Goal: Task Accomplishment & Management: Manage account settings

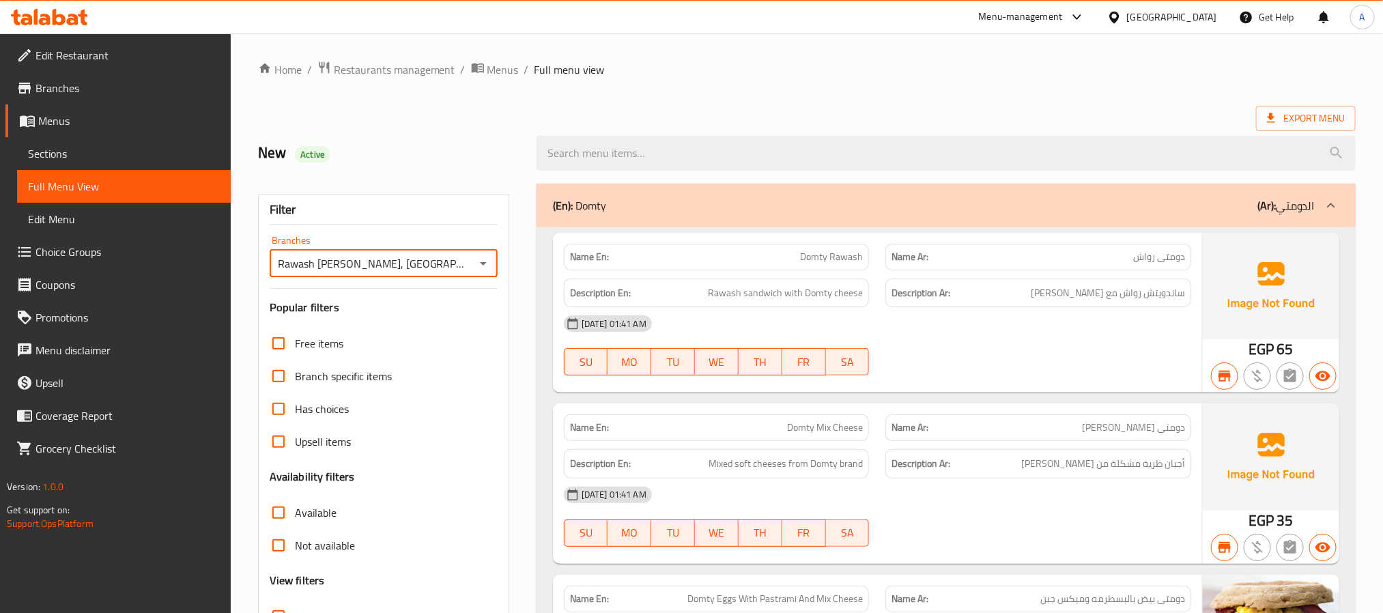
click at [694, 205] on div "(En): Domty (Ar): الدومتي" at bounding box center [934, 205] width 762 height 16
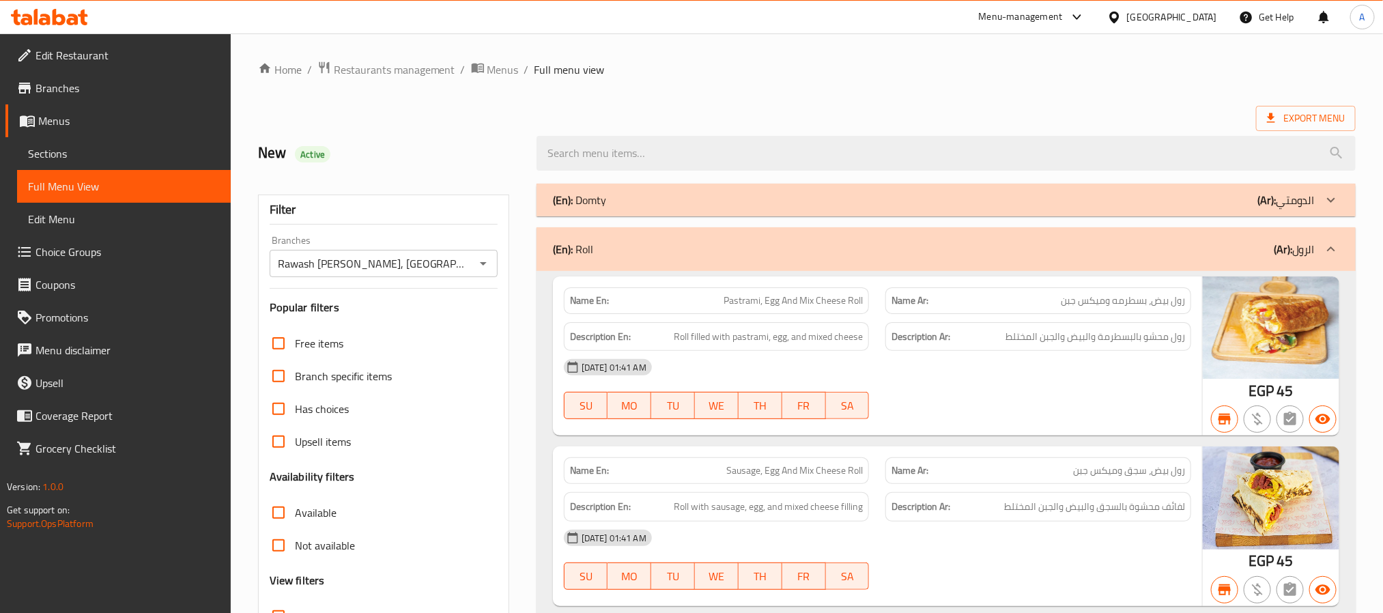
scroll to position [8143, 0]
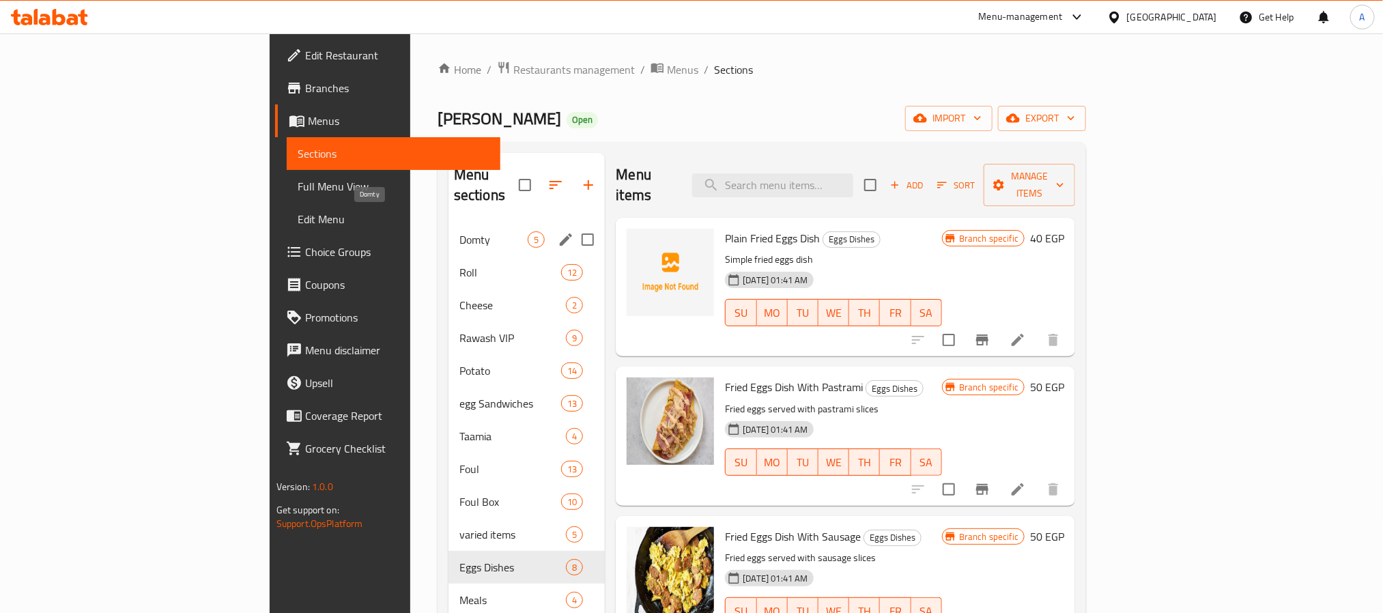
click at [459, 231] on span "Domty" at bounding box center [493, 239] width 68 height 16
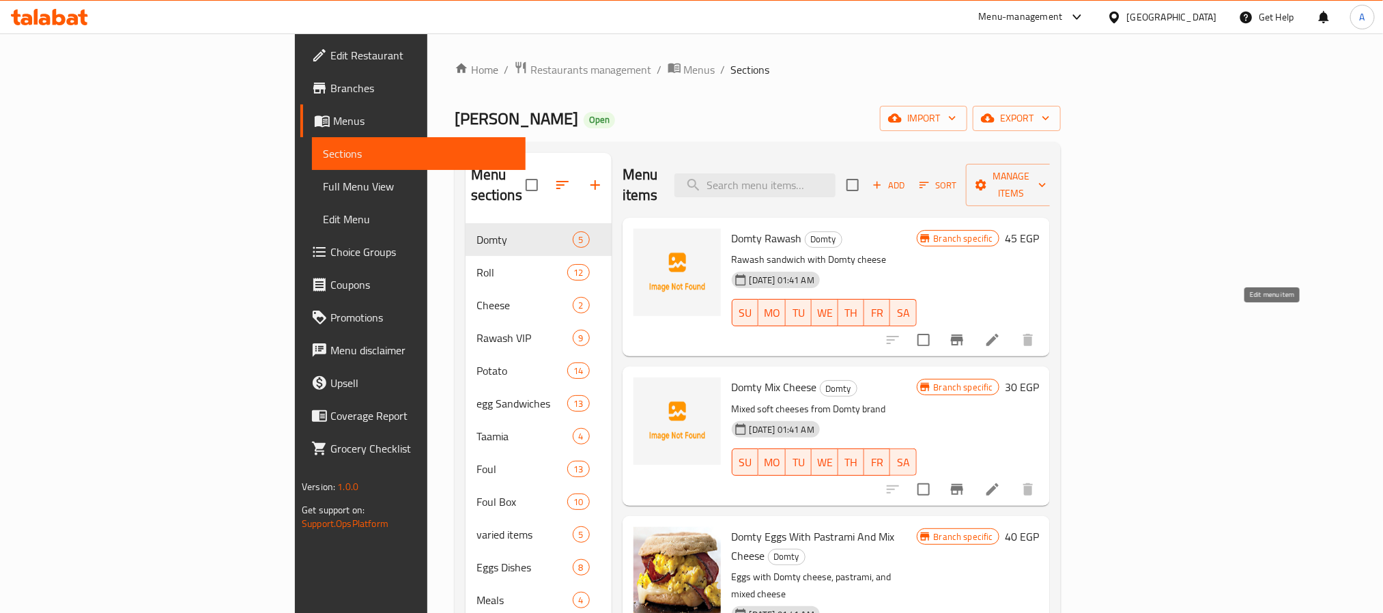
click at [1001, 332] on icon at bounding box center [992, 340] width 16 height 16
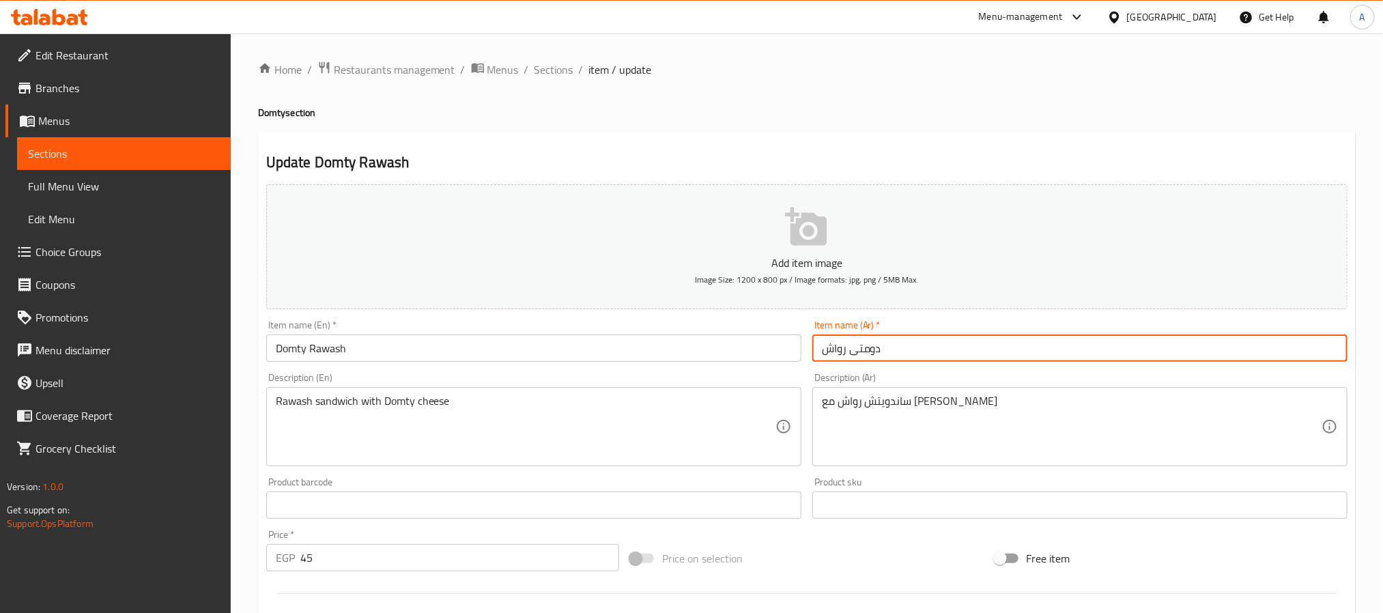
click at [870, 349] on input "دومتى رواش" at bounding box center [1079, 347] width 535 height 27
type input "رواش"
click at [291, 348] on input "Domty Rawash" at bounding box center [533, 347] width 535 height 27
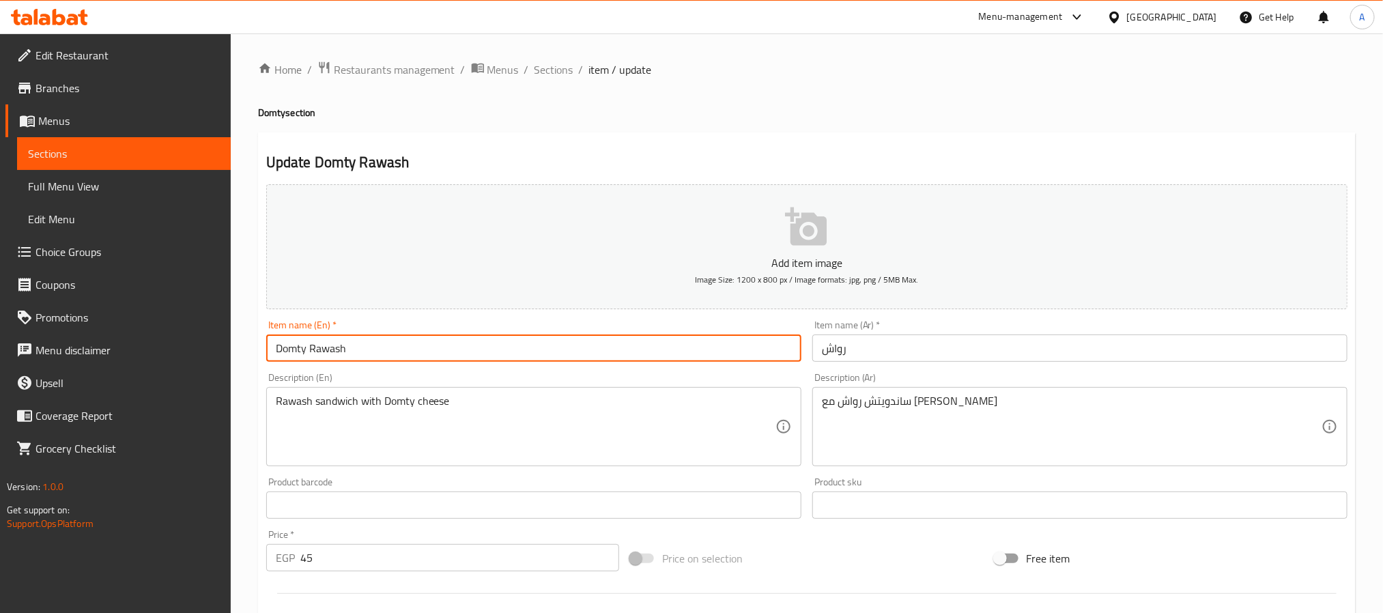
click at [291, 348] on input "Domty Rawash" at bounding box center [533, 347] width 535 height 27
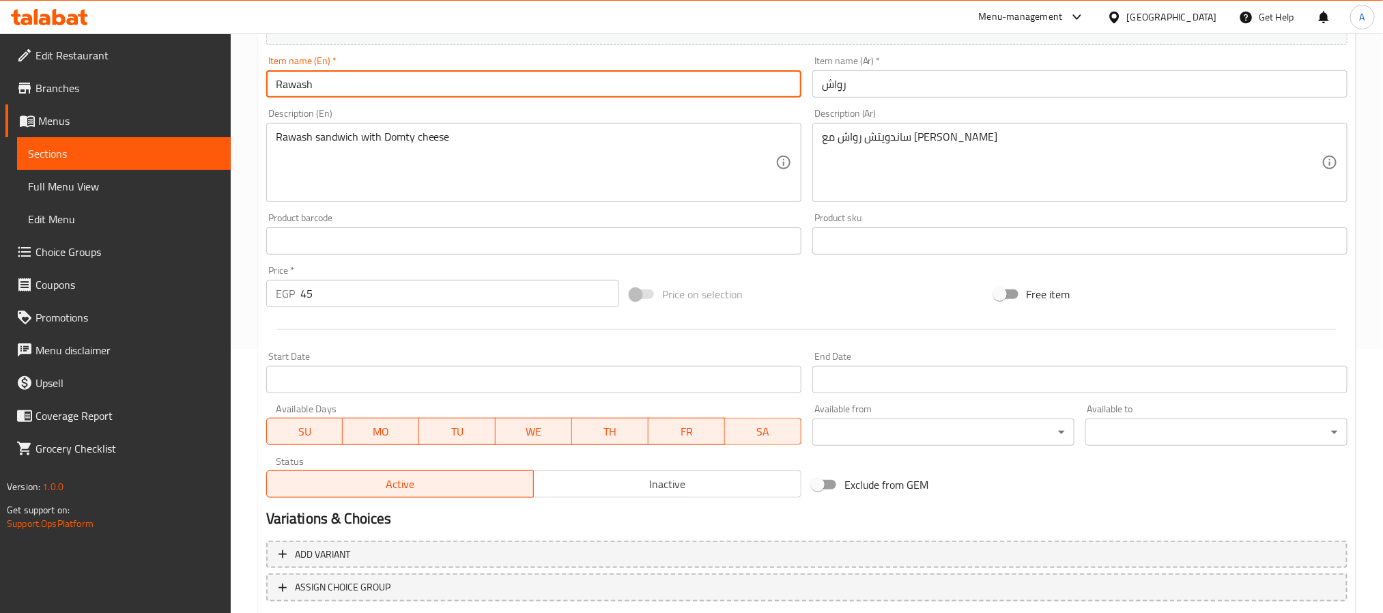
scroll to position [287, 0]
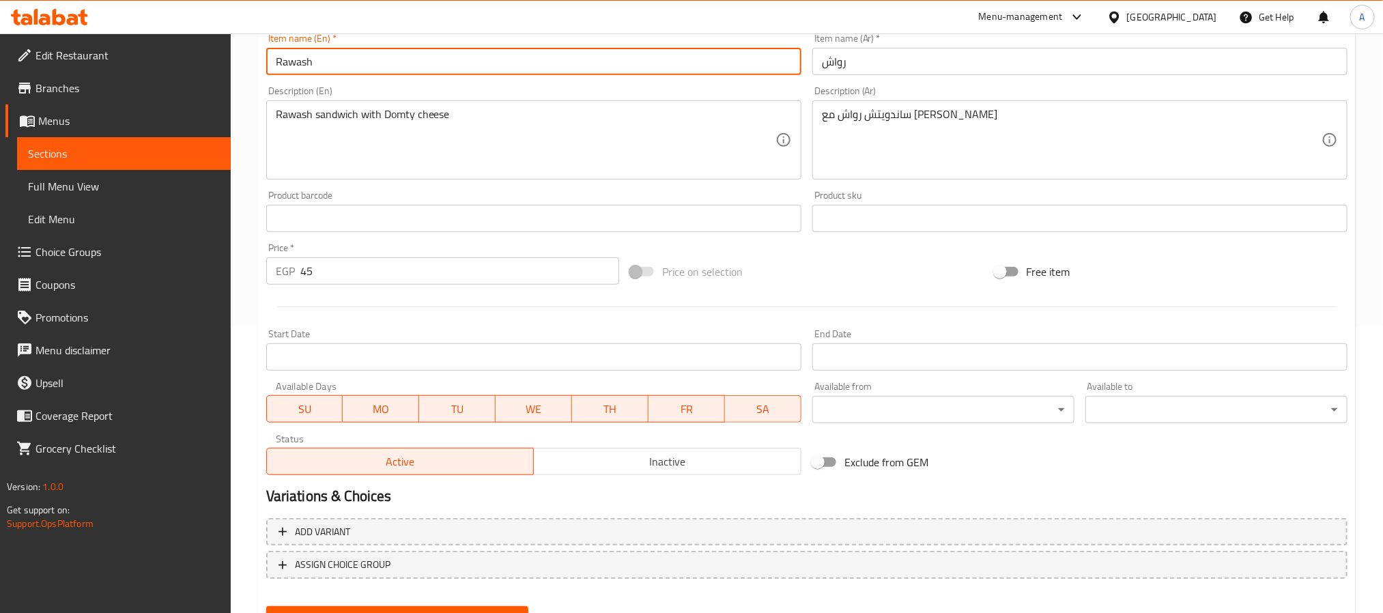
type input "Rawash"
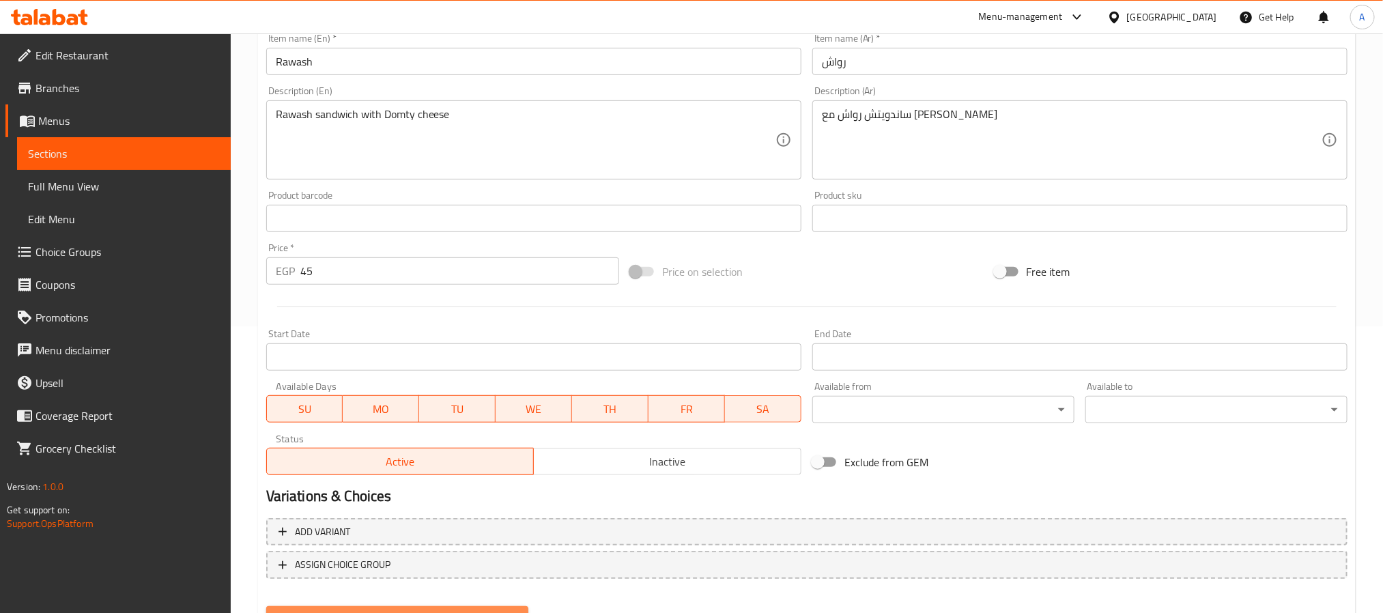
click at [436, 607] on button "Update" at bounding box center [397, 618] width 262 height 25
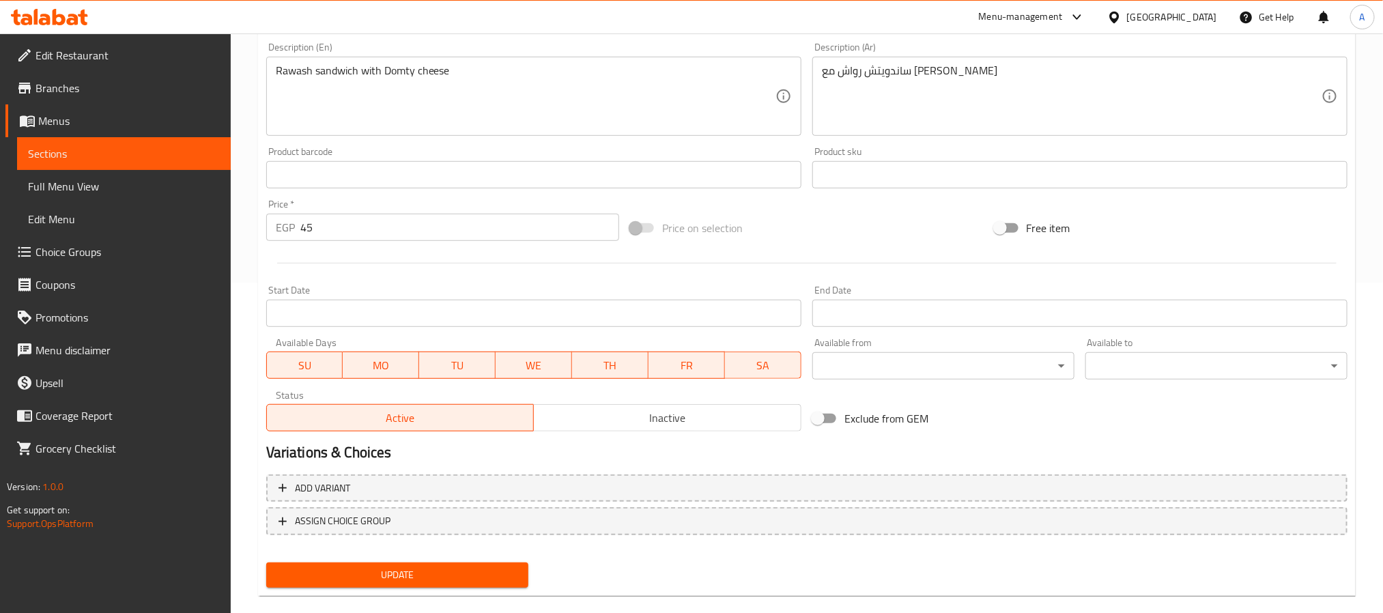
scroll to position [350, 0]
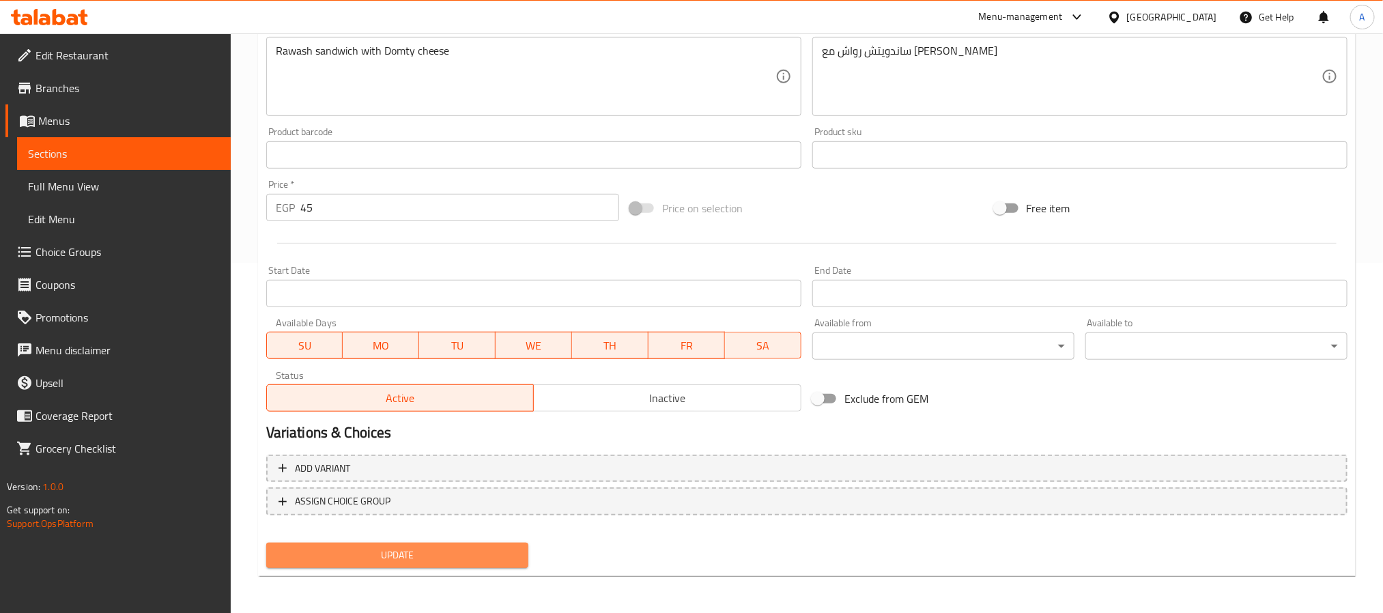
click at [414, 559] on span "Update" at bounding box center [397, 555] width 240 height 17
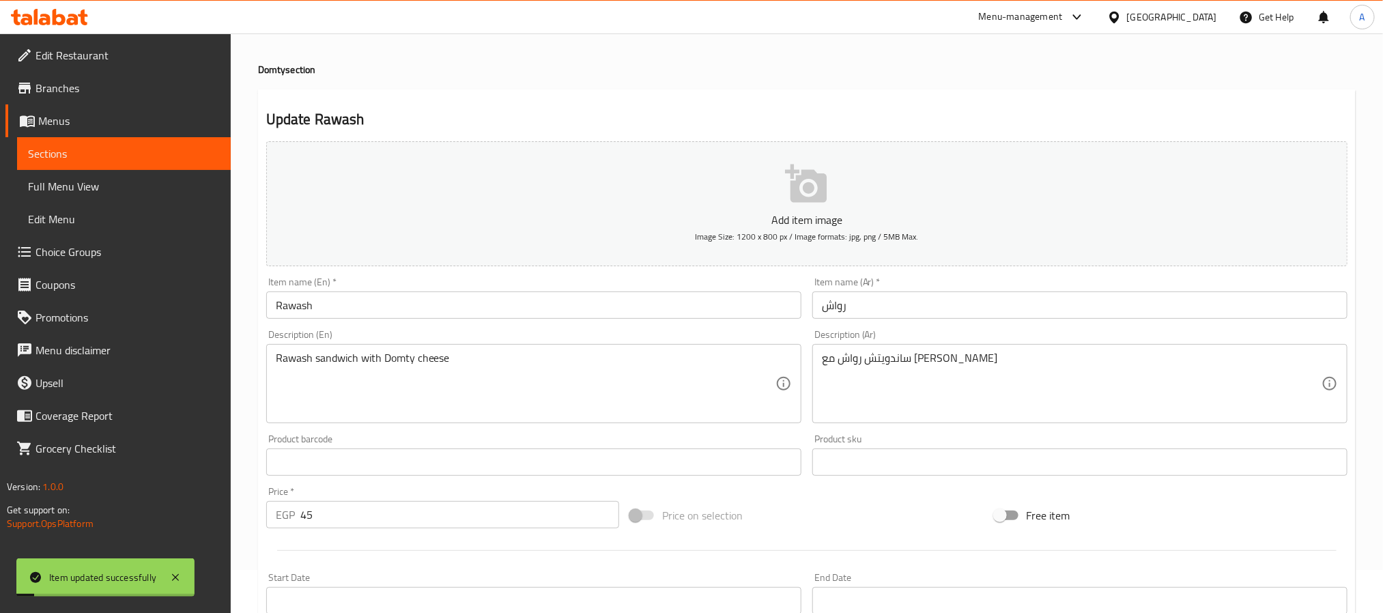
scroll to position [0, 0]
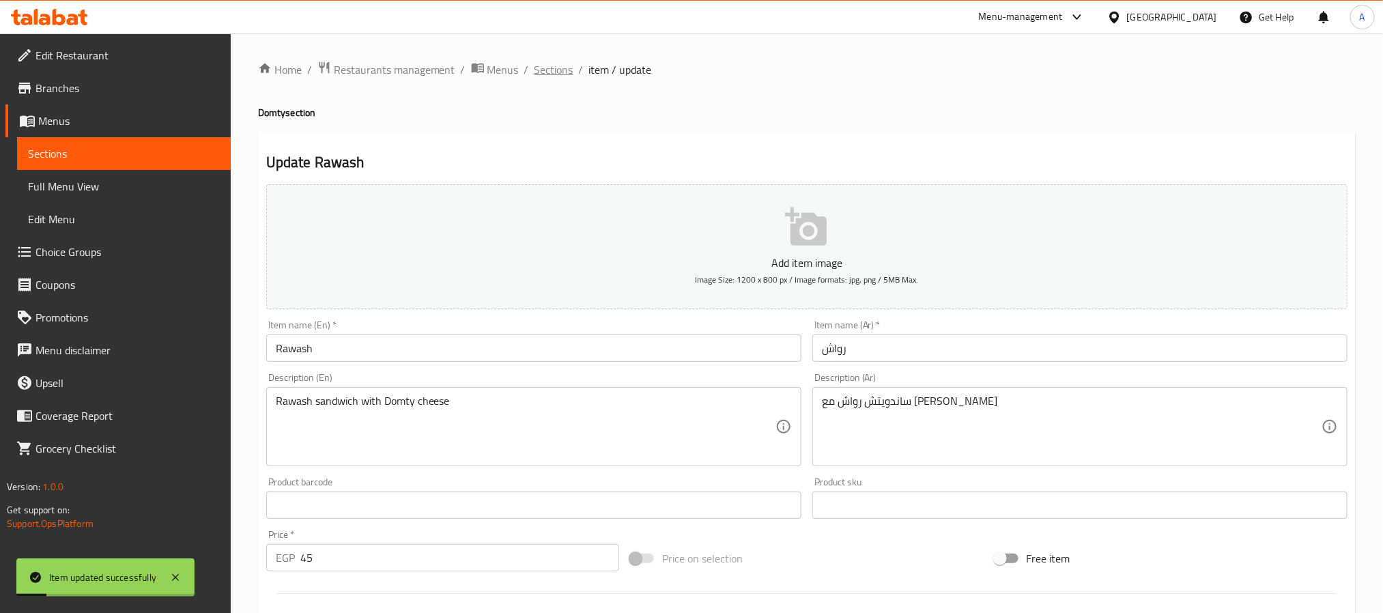
click at [541, 66] on span "Sections" at bounding box center [553, 69] width 39 height 16
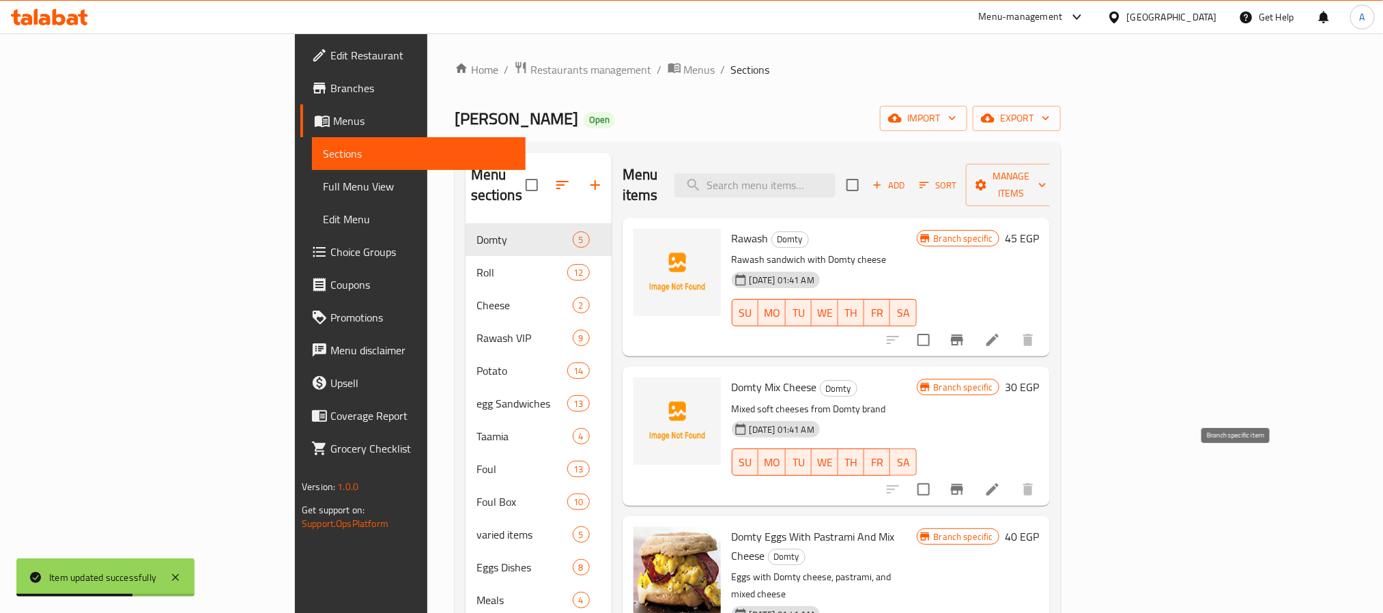
click at [963, 484] on icon "Branch-specific-item" at bounding box center [957, 489] width 12 height 11
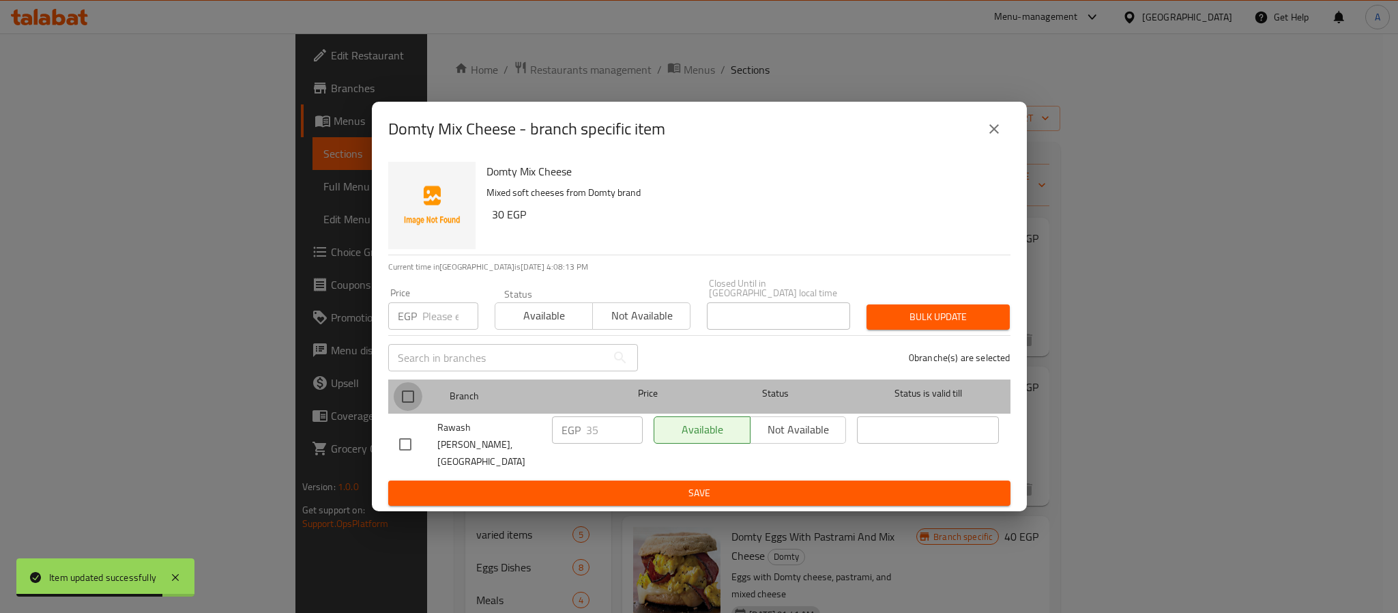
click at [407, 397] on input "checkbox" at bounding box center [408, 396] width 29 height 29
checkbox input "true"
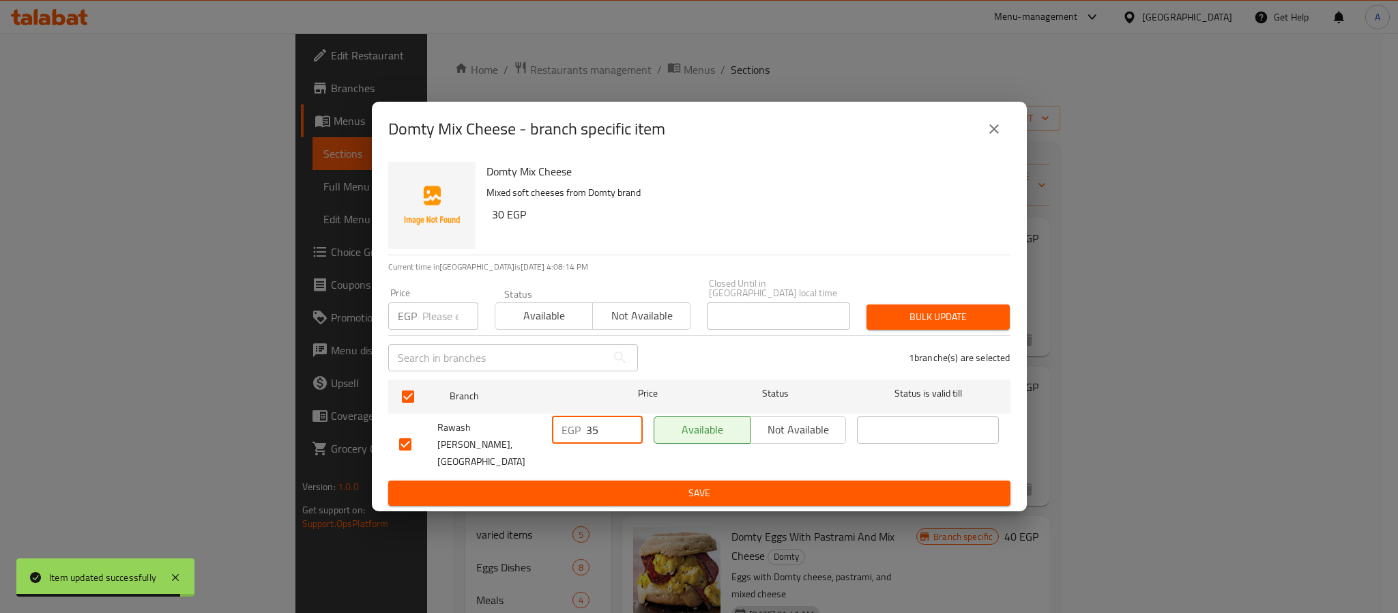
drag, startPoint x: 607, startPoint y: 430, endPoint x: 559, endPoint y: 429, distance: 47.8
click at [559, 429] on div "EGP 35 ​" at bounding box center [597, 429] width 91 height 27
type input "40"
click at [619, 498] on div "Domty Mix Cheese Mixed soft cheeses from Domty brand 30 EGP Current time in [GE…" at bounding box center [699, 334] width 655 height 356
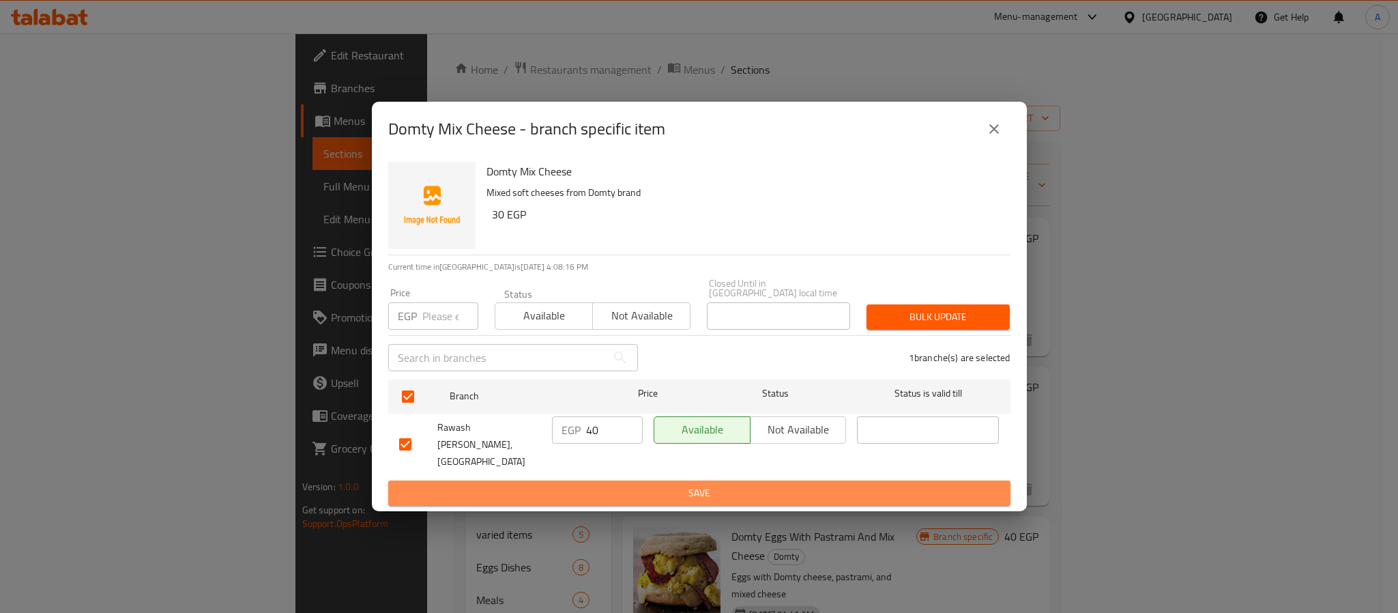
click at [621, 485] on span "Save" at bounding box center [699, 493] width 601 height 17
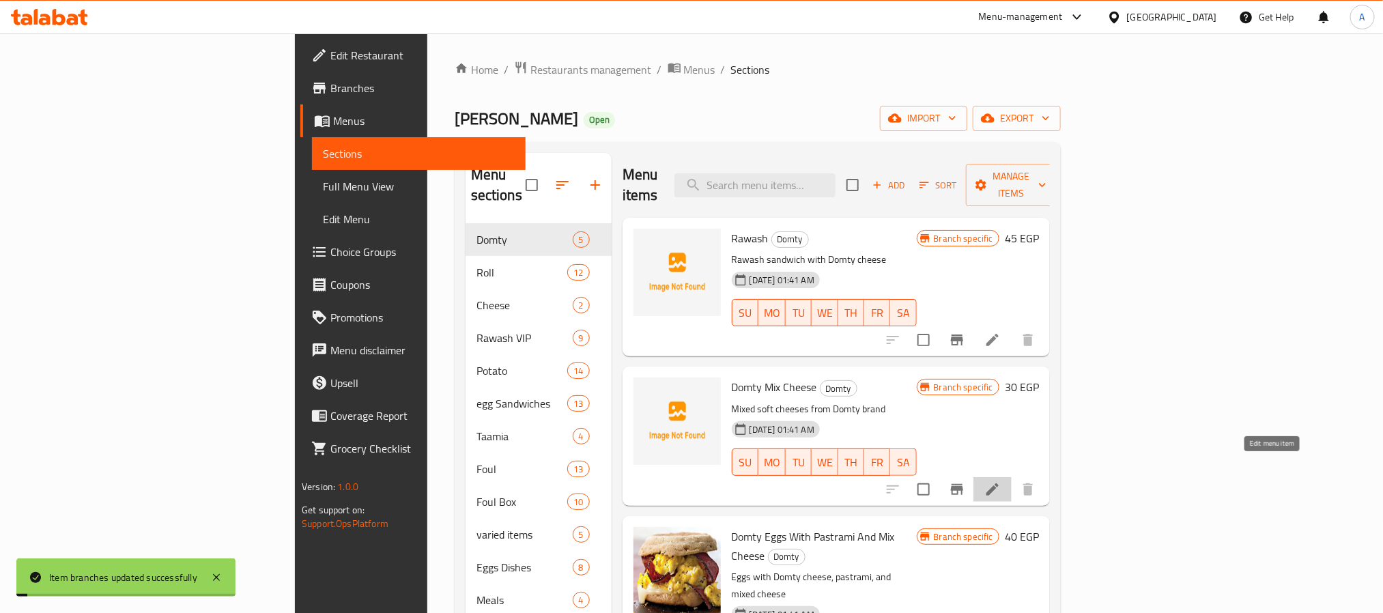
click at [1001, 481] on icon at bounding box center [992, 489] width 16 height 16
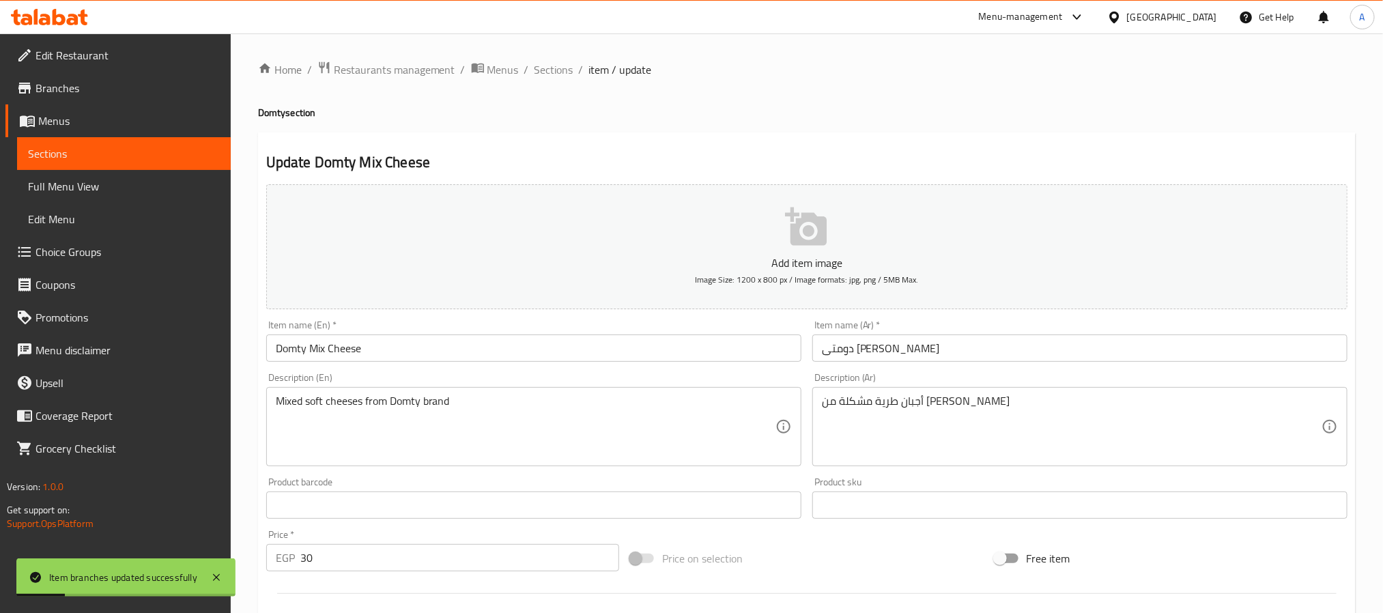
click at [895, 349] on input "دومتى [PERSON_NAME]" at bounding box center [1079, 347] width 535 height 27
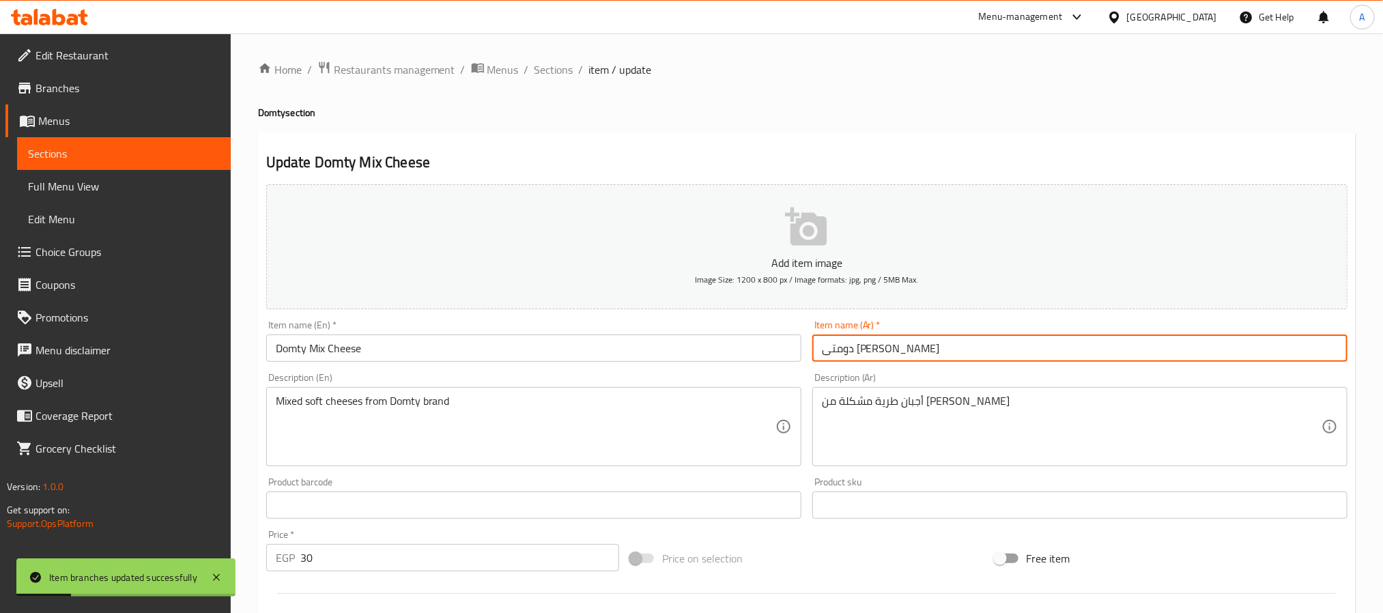
click at [895, 349] on input "دومتى [PERSON_NAME]" at bounding box center [1079, 347] width 535 height 27
type input "[PERSON_NAME]"
click at [289, 351] on input "Domty Mix Cheese" at bounding box center [533, 347] width 535 height 27
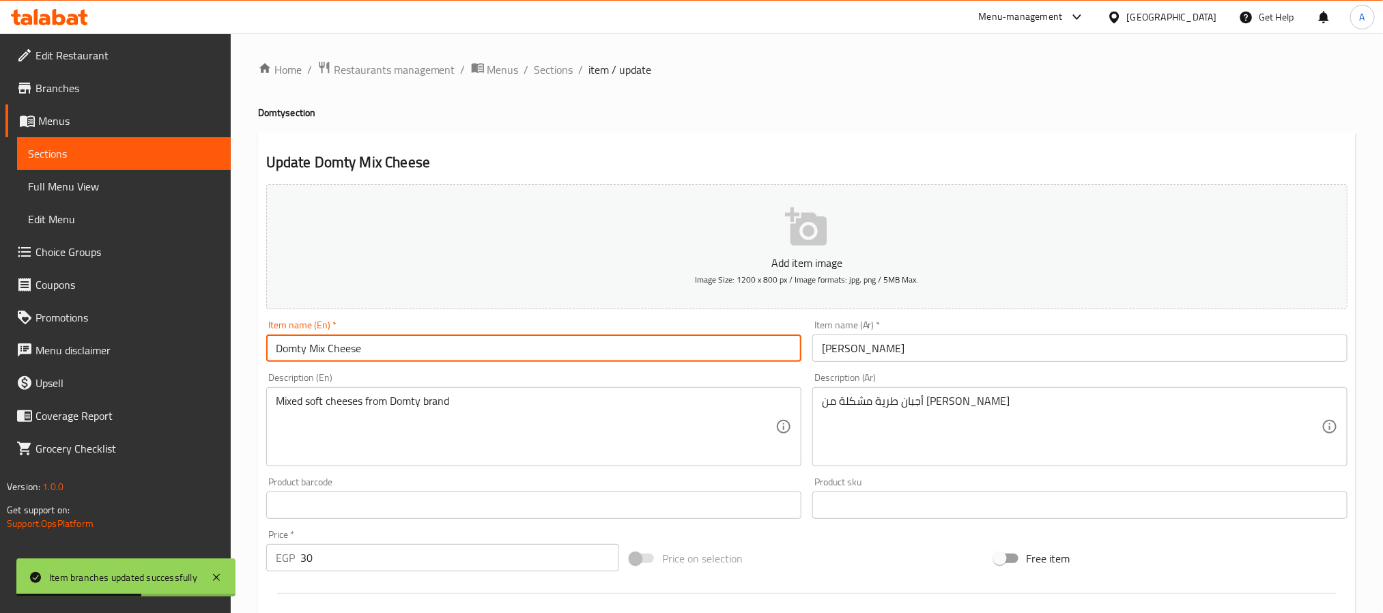
click at [289, 351] on input "Domty Mix Cheese" at bounding box center [533, 347] width 535 height 27
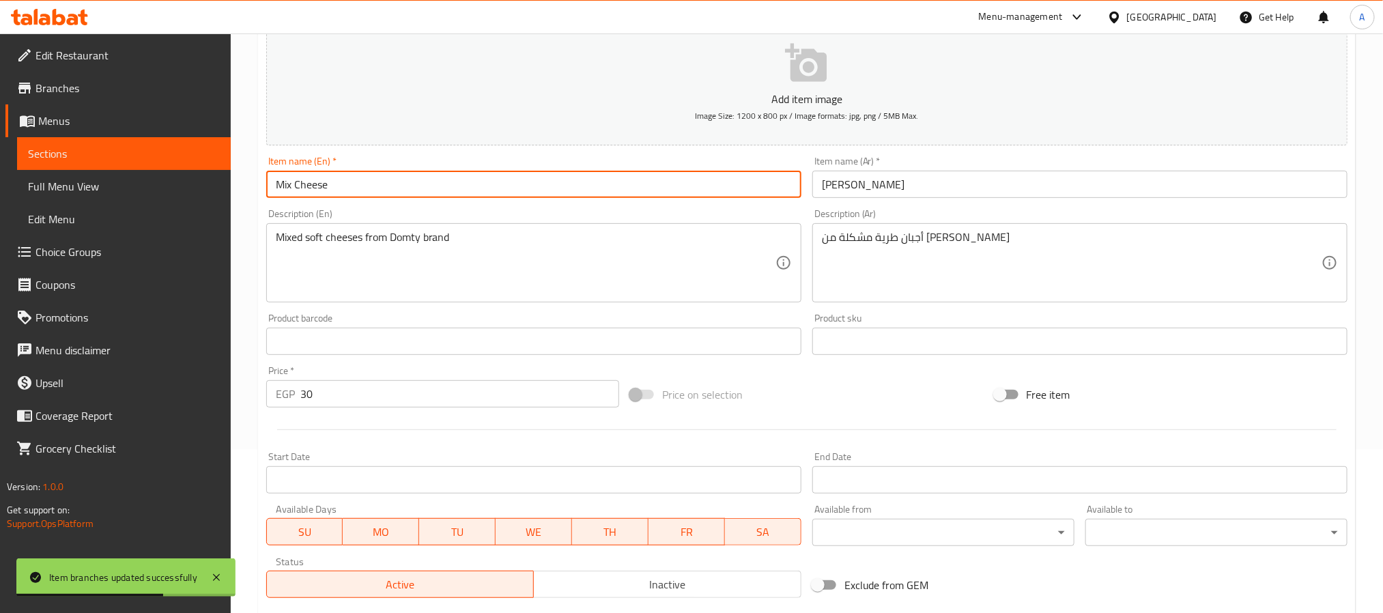
scroll to position [350, 0]
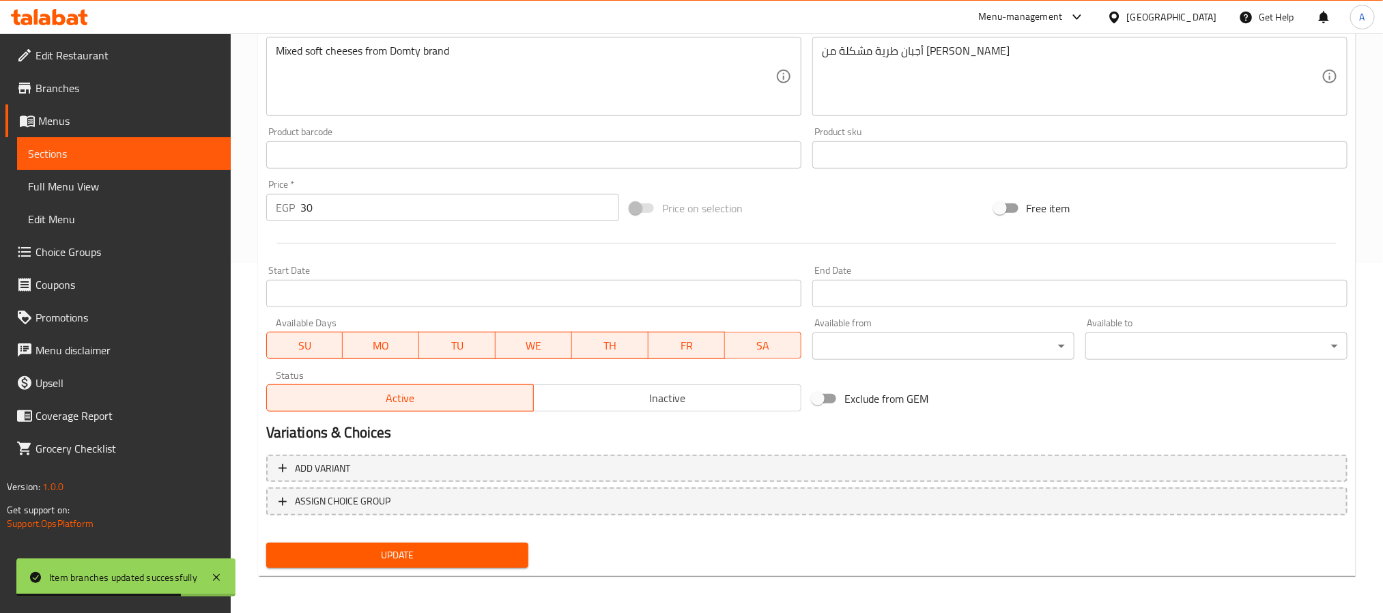
type input "Mix Cheese"
click at [504, 555] on span "Update" at bounding box center [397, 555] width 240 height 17
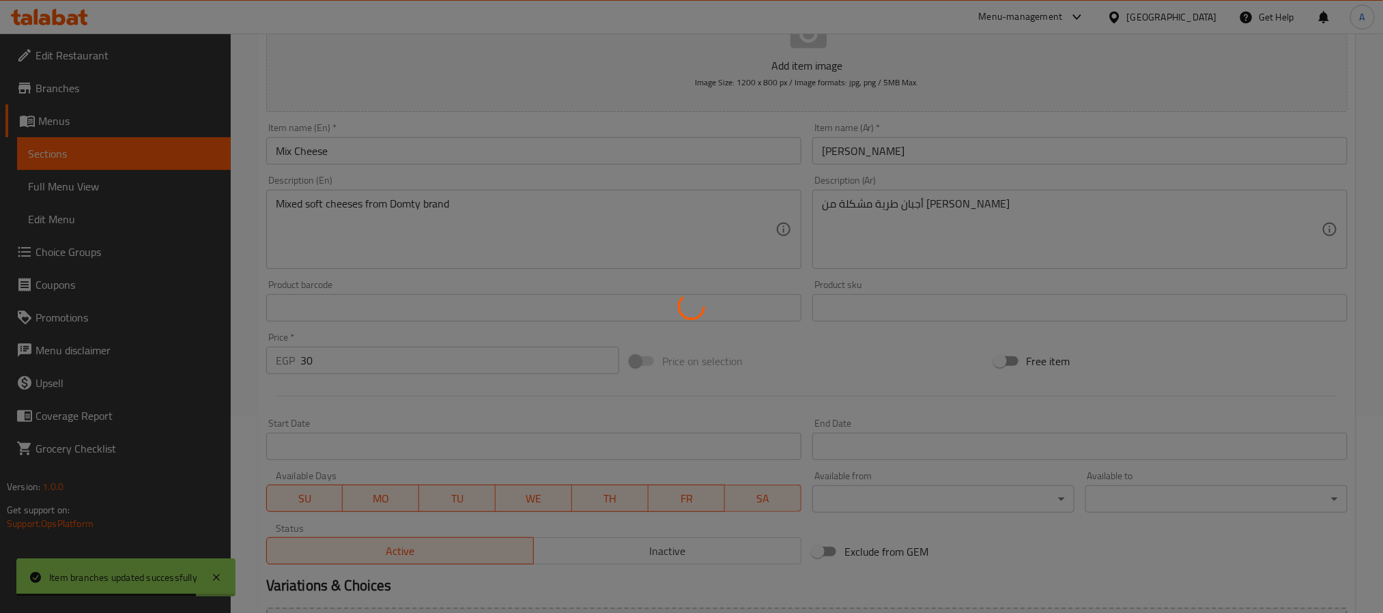
scroll to position [0, 0]
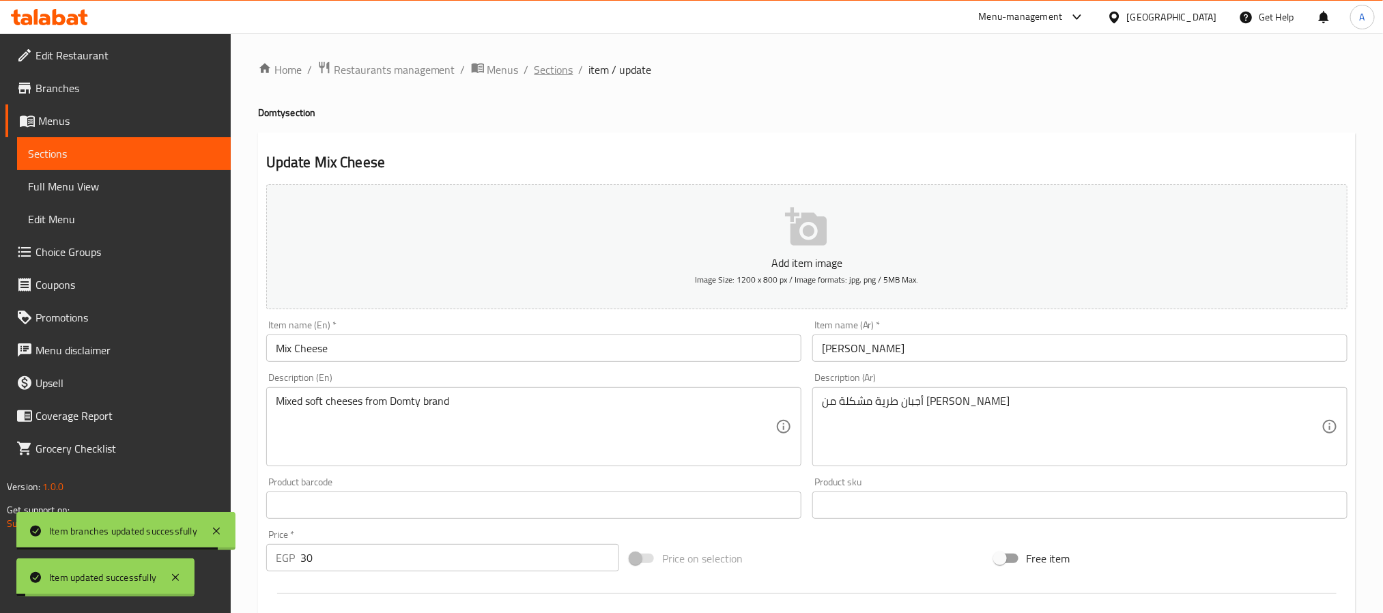
click at [551, 61] on span "Sections" at bounding box center [553, 69] width 39 height 16
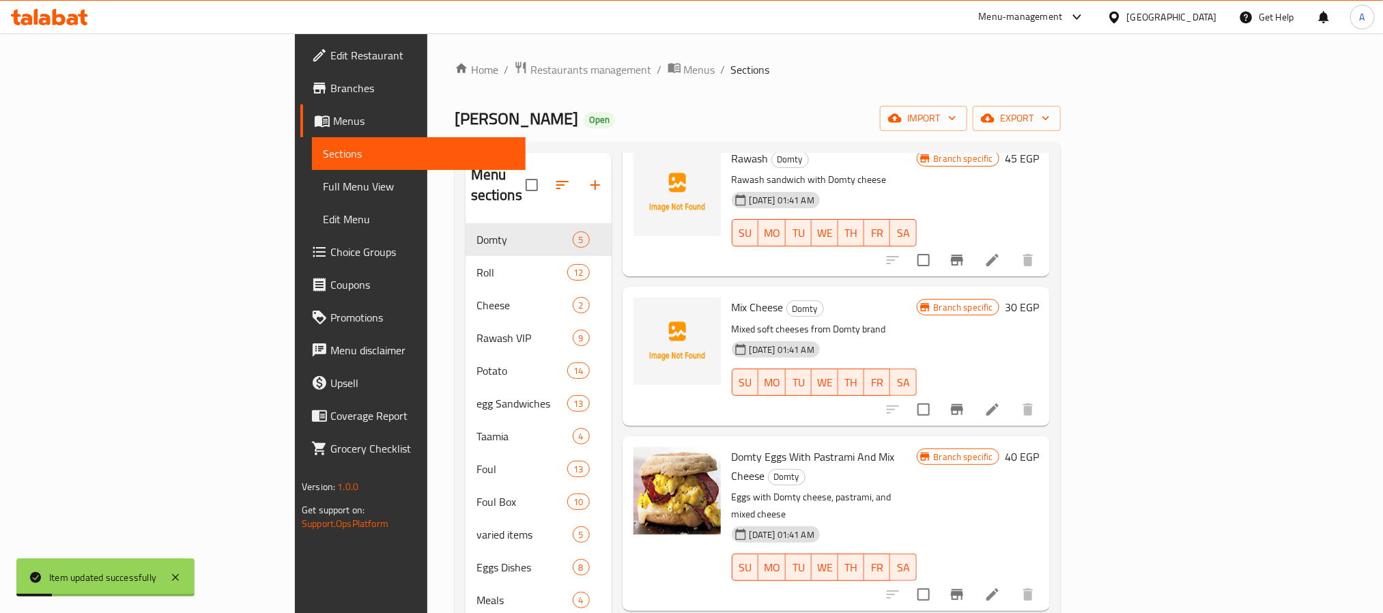
scroll to position [102, 0]
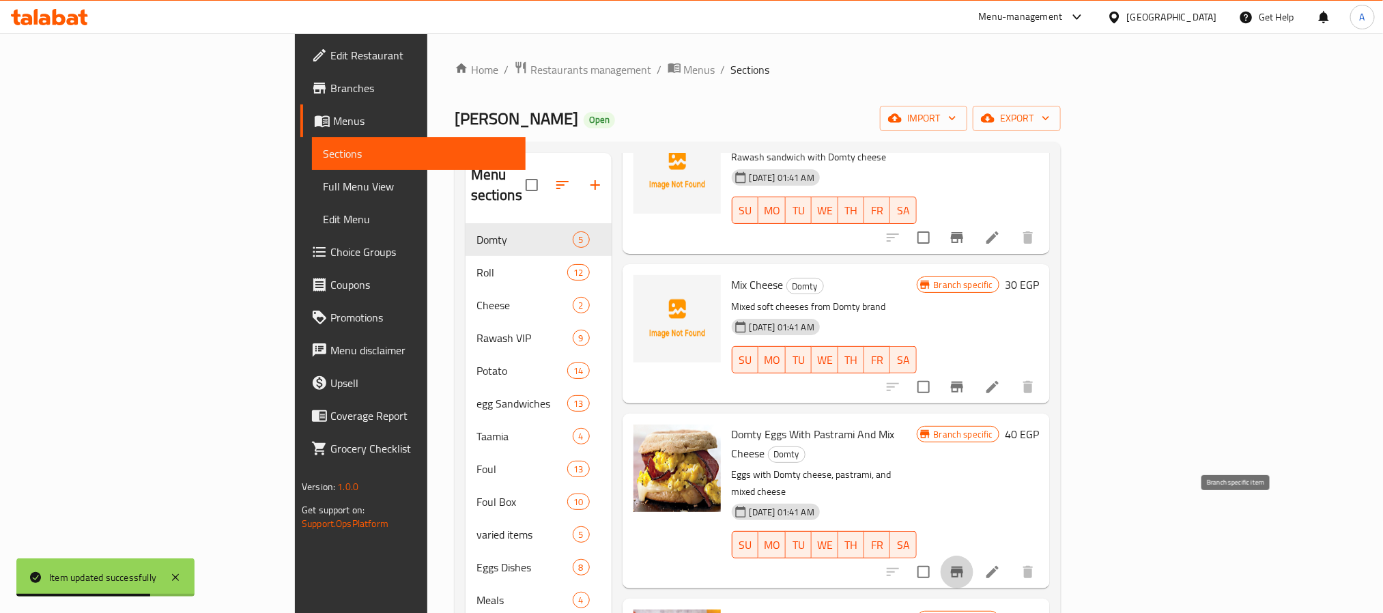
click at [963, 566] on icon "Branch-specific-item" at bounding box center [957, 571] width 12 height 11
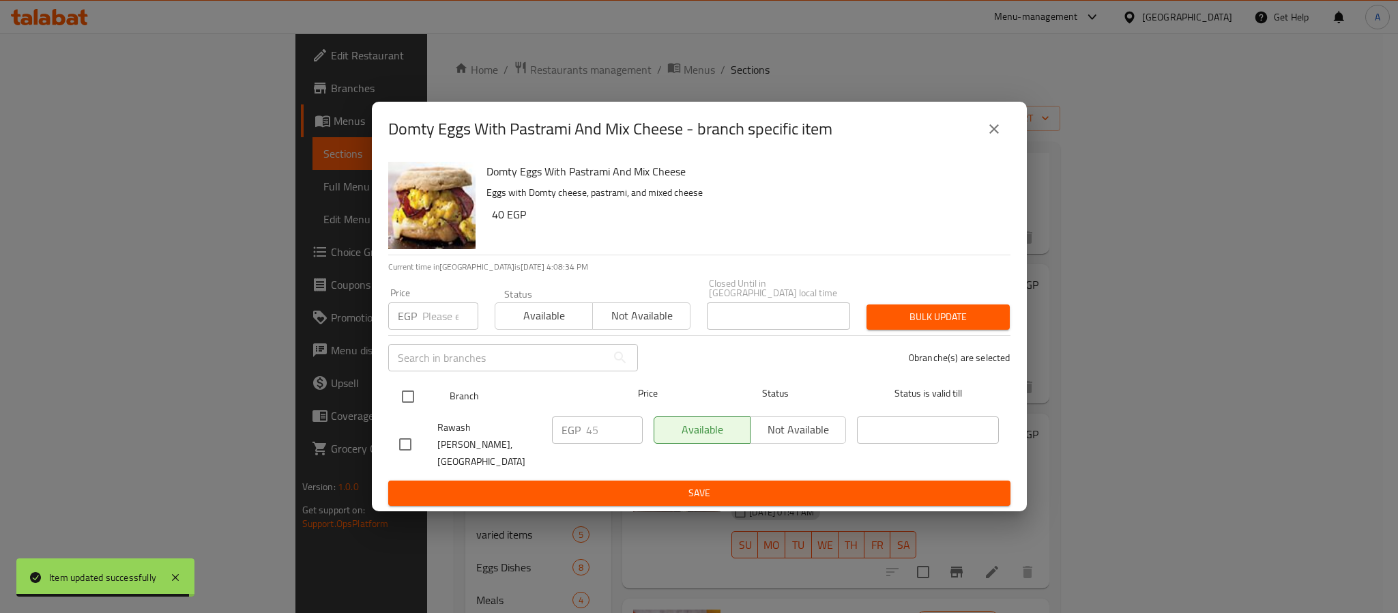
click at [412, 398] on input "checkbox" at bounding box center [408, 396] width 29 height 29
checkbox input "true"
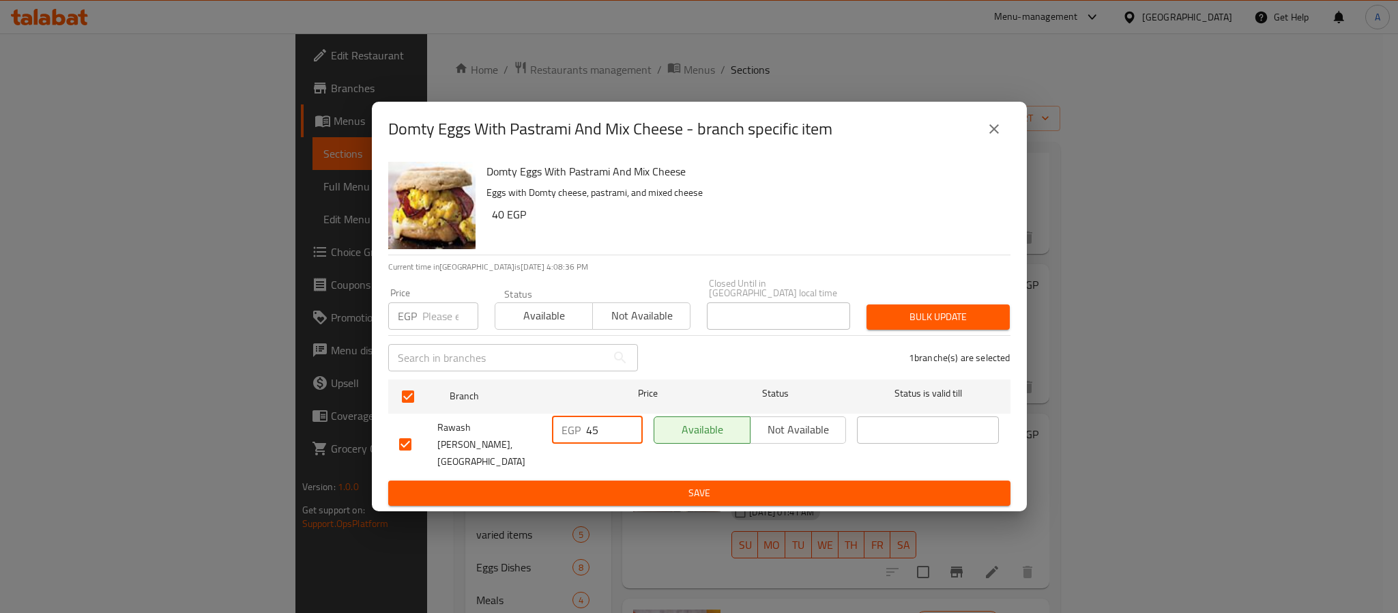
drag, startPoint x: 592, startPoint y: 435, endPoint x: 579, endPoint y: 435, distance: 12.3
click at [579, 435] on div "EGP 45 ​" at bounding box center [597, 429] width 91 height 27
type input "55"
click at [613, 485] on span "Save" at bounding box center [699, 493] width 601 height 17
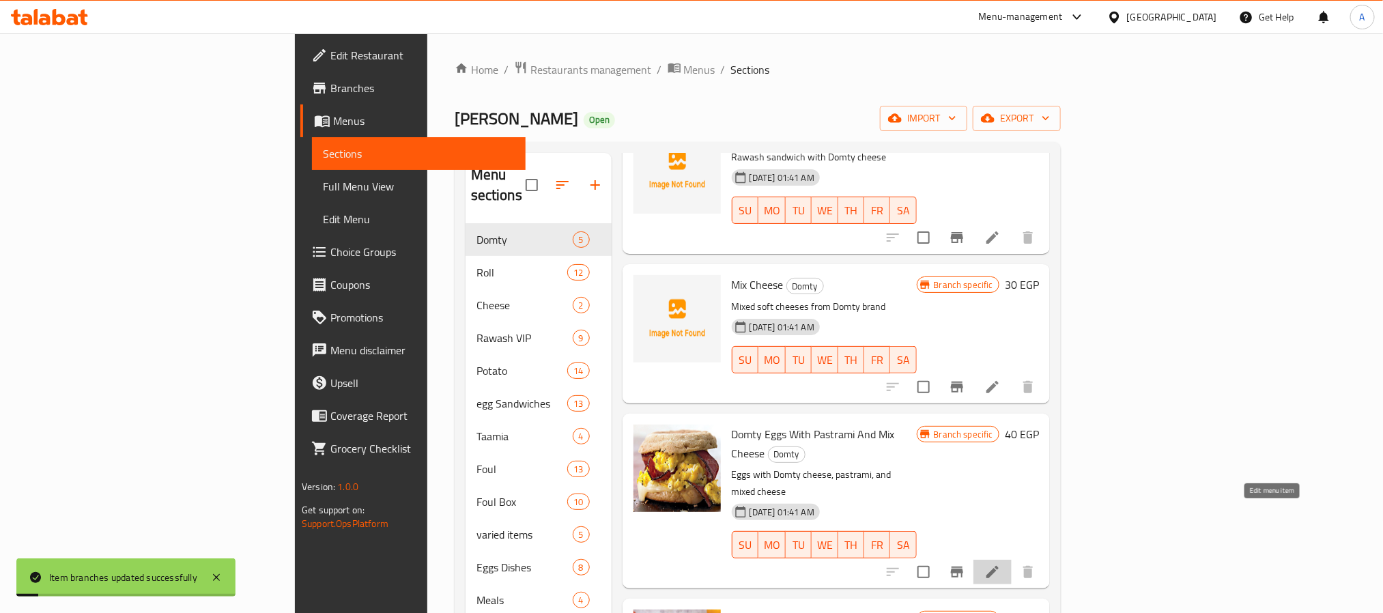
click at [999, 566] on icon at bounding box center [992, 572] width 12 height 12
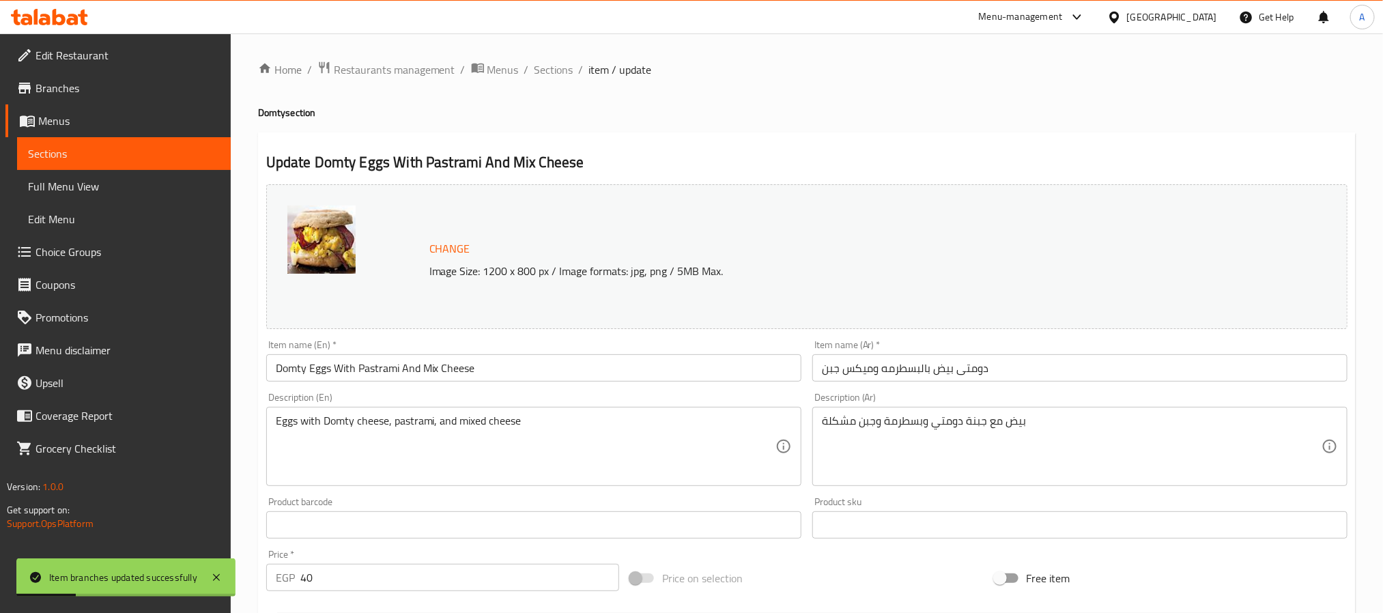
click at [971, 375] on input "دومتى بيض بالبسطرمه وميكس جبن" at bounding box center [1079, 367] width 535 height 27
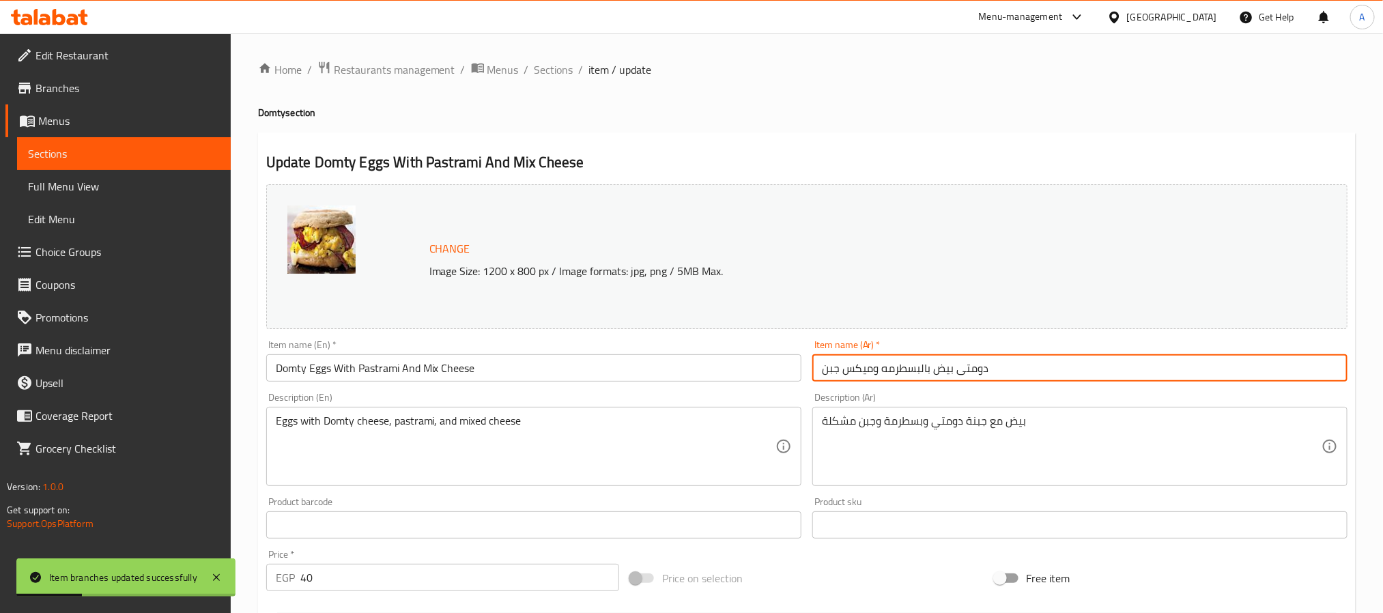
click at [971, 375] on input "دومتى بيض بالبسطرمه وميكس جبن" at bounding box center [1079, 367] width 535 height 27
click at [872, 371] on input "بيض بالبسطرمه وميكس جبن" at bounding box center [1079, 367] width 535 height 27
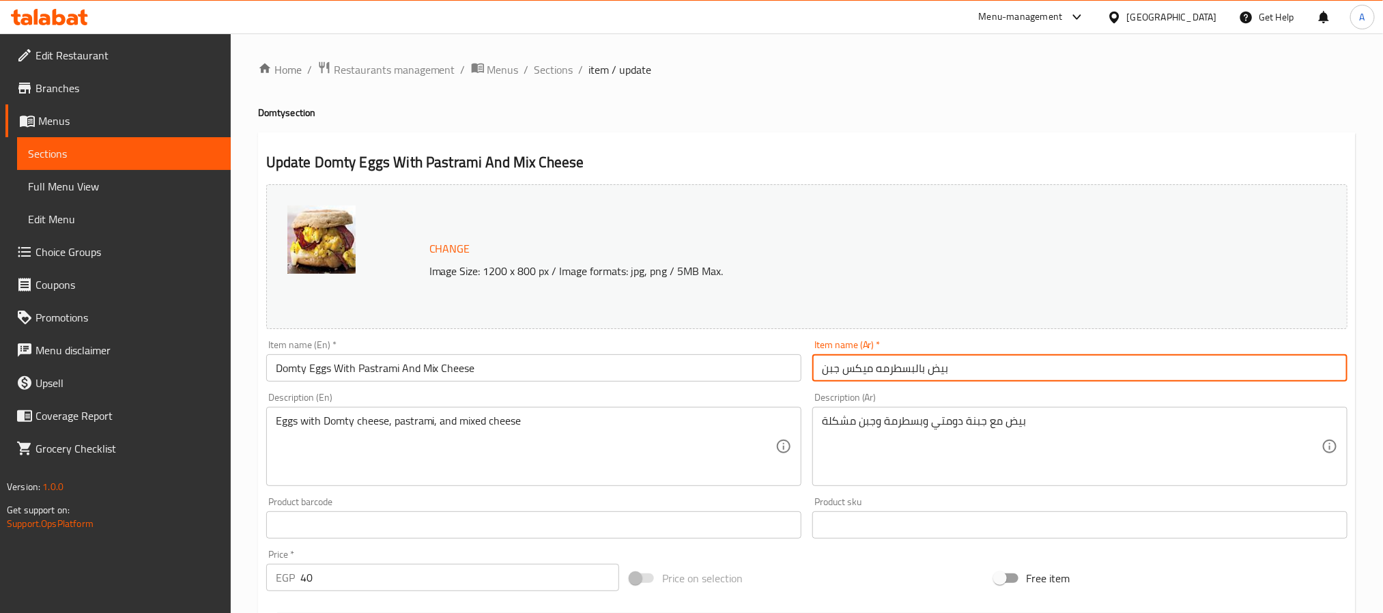
type input "بيض بالبسطرمه ميكس جبن"
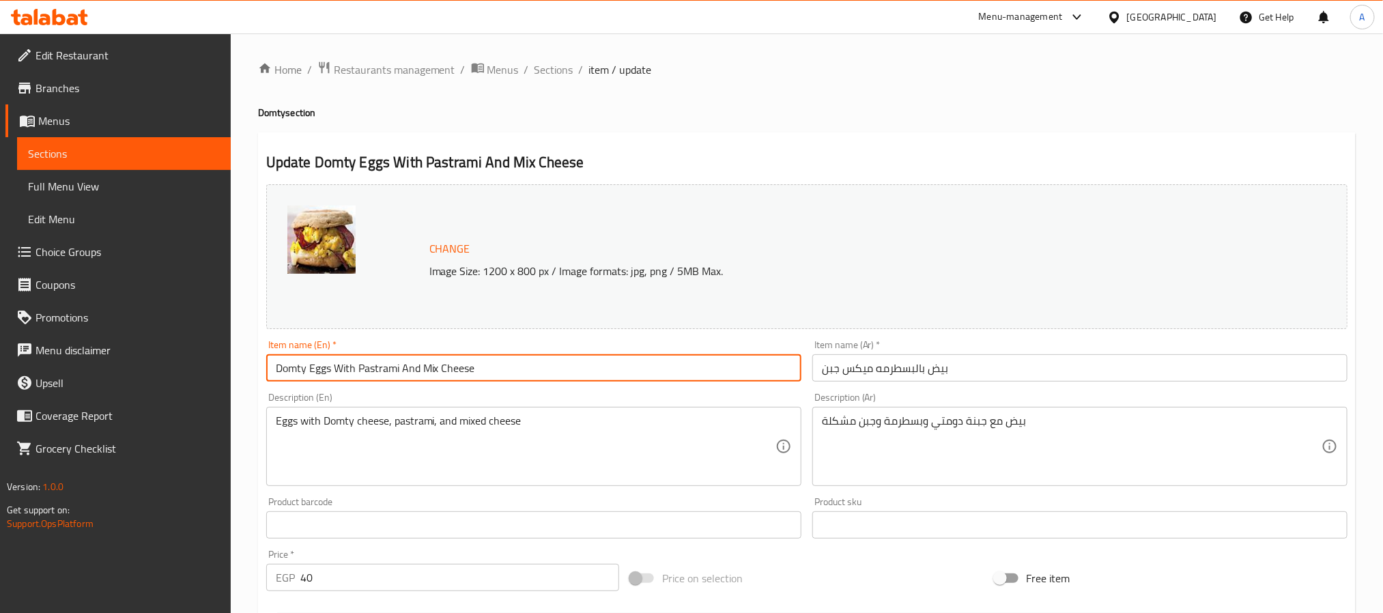
click at [300, 369] on input "Domty Eggs With Pastrami And Mix Cheese" at bounding box center [533, 367] width 535 height 27
click at [377, 367] on input "Eggs With Pastrami And Mix Cheese" at bounding box center [533, 367] width 535 height 27
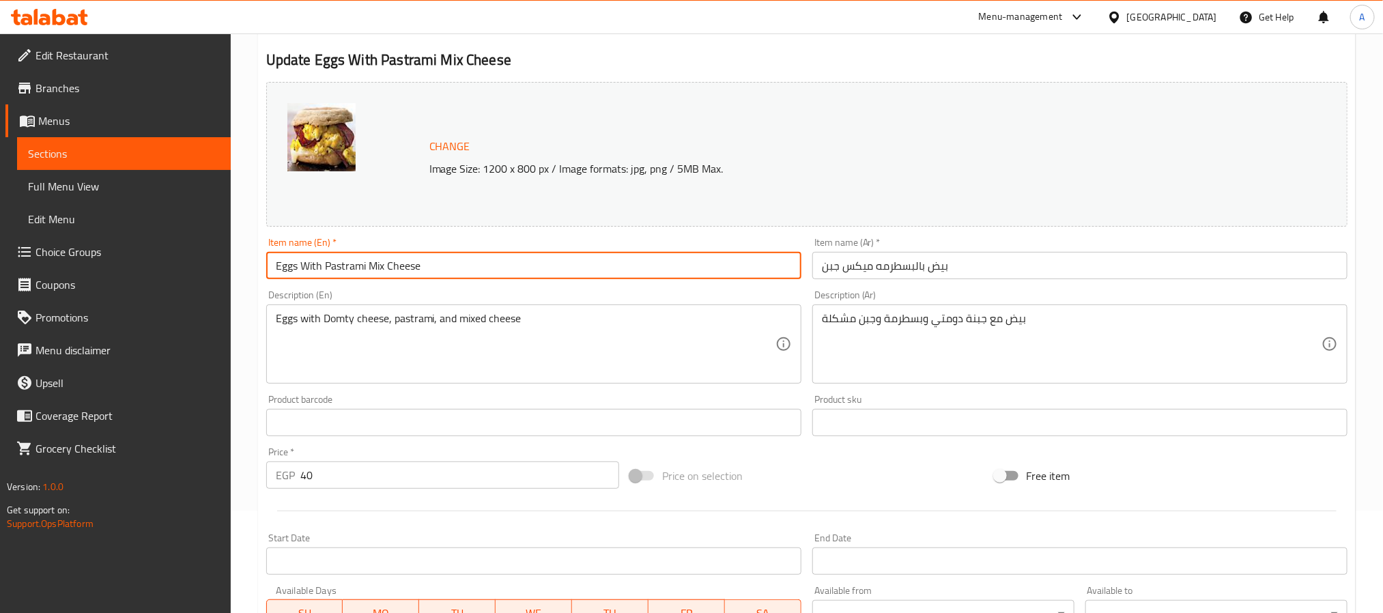
scroll to position [369, 0]
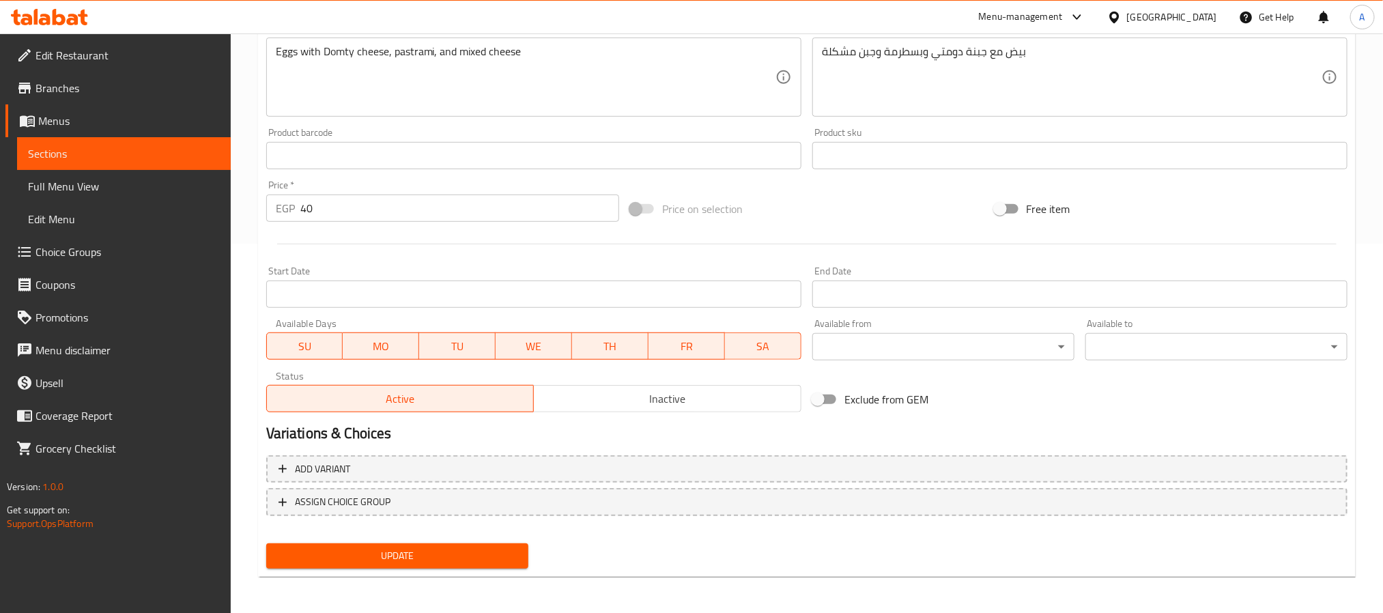
type input "Eggs With Pastrami Mix Cheese"
click at [465, 555] on span "Update" at bounding box center [397, 555] width 240 height 17
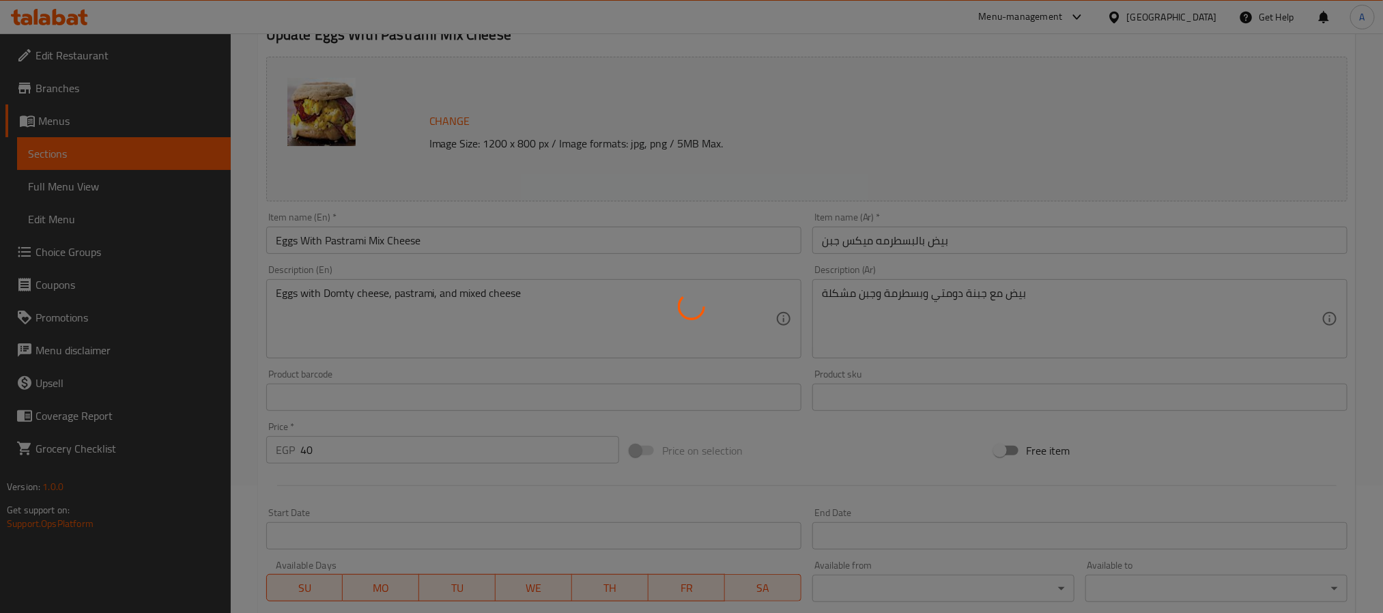
scroll to position [0, 0]
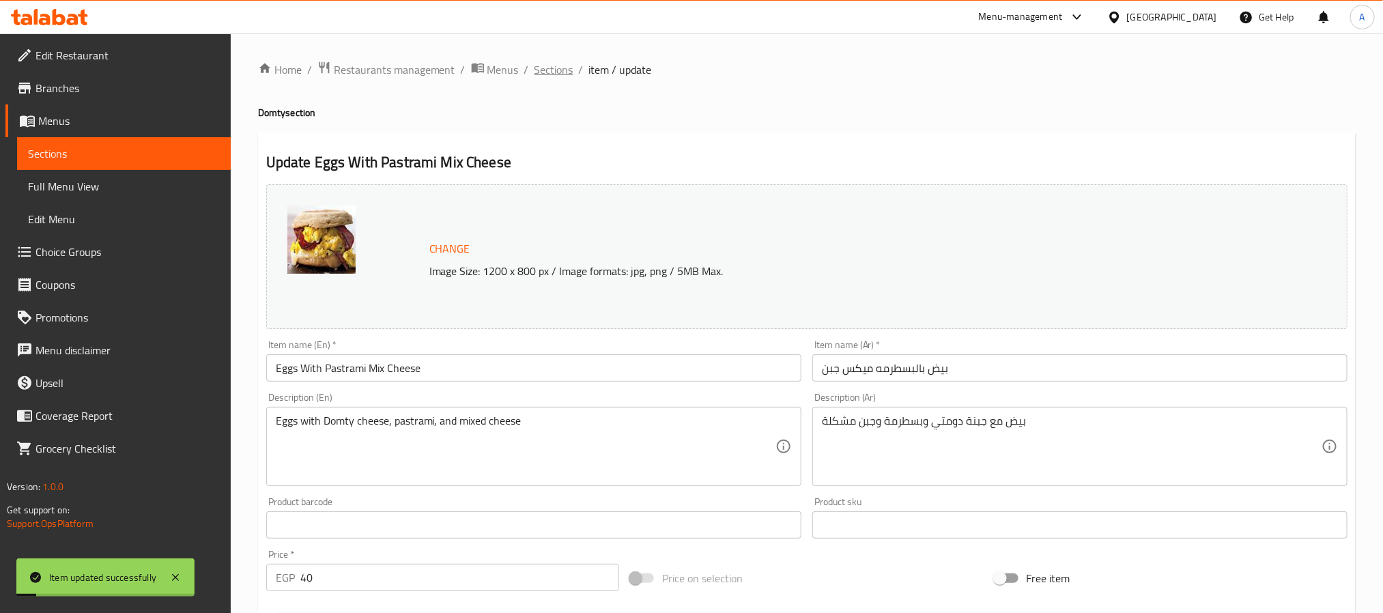
click at [554, 68] on span "Sections" at bounding box center [553, 69] width 39 height 16
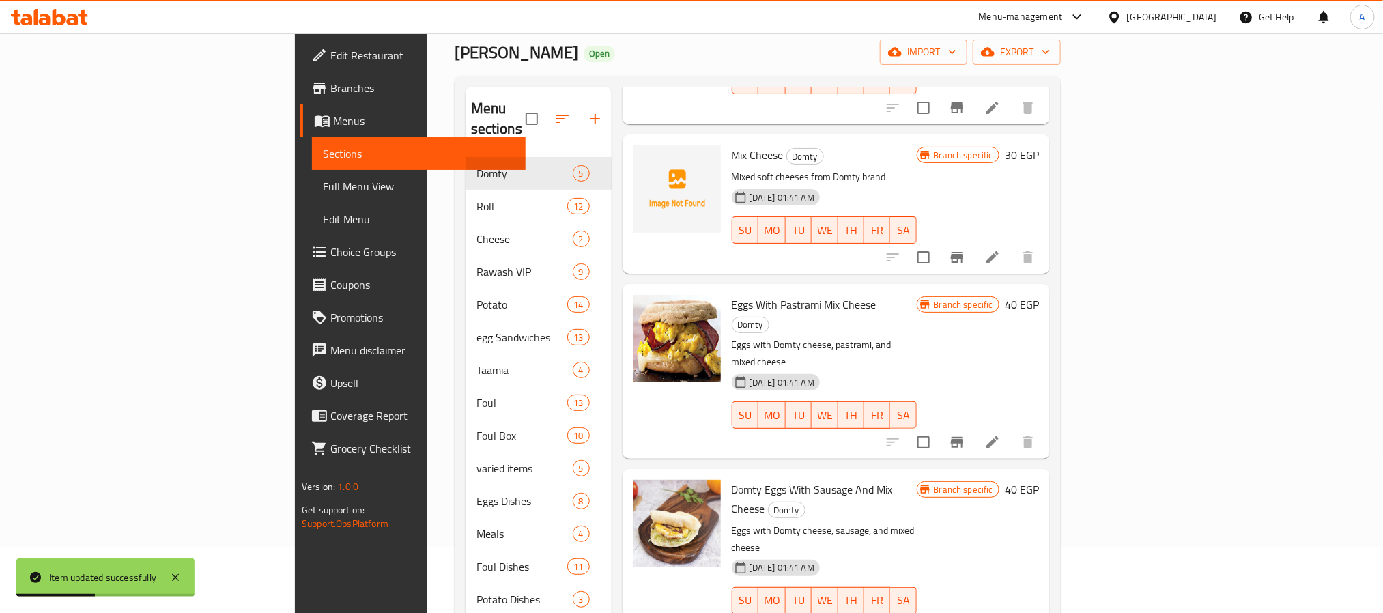
scroll to position [102, 0]
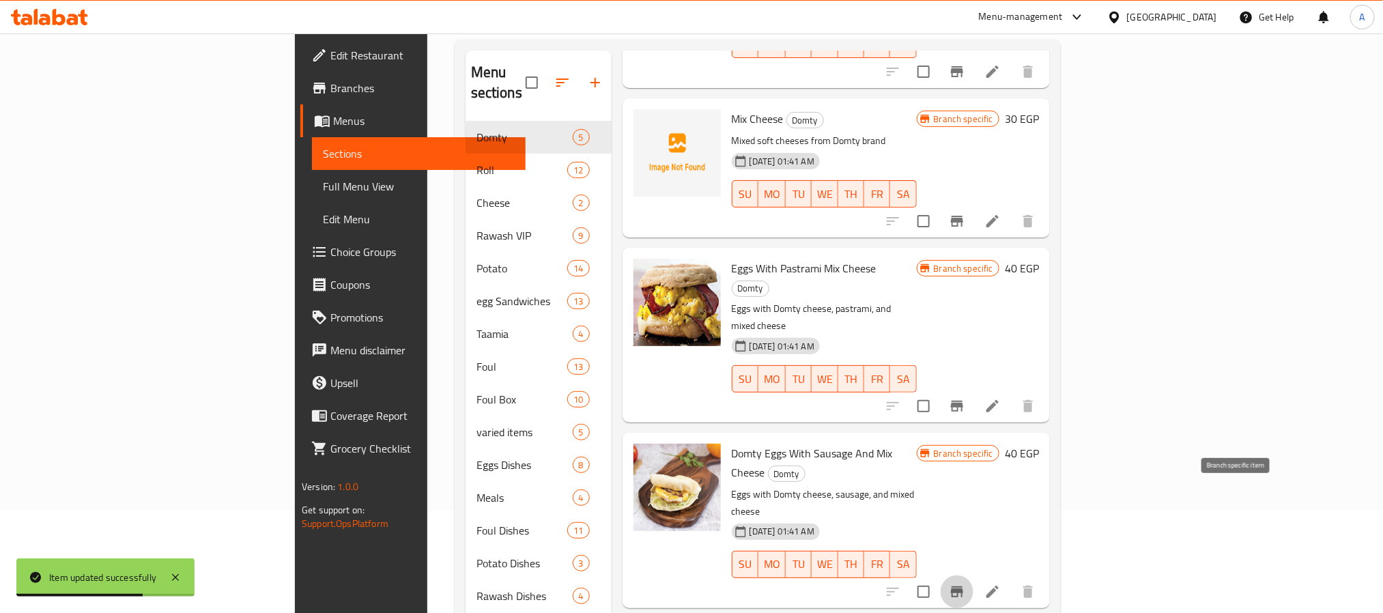
click at [965, 584] on icon "Branch-specific-item" at bounding box center [957, 592] width 16 height 16
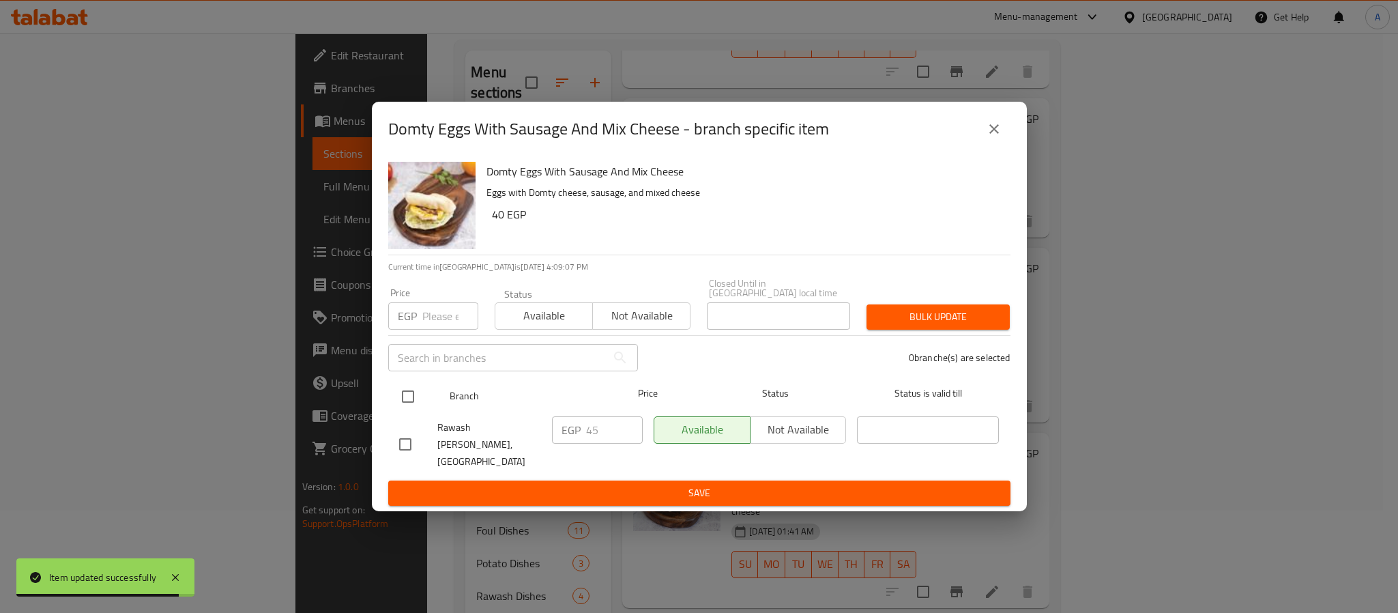
click at [403, 395] on input "checkbox" at bounding box center [408, 396] width 29 height 29
checkbox input "true"
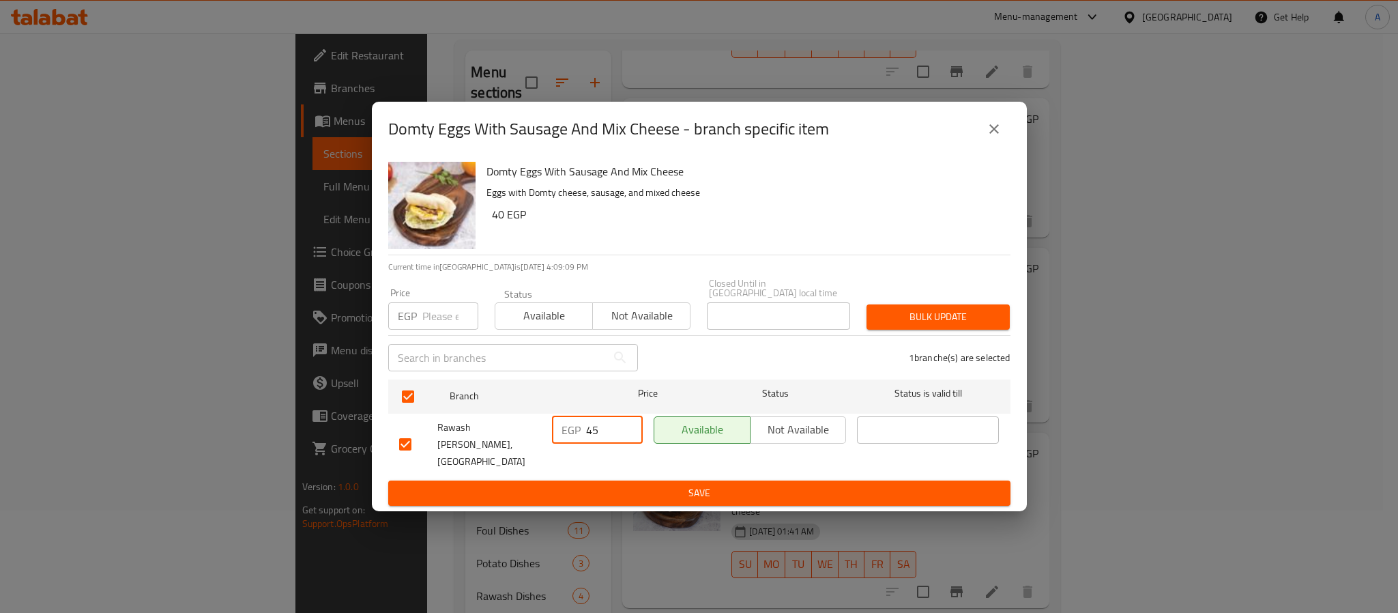
click at [584, 432] on div "EGP 45 ​" at bounding box center [597, 429] width 91 height 27
type input "55"
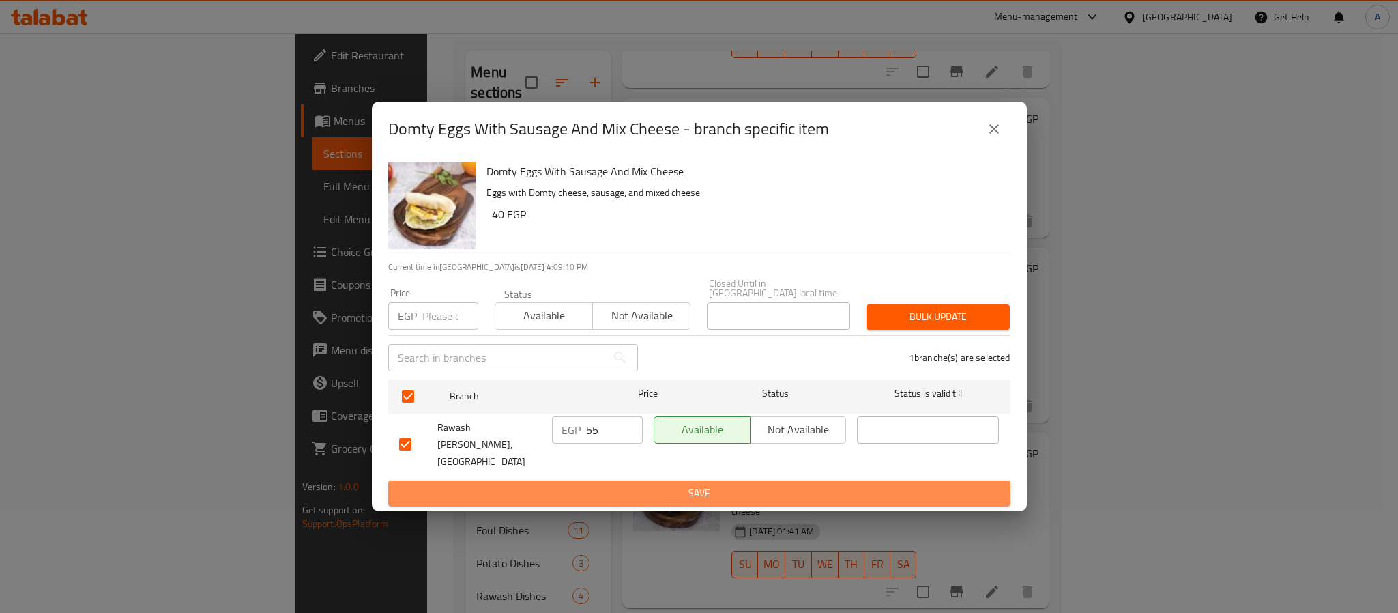
click at [601, 485] on span "Save" at bounding box center [699, 493] width 601 height 17
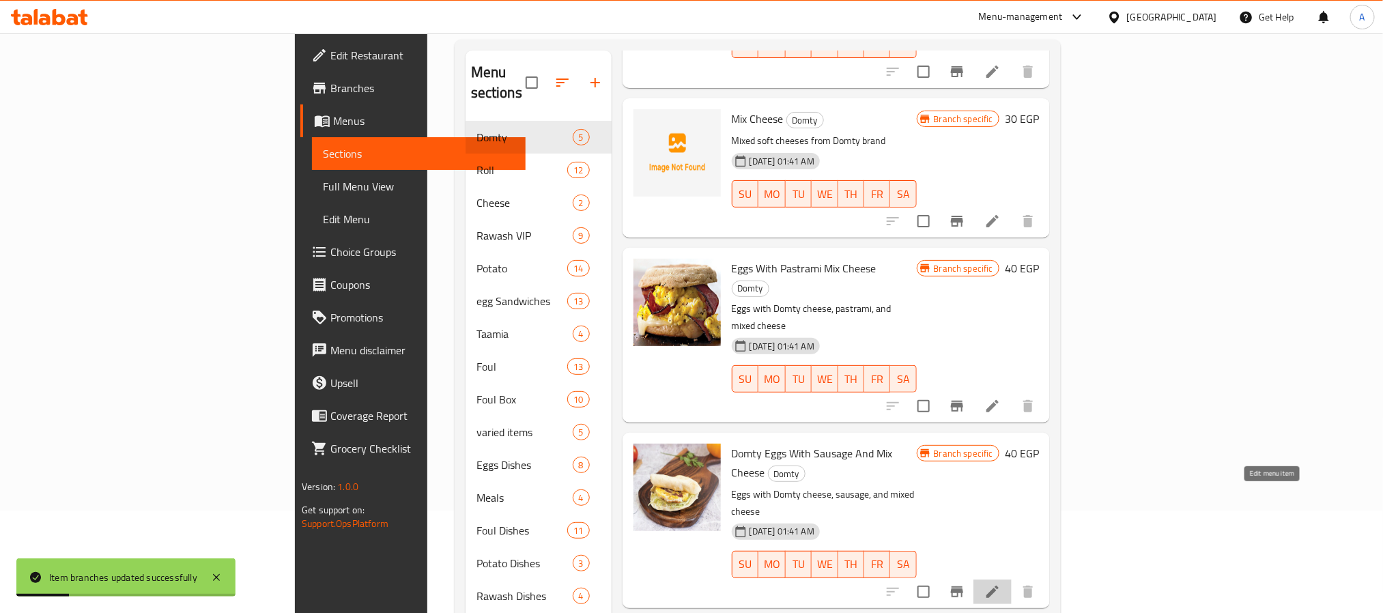
click at [1001, 584] on icon at bounding box center [992, 592] width 16 height 16
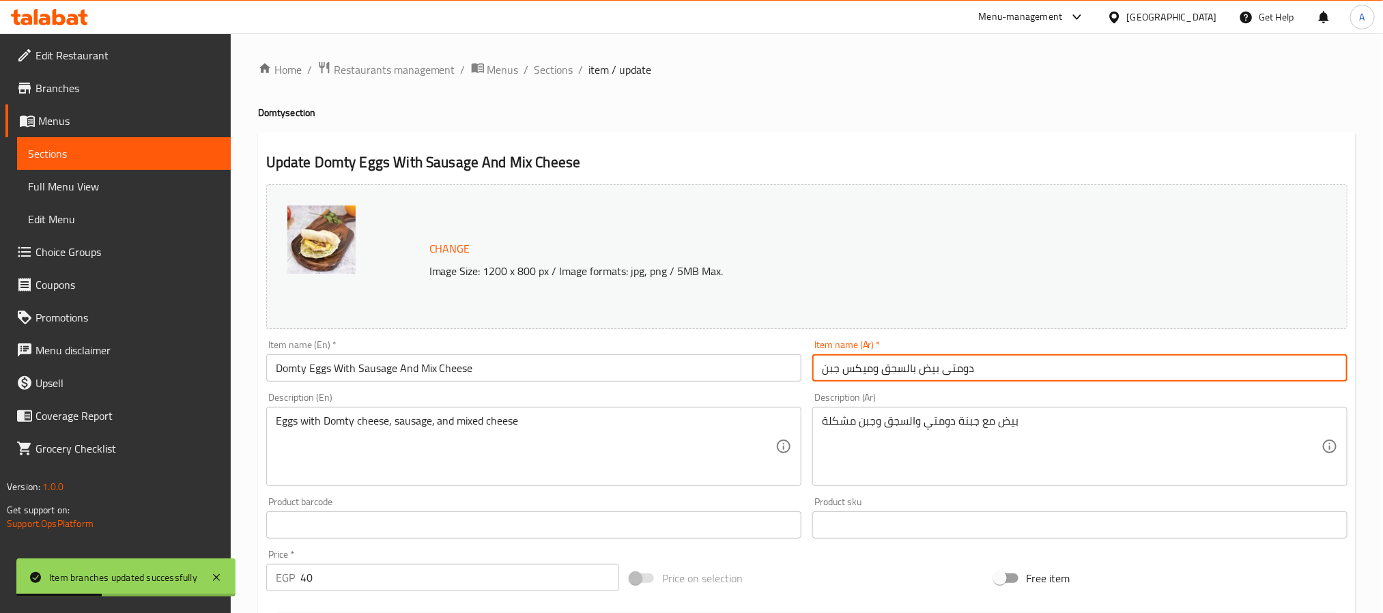
click at [963, 369] on input "دومتى بيض بالسجق وميكس جبن" at bounding box center [1079, 367] width 535 height 27
click at [874, 369] on input "بيض بالسجق وميكس جبن" at bounding box center [1079, 367] width 535 height 27
type input "بيض بالسجق ميكس جبن"
click at [283, 371] on input "Domty Eggs With Sausage And Mix Cheese" at bounding box center [533, 367] width 535 height 27
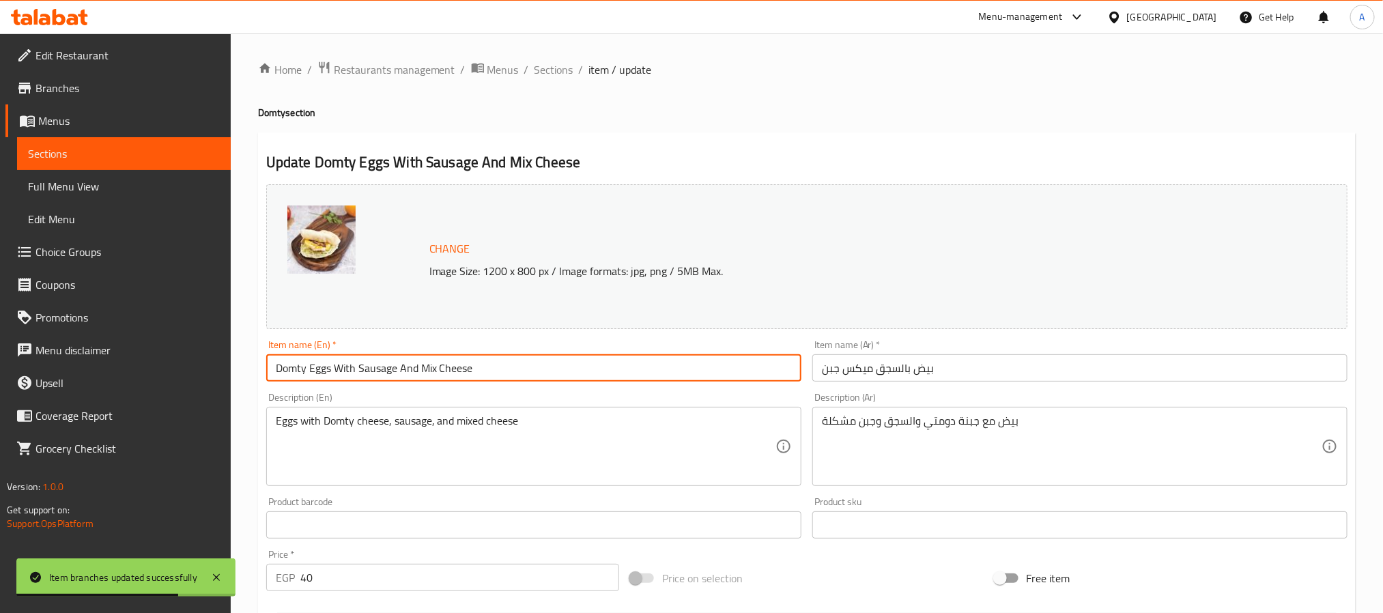
click at [283, 371] on input "Domty Eggs With Sausage And Mix Cheese" at bounding box center [533, 367] width 535 height 27
click at [379, 369] on input "Eggs With Sausage And Mix Cheese" at bounding box center [533, 367] width 535 height 27
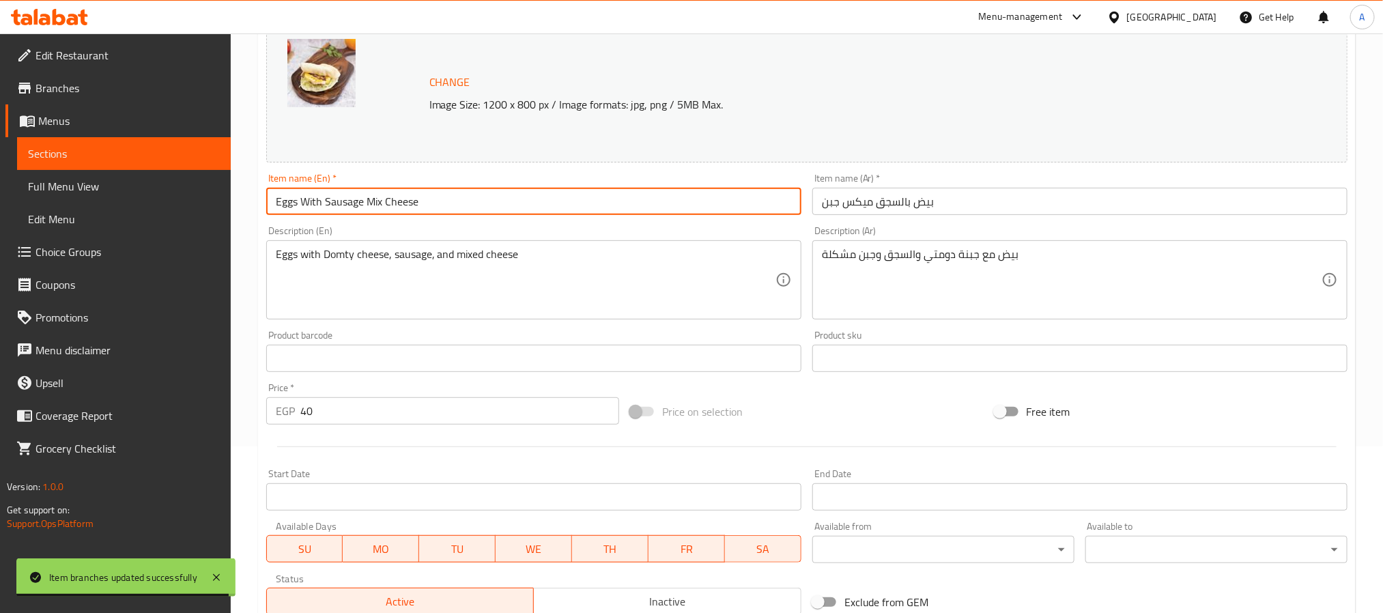
scroll to position [369, 0]
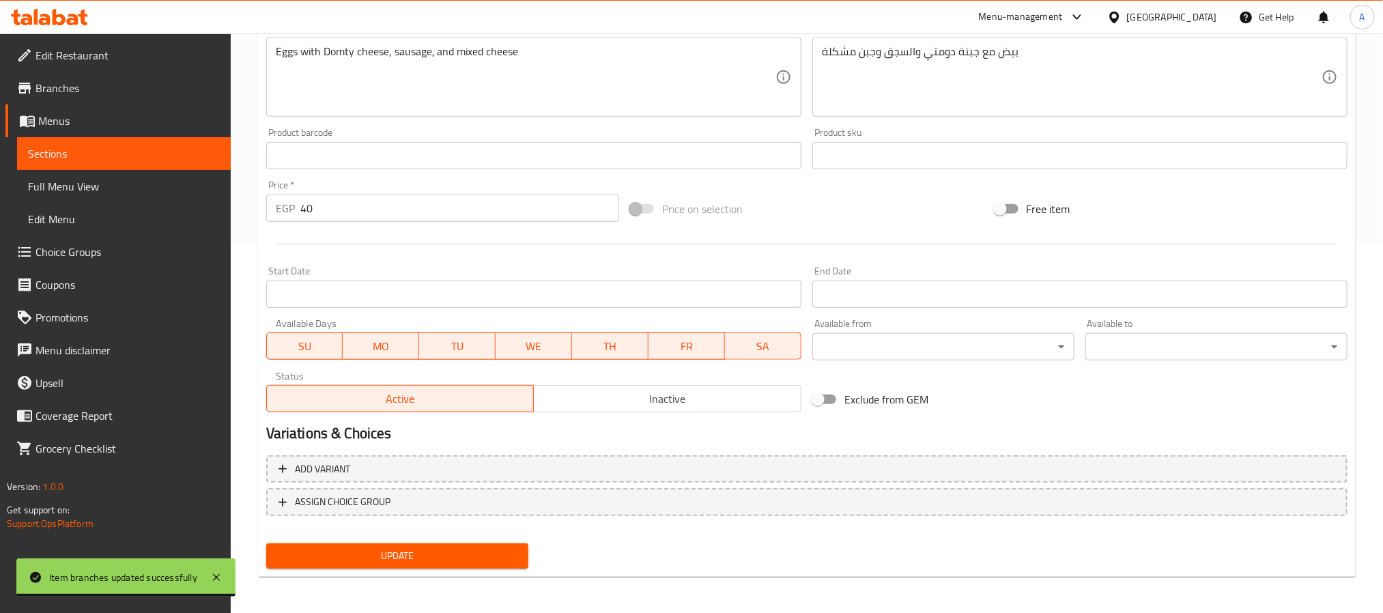
type input "Eggs With Sausage Mix Cheese"
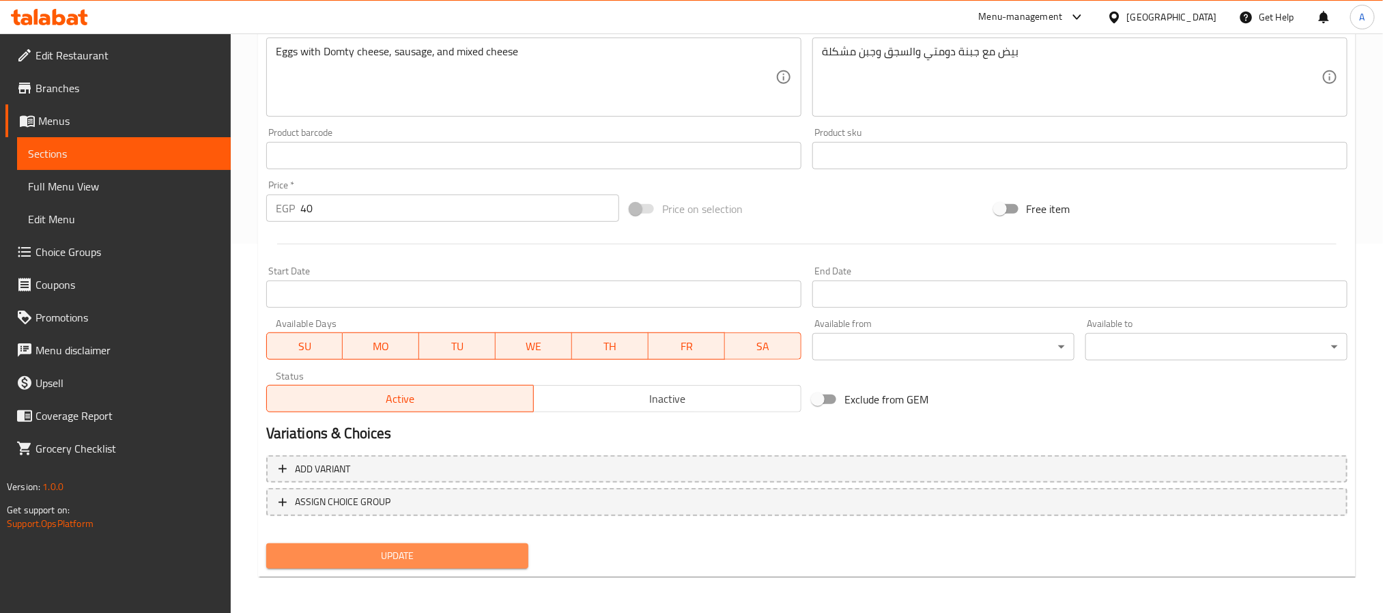
click at [446, 543] on button "Update" at bounding box center [397, 555] width 262 height 25
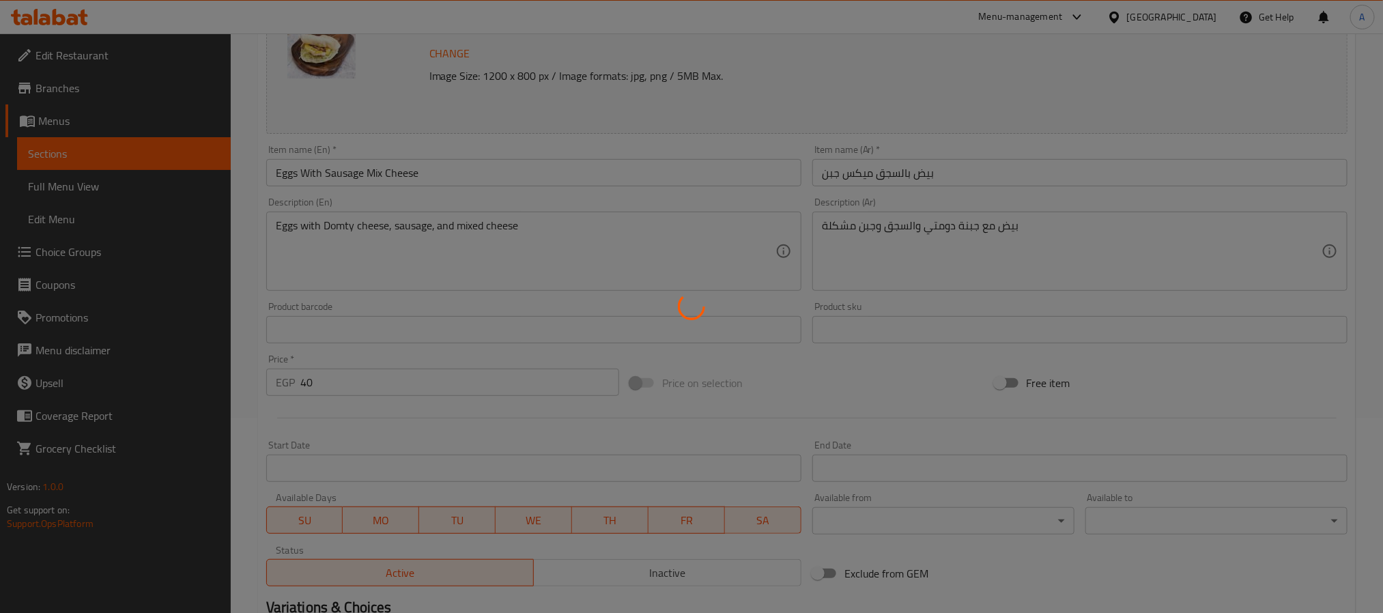
scroll to position [0, 0]
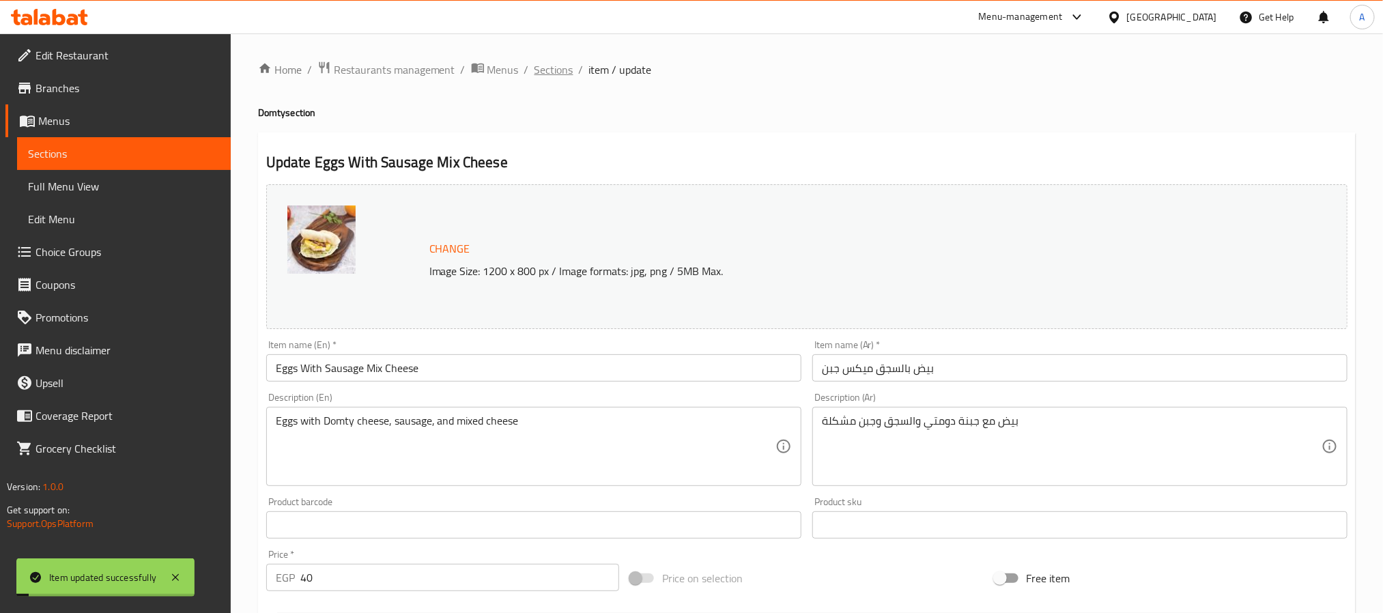
click at [549, 72] on span "Sections" at bounding box center [553, 69] width 39 height 16
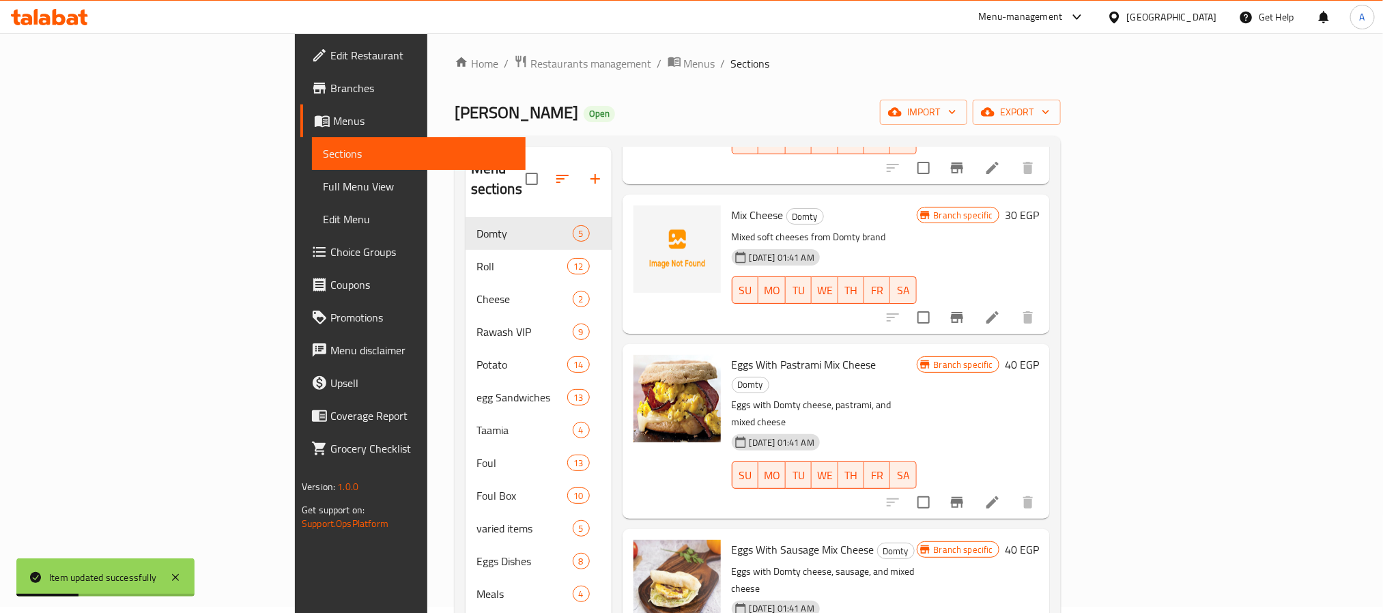
scroll to position [191, 0]
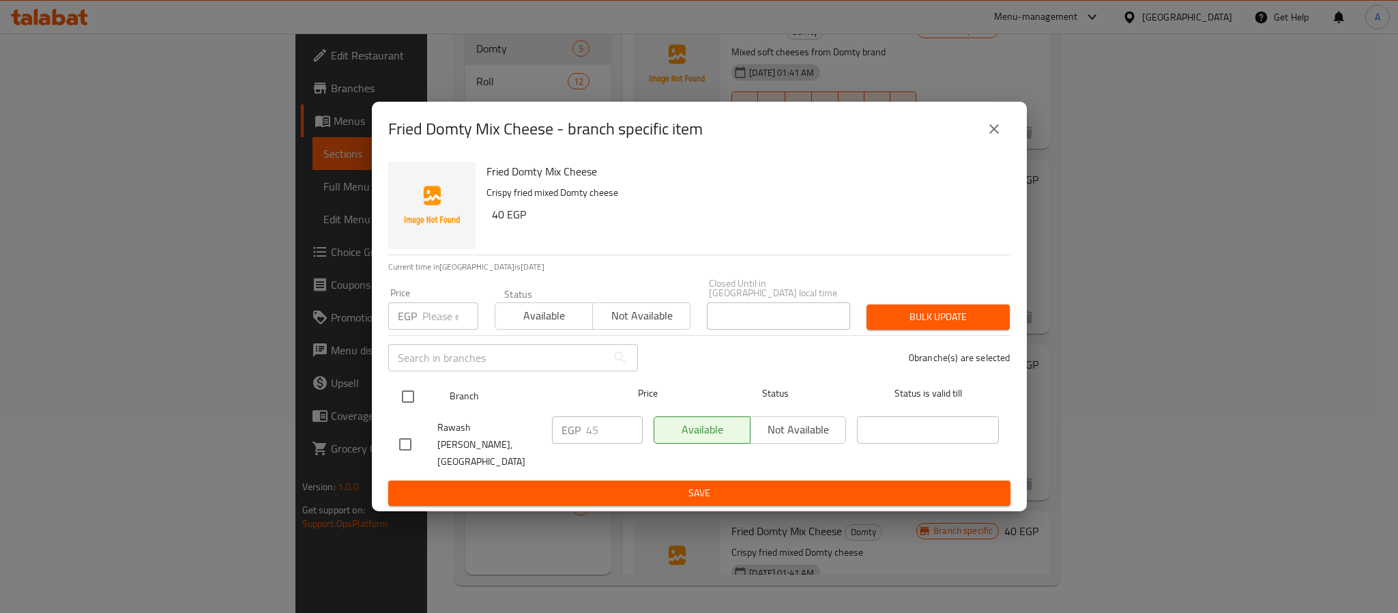
drag, startPoint x: 416, startPoint y: 399, endPoint x: 426, endPoint y: 410, distance: 14.0
click at [414, 400] on input "checkbox" at bounding box center [408, 396] width 29 height 29
checkbox input "true"
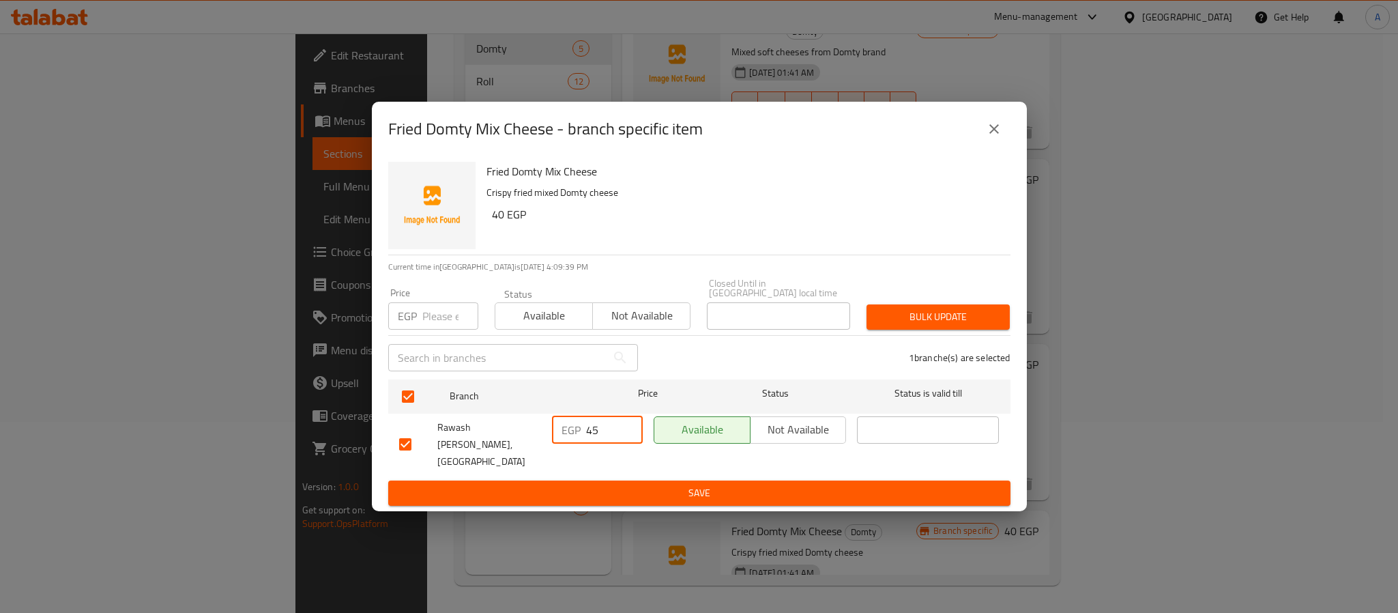
drag, startPoint x: 592, startPoint y: 432, endPoint x: 573, endPoint y: 431, distance: 19.2
click at [573, 431] on div "EGP 45 ​" at bounding box center [597, 429] width 91 height 27
type input "55"
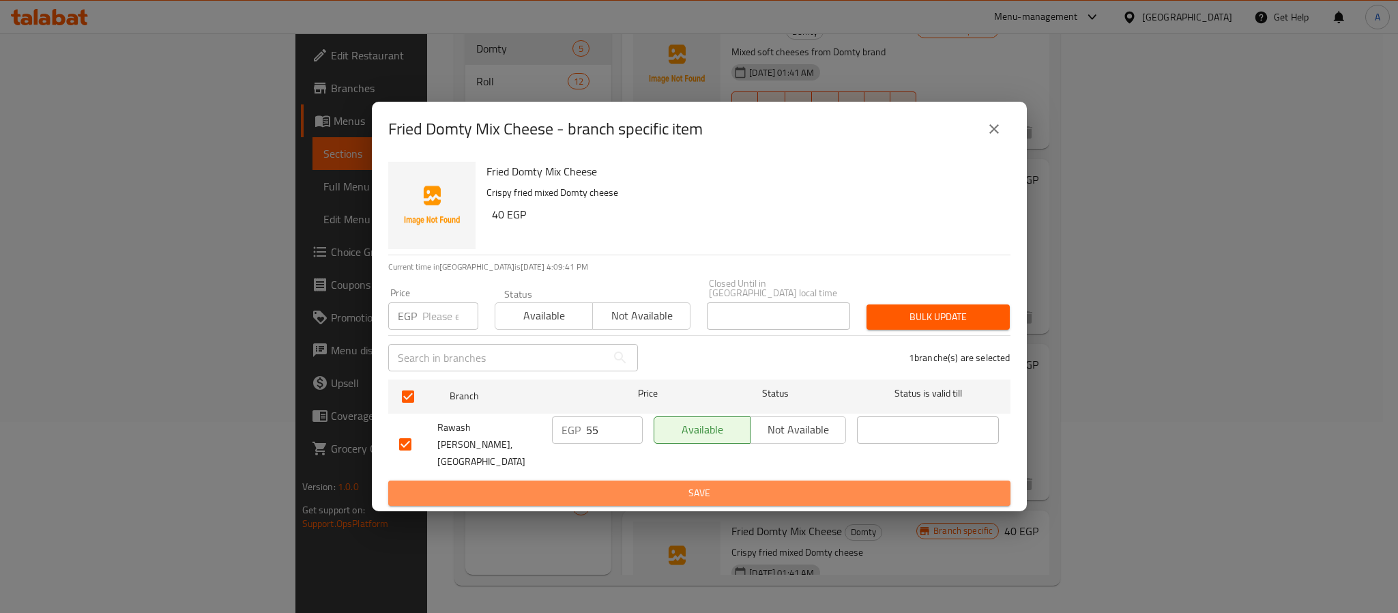
click at [609, 485] on span "Save" at bounding box center [699, 493] width 601 height 17
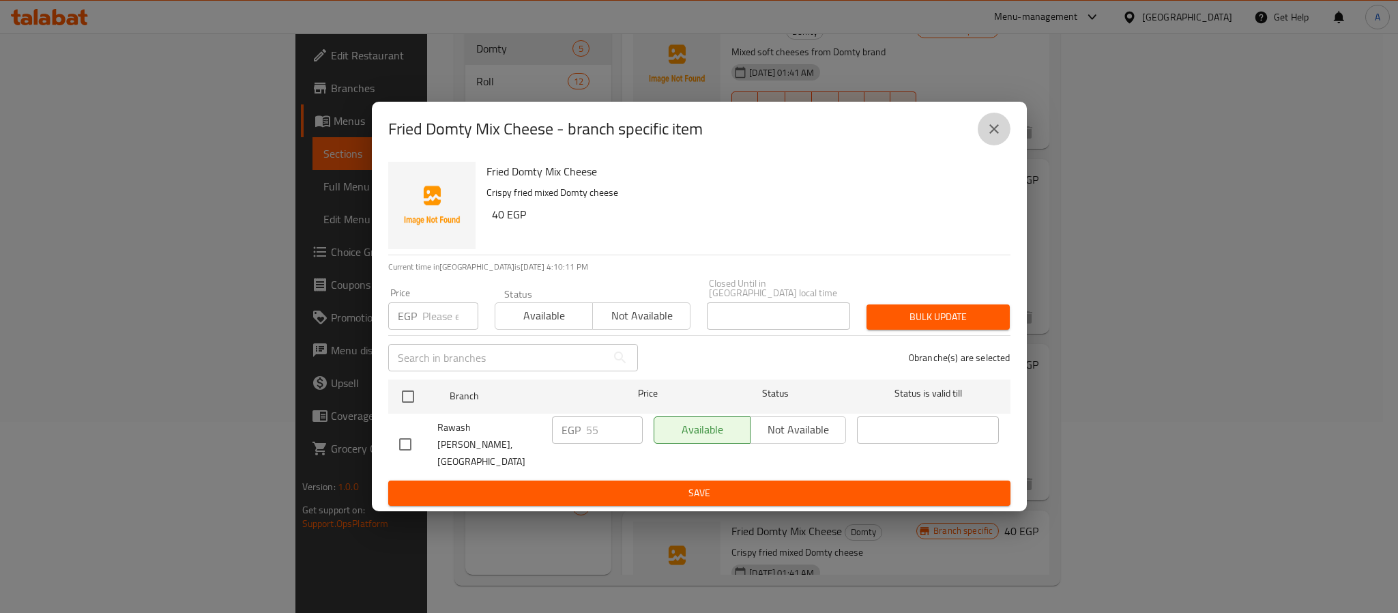
click at [993, 134] on icon "close" at bounding box center [995, 129] width 10 height 10
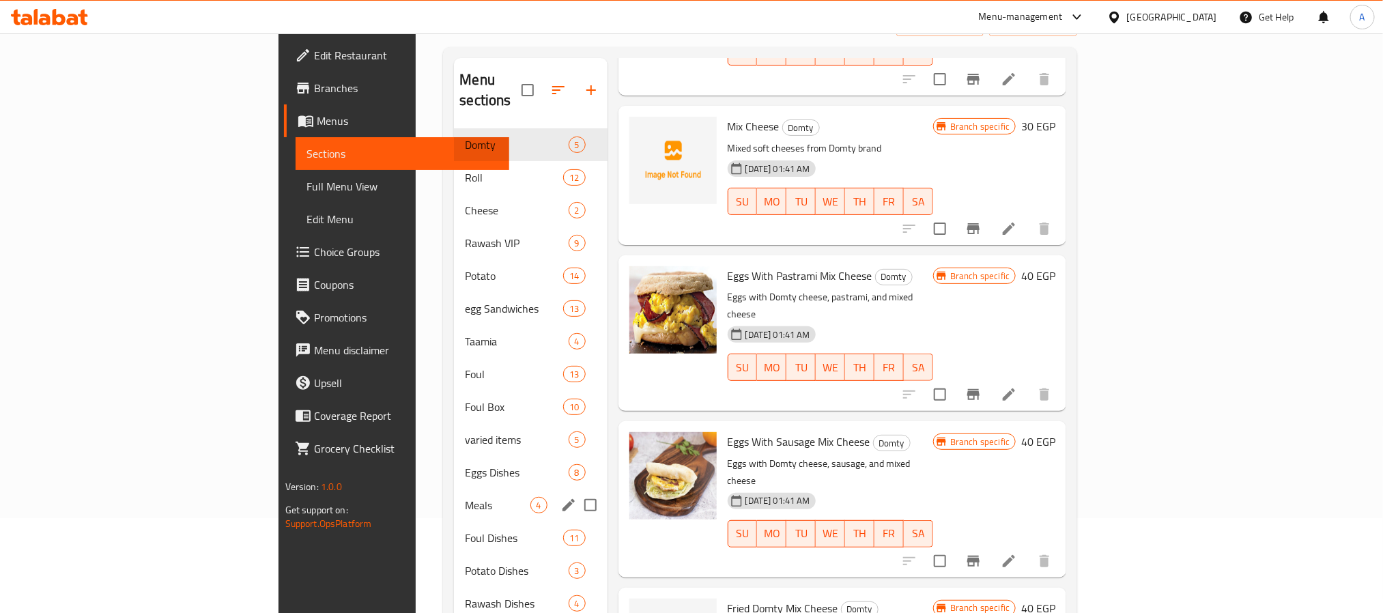
scroll to position [0, 0]
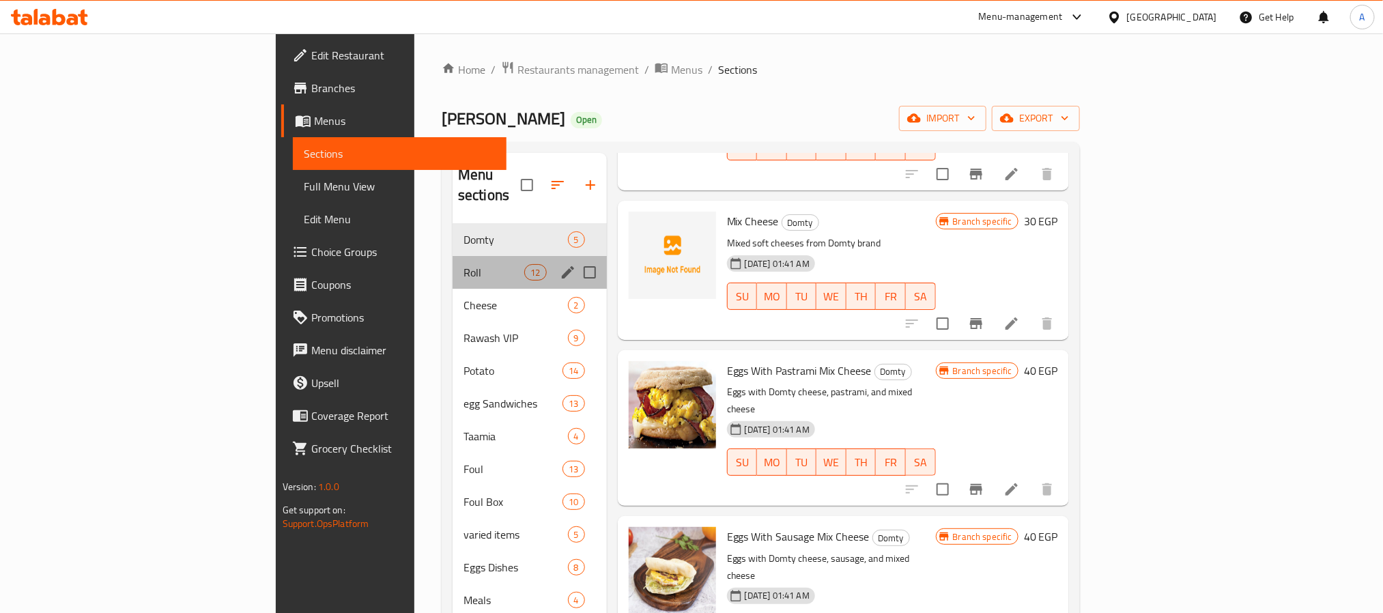
click at [453, 267] on div "Roll 12" at bounding box center [530, 272] width 154 height 33
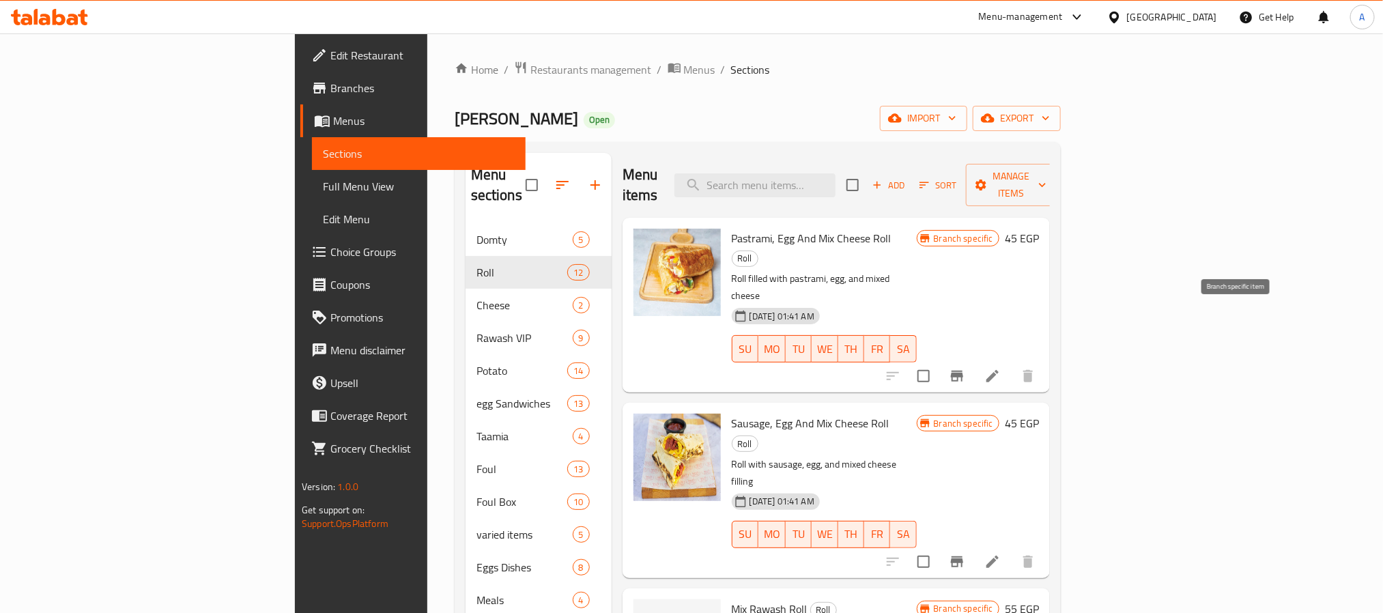
click at [965, 368] on icon "Branch-specific-item" at bounding box center [957, 376] width 16 height 16
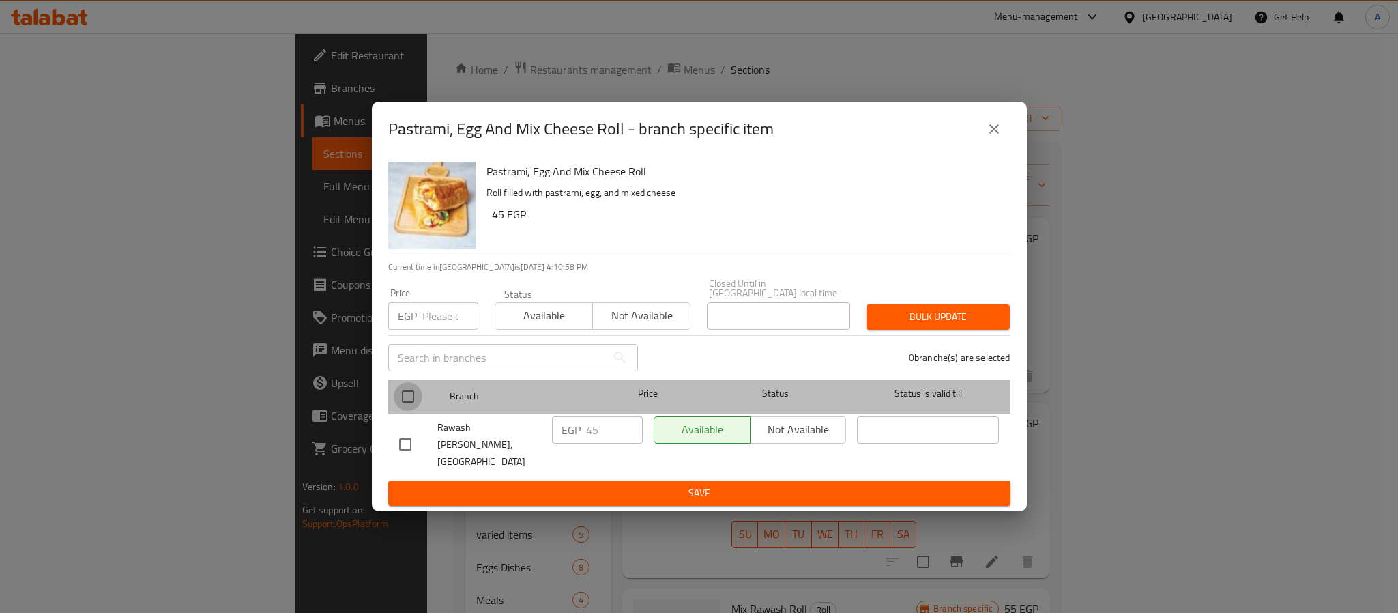
click at [403, 402] on input "checkbox" at bounding box center [408, 396] width 29 height 29
checkbox input "true"
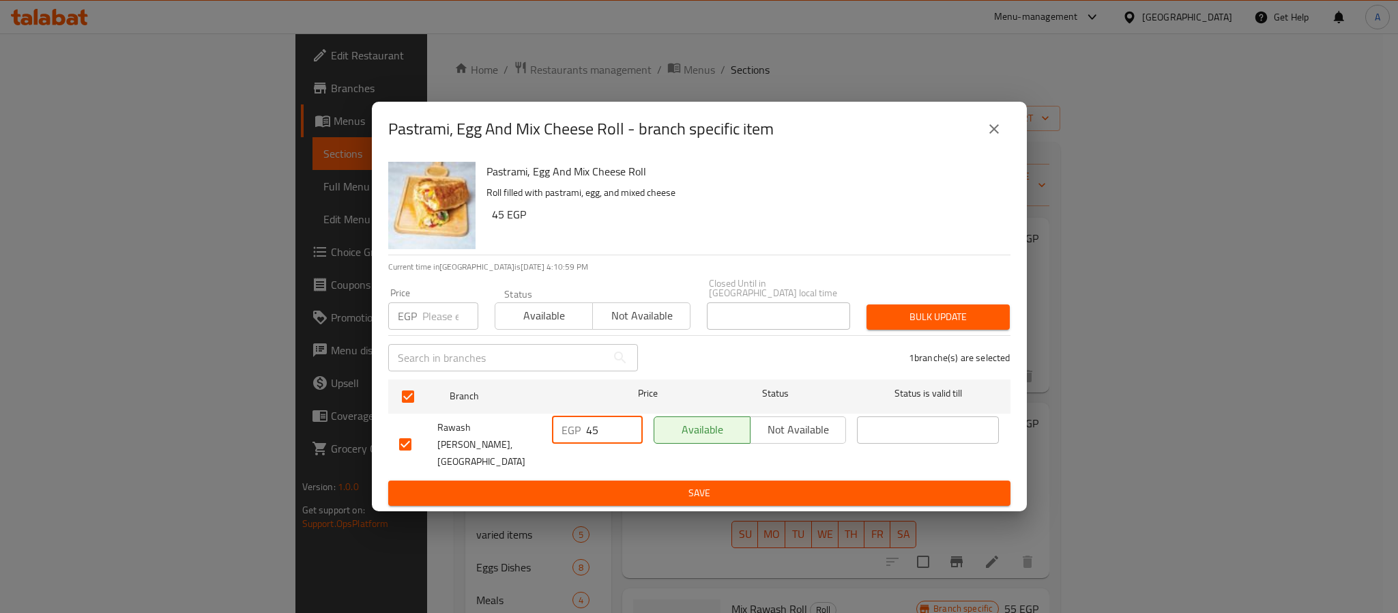
drag, startPoint x: 590, startPoint y: 437, endPoint x: 580, endPoint y: 437, distance: 9.6
click at [580, 437] on div "EGP 45 ​" at bounding box center [597, 429] width 91 height 27
type input "55"
click at [602, 485] on span "Save" at bounding box center [699, 493] width 601 height 17
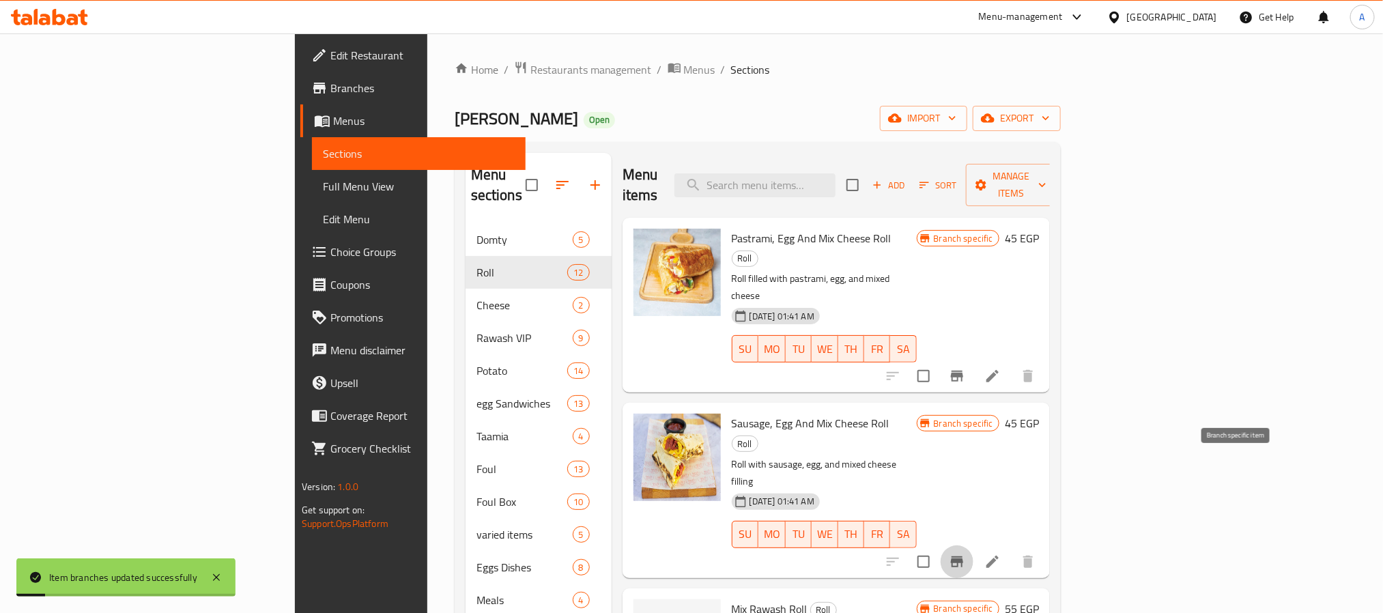
click at [963, 556] on icon "Branch-specific-item" at bounding box center [957, 561] width 12 height 11
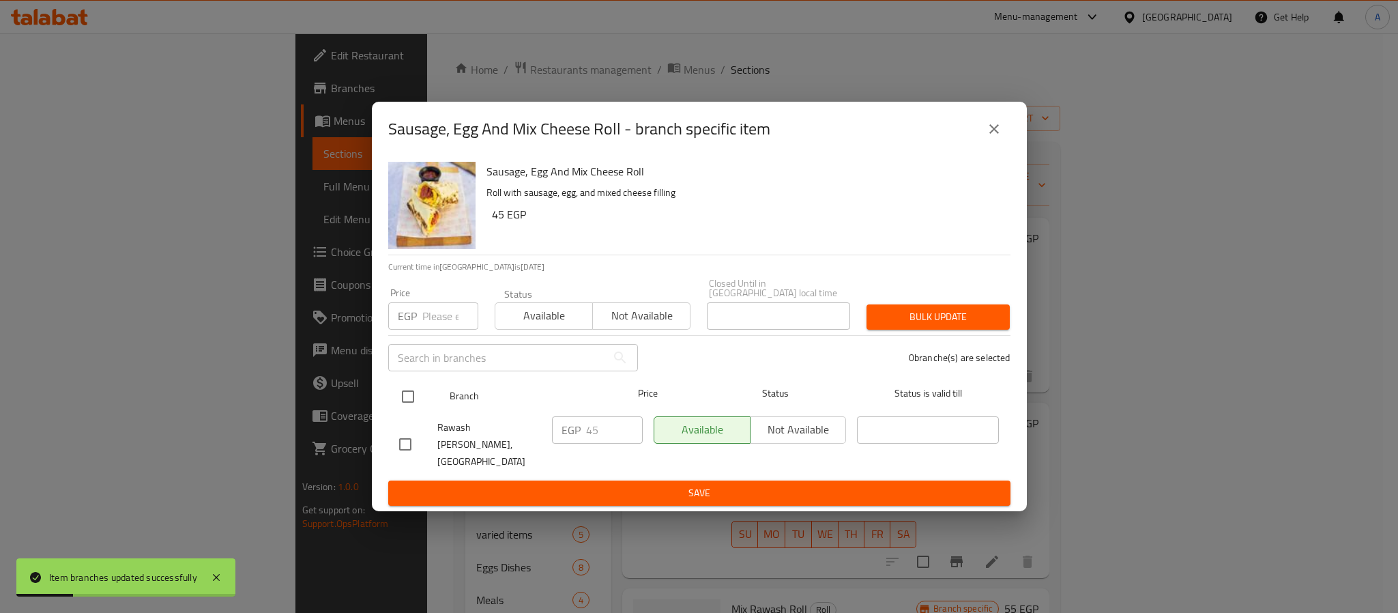
click at [412, 398] on input "checkbox" at bounding box center [408, 396] width 29 height 29
checkbox input "true"
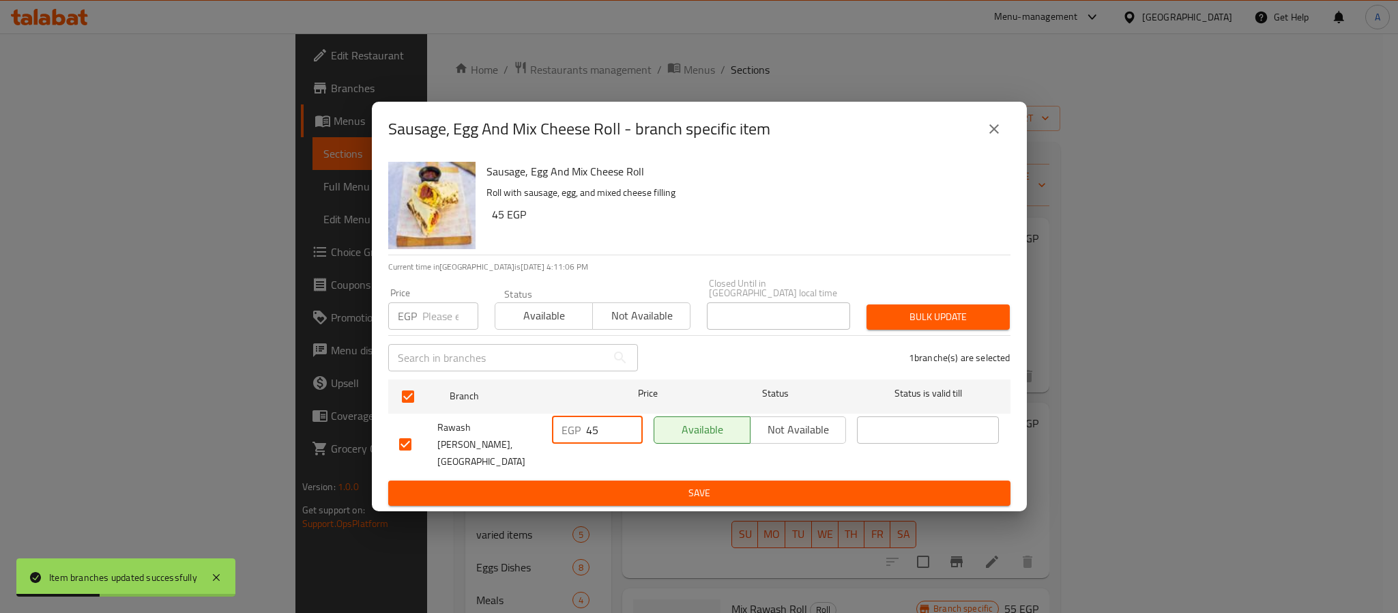
drag, startPoint x: 594, startPoint y: 433, endPoint x: 582, endPoint y: 434, distance: 11.7
click at [582, 434] on div "EGP 45 ​" at bounding box center [597, 429] width 91 height 27
type input "55"
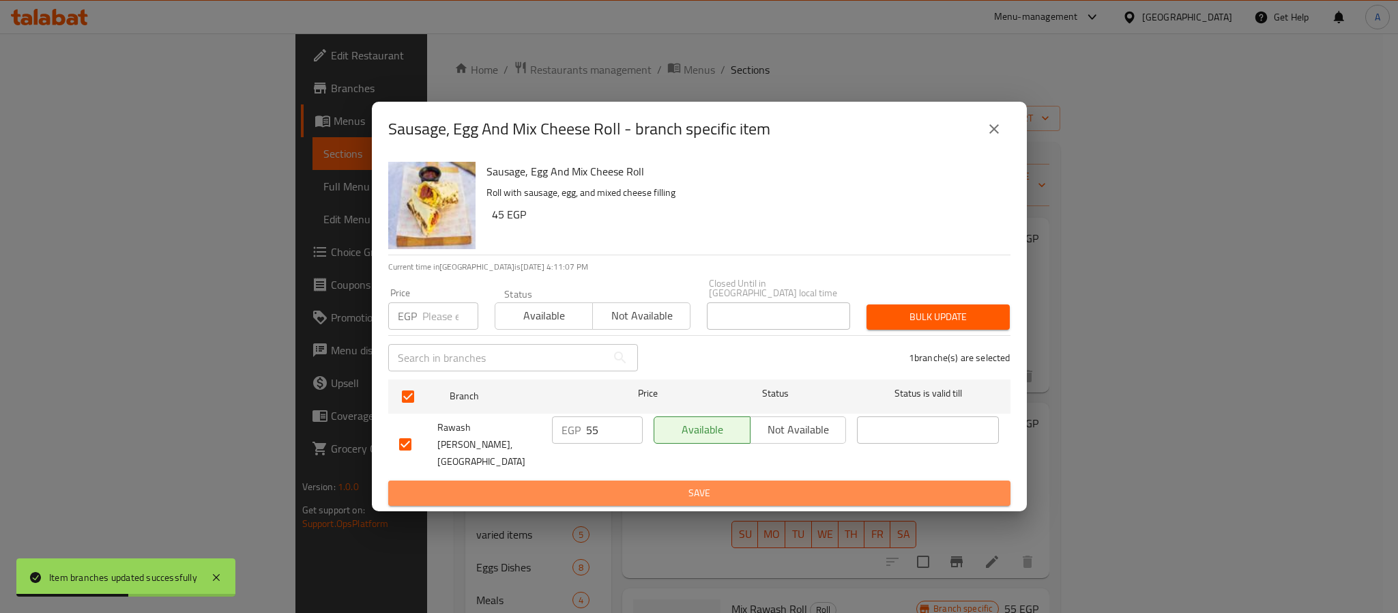
click at [594, 480] on button "Save" at bounding box center [699, 492] width 622 height 25
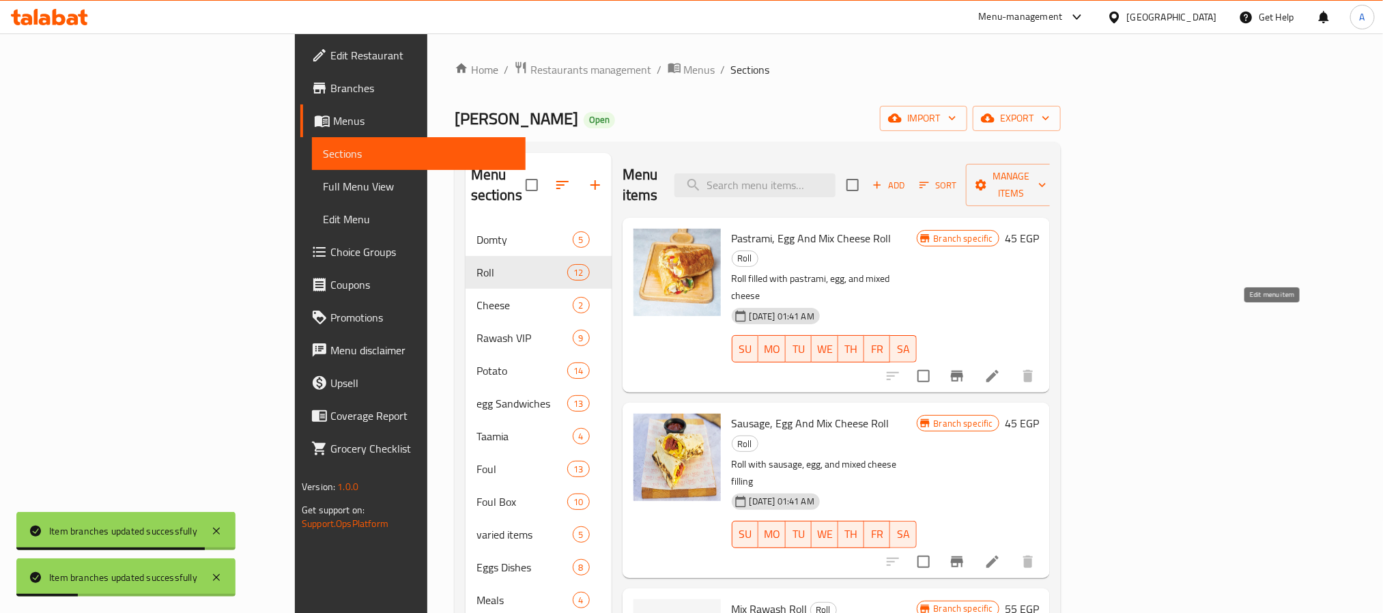
click at [1001, 368] on icon at bounding box center [992, 376] width 16 height 16
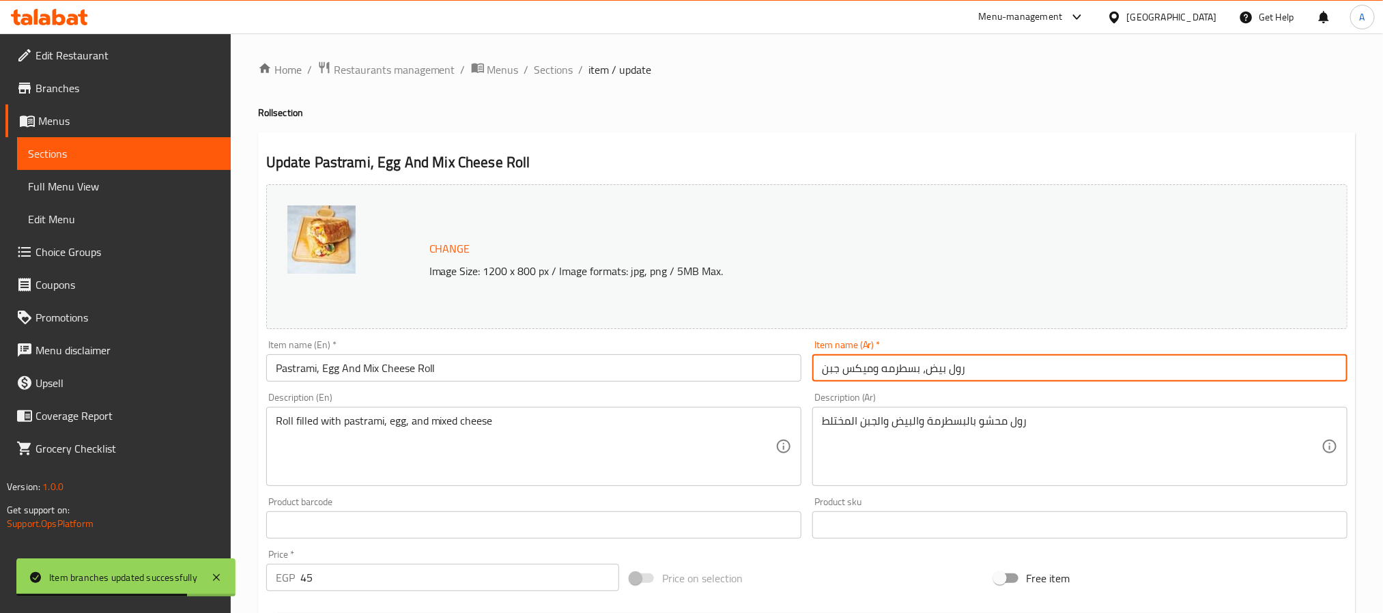
click at [950, 369] on input "رول بيض، بسطرمه وميكس جبن" at bounding box center [1079, 367] width 535 height 27
click at [956, 367] on input "رول بيض، بسطرمه وميكس جبن" at bounding box center [1079, 367] width 535 height 27
click at [920, 373] on input "بيض، بسطرمه وميكس جبن" at bounding box center [1079, 367] width 535 height 27
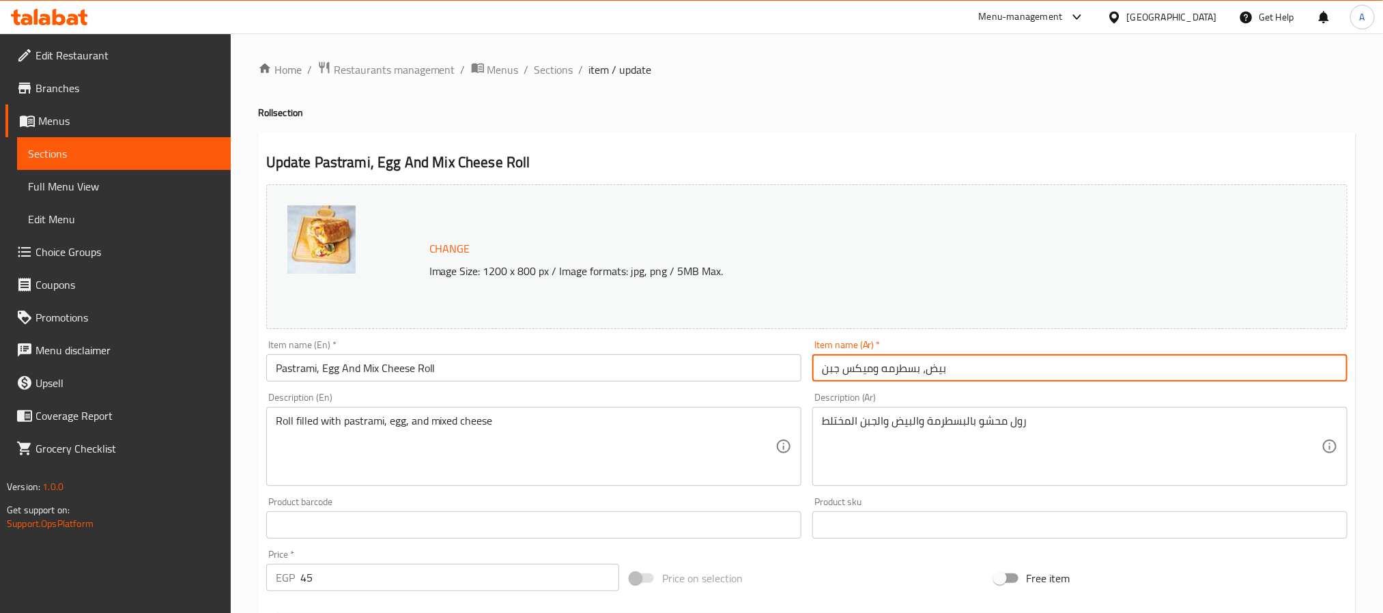
click at [923, 373] on input "بيض، بسطرمه وميكس جبن" at bounding box center [1079, 367] width 535 height 27
click at [873, 371] on input "بيض بسطرمه وميكس جبن" at bounding box center [1079, 367] width 535 height 27
type input "بيض بسطرمه ميكس جبن"
click at [425, 367] on input "Pastrami, Egg And Mix Cheese Roll" at bounding box center [533, 367] width 535 height 27
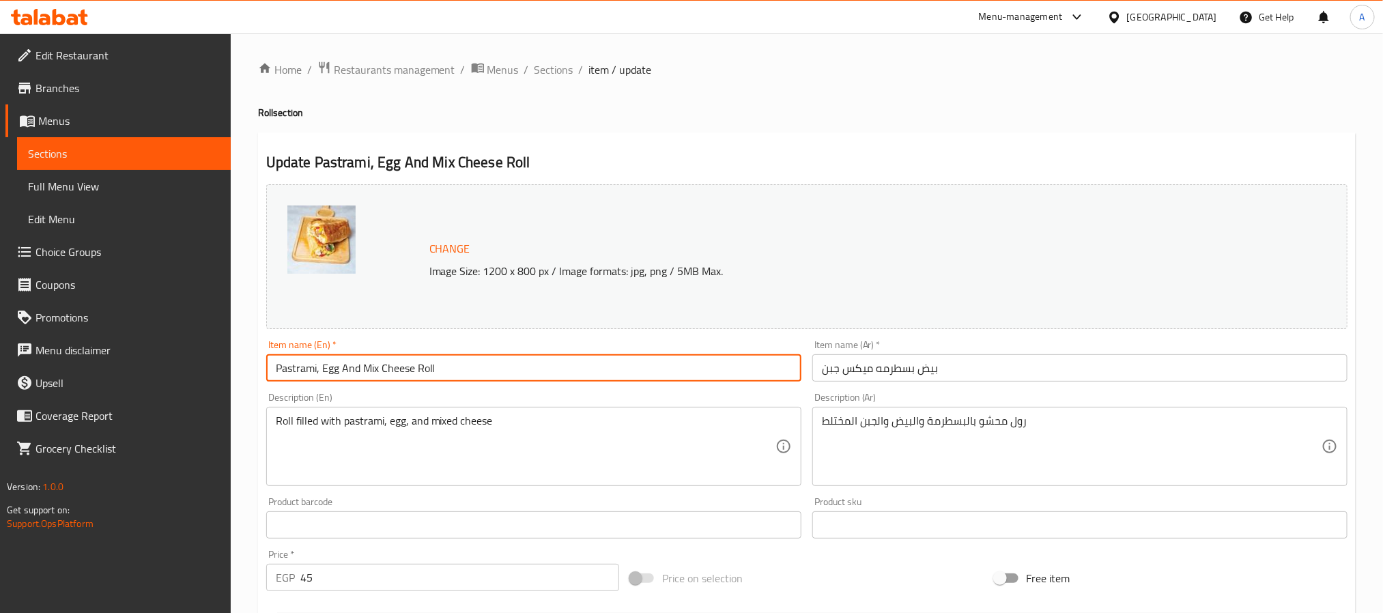
click at [425, 367] on input "Pastrami, Egg And Mix Cheese Roll" at bounding box center [533, 367] width 535 height 27
click at [319, 371] on input "Pastrami, Egg And Mix Cheese" at bounding box center [533, 367] width 535 height 27
click at [346, 369] on input "Pastrami Egg And Mix Cheese" at bounding box center [533, 367] width 535 height 27
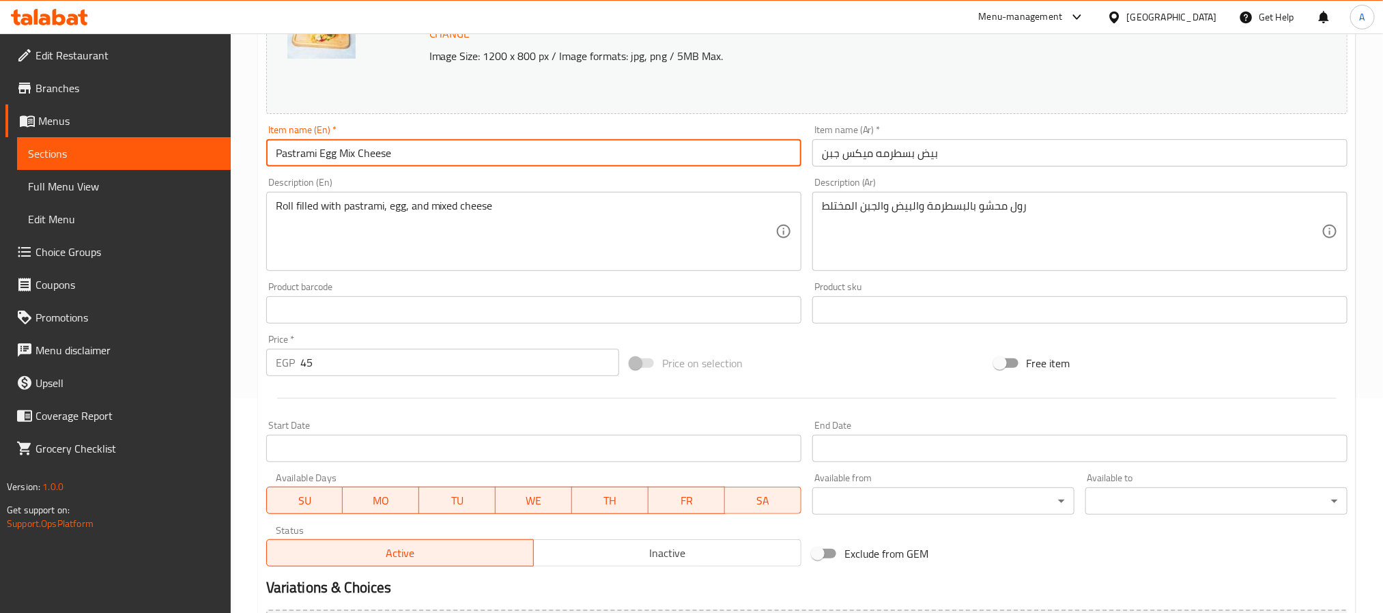
scroll to position [369, 0]
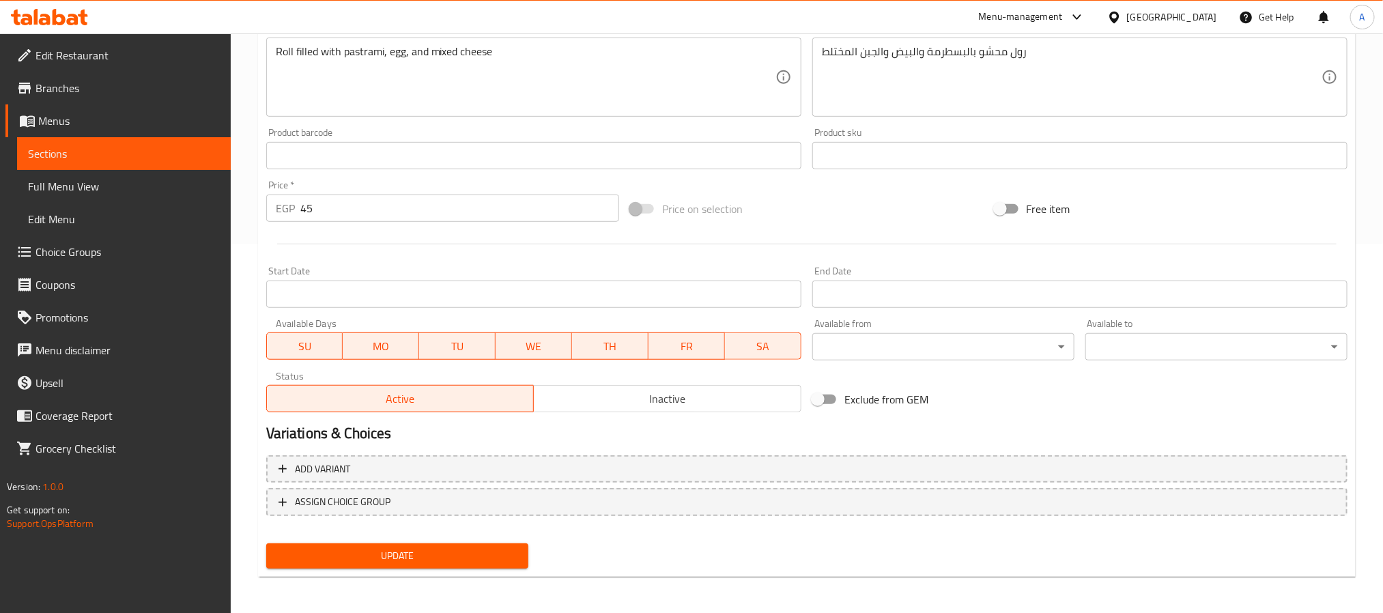
type input "Pastrami Egg Mix Cheese"
click at [448, 555] on span "Update" at bounding box center [397, 555] width 240 height 17
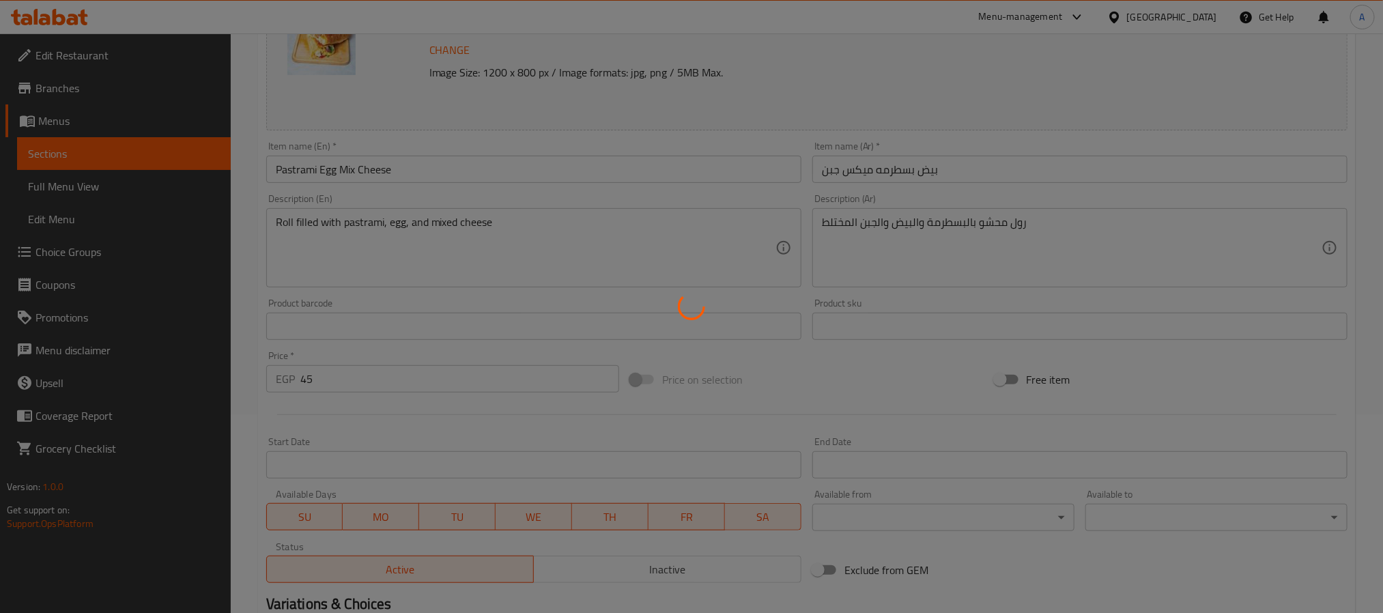
scroll to position [0, 0]
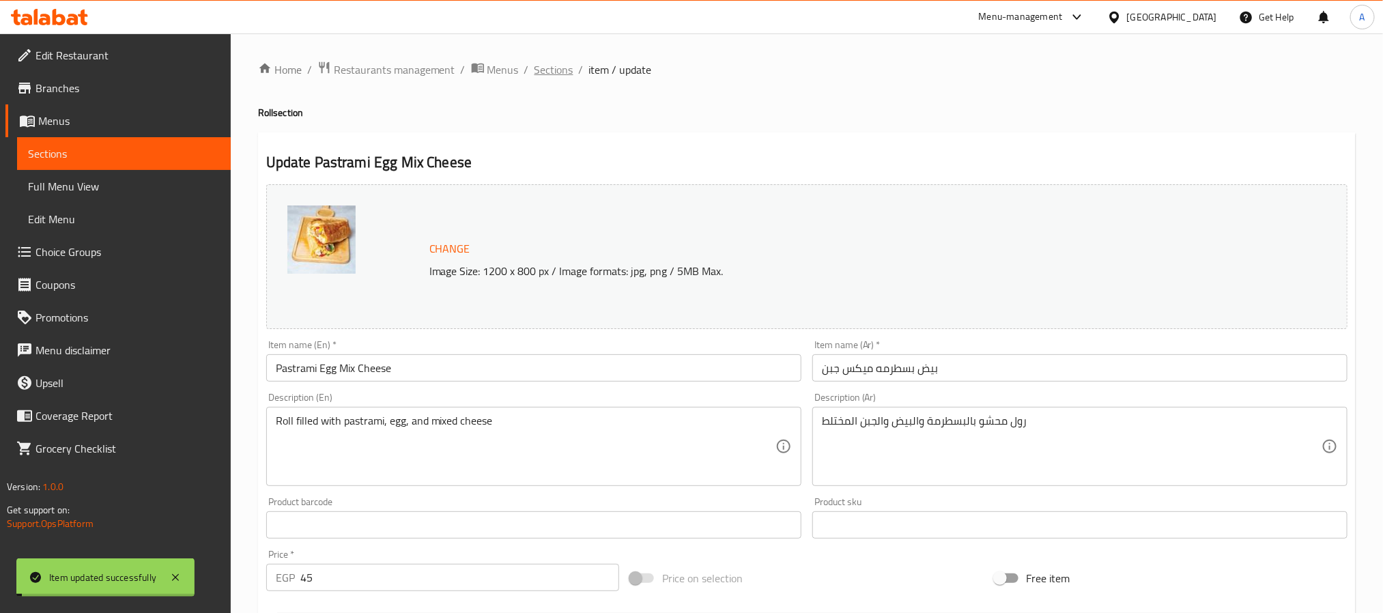
click at [559, 68] on span "Sections" at bounding box center [553, 69] width 39 height 16
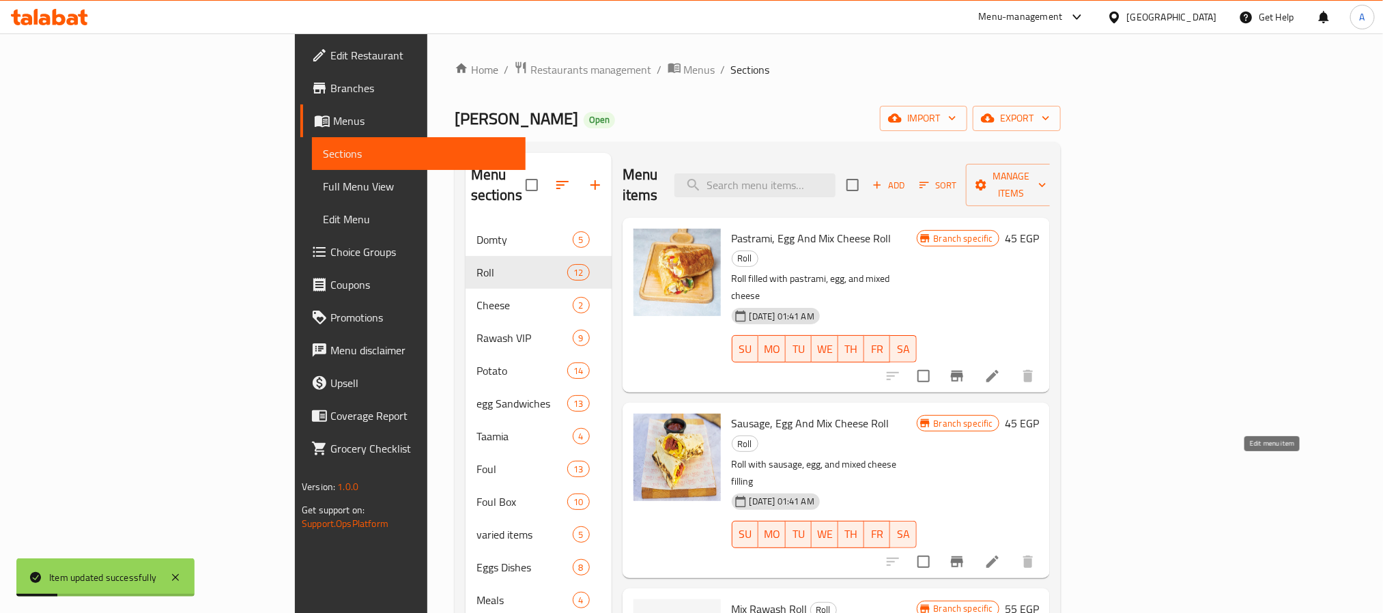
click at [1001, 554] on icon at bounding box center [992, 562] width 16 height 16
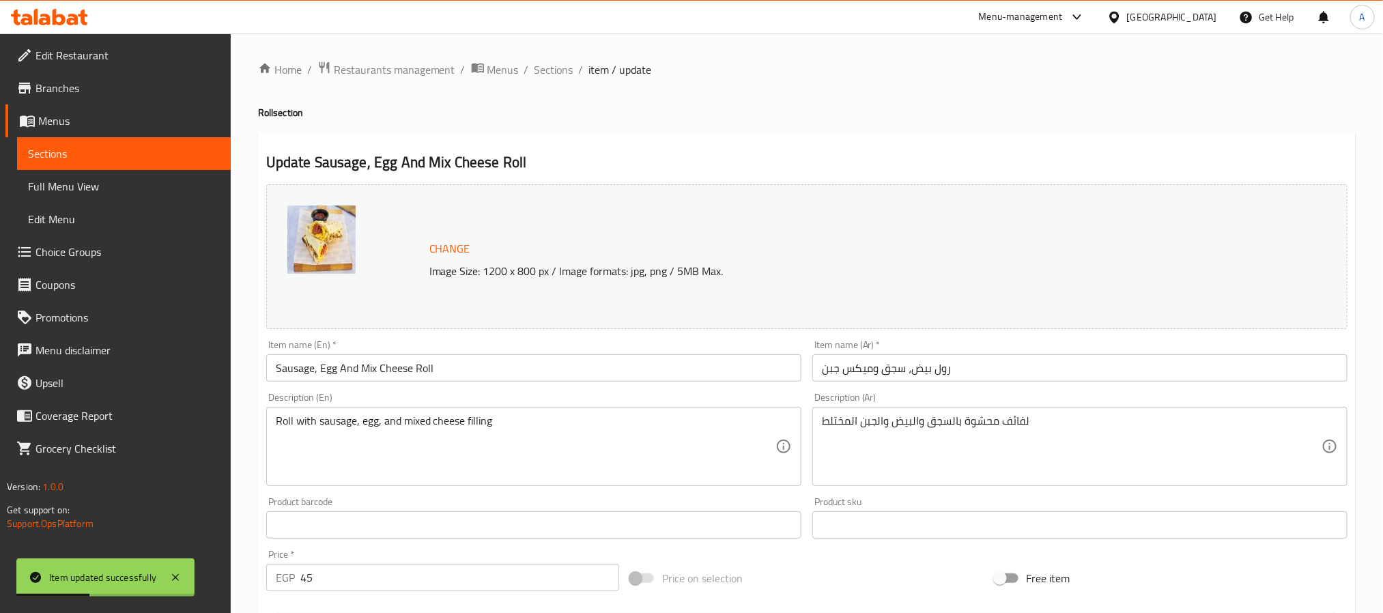
click at [940, 367] on input "رول بيض، سجق وميكس جبن" at bounding box center [1079, 367] width 535 height 27
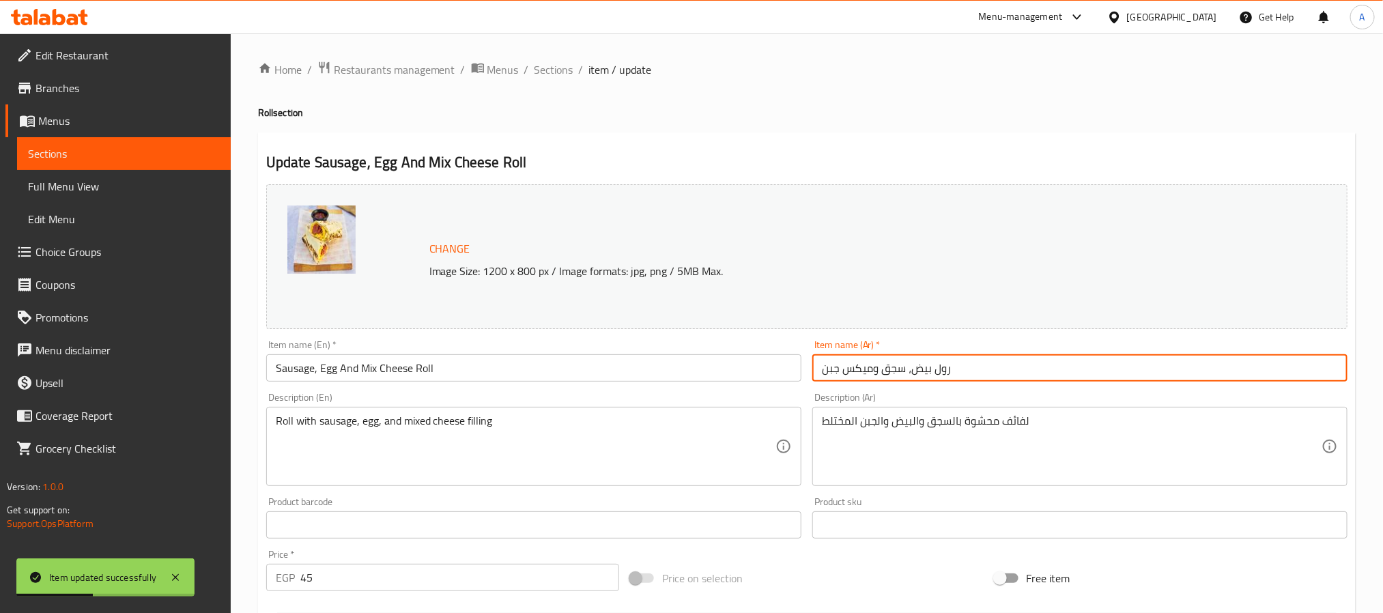
click at [940, 367] on input "رول بيض، سجق وميكس جبن" at bounding box center [1079, 367] width 535 height 27
click at [906, 371] on input "بيض، سجق وميكس جبن" at bounding box center [1079, 367] width 535 height 27
click at [908, 371] on input "بيض، سجق وميكس جبن" at bounding box center [1079, 367] width 535 height 27
click at [874, 371] on input "بيض سجق وميكس جبن" at bounding box center [1079, 367] width 535 height 27
type input "بيض سجق ميكس جبن"
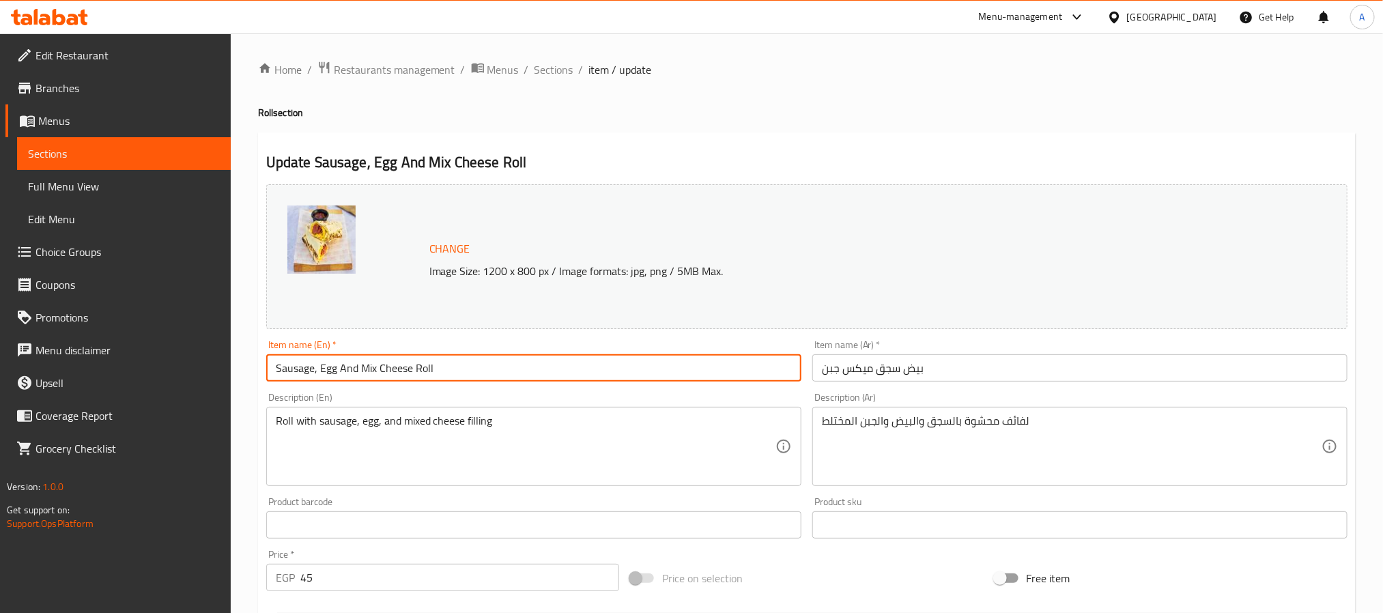
click at [352, 369] on input "Sausage, Egg And Mix Cheese Roll" at bounding box center [533, 367] width 535 height 27
click at [316, 371] on input "Sausage, Egg Mix Cheese Roll" at bounding box center [533, 367] width 535 height 27
click at [396, 367] on input "Sausage Egg Mix Cheese Roll" at bounding box center [533, 367] width 535 height 27
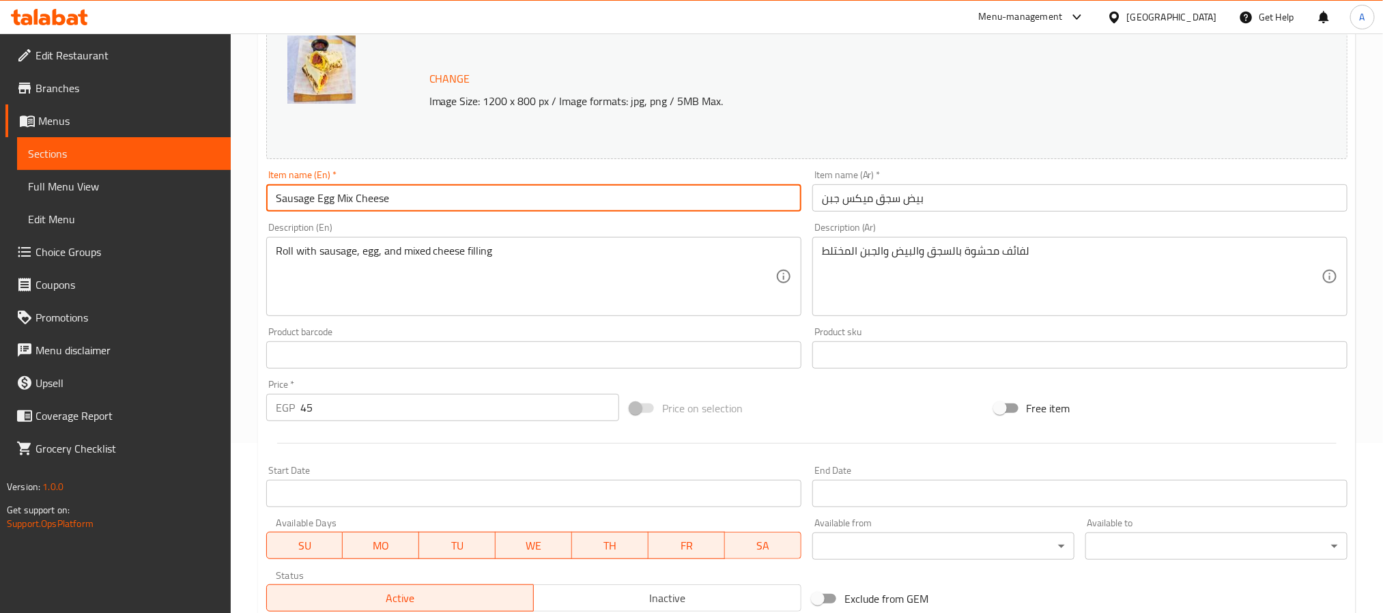
scroll to position [369, 0]
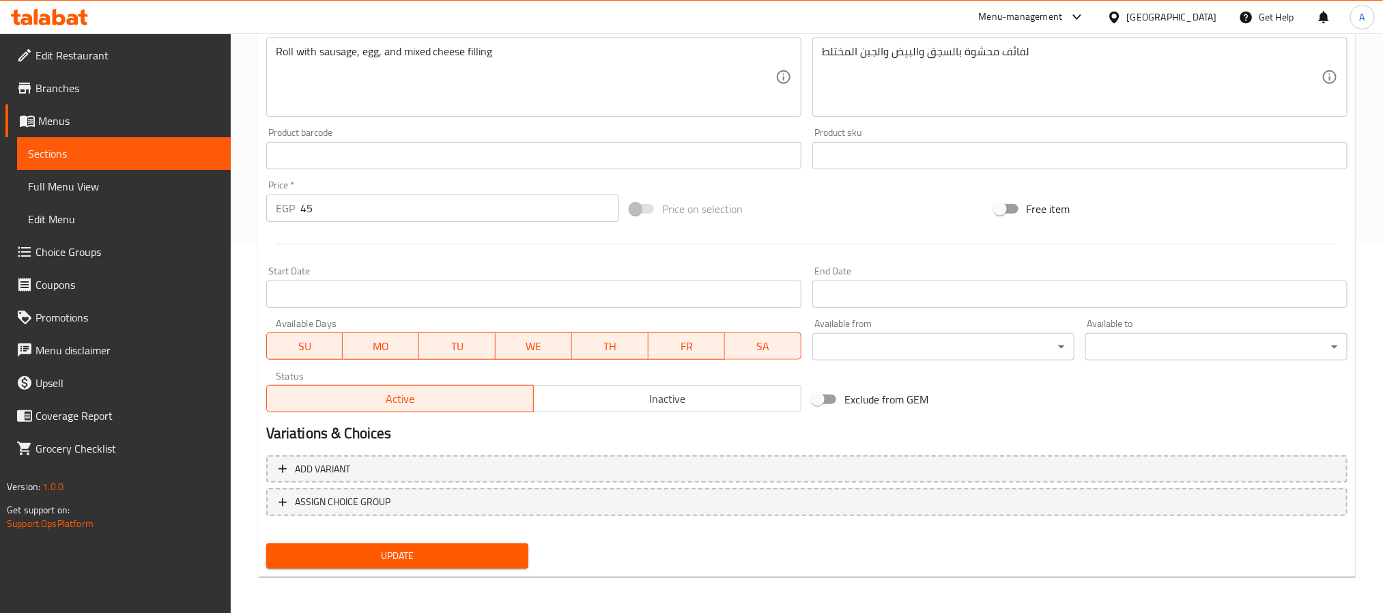
type input "Sausage Egg Mix Cheese"
click at [453, 549] on span "Update" at bounding box center [397, 555] width 240 height 17
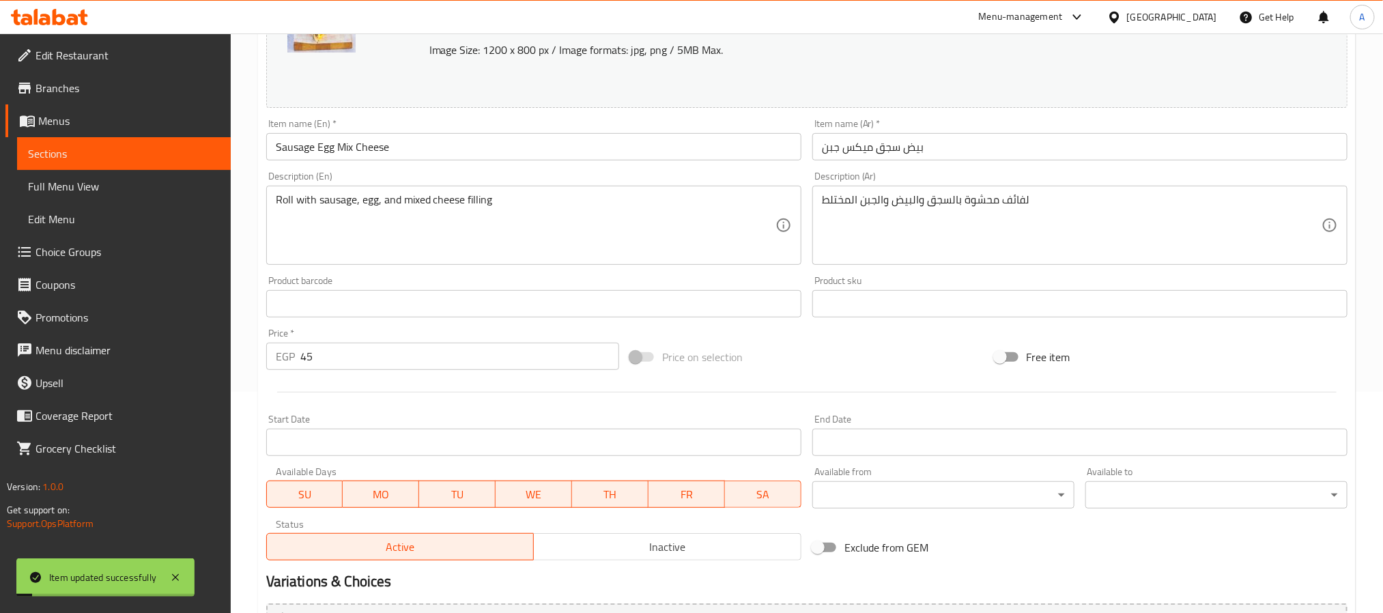
scroll to position [0, 0]
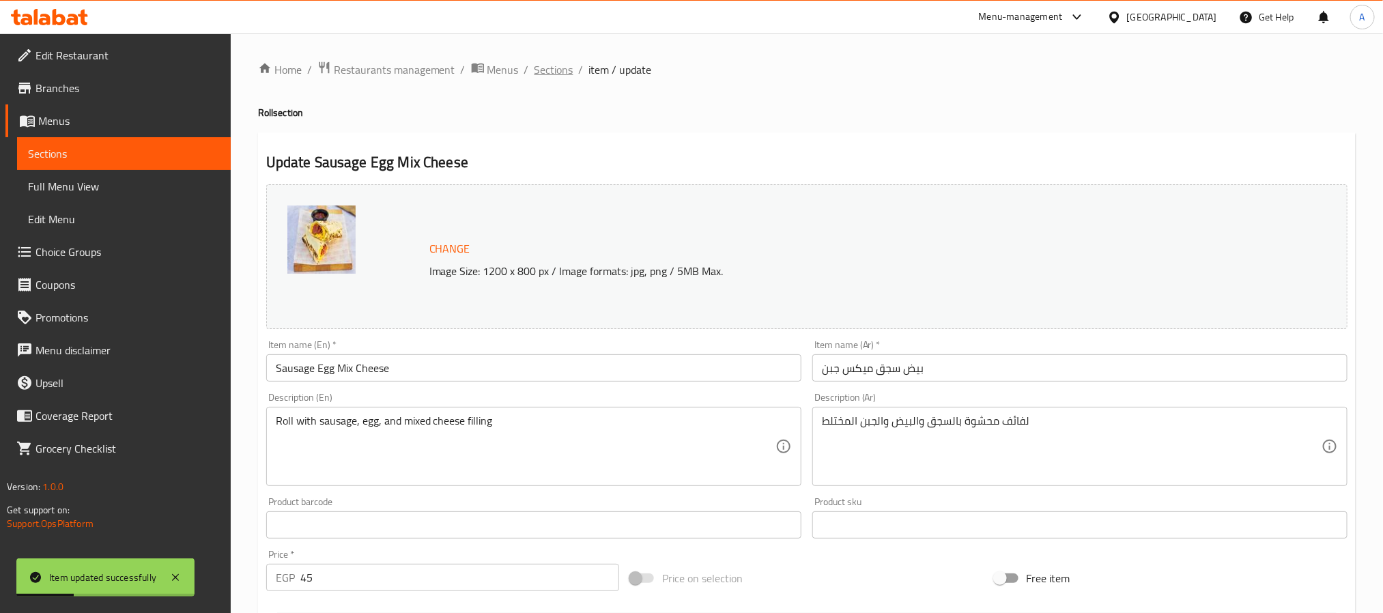
click at [556, 74] on span "Sections" at bounding box center [553, 69] width 39 height 16
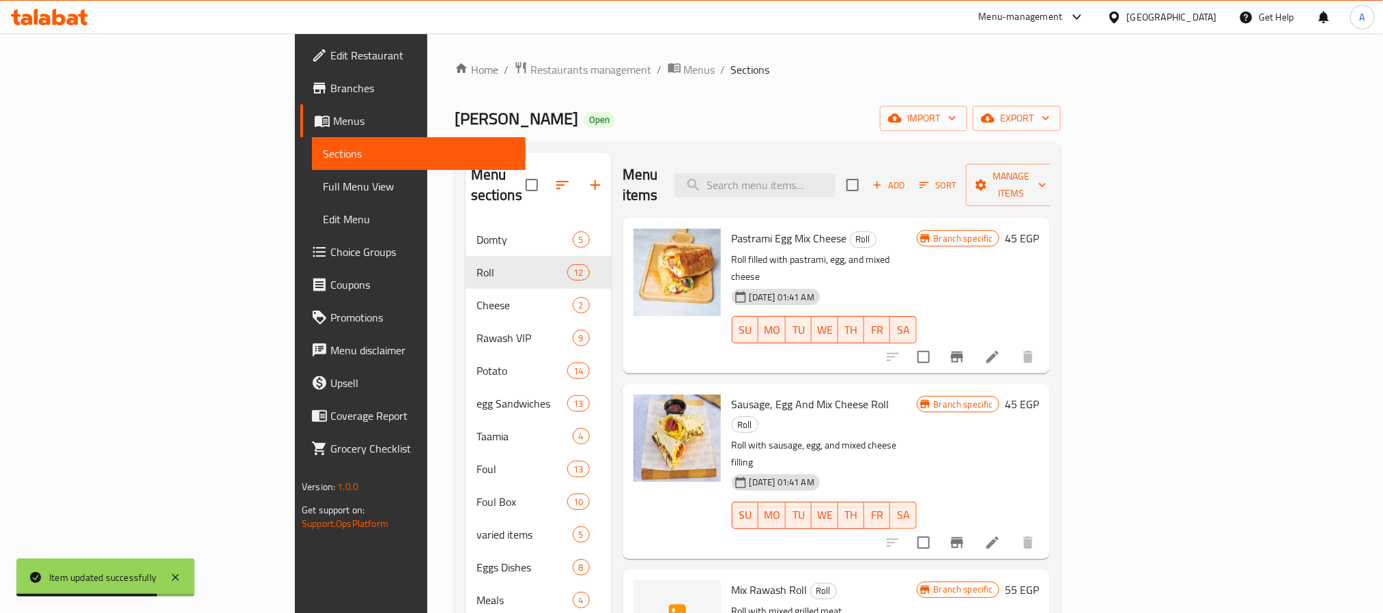
scroll to position [205, 0]
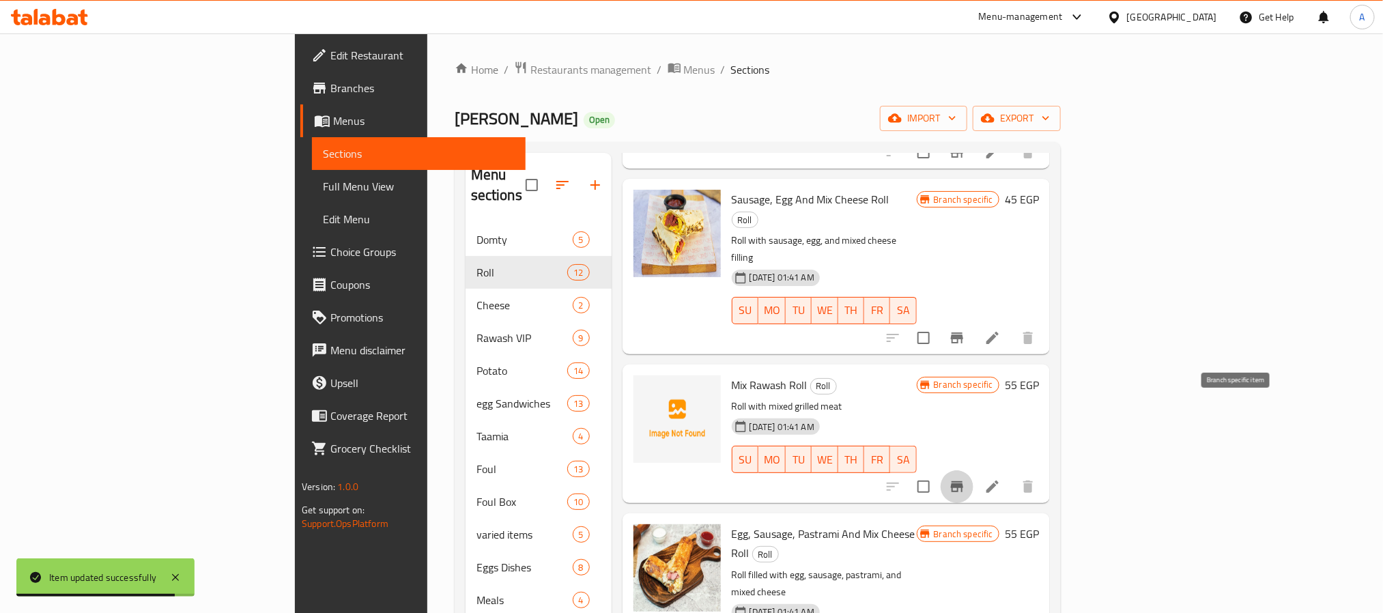
click at [963, 481] on icon "Branch-specific-item" at bounding box center [957, 486] width 12 height 11
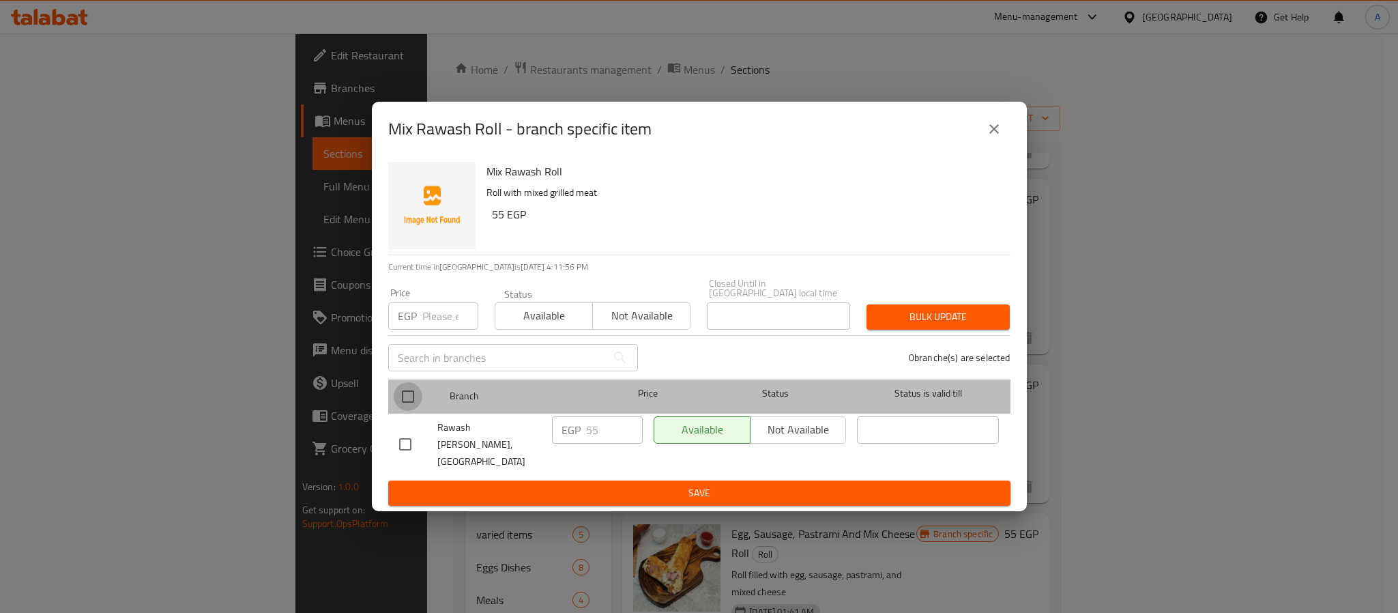
click at [412, 402] on input "checkbox" at bounding box center [408, 396] width 29 height 29
checkbox input "true"
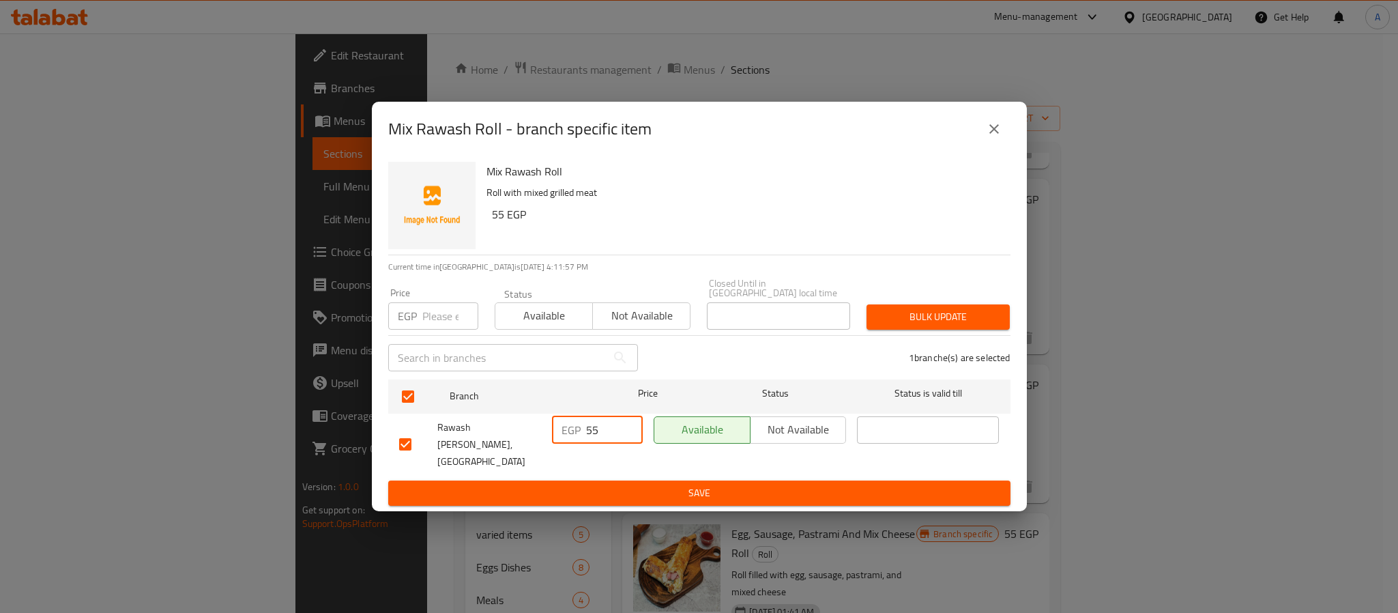
drag, startPoint x: 590, startPoint y: 433, endPoint x: 577, endPoint y: 433, distance: 13.0
click at [577, 433] on div "EGP 55 ​" at bounding box center [597, 429] width 91 height 27
type input "65"
click at [602, 485] on span "Save" at bounding box center [699, 493] width 601 height 17
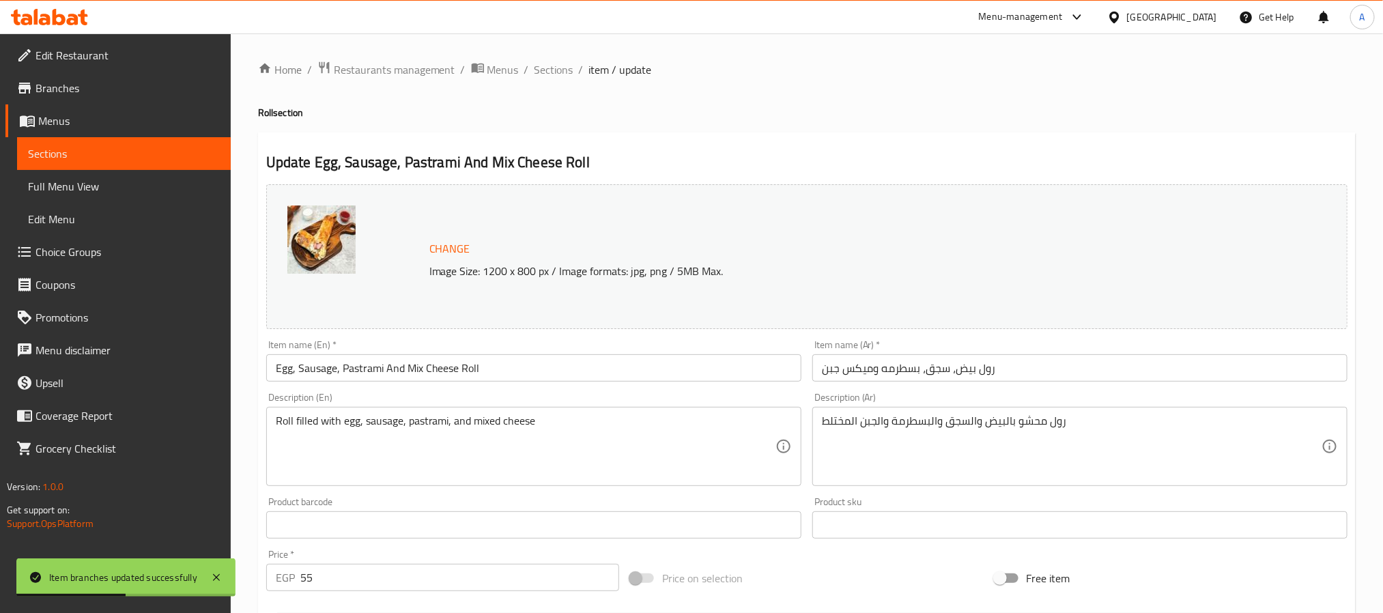
click at [988, 364] on input "رول بيض، سجق، بسطرمه وميكس جبن" at bounding box center [1079, 367] width 535 height 27
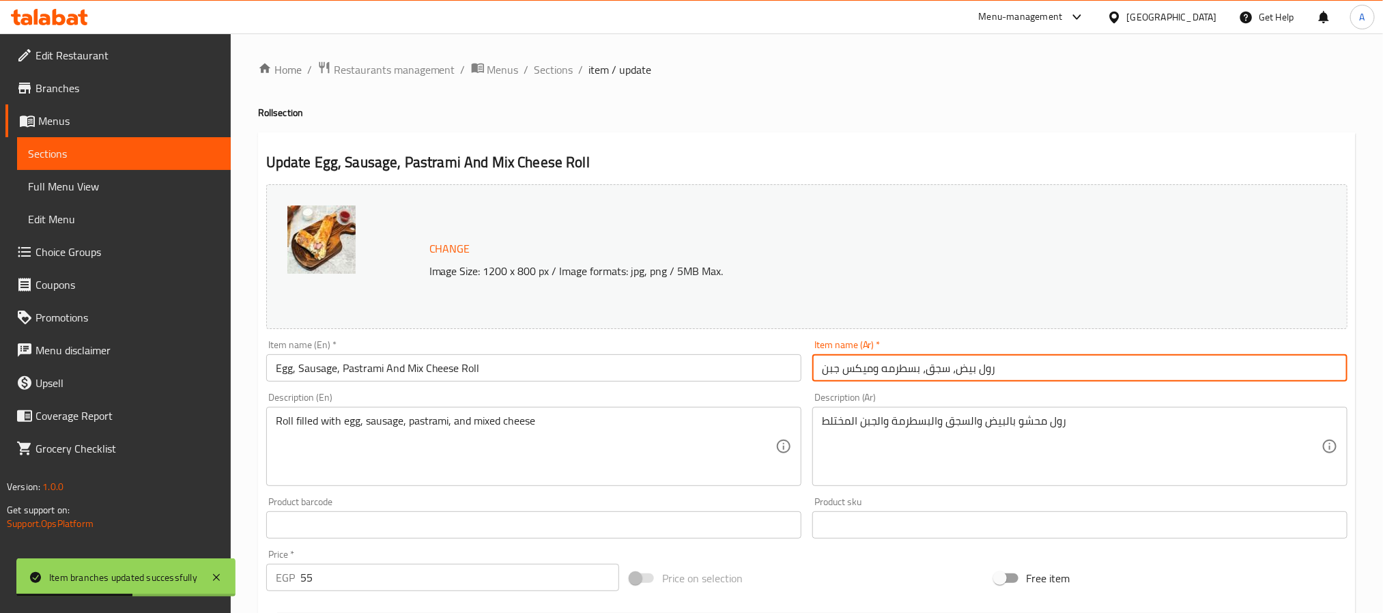
click at [988, 364] on input "رول بيض، سجق، بسطرمه وميكس جبن" at bounding box center [1079, 367] width 535 height 27
click at [953, 371] on input "بيض، سجق، بسطرمه وميكس جبن" at bounding box center [1079, 367] width 535 height 27
click at [874, 371] on input "بيض سجق، بسطرمه وميكس جبن" at bounding box center [1079, 367] width 535 height 27
click at [918, 373] on input "بيض سجق، بسطرمه ميكس جبن" at bounding box center [1079, 367] width 535 height 27
click at [917, 371] on input "بيض سجق، بسطرمه ميكس جبن" at bounding box center [1079, 367] width 535 height 27
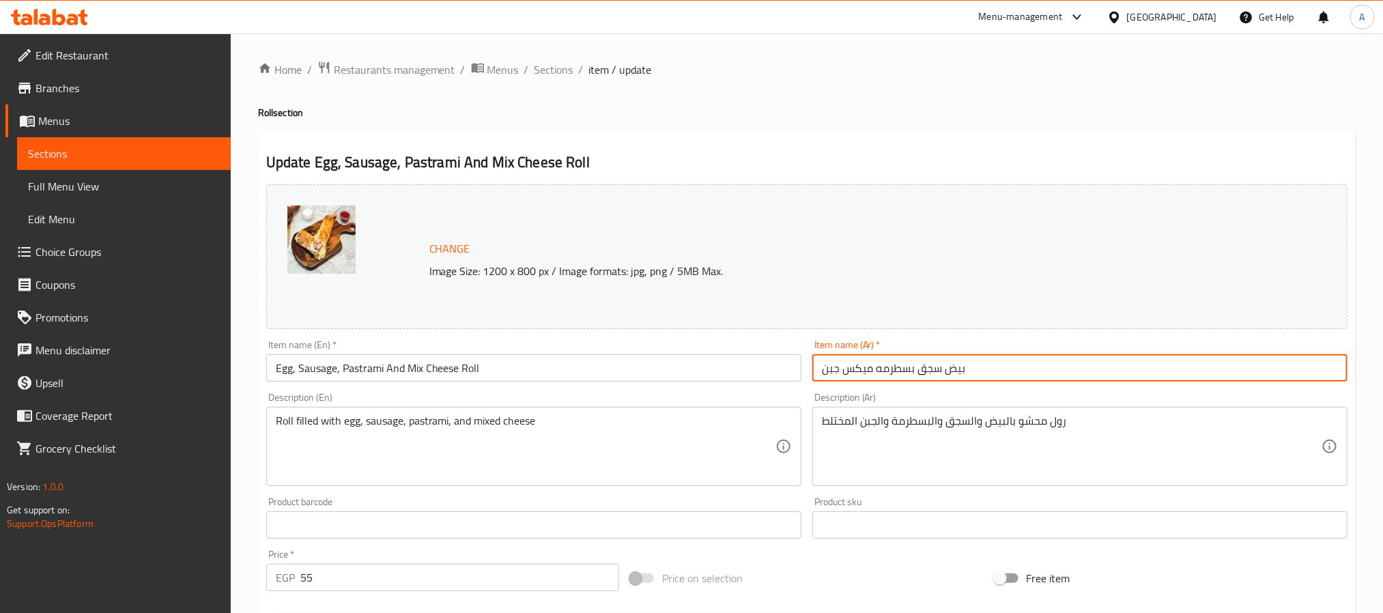
type input "بيض سجق بسطرمه ميكس جبن"
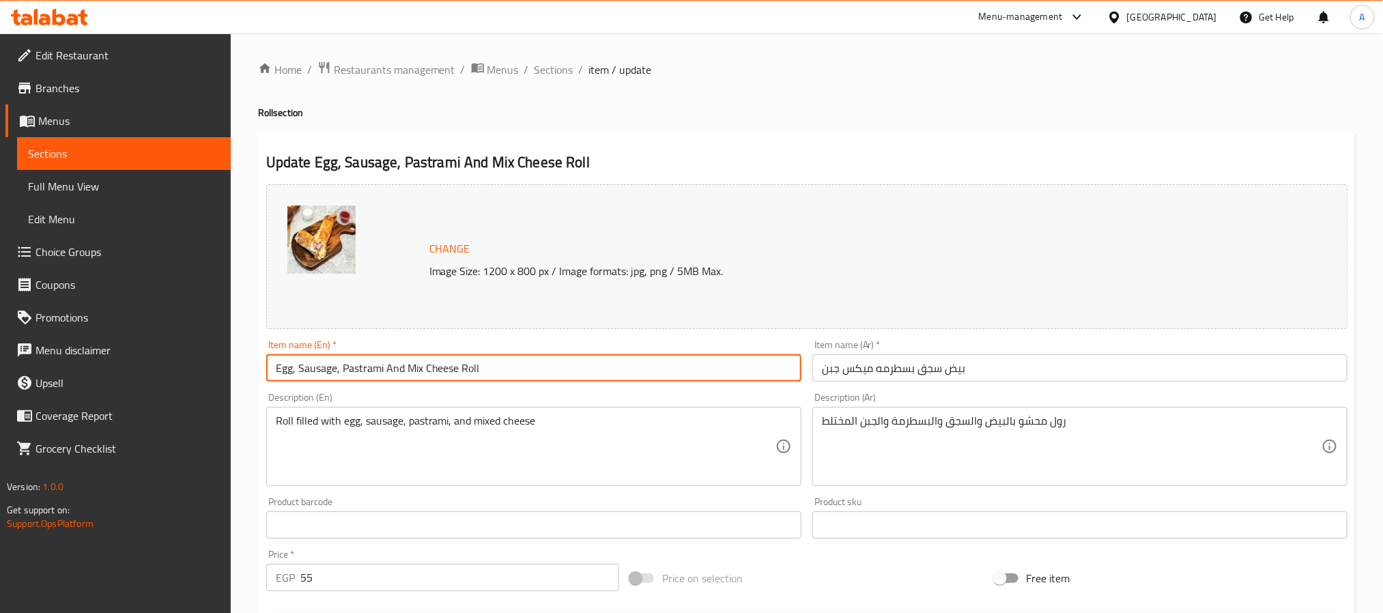
click at [470, 367] on input "Egg, Sausage, Pastrami And Mix Cheese Roll" at bounding box center [533, 367] width 535 height 27
click at [338, 369] on input "Egg, Sausage, Pastrami And Mix Cheese" at bounding box center [533, 367] width 535 height 27
click at [392, 371] on input "Egg, Sausage Pastrami And Mix Cheese" at bounding box center [533, 367] width 535 height 27
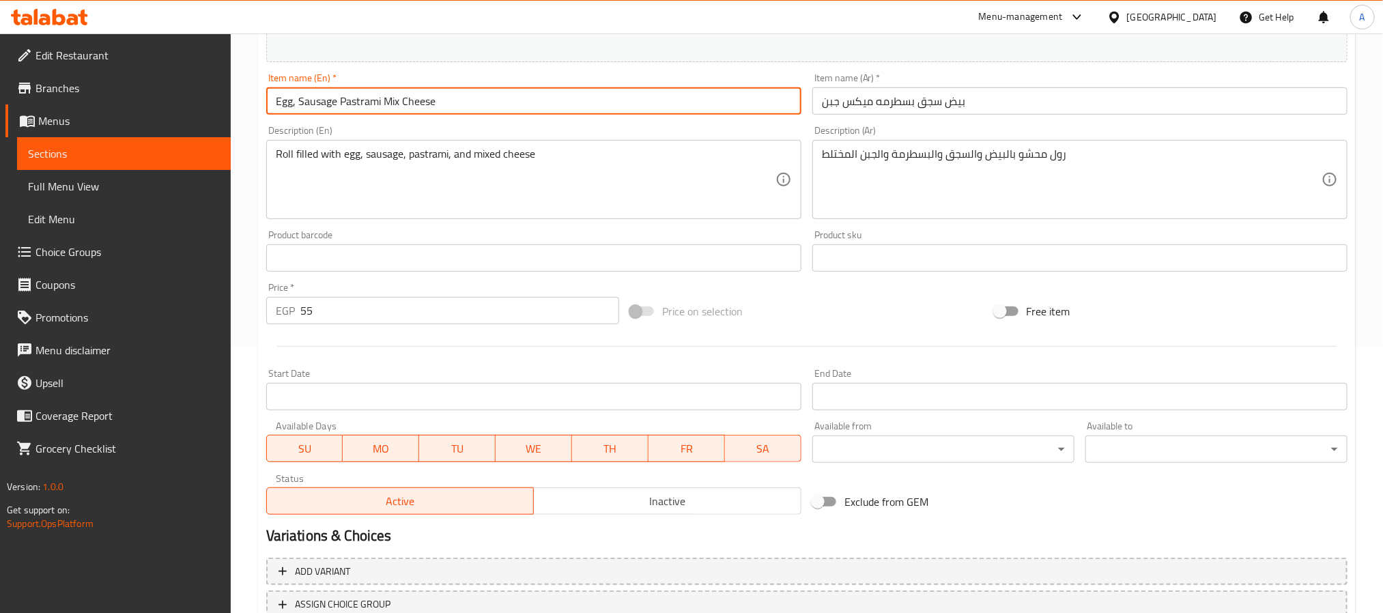
scroll to position [369, 0]
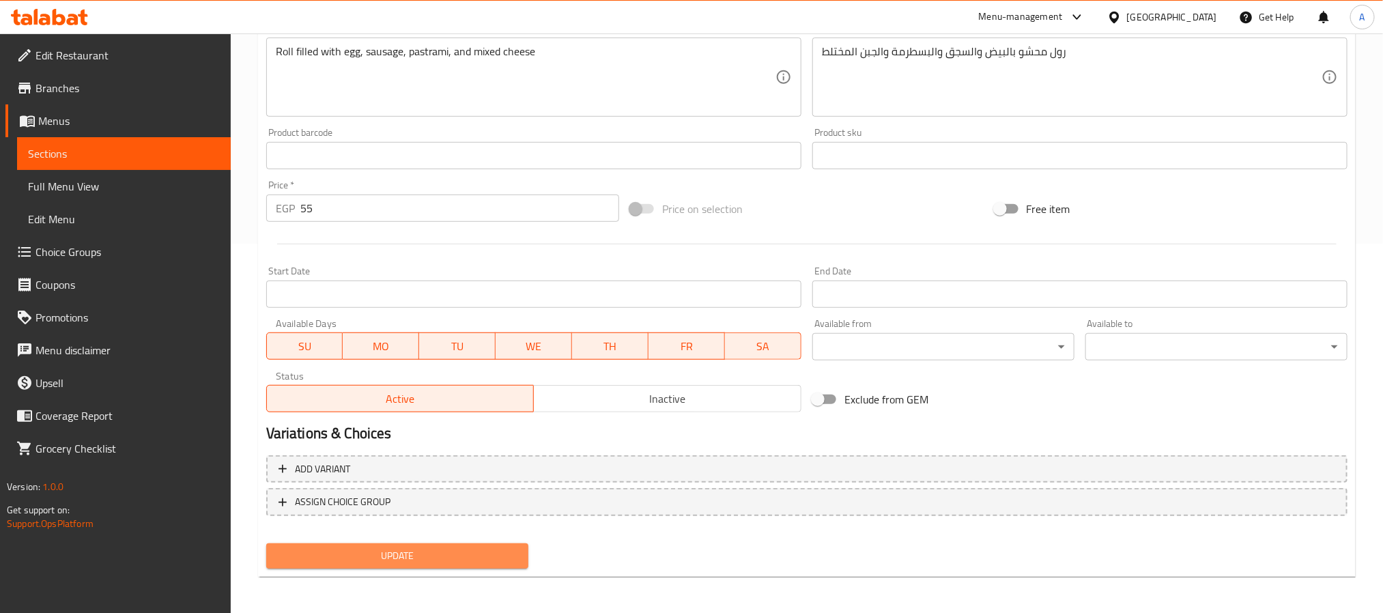
click at [491, 557] on span "Update" at bounding box center [397, 555] width 240 height 17
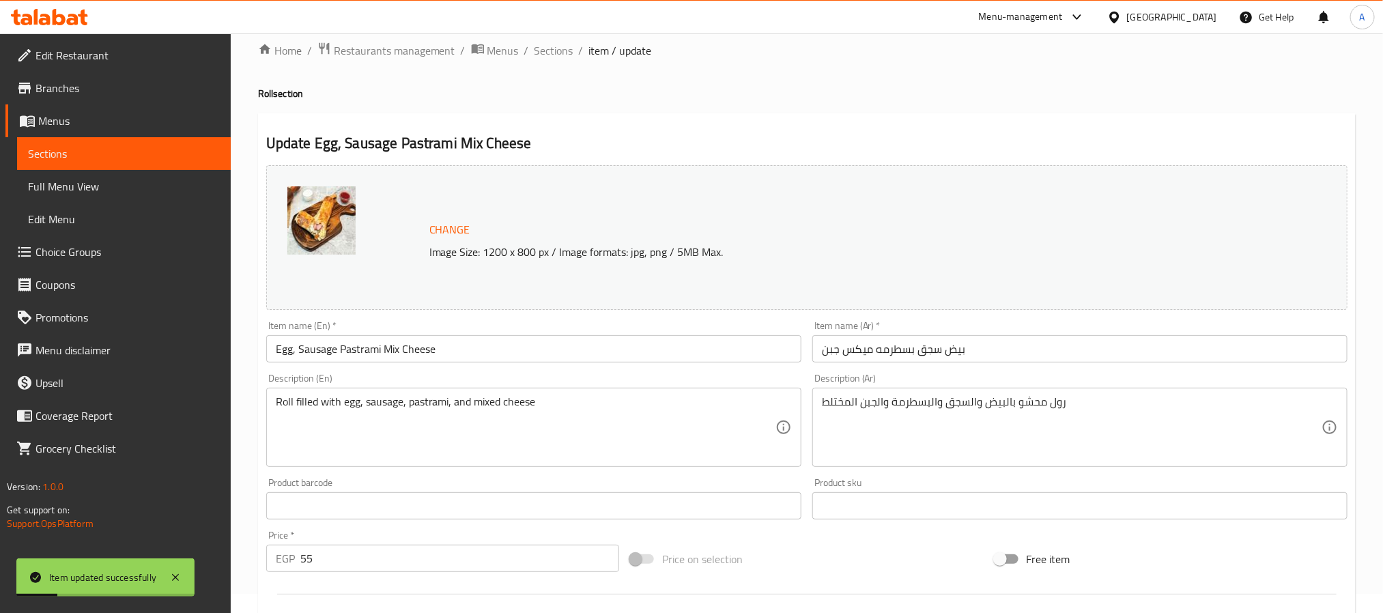
scroll to position [0, 0]
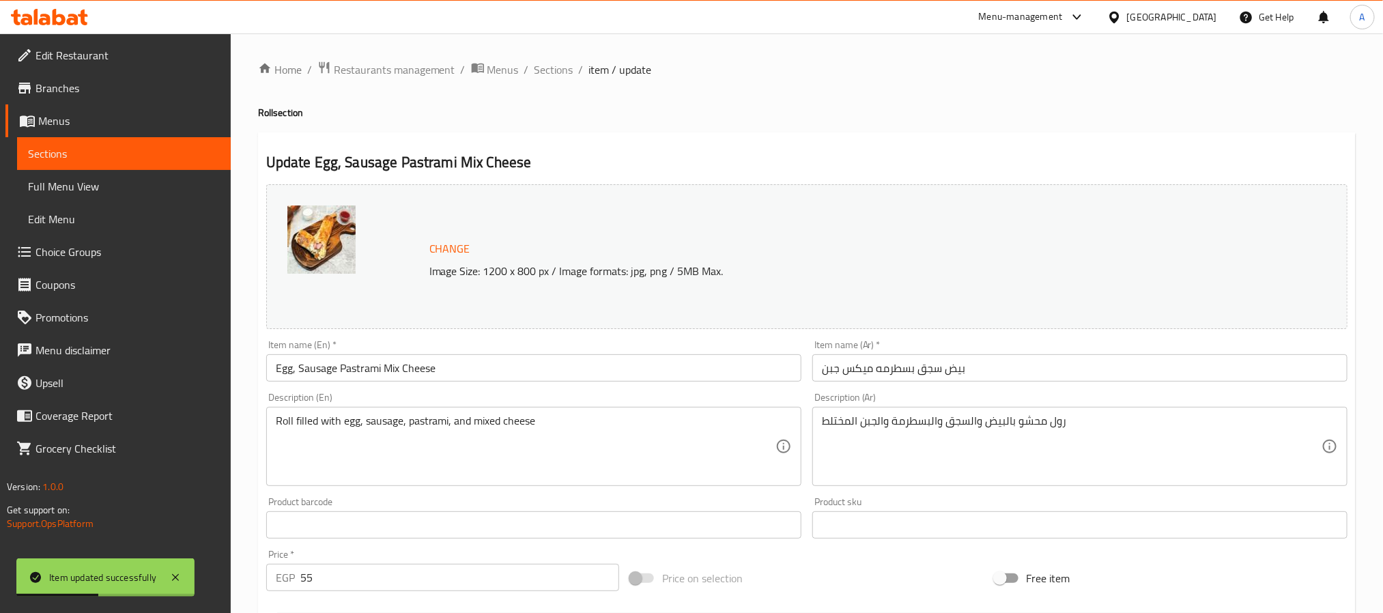
click at [296, 367] on input "Egg, Sausage Pastrami Mix Cheese" at bounding box center [533, 367] width 535 height 27
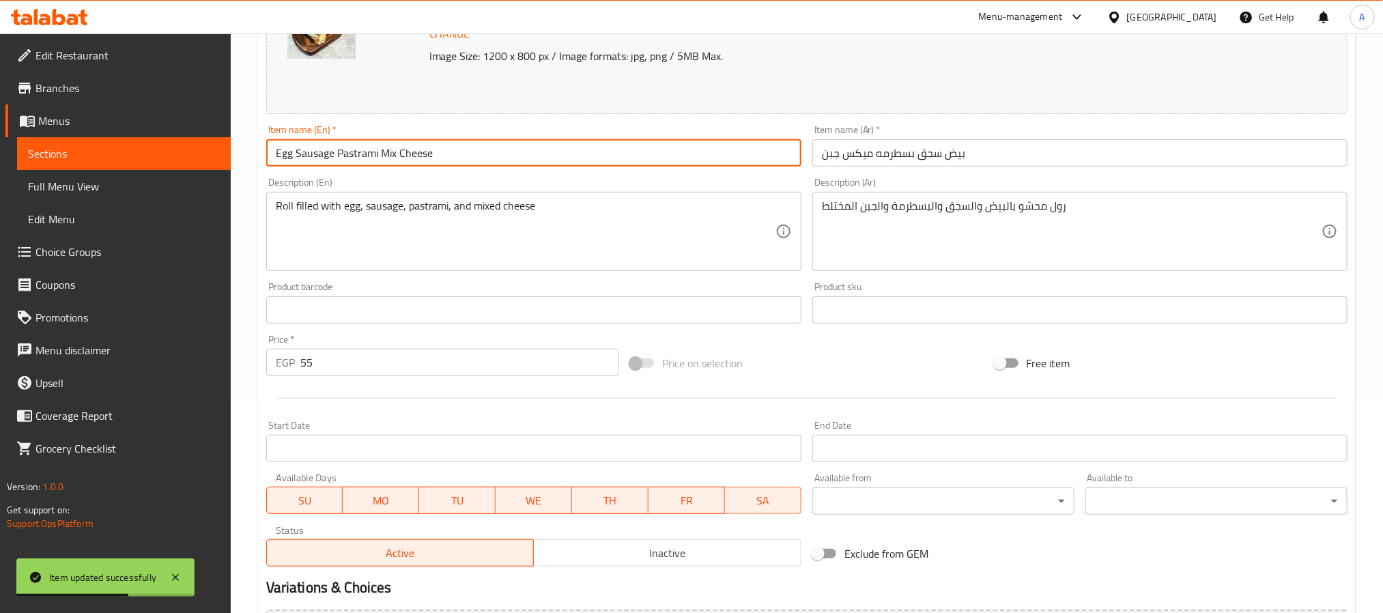
scroll to position [369, 0]
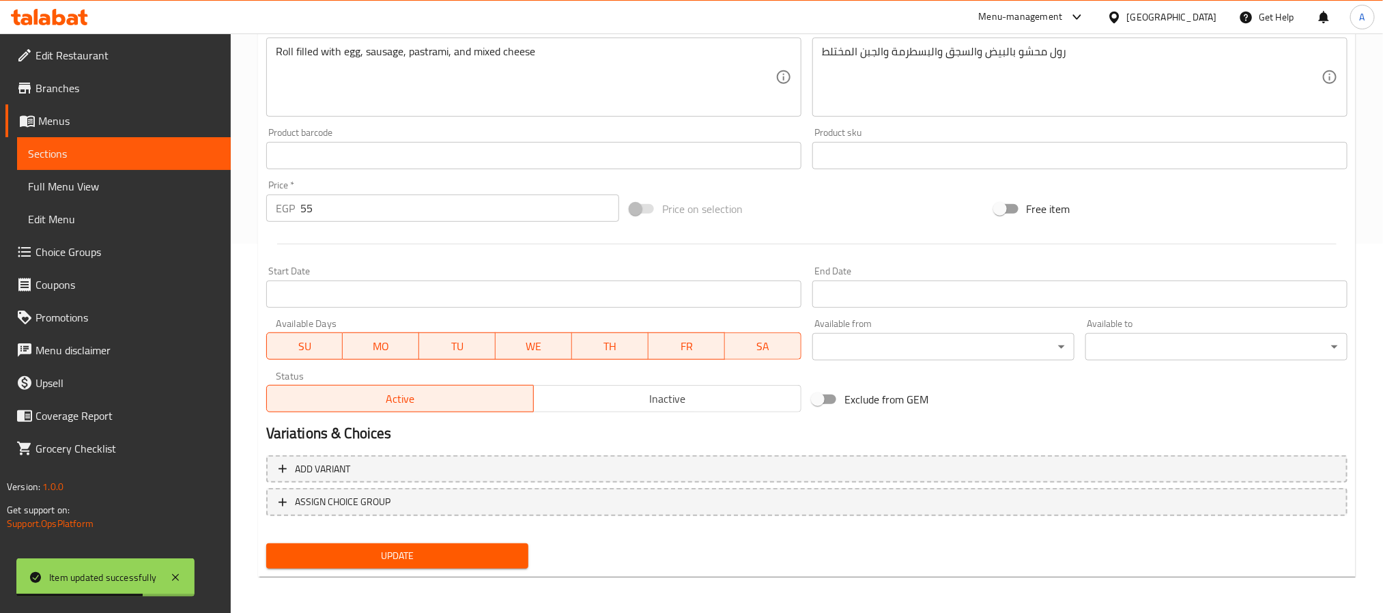
type input "Egg Sausage Pastrami Mix Cheese"
click at [453, 551] on span "Update" at bounding box center [397, 555] width 240 height 17
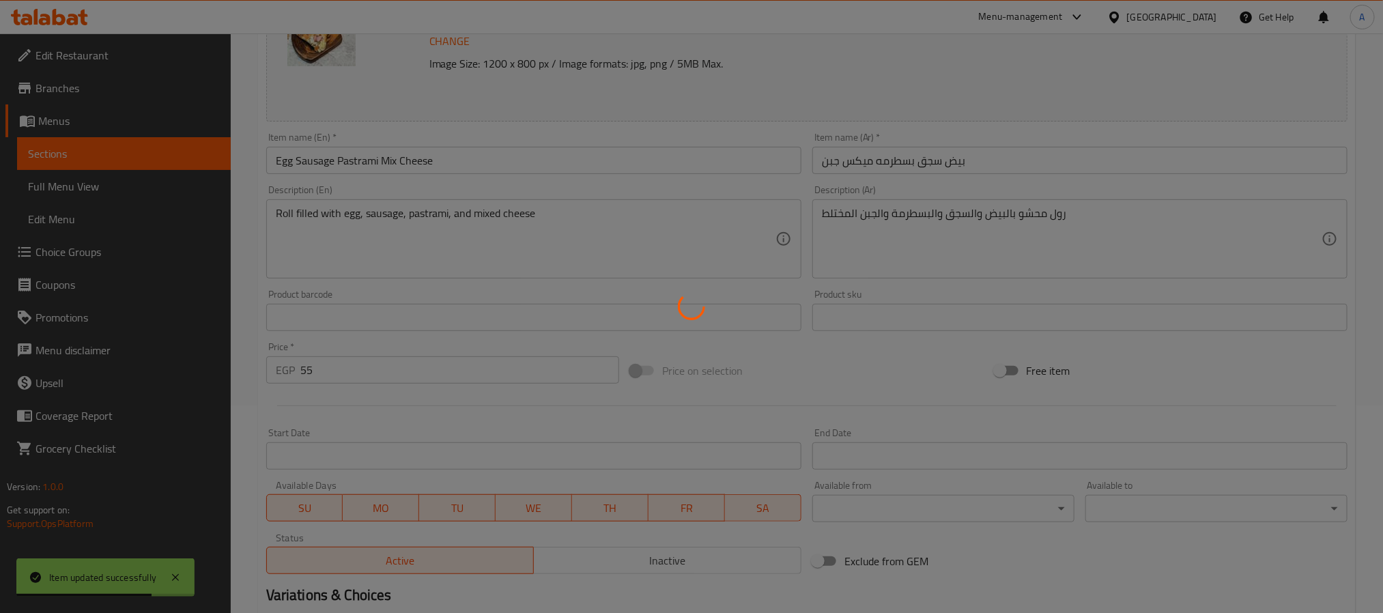
scroll to position [0, 0]
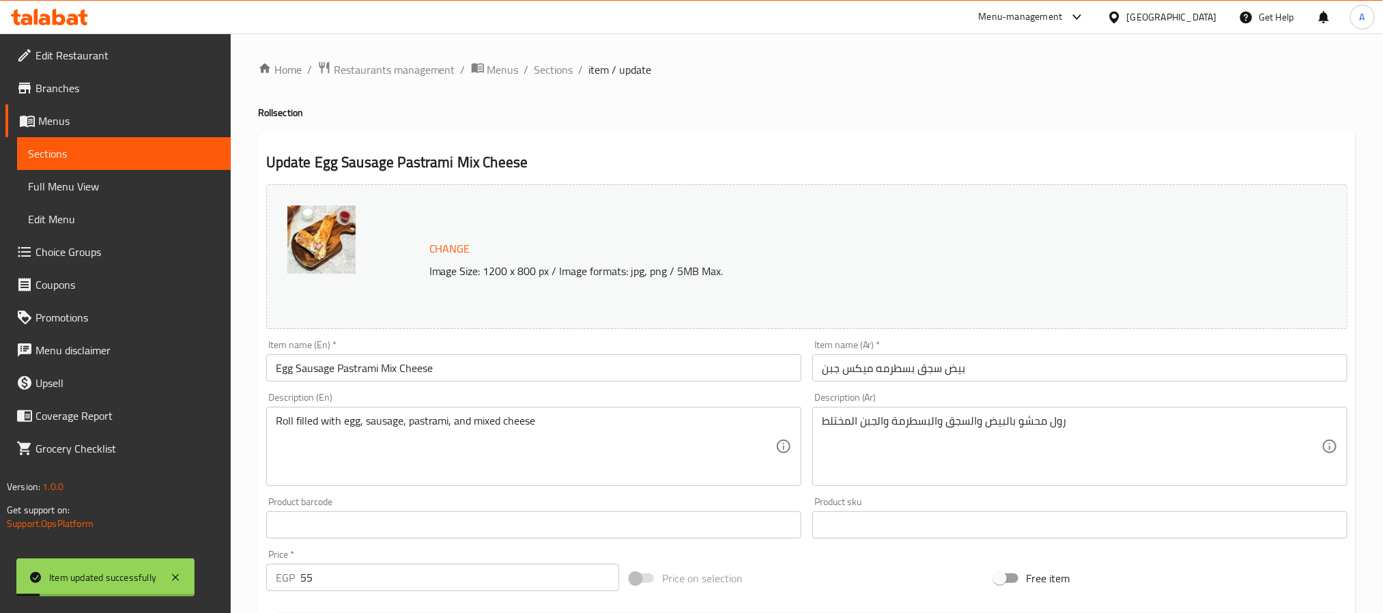
click at [418, 365] on input "Egg Sausage Pastrami Mix Cheese" at bounding box center [533, 367] width 535 height 27
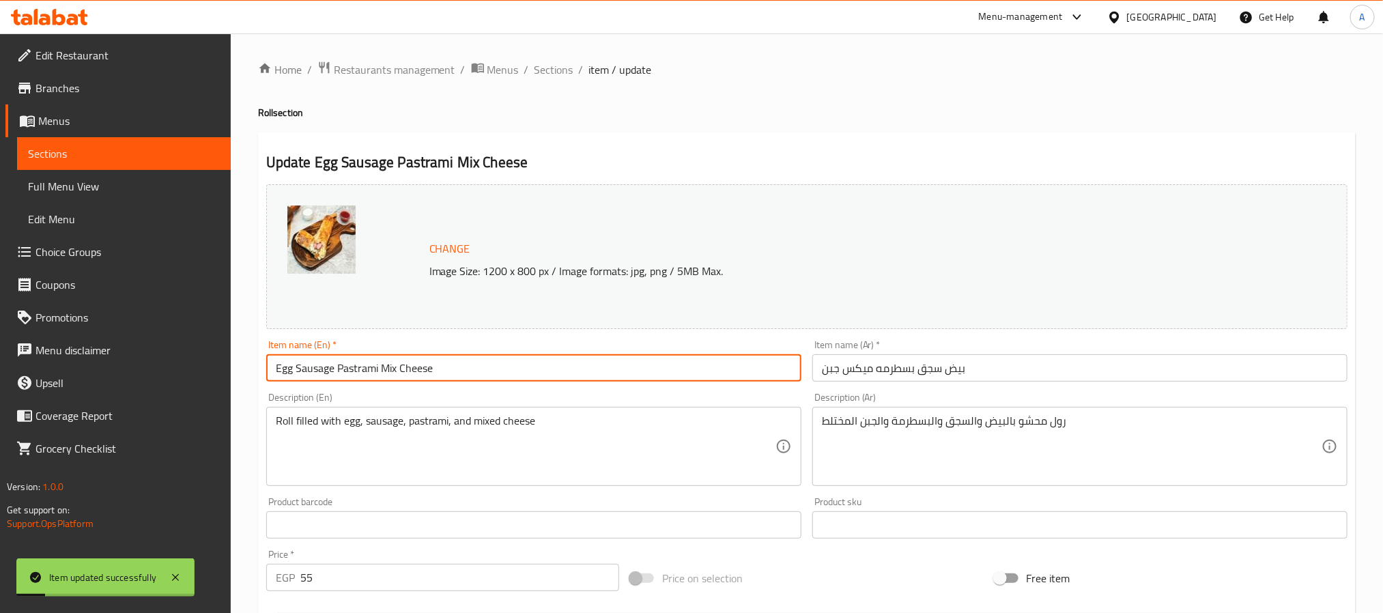
click at [418, 365] on input "Egg Sausage Pastrami Mix Cheese" at bounding box center [533, 367] width 535 height 27
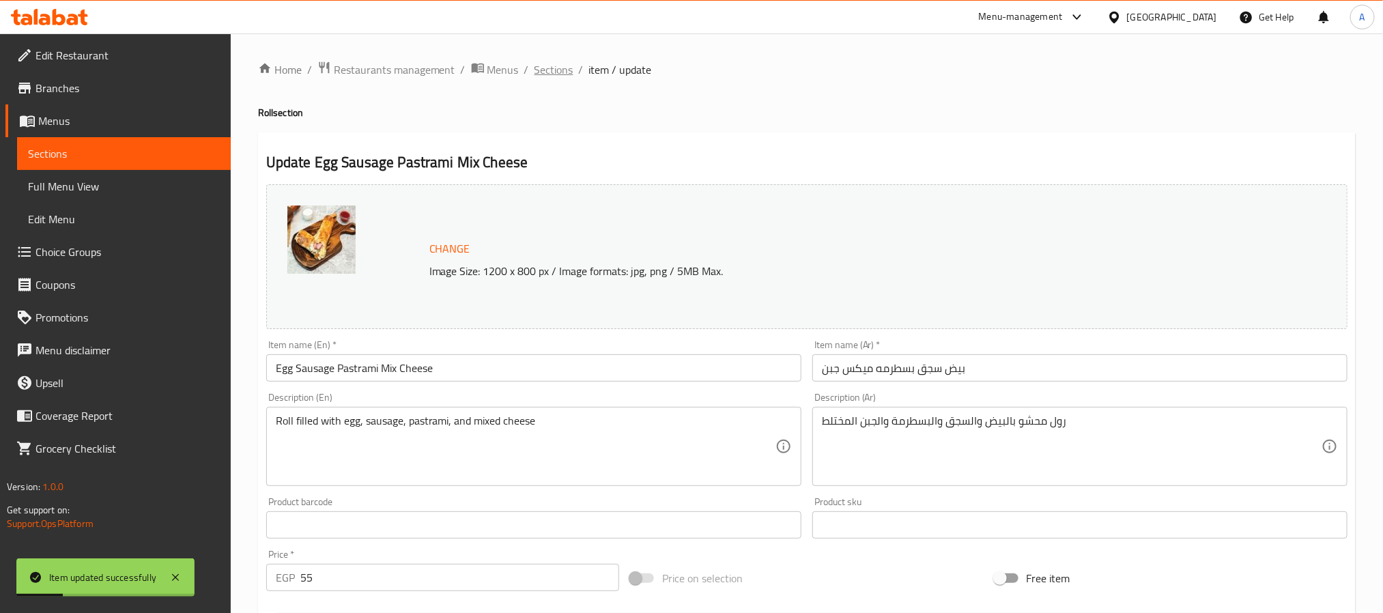
click at [556, 72] on span "Sections" at bounding box center [553, 69] width 39 height 16
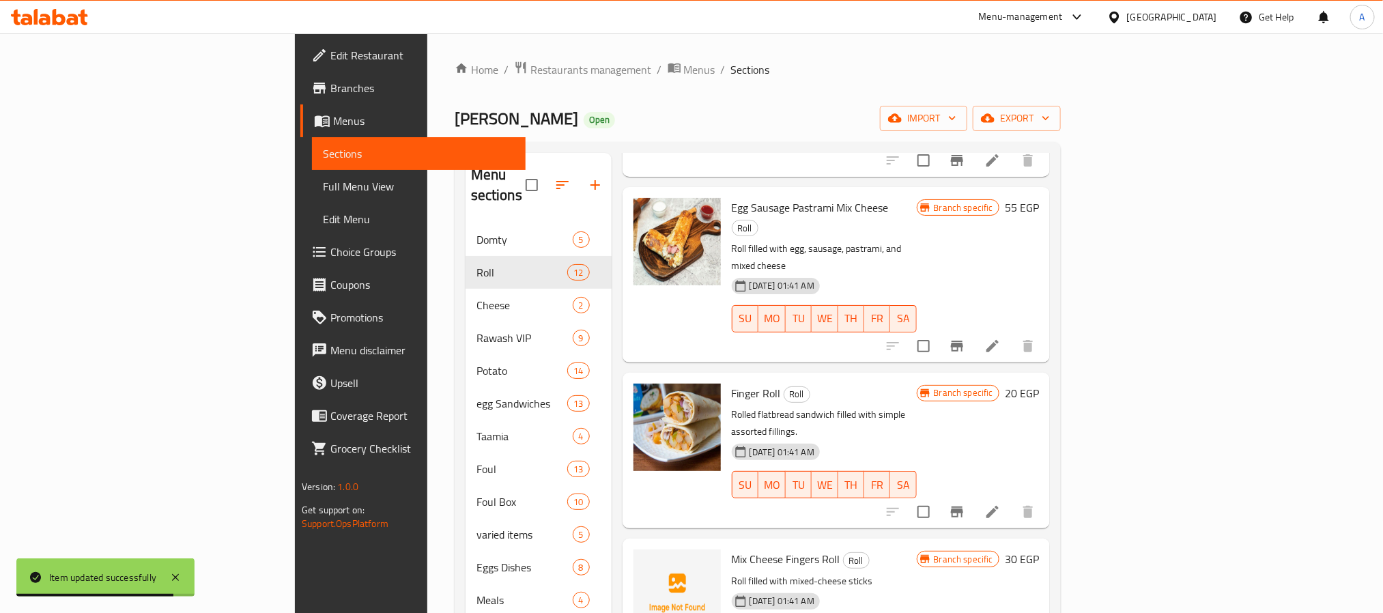
scroll to position [410, 0]
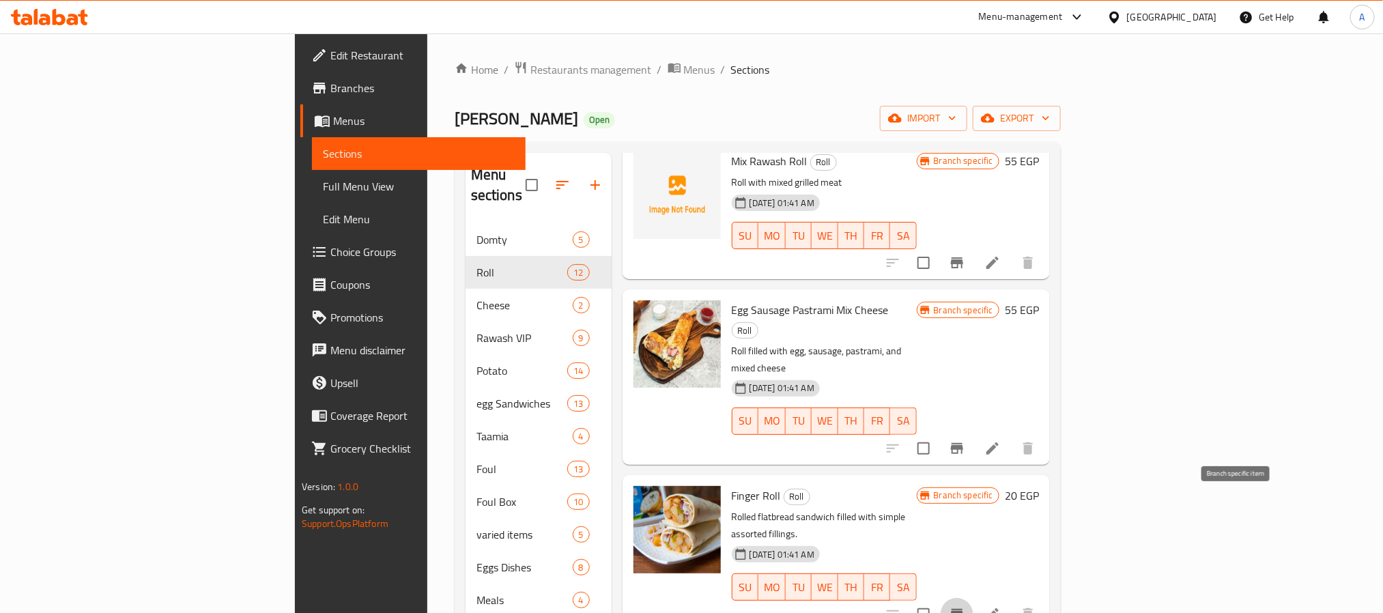
click at [965, 606] on icon "Branch-specific-item" at bounding box center [957, 614] width 16 height 16
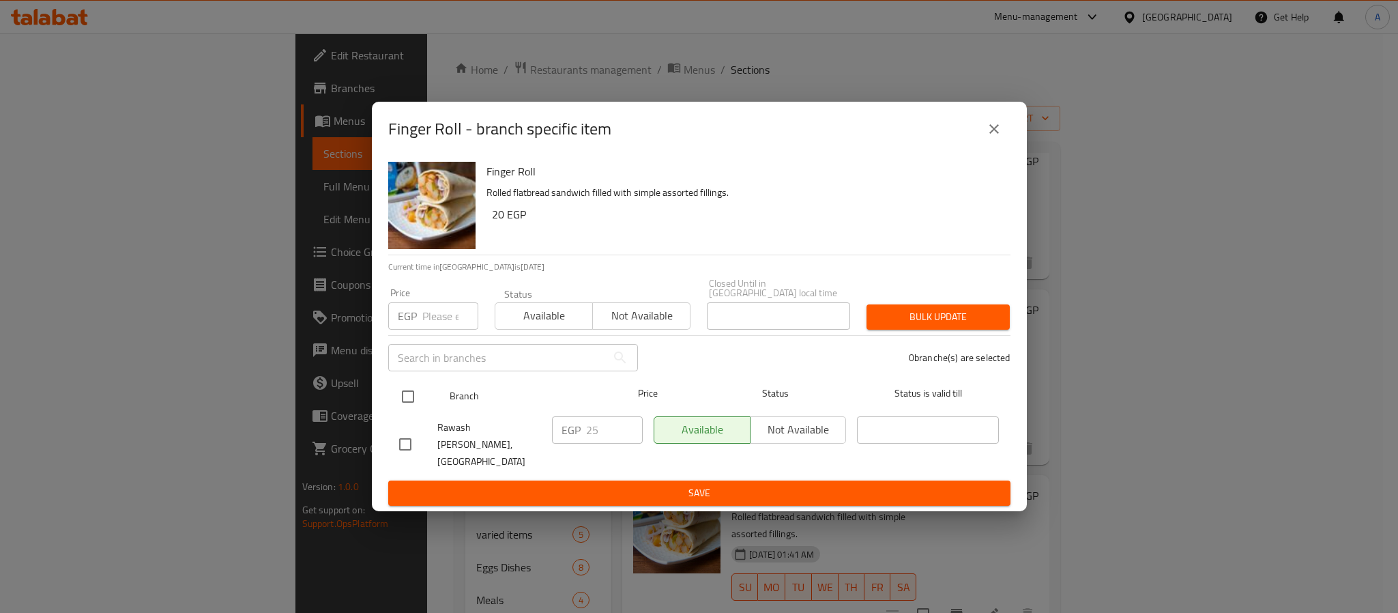
click at [410, 399] on input "checkbox" at bounding box center [408, 396] width 29 height 29
checkbox input "true"
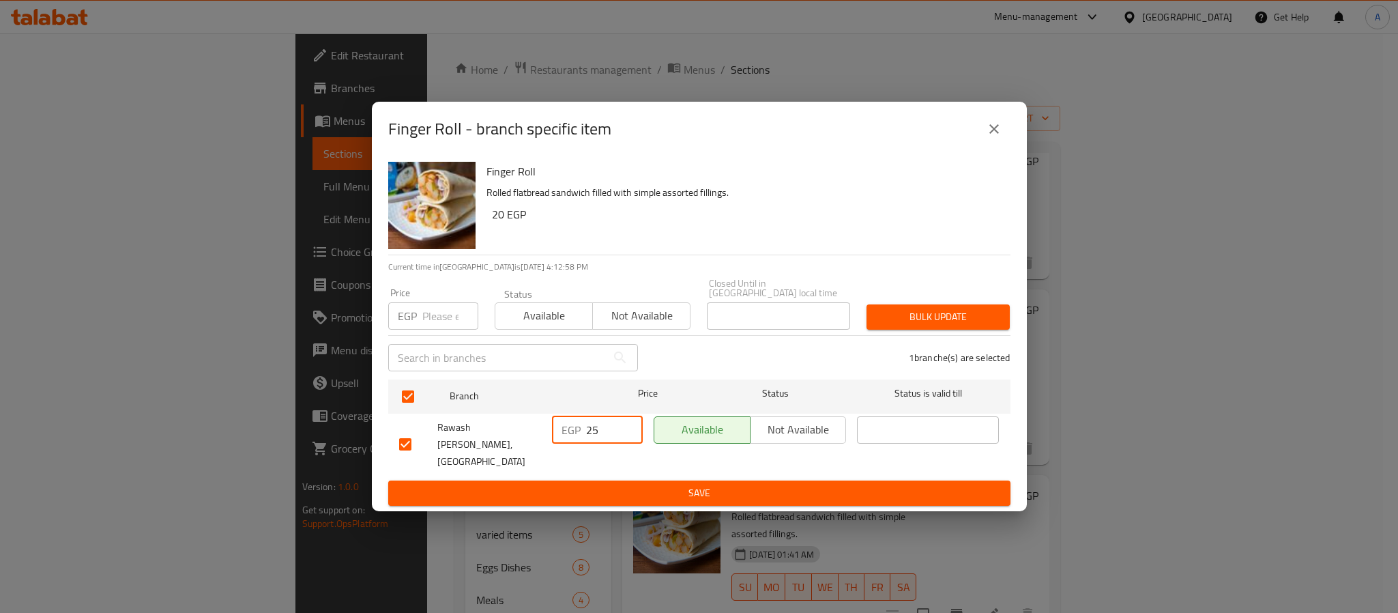
drag, startPoint x: 610, startPoint y: 428, endPoint x: 549, endPoint y: 426, distance: 60.8
click at [549, 426] on div "EGP 25 ​" at bounding box center [598, 445] width 102 height 68
type input "30"
click at [603, 485] on span "Save" at bounding box center [699, 493] width 601 height 17
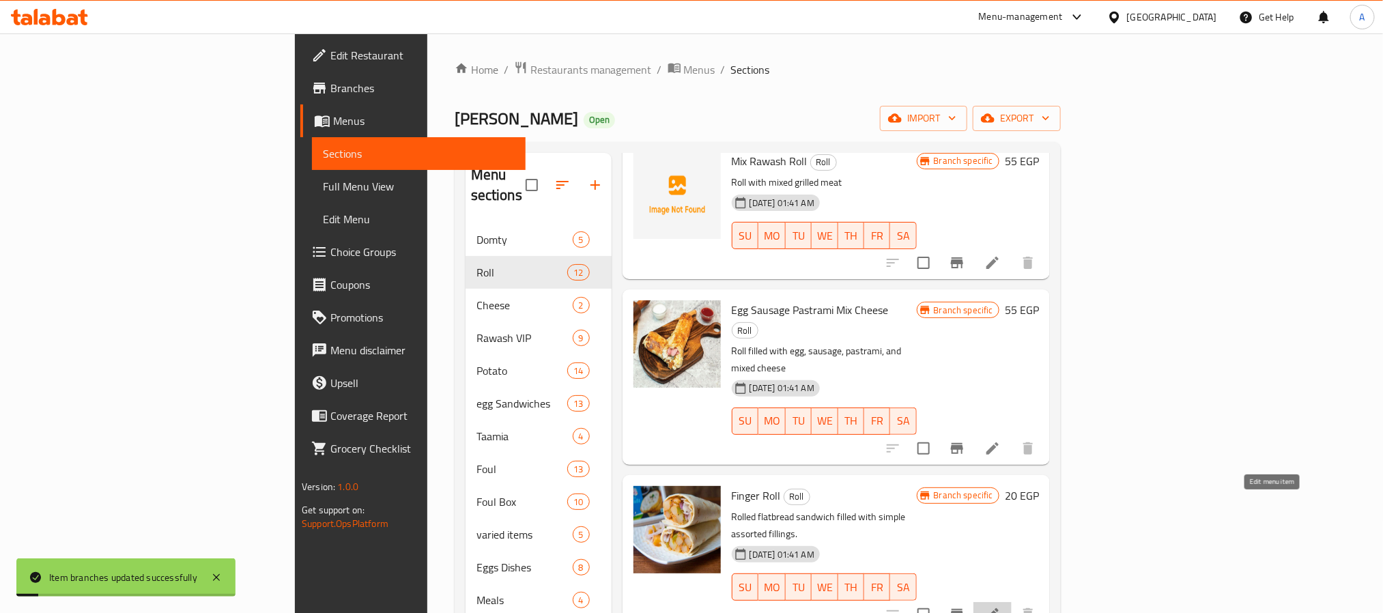
click at [999, 608] on icon at bounding box center [992, 614] width 12 height 12
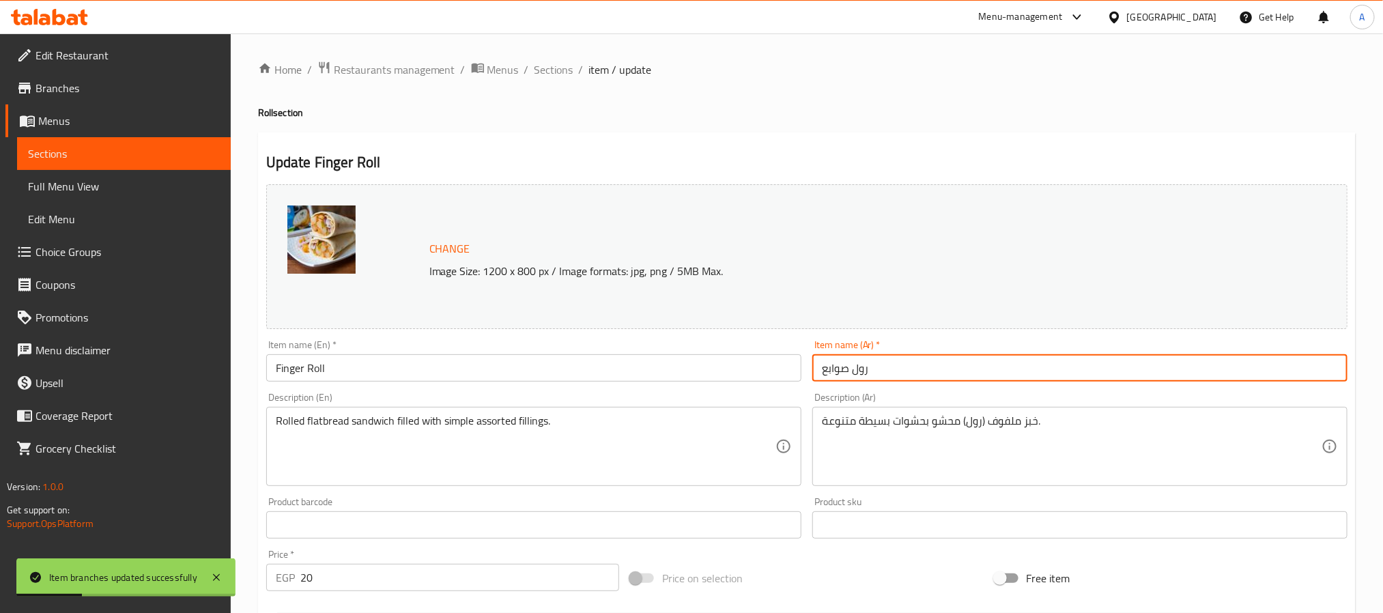
click at [862, 371] on input "رول صوابع" at bounding box center [1079, 367] width 535 height 27
type input "صوابع"
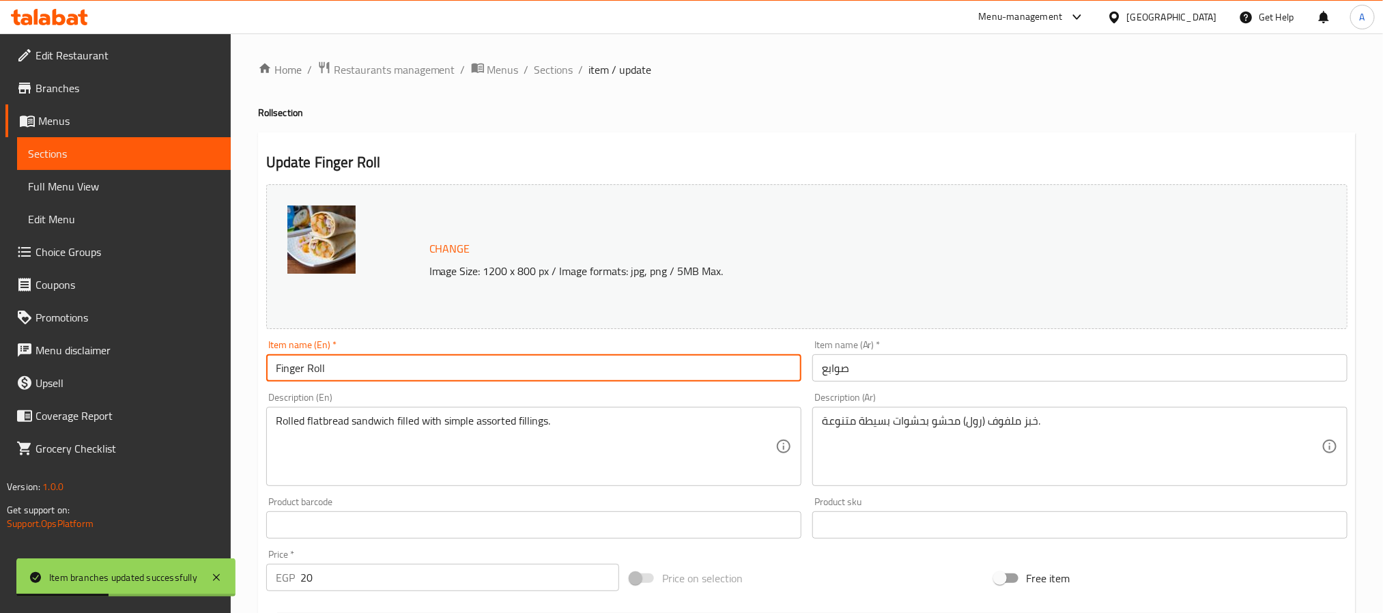
click at [326, 363] on input "Finger Roll" at bounding box center [533, 367] width 535 height 27
click at [315, 367] on input "Finger Roll" at bounding box center [533, 367] width 535 height 27
click at [304, 367] on input "Finger" at bounding box center [533, 367] width 535 height 27
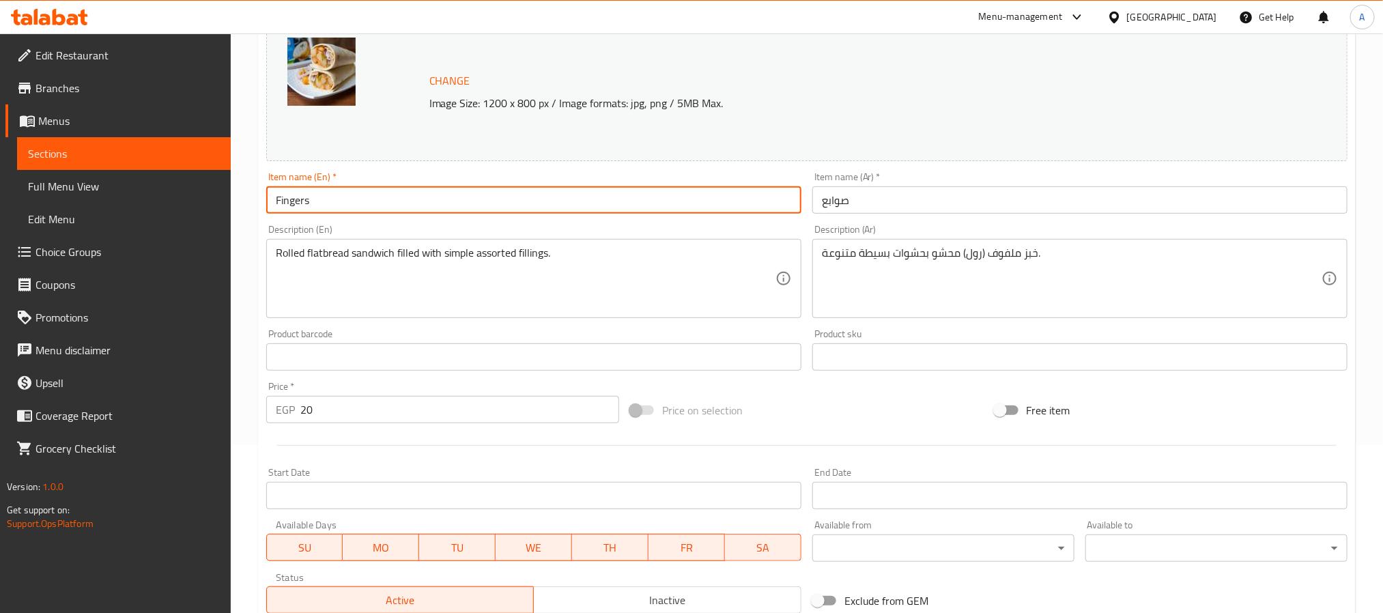
scroll to position [369, 0]
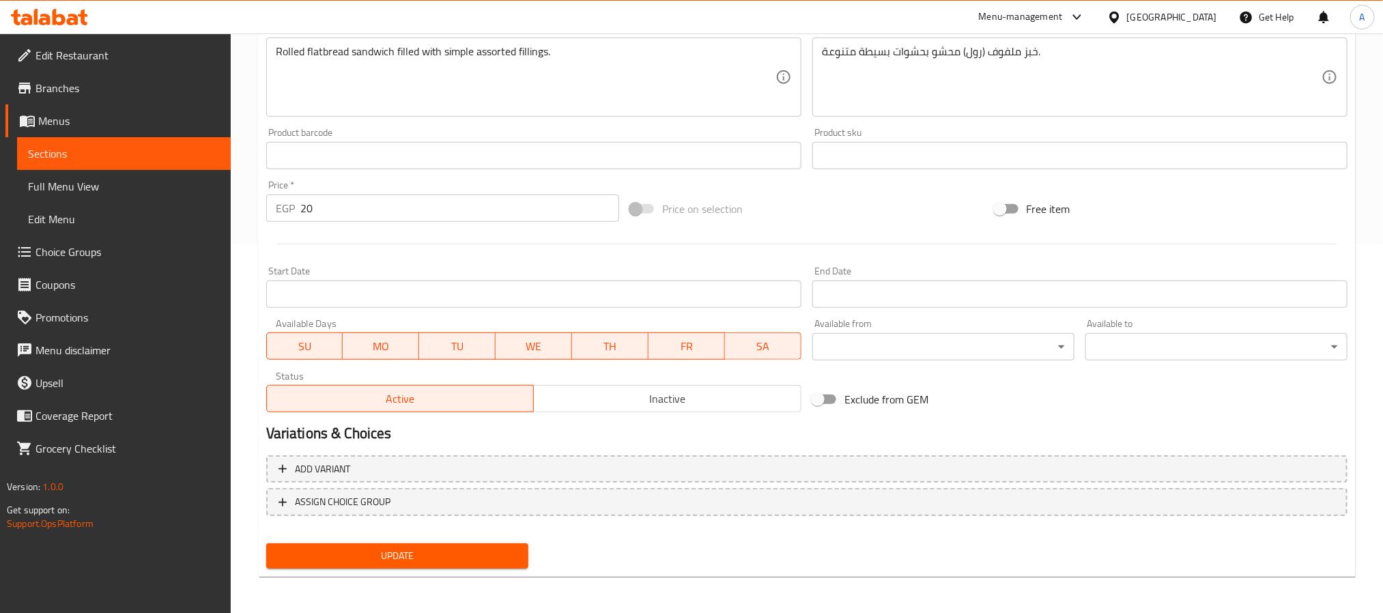
type input "Fingers"
click at [478, 549] on span "Update" at bounding box center [397, 555] width 240 height 17
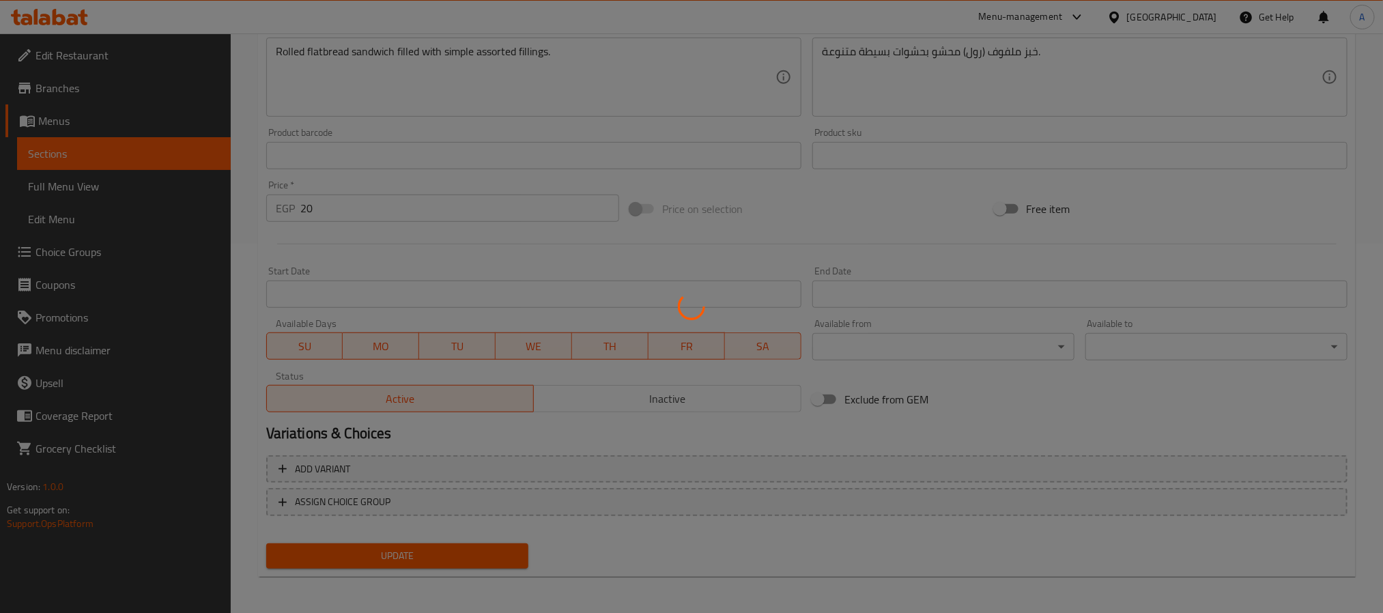
scroll to position [0, 0]
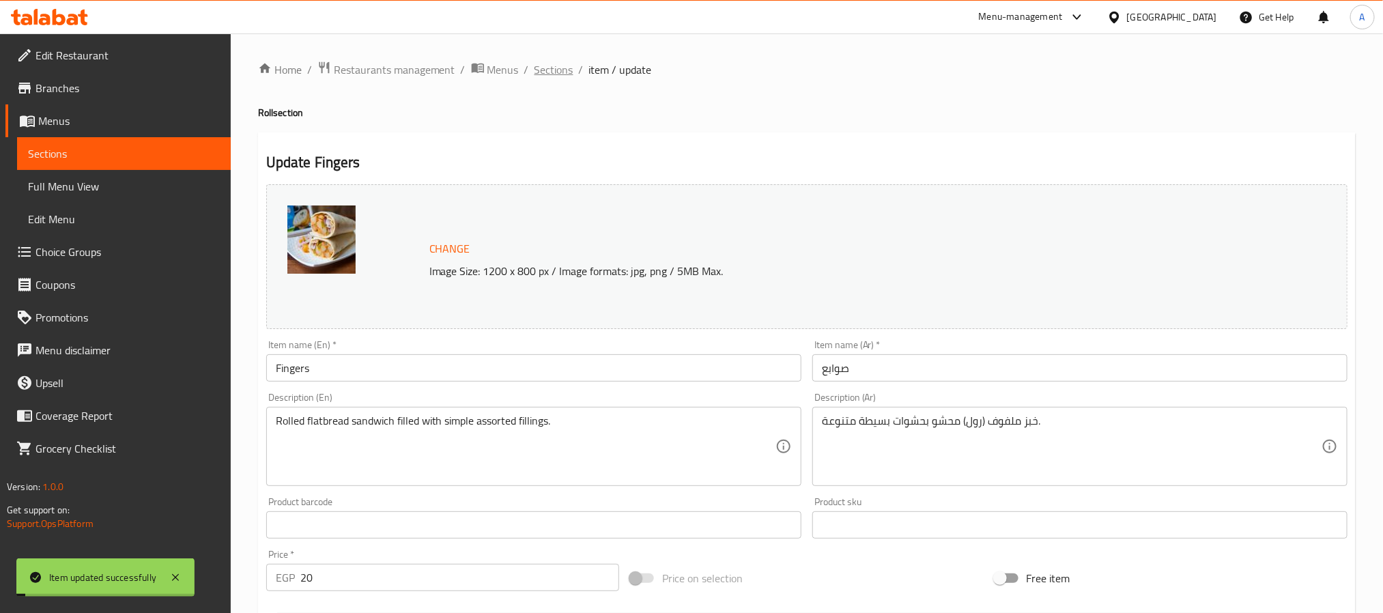
click at [553, 68] on span "Sections" at bounding box center [553, 69] width 39 height 16
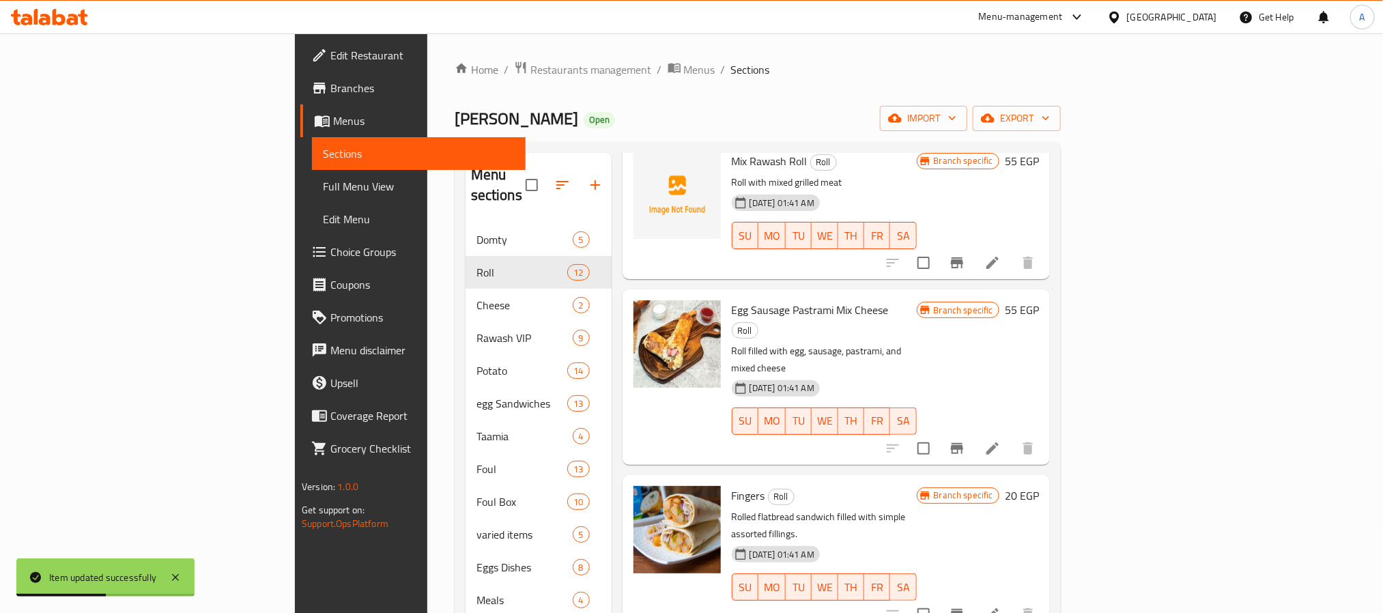
scroll to position [614, 0]
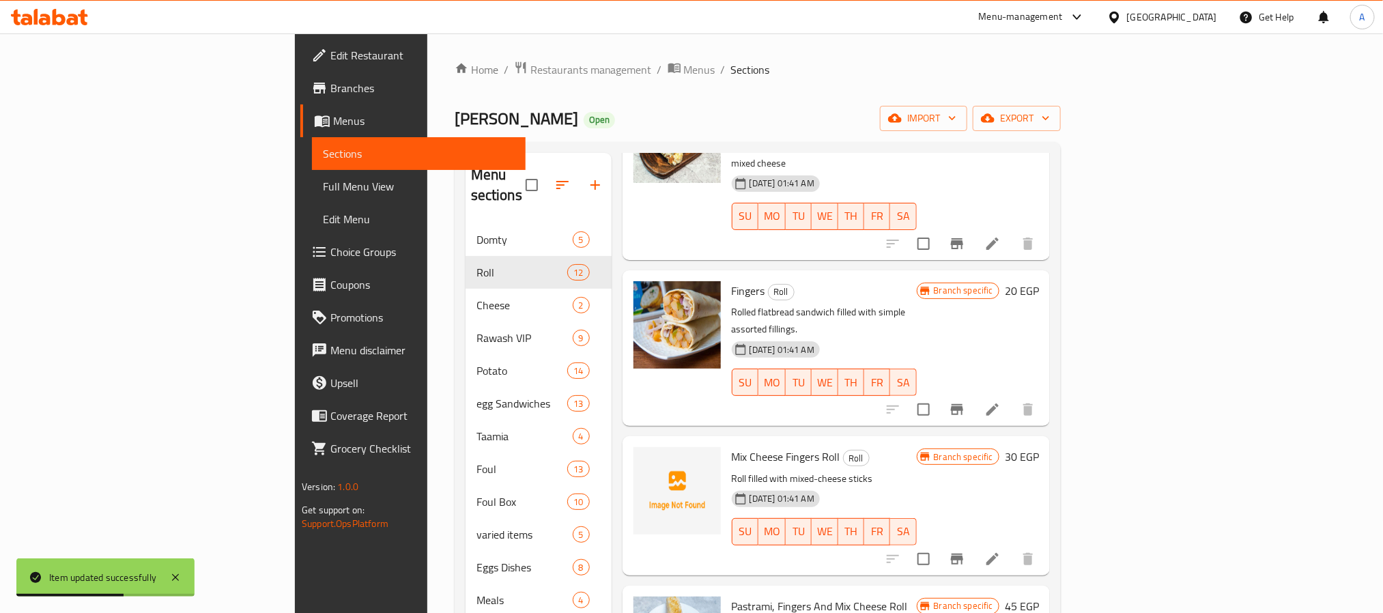
click at [963, 554] on icon "Branch-specific-item" at bounding box center [957, 559] width 12 height 11
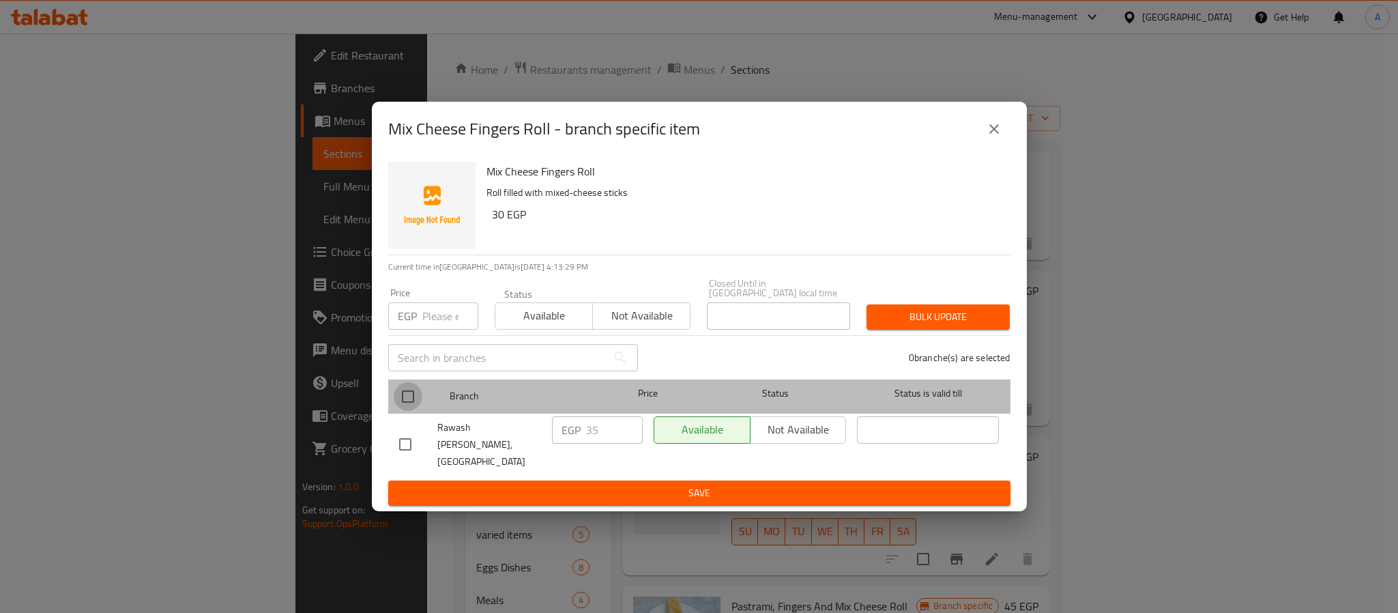
click at [404, 399] on input "checkbox" at bounding box center [408, 396] width 29 height 29
checkbox input "true"
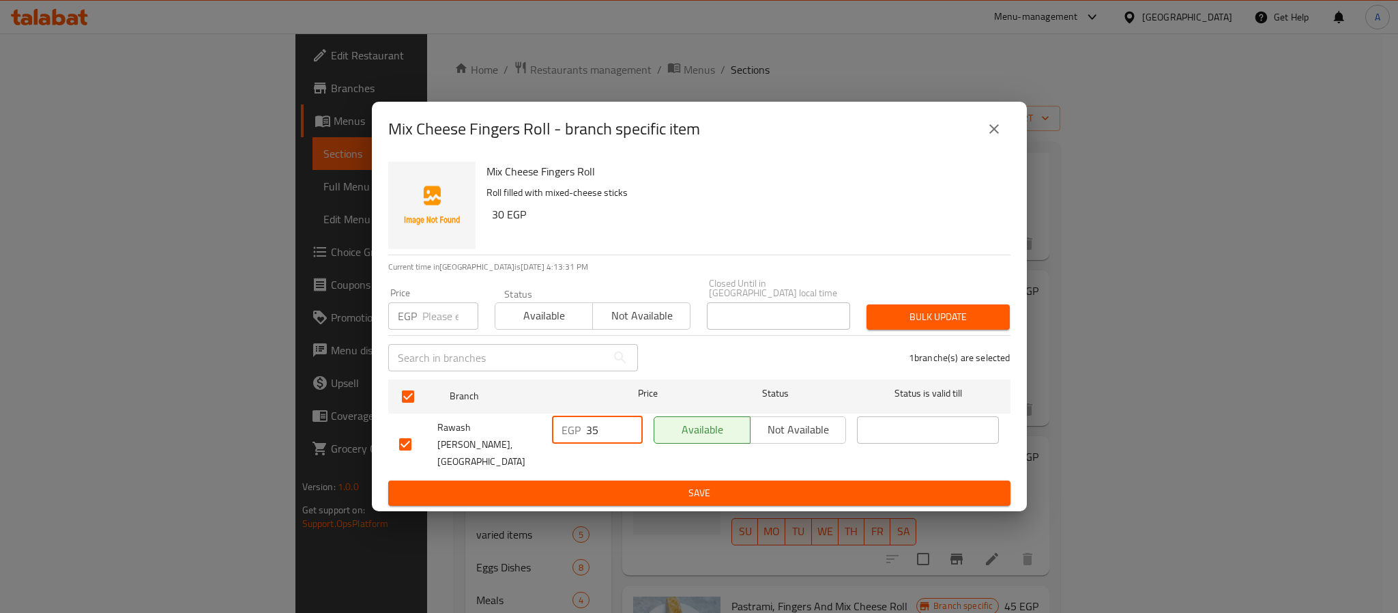
drag, startPoint x: 603, startPoint y: 433, endPoint x: 566, endPoint y: 435, distance: 36.9
click at [566, 435] on div "EGP 35 ​" at bounding box center [597, 429] width 91 height 27
type input "40"
click at [624, 485] on span "Save" at bounding box center [699, 493] width 601 height 17
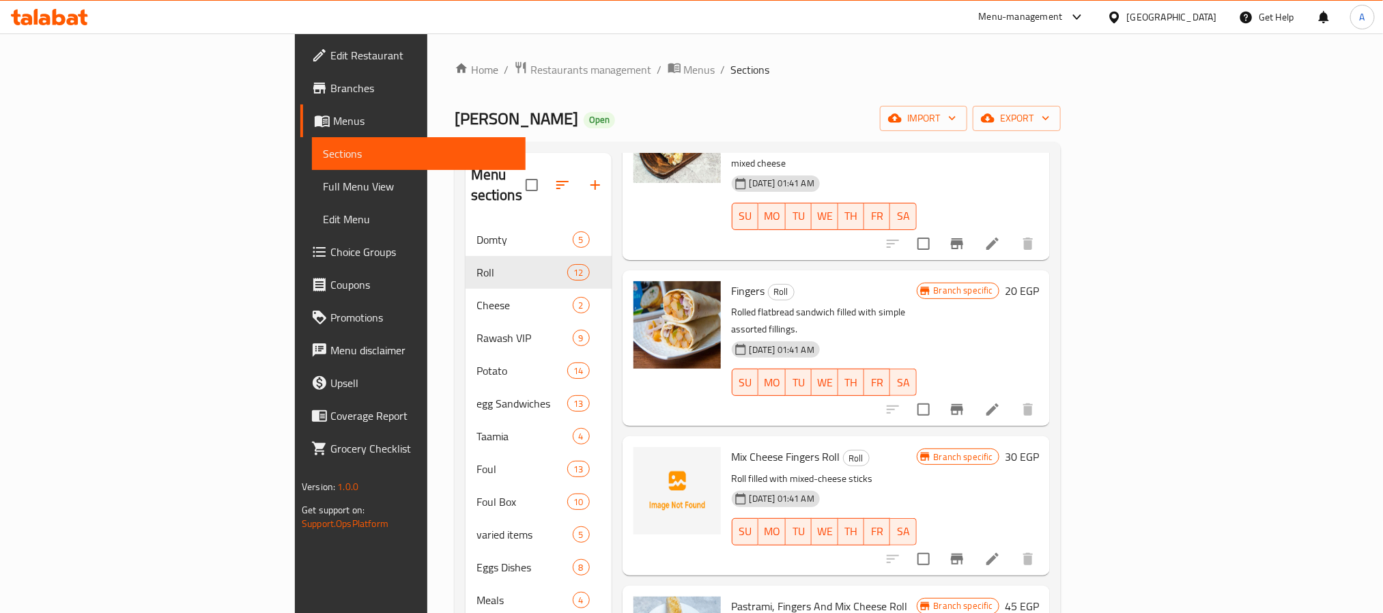
click at [917, 447] on h6 "Mix Cheese Fingers Roll Roll" at bounding box center [824, 456] width 185 height 19
click at [963, 554] on icon "Branch-specific-item" at bounding box center [957, 559] width 12 height 11
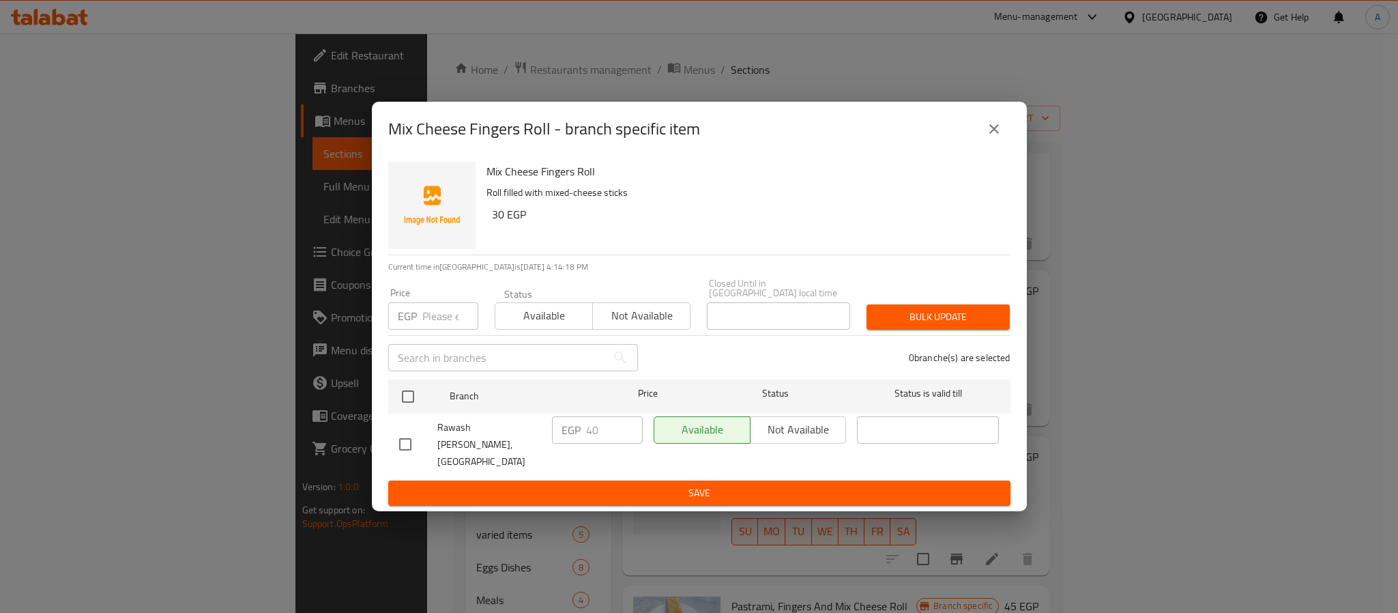
click at [991, 137] on icon "close" at bounding box center [994, 129] width 16 height 16
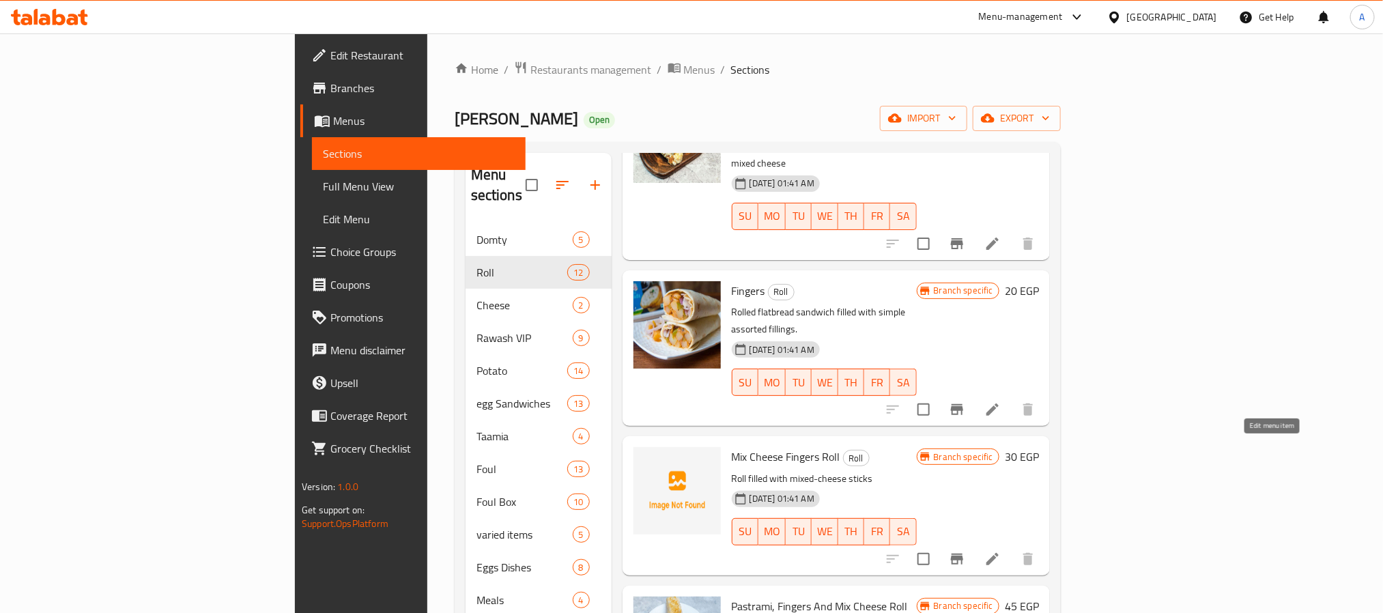
click at [999, 553] on icon at bounding box center [992, 559] width 12 height 12
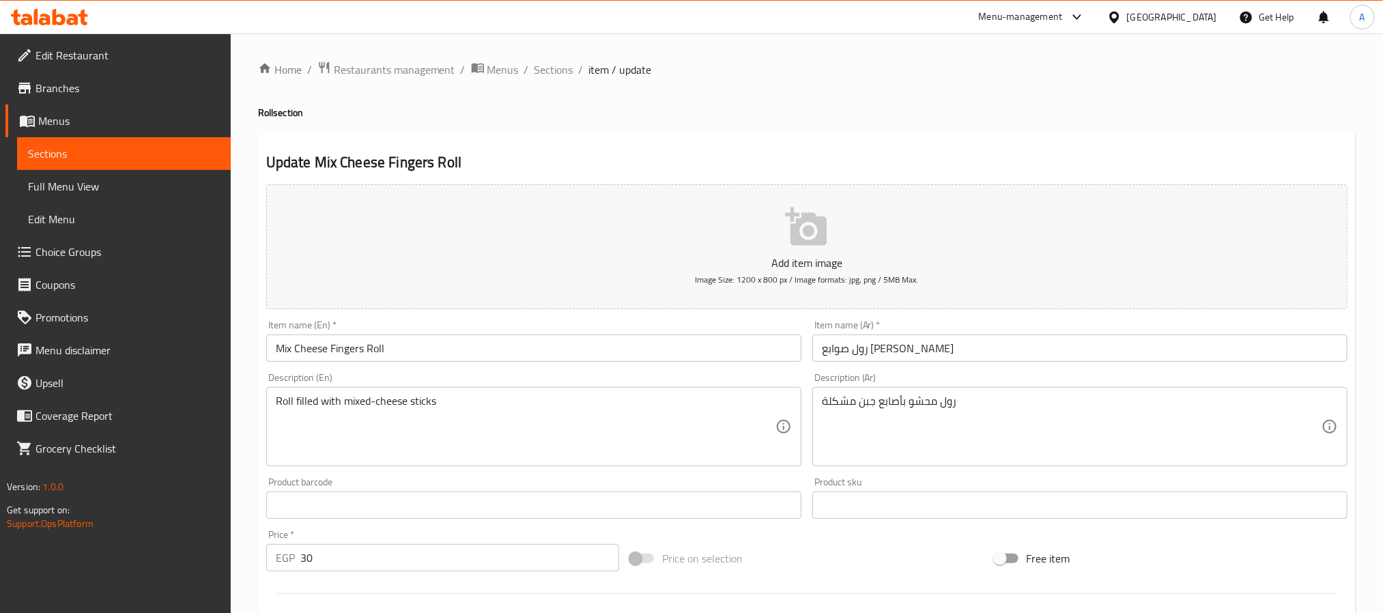
click at [915, 353] on input "رول صوابع [PERSON_NAME]" at bounding box center [1079, 347] width 535 height 27
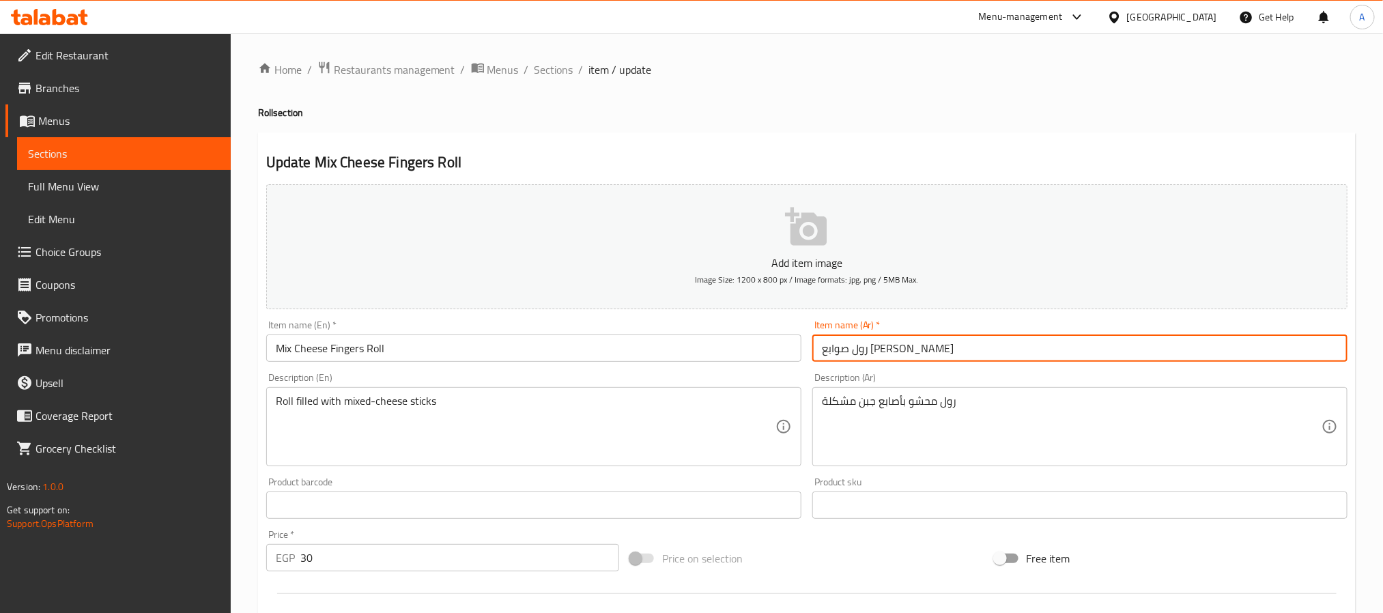
click at [915, 353] on input "رول صوابع [PERSON_NAME]" at bounding box center [1079, 347] width 535 height 27
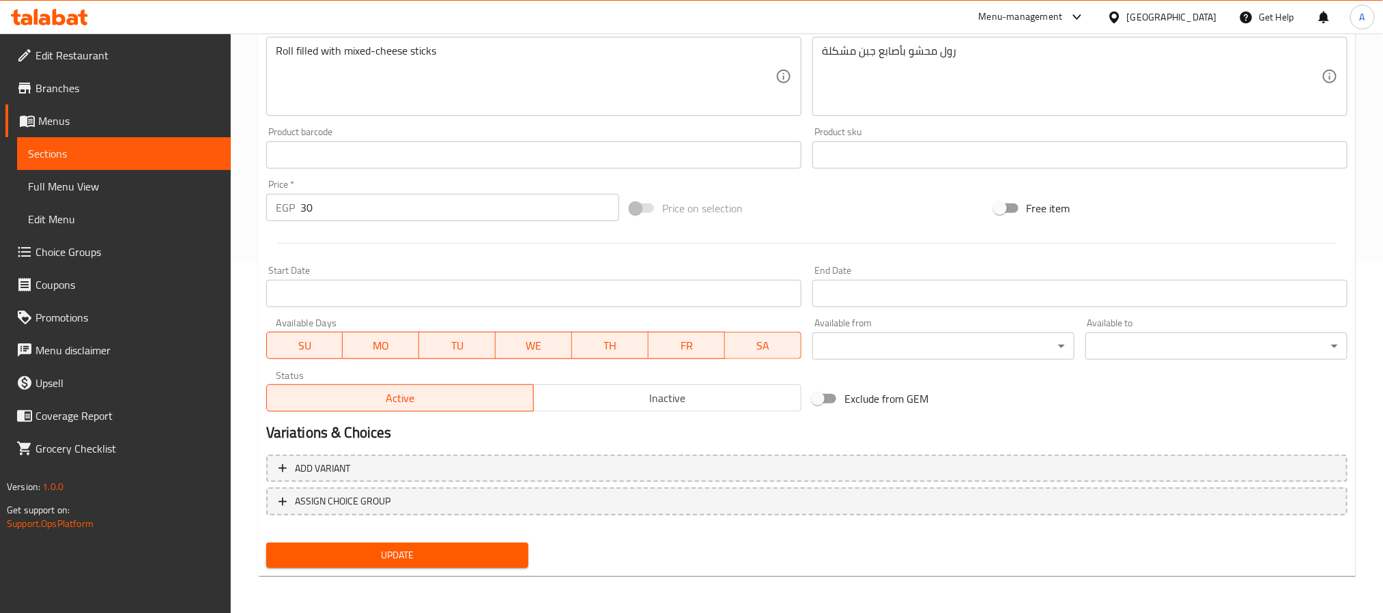
type input "صوابع ميكس جبن"
click at [500, 553] on span "Update" at bounding box center [397, 555] width 240 height 17
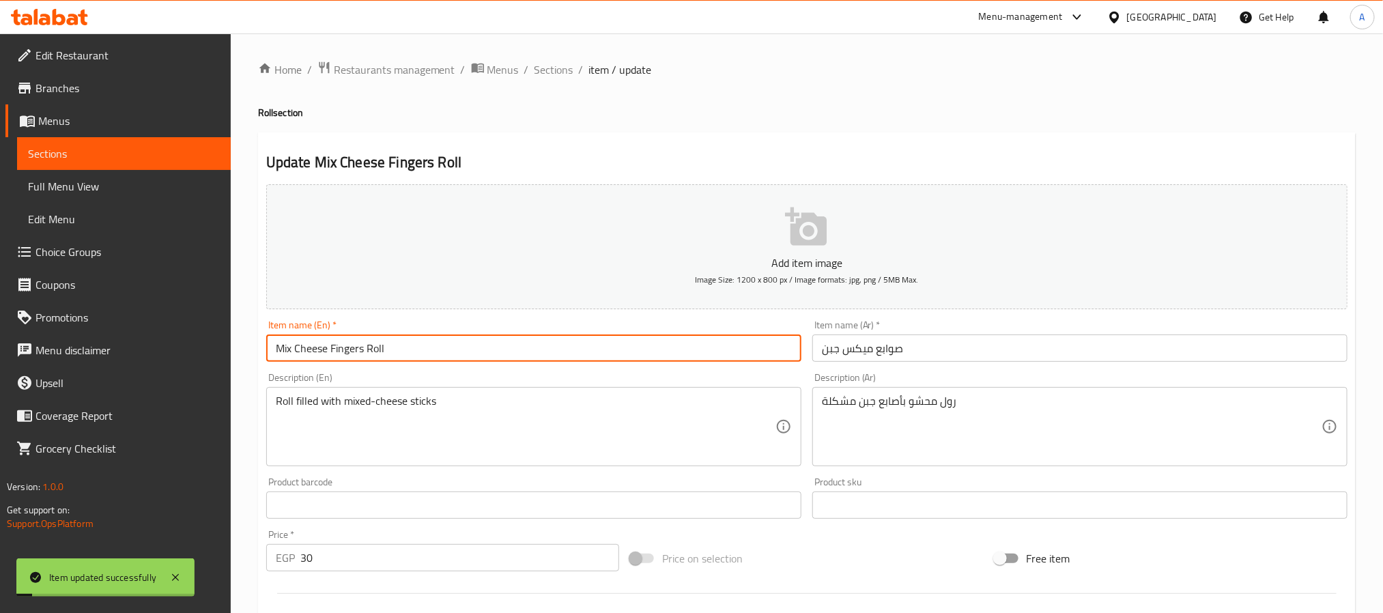
click at [359, 361] on input "Mix Cheese Fingers Roll" at bounding box center [533, 347] width 535 height 27
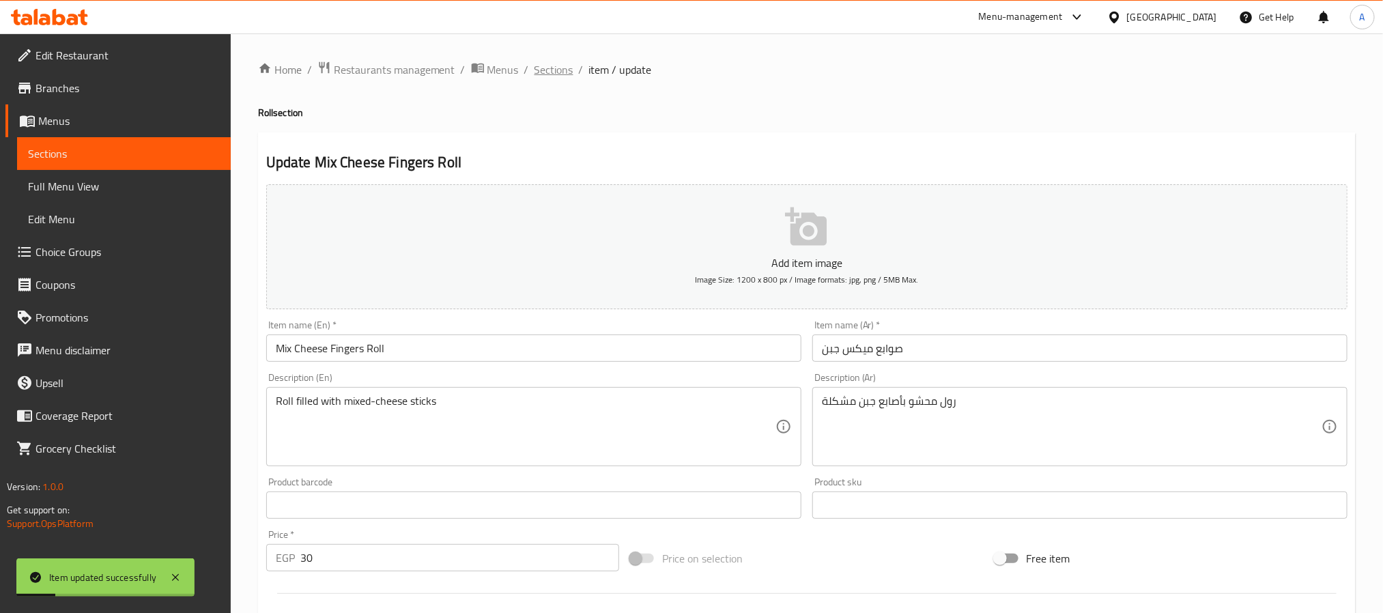
click at [547, 68] on span "Sections" at bounding box center [553, 69] width 39 height 16
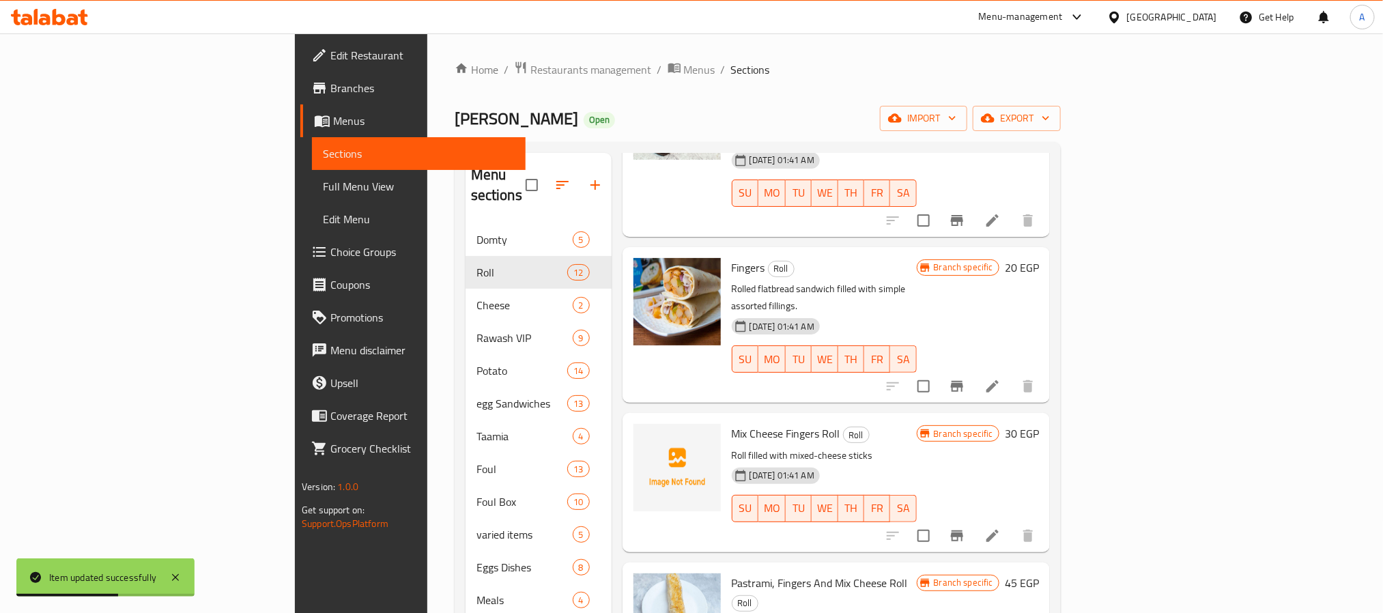
scroll to position [809, 0]
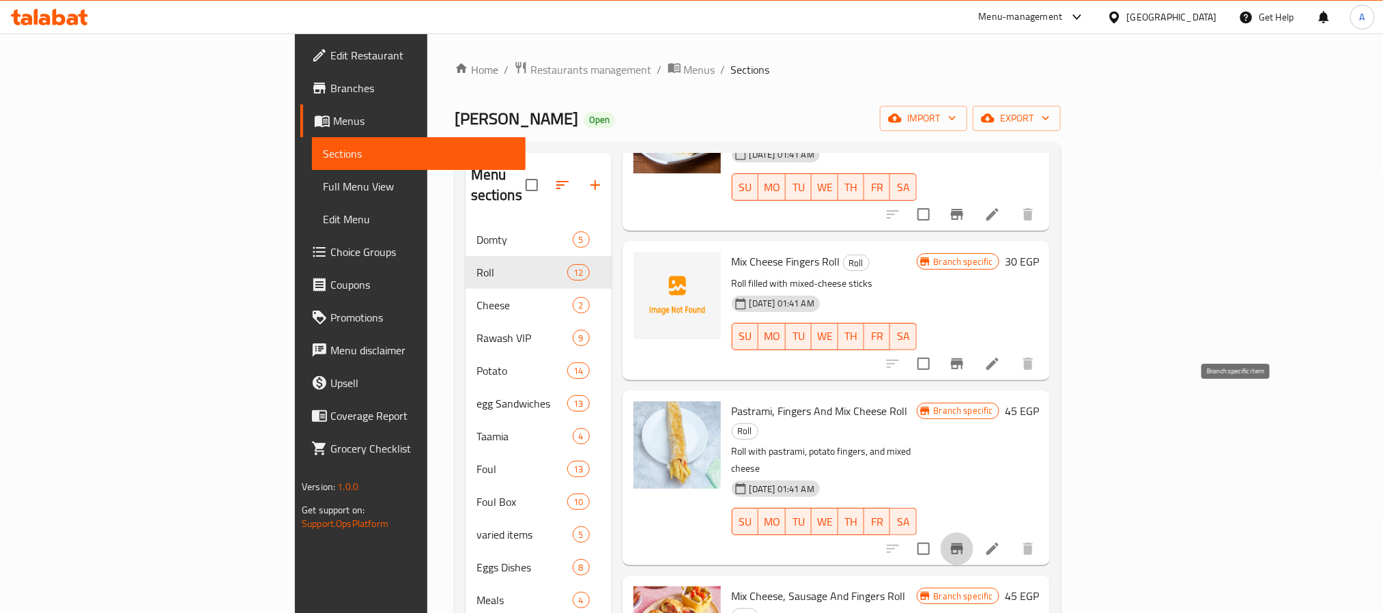
click at [965, 541] on icon "Branch-specific-item" at bounding box center [957, 549] width 16 height 16
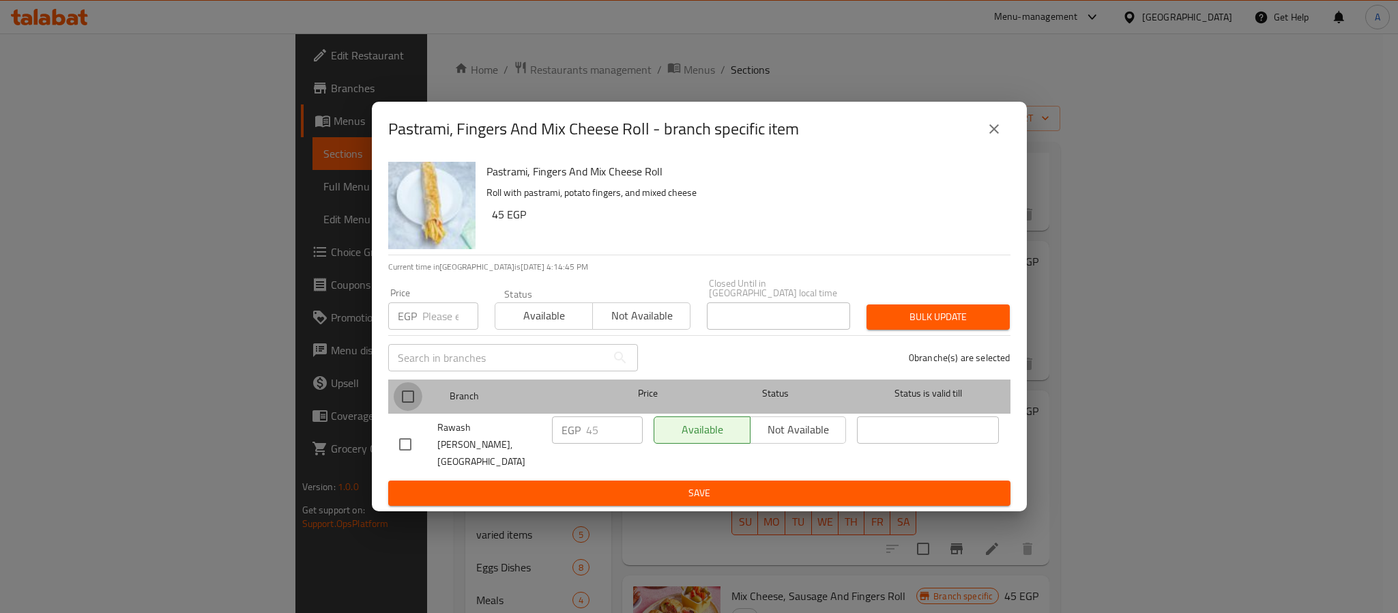
click at [402, 401] on input "checkbox" at bounding box center [408, 396] width 29 height 29
checkbox input "true"
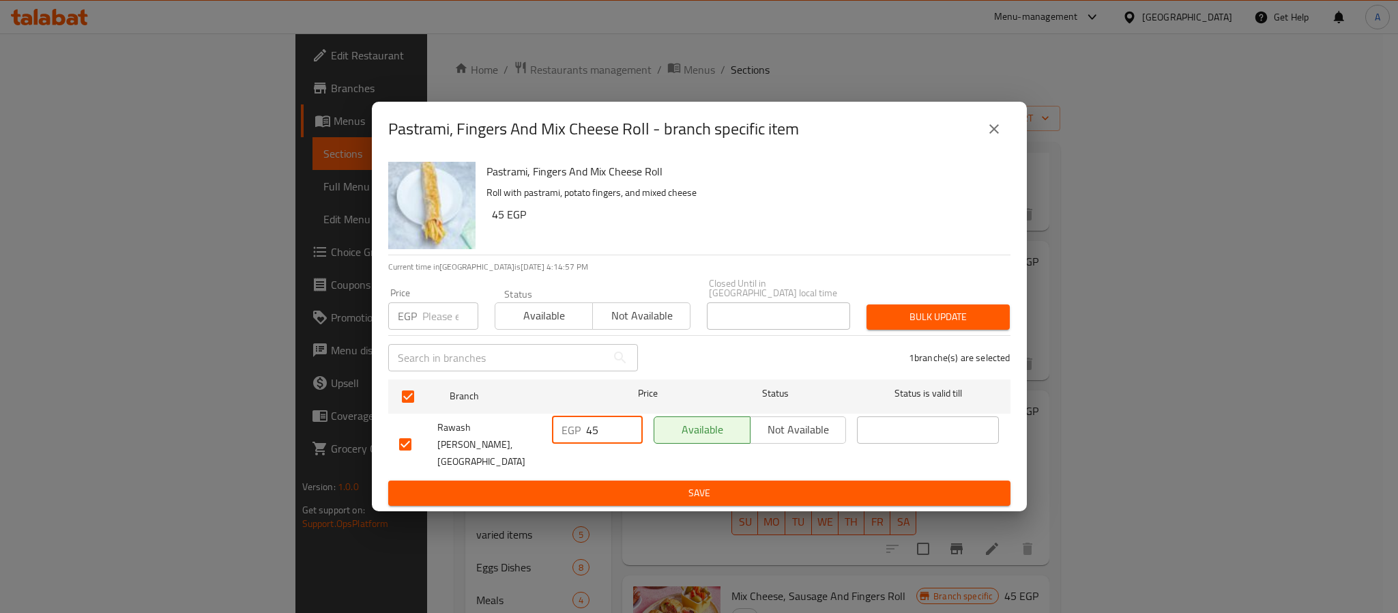
drag, startPoint x: 598, startPoint y: 433, endPoint x: 567, endPoint y: 429, distance: 31.0
click at [567, 429] on div "EGP 45 ​" at bounding box center [597, 429] width 91 height 27
type input "50"
click at [588, 485] on span "Save" at bounding box center [699, 493] width 601 height 17
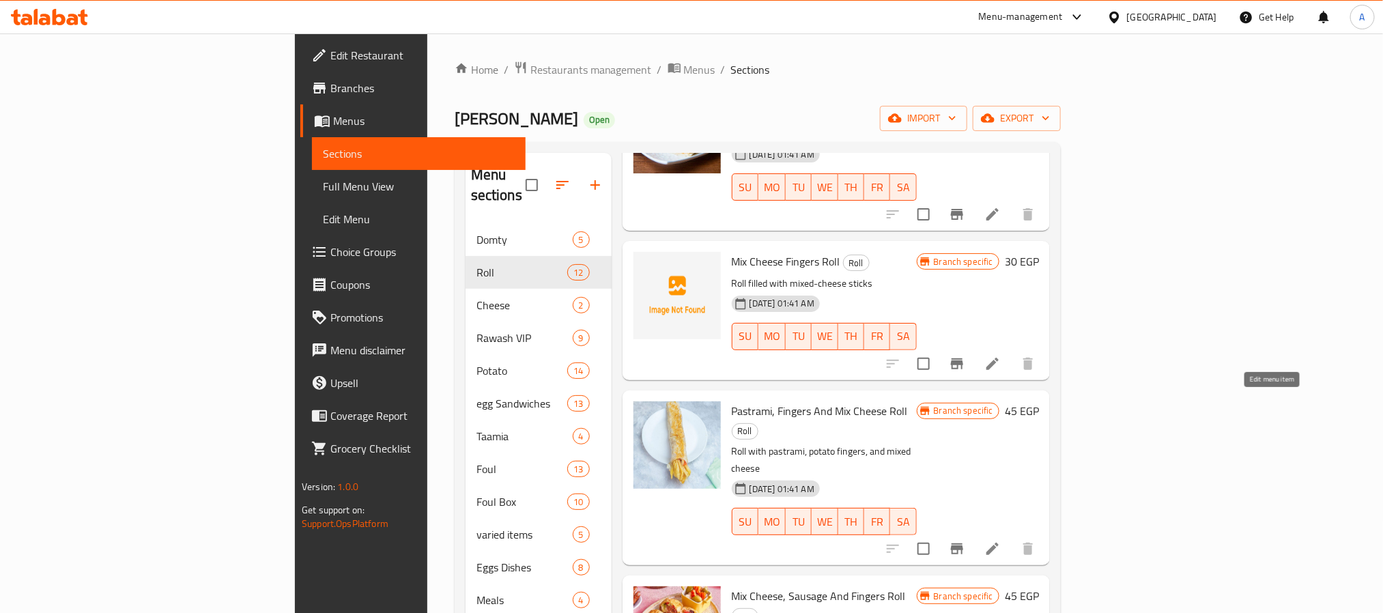
click at [1001, 541] on icon at bounding box center [992, 549] width 16 height 16
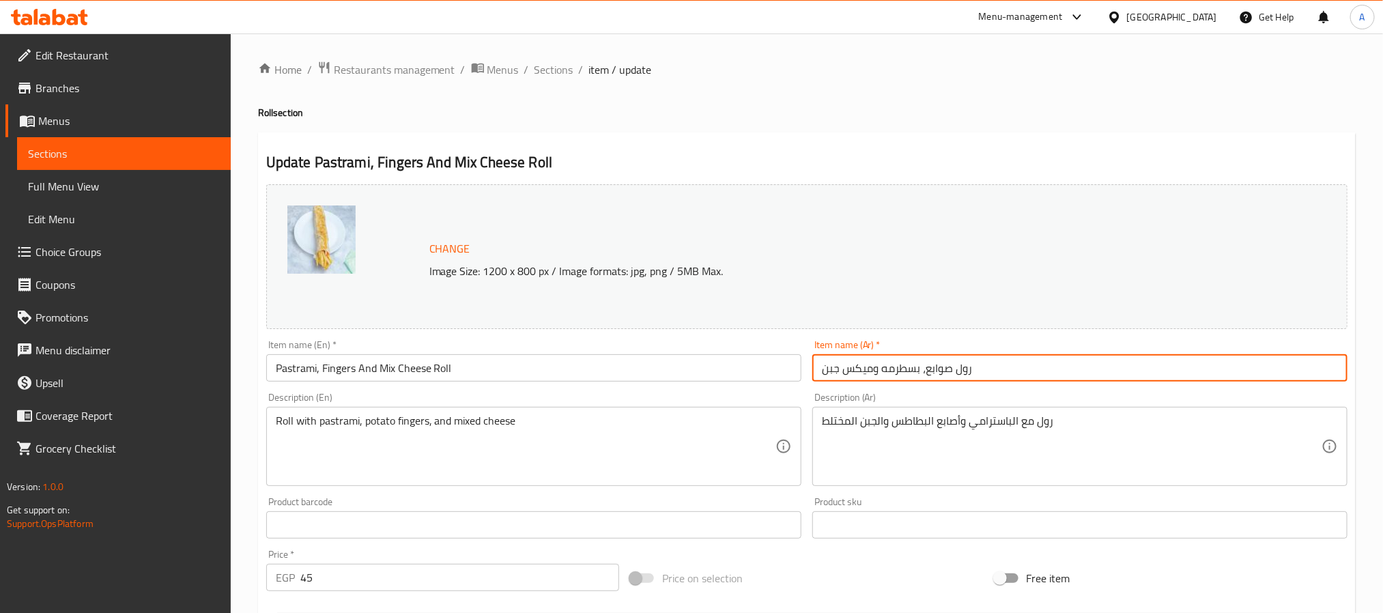
click at [963, 363] on input "رول صوابع، بسطرمه وميكس جبن" at bounding box center [1079, 367] width 535 height 27
click at [920, 371] on input "صوابع، بسطرمه وميكس جبن" at bounding box center [1079, 367] width 535 height 27
click at [874, 369] on input "صوابع بسطرمه وميكس جبن" at bounding box center [1079, 367] width 535 height 27
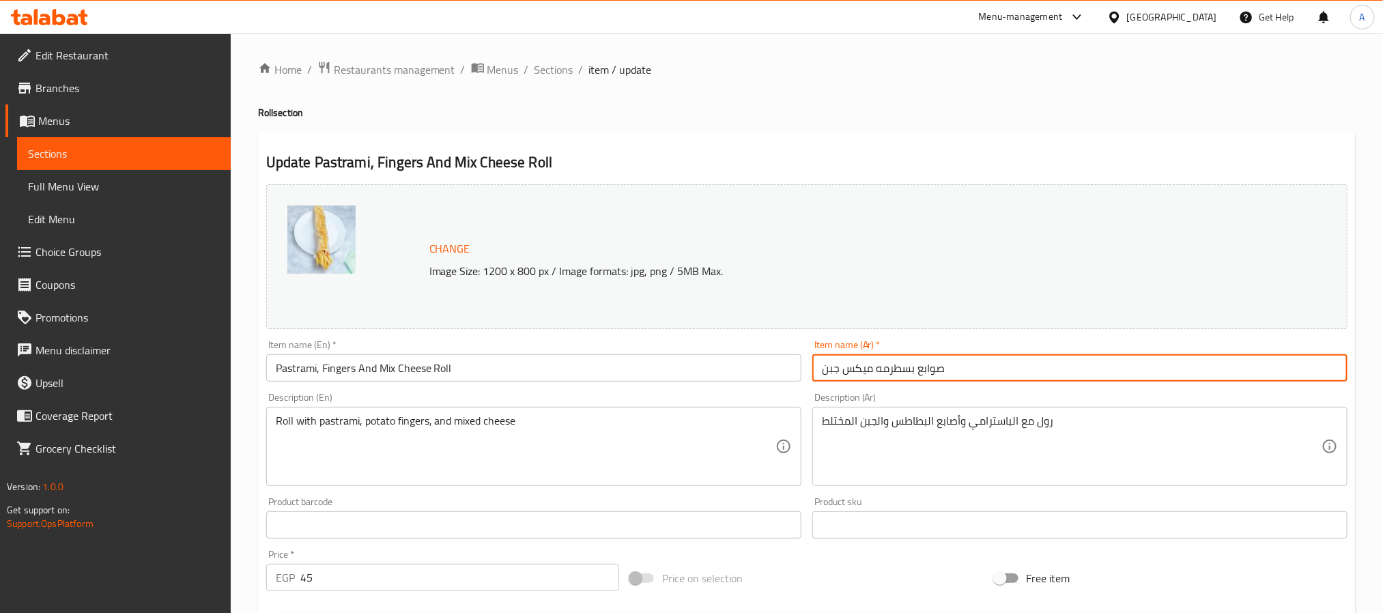
type input "صوابع بسطرمه ميكس جبن"
click at [383, 364] on input "Pastrami, Fingers And Mix Cheese Roll" at bounding box center [533, 367] width 535 height 27
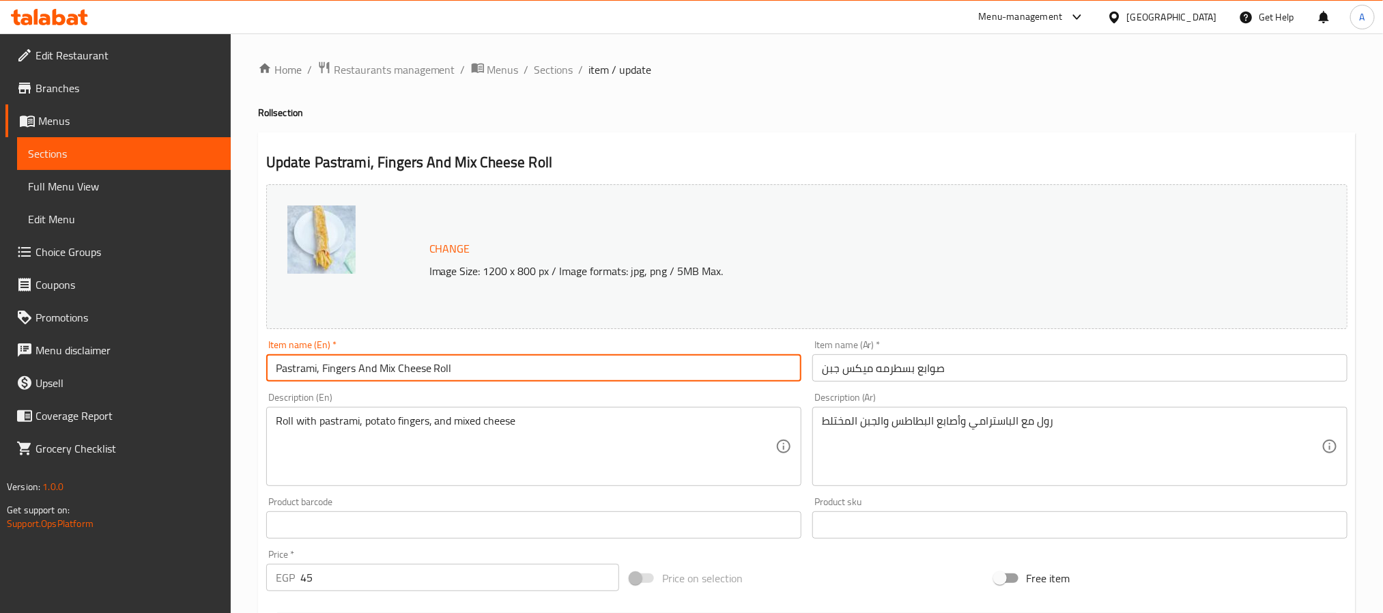
click at [371, 365] on input "Pastrami, Fingers And Mix Cheese Roll" at bounding box center [533, 367] width 535 height 27
click at [420, 367] on input "Pastrami, Fingers Mix Cheese Roll" at bounding box center [533, 367] width 535 height 27
click at [320, 371] on input "Pastrami, Fingers Mix Cheese" at bounding box center [533, 367] width 535 height 27
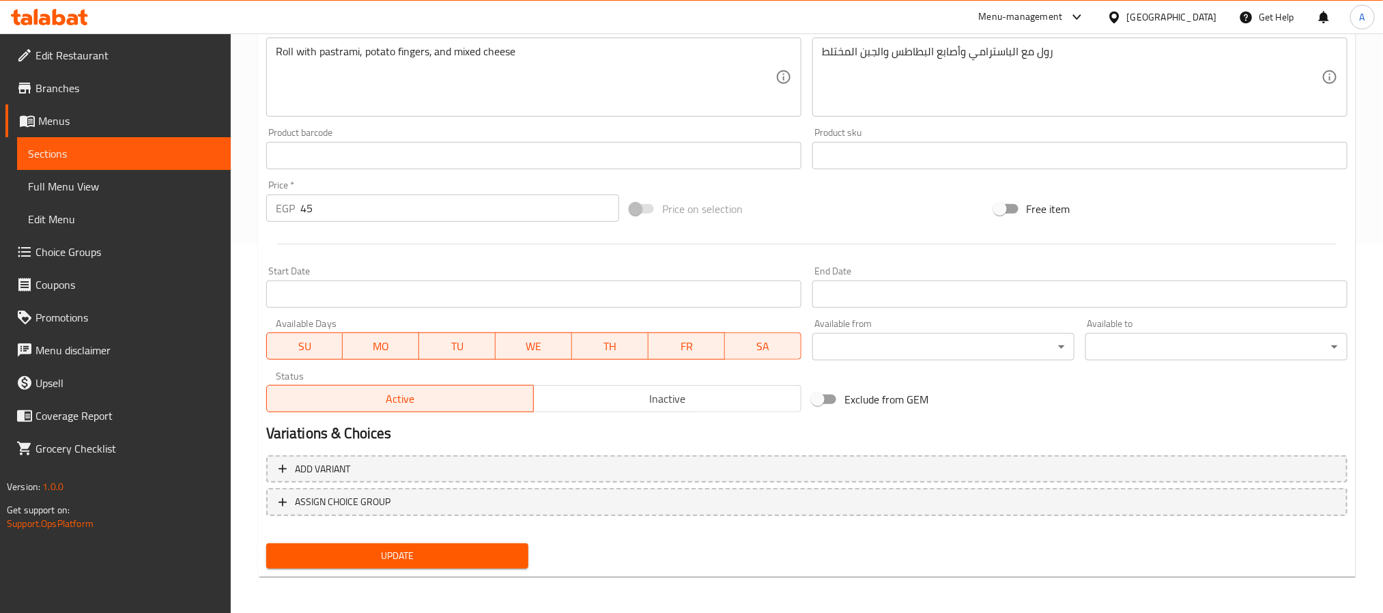
type input "Pastrami Fingers Mix Cheese"
click at [410, 555] on span "Update" at bounding box center [397, 555] width 240 height 17
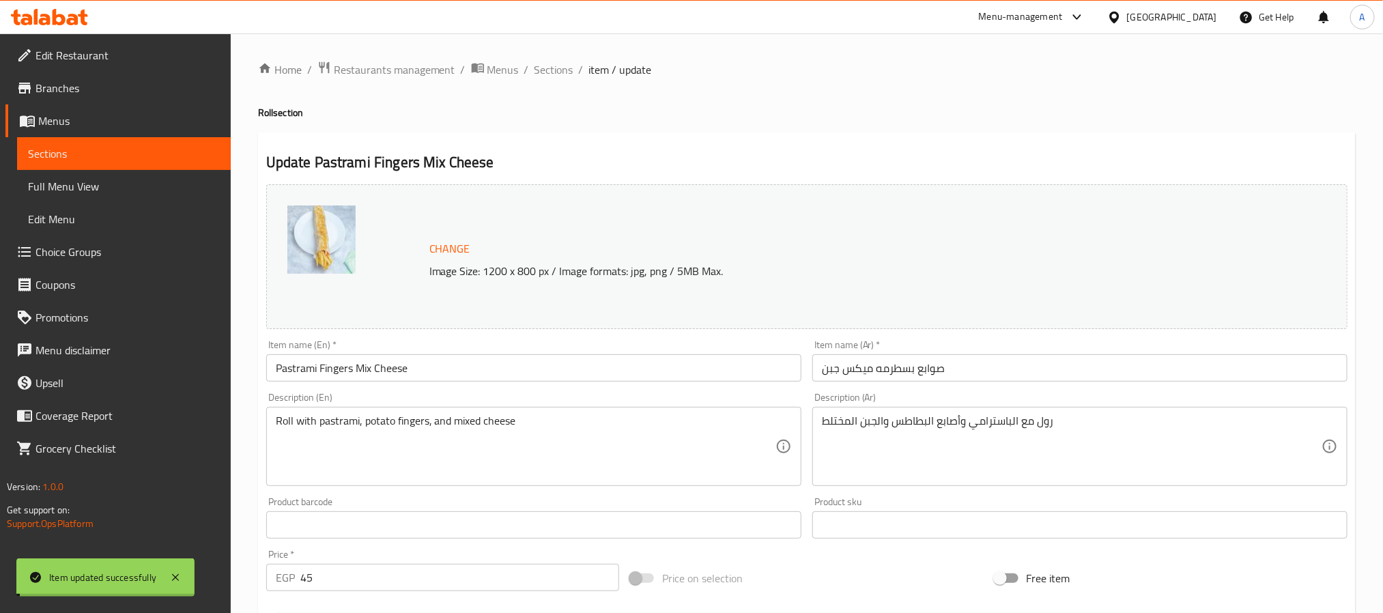
click at [377, 373] on input "Pastrami Fingers Mix Cheese" at bounding box center [533, 367] width 535 height 27
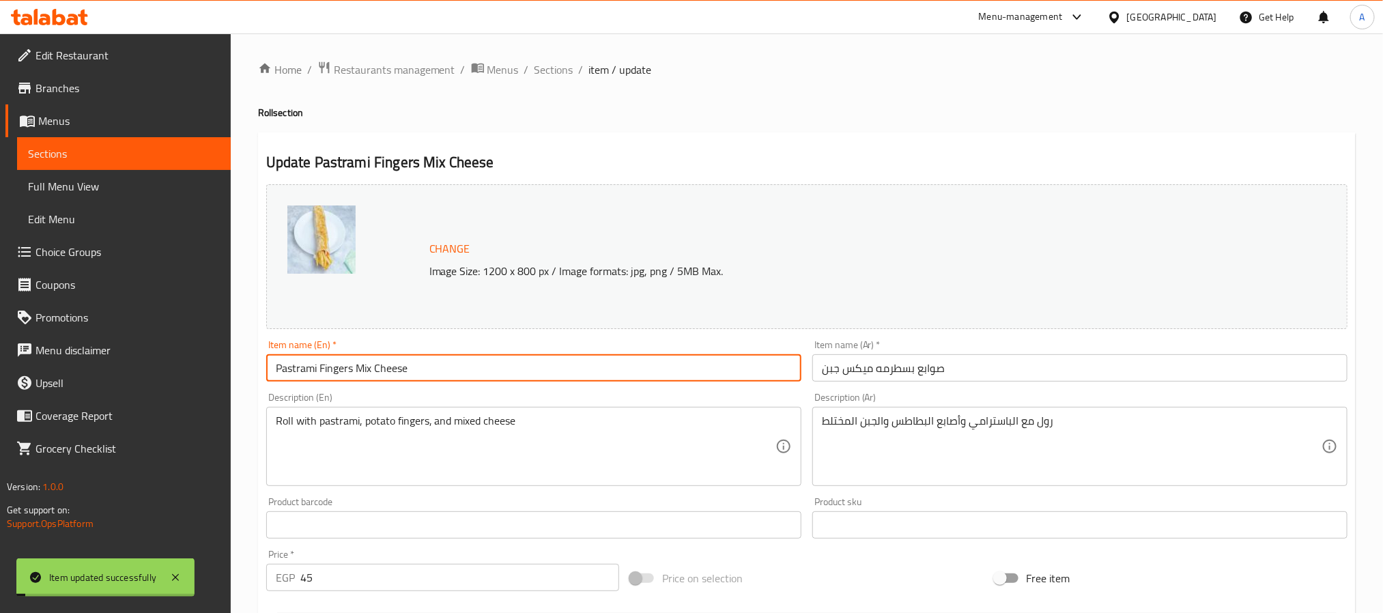
click at [377, 373] on input "Pastrami Fingers Mix Cheese" at bounding box center [533, 367] width 535 height 27
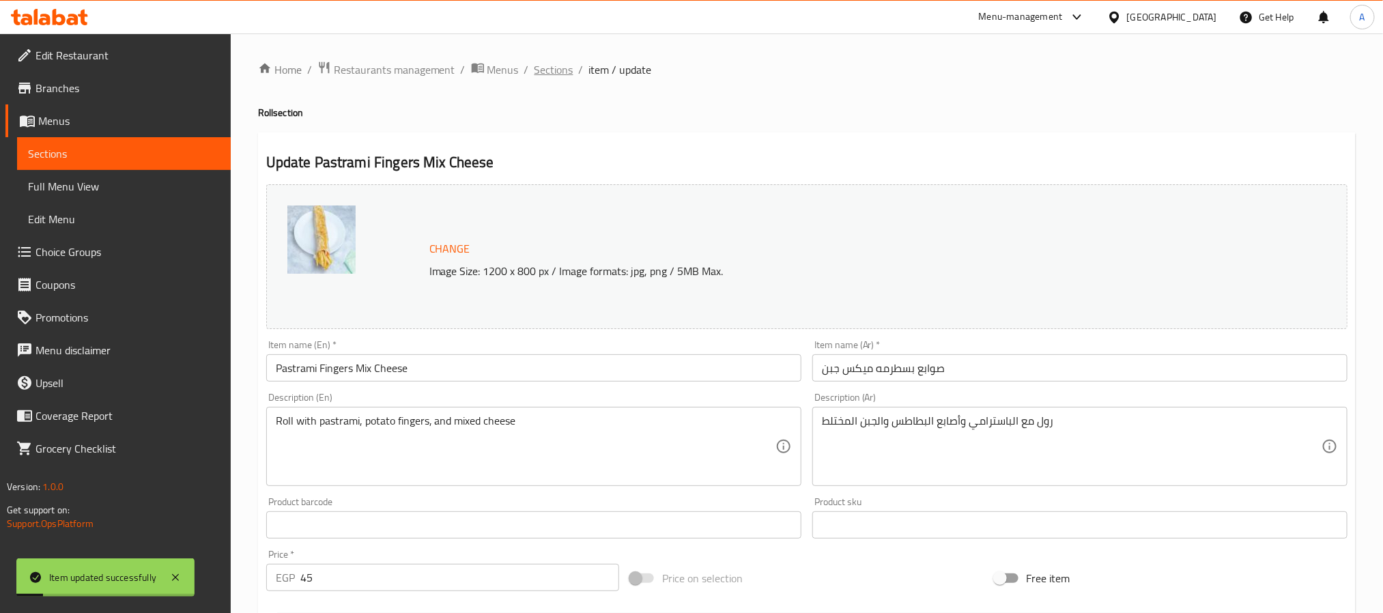
click at [549, 74] on span "Sections" at bounding box center [553, 69] width 39 height 16
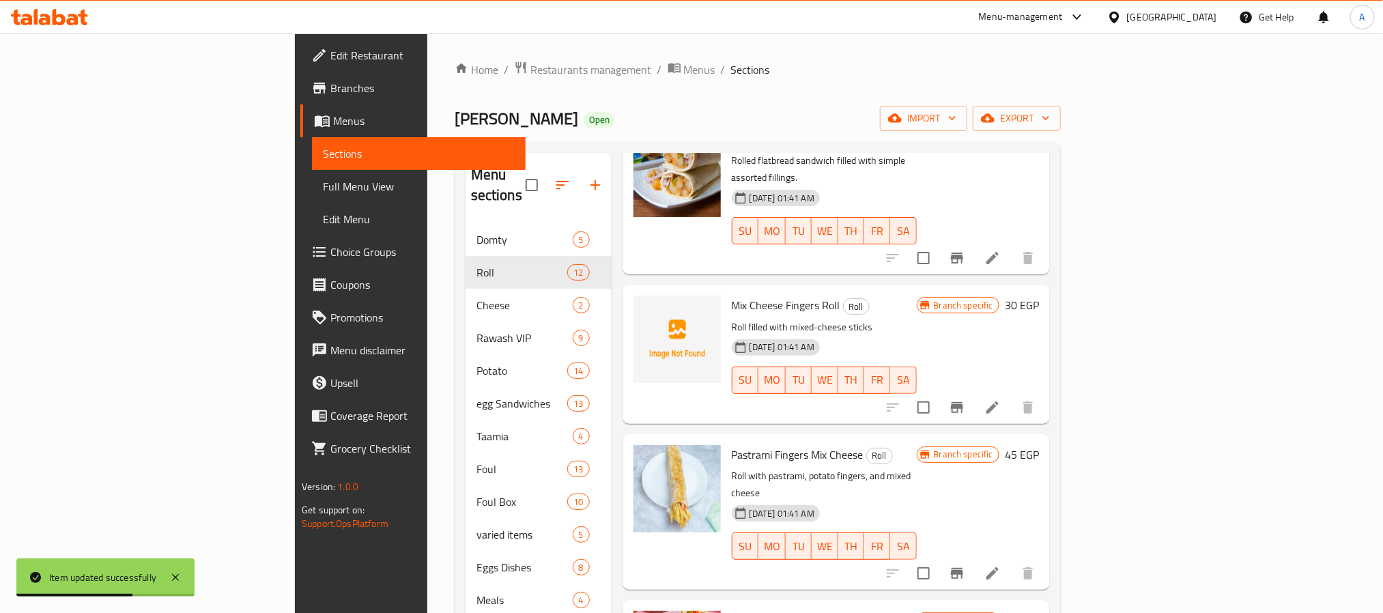
scroll to position [857, 0]
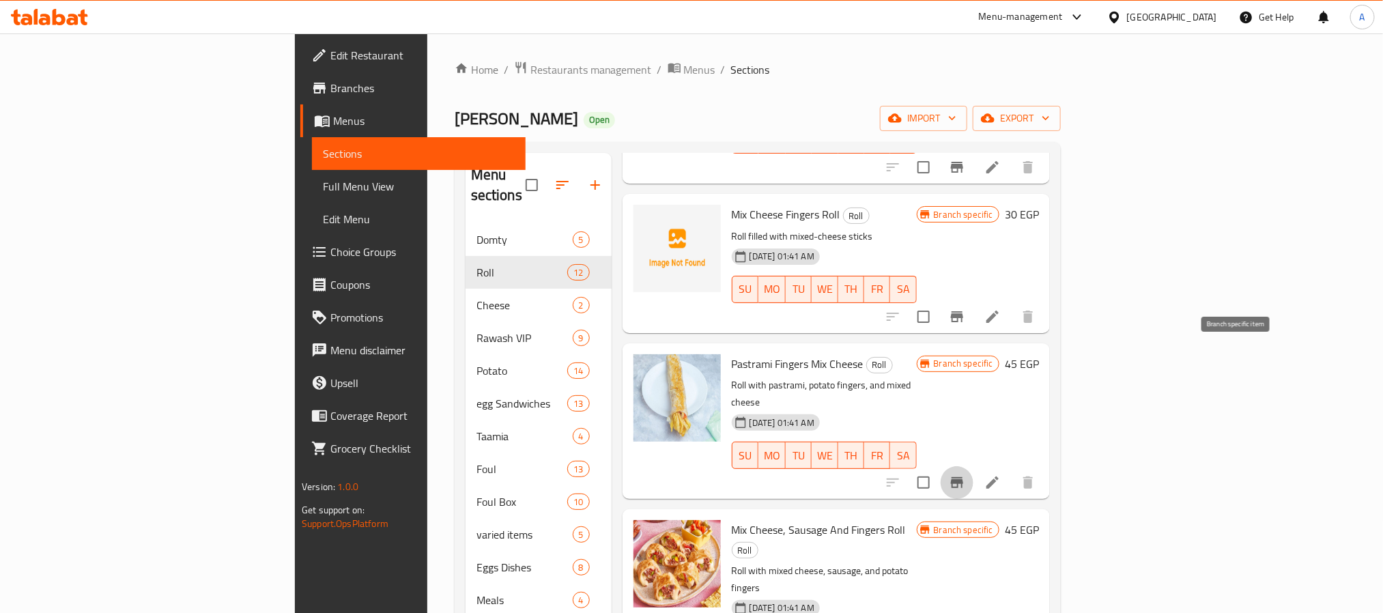
click at [965, 474] on icon "Branch-specific-item" at bounding box center [957, 482] width 16 height 16
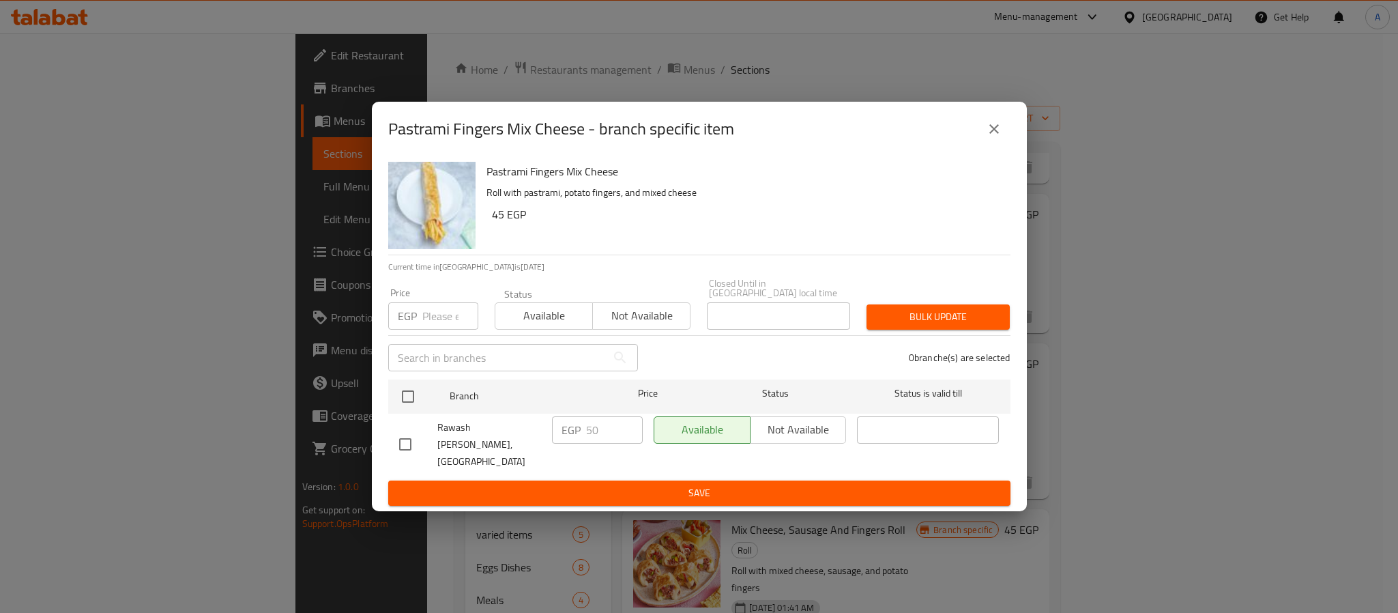
click at [999, 137] on icon "close" at bounding box center [994, 129] width 16 height 16
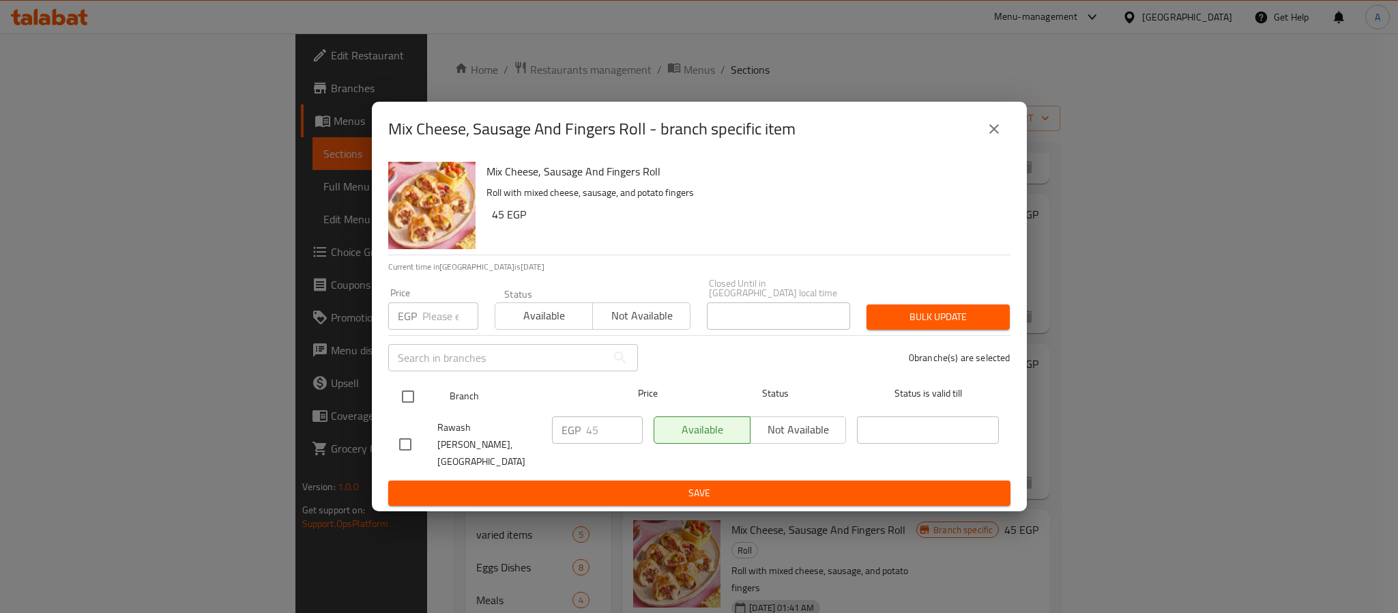
click at [406, 397] on input "checkbox" at bounding box center [408, 396] width 29 height 29
checkbox input "true"
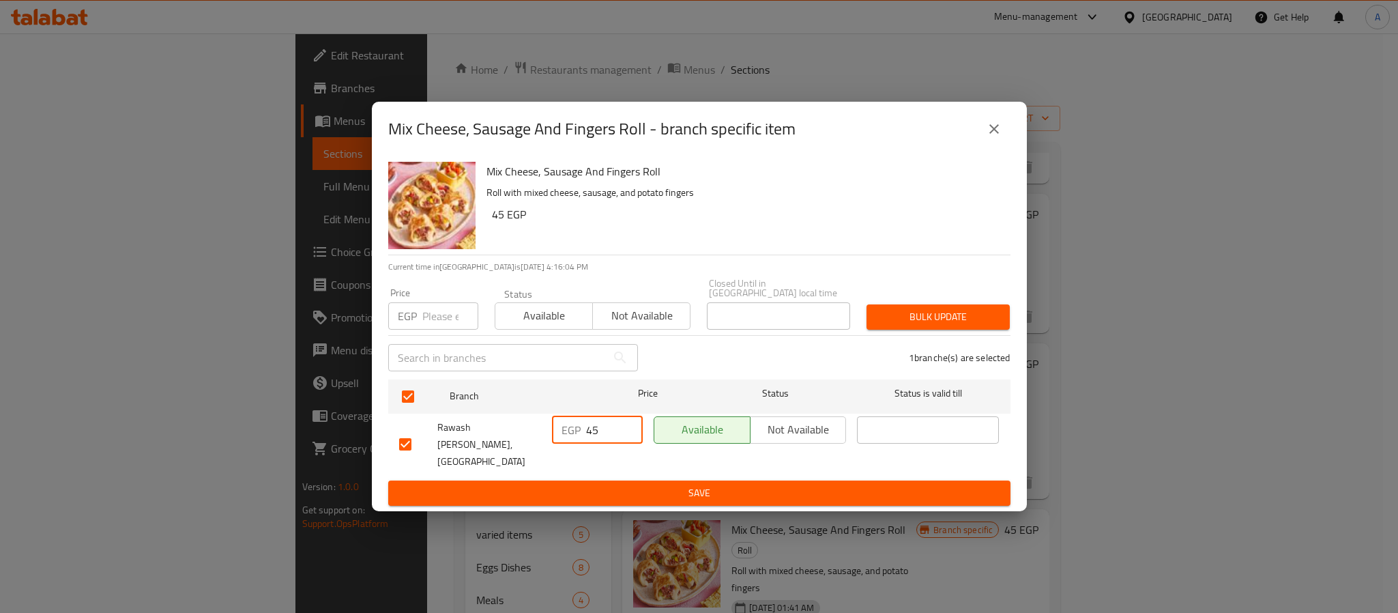
drag, startPoint x: 608, startPoint y: 433, endPoint x: 549, endPoint y: 437, distance: 59.5
click at [549, 437] on div "EGP 45 ​" at bounding box center [598, 445] width 102 height 68
type input "50"
click at [733, 485] on span "Save" at bounding box center [699, 493] width 601 height 17
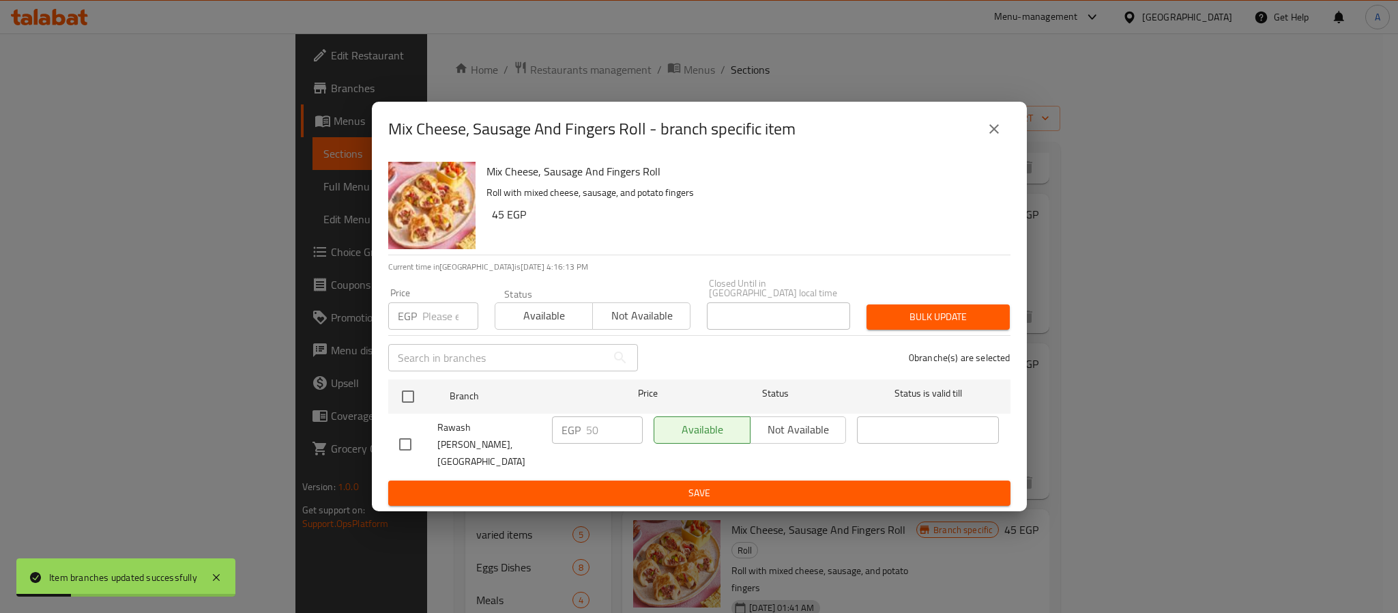
click at [988, 137] on icon "close" at bounding box center [994, 129] width 16 height 16
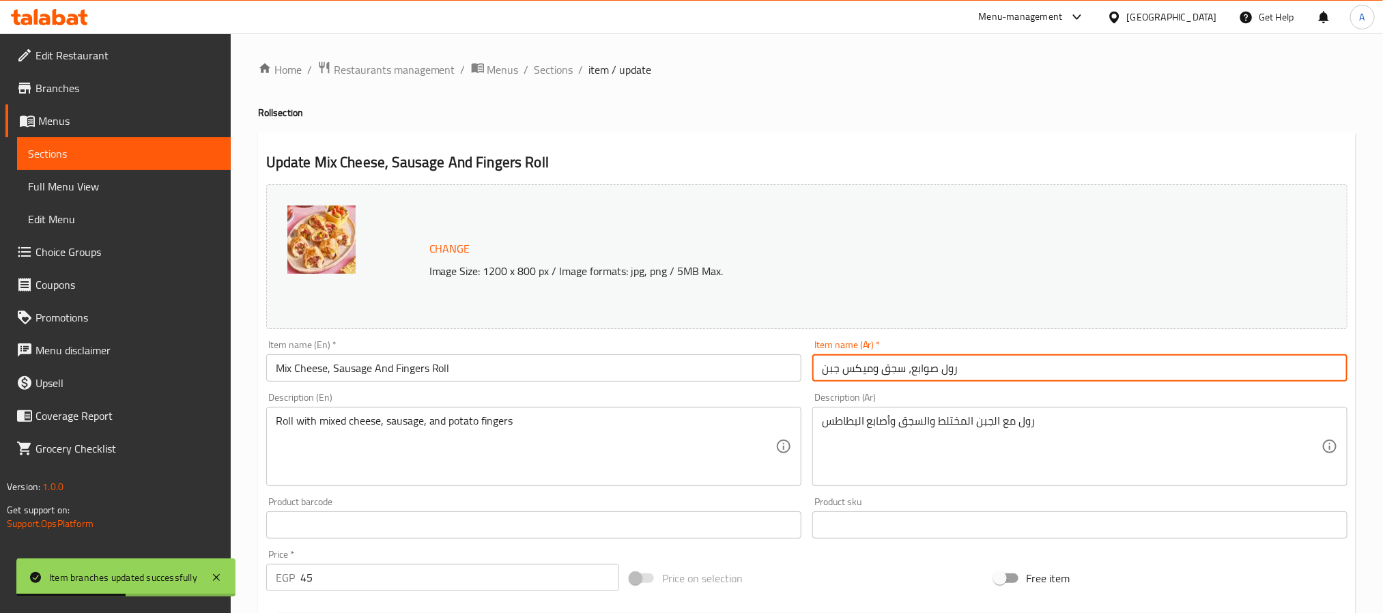
click at [949, 371] on input "رول صوابع، سجق وميكس جبن" at bounding box center [1079, 367] width 535 height 27
click at [909, 371] on input "صوابع، سجق وميكس جبن" at bounding box center [1079, 367] width 535 height 27
click at [873, 373] on input "صوابع سجق وميكس جبن" at bounding box center [1079, 367] width 535 height 27
type input "صوابع سجق ميكس جبن"
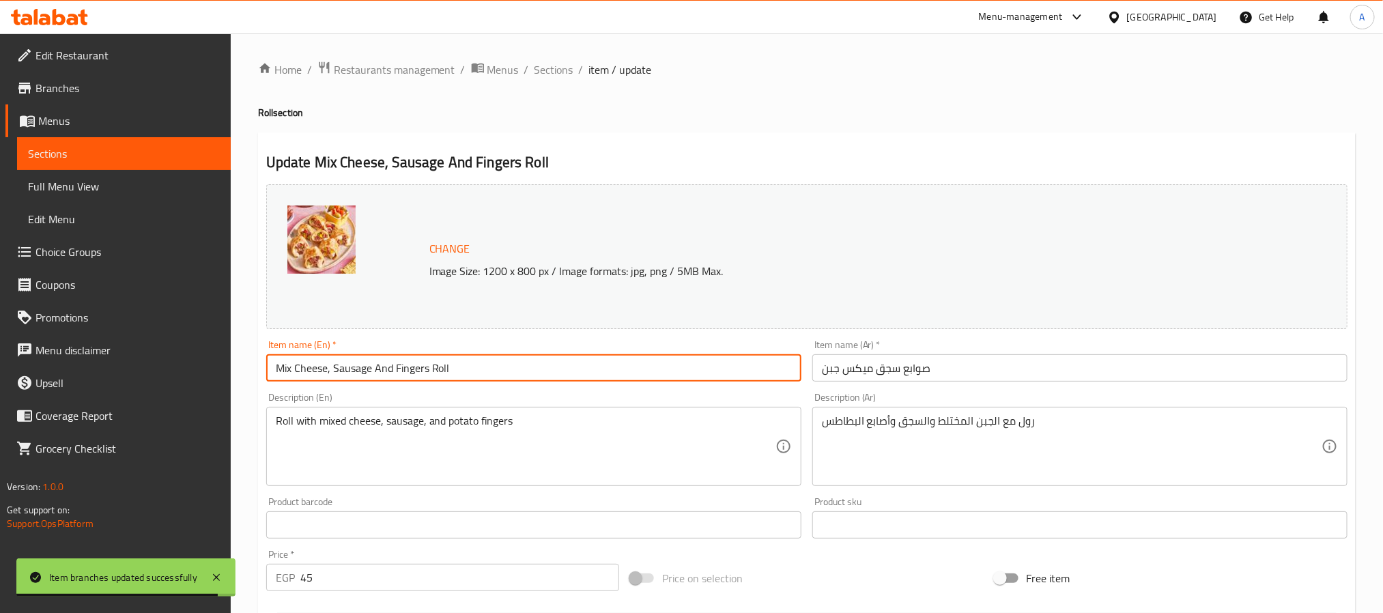
click at [439, 371] on input "Mix Cheese, Sausage And Fingers Roll" at bounding box center [533, 367] width 535 height 27
click at [332, 369] on input "Mix Cheese, Sausage And Fingers" at bounding box center [533, 367] width 535 height 27
click at [383, 367] on input "Mix Cheese Sausage And Fingers" at bounding box center [533, 367] width 535 height 27
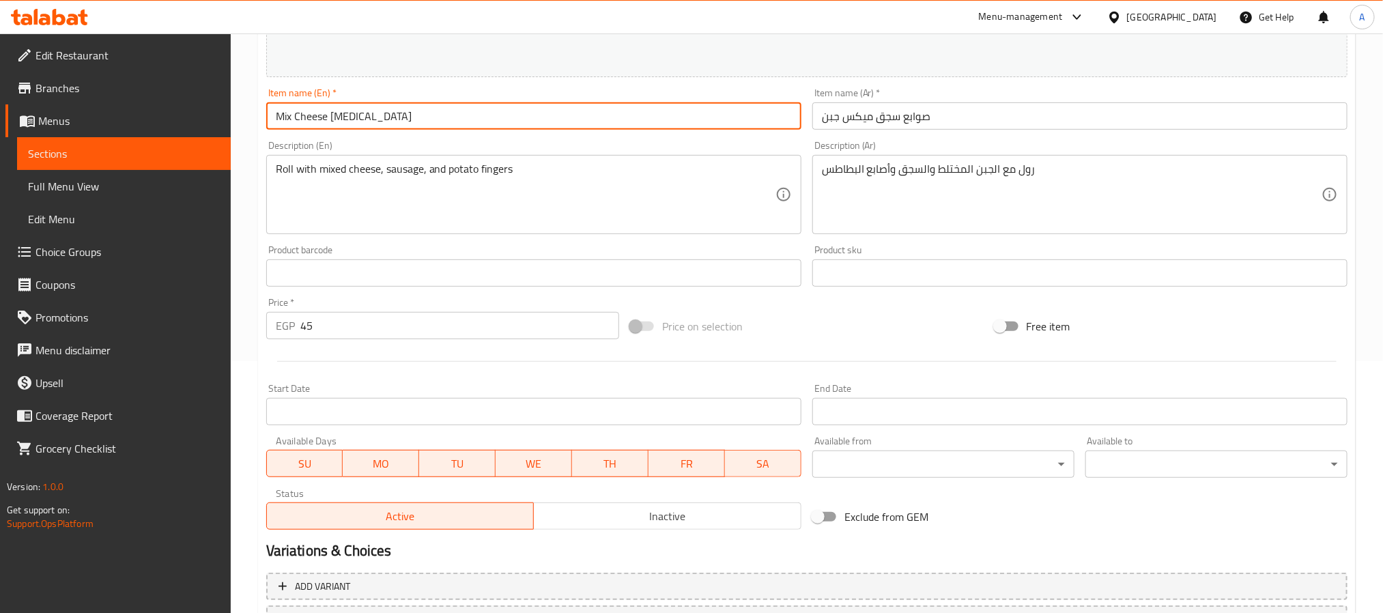
scroll to position [369, 0]
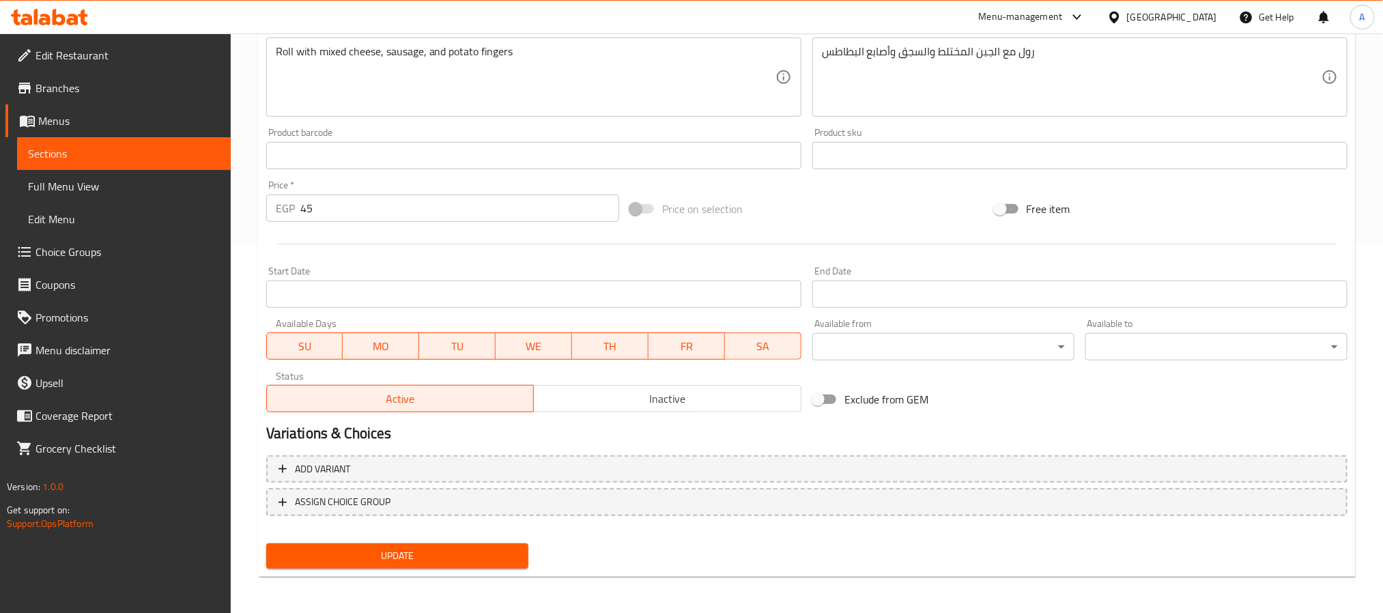
type input "Mix Cheese [MEDICAL_DATA]"
click at [494, 547] on span "Update" at bounding box center [397, 555] width 240 height 17
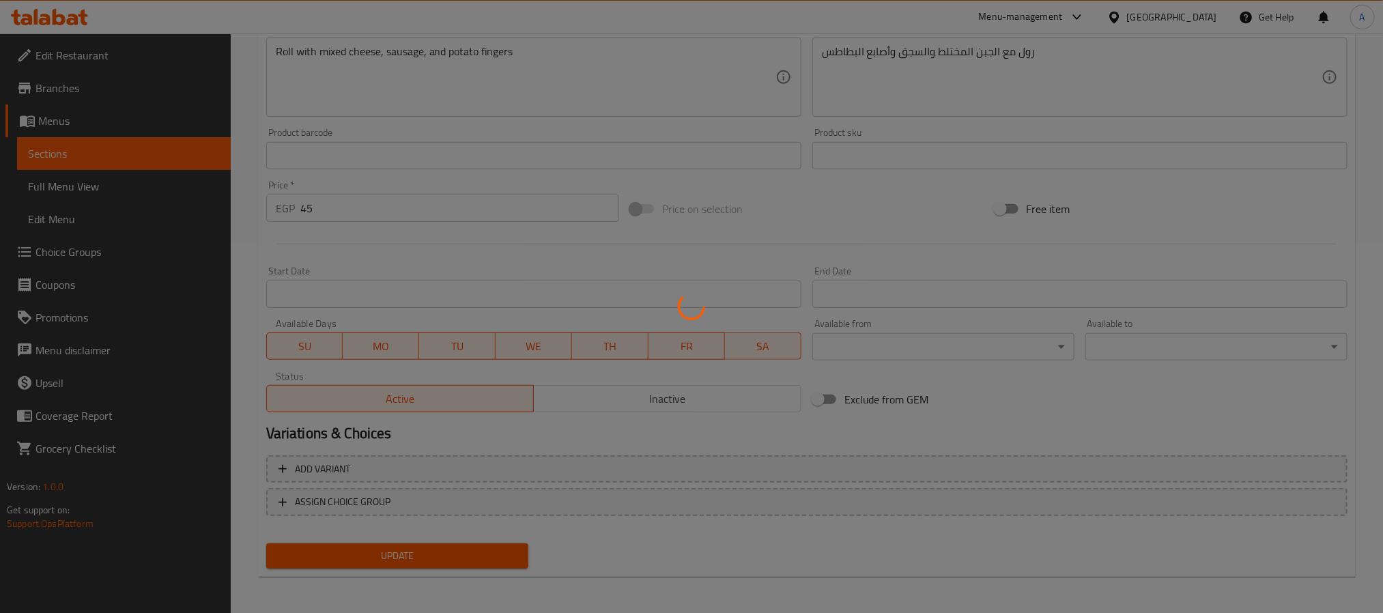
scroll to position [62, 0]
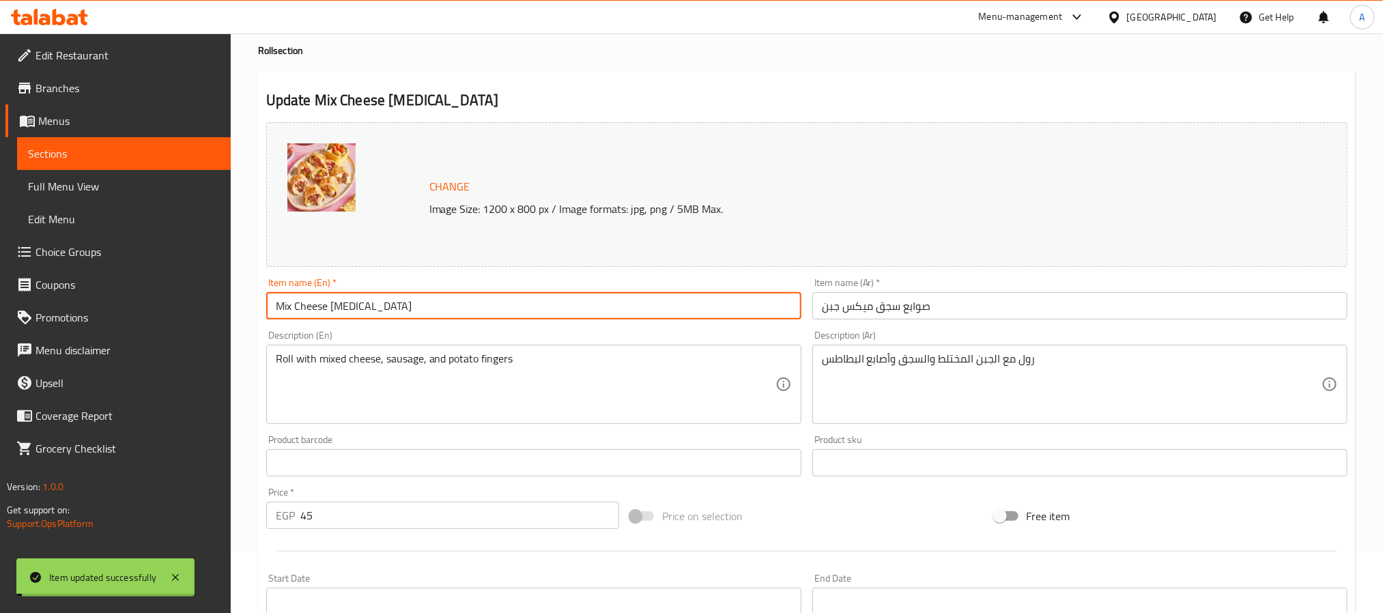
click at [352, 314] on input "Mix Cheese [MEDICAL_DATA]" at bounding box center [533, 305] width 535 height 27
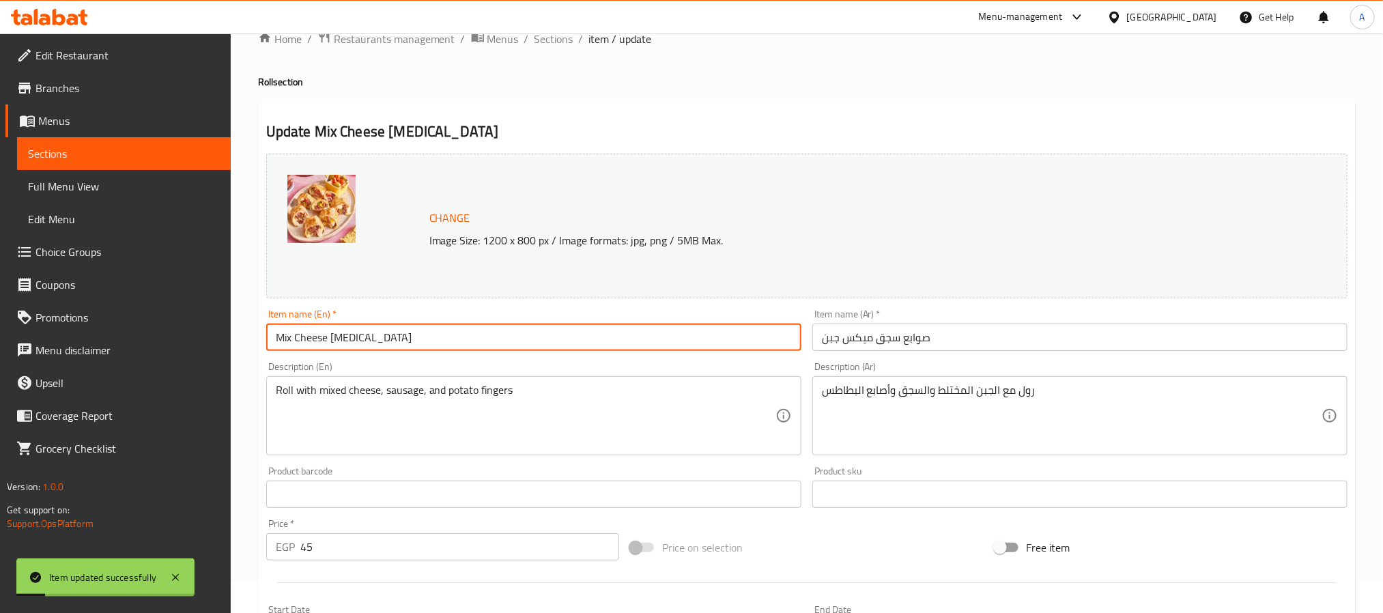
scroll to position [0, 0]
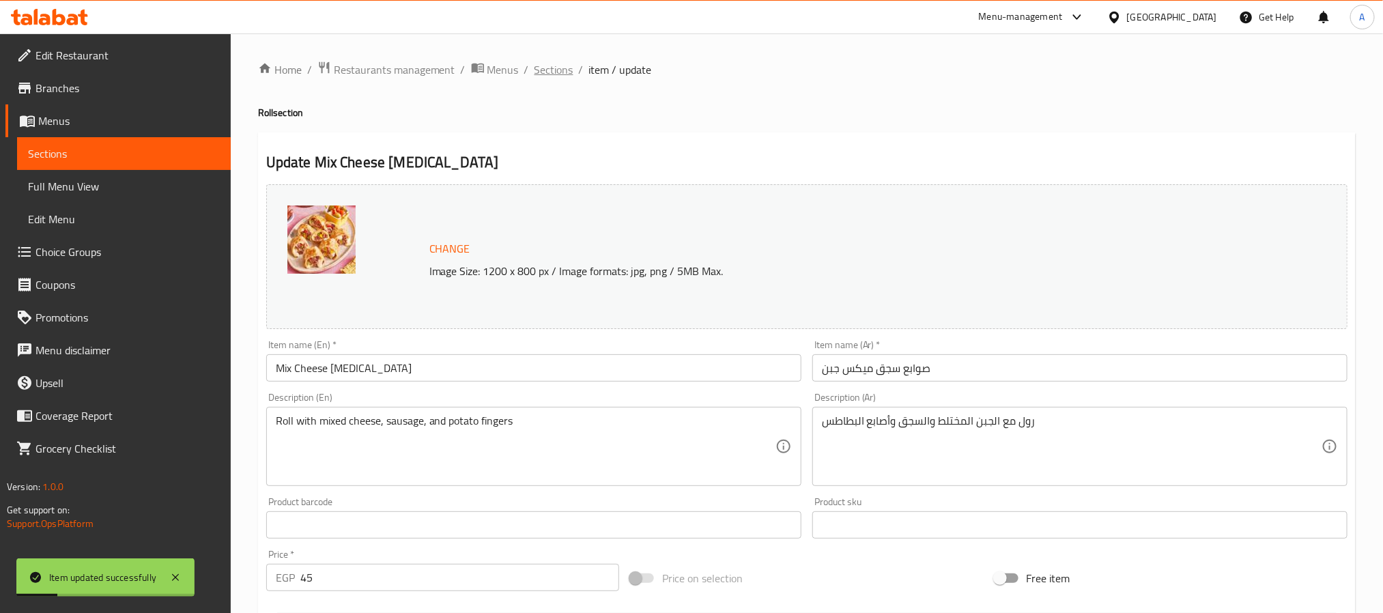
click at [551, 76] on span "Sections" at bounding box center [553, 69] width 39 height 16
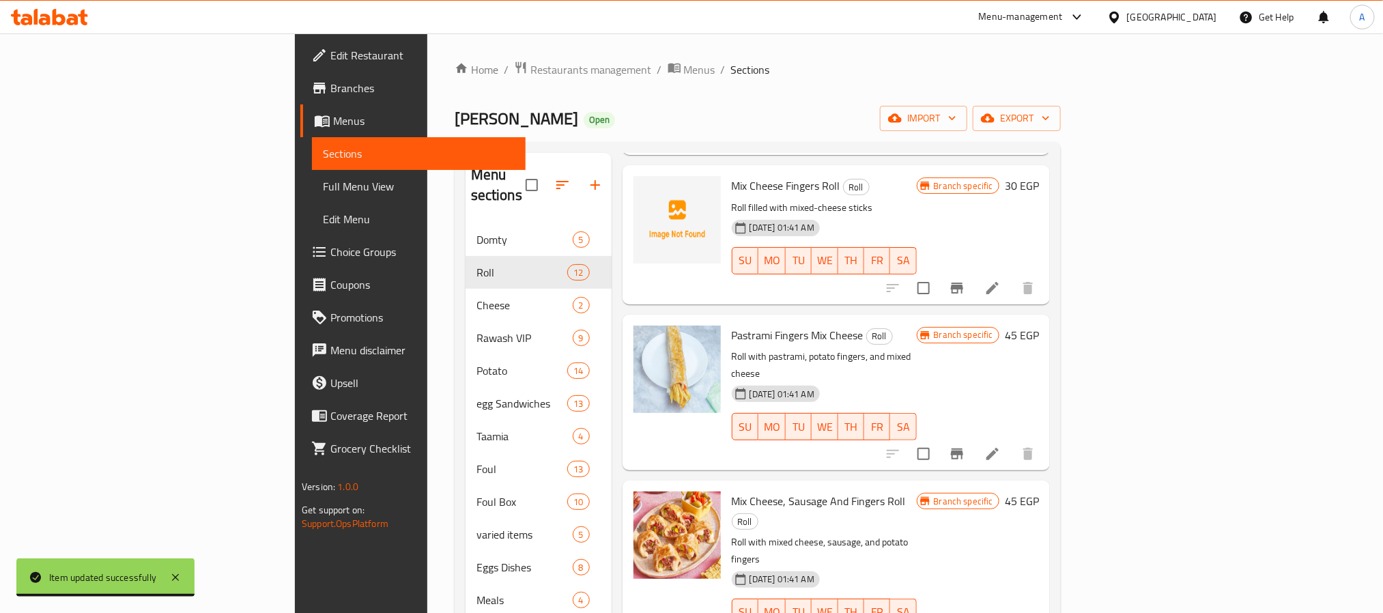
scroll to position [921, 0]
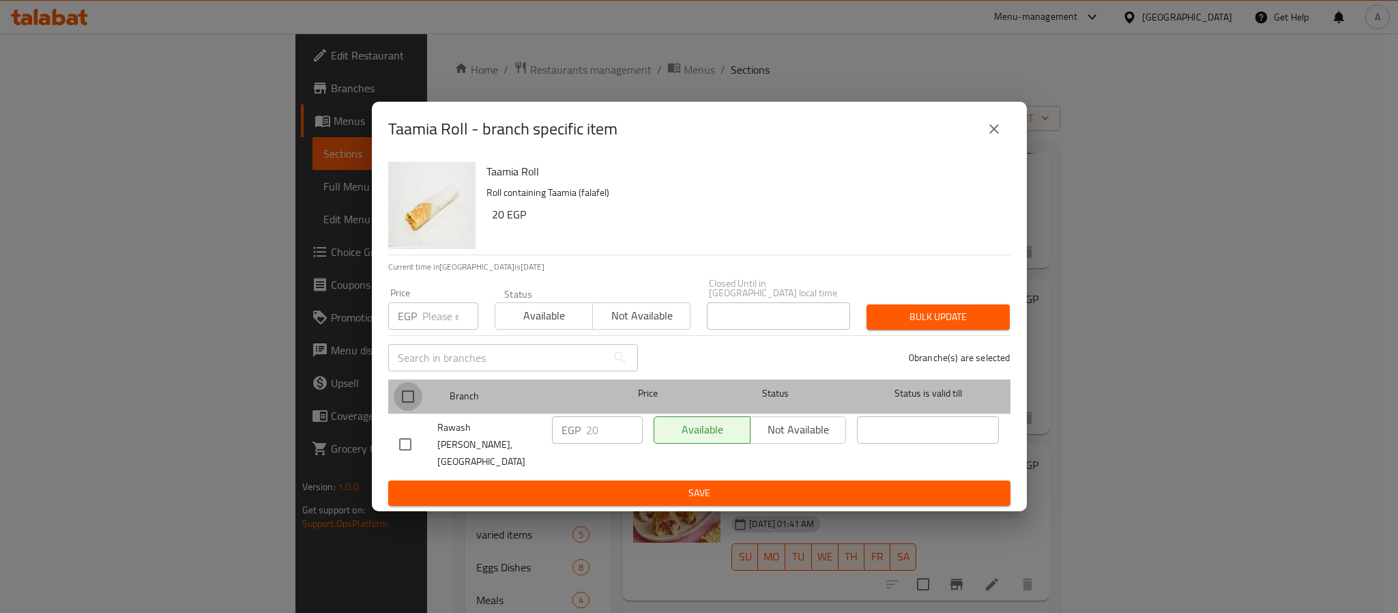
click at [412, 391] on input "checkbox" at bounding box center [408, 396] width 29 height 29
checkbox input "true"
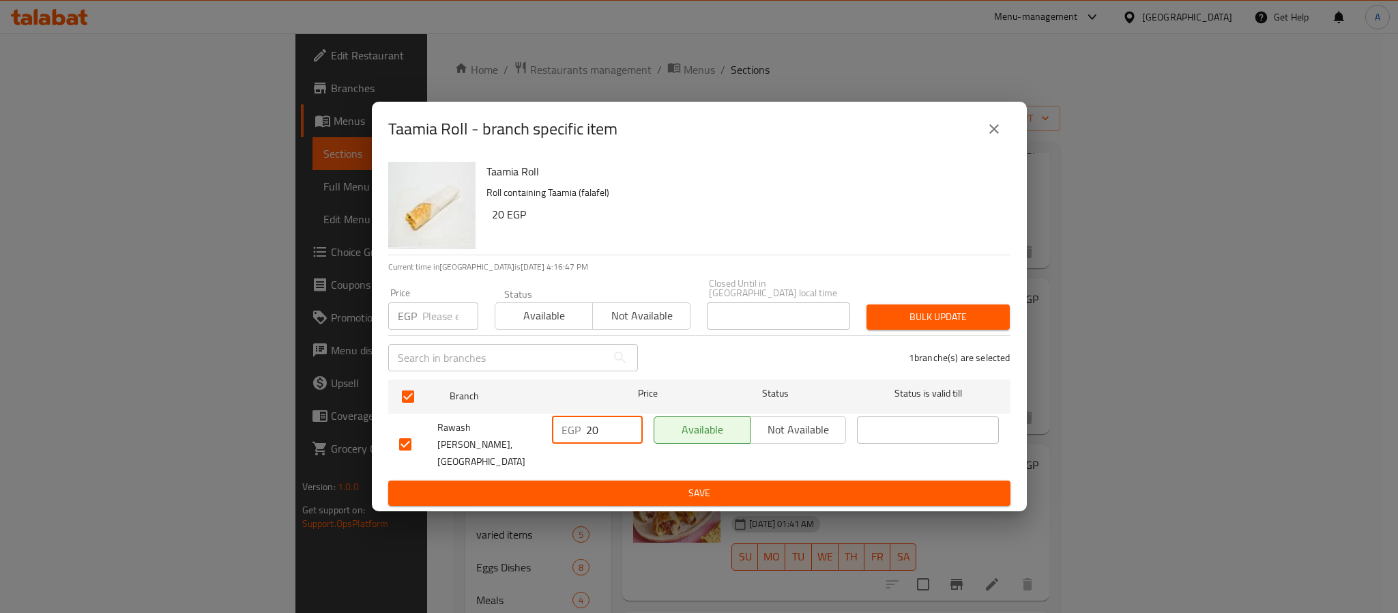
click at [605, 439] on input "20" at bounding box center [614, 429] width 57 height 27
type input "25"
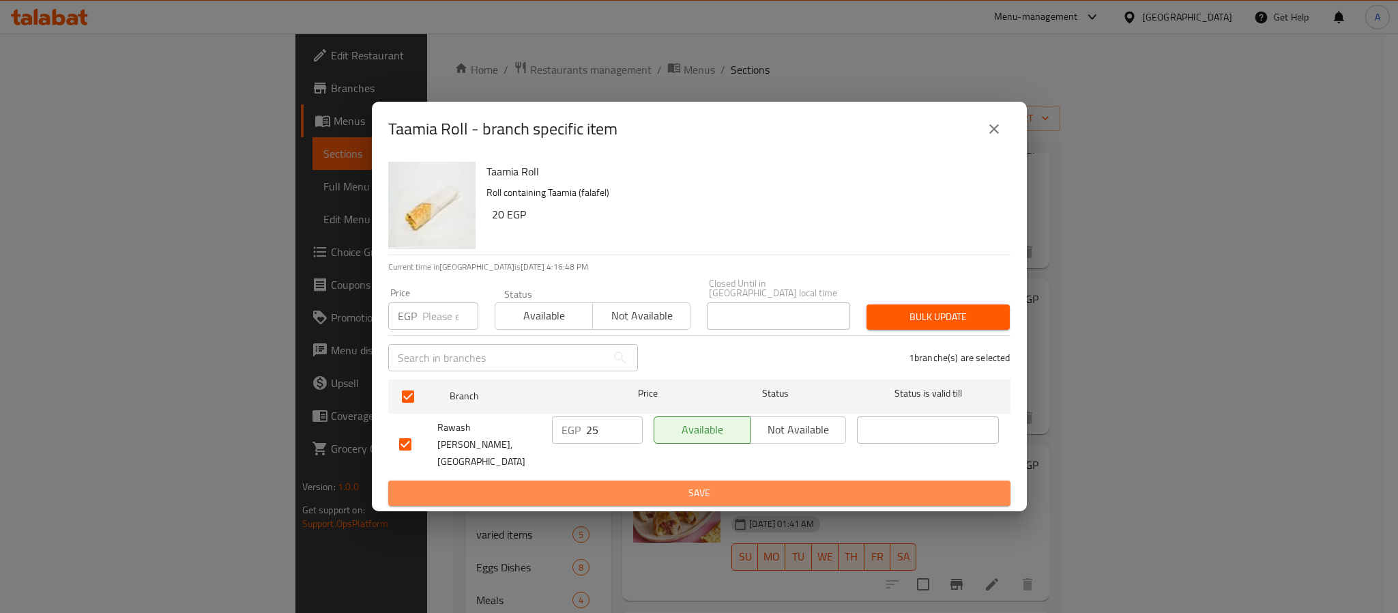
click at [629, 485] on span "Save" at bounding box center [699, 493] width 601 height 17
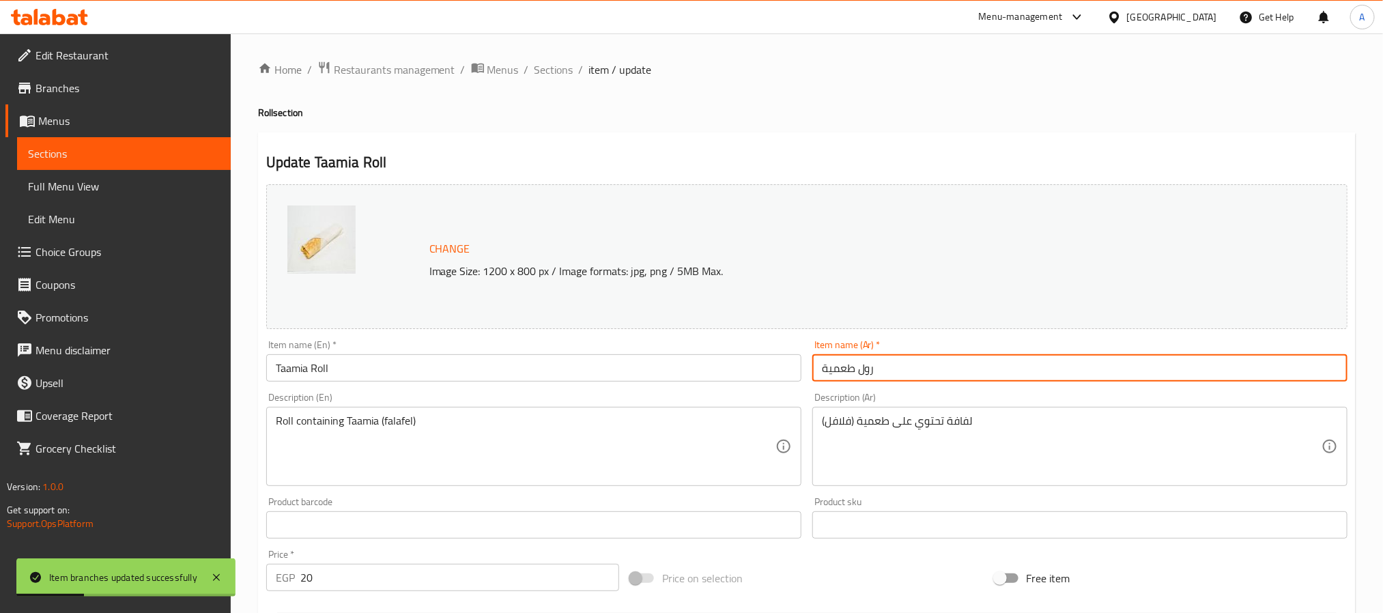
click at [862, 369] on input "رول طعمية" at bounding box center [1079, 367] width 535 height 27
type input "طعمية"
click at [324, 369] on input "Taamia Roll" at bounding box center [533, 367] width 535 height 27
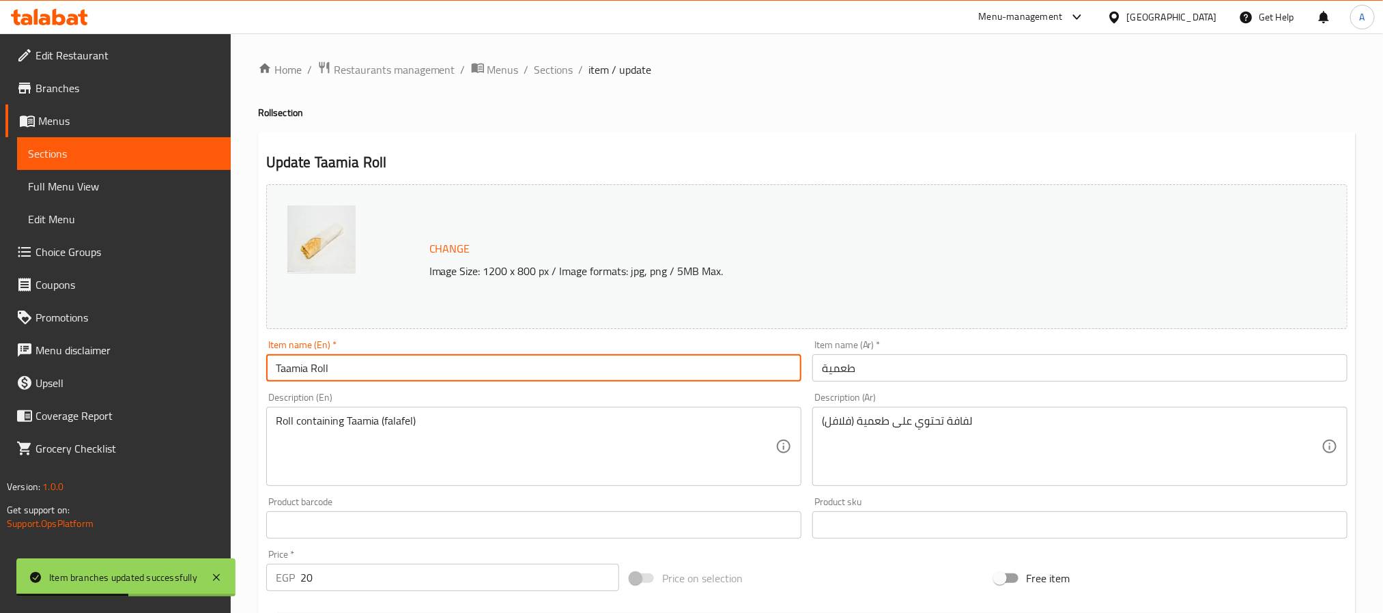
click at [324, 369] on input "Taamia Roll" at bounding box center [533, 367] width 535 height 27
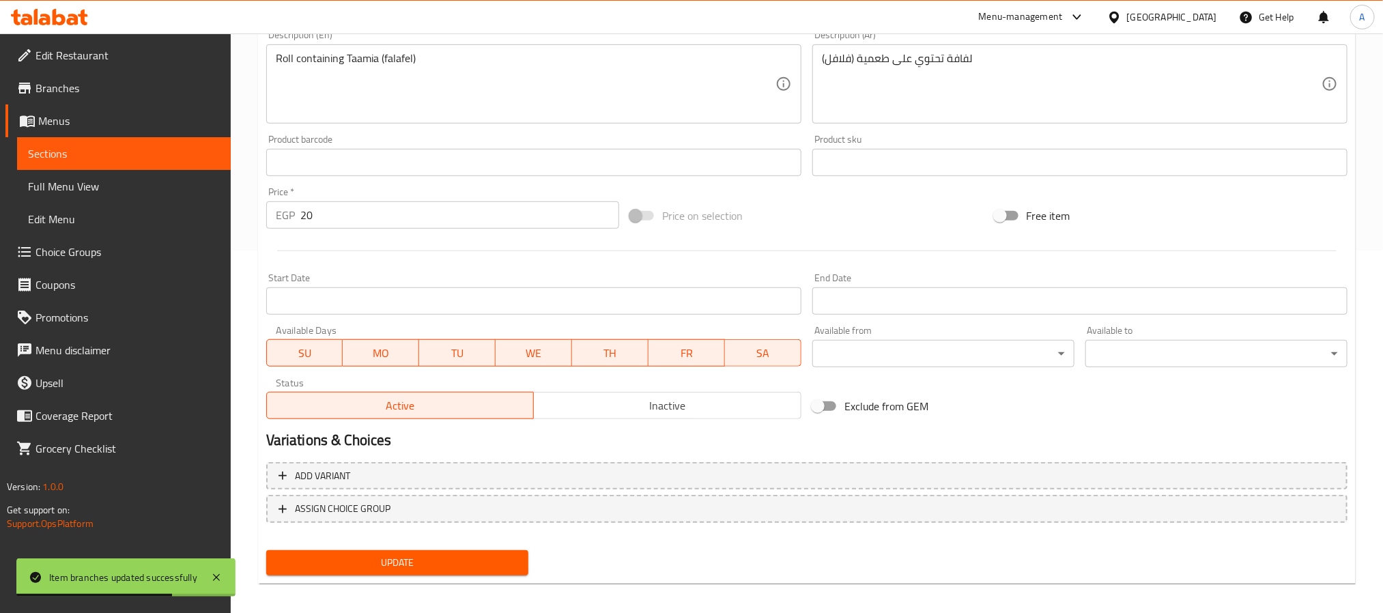
scroll to position [369, 0]
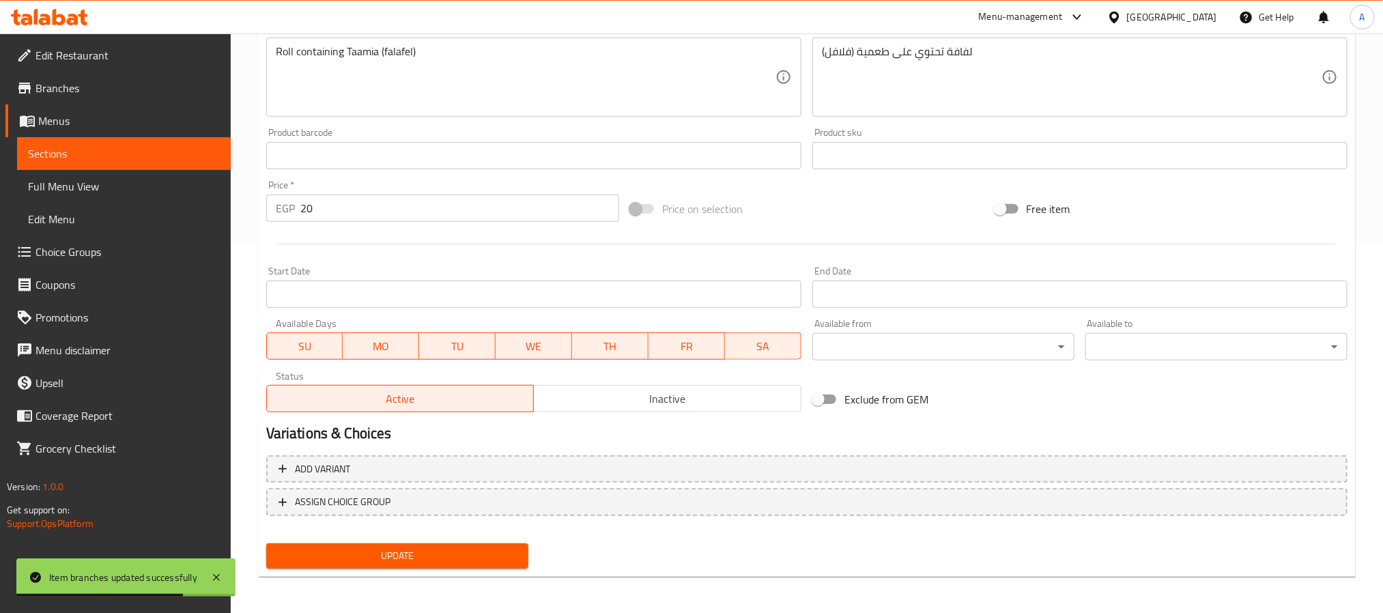
type input "Taamia"
click at [431, 556] on span "Update" at bounding box center [397, 555] width 240 height 17
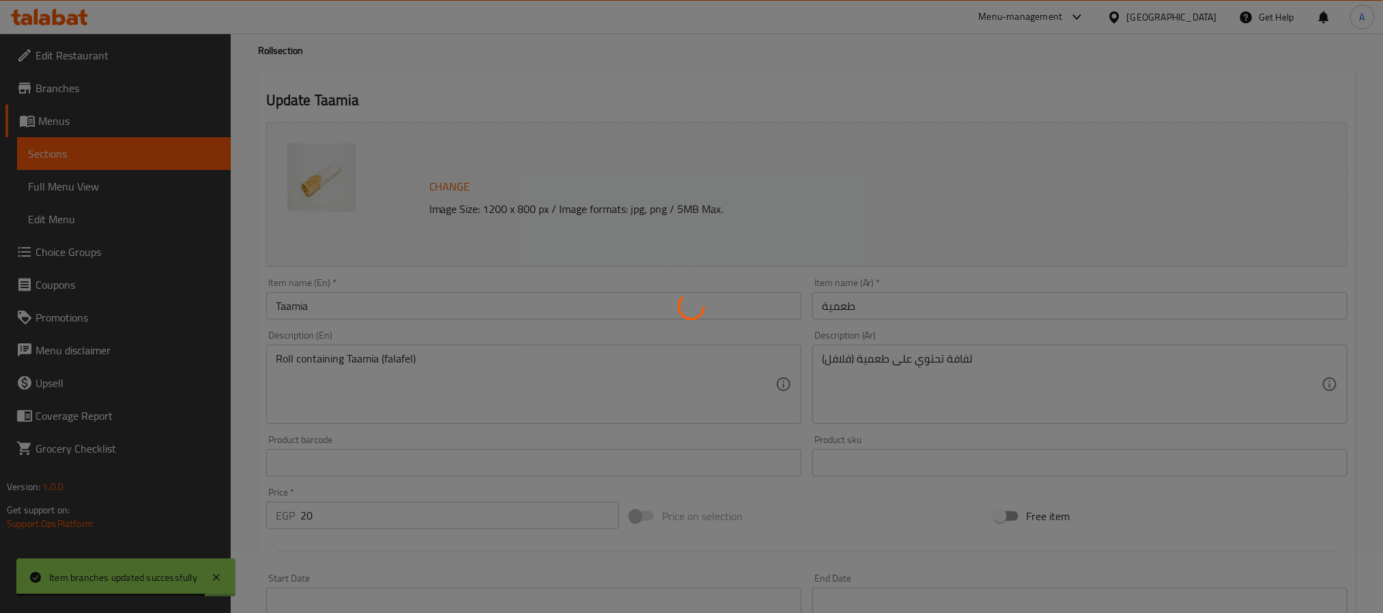
scroll to position [0, 0]
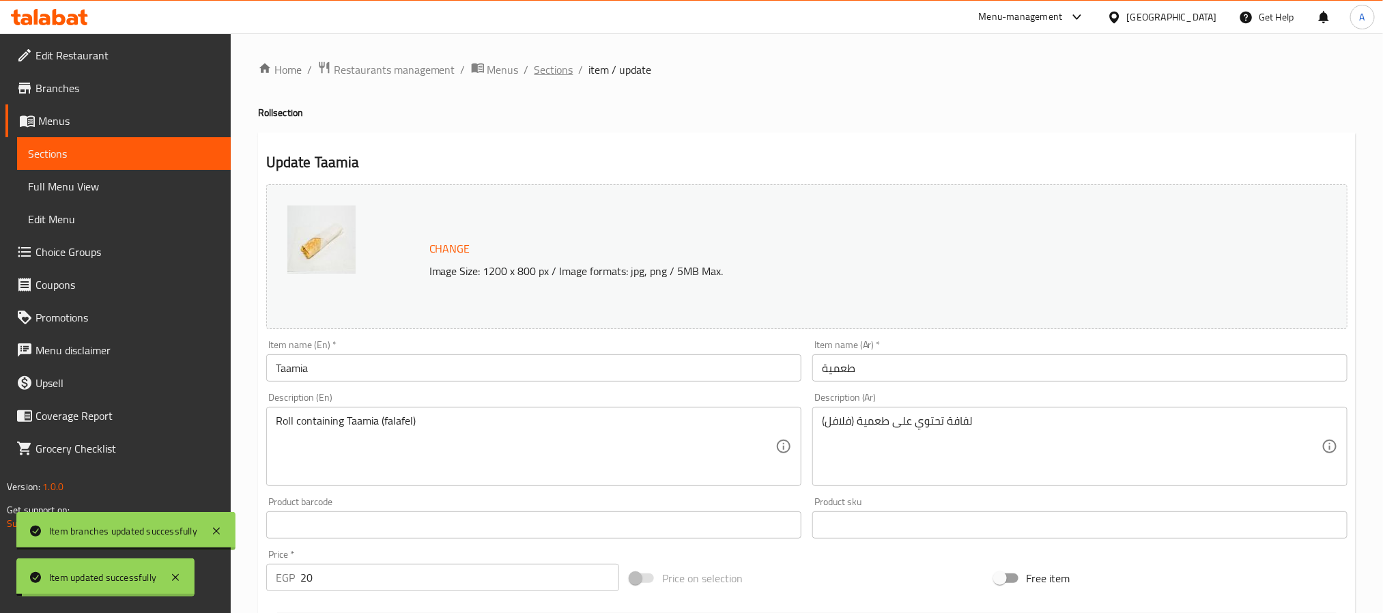
click at [549, 61] on span "Sections" at bounding box center [553, 69] width 39 height 16
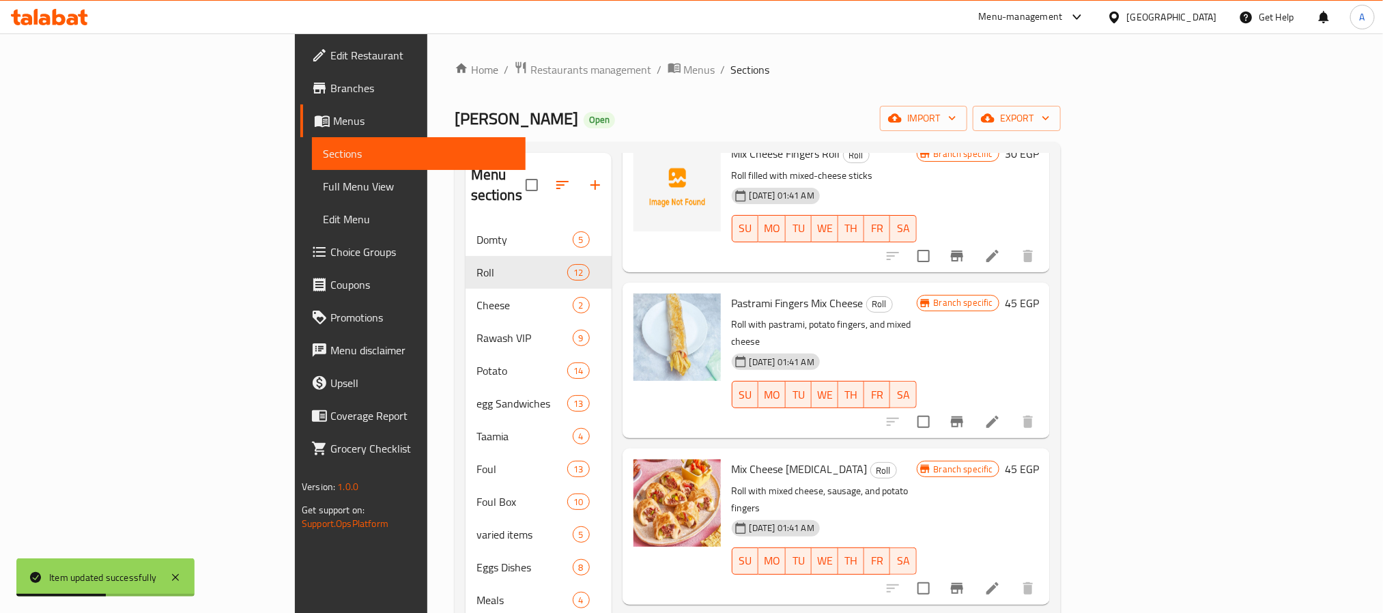
scroll to position [1126, 0]
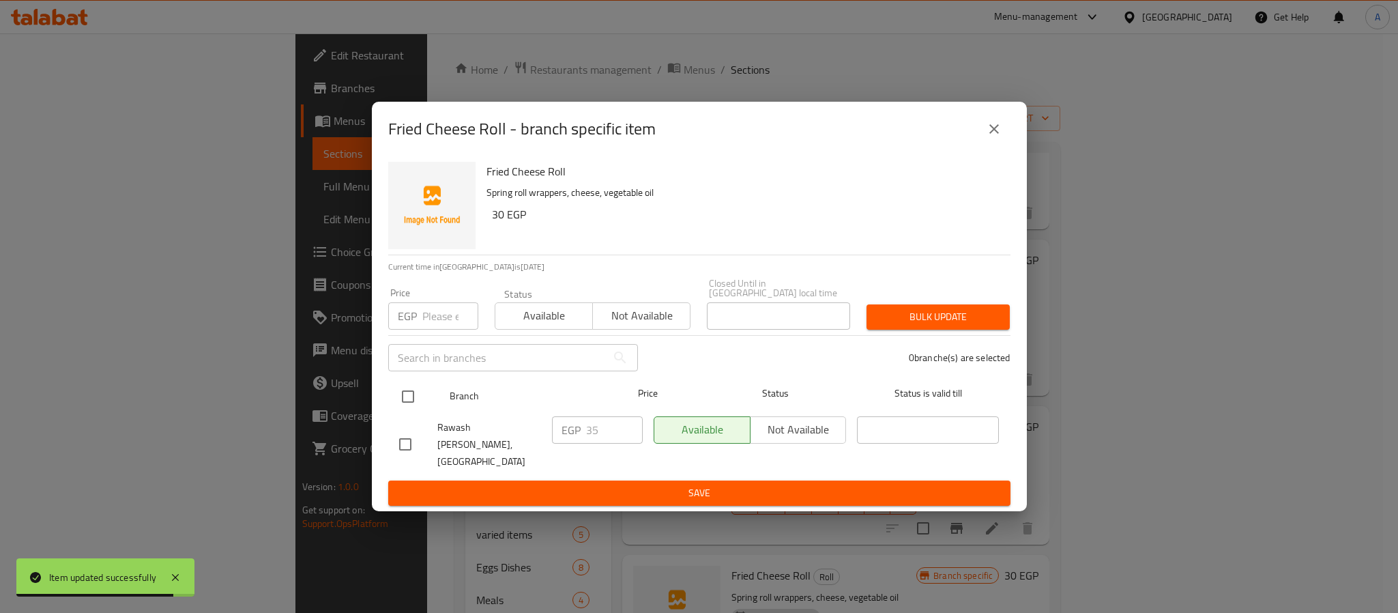
click at [405, 396] on input "checkbox" at bounding box center [408, 396] width 29 height 29
checkbox input "true"
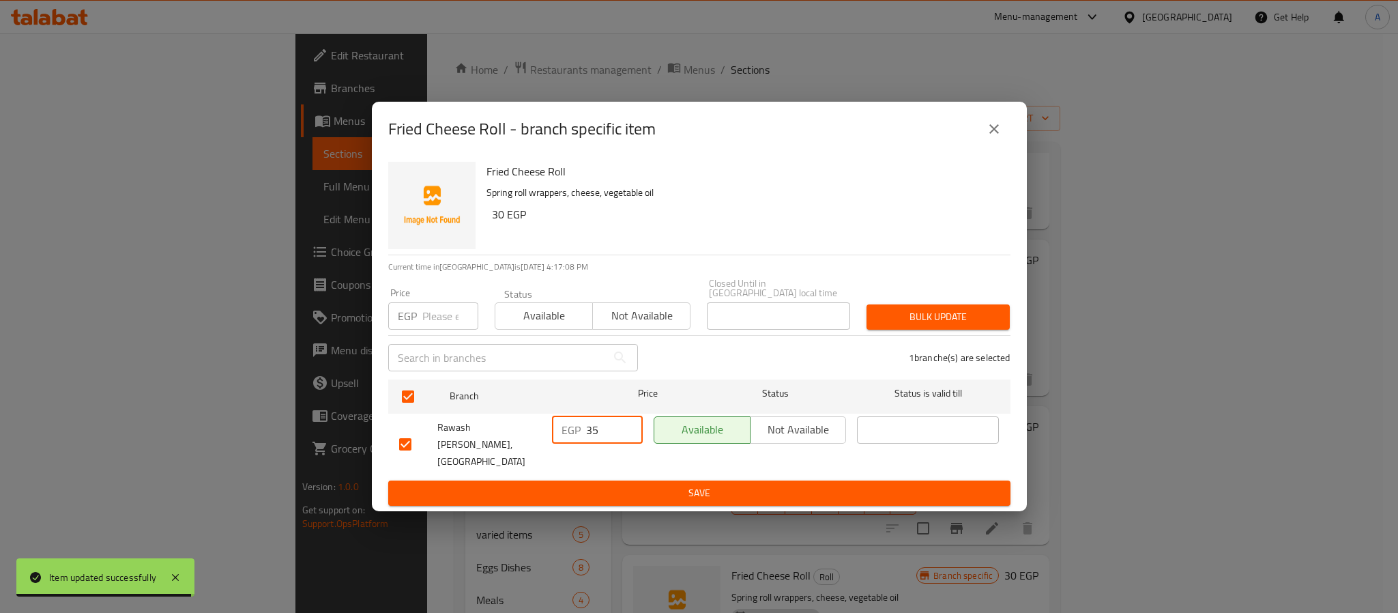
drag, startPoint x: 597, startPoint y: 432, endPoint x: 566, endPoint y: 433, distance: 30.7
click at [569, 433] on div "EGP 35 ​" at bounding box center [597, 429] width 91 height 27
type input "40"
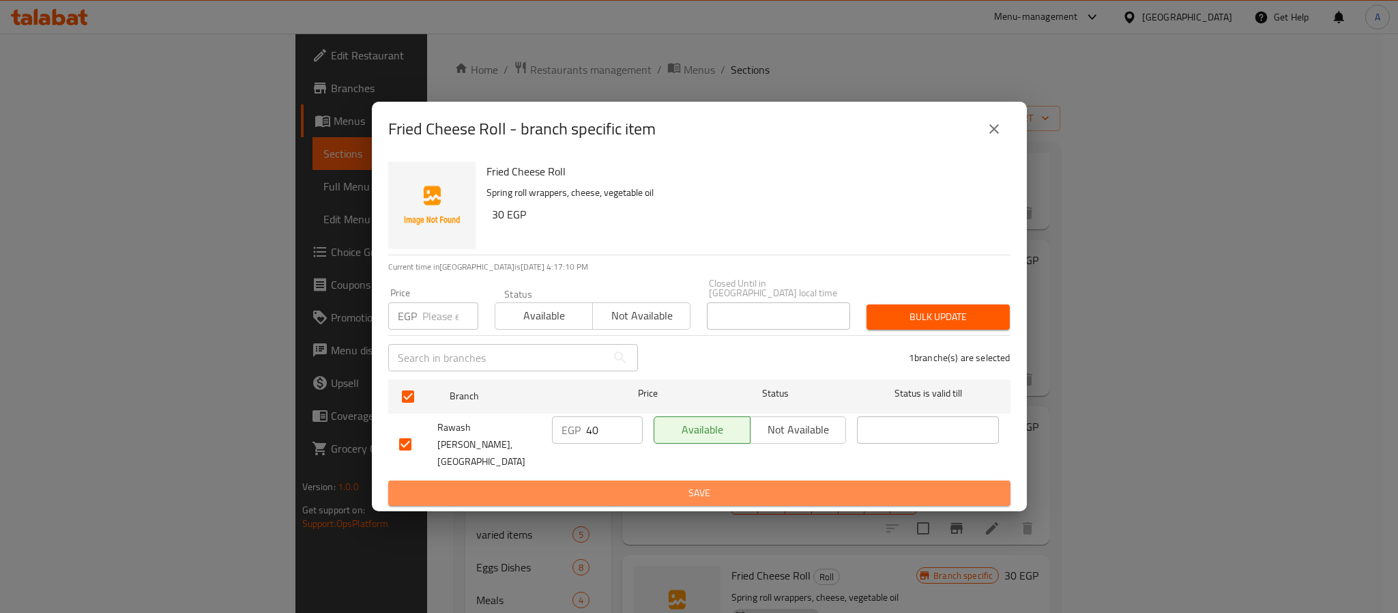
click at [678, 485] on span "Save" at bounding box center [699, 493] width 601 height 17
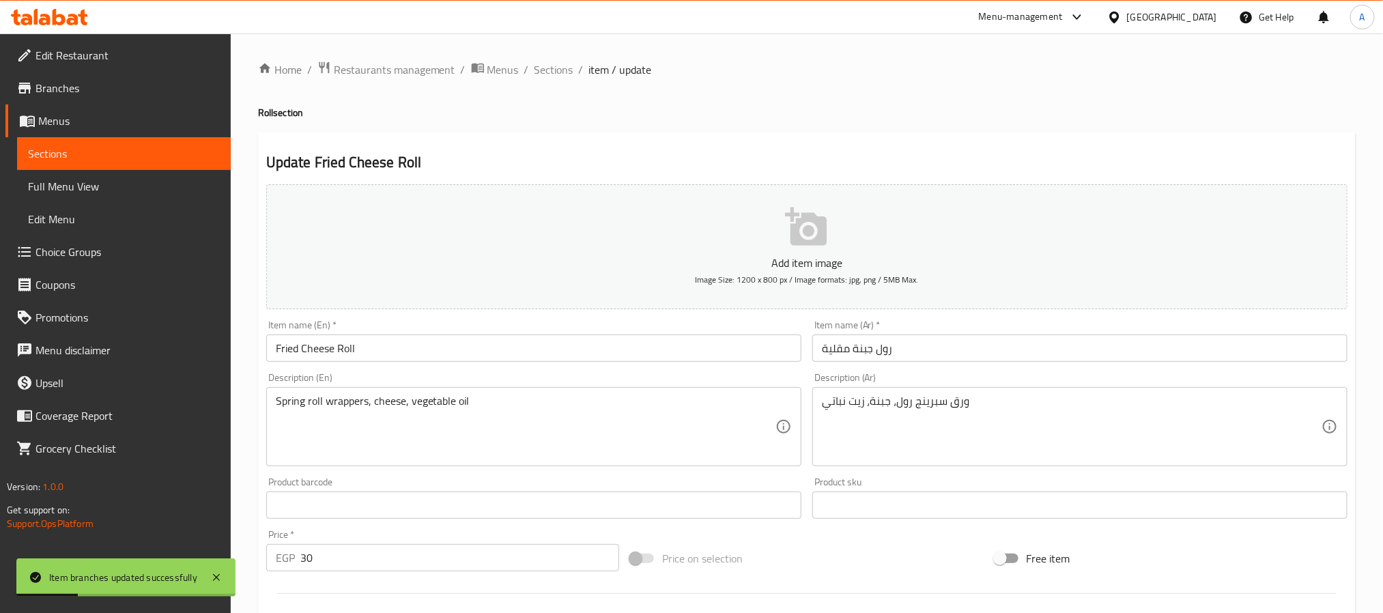
click at [889, 352] on input "رول جبنة مقلية" at bounding box center [1079, 347] width 535 height 27
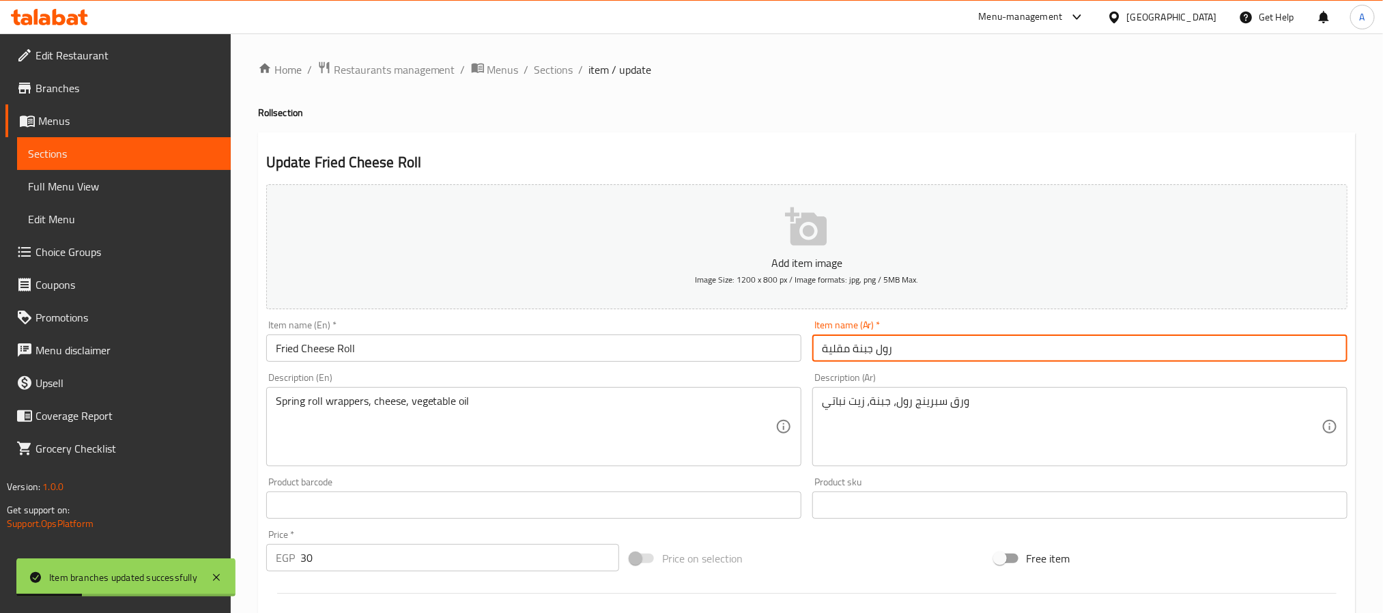
click at [889, 352] on input "رول جبنة مقلية" at bounding box center [1079, 347] width 535 height 27
type input "جبنة مقلية"
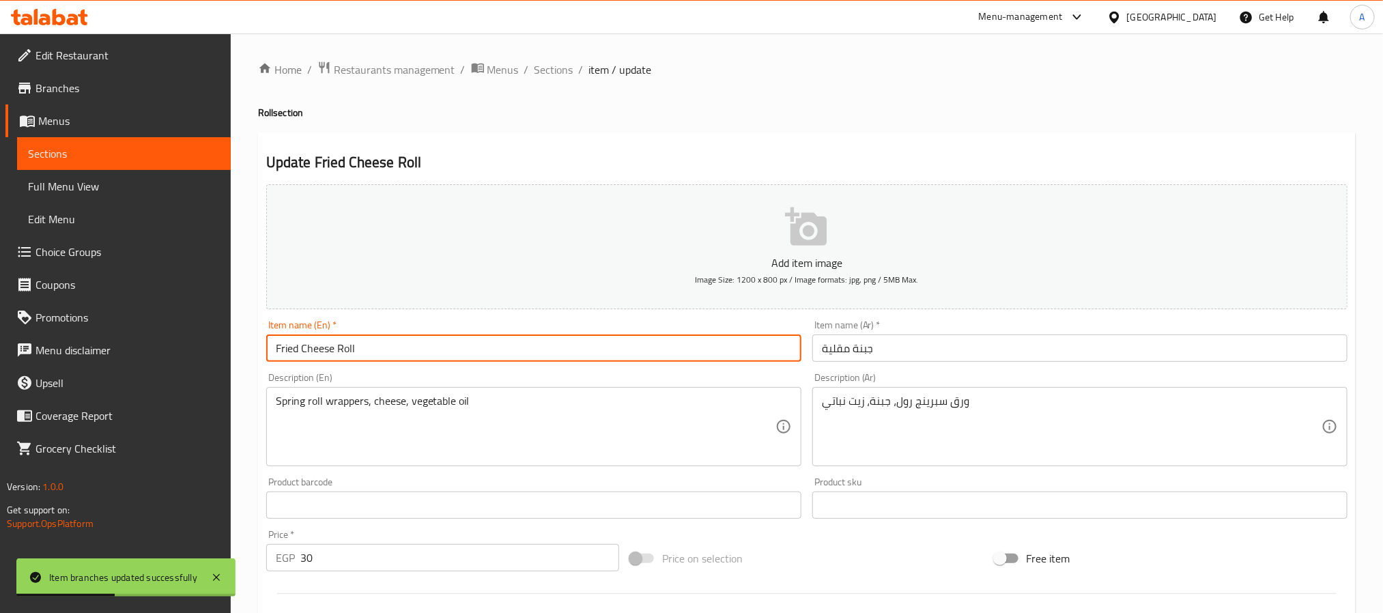
click at [349, 349] on input "Fried Cheese Roll" at bounding box center [533, 347] width 535 height 27
click at [349, 348] on input "Fried Cheese Roll" at bounding box center [533, 347] width 535 height 27
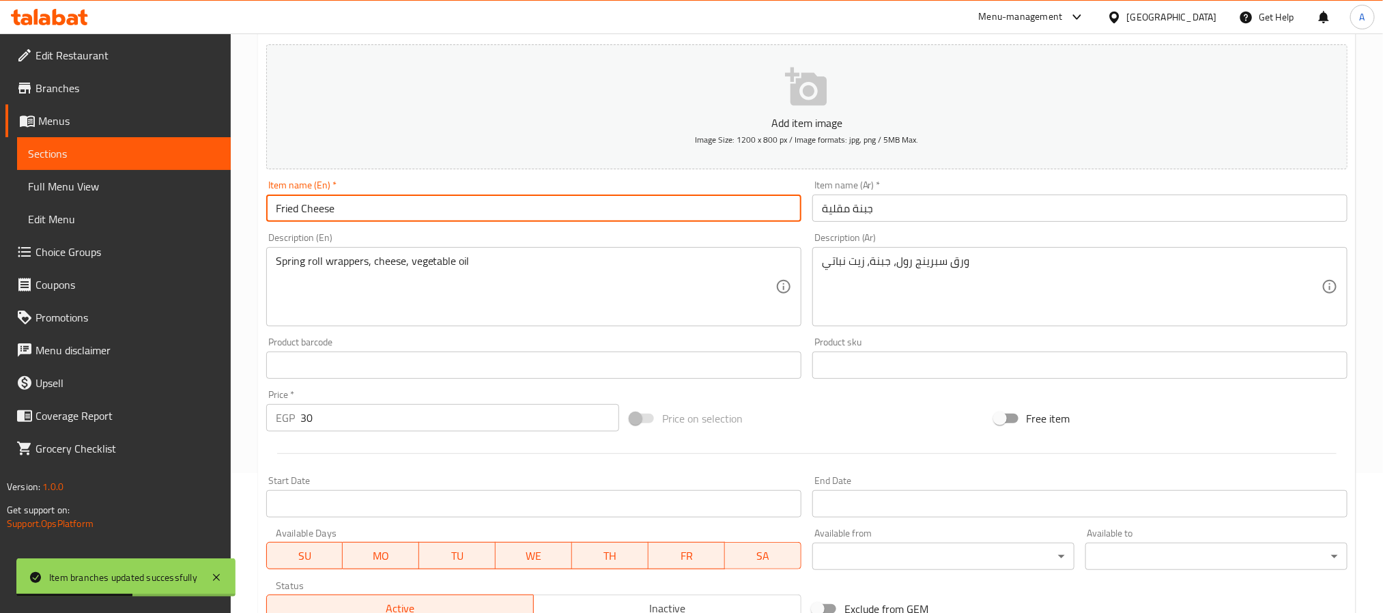
scroll to position [350, 0]
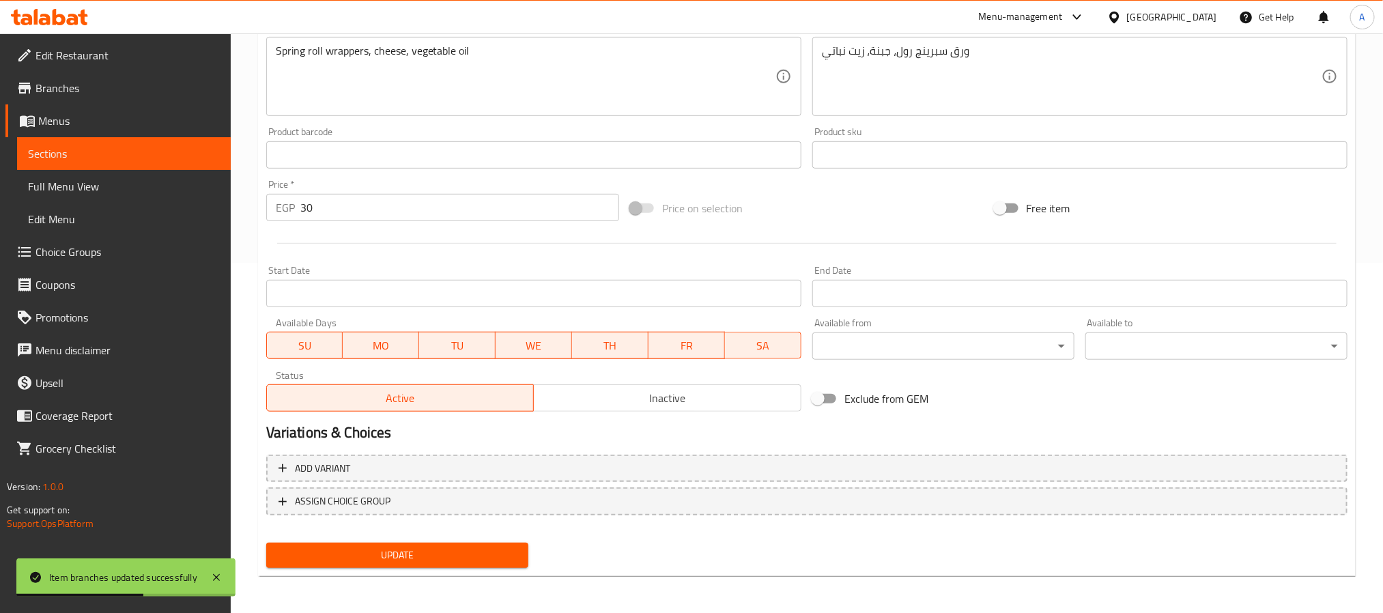
type input "Fried Cheese"
click at [434, 553] on span "Update" at bounding box center [397, 555] width 240 height 17
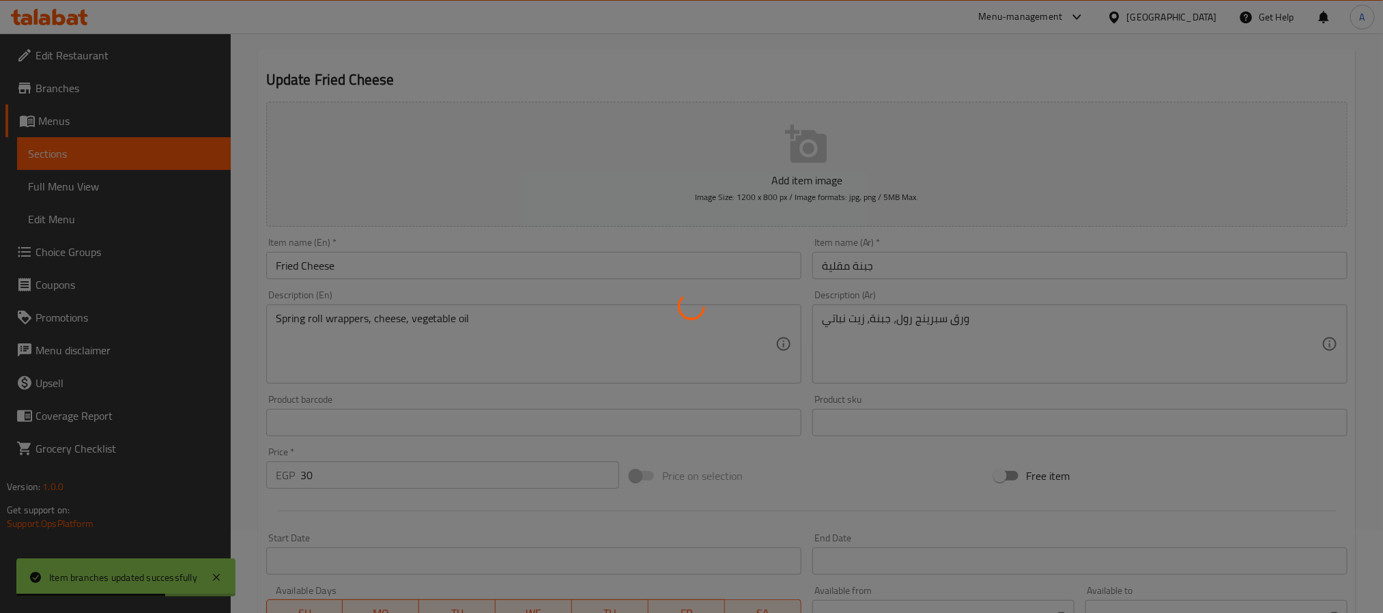
scroll to position [0, 0]
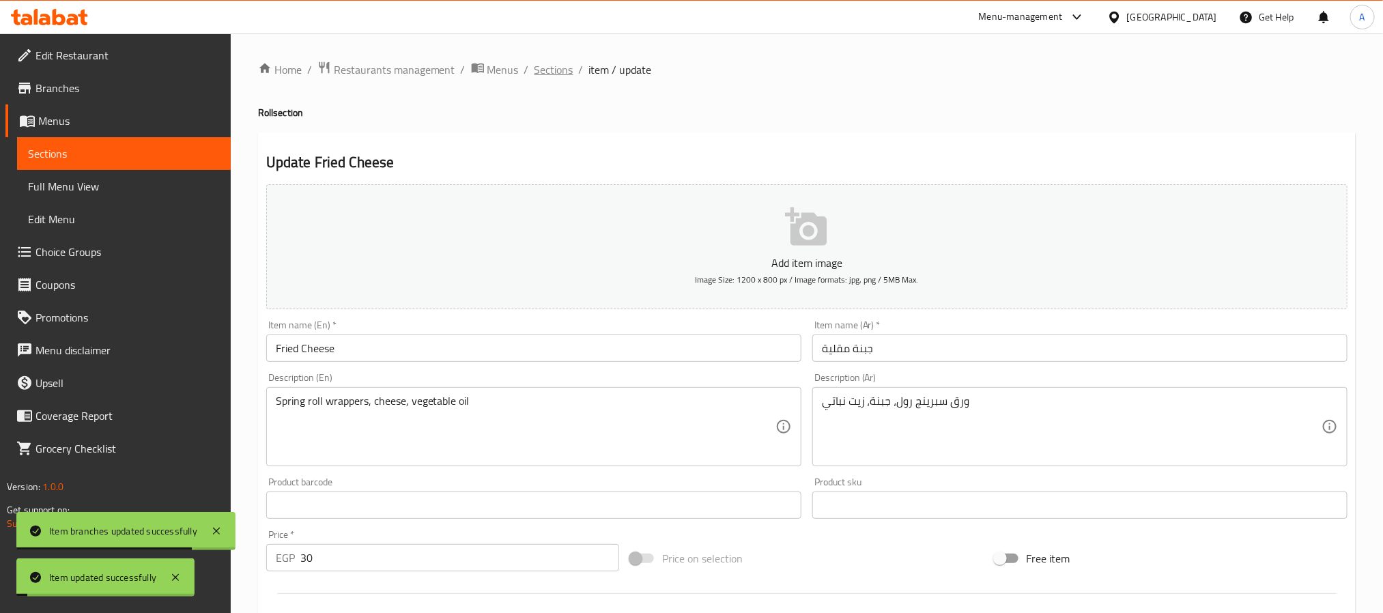
click at [553, 68] on span "Sections" at bounding box center [553, 69] width 39 height 16
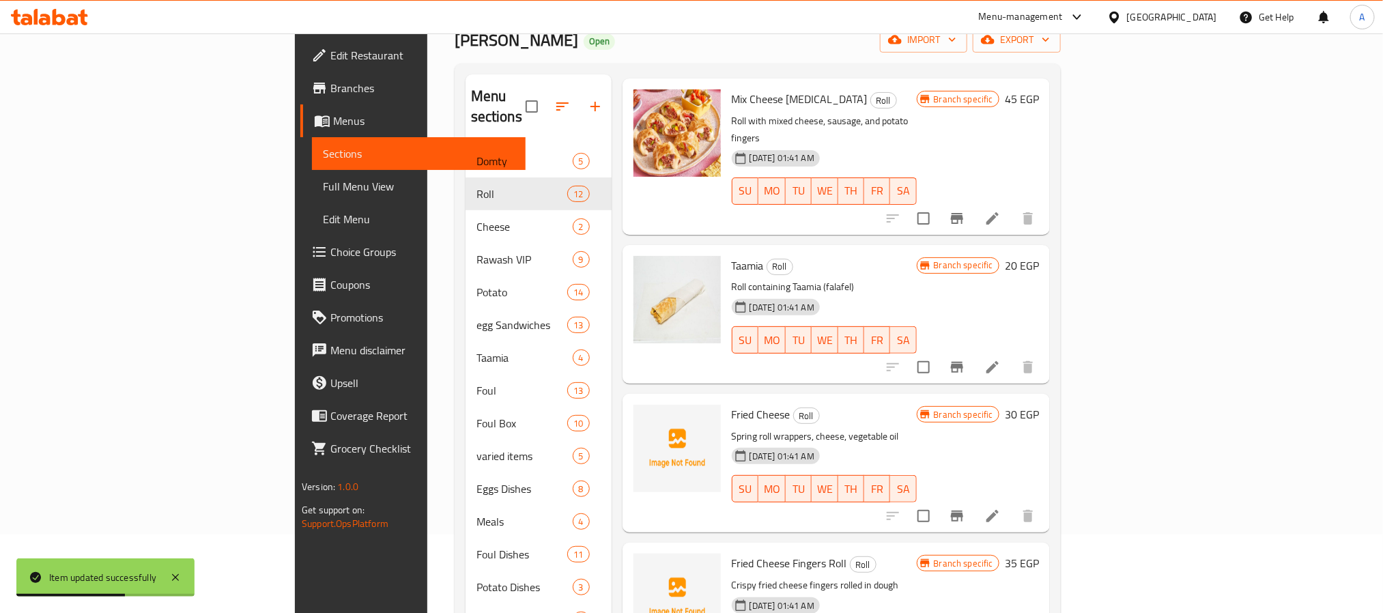
scroll to position [102, 0]
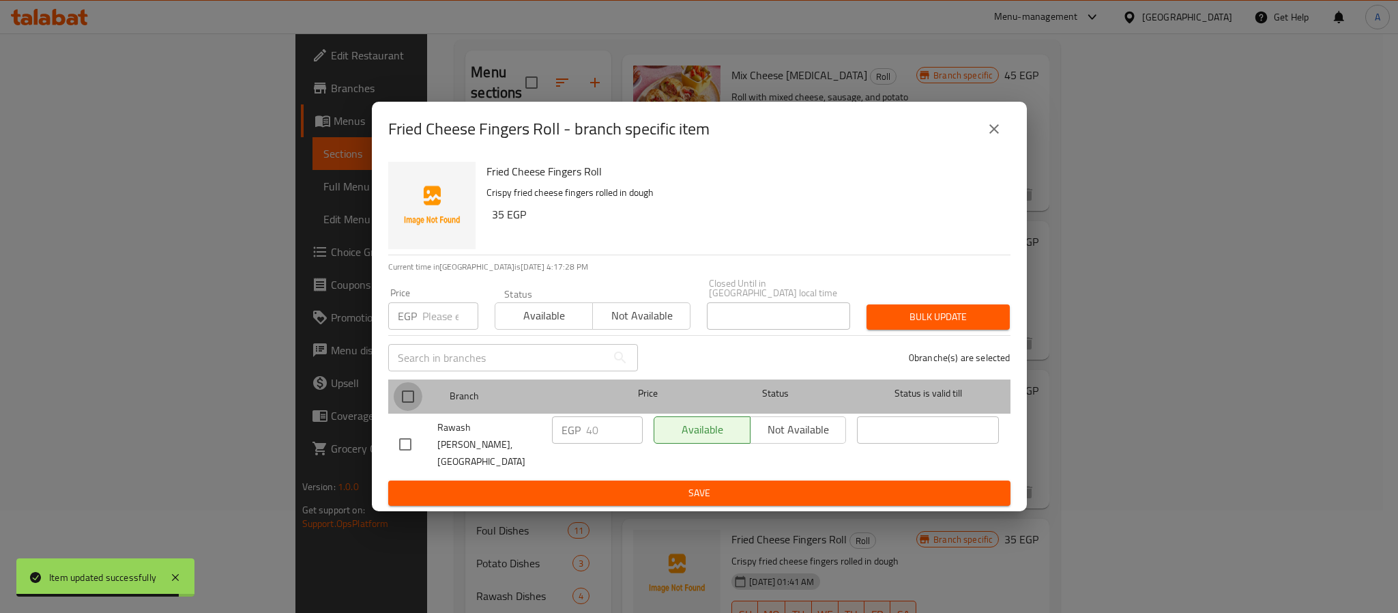
click at [410, 405] on input "checkbox" at bounding box center [408, 396] width 29 height 29
checkbox input "true"
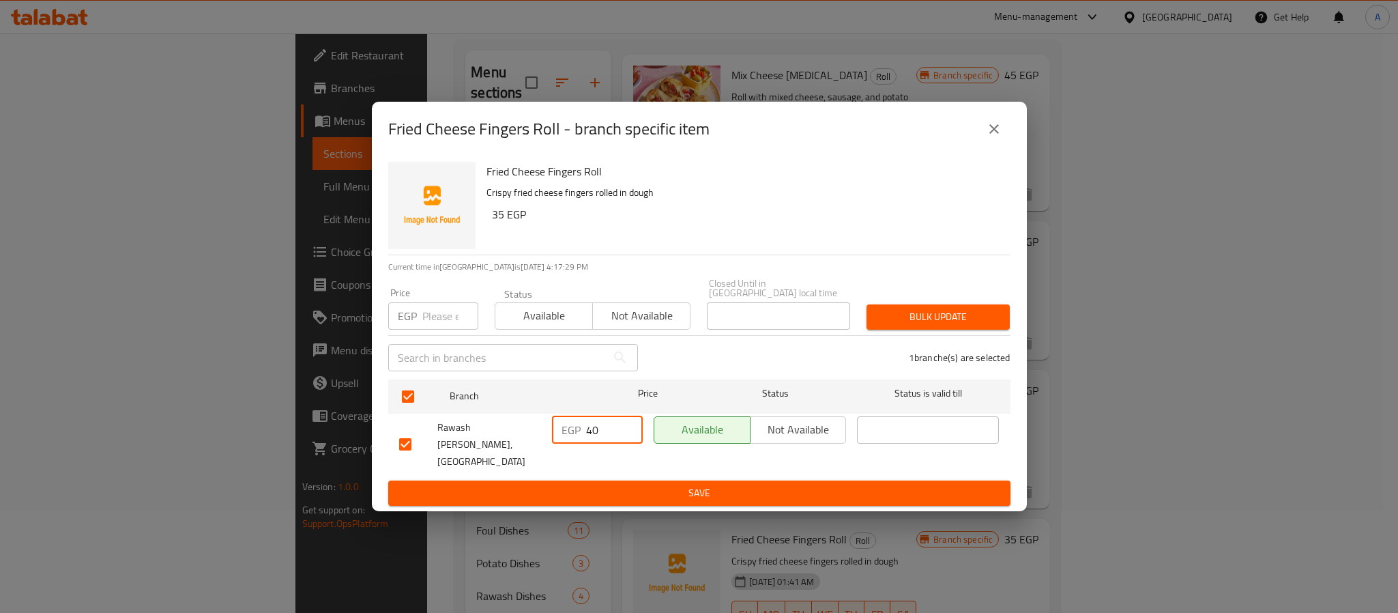
drag, startPoint x: 592, startPoint y: 429, endPoint x: 571, endPoint y: 429, distance: 20.5
click at [571, 429] on div "EGP 40 ​" at bounding box center [597, 429] width 91 height 27
type input "50"
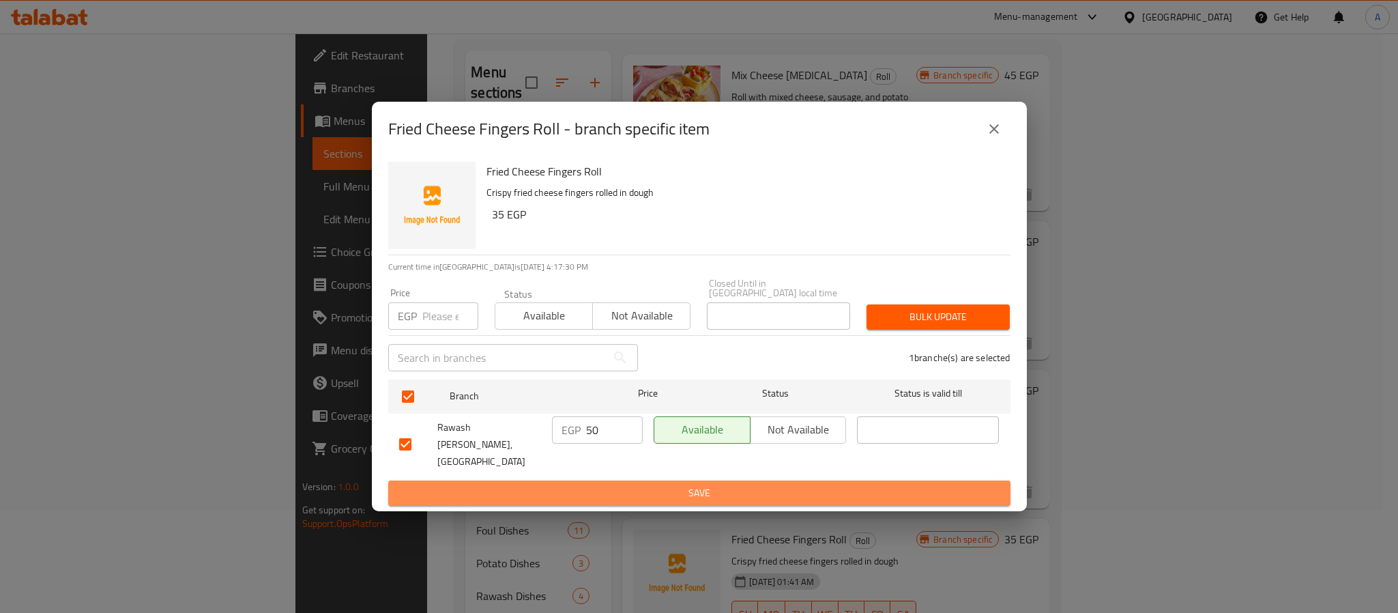
click at [598, 485] on span "Save" at bounding box center [699, 493] width 601 height 17
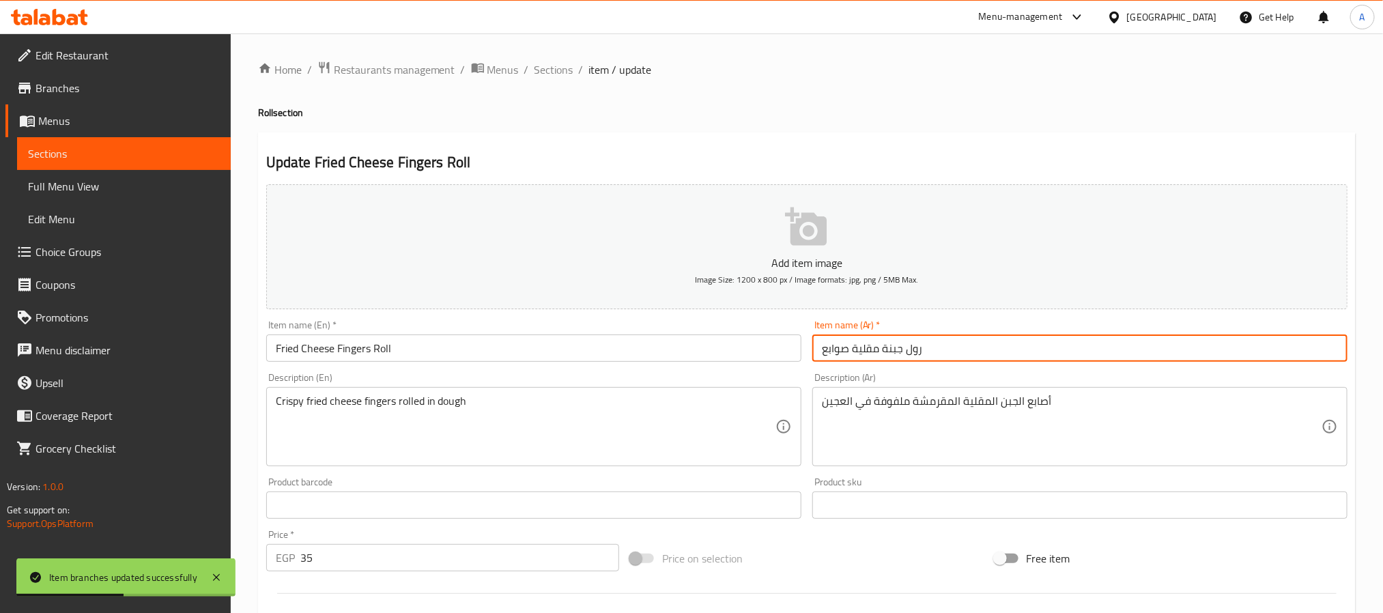
click at [912, 352] on input "رول جبنة مقلية صوابع" at bounding box center [1079, 347] width 535 height 27
type input "جبنة مقلية صوابع"
click at [377, 348] on input "Fried Cheese Fingers Roll" at bounding box center [533, 347] width 535 height 27
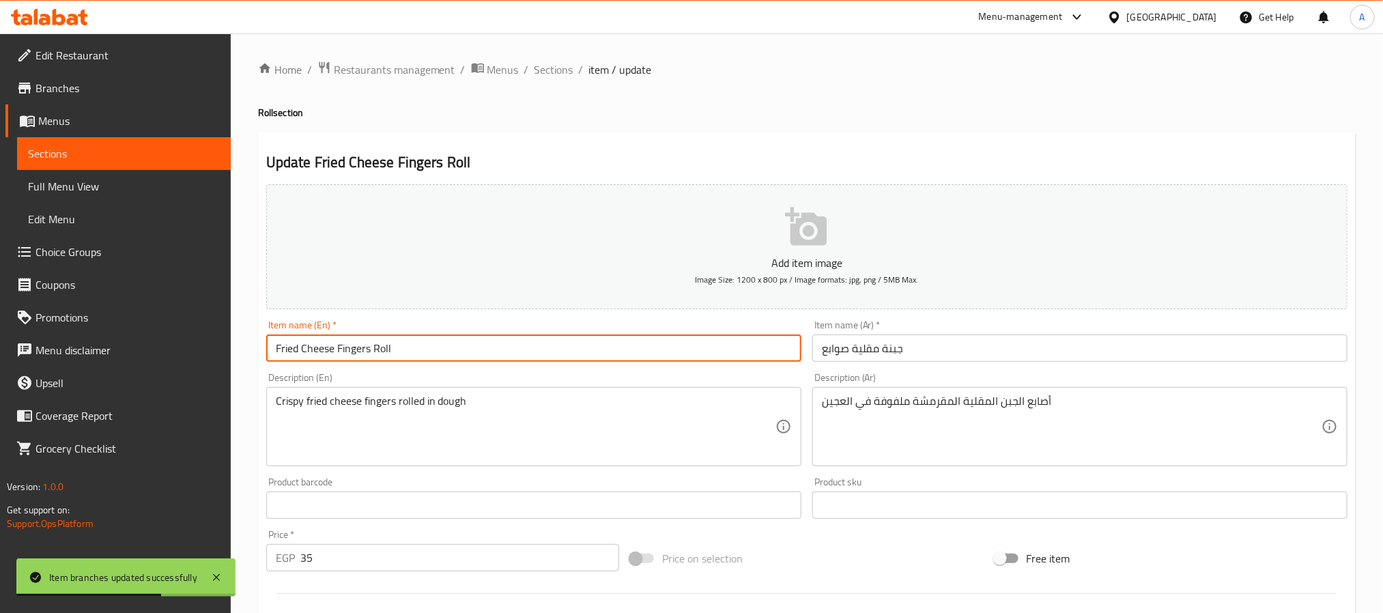
click at [377, 348] on input "Fried Cheese Fingers Roll" at bounding box center [533, 347] width 535 height 27
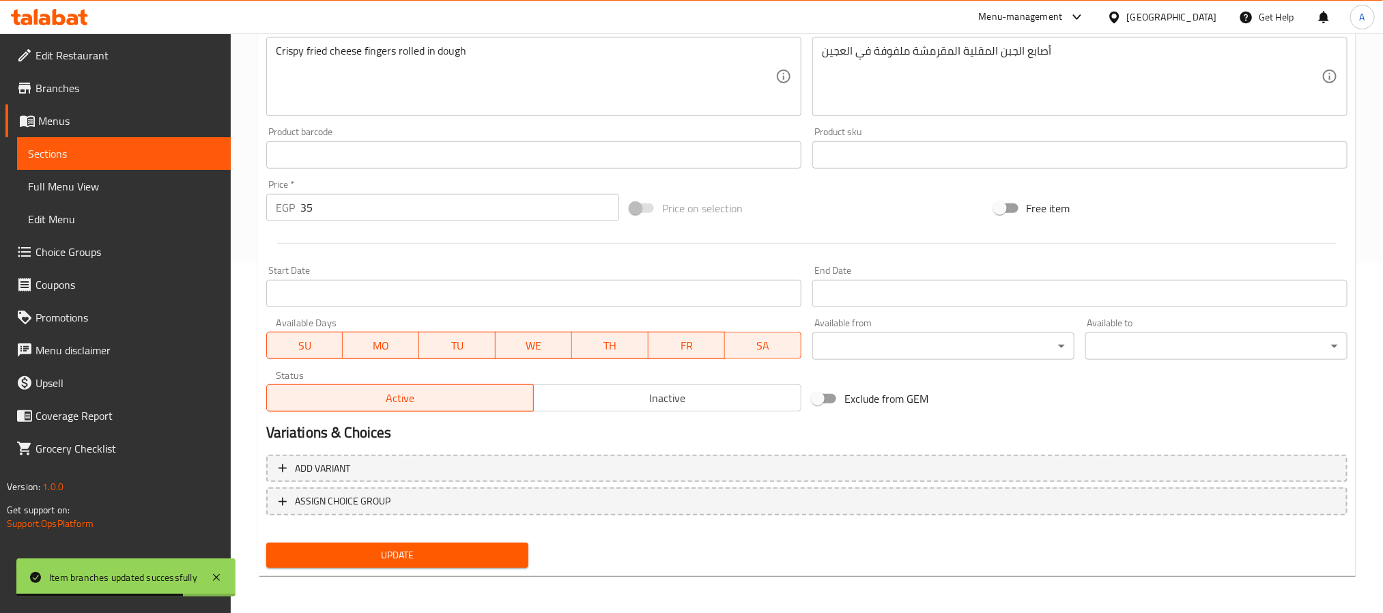
type input "Fried Cheese Fingers"
click at [425, 561] on span "Update" at bounding box center [397, 555] width 240 height 17
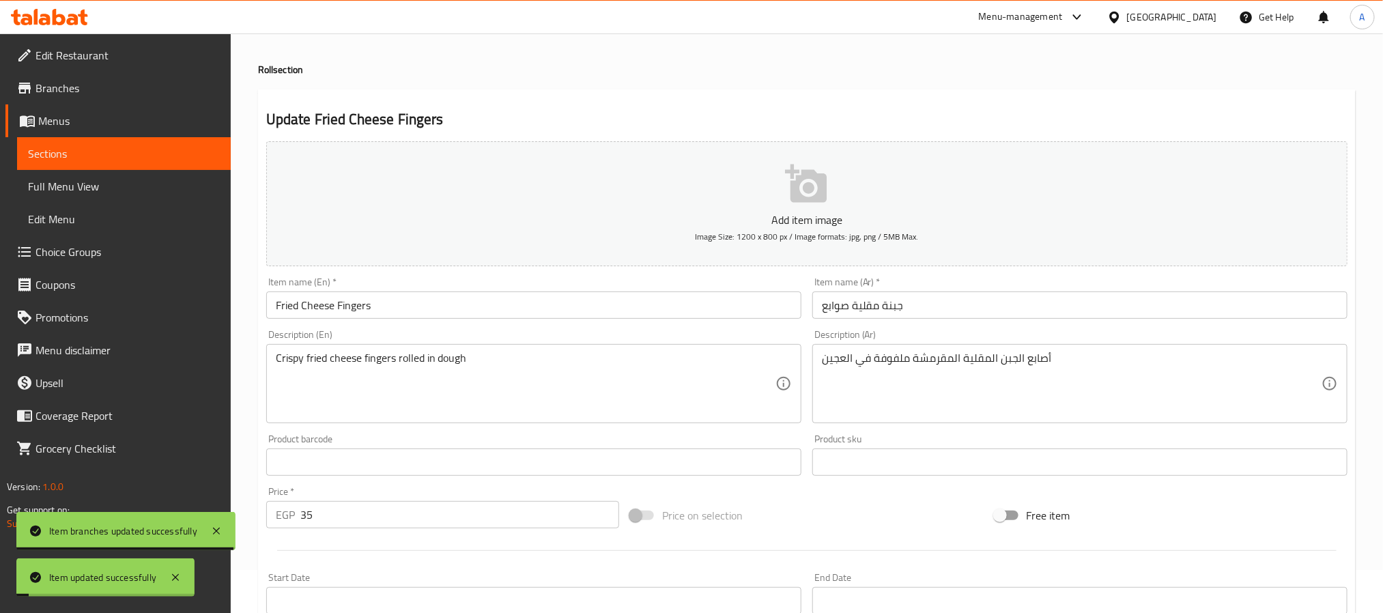
scroll to position [0, 0]
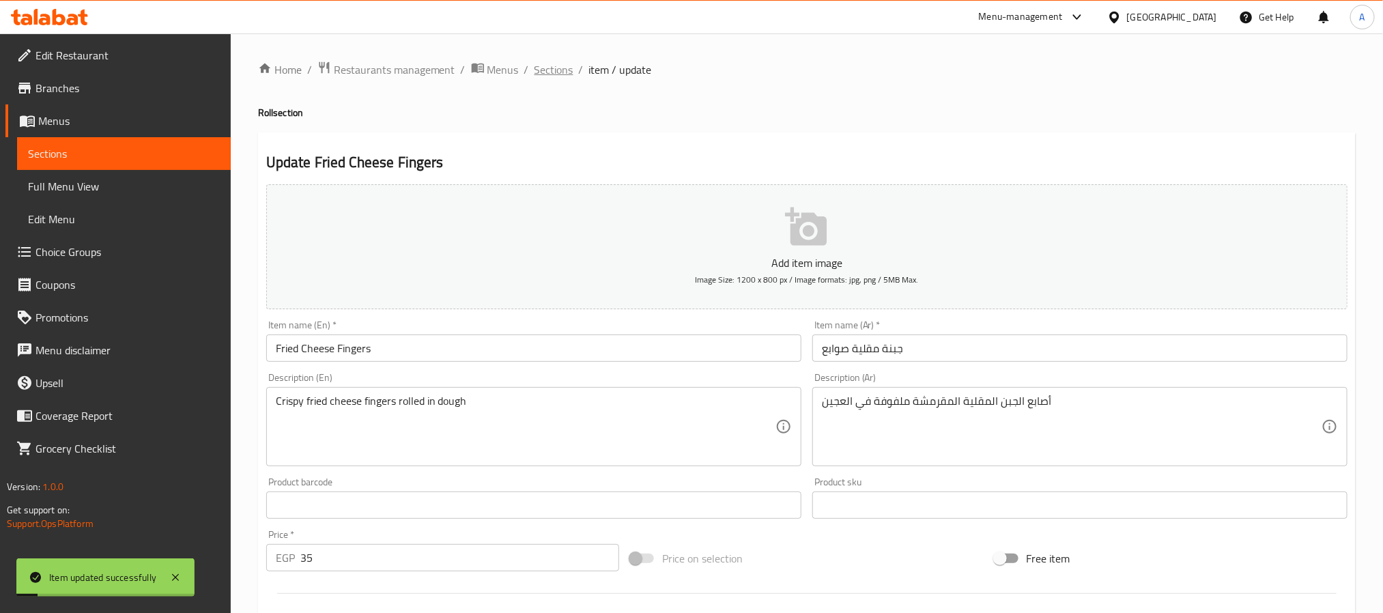
click at [541, 66] on span "Sections" at bounding box center [553, 69] width 39 height 16
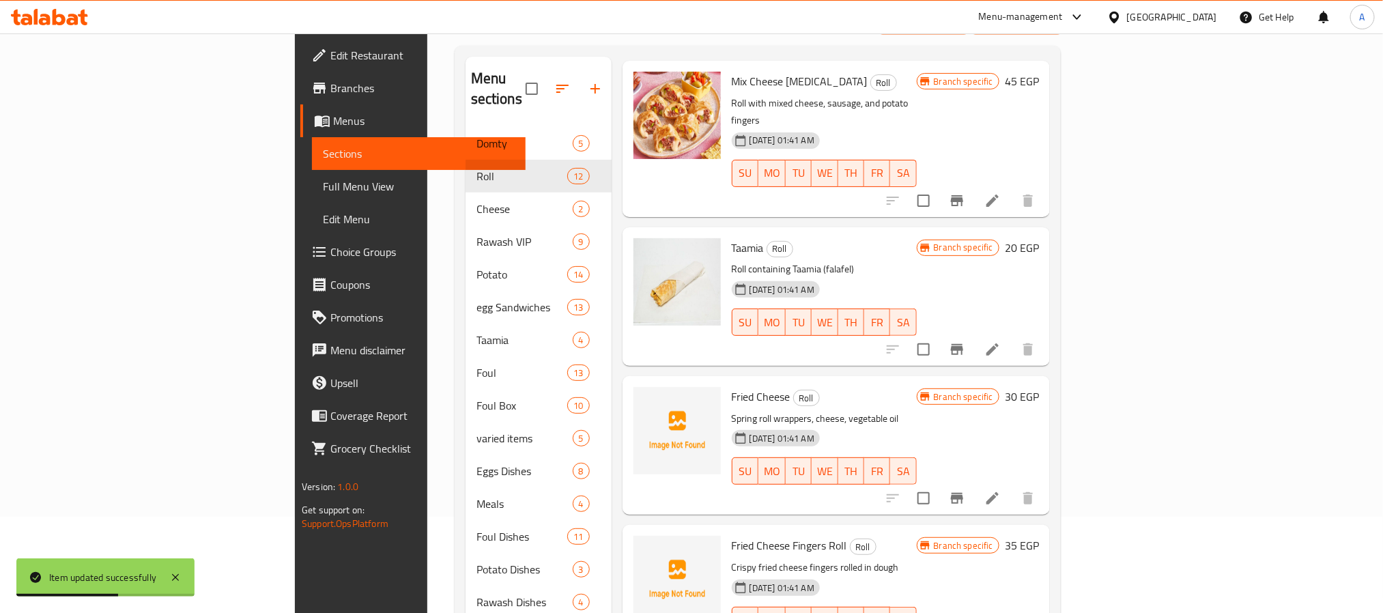
scroll to position [191, 0]
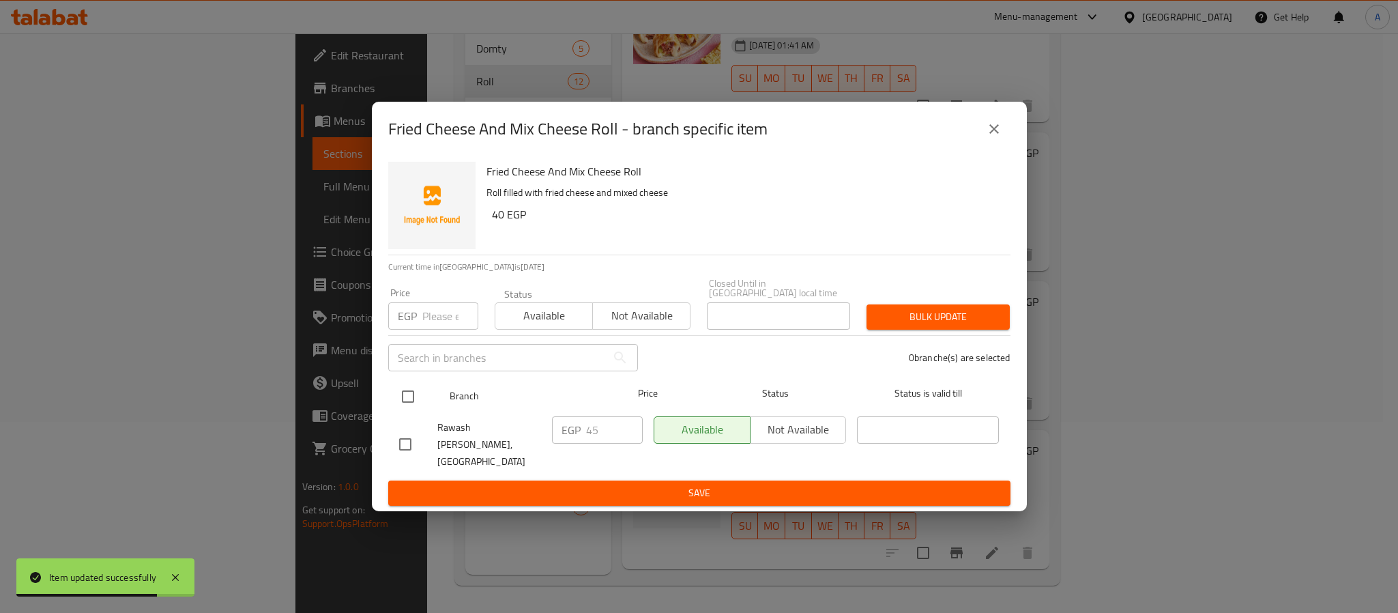
click at [416, 393] on input "checkbox" at bounding box center [408, 396] width 29 height 29
checkbox input "true"
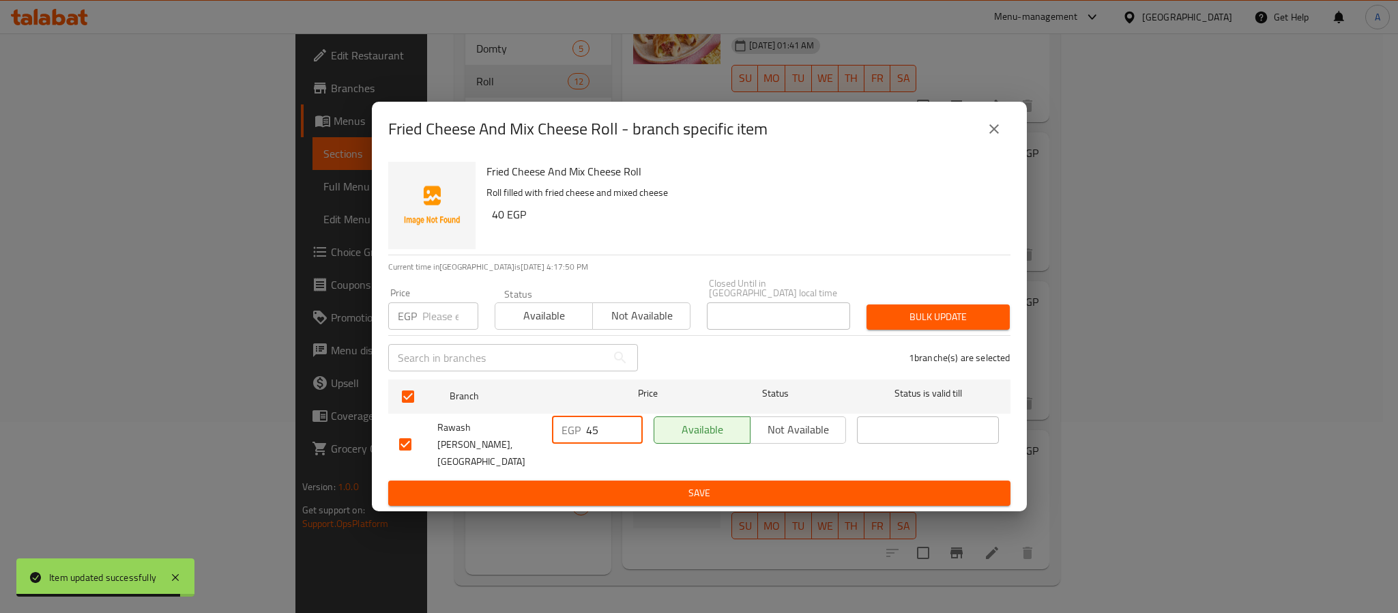
click at [592, 431] on input "45" at bounding box center [614, 429] width 57 height 27
type input "55"
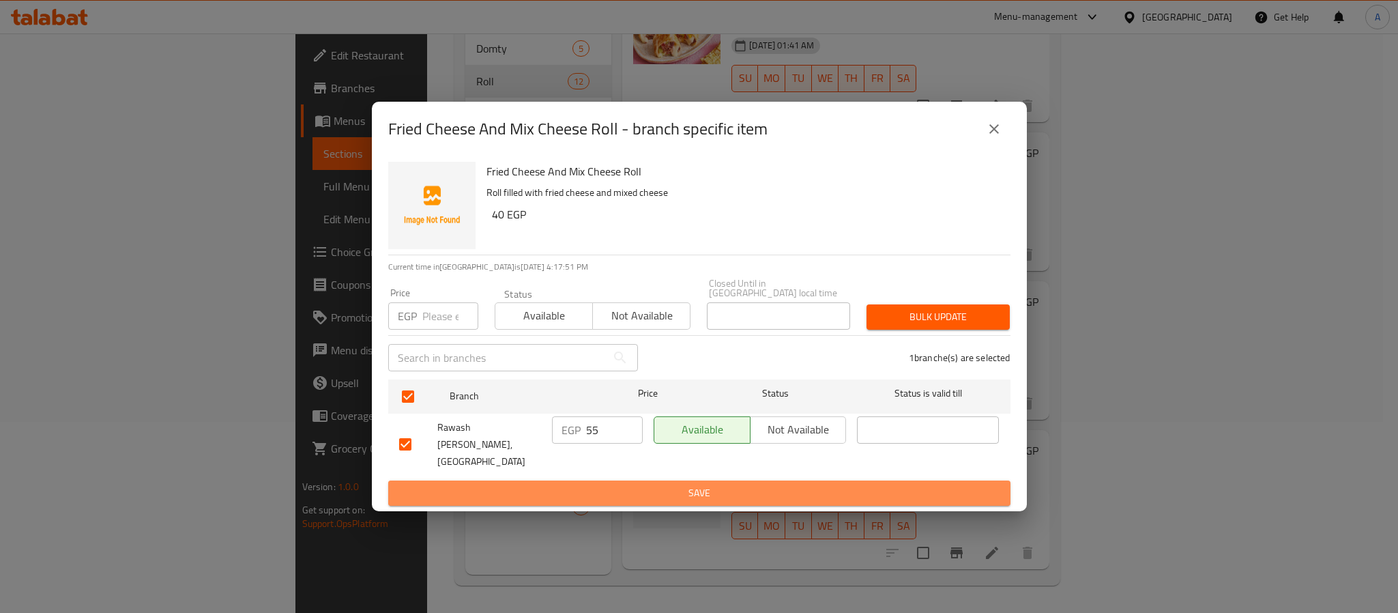
click at [621, 485] on span "Save" at bounding box center [699, 493] width 601 height 17
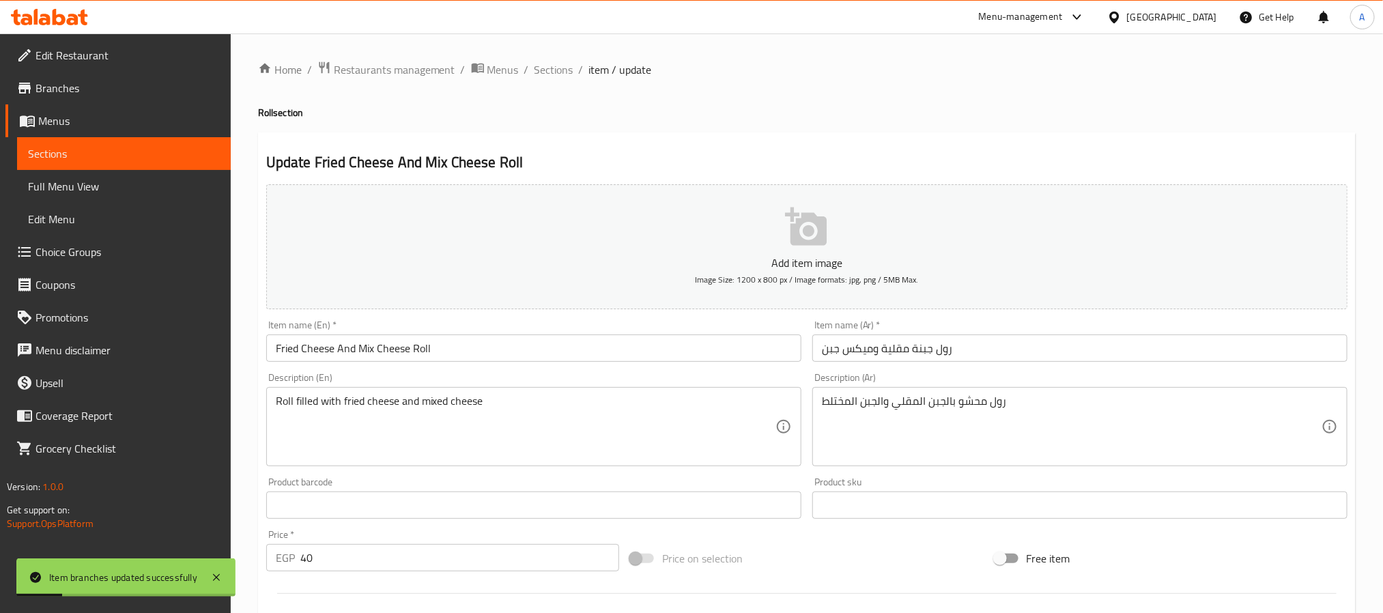
click at [940, 354] on input "رول جبنة مقلية وميكس جبن" at bounding box center [1079, 347] width 535 height 27
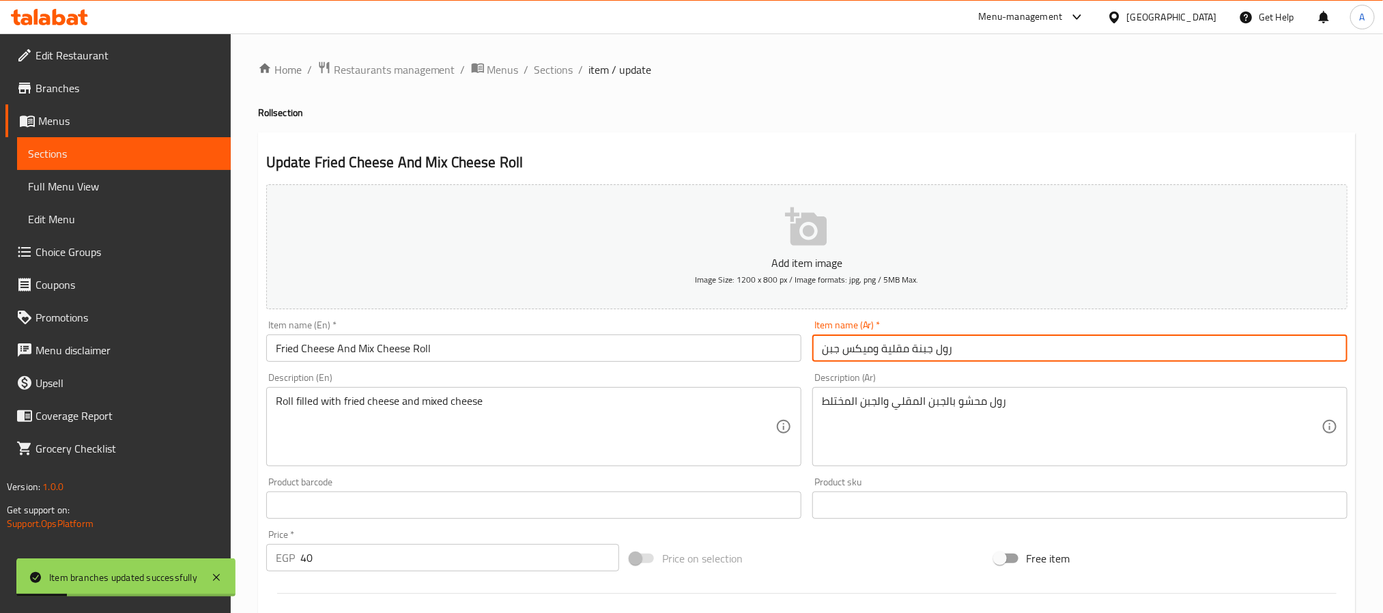
click at [940, 354] on input "رول جبنة مقلية وميكس جبن" at bounding box center [1079, 347] width 535 height 27
click at [872, 348] on input "جبنة مقلية وميكس جبن" at bounding box center [1079, 347] width 535 height 27
type input "جبنة مقلية ميكس جبن"
click at [425, 346] on input "Fried Cheese And Mix Cheese Roll" at bounding box center [533, 347] width 535 height 27
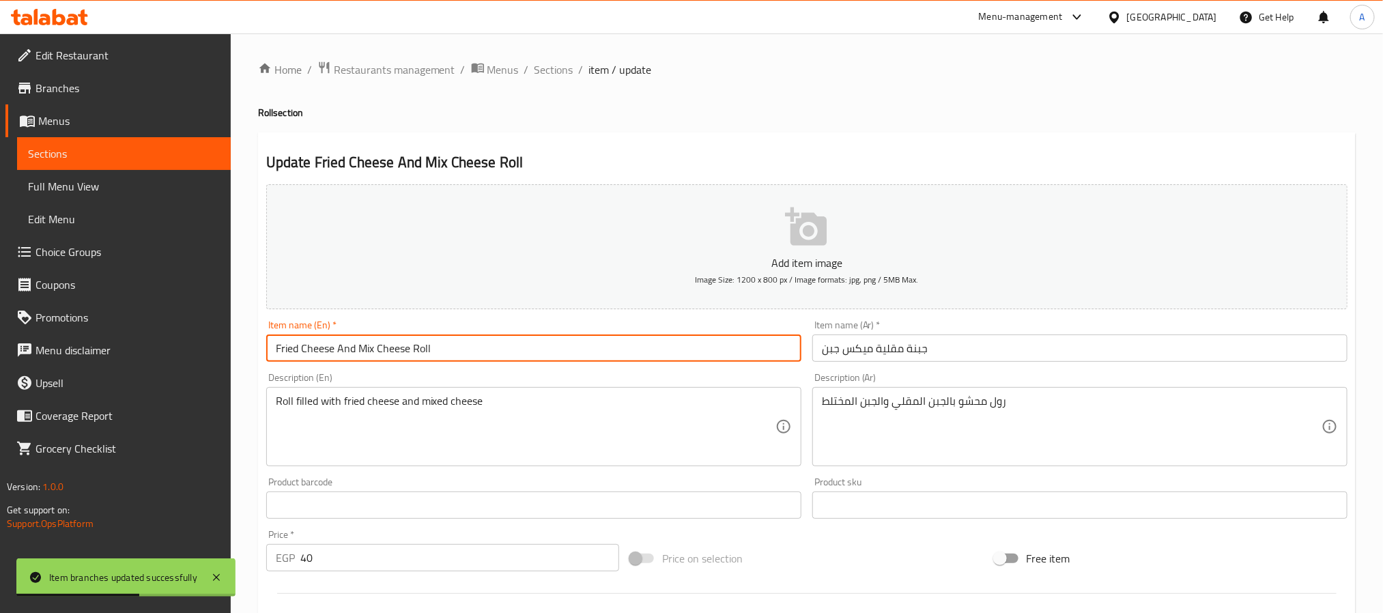
click at [425, 346] on input "Fried Cheese And Mix Cheese Roll" at bounding box center [533, 347] width 535 height 27
click at [342, 350] on input "Fried Cheese And Mix Cheese" at bounding box center [533, 347] width 535 height 27
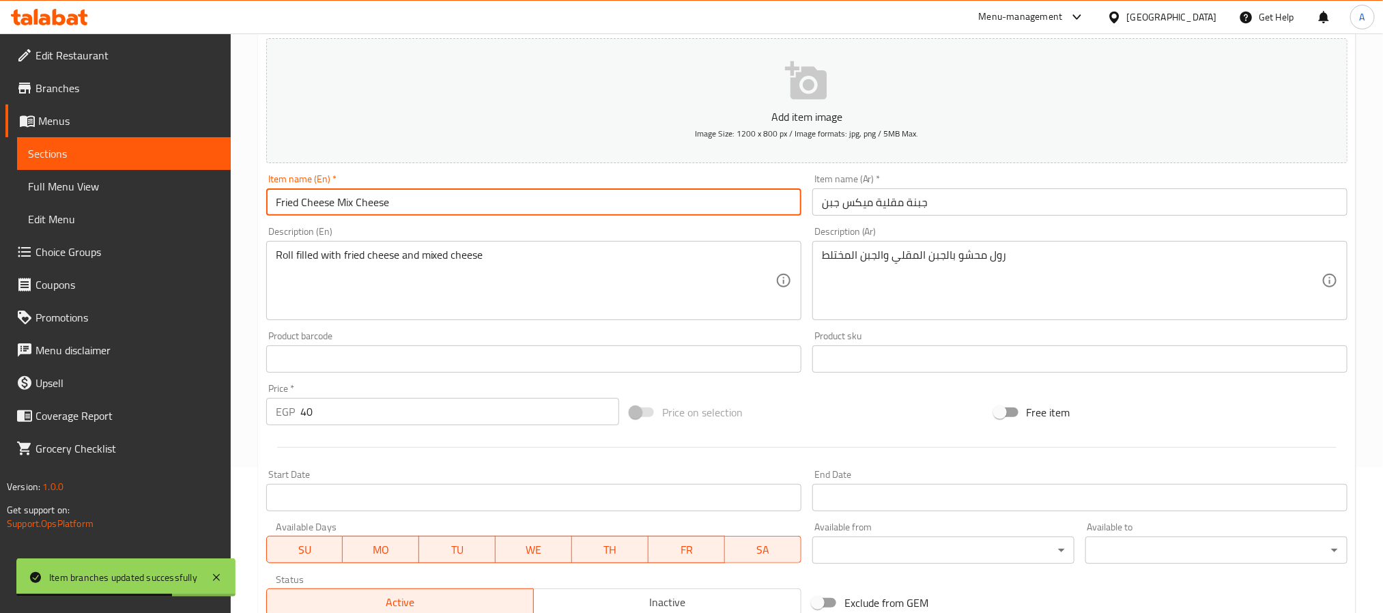
scroll to position [350, 0]
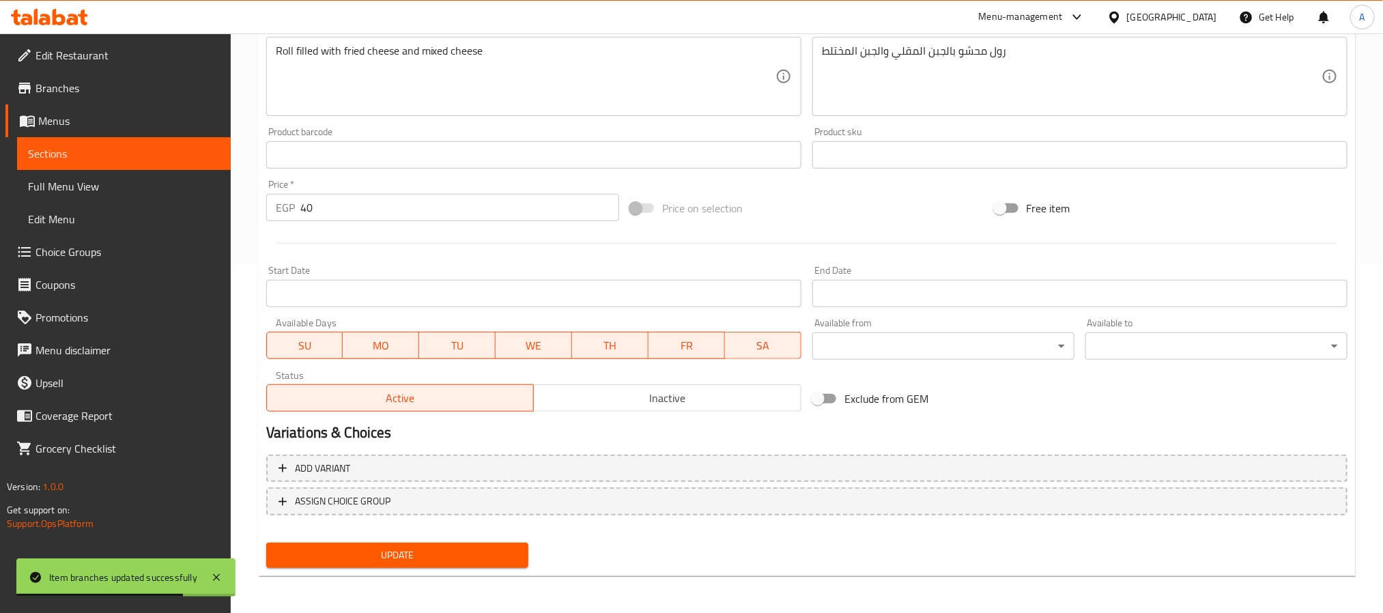
type input "Fried Cheese Mix Cheese"
click at [412, 547] on span "Update" at bounding box center [397, 555] width 240 height 17
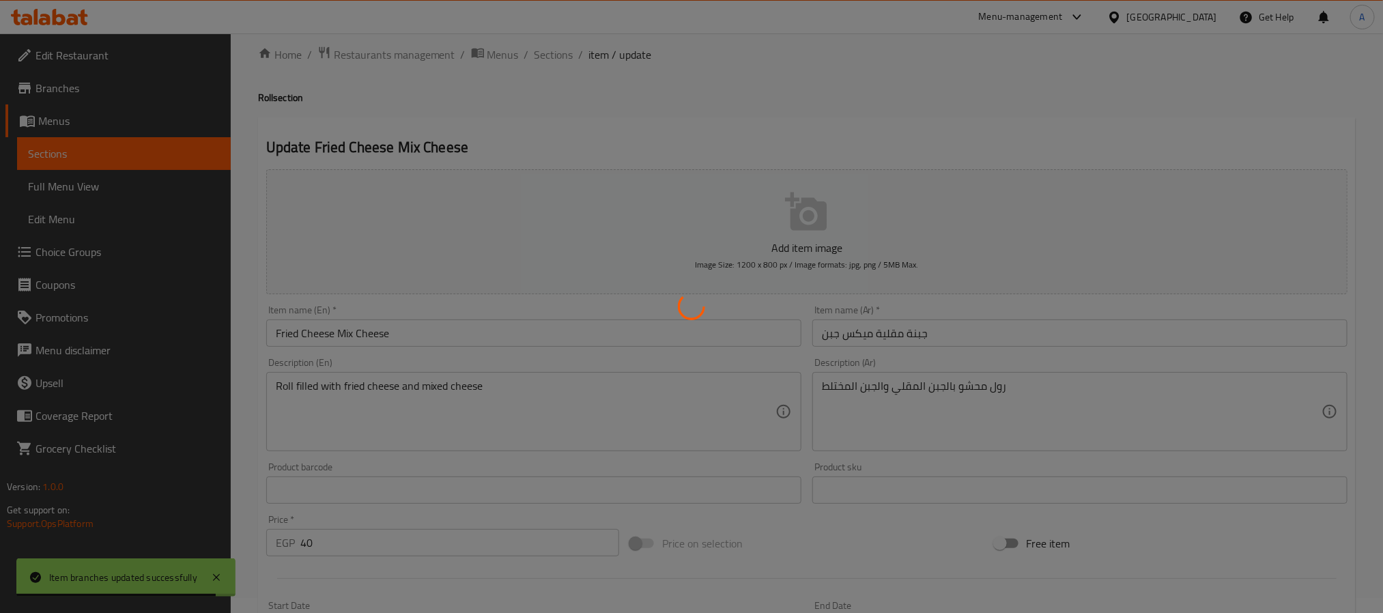
scroll to position [0, 0]
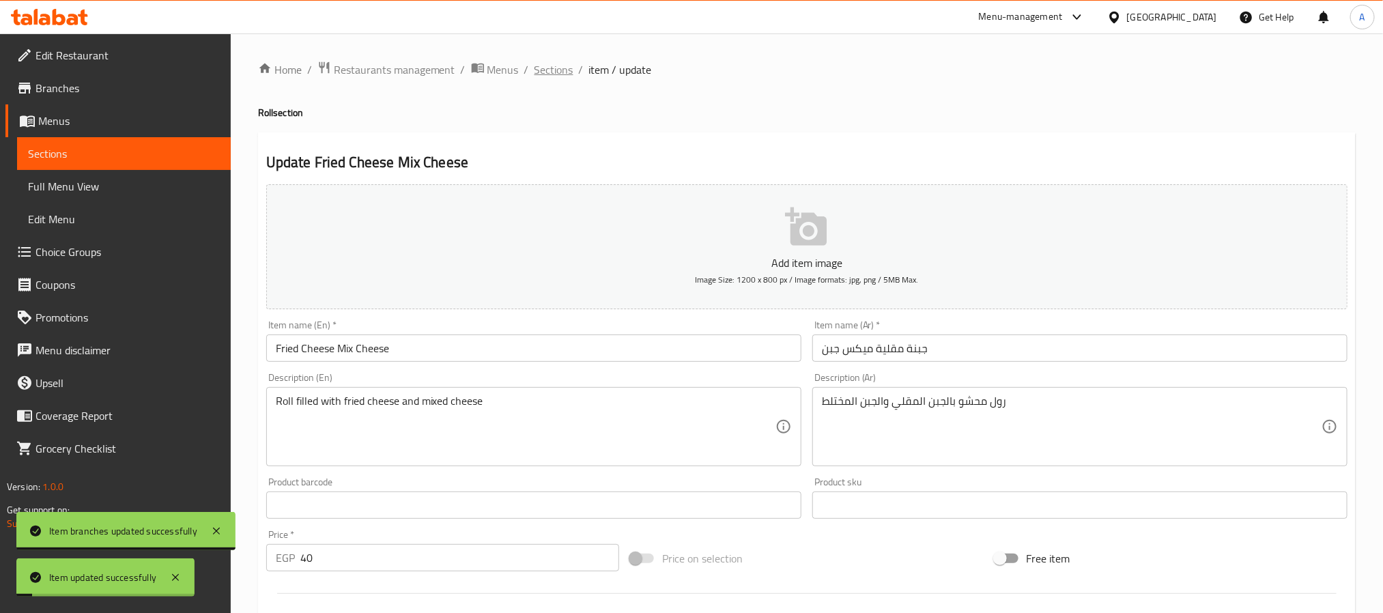
click at [559, 72] on span "Sections" at bounding box center [553, 69] width 39 height 16
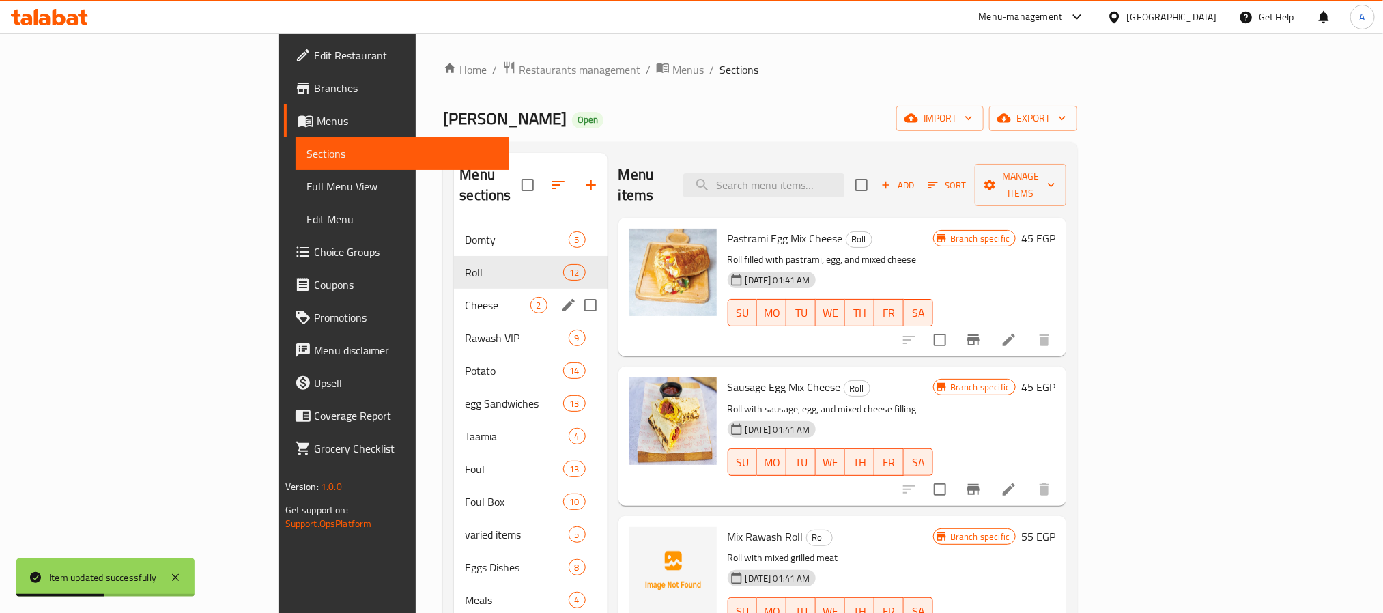
click at [454, 289] on div "Cheese 2" at bounding box center [530, 305] width 153 height 33
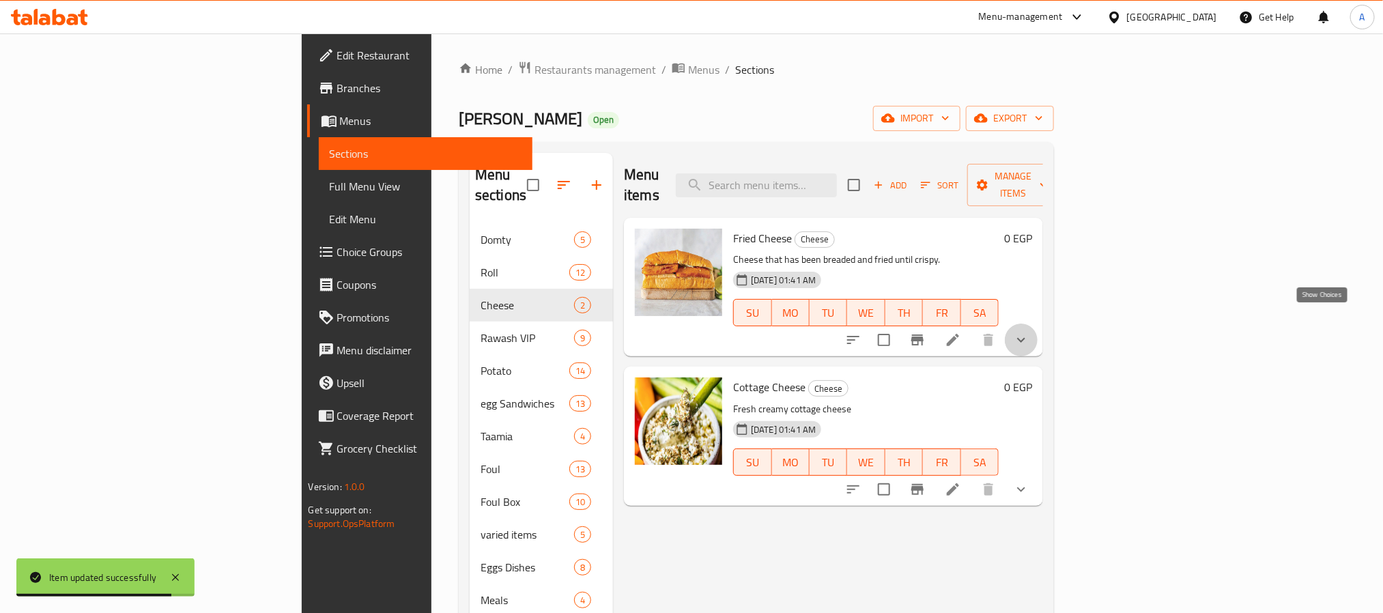
click at [1029, 332] on icon "show more" at bounding box center [1021, 340] width 16 height 16
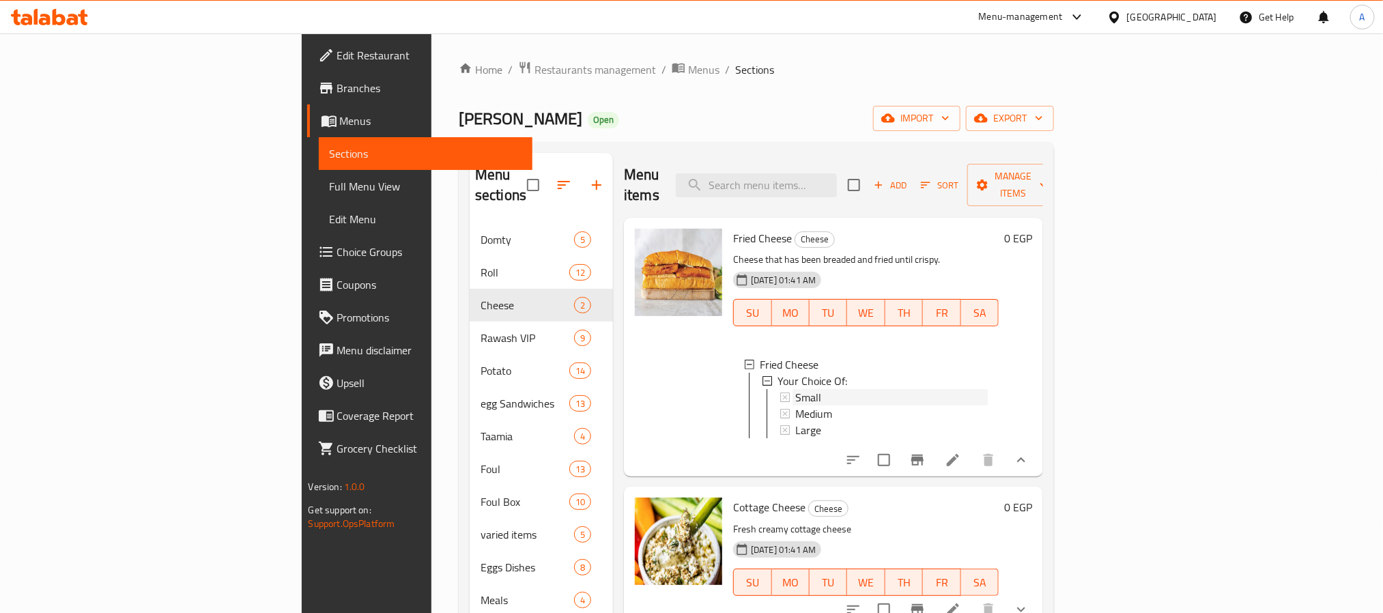
click at [795, 389] on div "Small" at bounding box center [891, 397] width 192 height 16
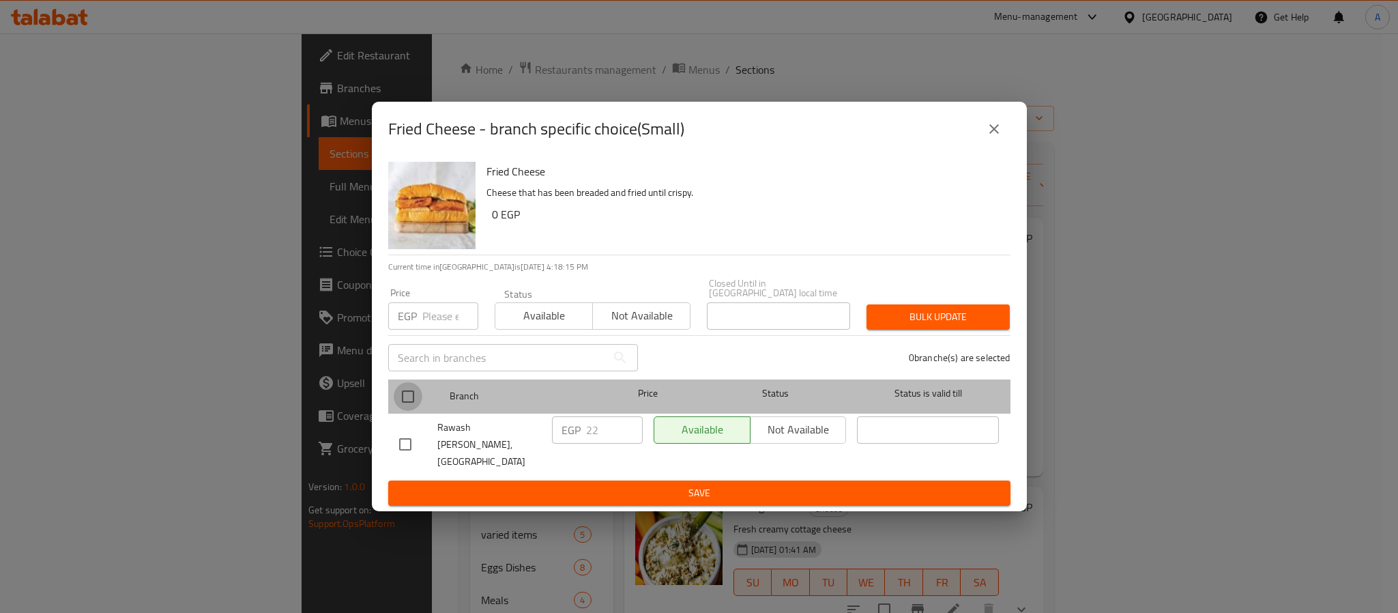
click at [412, 394] on input "checkbox" at bounding box center [408, 396] width 29 height 29
checkbox input "true"
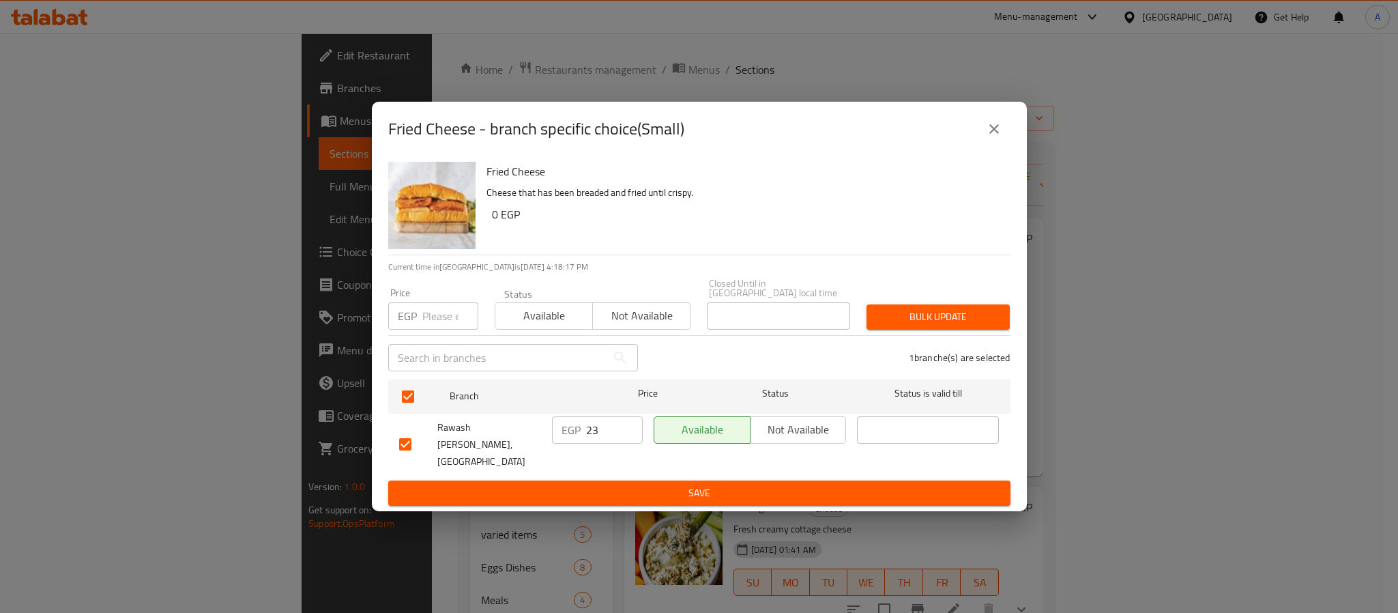
click at [631, 426] on input "23" at bounding box center [614, 429] width 57 height 27
click at [631, 426] on input "24" at bounding box center [614, 429] width 57 height 27
type input "25"
click at [631, 426] on input "25" at bounding box center [614, 429] width 57 height 27
click at [646, 480] on button "Save" at bounding box center [699, 492] width 622 height 25
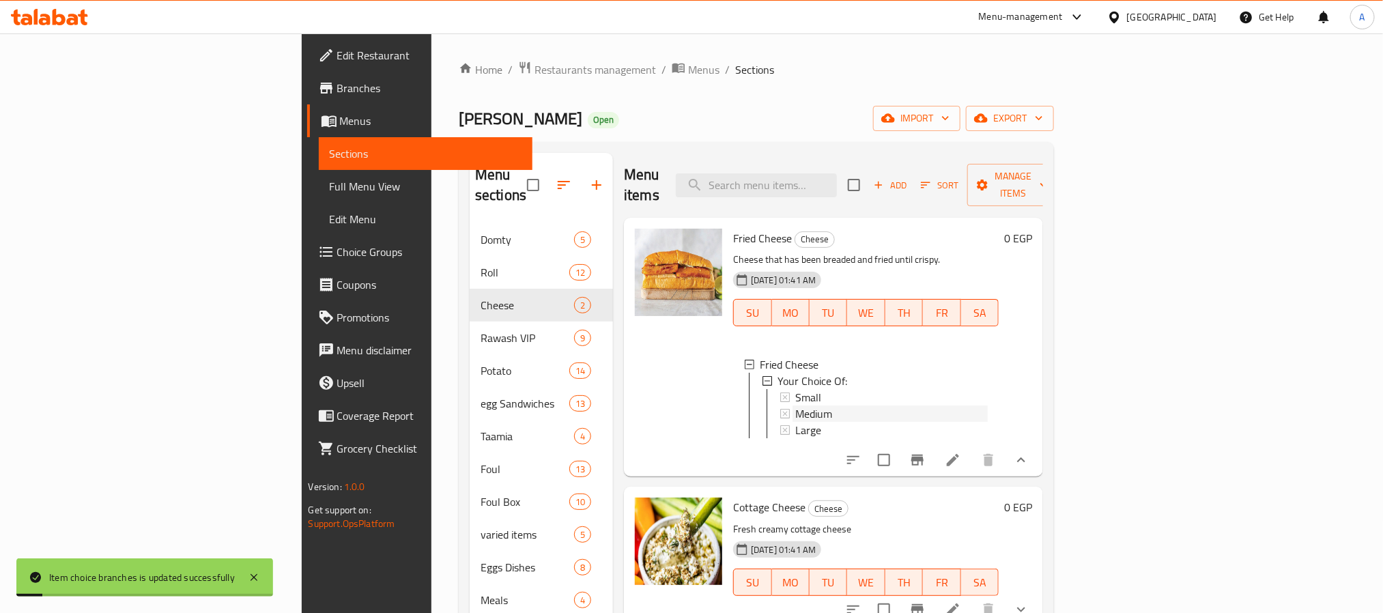
click at [795, 405] on span "Medium" at bounding box center [813, 413] width 37 height 16
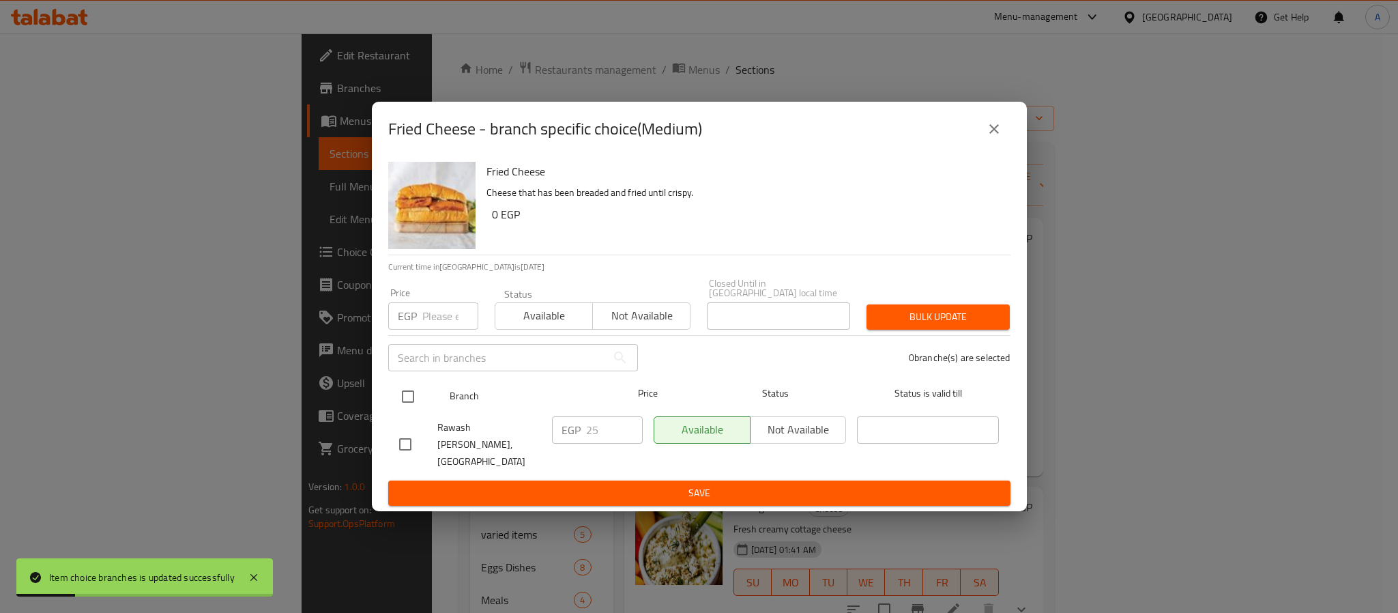
click at [412, 394] on input "checkbox" at bounding box center [408, 396] width 29 height 29
checkbox input "true"
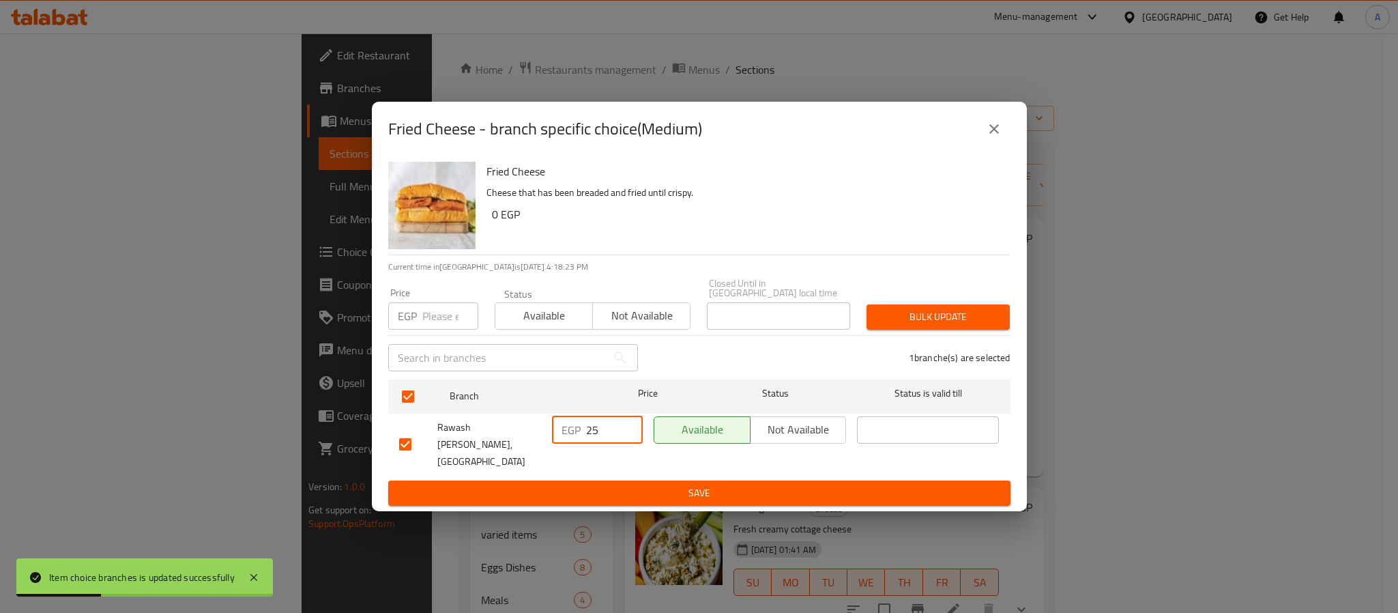
drag, startPoint x: 584, startPoint y: 430, endPoint x: 569, endPoint y: 429, distance: 14.4
click at [569, 429] on div "EGP 25 ​" at bounding box center [597, 429] width 91 height 27
type input "30"
click at [608, 465] on ul "Branch Price Status Status is valid till Rawash Ebn Araby, [GEOGRAPHIC_DATA] Mo…" at bounding box center [699, 427] width 622 height 107
click at [618, 485] on span "Save" at bounding box center [699, 493] width 601 height 17
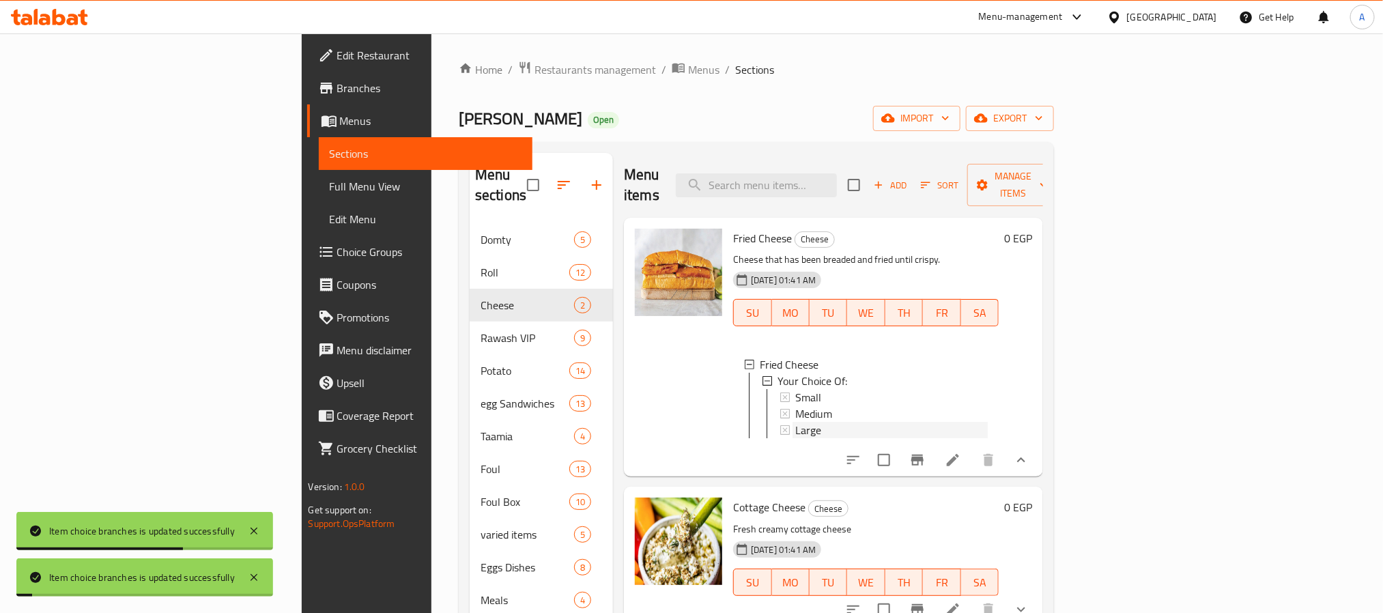
click at [795, 422] on div "Large" at bounding box center [891, 430] width 192 height 16
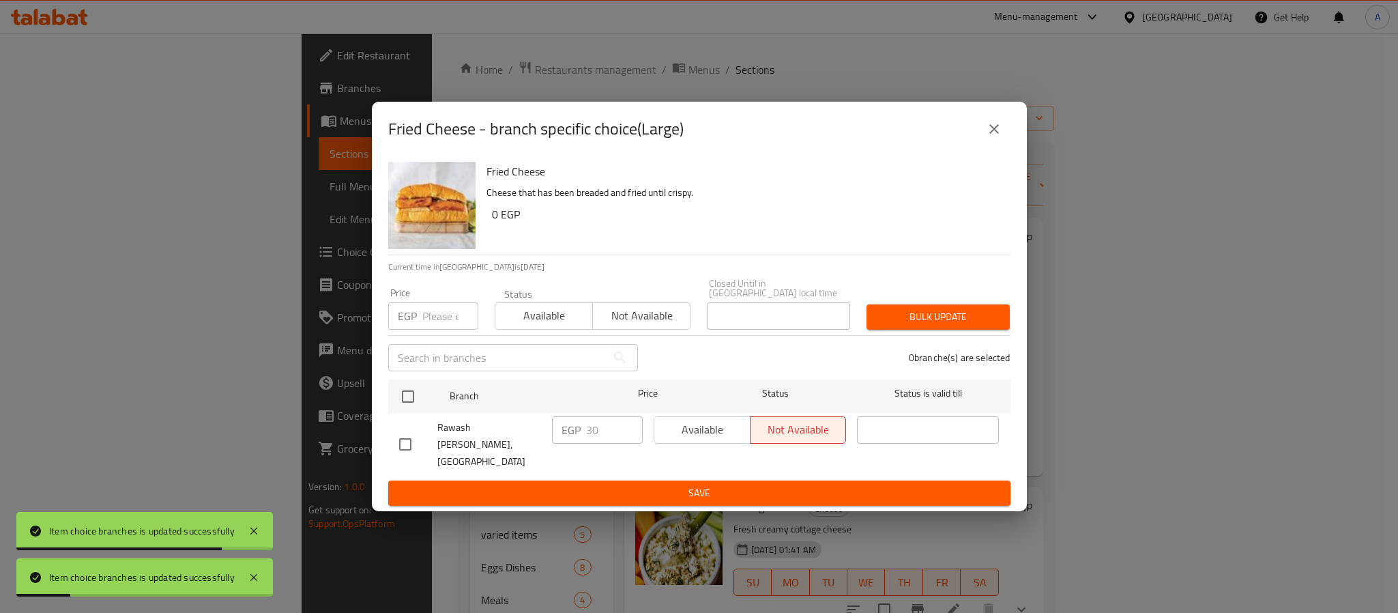
drag, startPoint x: 408, startPoint y: 394, endPoint x: 500, endPoint y: 422, distance: 95.6
click at [425, 403] on div at bounding box center [419, 397] width 51 height 40
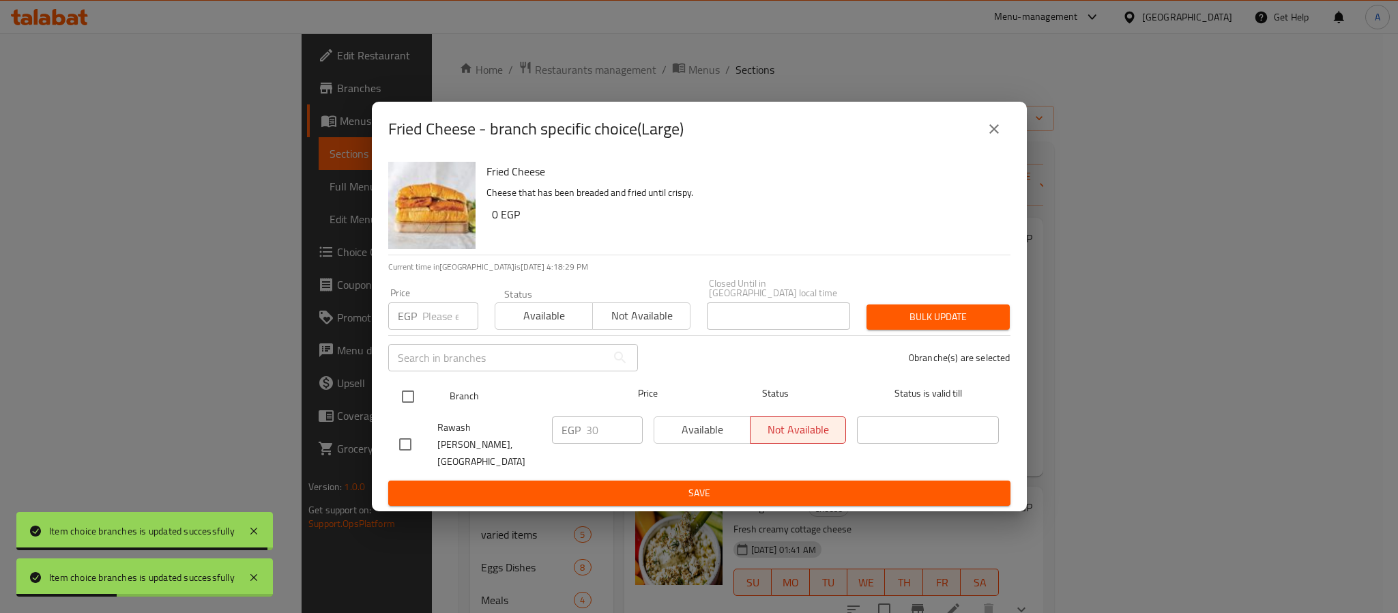
click at [412, 402] on input "checkbox" at bounding box center [408, 396] width 29 height 29
checkbox input "true"
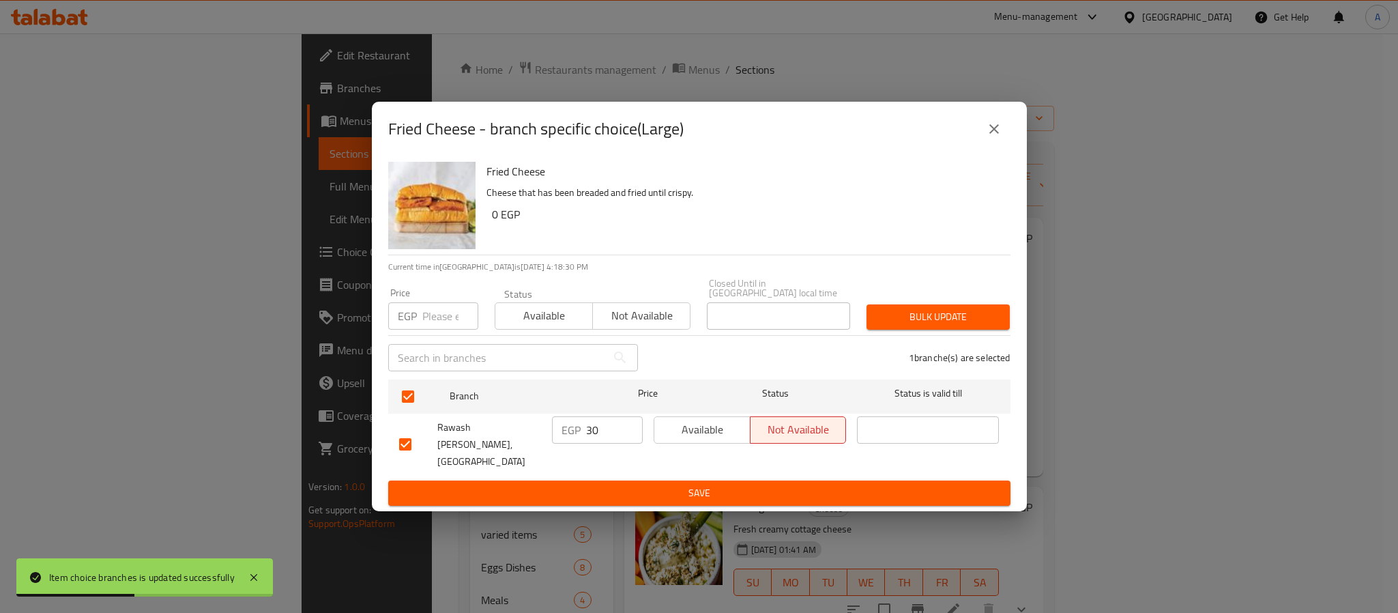
click at [604, 429] on input "30" at bounding box center [614, 429] width 57 height 27
type input "35"
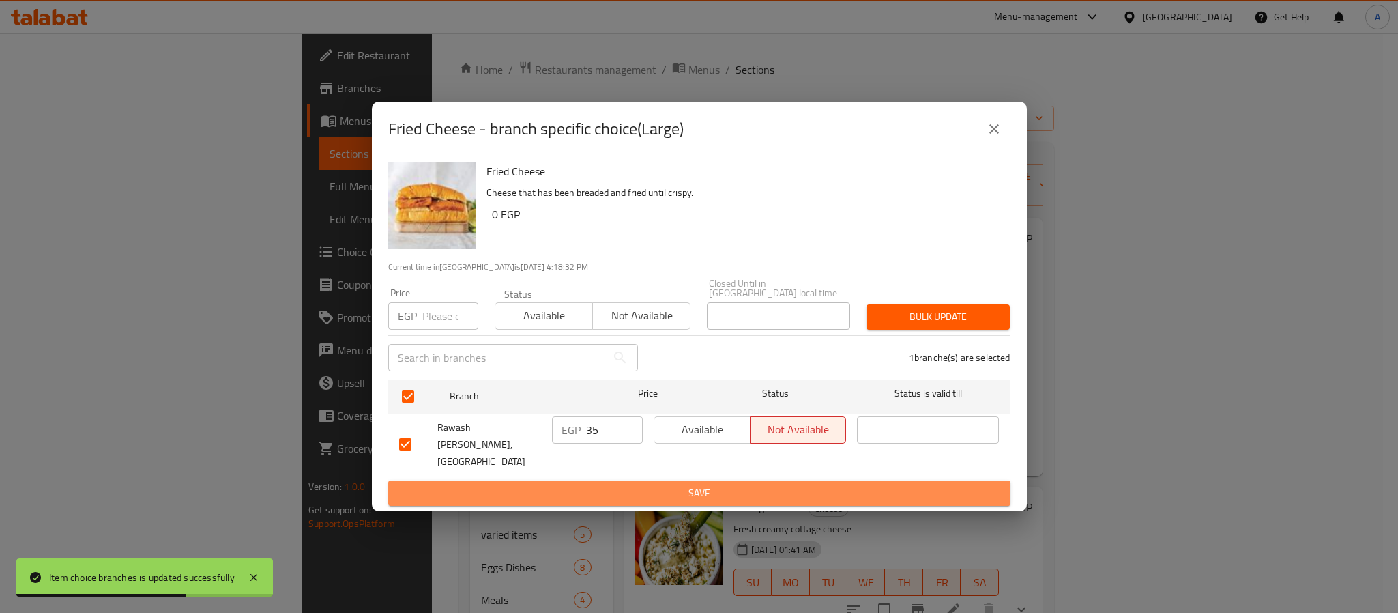
click at [620, 485] on span "Save" at bounding box center [699, 493] width 601 height 17
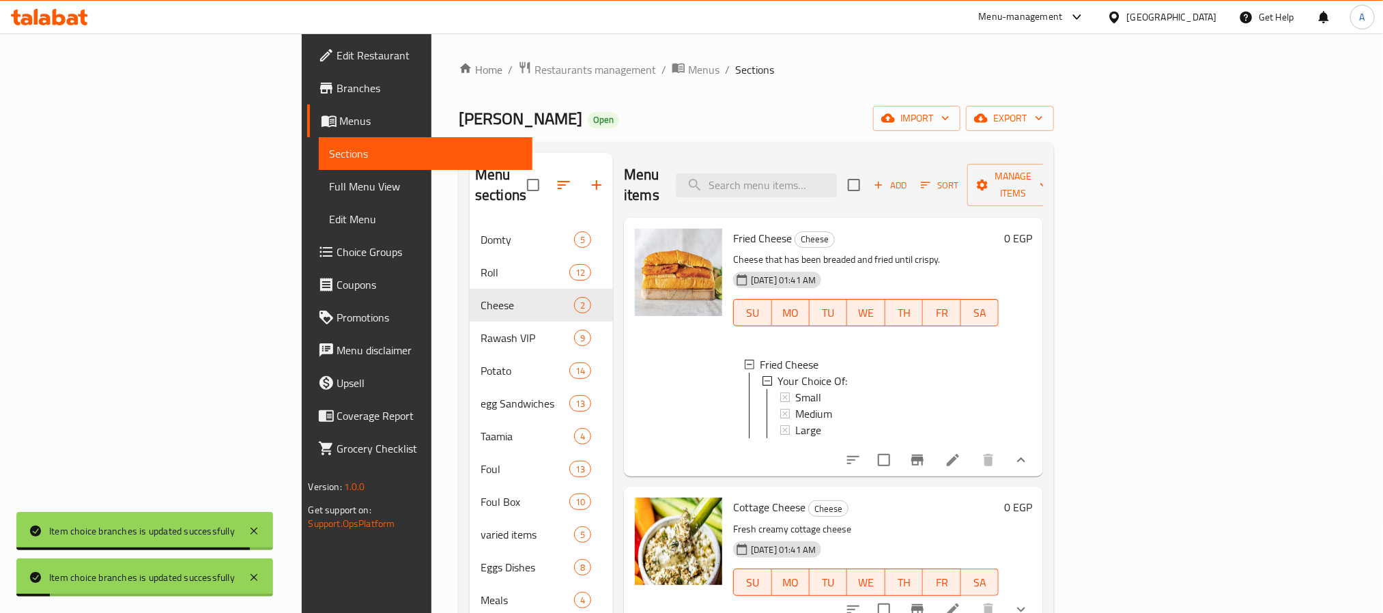
scroll to position [2, 0]
click at [1029, 601] on icon "show more" at bounding box center [1021, 609] width 16 height 16
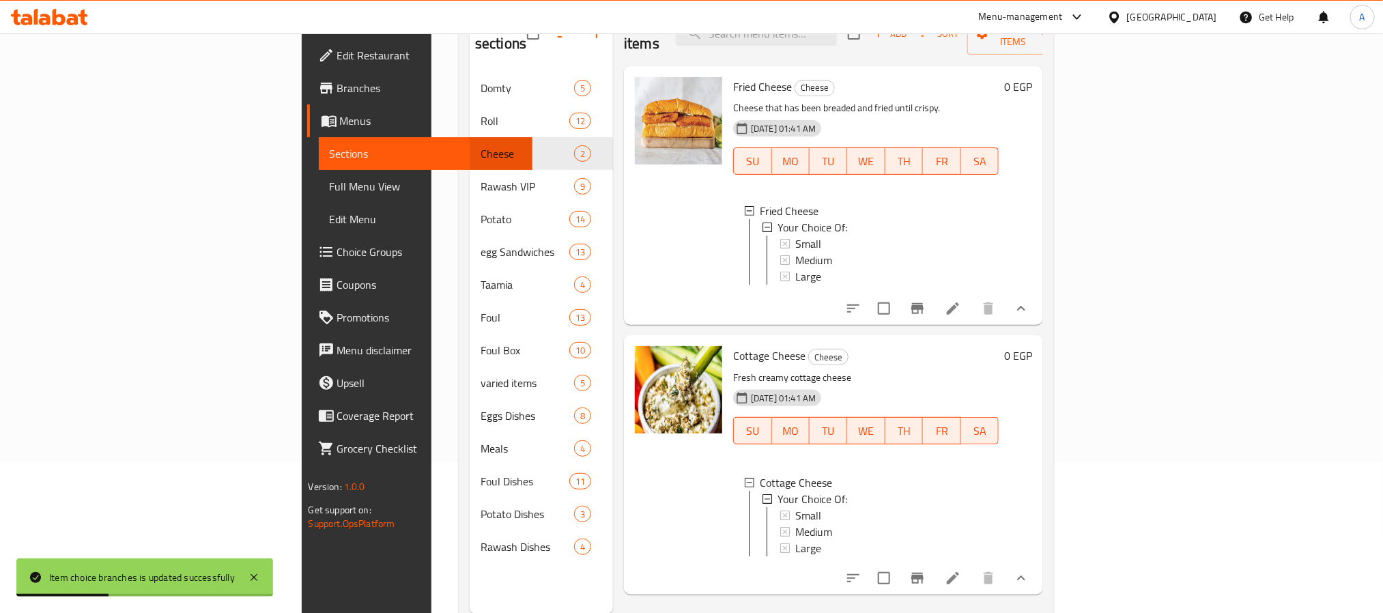
scroll to position [191, 0]
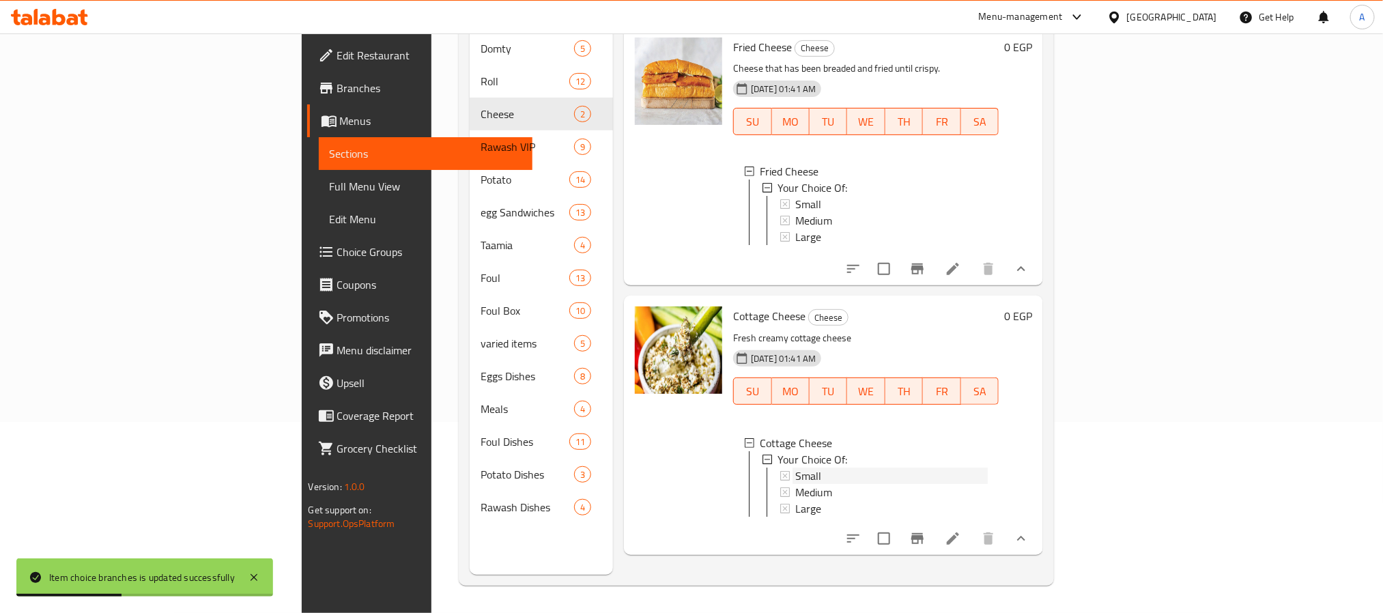
click at [795, 469] on span "Small" at bounding box center [808, 476] width 26 height 16
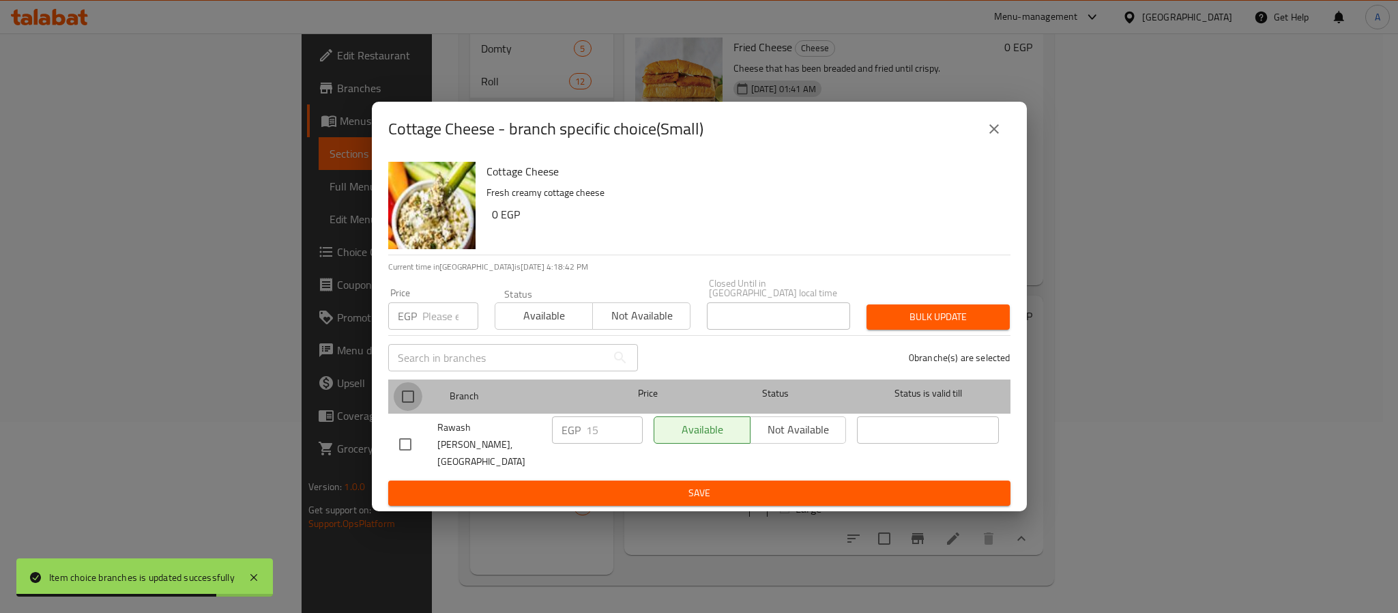
click at [412, 396] on input "checkbox" at bounding box center [408, 396] width 29 height 29
checkbox input "true"
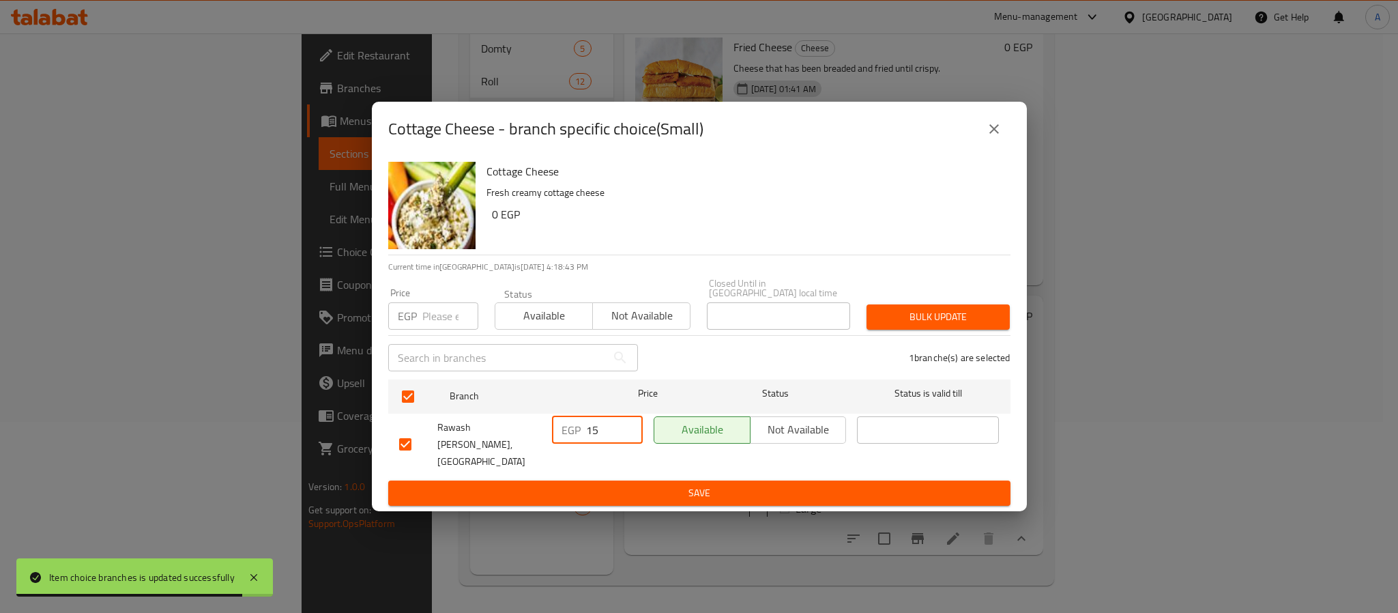
drag, startPoint x: 606, startPoint y: 422, endPoint x: 557, endPoint y: 432, distance: 50.1
click at [557, 432] on div "EGP 15 ​" at bounding box center [597, 429] width 91 height 27
type input "20"
click at [572, 485] on span "Save" at bounding box center [699, 493] width 601 height 17
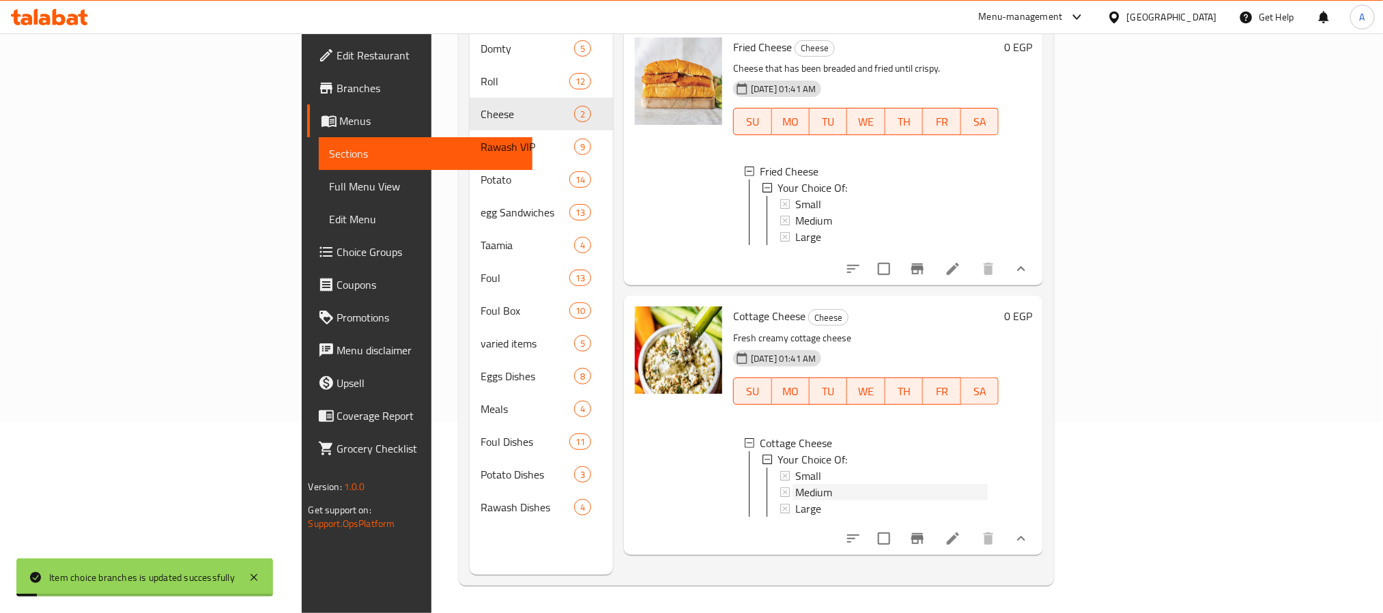
click at [795, 485] on span "Medium" at bounding box center [813, 492] width 37 height 16
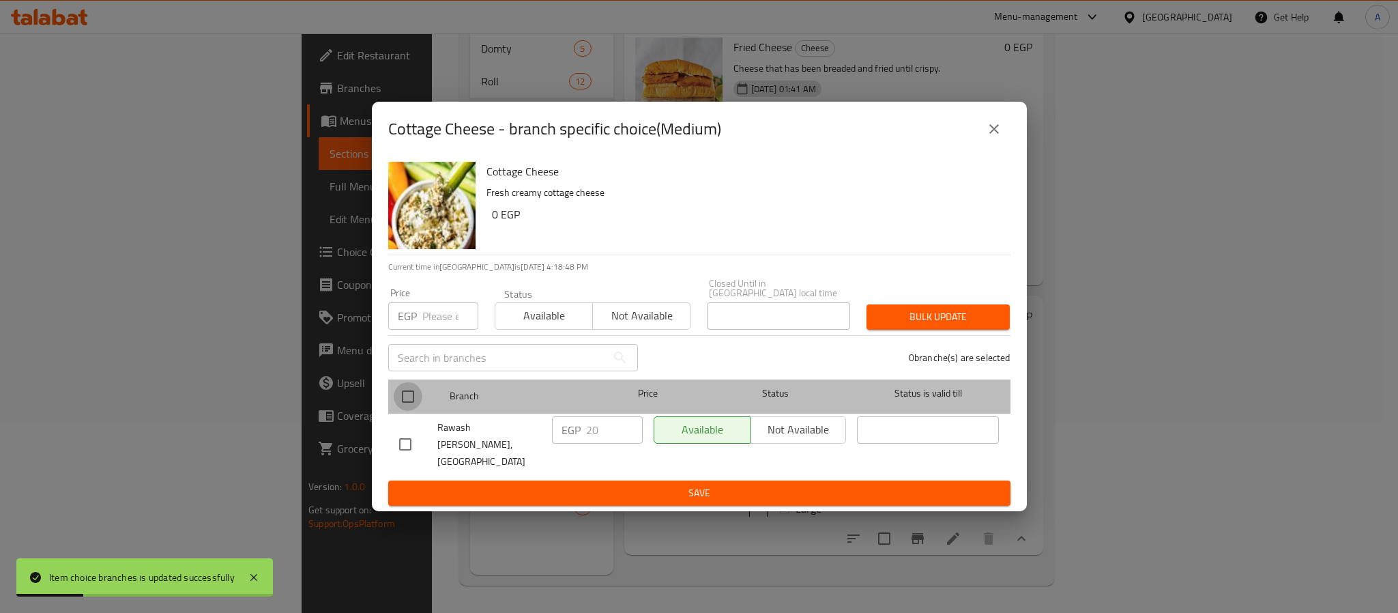
click at [416, 406] on input "checkbox" at bounding box center [408, 396] width 29 height 29
checkbox input "true"
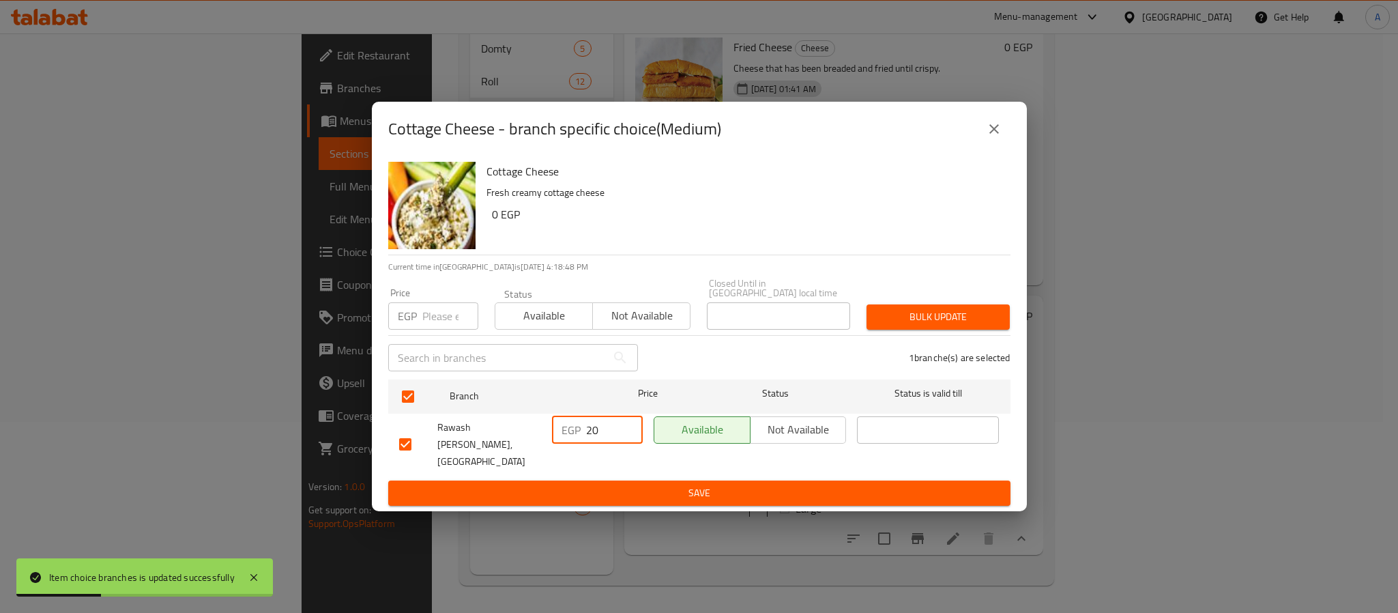
click at [602, 425] on input "20" at bounding box center [614, 429] width 57 height 27
type input "25"
click at [607, 485] on span "Save" at bounding box center [699, 493] width 601 height 17
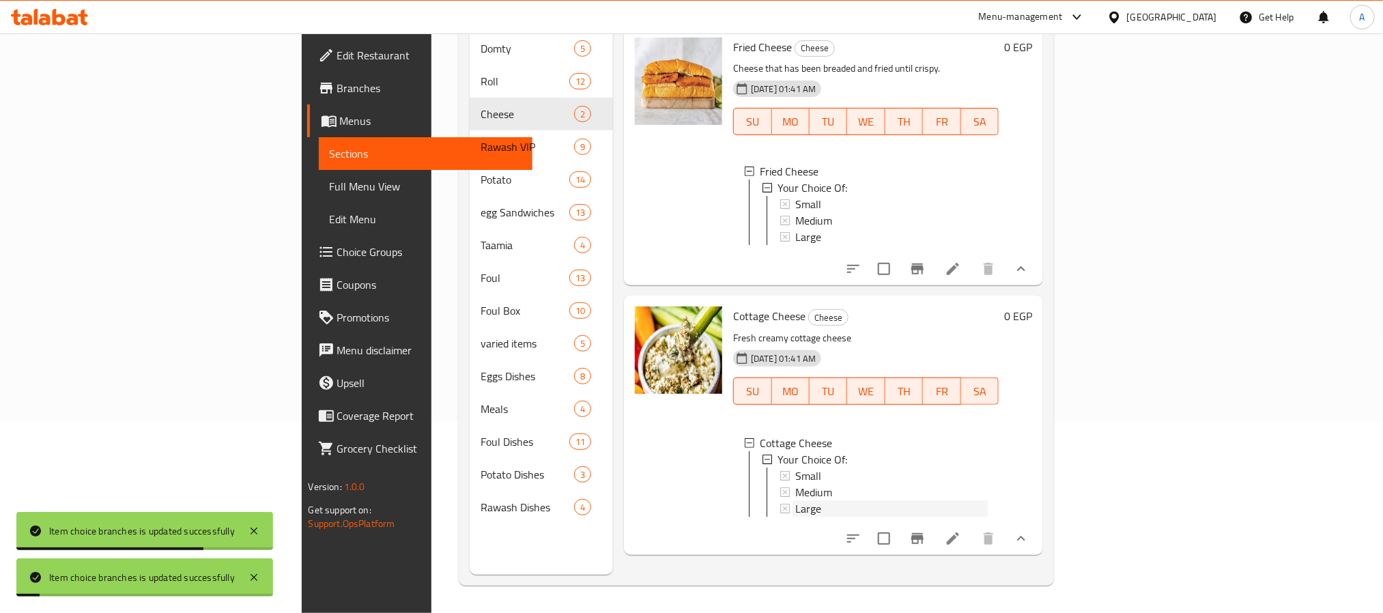
click at [795, 506] on span "Large" at bounding box center [808, 508] width 26 height 16
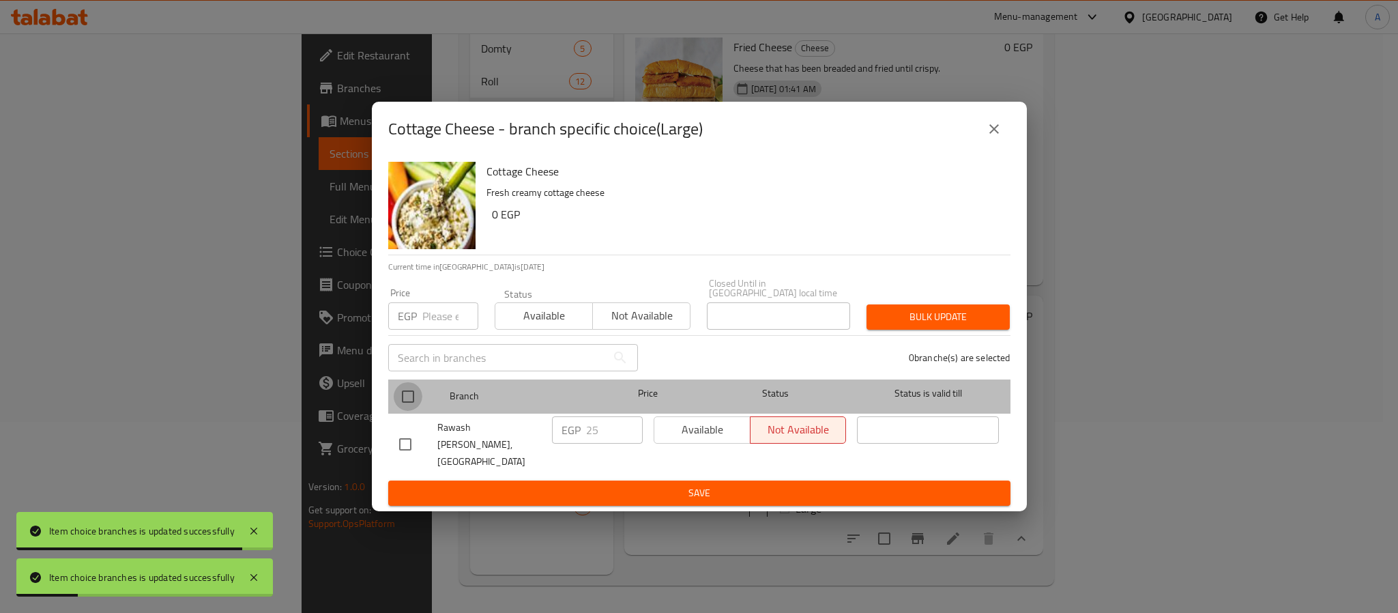
click at [408, 402] on input "checkbox" at bounding box center [408, 396] width 29 height 29
checkbox input "true"
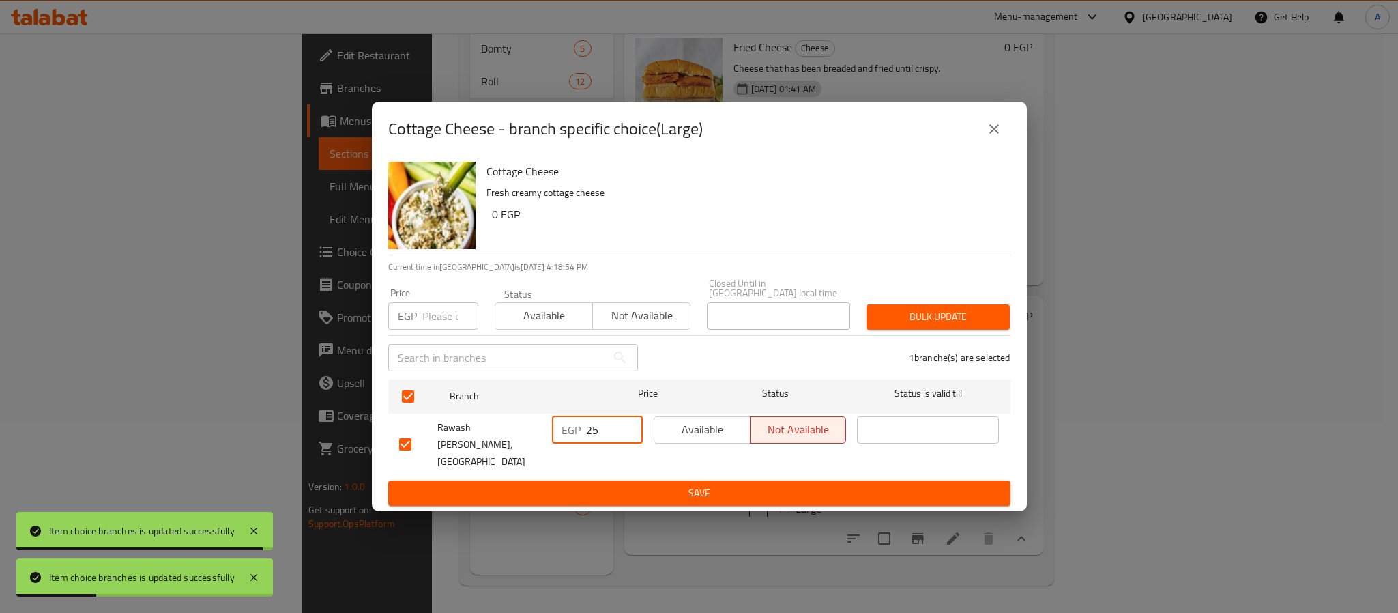
drag, startPoint x: 608, startPoint y: 431, endPoint x: 535, endPoint y: 430, distance: 73.0
click at [535, 430] on div "Rawash Ebn Araby, [GEOGRAPHIC_DATA] Mosque EGP 25 ​ Available Not available ​" at bounding box center [700, 445] width 612 height 68
type input "30"
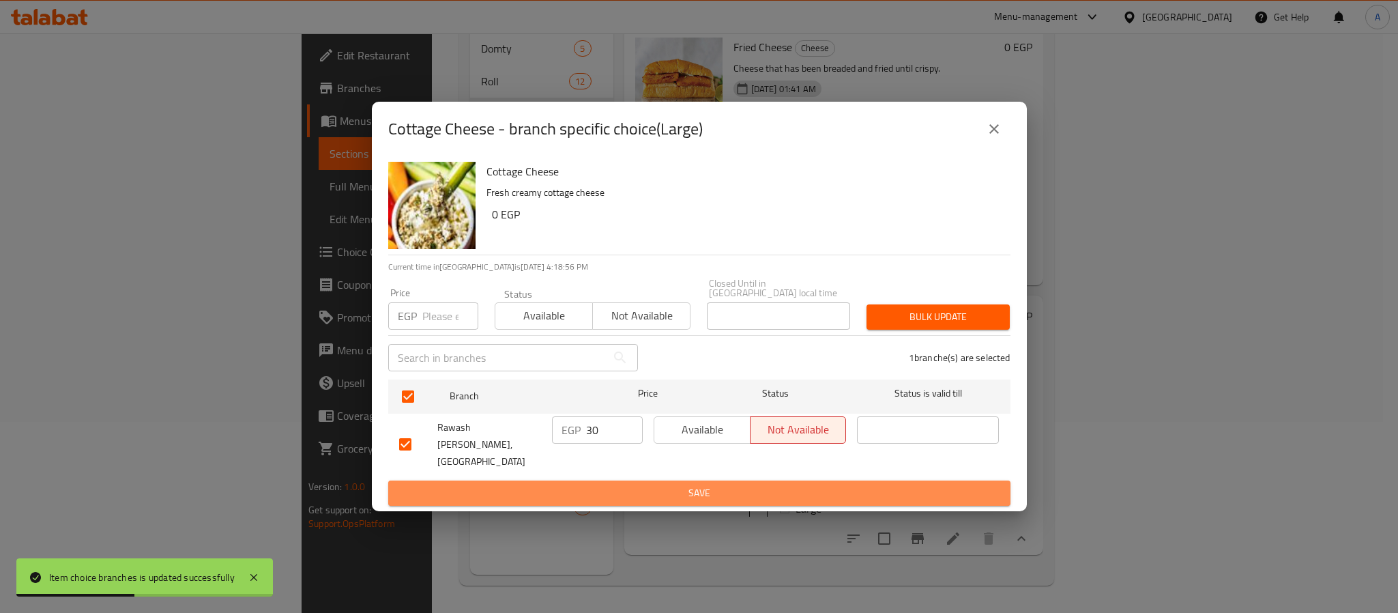
click at [654, 485] on span "Save" at bounding box center [699, 493] width 601 height 17
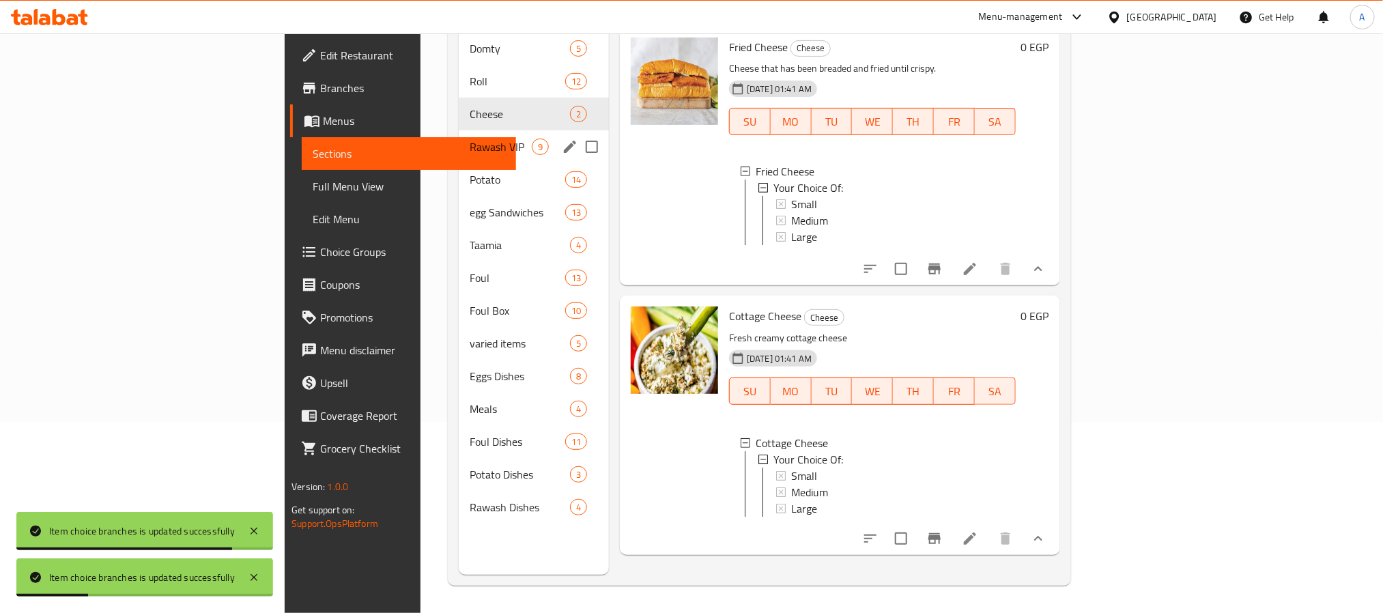
click at [459, 130] on div "Rawash VIP 9" at bounding box center [534, 146] width 150 height 33
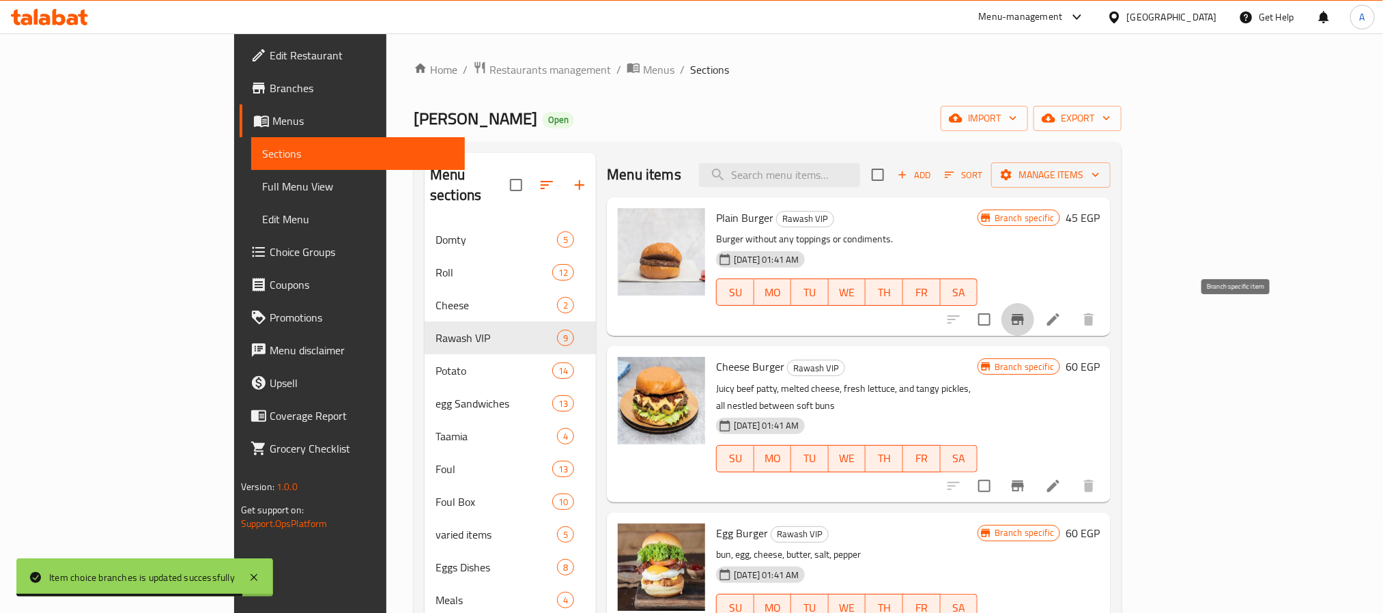
click at [1026, 319] on icon "Branch-specific-item" at bounding box center [1017, 319] width 16 height 16
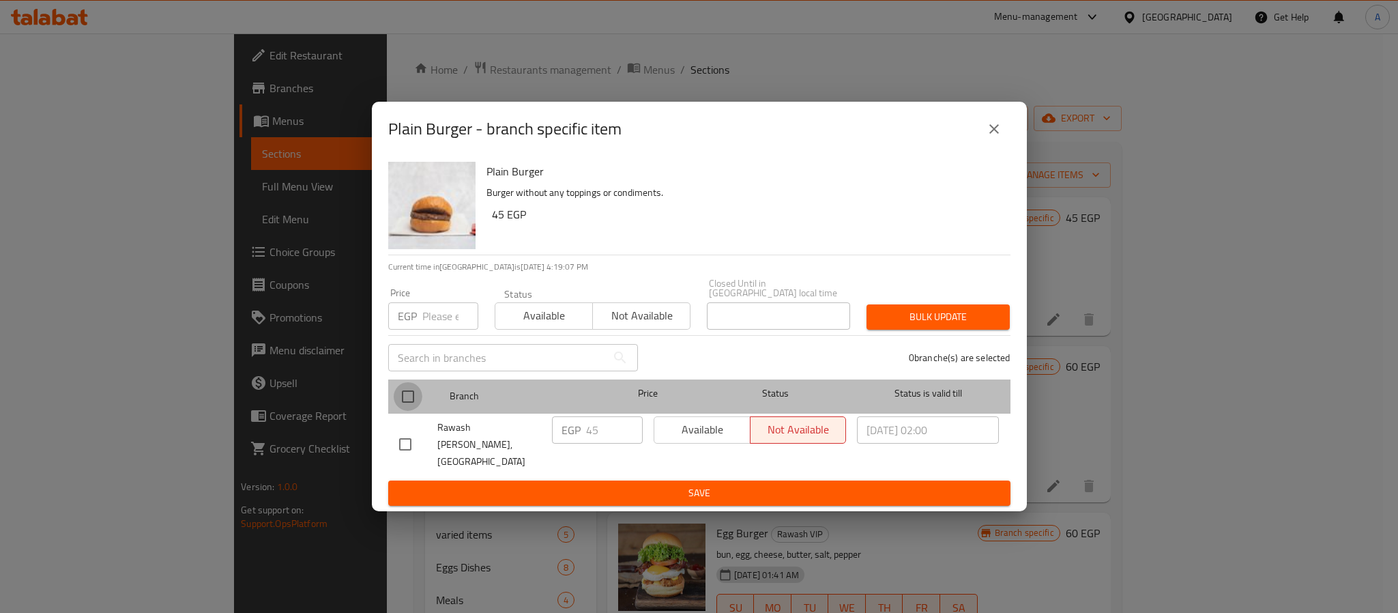
click at [416, 399] on input "checkbox" at bounding box center [408, 396] width 29 height 29
checkbox input "true"
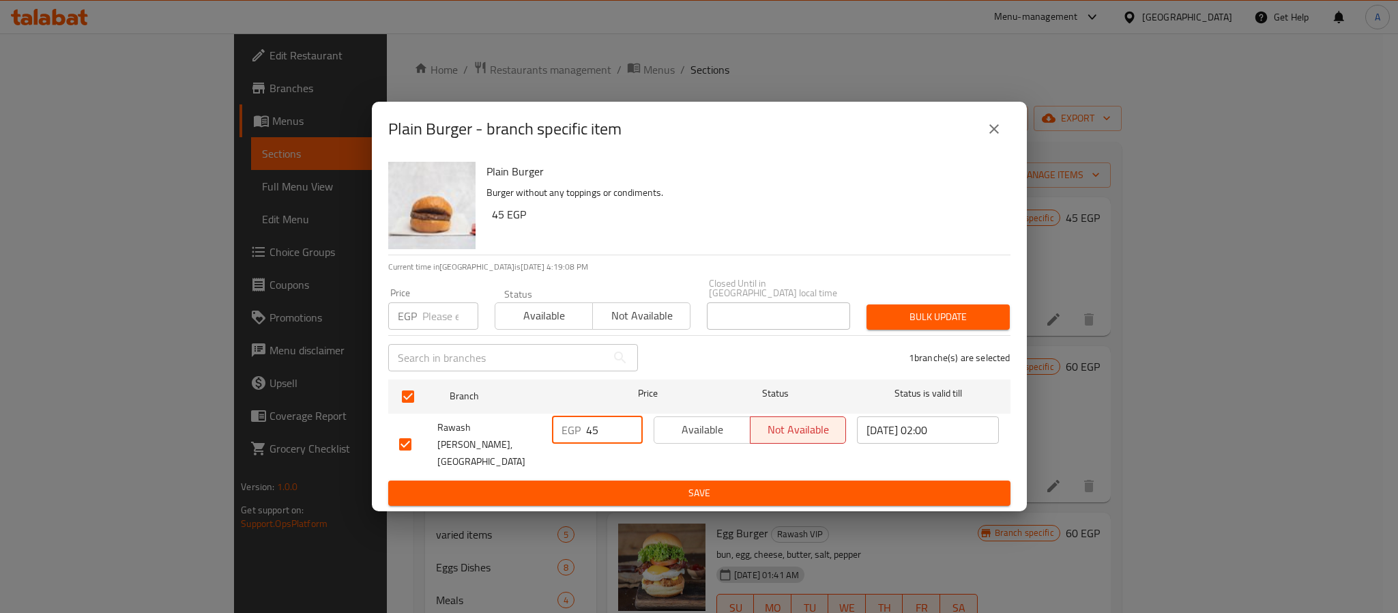
drag, startPoint x: 592, startPoint y: 430, endPoint x: 573, endPoint y: 432, distance: 18.5
click at [573, 432] on div "EGP 45 ​" at bounding box center [597, 429] width 91 height 27
type input "55"
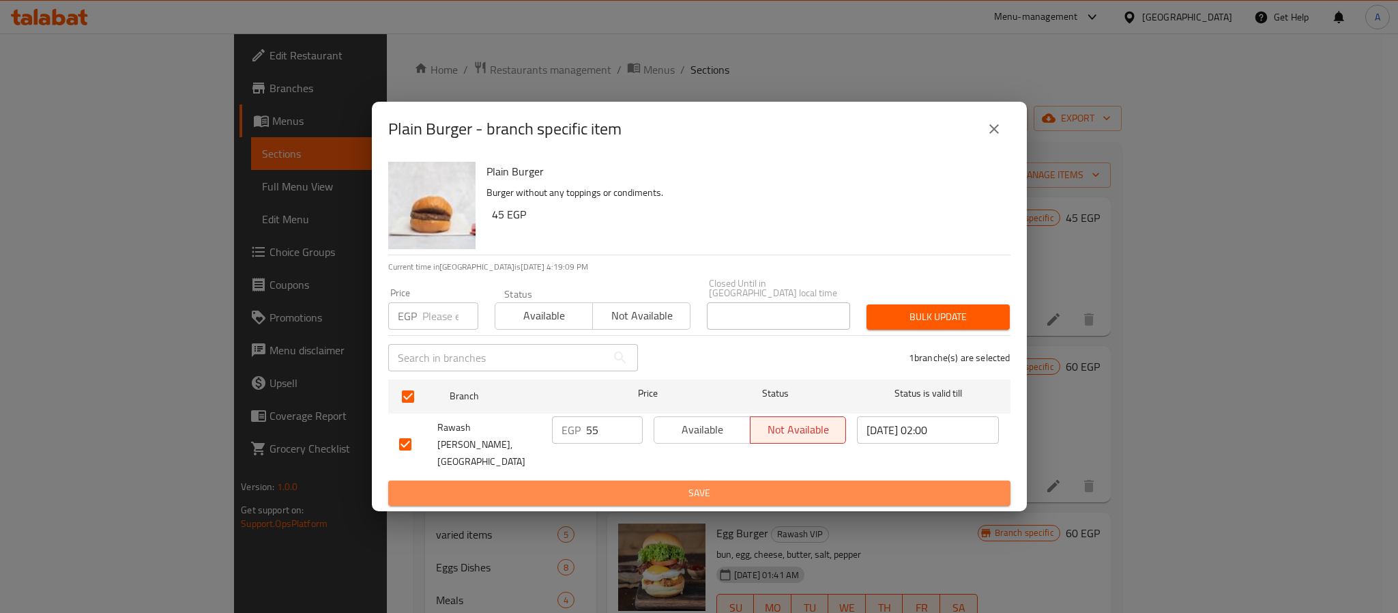
click at [620, 485] on span "Save" at bounding box center [699, 493] width 601 height 17
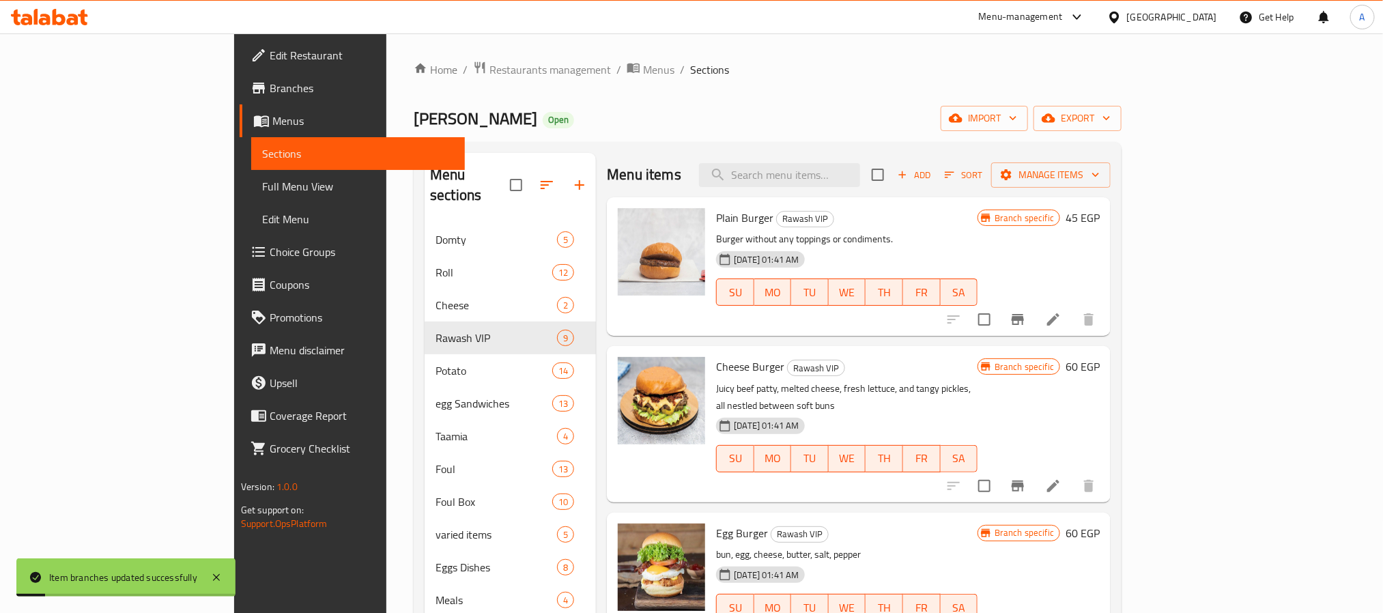
click at [1024, 480] on icon "Branch-specific-item" at bounding box center [1017, 485] width 12 height 11
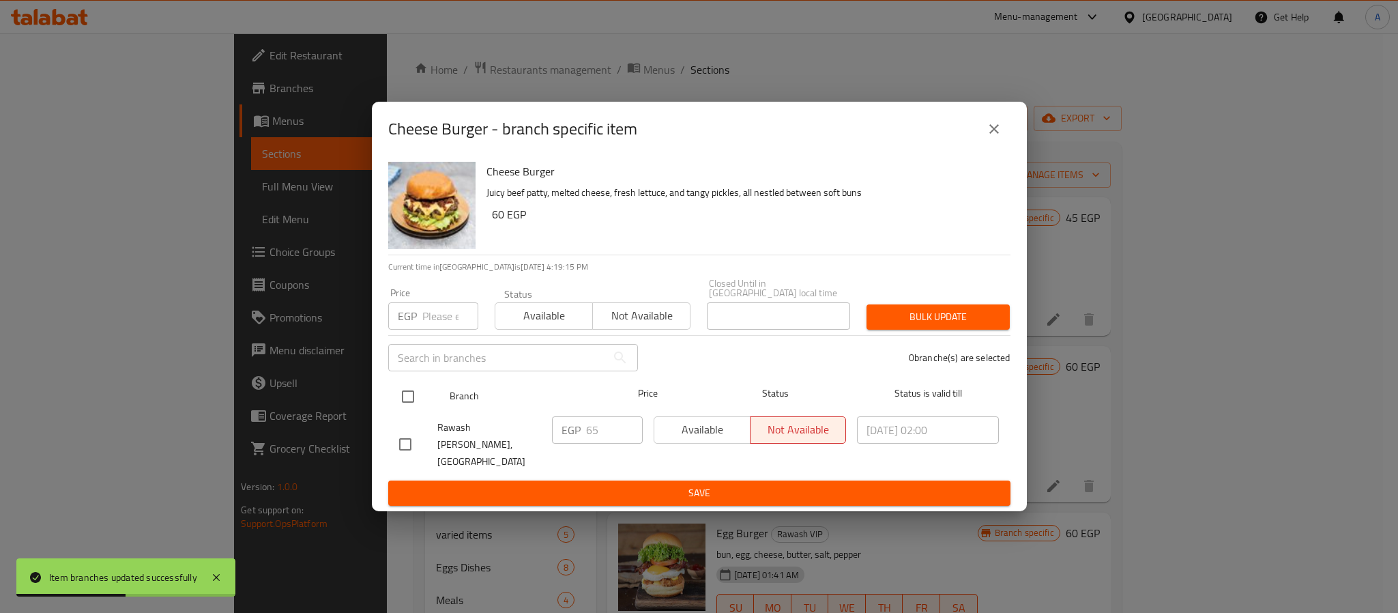
click at [405, 398] on input "checkbox" at bounding box center [408, 396] width 29 height 29
checkbox input "true"
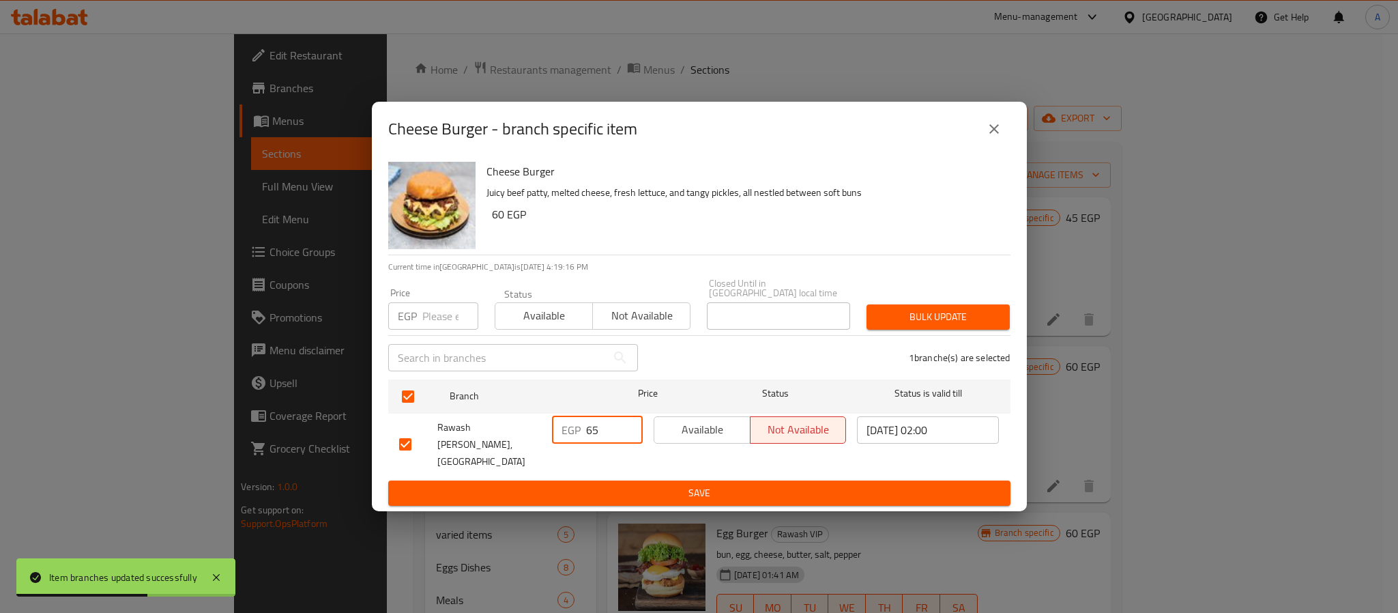
drag, startPoint x: 600, startPoint y: 438, endPoint x: 574, endPoint y: 438, distance: 25.9
click at [574, 438] on div "EGP 65 ​" at bounding box center [597, 429] width 91 height 27
type input "80"
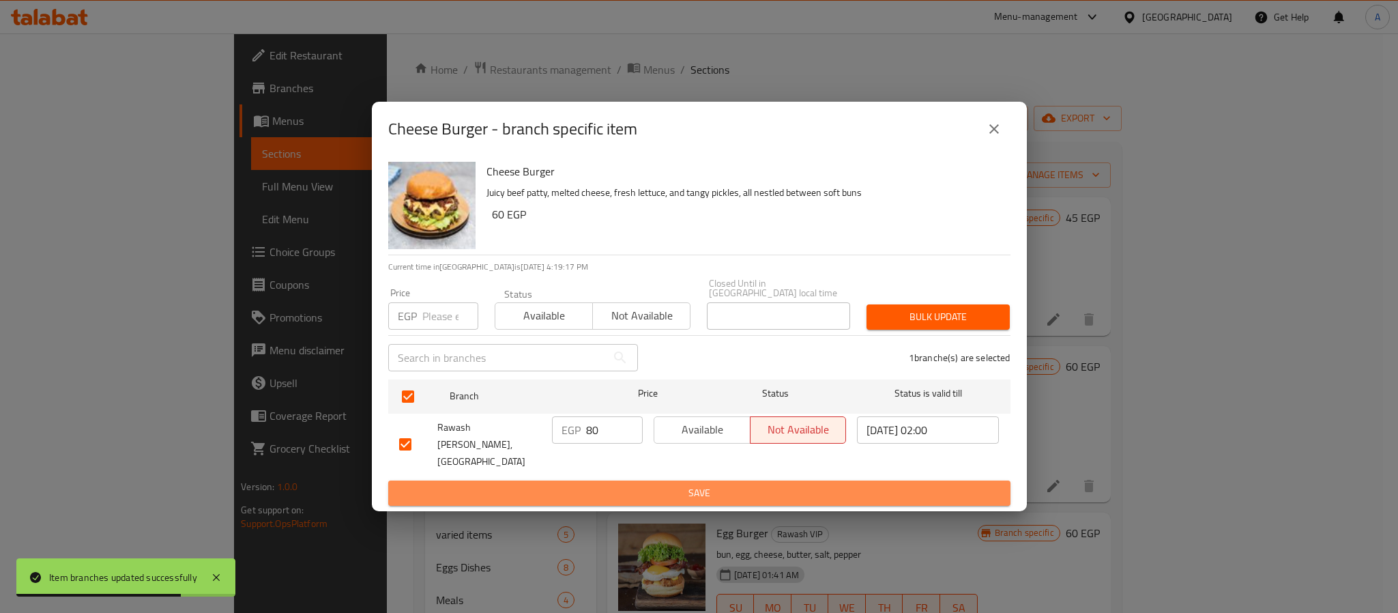
click at [695, 485] on span "Save" at bounding box center [699, 493] width 601 height 17
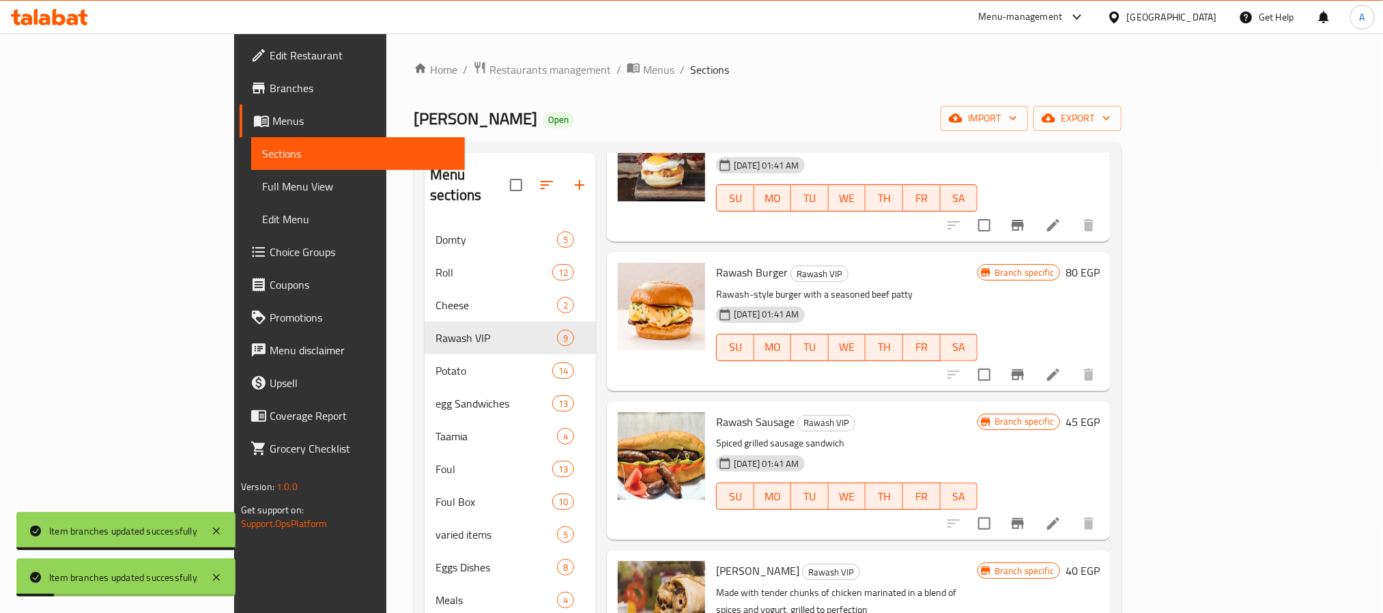
scroll to position [307, 0]
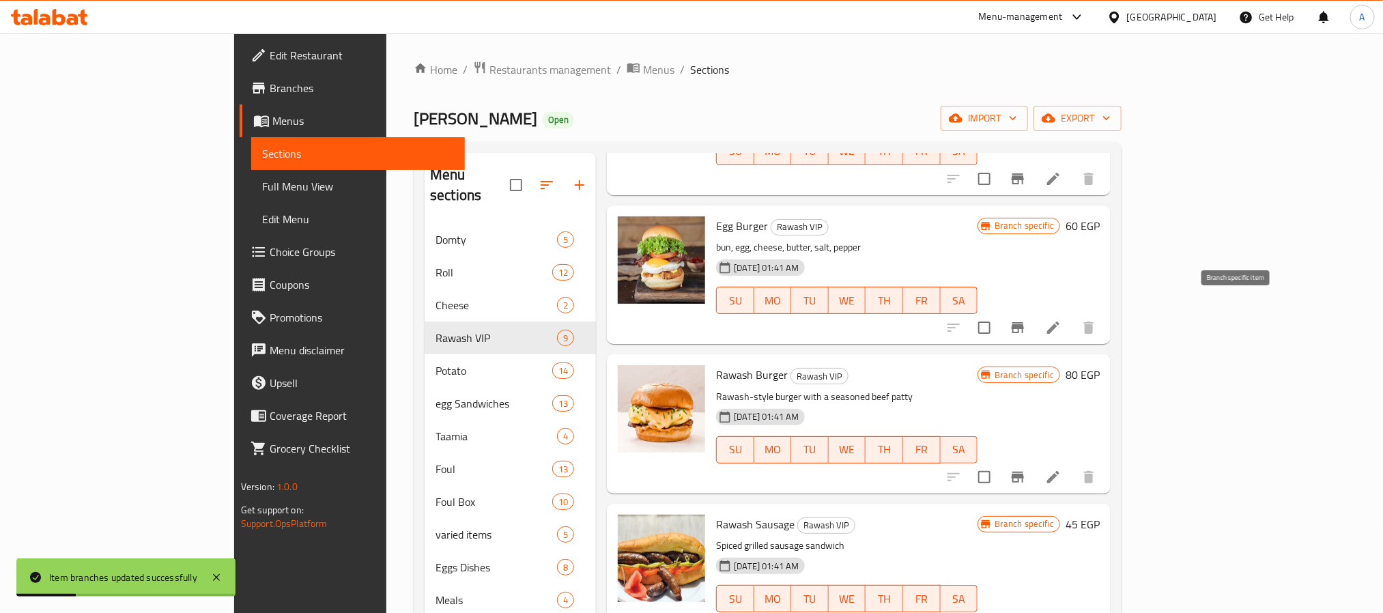
click at [1026, 319] on icon "Branch-specific-item" at bounding box center [1017, 327] width 16 height 16
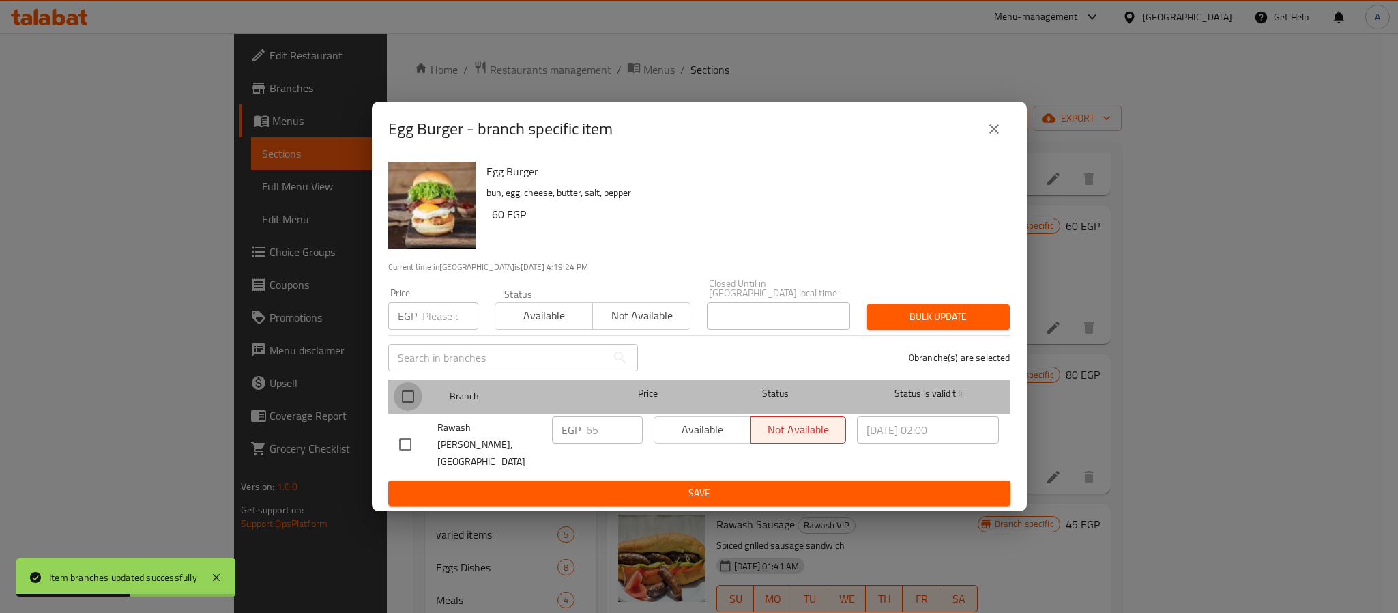
click at [412, 397] on input "checkbox" at bounding box center [408, 396] width 29 height 29
checkbox input "true"
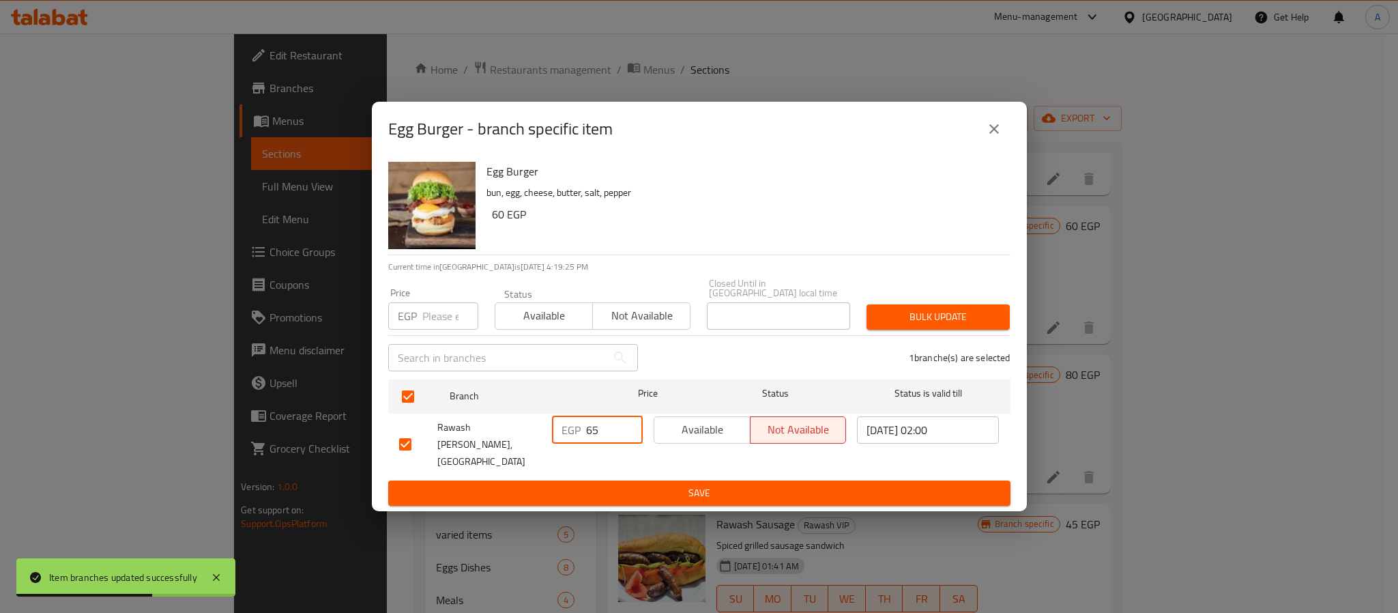
drag, startPoint x: 602, startPoint y: 428, endPoint x: 570, endPoint y: 424, distance: 32.3
click at [570, 424] on div "EGP 65 ​" at bounding box center [597, 429] width 91 height 27
type input "80"
click at [601, 485] on span "Save" at bounding box center [699, 493] width 601 height 17
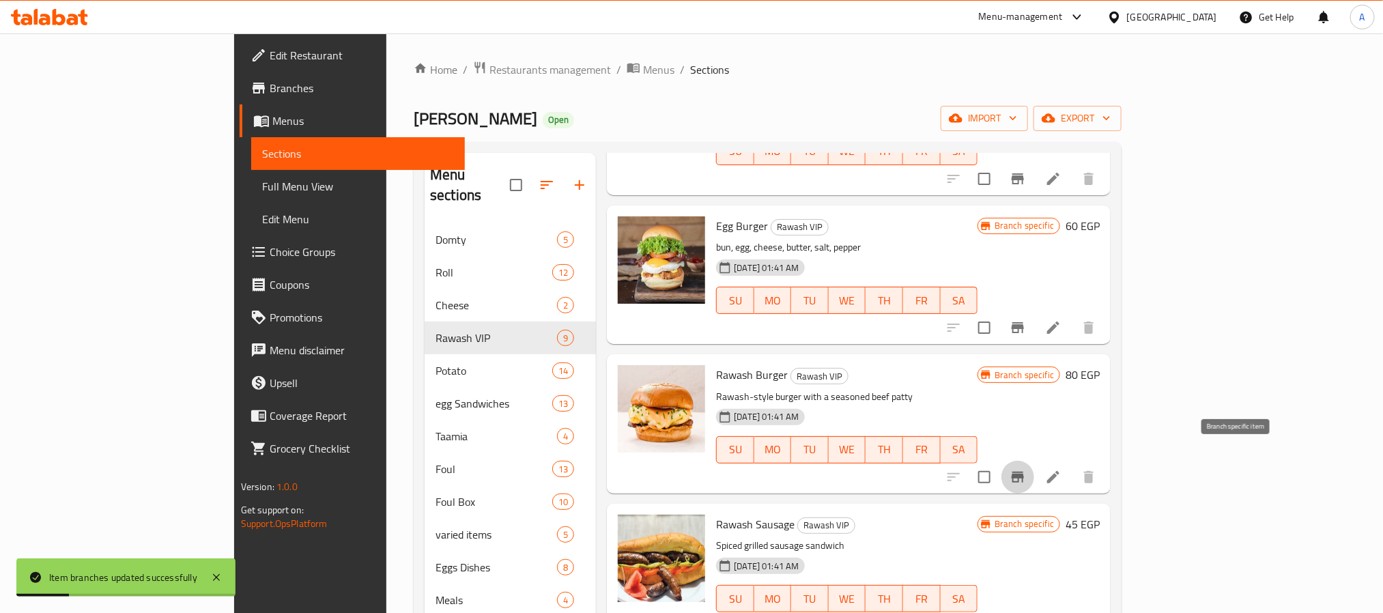
click at [1024, 472] on icon "Branch-specific-item" at bounding box center [1017, 477] width 12 height 11
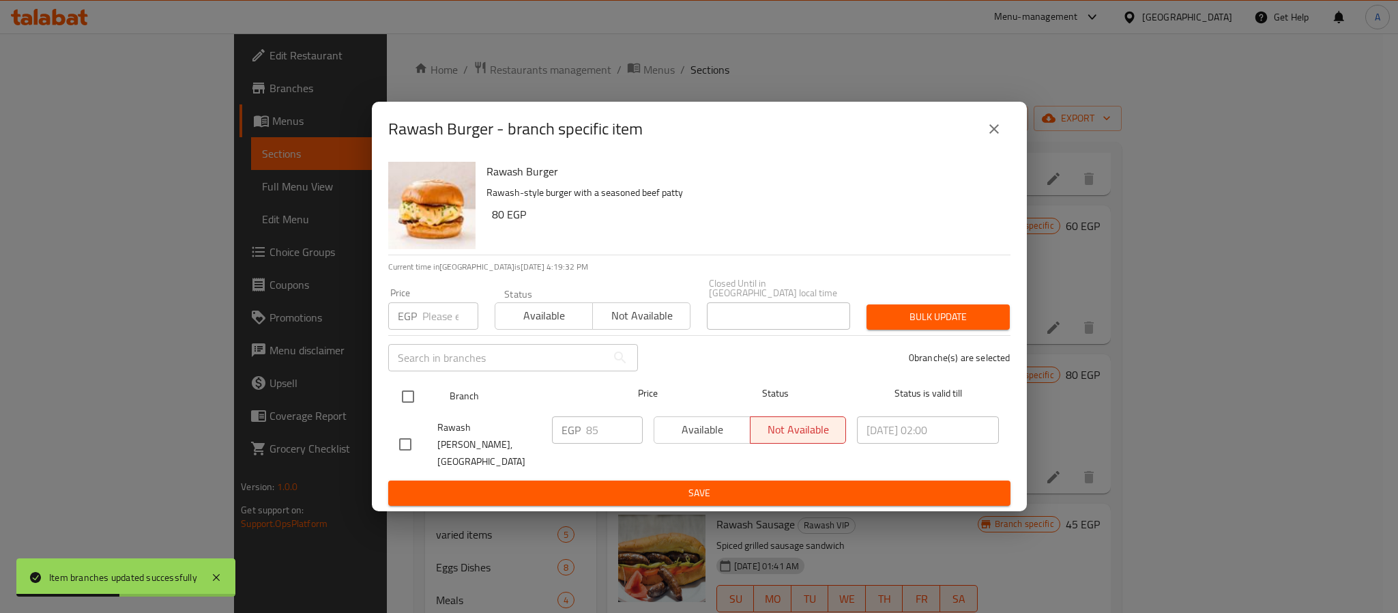
click at [410, 399] on input "checkbox" at bounding box center [408, 396] width 29 height 29
checkbox input "true"
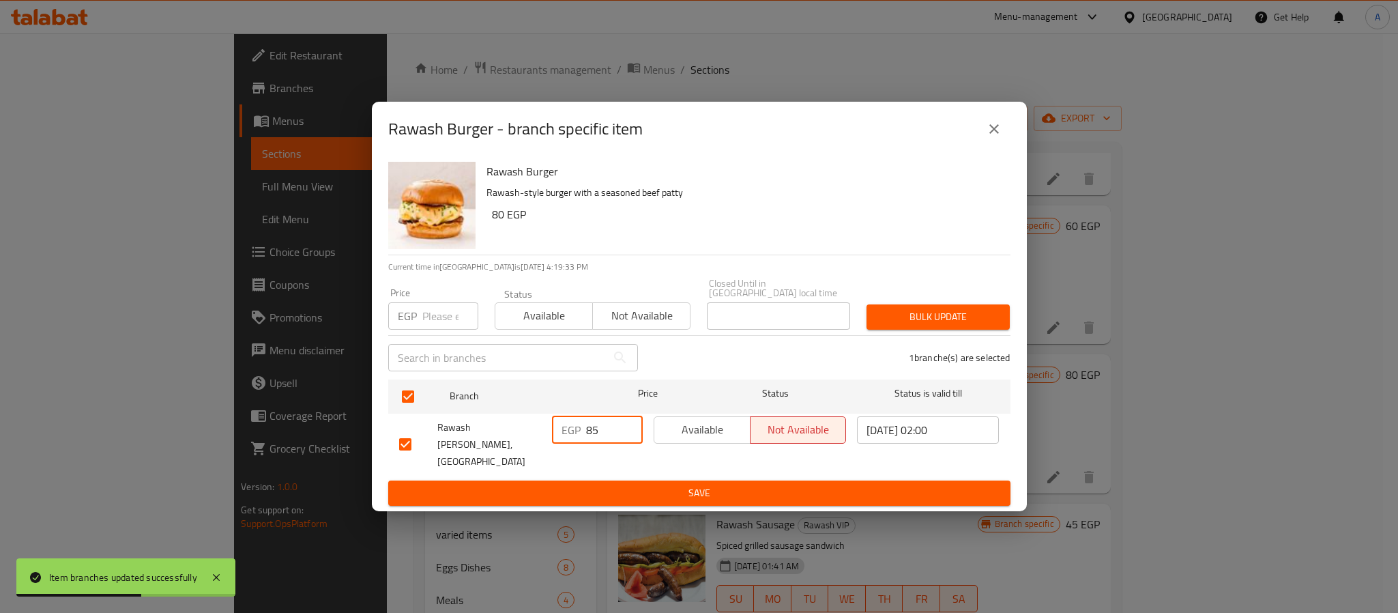
drag, startPoint x: 577, startPoint y: 431, endPoint x: 566, endPoint y: 431, distance: 11.6
click at [566, 431] on div "EGP 85 ​" at bounding box center [597, 429] width 91 height 27
type input "100"
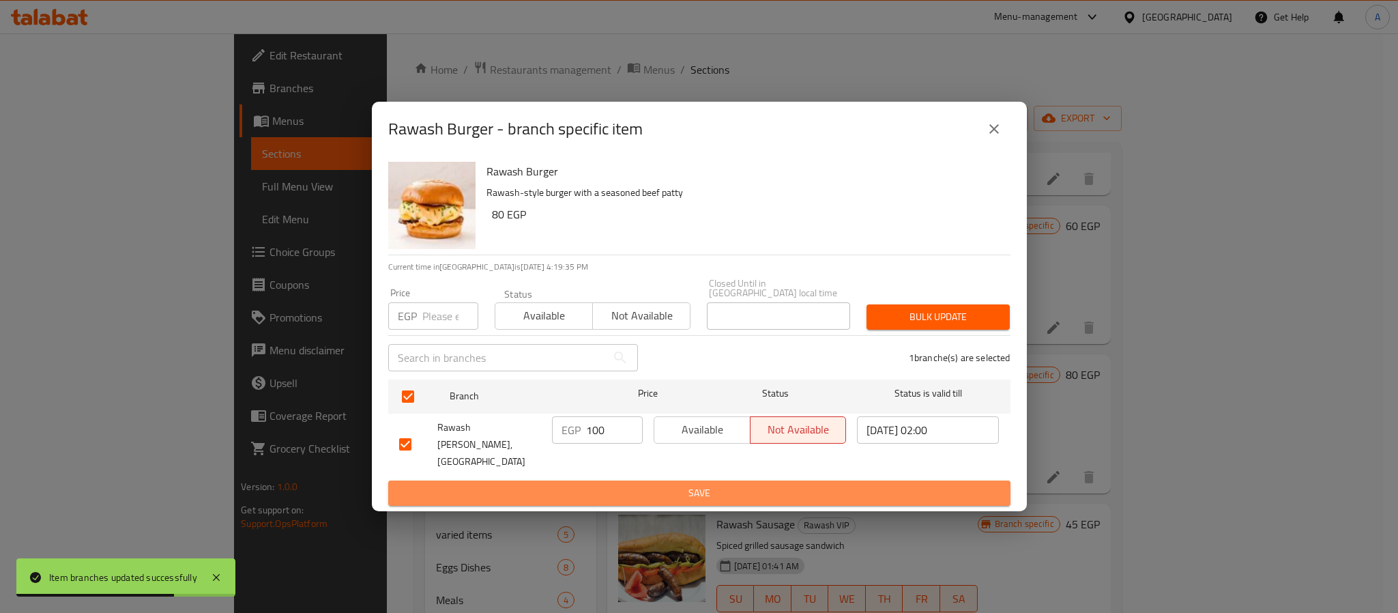
click at [608, 485] on span "Save" at bounding box center [699, 493] width 601 height 17
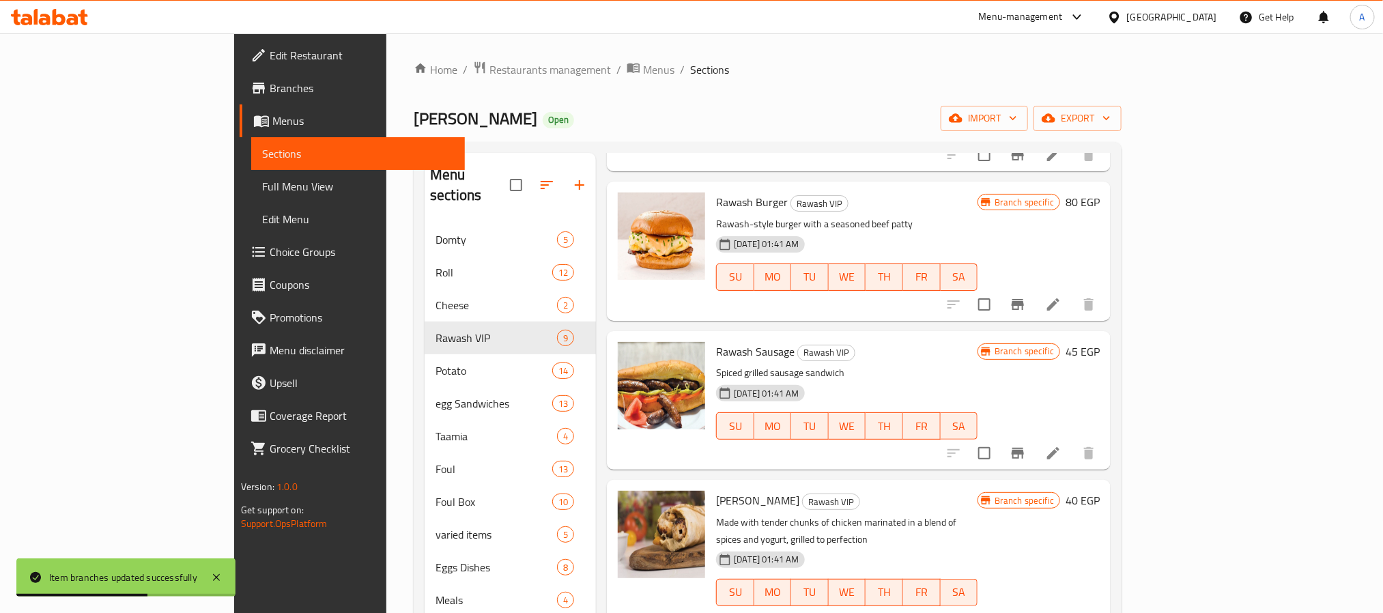
scroll to position [487, 0]
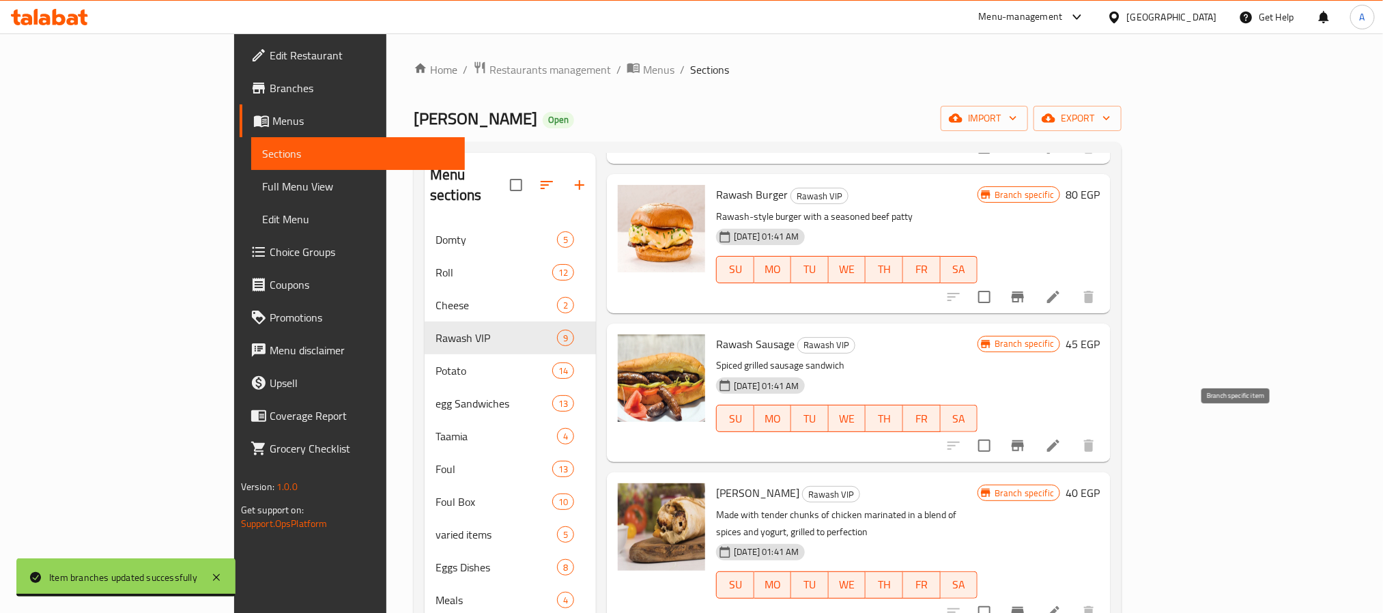
click at [1024, 440] on icon "Branch-specific-item" at bounding box center [1017, 445] width 12 height 11
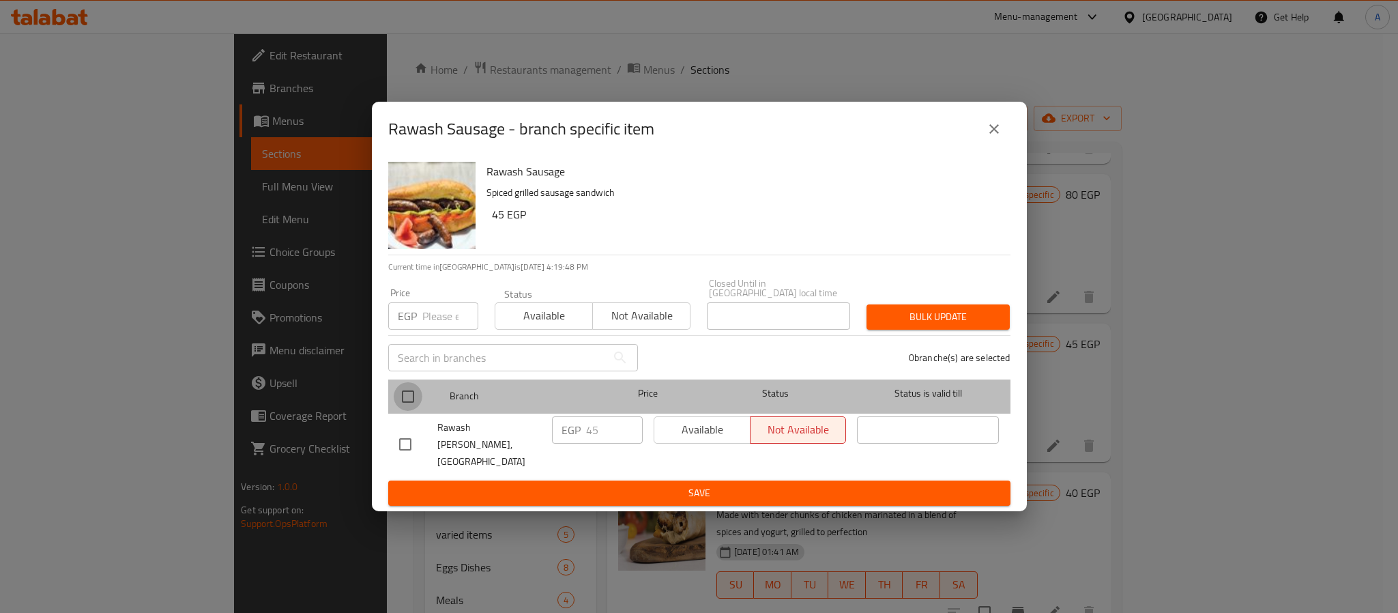
click at [407, 395] on input "checkbox" at bounding box center [408, 396] width 29 height 29
checkbox input "true"
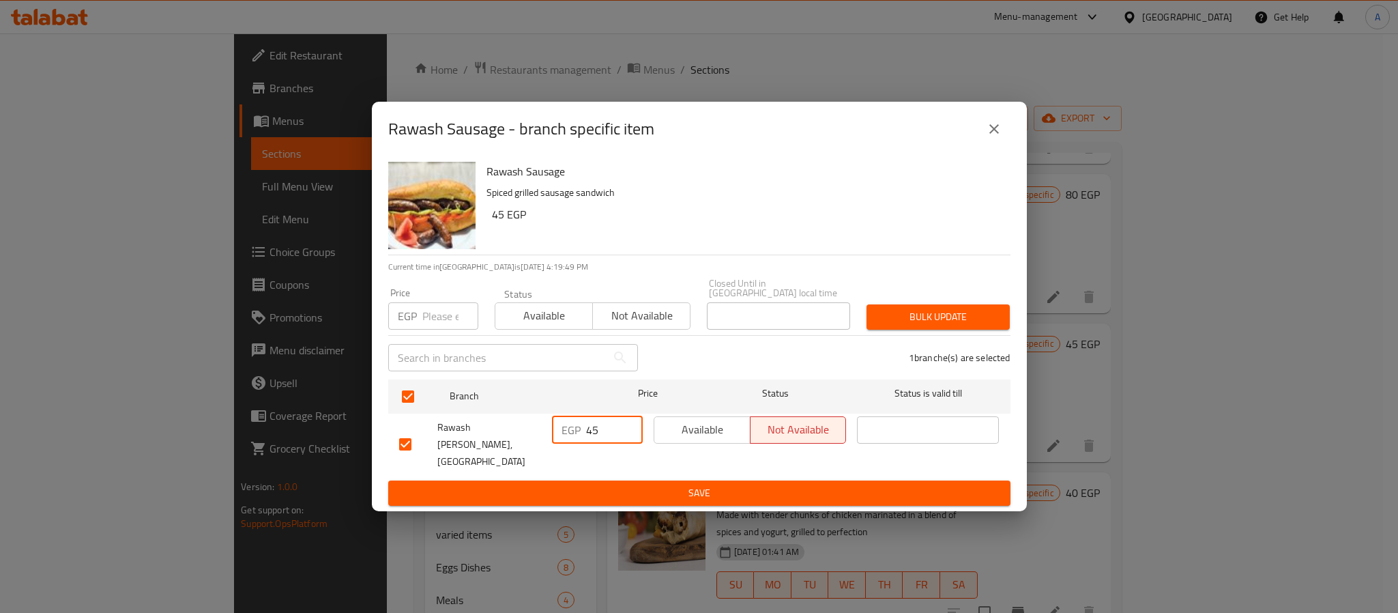
drag, startPoint x: 592, startPoint y: 429, endPoint x: 577, endPoint y: 434, distance: 16.0
click at [577, 434] on div "EGP 45 ​" at bounding box center [597, 429] width 91 height 27
type input "55"
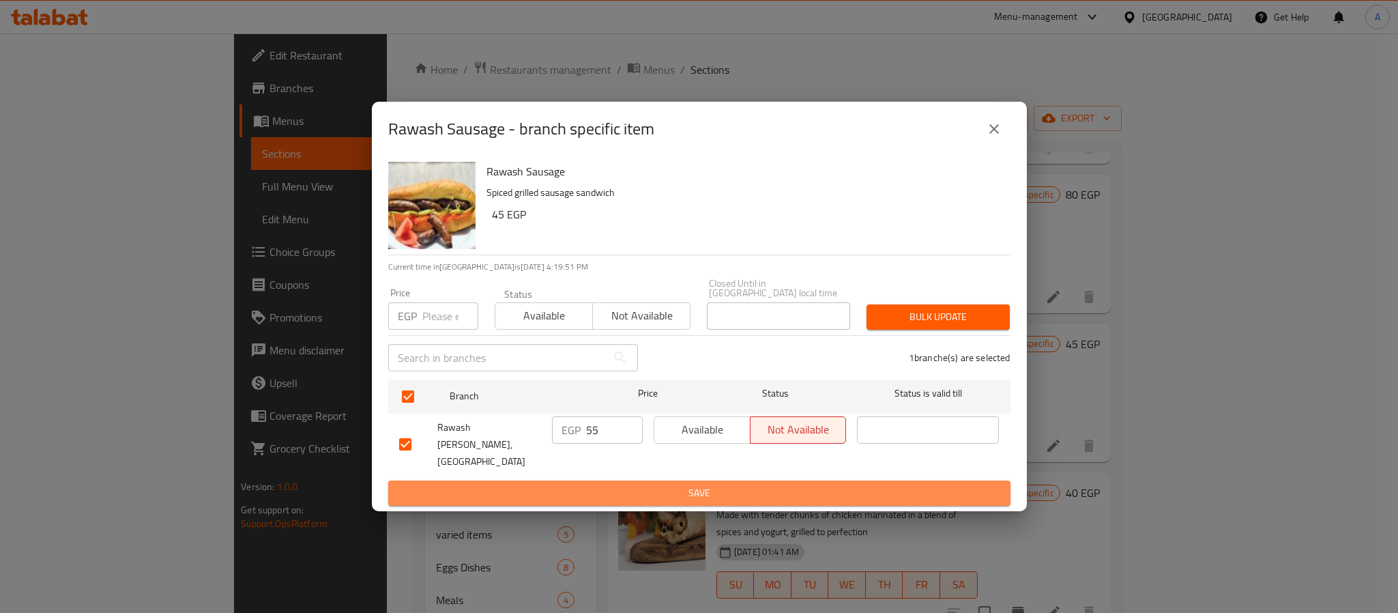
click at [579, 485] on span "Save" at bounding box center [699, 493] width 601 height 17
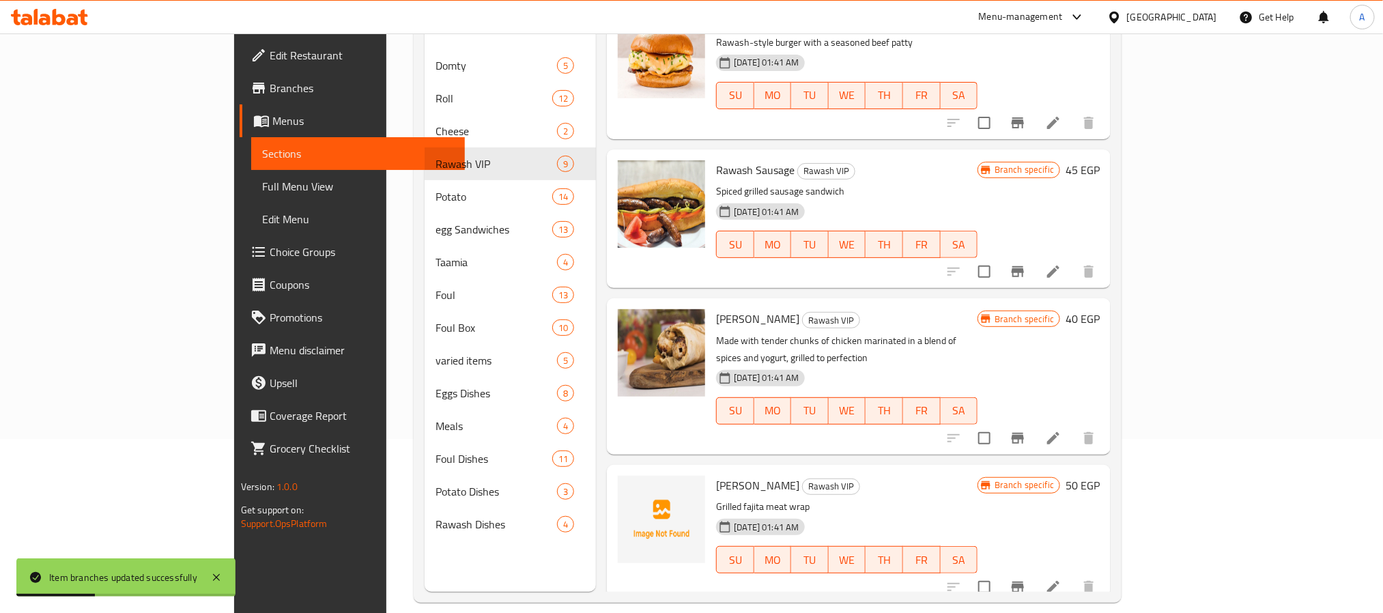
scroll to position [176, 0]
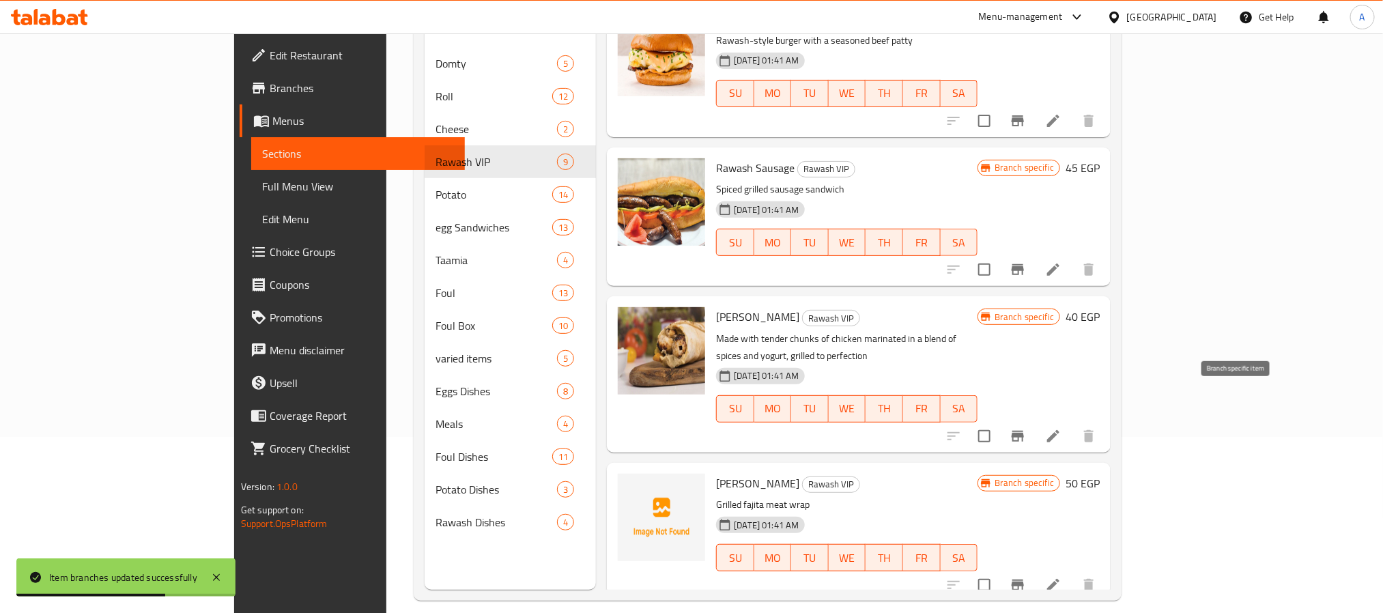
click at [1026, 428] on icon "Branch-specific-item" at bounding box center [1017, 436] width 16 height 16
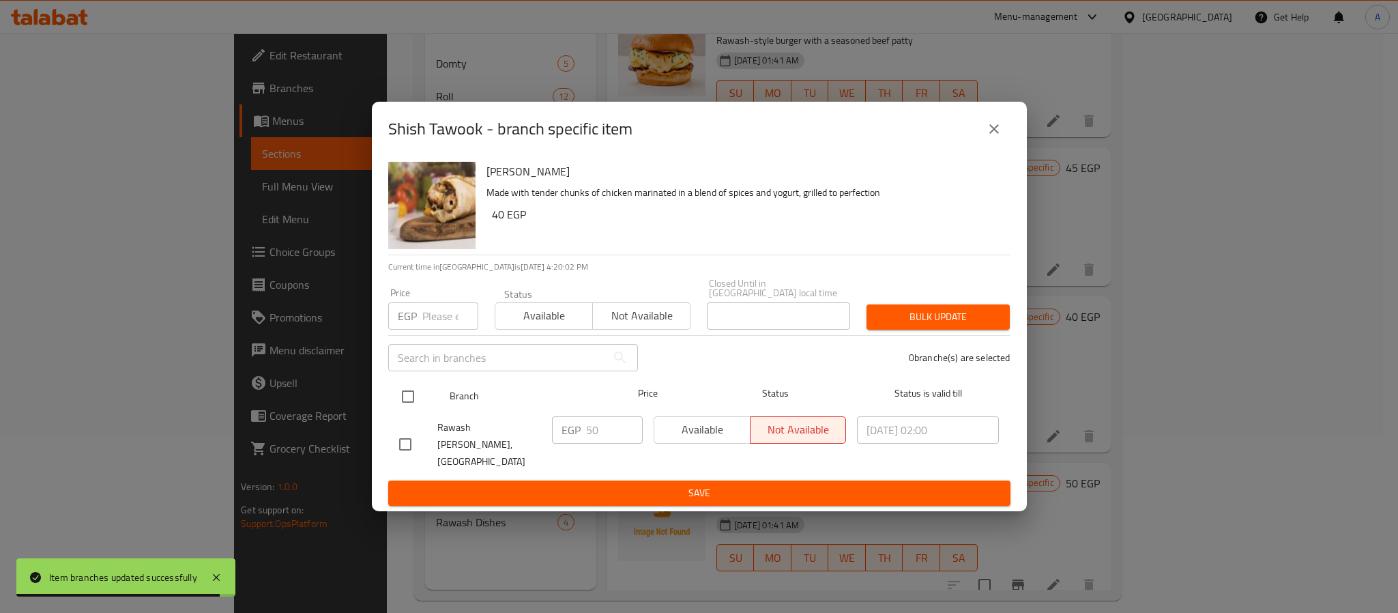
click at [408, 403] on input "checkbox" at bounding box center [408, 396] width 29 height 29
checkbox input "true"
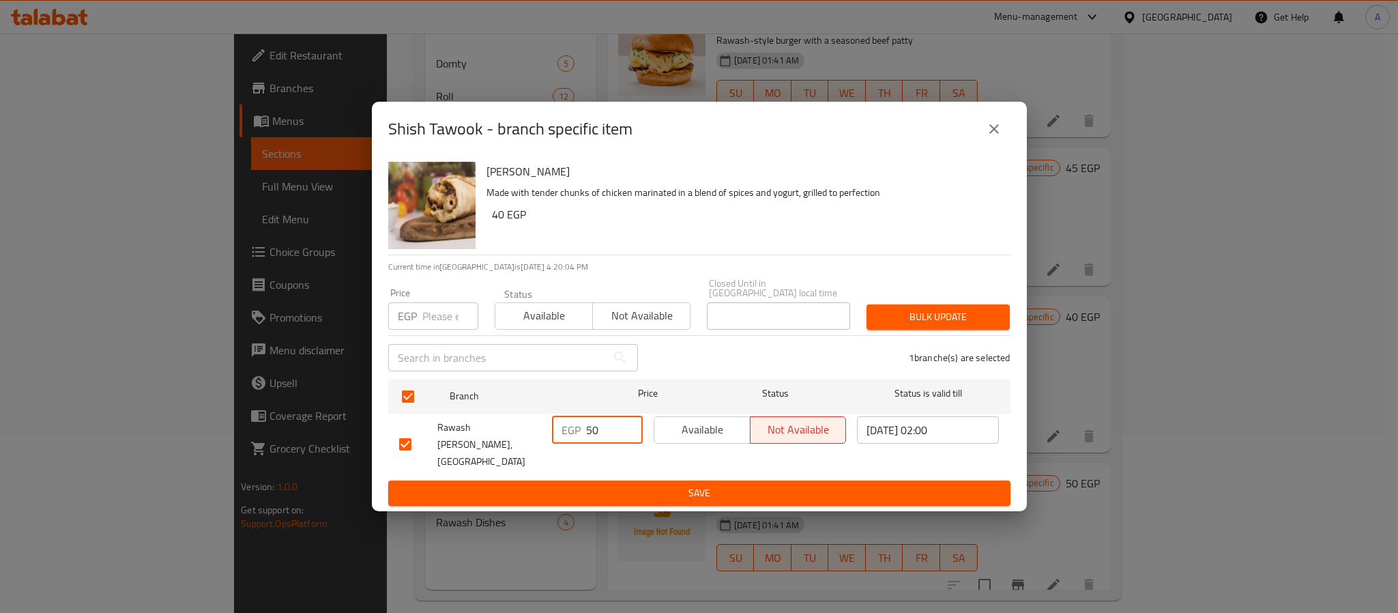
drag, startPoint x: 594, startPoint y: 436, endPoint x: 575, endPoint y: 440, distance: 18.9
click at [575, 440] on div "EGP 50 ​" at bounding box center [597, 429] width 91 height 27
type input "60"
click at [619, 485] on span "Save" at bounding box center [699, 493] width 601 height 17
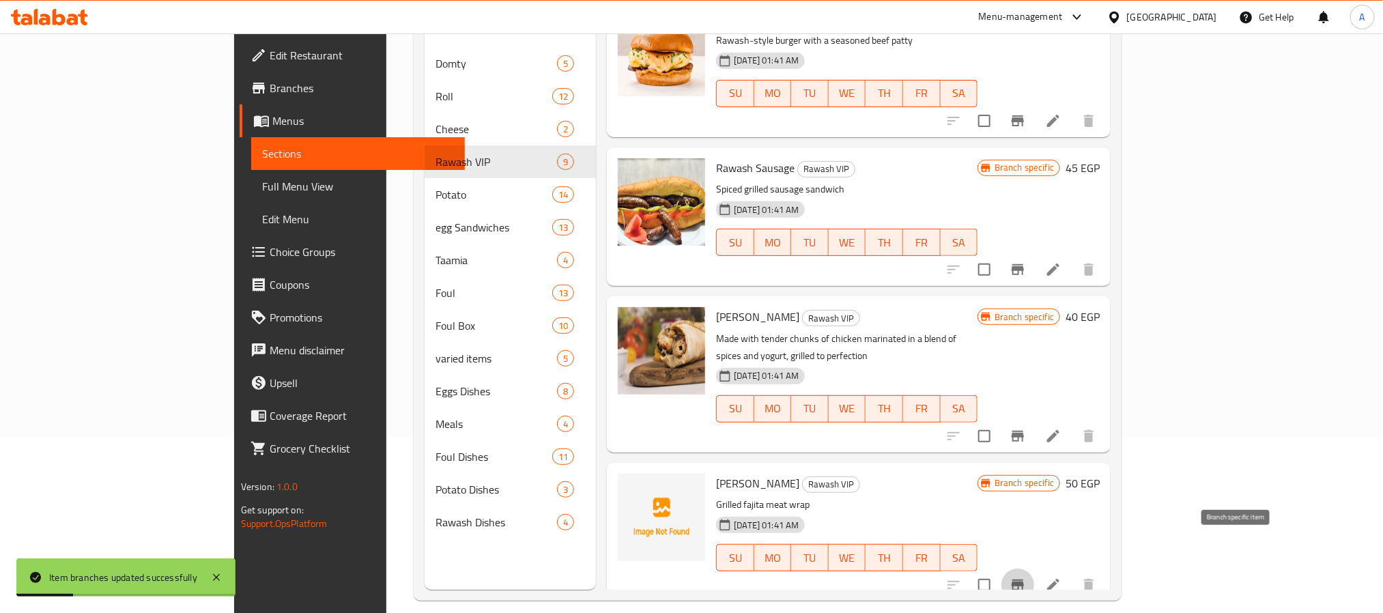
click at [1024, 579] on icon "Branch-specific-item" at bounding box center [1017, 584] width 12 height 11
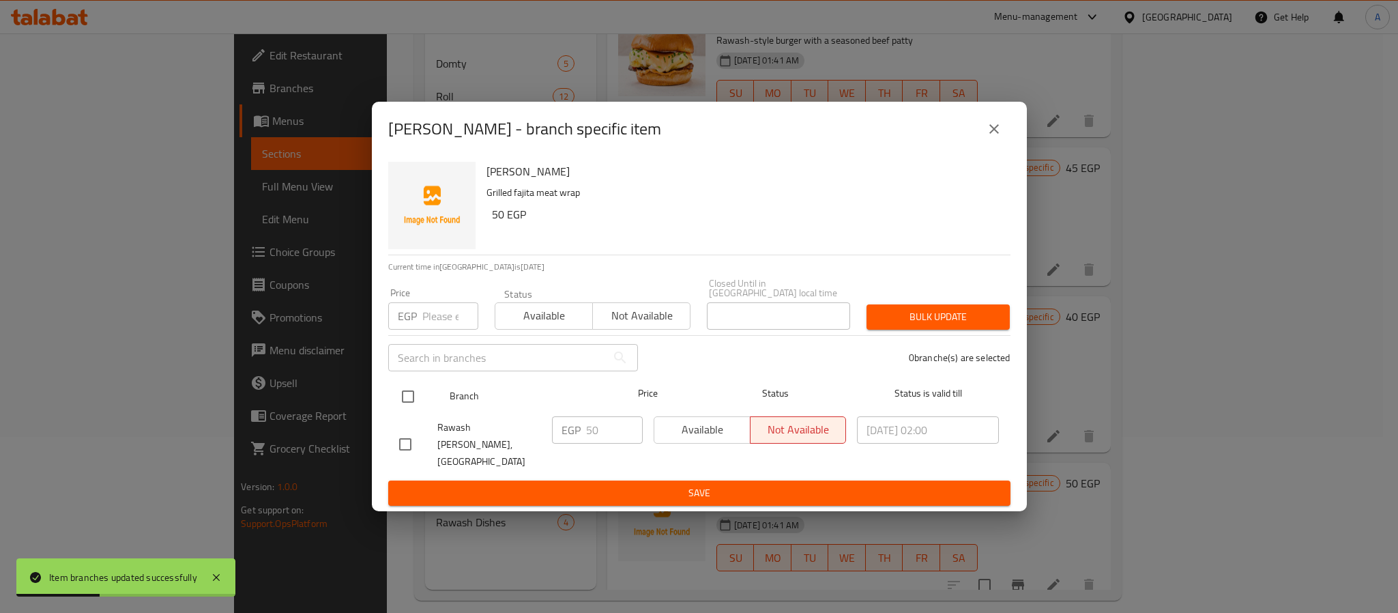
click at [412, 400] on input "checkbox" at bounding box center [408, 396] width 29 height 29
checkbox input "true"
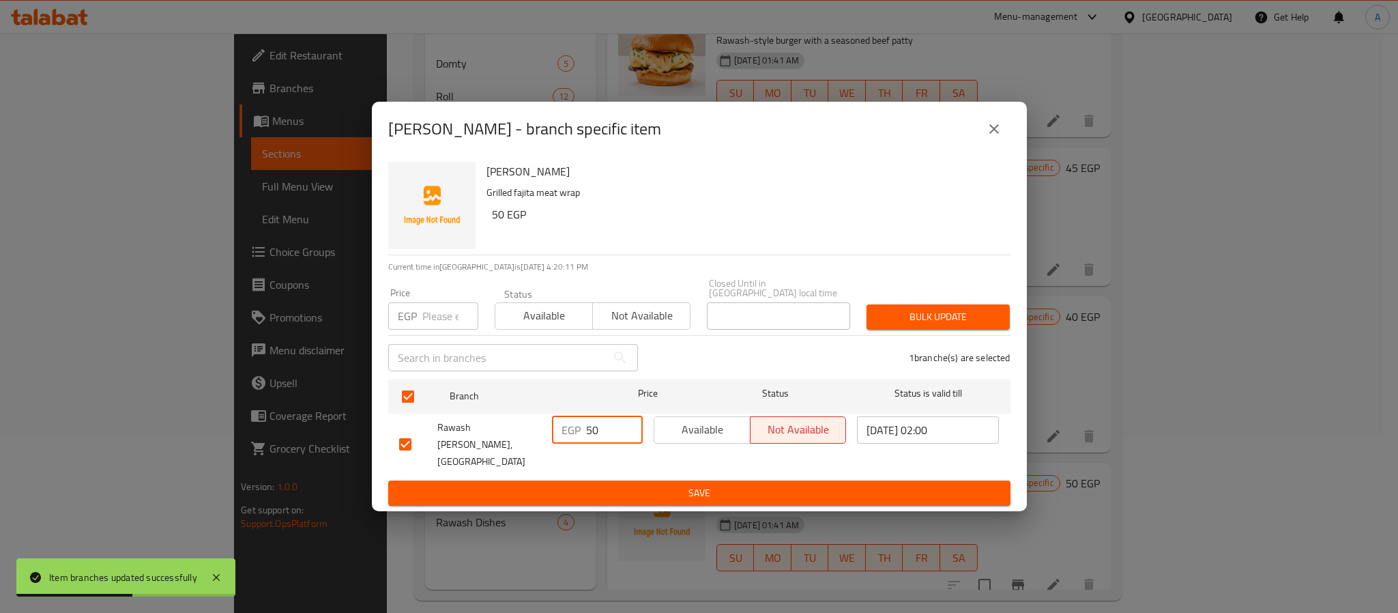
drag, startPoint x: 592, startPoint y: 431, endPoint x: 576, endPoint y: 434, distance: 16.1
click at [576, 434] on div "EGP 50 ​" at bounding box center [597, 429] width 91 height 27
type input "60"
click at [605, 485] on span "Save" at bounding box center [699, 493] width 601 height 17
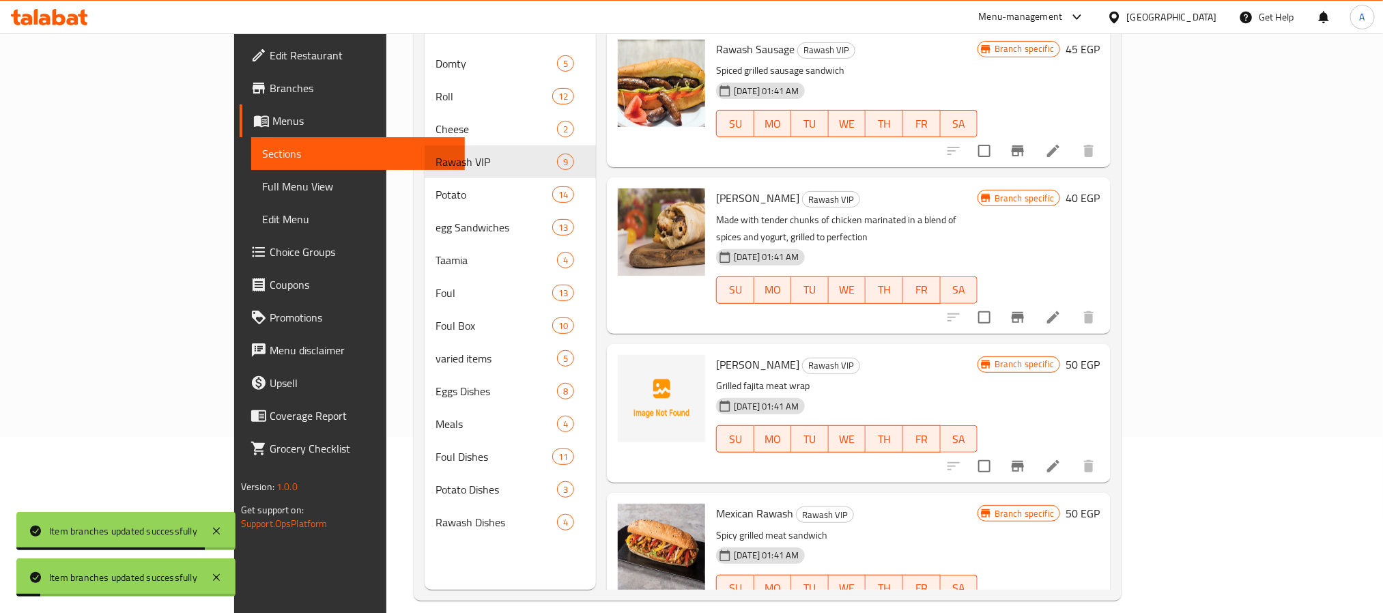
scroll to position [762, 0]
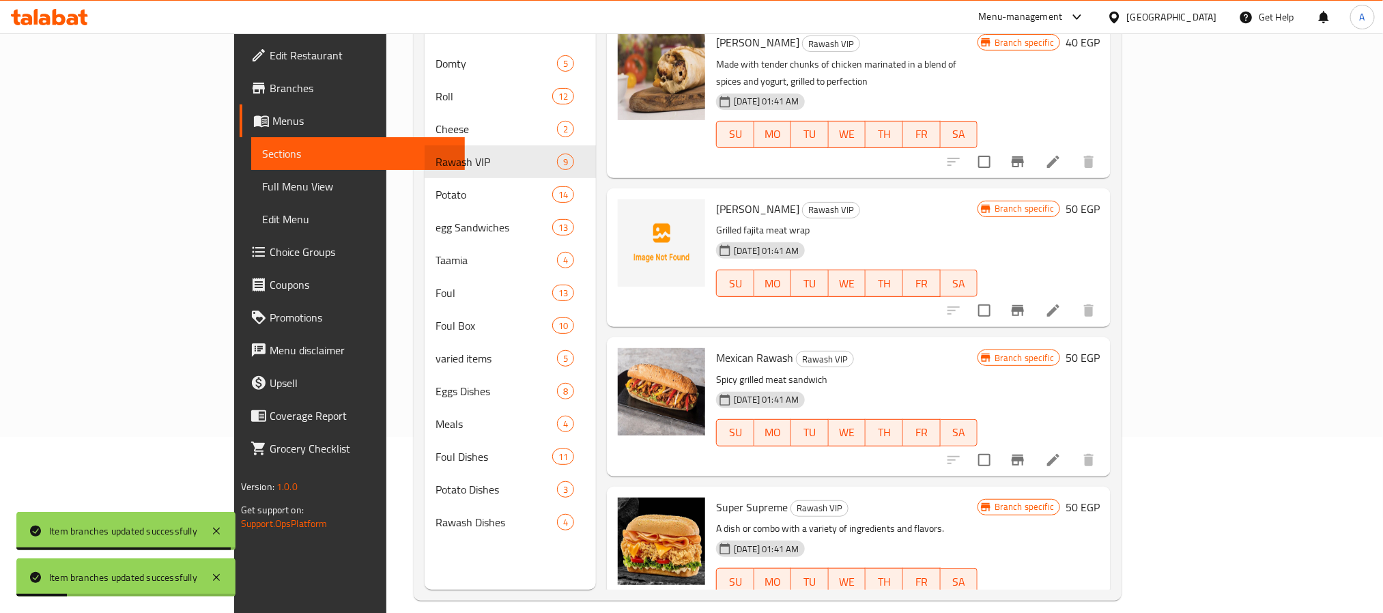
click at [1024, 455] on icon "Branch-specific-item" at bounding box center [1017, 460] width 12 height 11
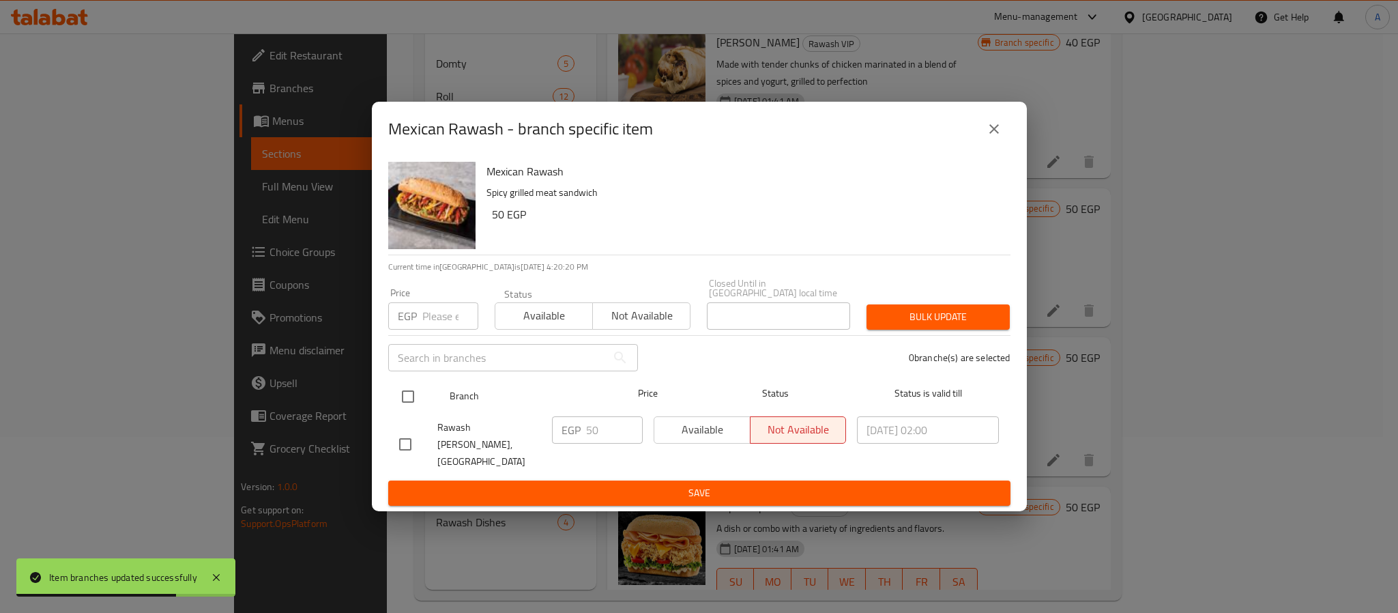
drag, startPoint x: 408, startPoint y: 393, endPoint x: 506, endPoint y: 414, distance: 99.9
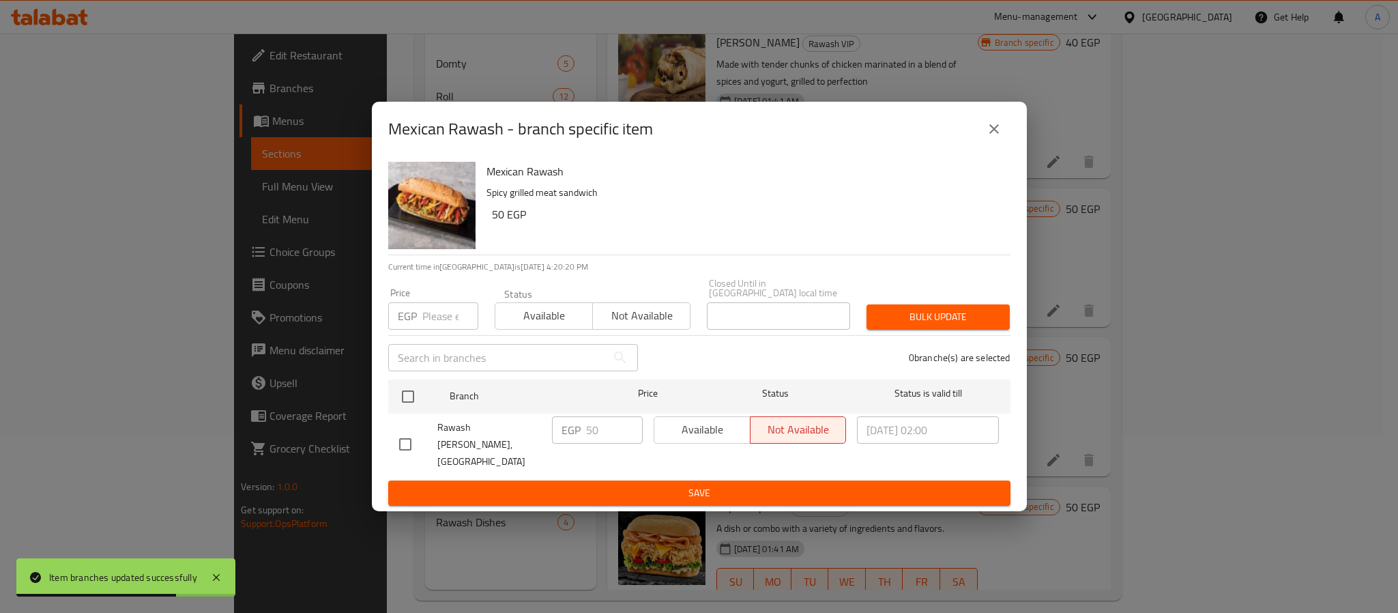
click at [412, 395] on input "checkbox" at bounding box center [408, 396] width 29 height 29
checkbox input "true"
drag, startPoint x: 594, startPoint y: 430, endPoint x: 579, endPoint y: 430, distance: 14.3
click at [579, 430] on div "EGP 50 ​" at bounding box center [597, 429] width 91 height 27
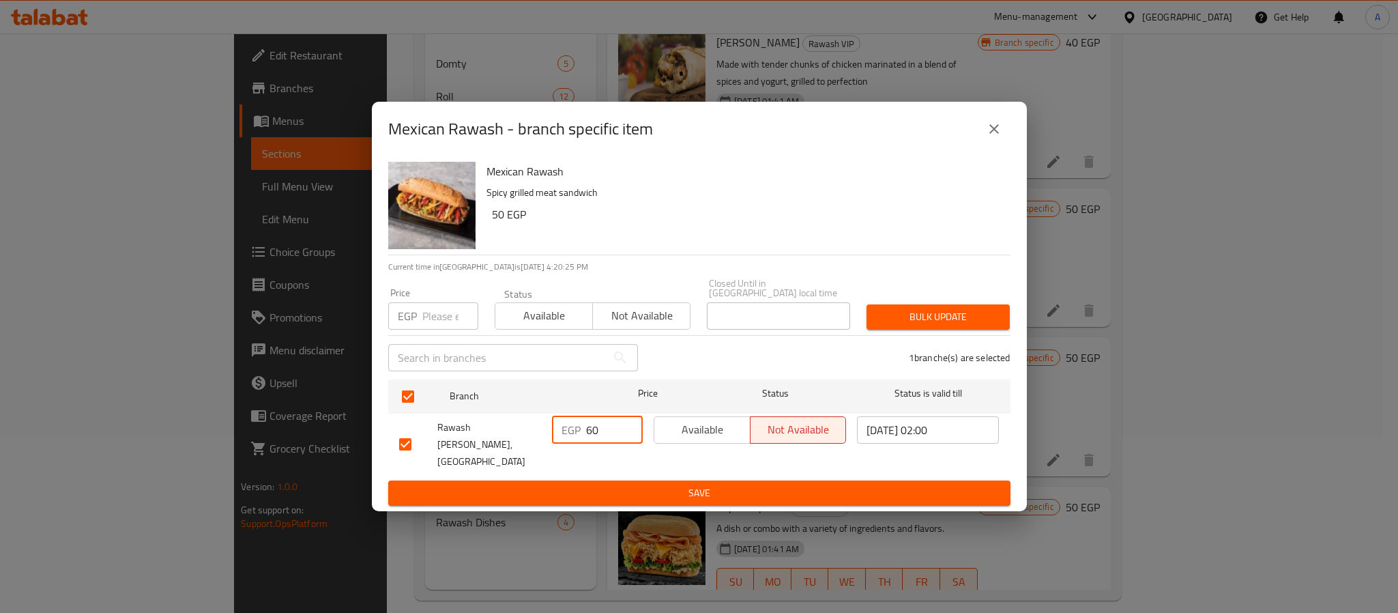
type input "60"
click at [599, 485] on span "Save" at bounding box center [699, 493] width 601 height 17
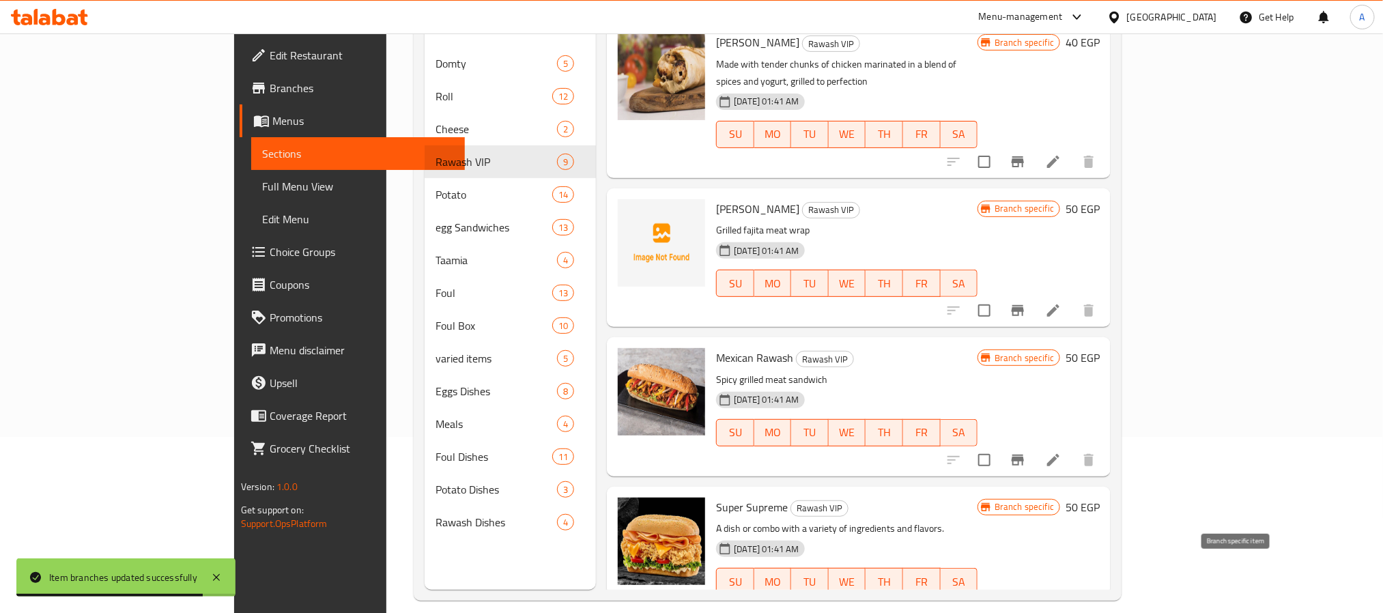
click at [1026, 601] on icon "Branch-specific-item" at bounding box center [1017, 609] width 16 height 16
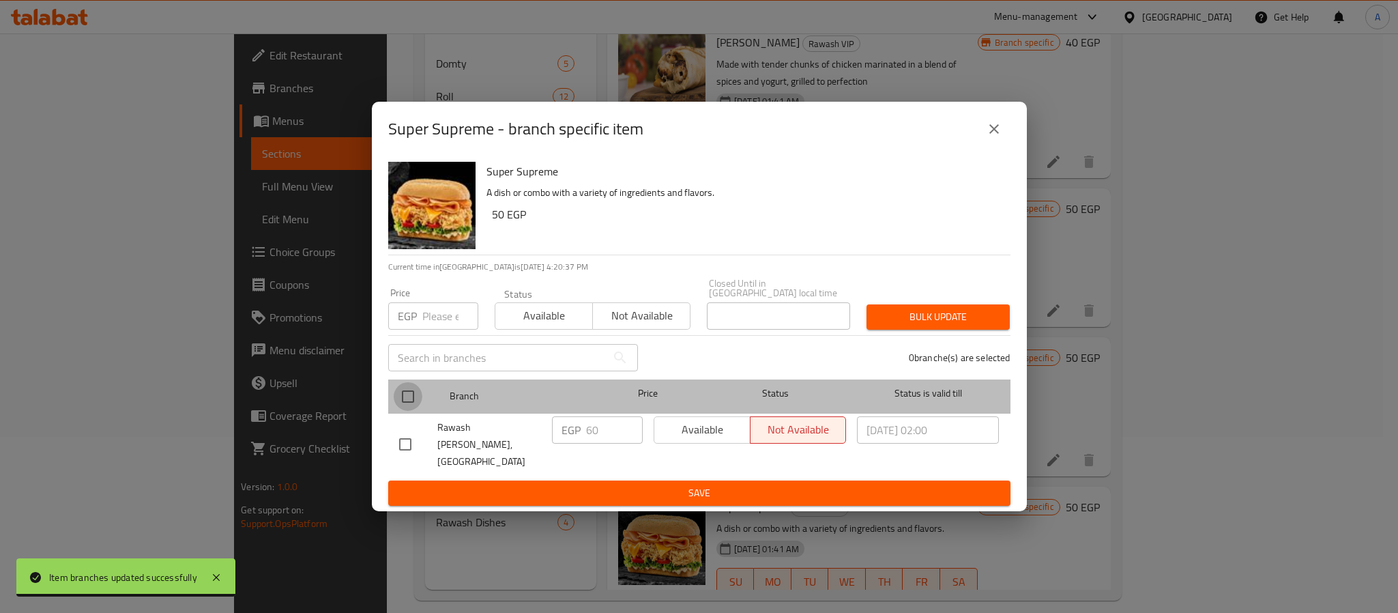
click at [407, 394] on input "checkbox" at bounding box center [408, 396] width 29 height 29
checkbox input "true"
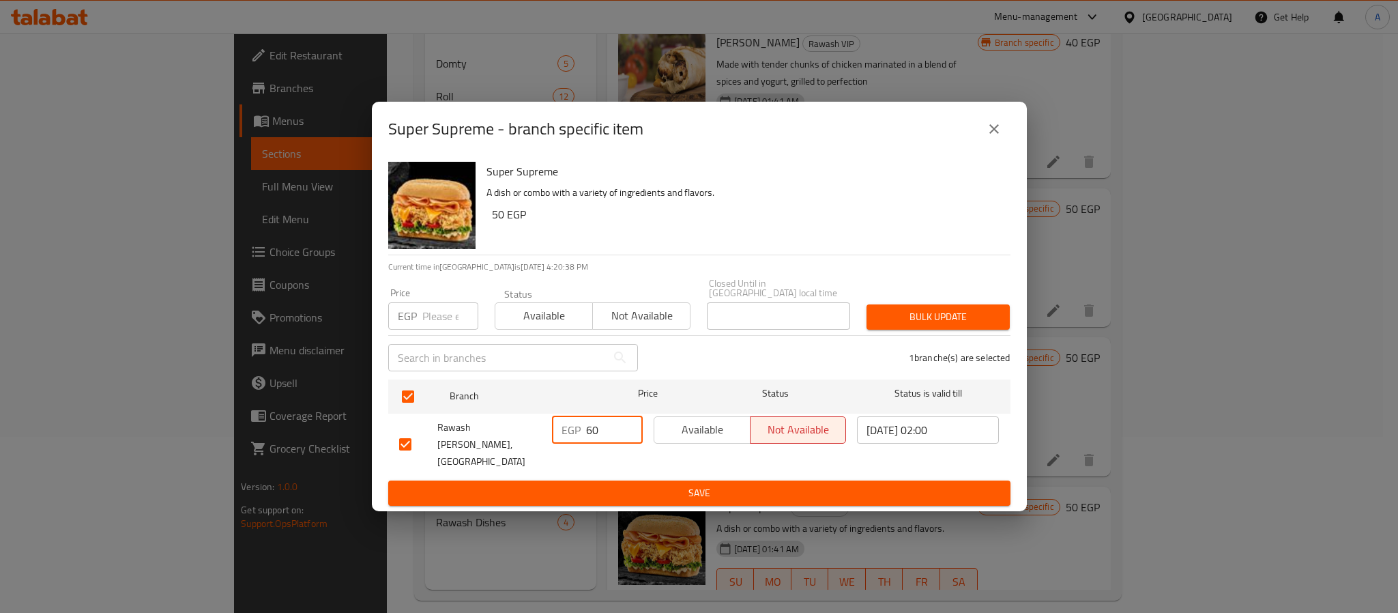
drag, startPoint x: 596, startPoint y: 428, endPoint x: 580, endPoint y: 431, distance: 15.9
click at [580, 431] on div "EGP 60 ​" at bounding box center [597, 429] width 91 height 27
type input "70"
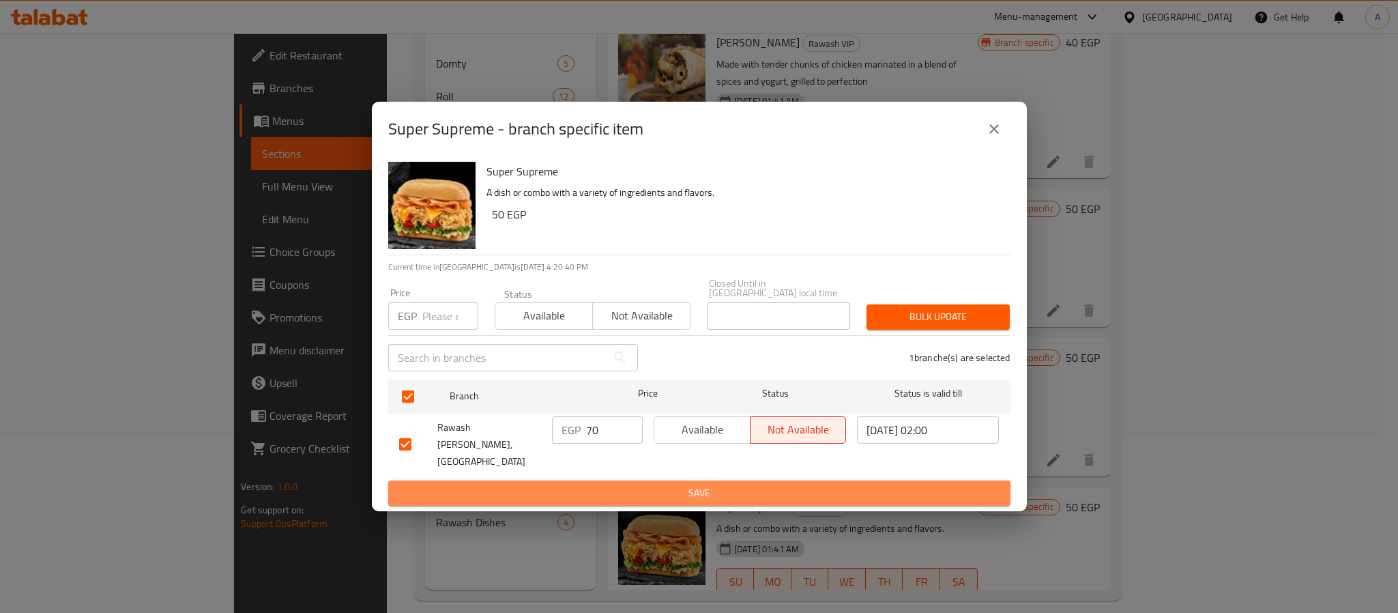
click at [605, 485] on span "Save" at bounding box center [699, 493] width 601 height 17
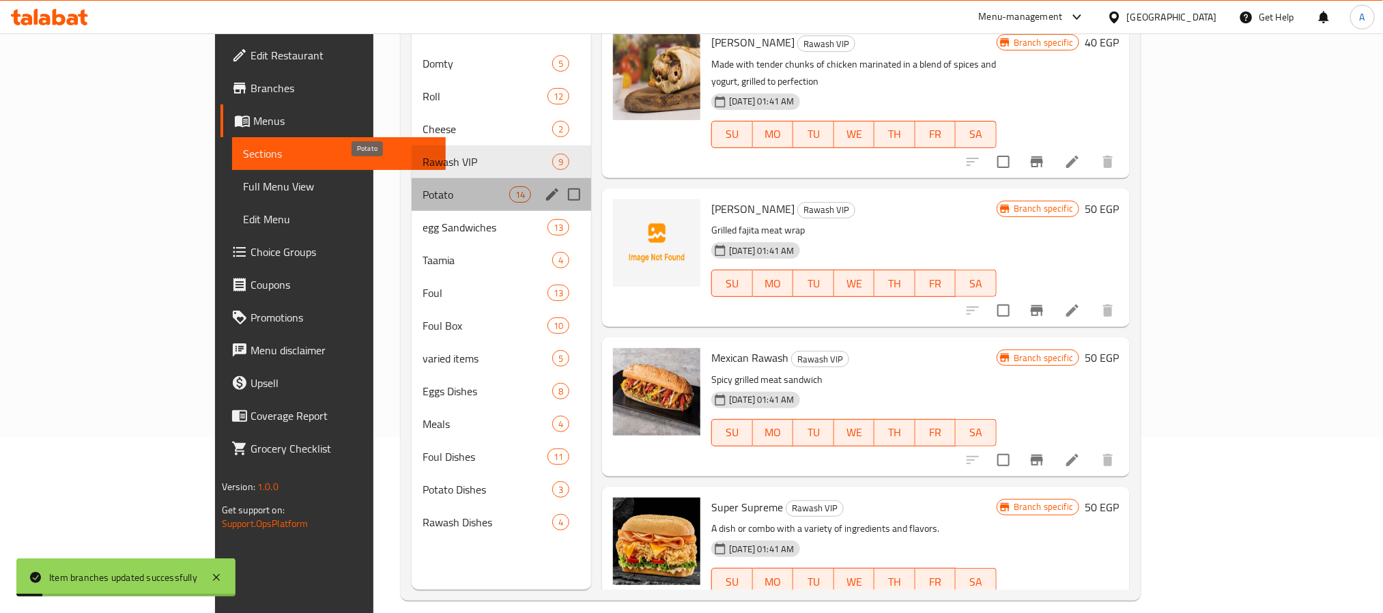
click at [422, 186] on span "Potato" at bounding box center [465, 194] width 87 height 16
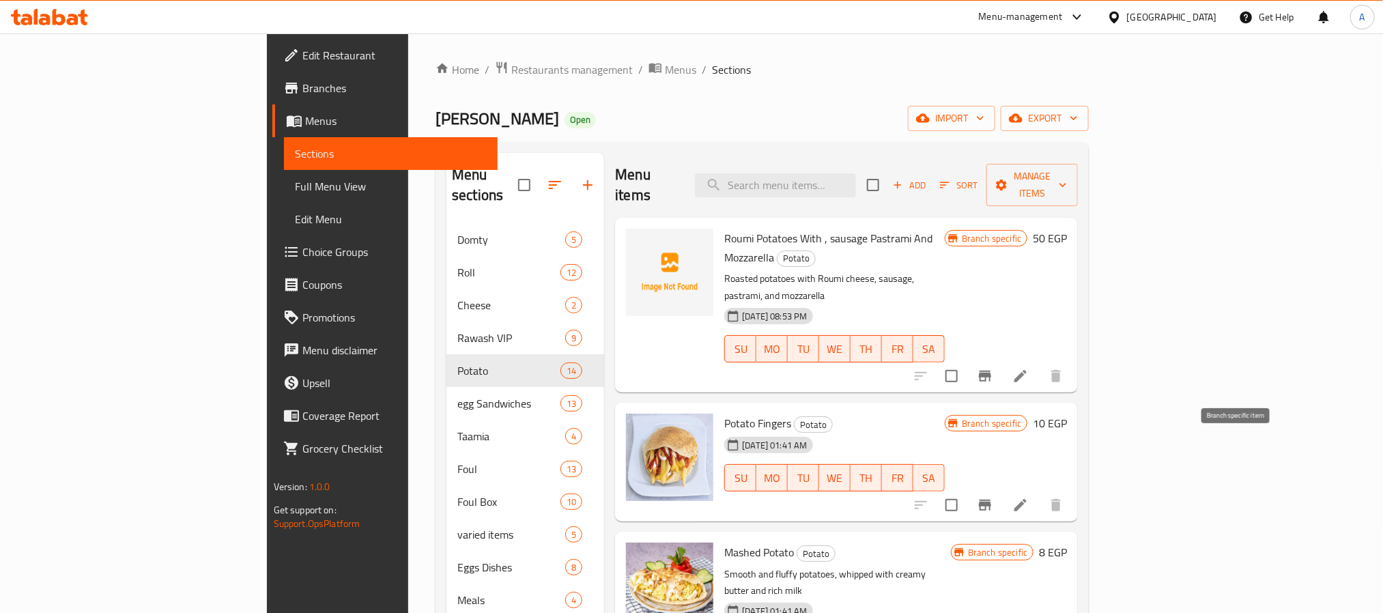
click at [1001, 489] on button "Branch-specific-item" at bounding box center [984, 505] width 33 height 33
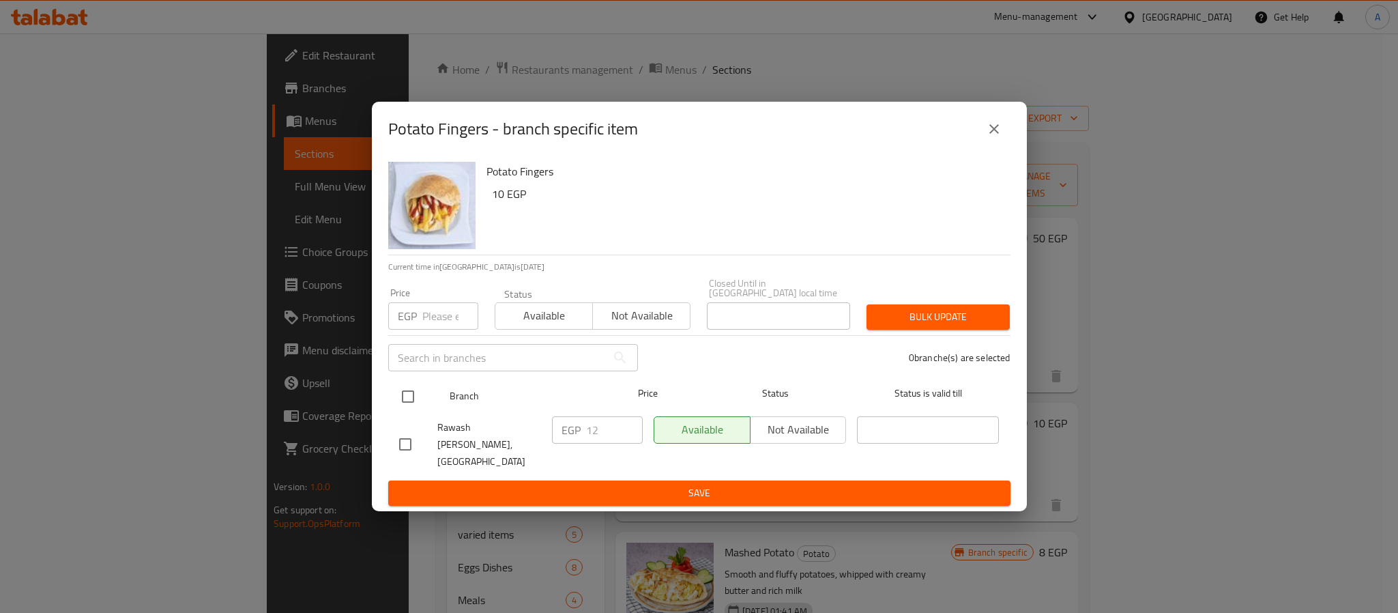
click at [408, 395] on input "checkbox" at bounding box center [408, 396] width 29 height 29
checkbox input "true"
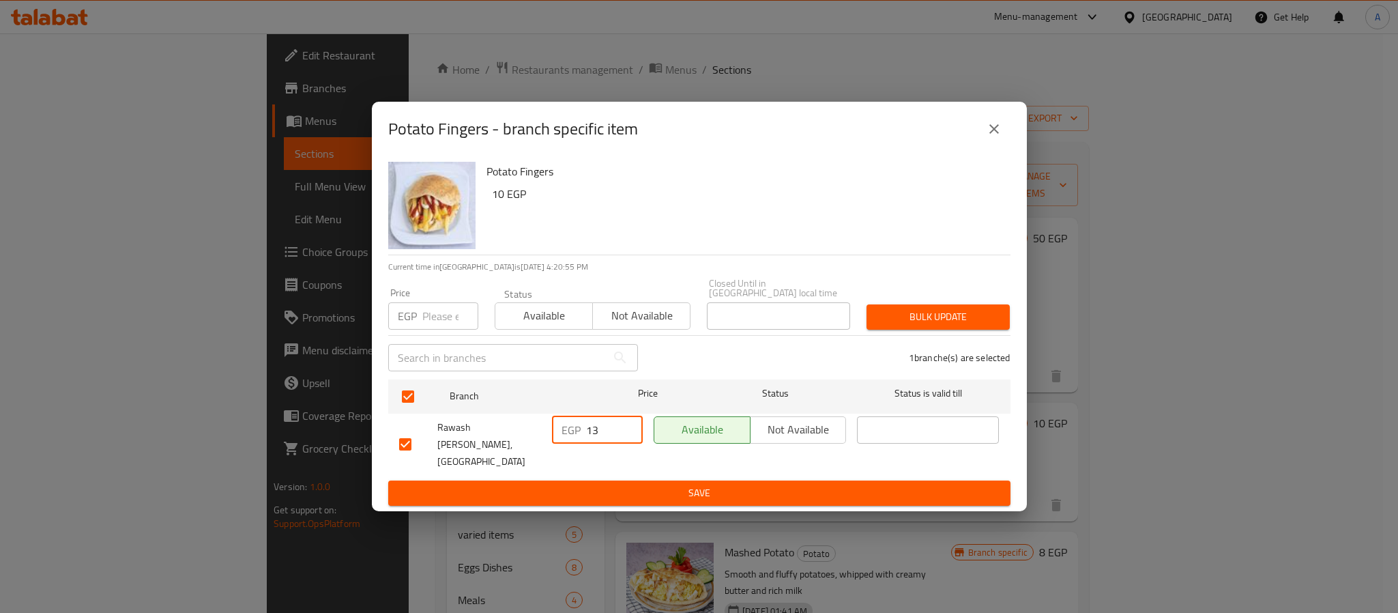
click at [629, 428] on input "13" at bounding box center [614, 429] width 57 height 27
click at [629, 428] on input "14" at bounding box center [614, 429] width 57 height 27
type input "15"
click at [629, 428] on input "15" at bounding box center [614, 429] width 57 height 27
click at [635, 485] on span "Save" at bounding box center [699, 493] width 601 height 17
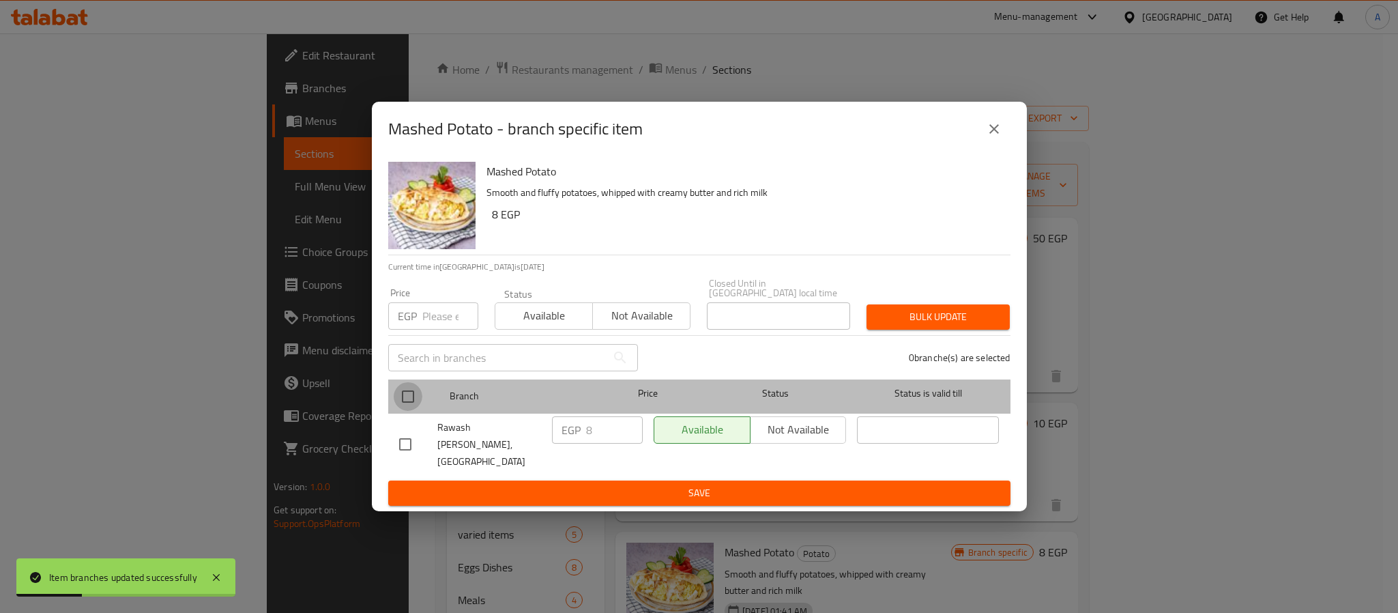
click at [402, 403] on input "checkbox" at bounding box center [408, 396] width 29 height 29
checkbox input "true"
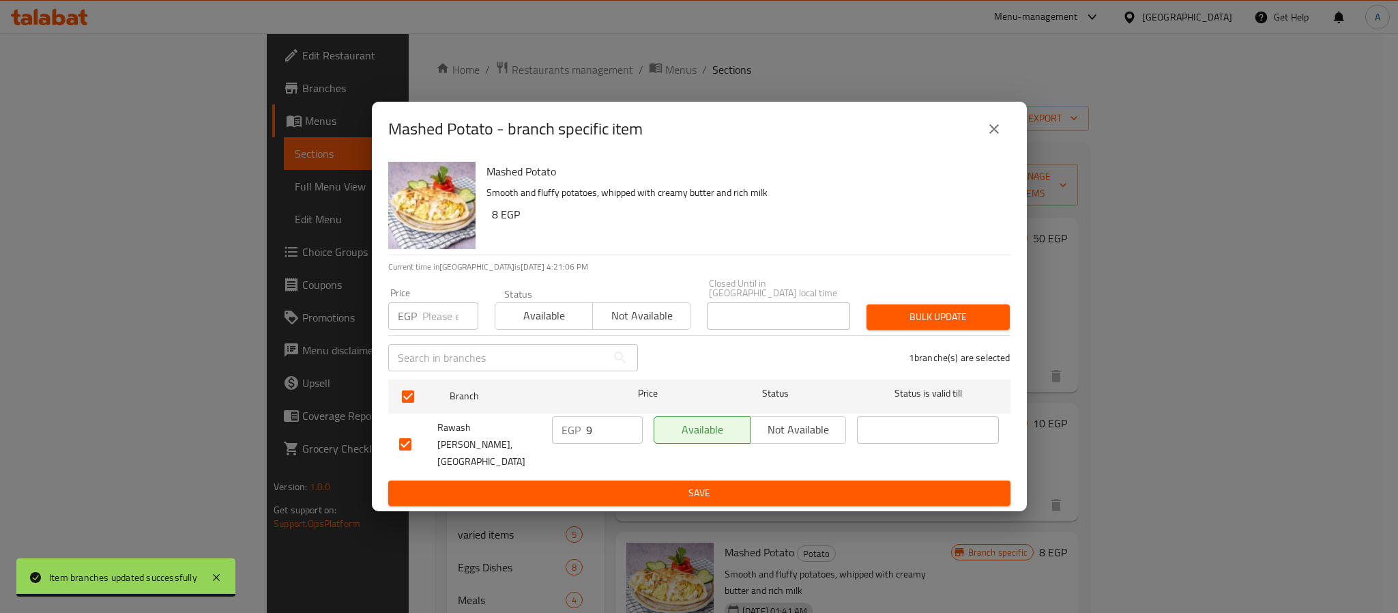
click at [623, 422] on input "9" at bounding box center [614, 429] width 57 height 27
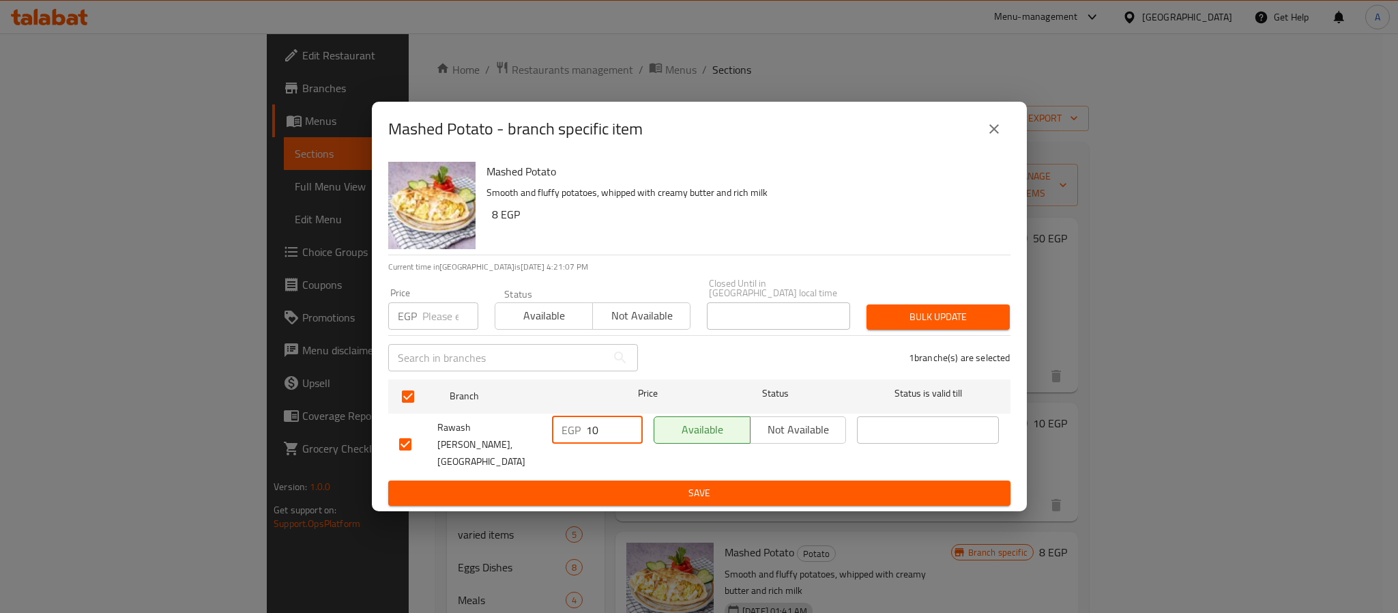
type input "10"
click at [623, 422] on input "10" at bounding box center [614, 429] width 57 height 27
click at [639, 459] on div "EGP 10 ​" at bounding box center [598, 445] width 102 height 68
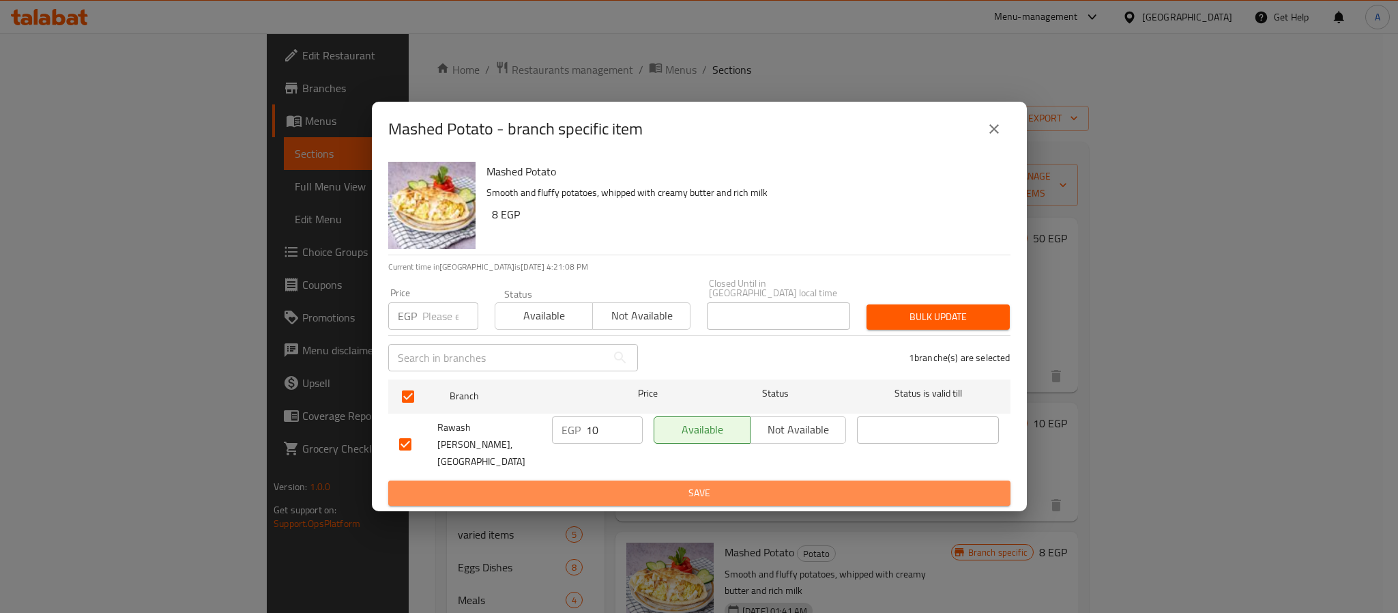
click at [644, 485] on span "Save" at bounding box center [699, 493] width 601 height 17
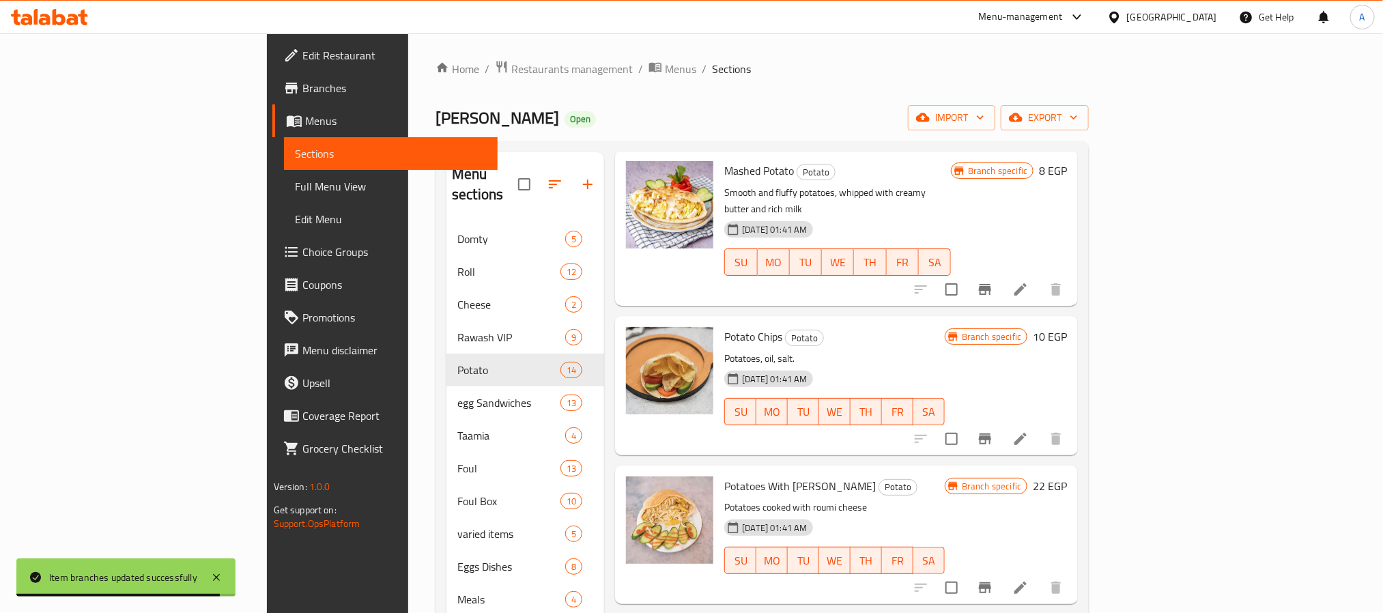
scroll to position [395, 0]
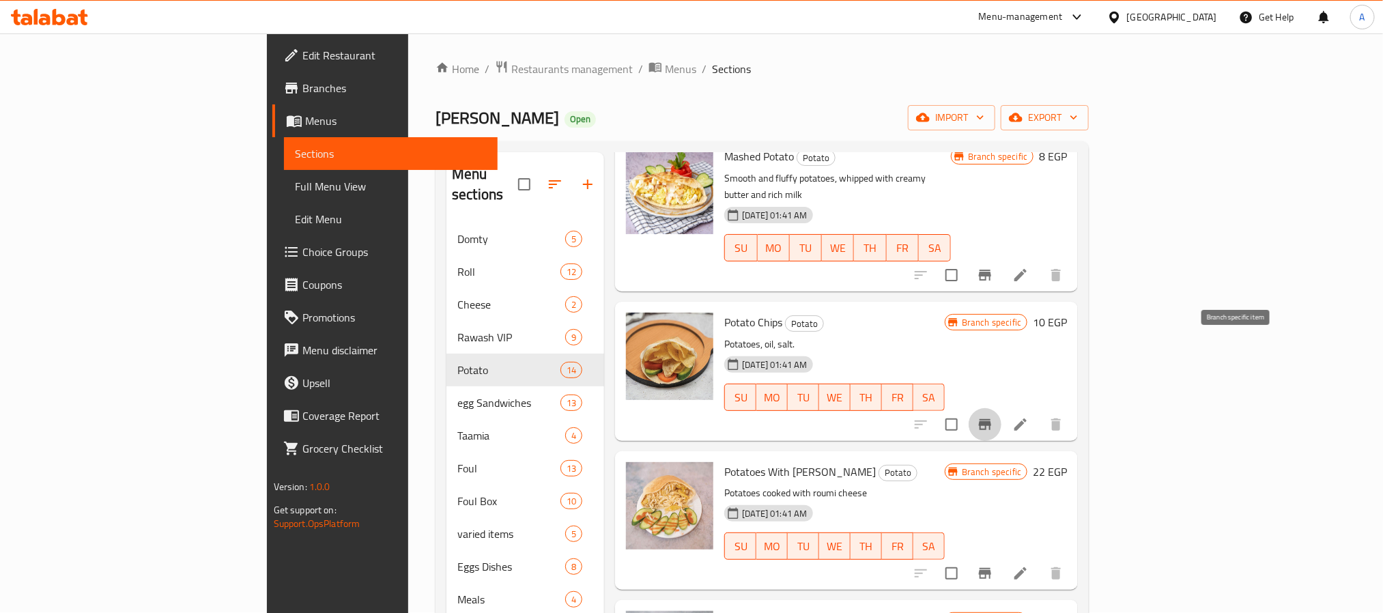
click at [993, 416] on icon "Branch-specific-item" at bounding box center [985, 424] width 16 height 16
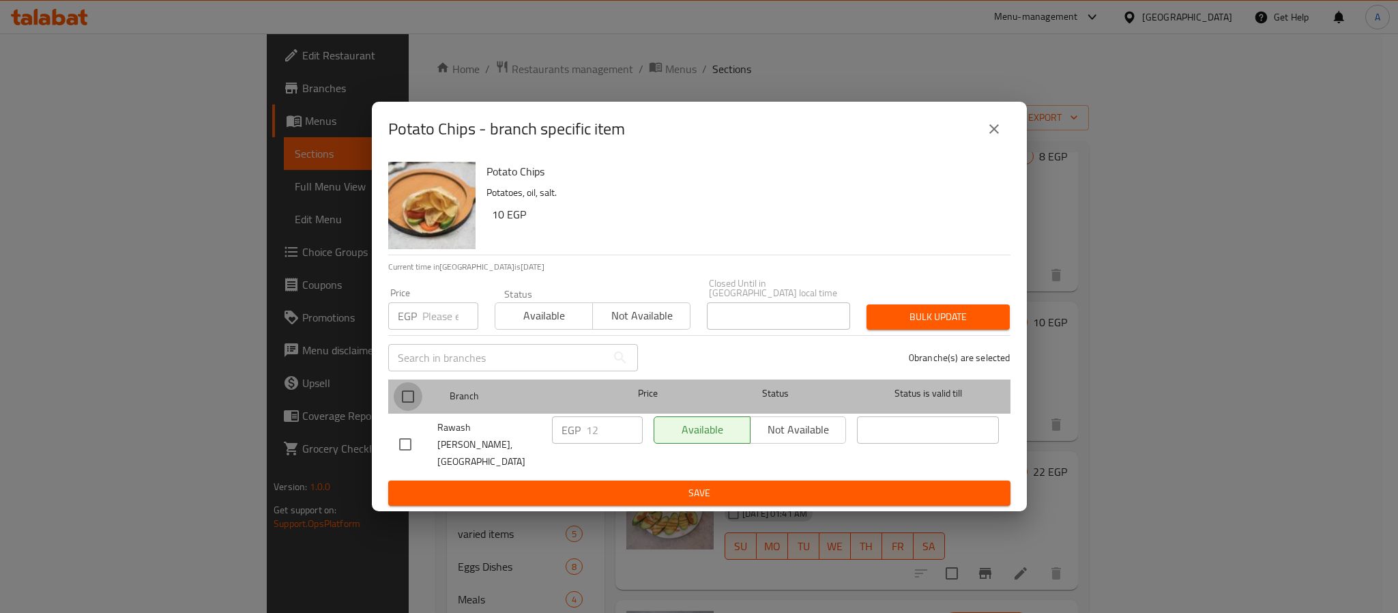
click at [414, 400] on input "checkbox" at bounding box center [408, 396] width 29 height 29
checkbox input "true"
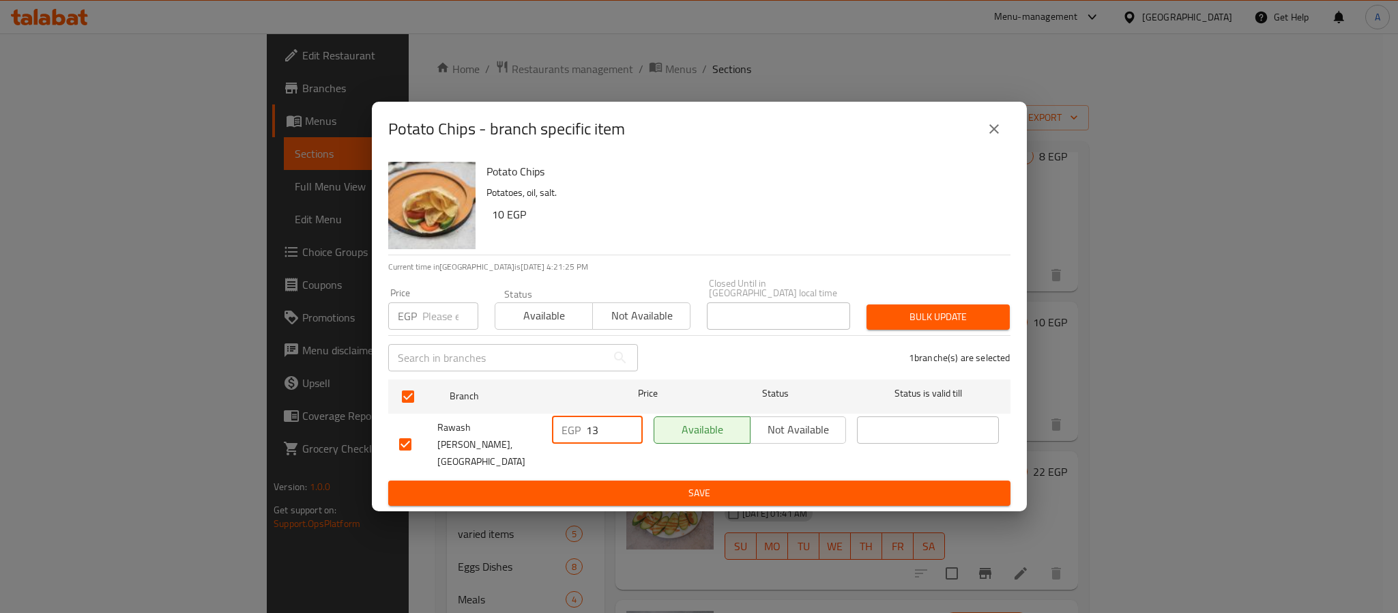
click at [629, 424] on input "13" at bounding box center [614, 429] width 57 height 27
click at [629, 424] on input "14" at bounding box center [614, 429] width 57 height 27
type input "15"
click at [629, 424] on input "15" at bounding box center [614, 429] width 57 height 27
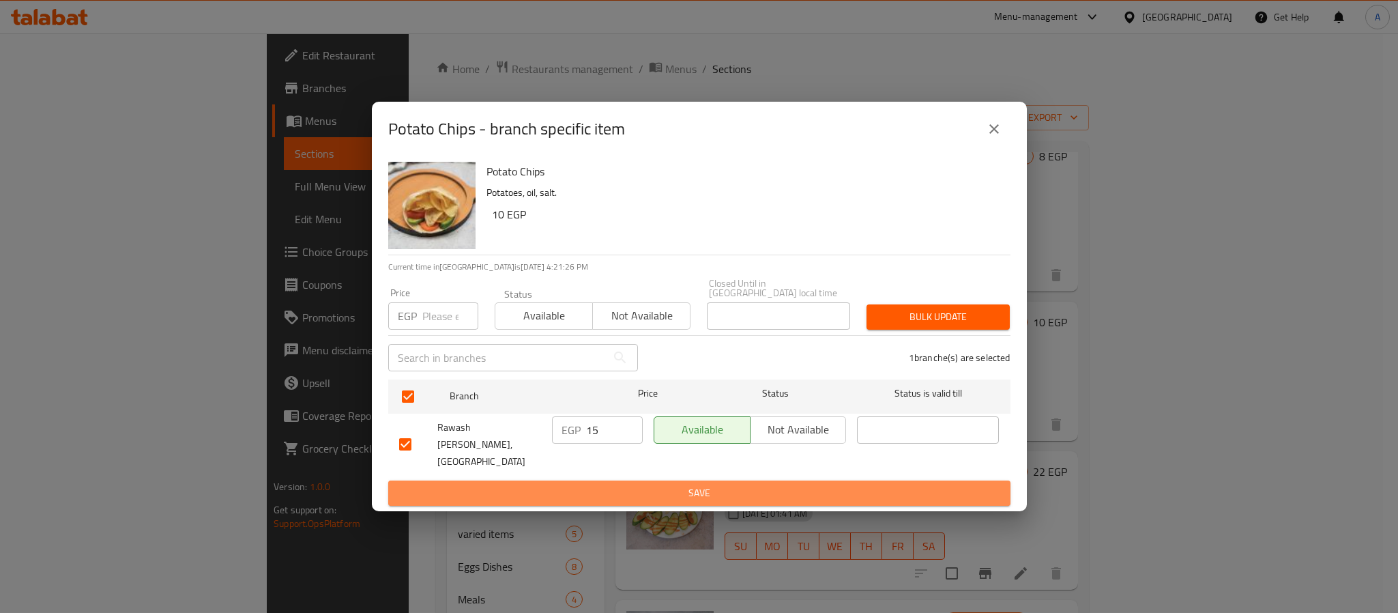
click at [629, 485] on span "Save" at bounding box center [699, 493] width 601 height 17
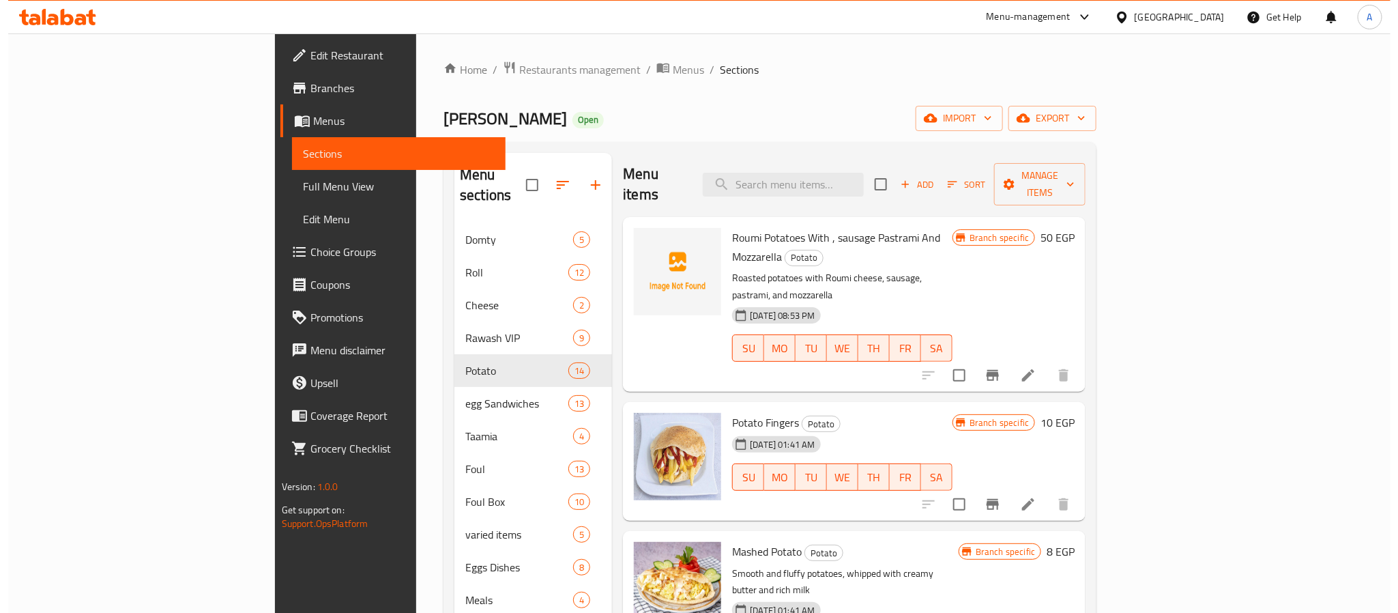
scroll to position [0, 0]
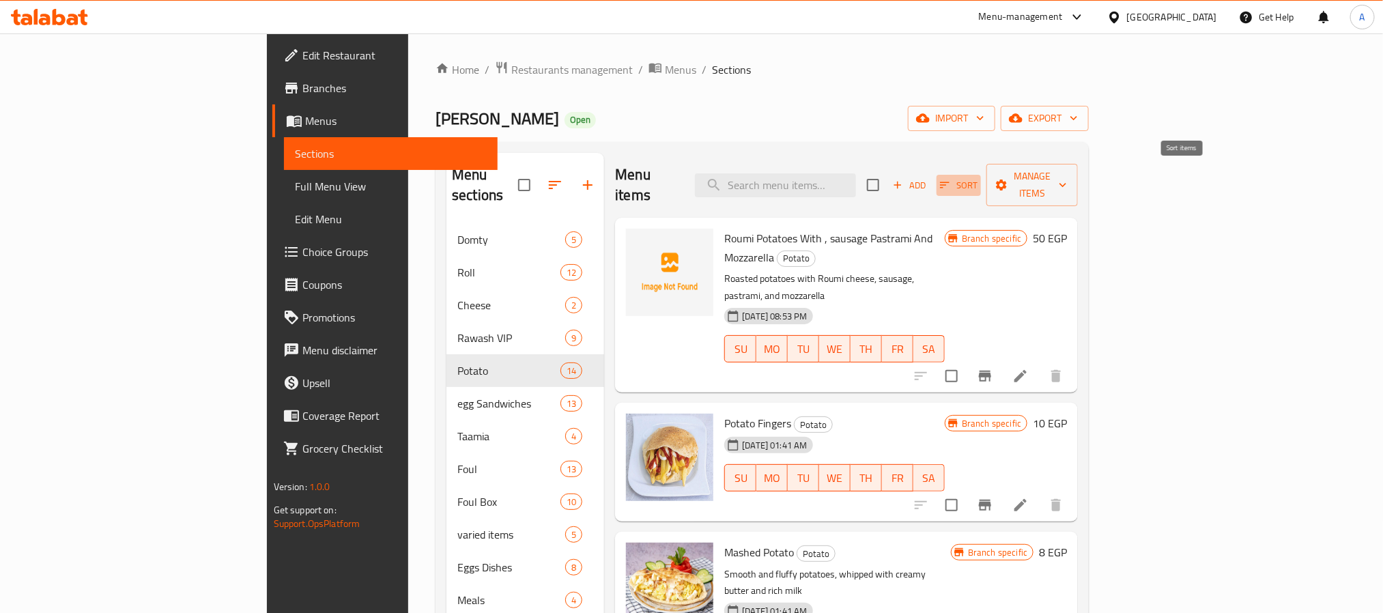
click at [977, 177] on span "Sort" at bounding box center [959, 185] width 38 height 16
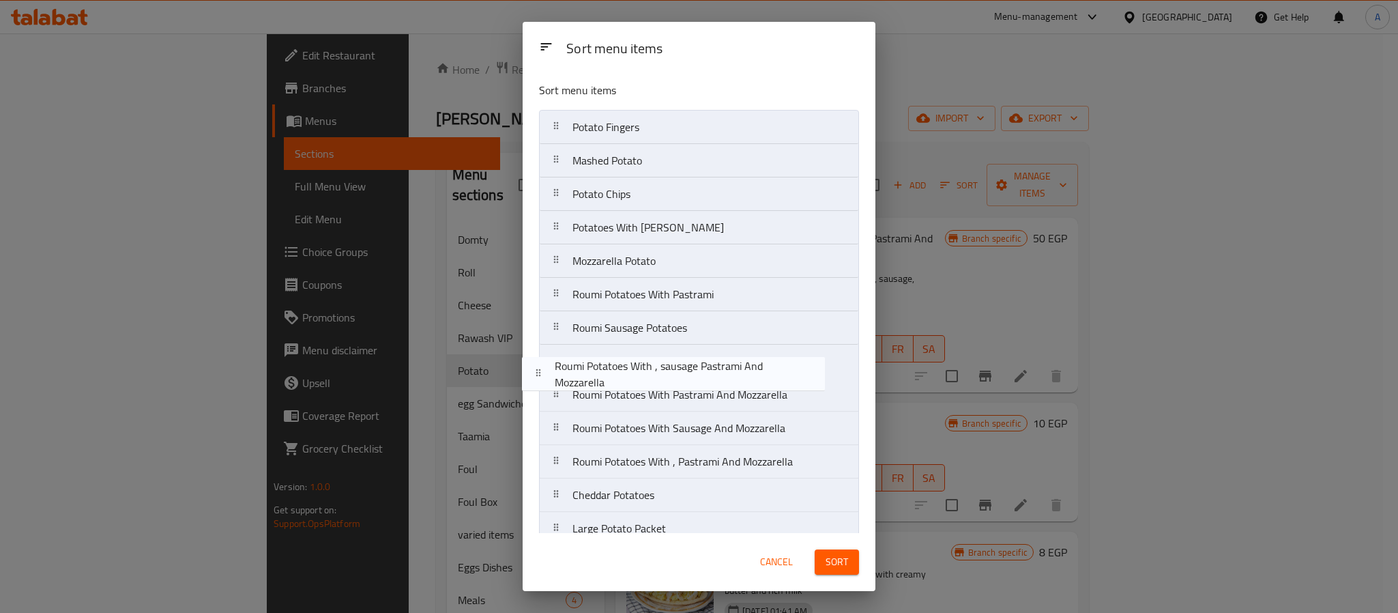
drag, startPoint x: 731, startPoint y: 129, endPoint x: 713, endPoint y: 382, distance: 253.2
click at [713, 382] on nav "Roumi Potatoes With , sausage Pastrami And Mozzarella Potato Fingers Mashed Pot…" at bounding box center [699, 345] width 320 height 470
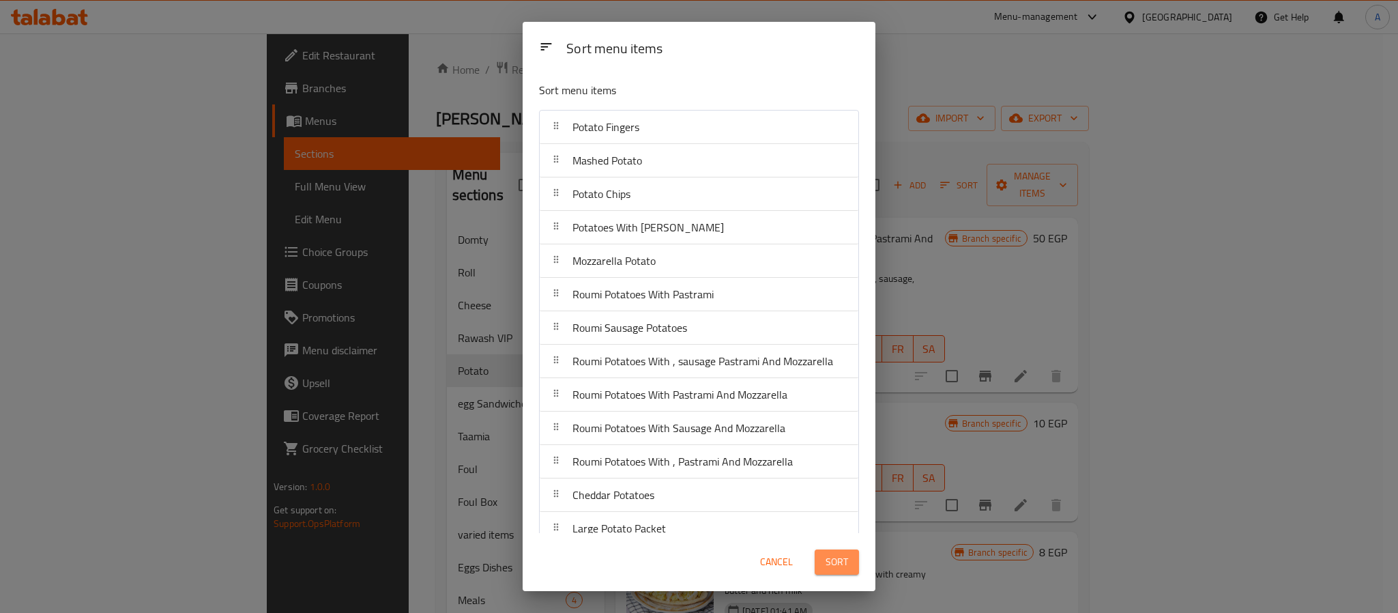
click at [822, 564] on button "Sort" at bounding box center [837, 561] width 44 height 25
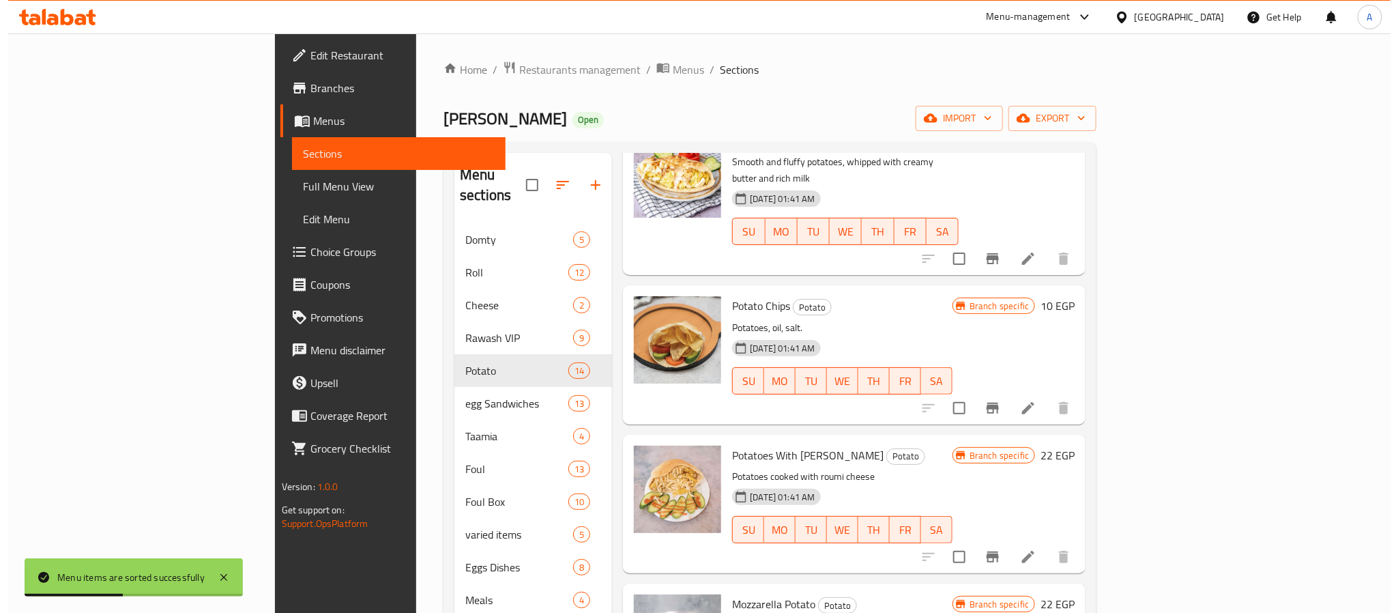
scroll to position [512, 0]
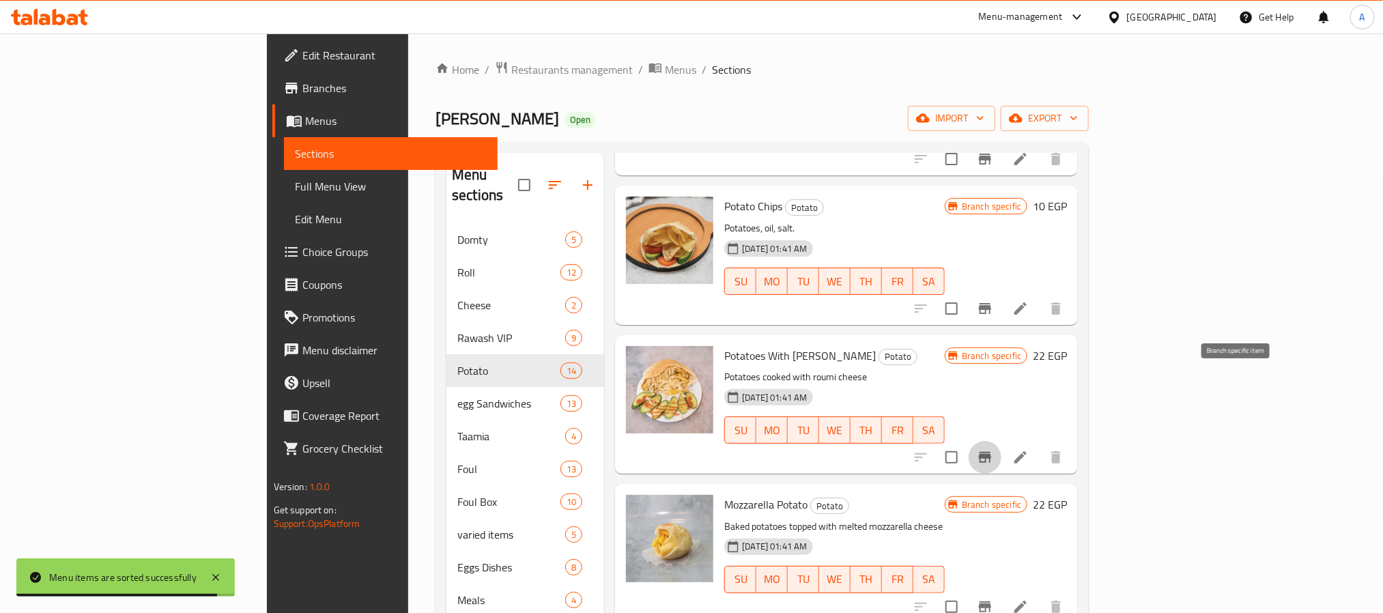
click at [991, 452] on icon "Branch-specific-item" at bounding box center [985, 457] width 12 height 11
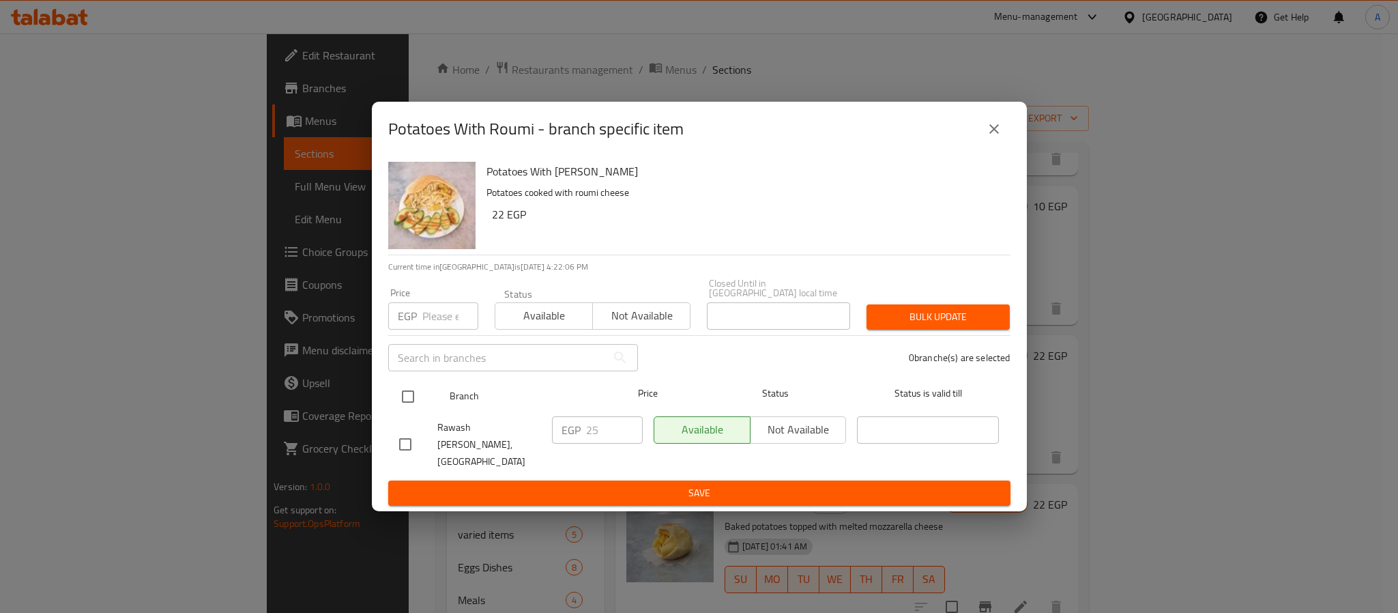
drag, startPoint x: 412, startPoint y: 396, endPoint x: 473, endPoint y: 410, distance: 62.3
click at [414, 396] on input "checkbox" at bounding box center [408, 396] width 29 height 29
checkbox input "true"
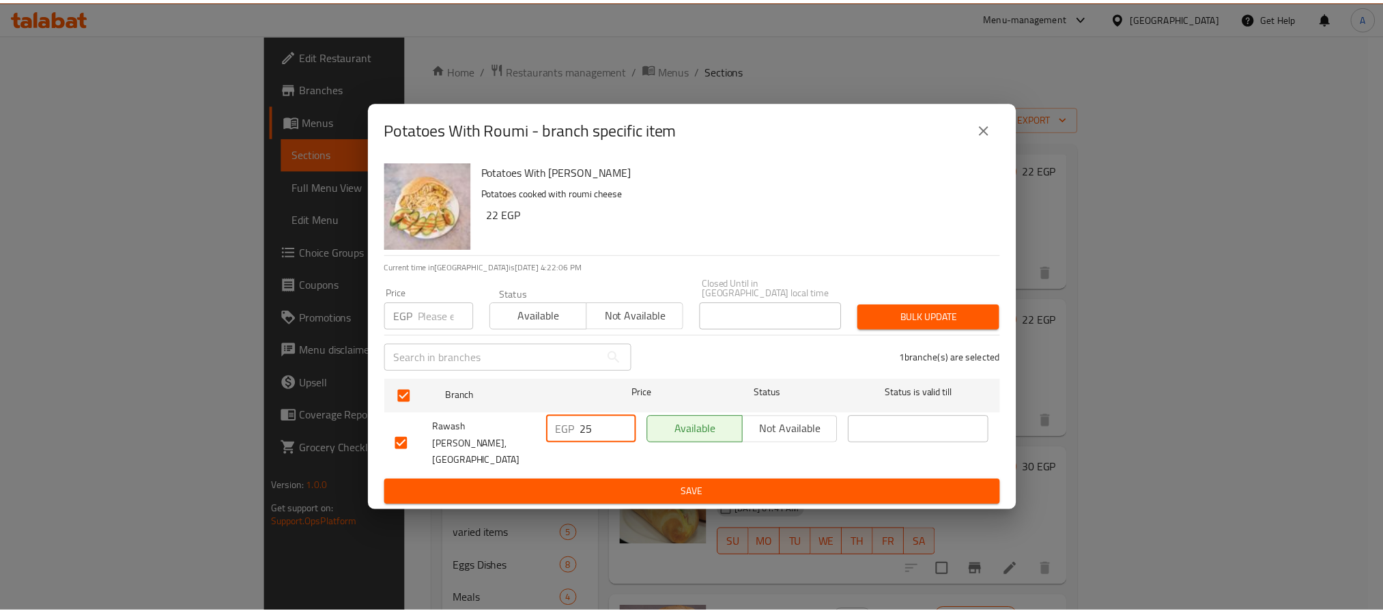
scroll to position [362, 0]
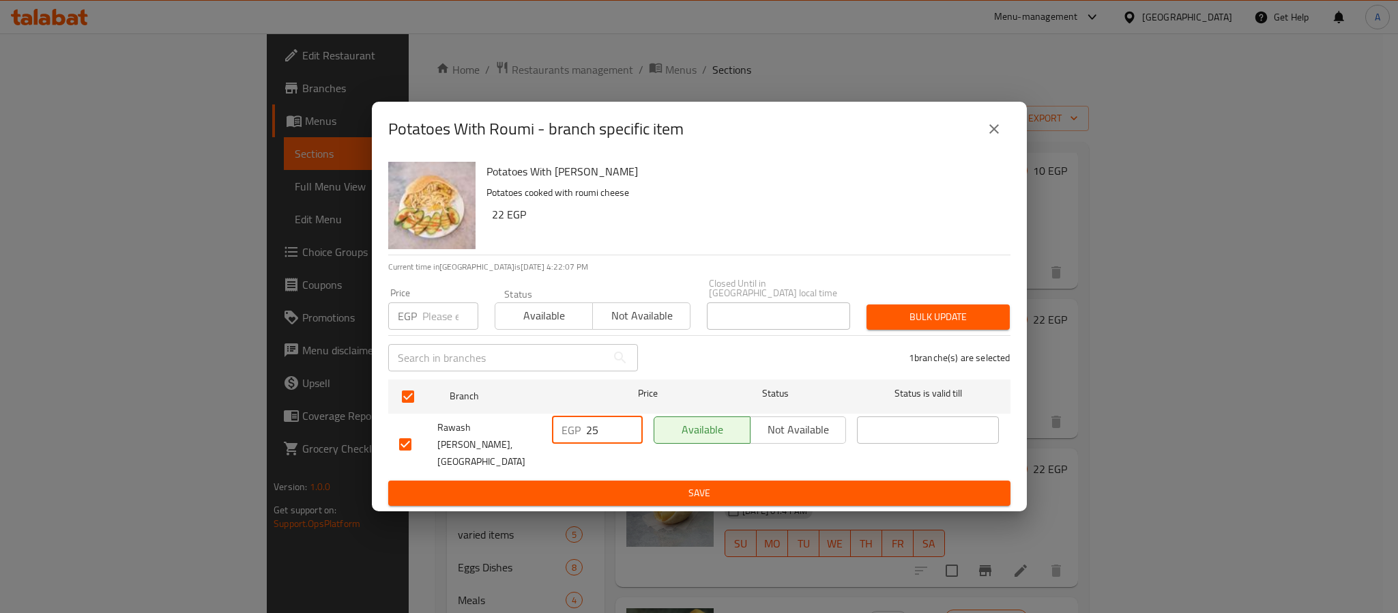
drag, startPoint x: 601, startPoint y: 433, endPoint x: 547, endPoint y: 435, distance: 54.0
click at [547, 435] on div "EGP 25 ​" at bounding box center [598, 445] width 102 height 68
type input "30"
click at [666, 485] on span "Save" at bounding box center [699, 493] width 601 height 17
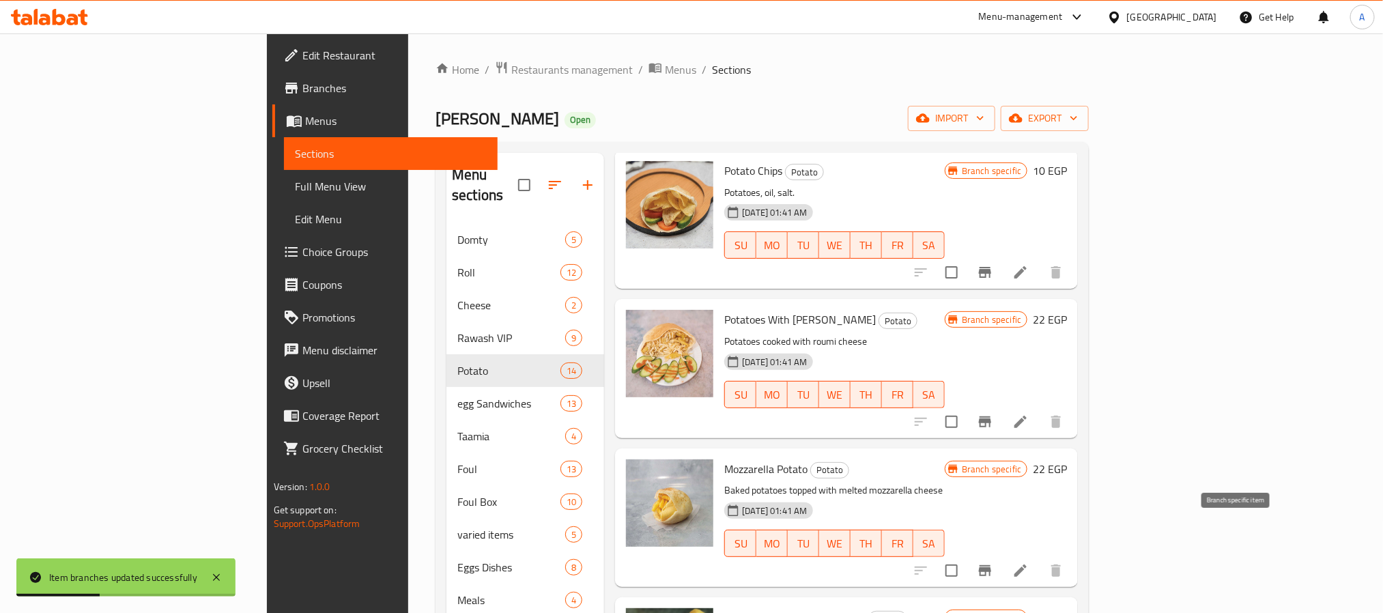
click at [991, 565] on icon "Branch-specific-item" at bounding box center [985, 570] width 12 height 11
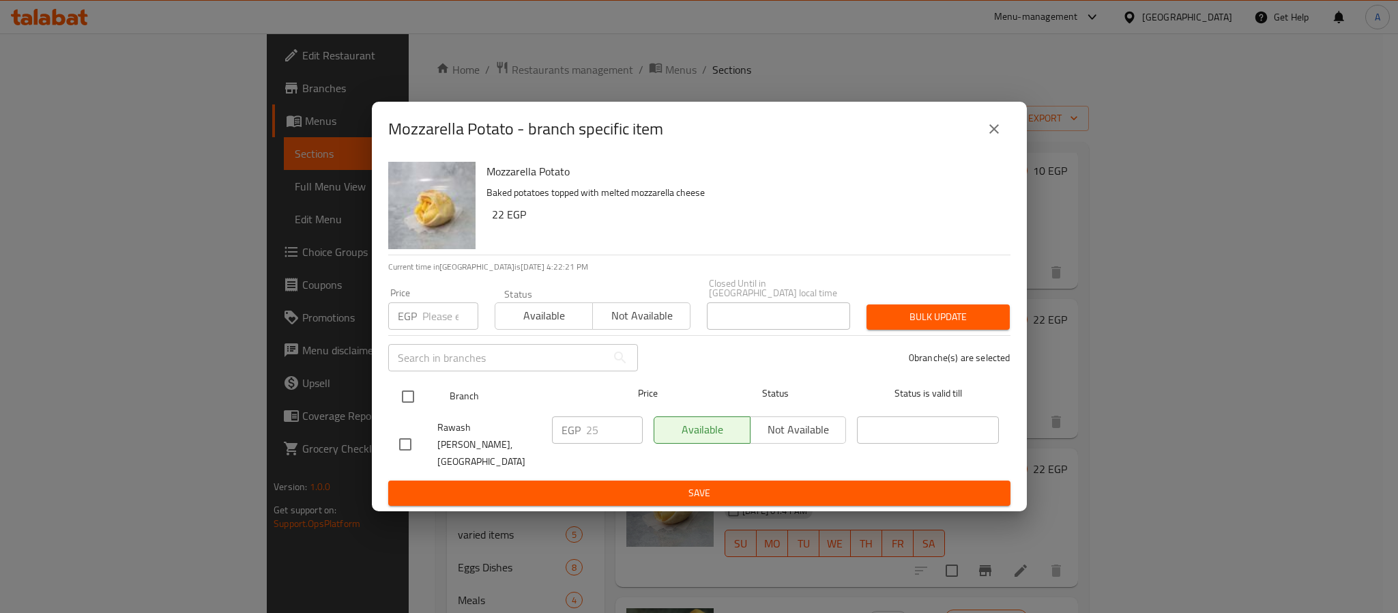
click at [407, 401] on input "checkbox" at bounding box center [408, 396] width 29 height 29
checkbox input "true"
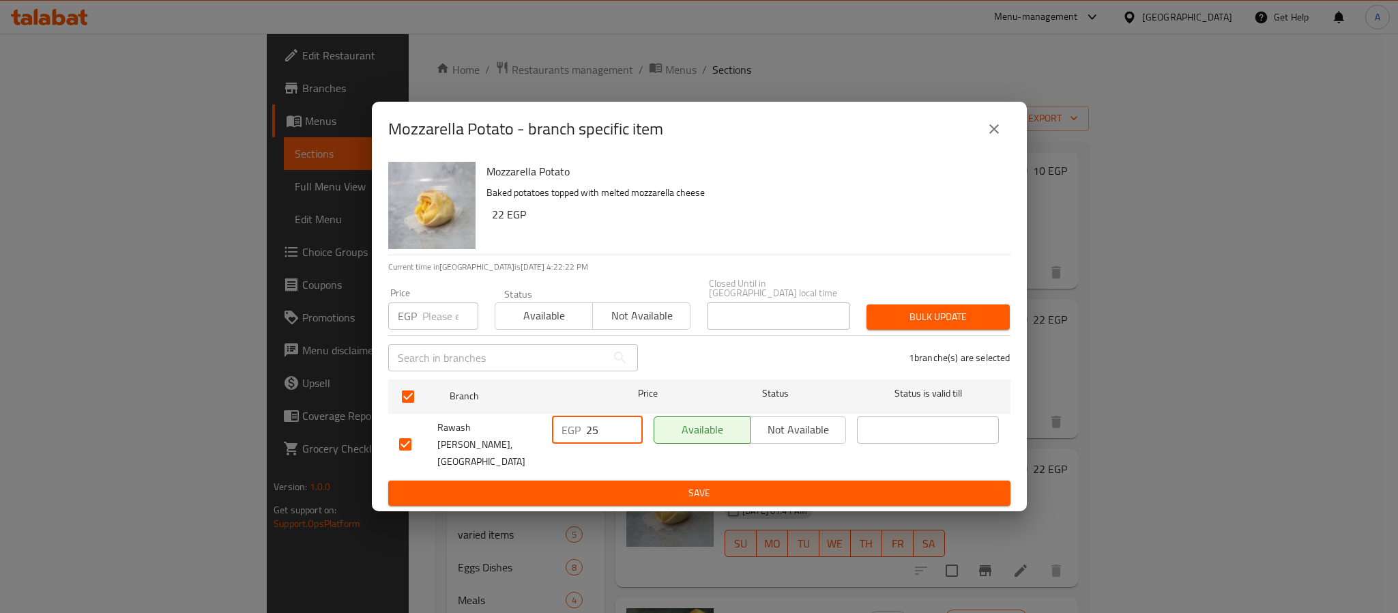
drag, startPoint x: 604, startPoint y: 435, endPoint x: 570, endPoint y: 437, distance: 34.2
click at [570, 437] on div "EGP 25 ​" at bounding box center [597, 429] width 91 height 27
type input "30"
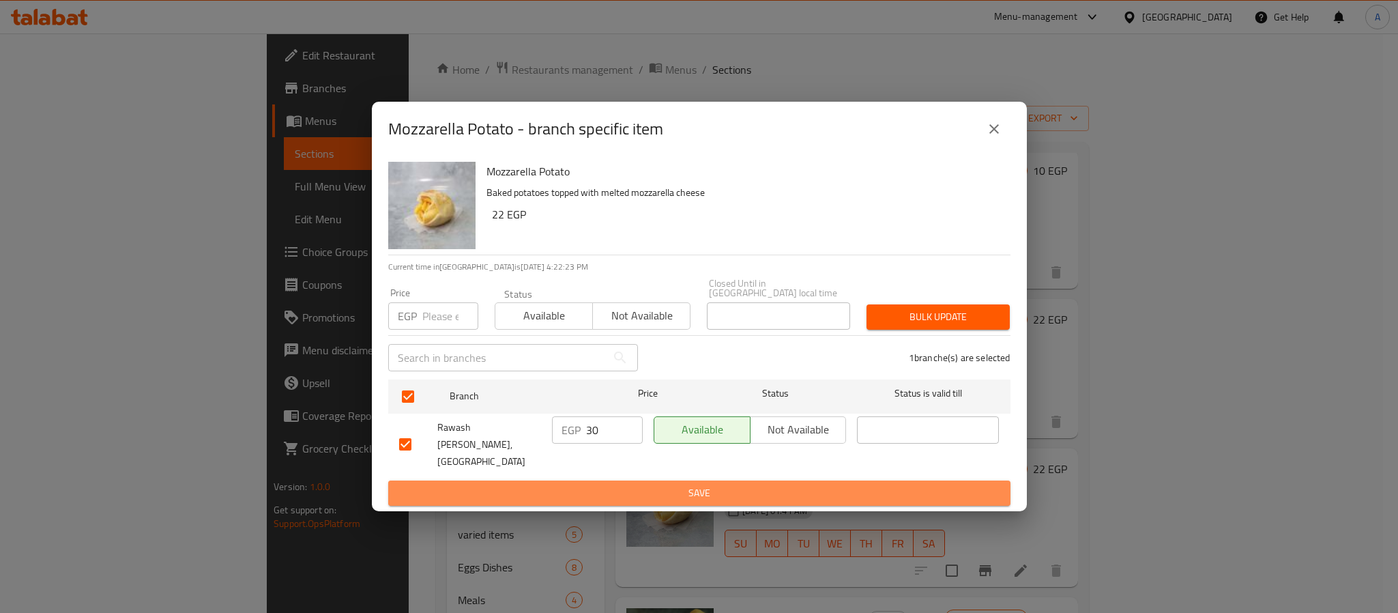
click at [621, 485] on span "Save" at bounding box center [699, 493] width 601 height 17
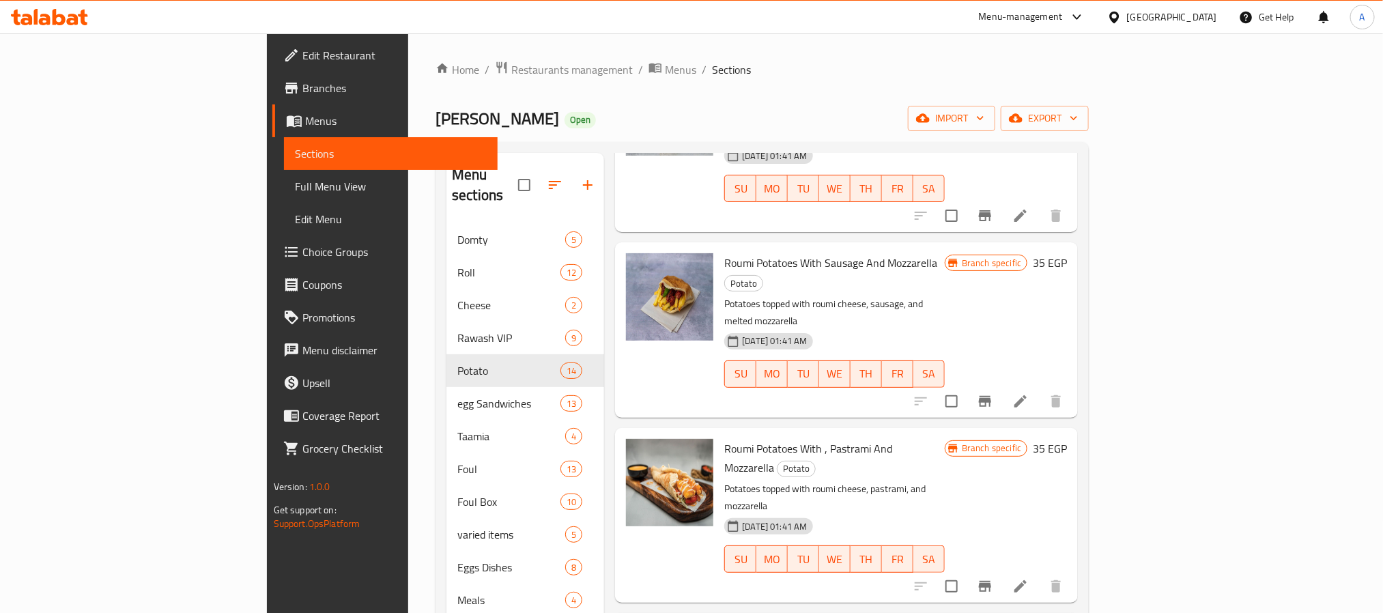
scroll to position [482, 0]
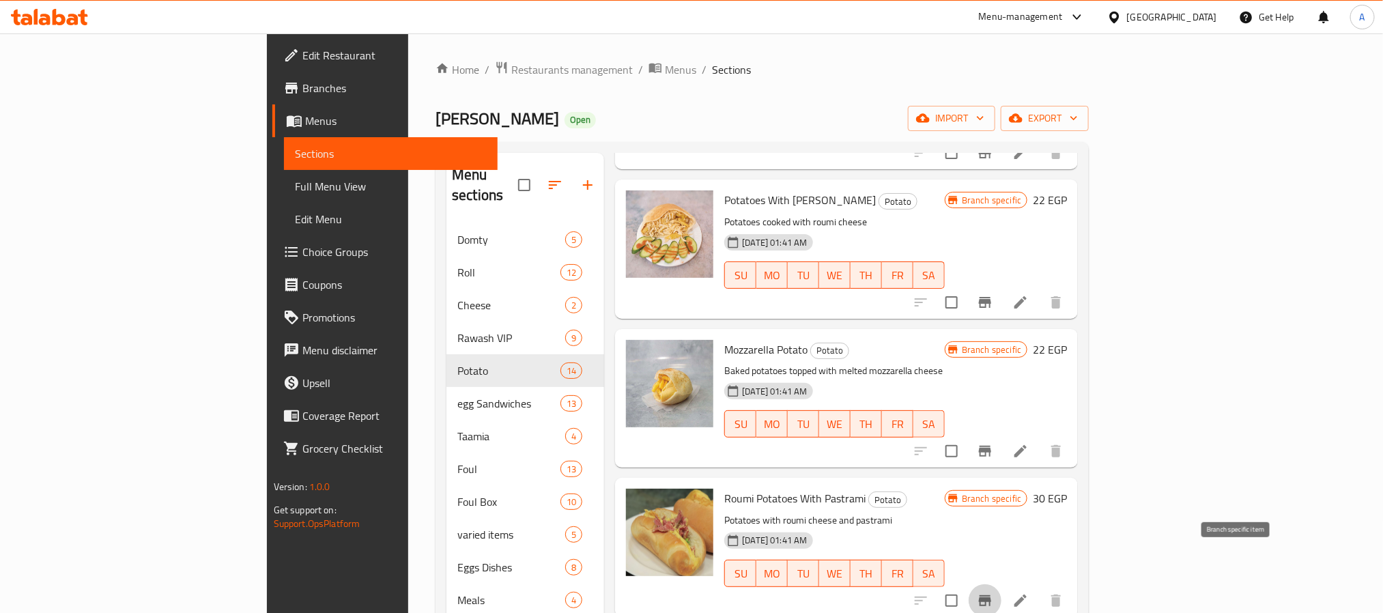
click at [993, 592] on icon "Branch-specific-item" at bounding box center [985, 600] width 16 height 16
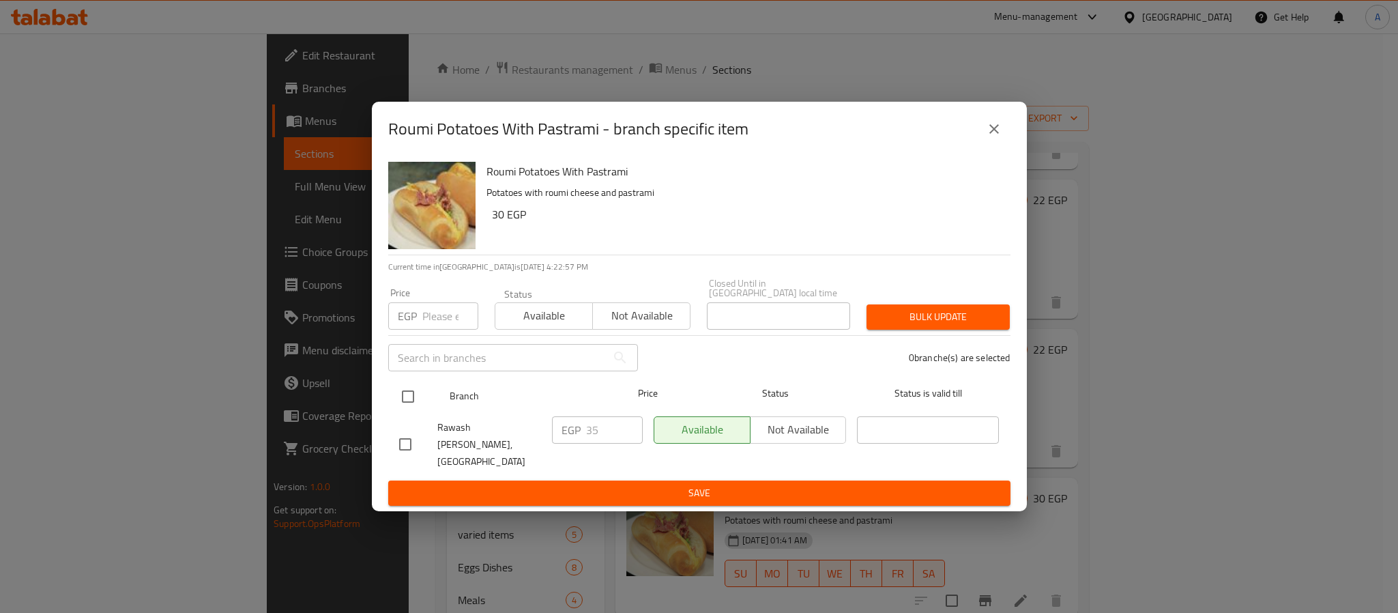
click at [408, 393] on input "checkbox" at bounding box center [408, 396] width 29 height 29
checkbox input "true"
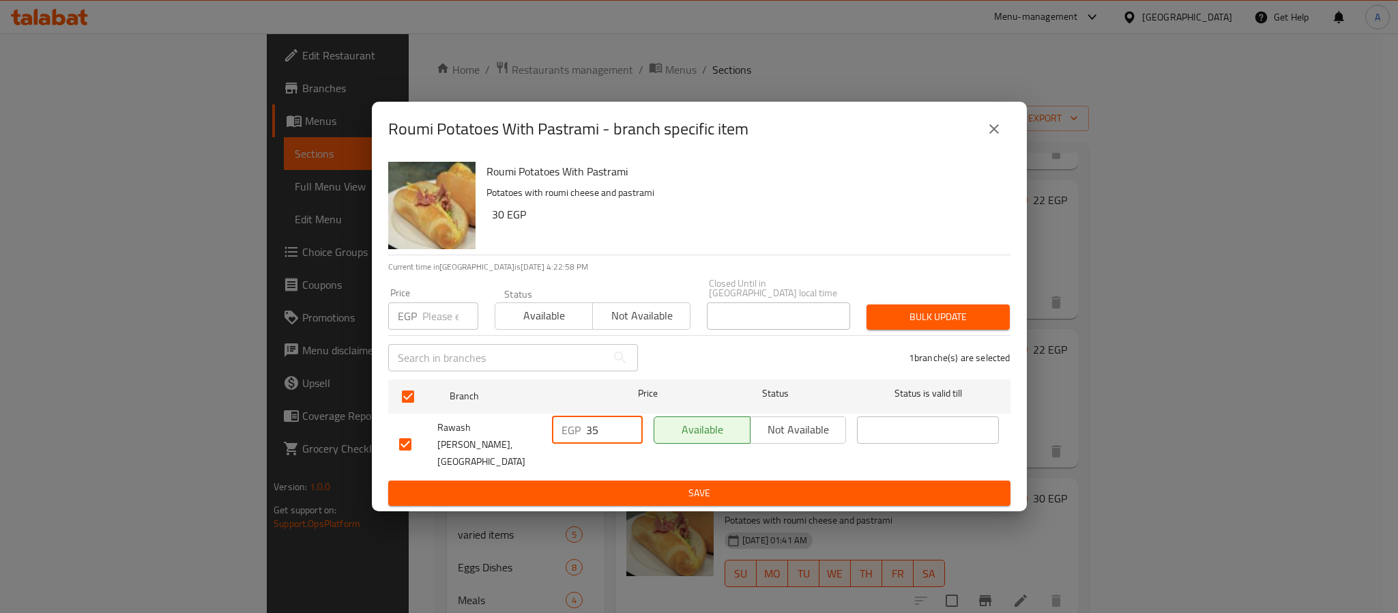
drag, startPoint x: 594, startPoint y: 431, endPoint x: 578, endPoint y: 432, distance: 15.8
click at [578, 432] on div "EGP 35 ​" at bounding box center [597, 429] width 91 height 27
type input "45"
click at [605, 485] on span "Save" at bounding box center [699, 493] width 601 height 17
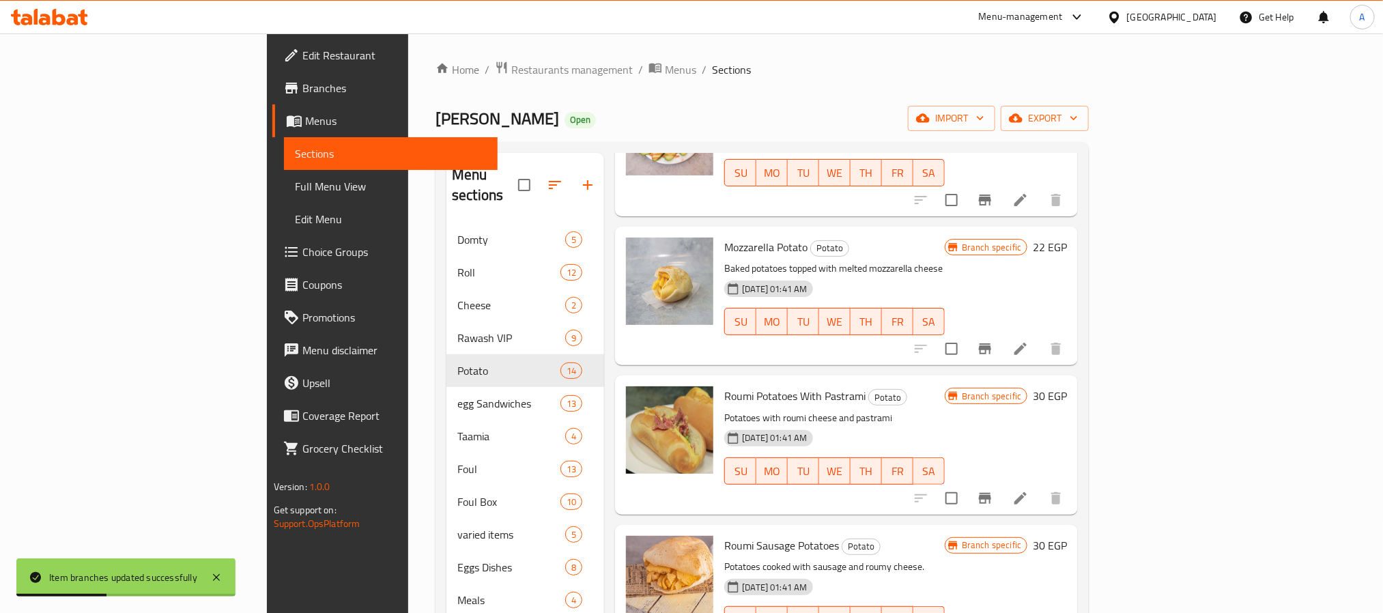
scroll to position [891, 0]
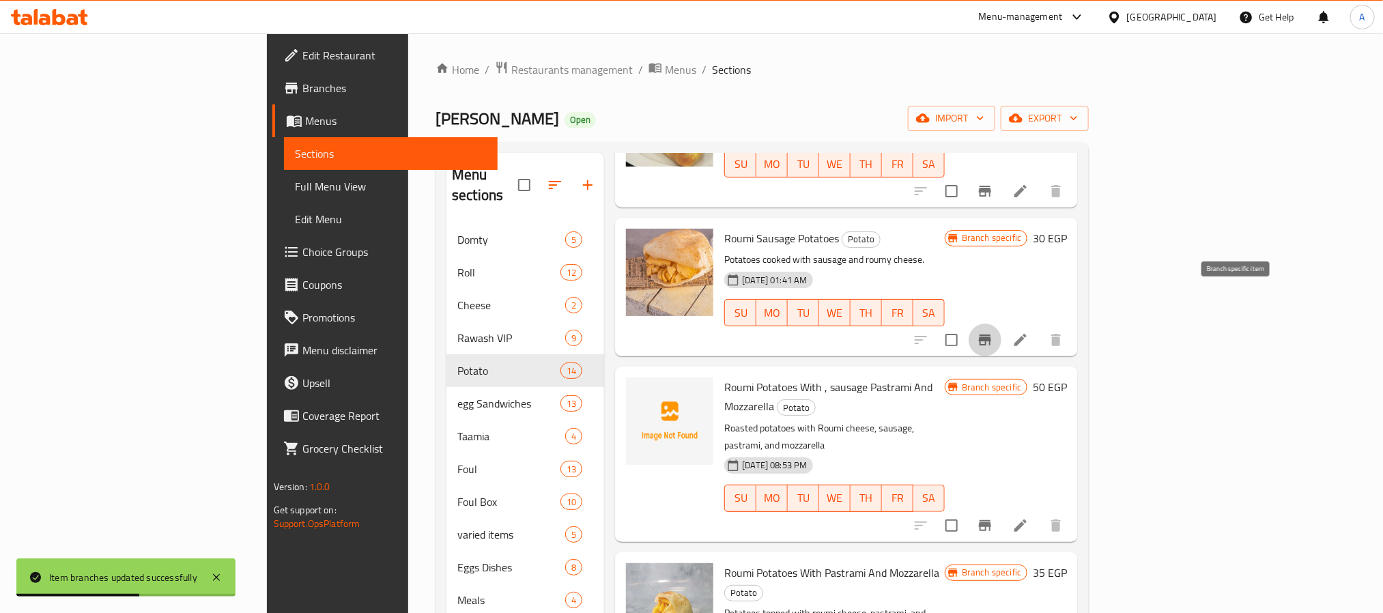
click at [991, 334] on icon "Branch-specific-item" at bounding box center [985, 339] width 12 height 11
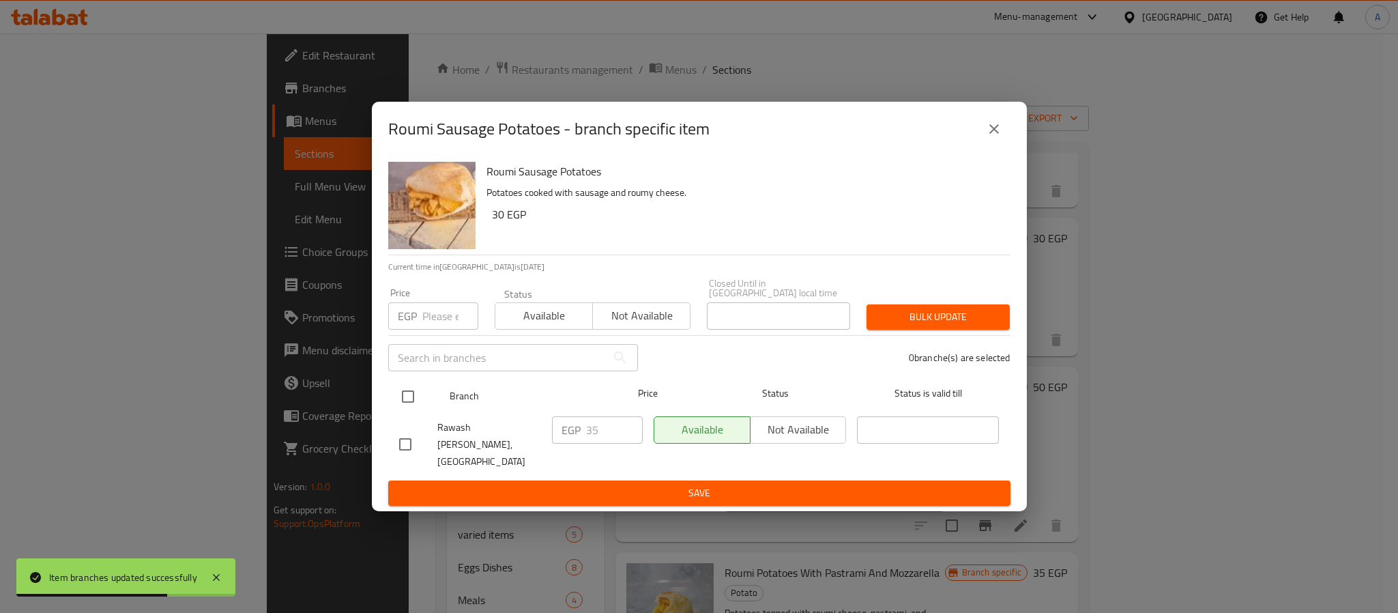
click at [405, 392] on input "checkbox" at bounding box center [408, 396] width 29 height 29
checkbox input "true"
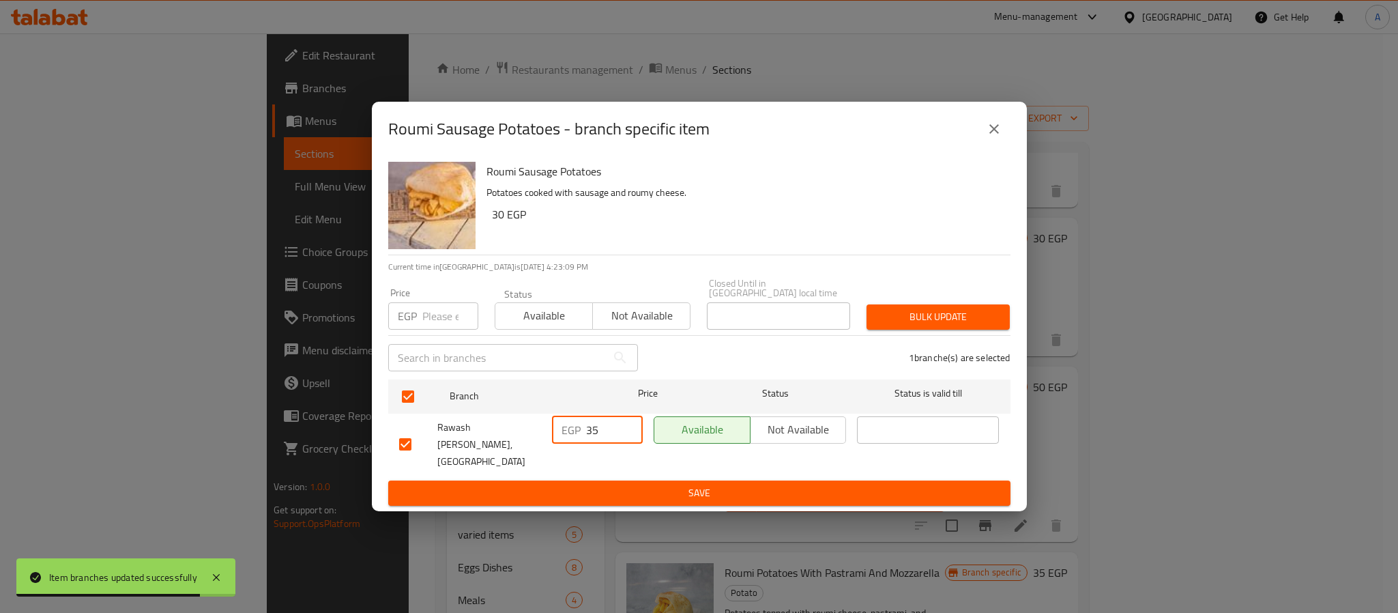
drag, startPoint x: 590, startPoint y: 435, endPoint x: 580, endPoint y: 436, distance: 10.3
click at [580, 436] on div "EGP 35 ​" at bounding box center [597, 429] width 91 height 27
type input "45"
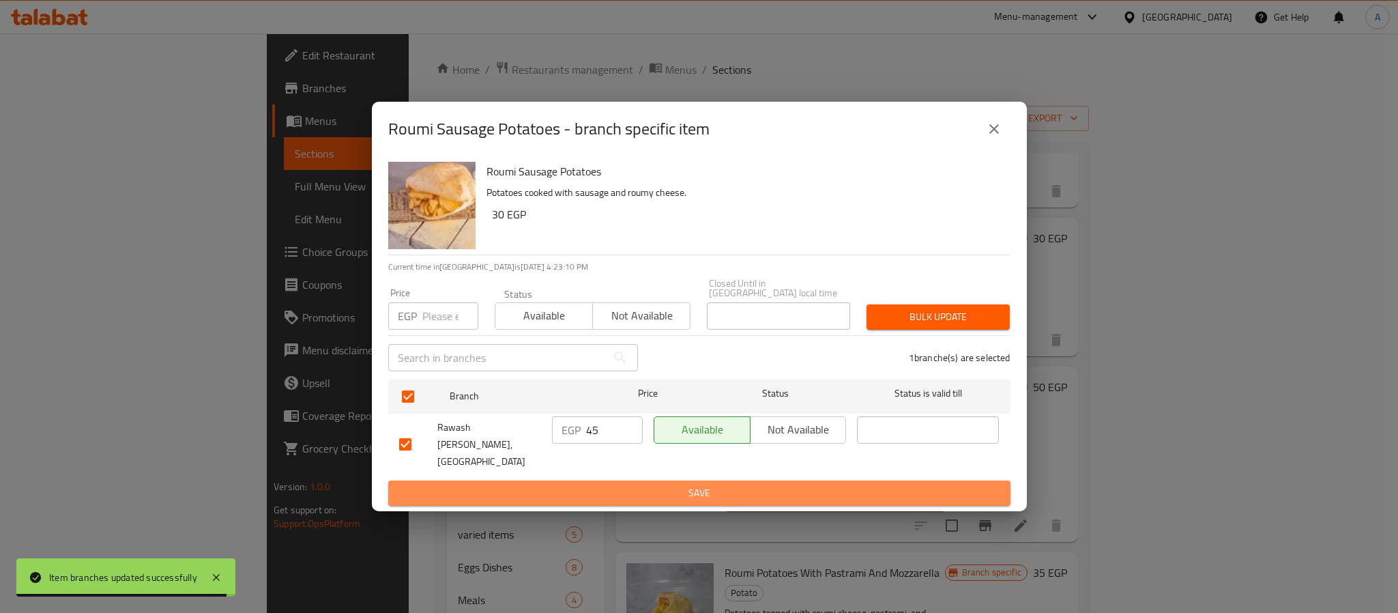
click at [627, 485] on span "Save" at bounding box center [699, 493] width 601 height 17
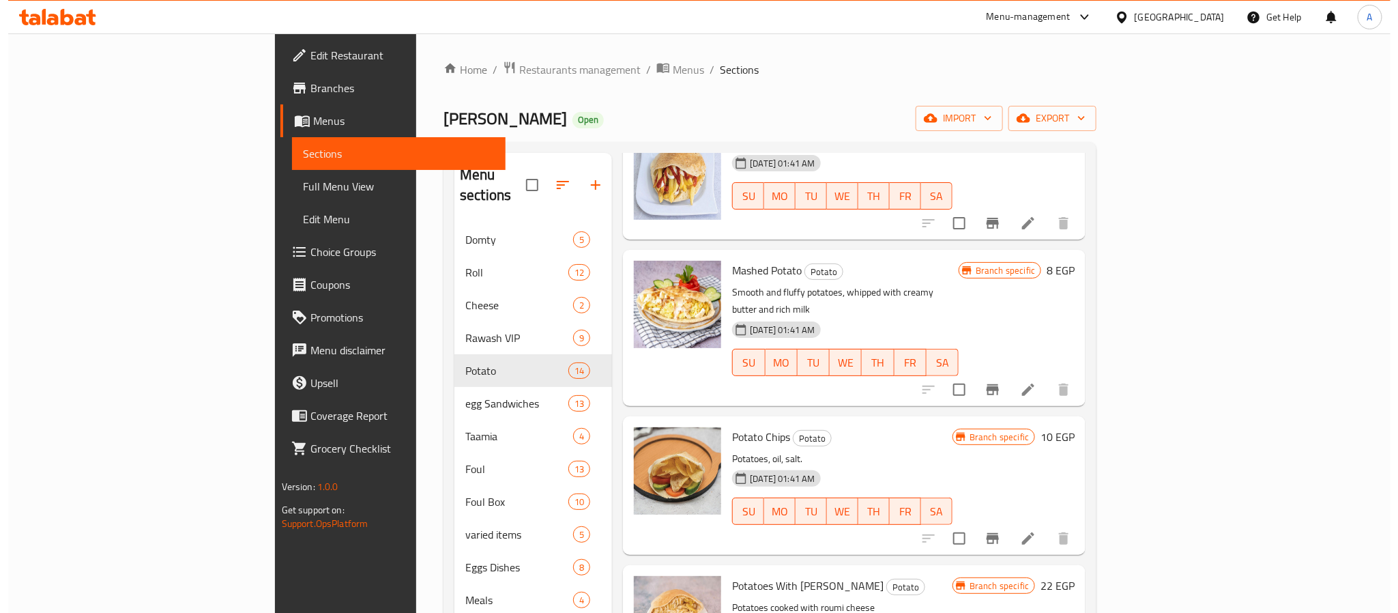
scroll to position [0, 0]
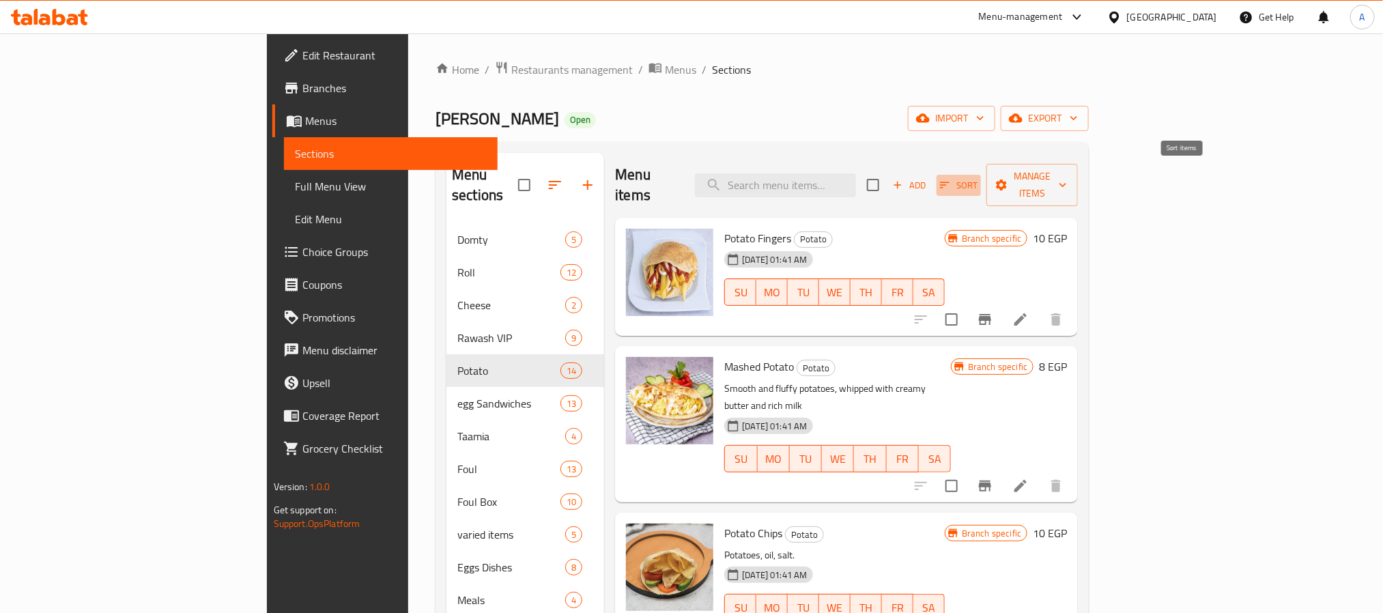
click at [977, 177] on span "Sort" at bounding box center [959, 185] width 38 height 16
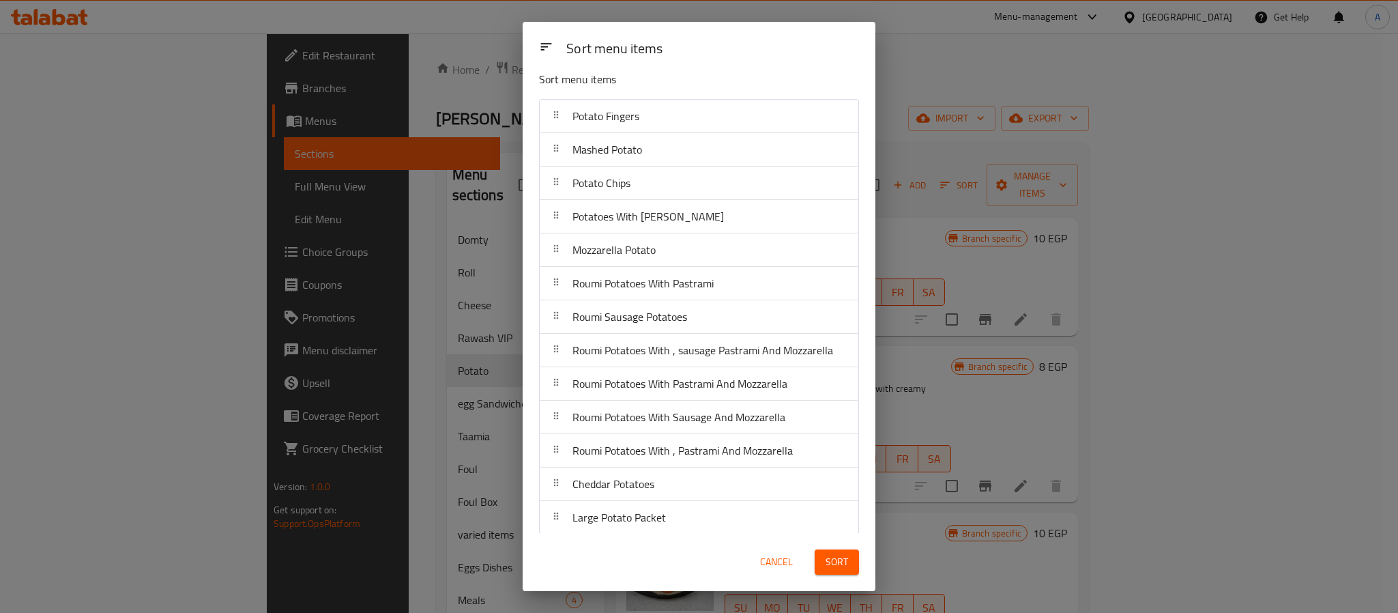
scroll to position [10, 0]
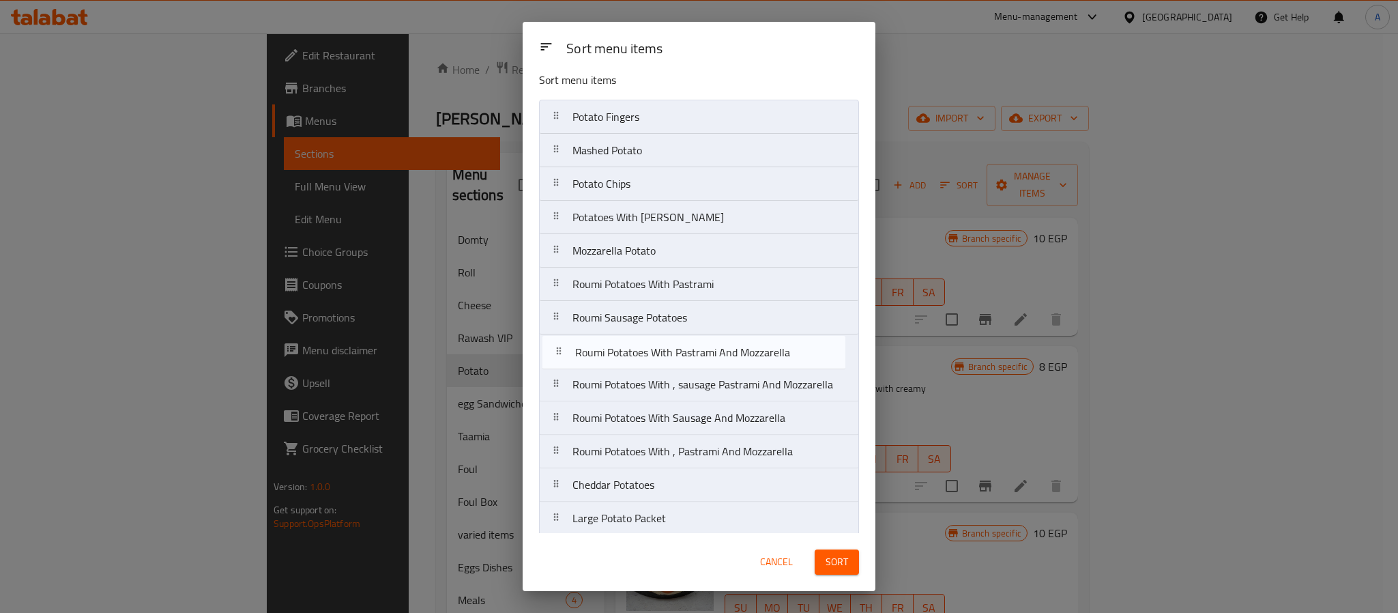
drag, startPoint x: 739, startPoint y: 387, endPoint x: 742, endPoint y: 345, distance: 42.4
click at [742, 345] on nav "Potato Fingers Mashed Potato Potato Chips Potatoes With Roumi Mozzarella Potato…" at bounding box center [699, 335] width 320 height 470
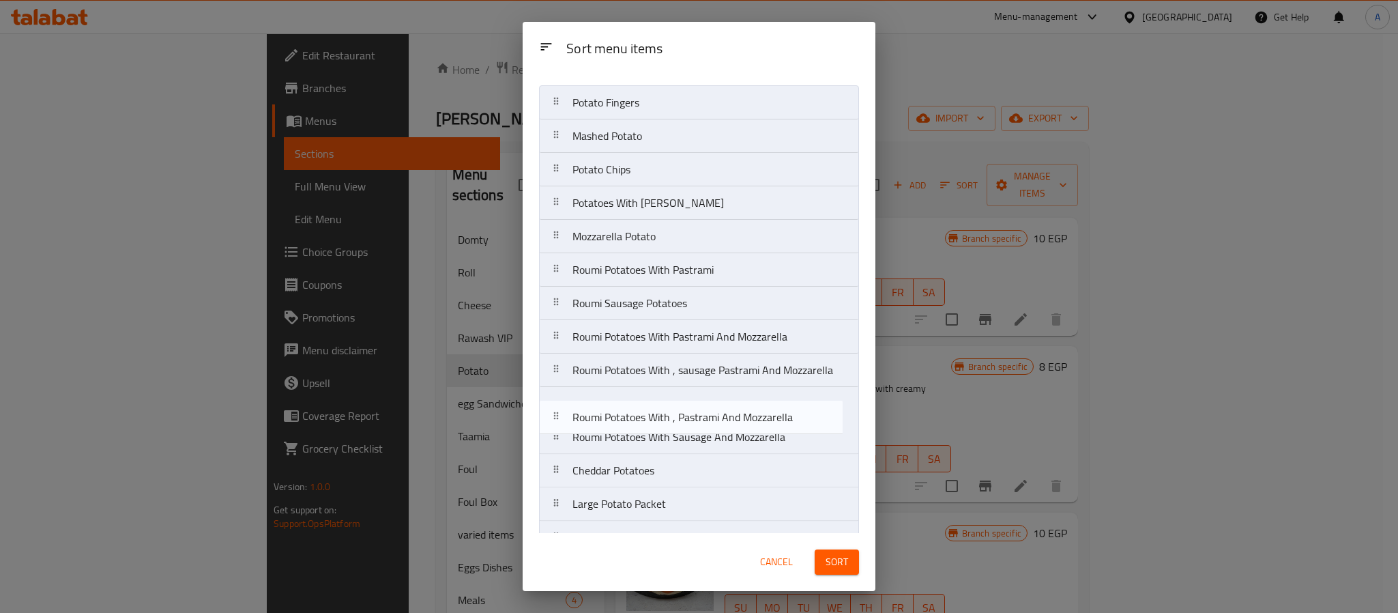
scroll to position [27, 0]
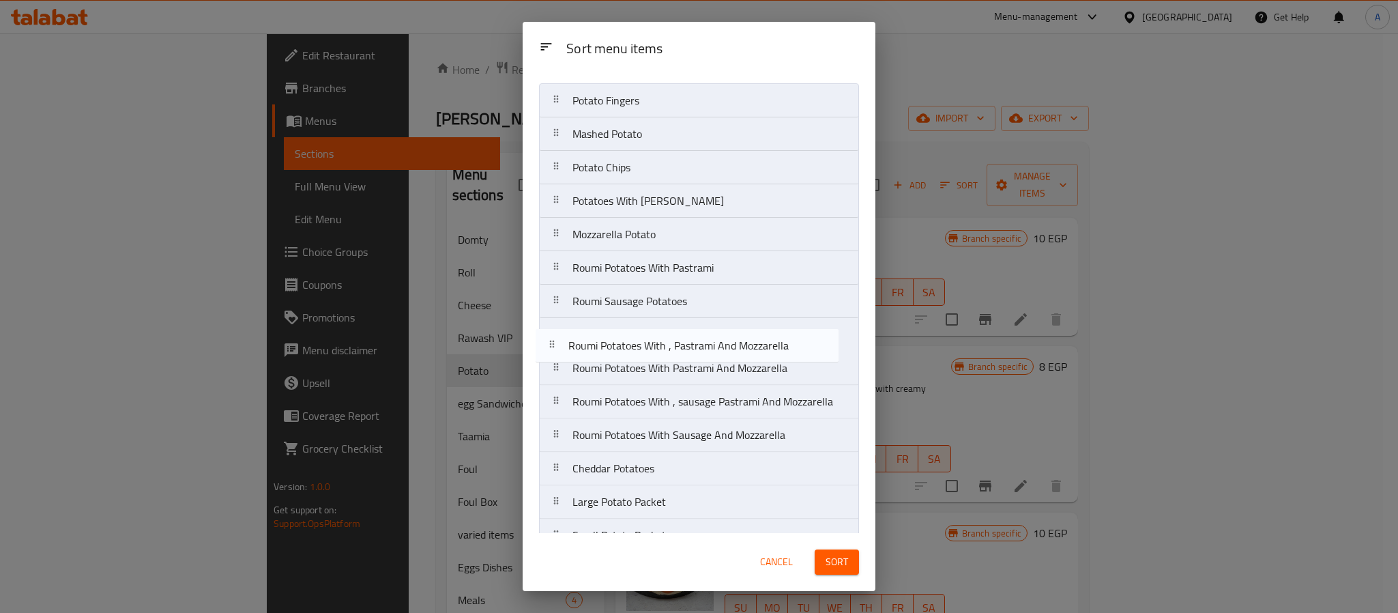
drag, startPoint x: 754, startPoint y: 459, endPoint x: 749, endPoint y: 342, distance: 116.8
click at [749, 342] on nav "Potato Fingers Mashed Potato Potato Chips Potatoes With Roumi Mozzarella Potato…" at bounding box center [699, 318] width 320 height 470
drag, startPoint x: 741, startPoint y: 416, endPoint x: 735, endPoint y: 373, distance: 42.8
click at [735, 373] on nav "Potato Fingers Mashed Potato Potato Chips Potatoes With Roumi Mozzarella Potato…" at bounding box center [699, 318] width 320 height 470
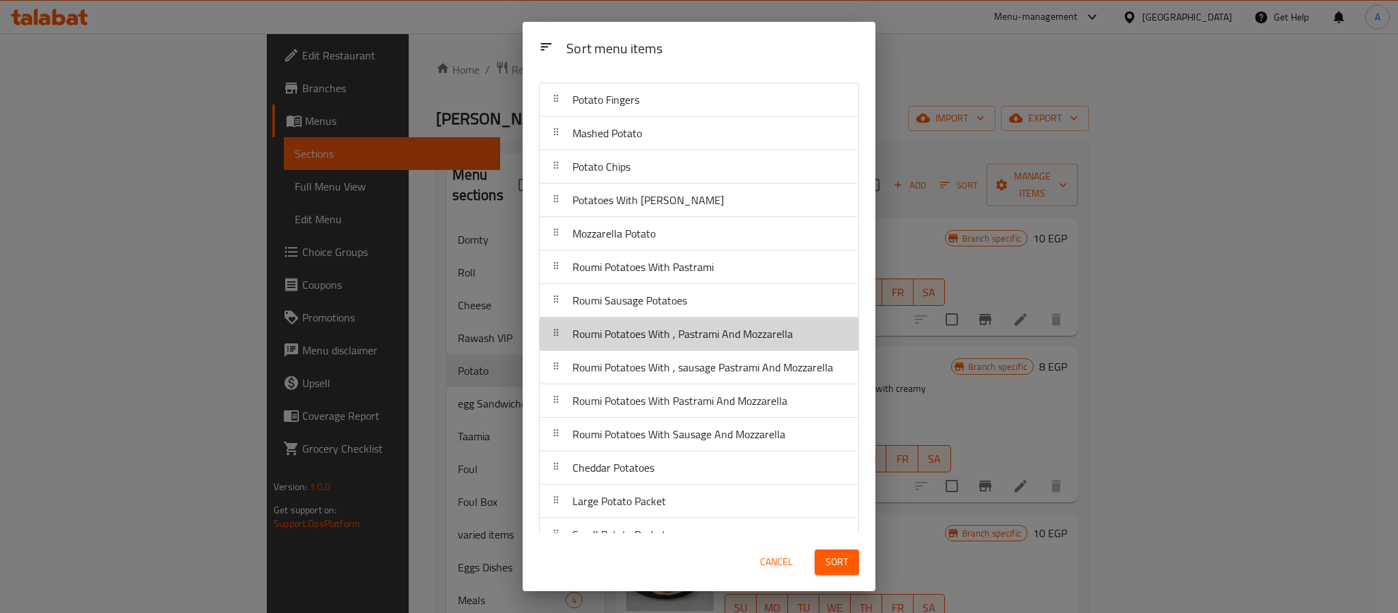
click at [750, 342] on span "Roumi Potatoes With , Pastrami And Mozzarella" at bounding box center [683, 334] width 220 height 20
click at [771, 342] on span "Roumi Potatoes With , Pastrami And Mozzarella" at bounding box center [683, 334] width 220 height 20
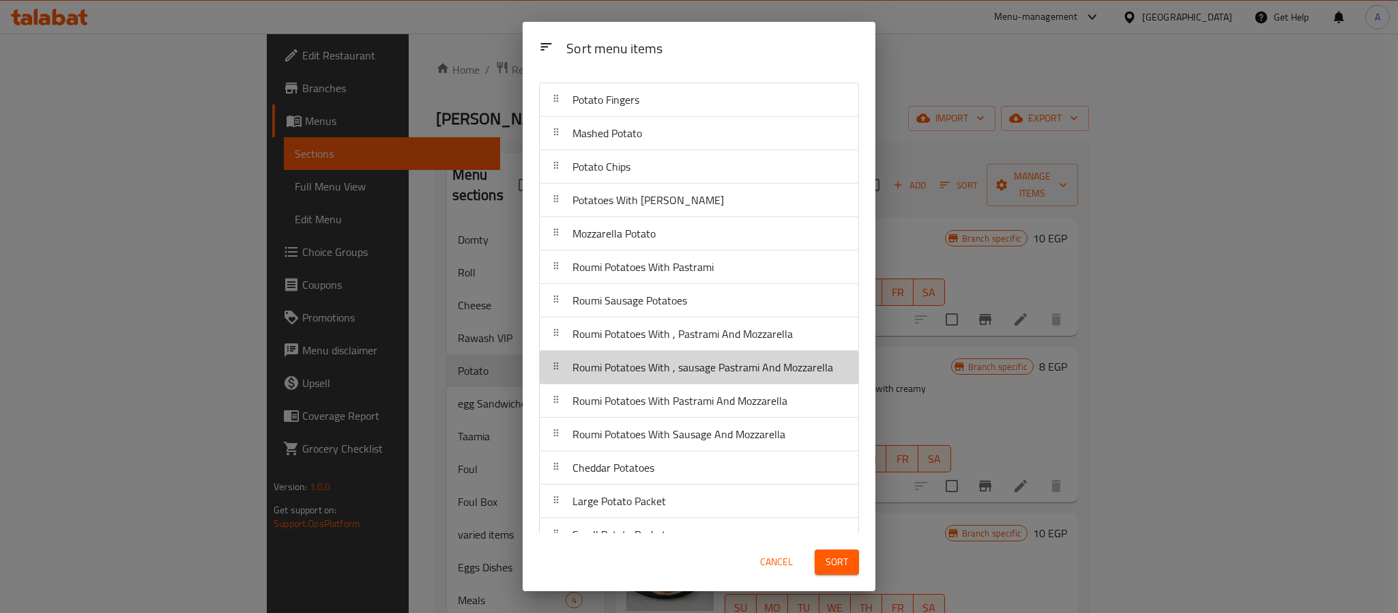
click at [809, 375] on span "Roumi Potatoes With , sausage Pastrami And Mozzarella" at bounding box center [703, 367] width 261 height 20
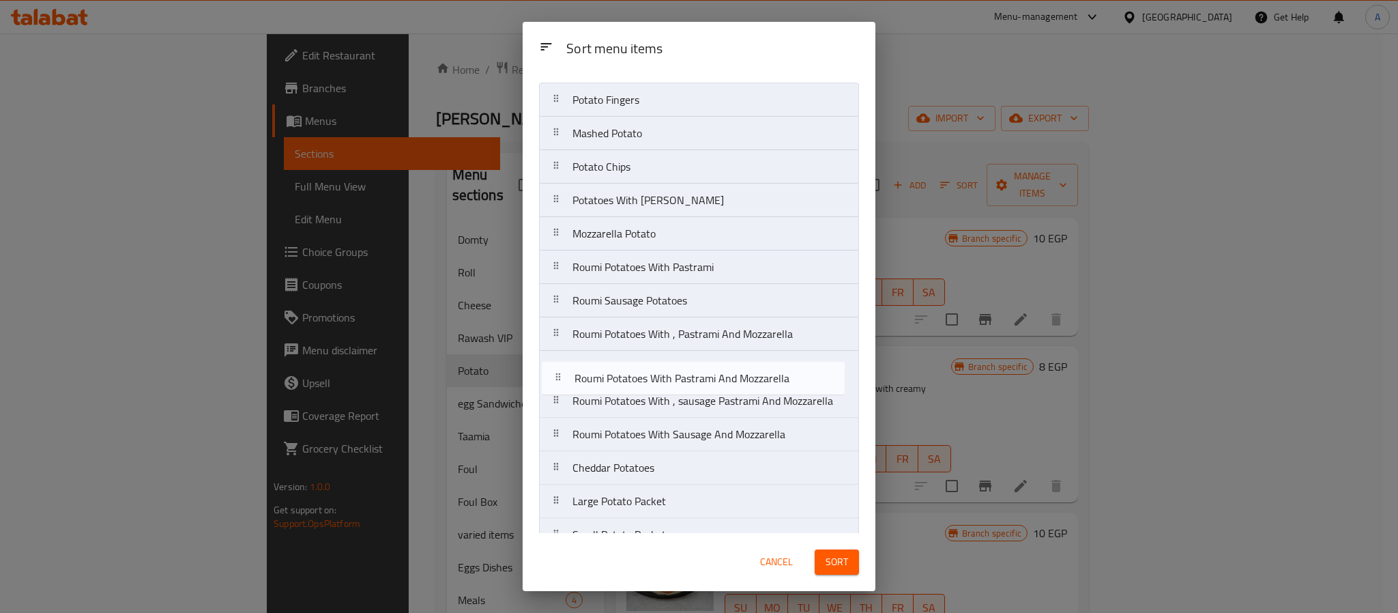
drag, startPoint x: 791, startPoint y: 410, endPoint x: 793, endPoint y: 377, distance: 32.8
click at [793, 377] on nav "Potato Fingers Mashed Potato Potato Chips Potatoes With Roumi Mozzarella Potato…" at bounding box center [699, 318] width 320 height 470
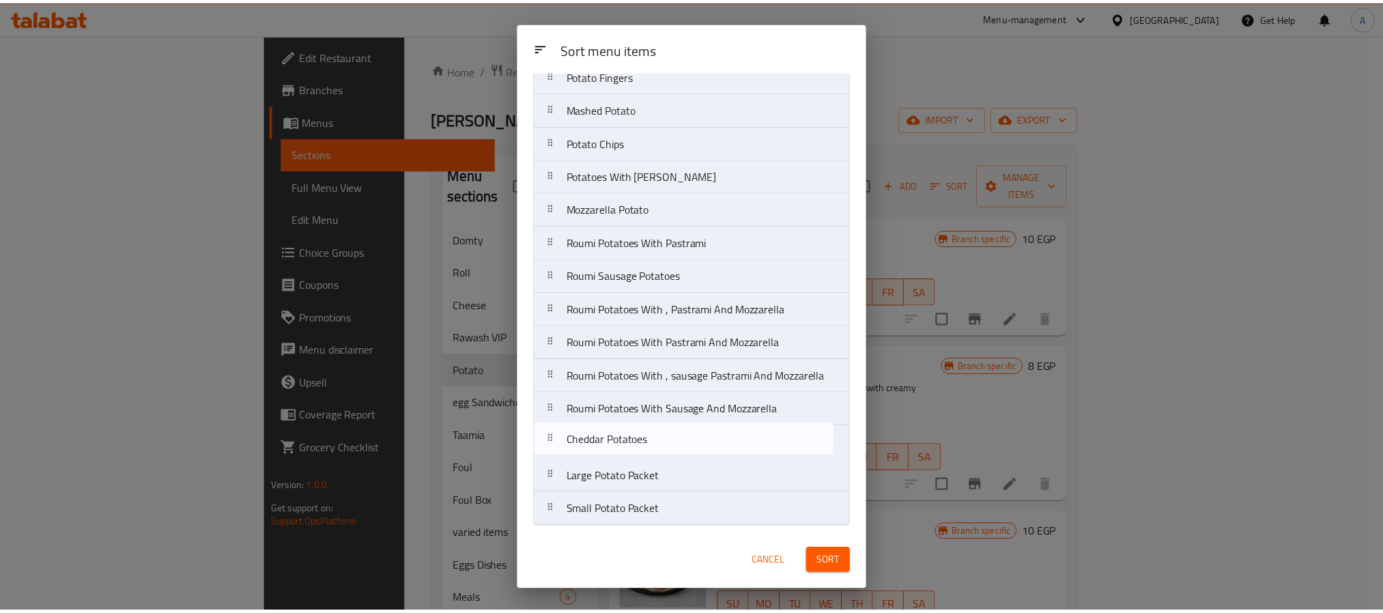
scroll to position [56, 0]
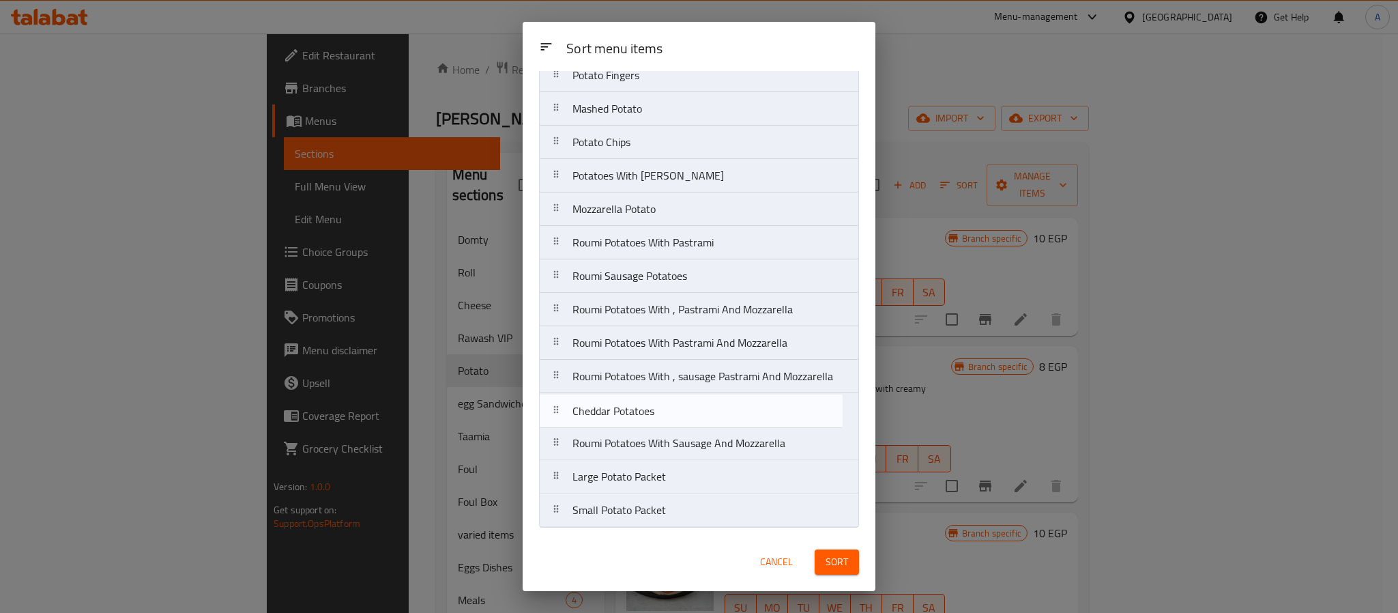
drag, startPoint x: 748, startPoint y: 467, endPoint x: 748, endPoint y: 403, distance: 63.5
click at [748, 403] on nav "Potato Fingers Mashed Potato Potato Chips Potatoes With Roumi Mozzarella Potato…" at bounding box center [699, 293] width 320 height 470
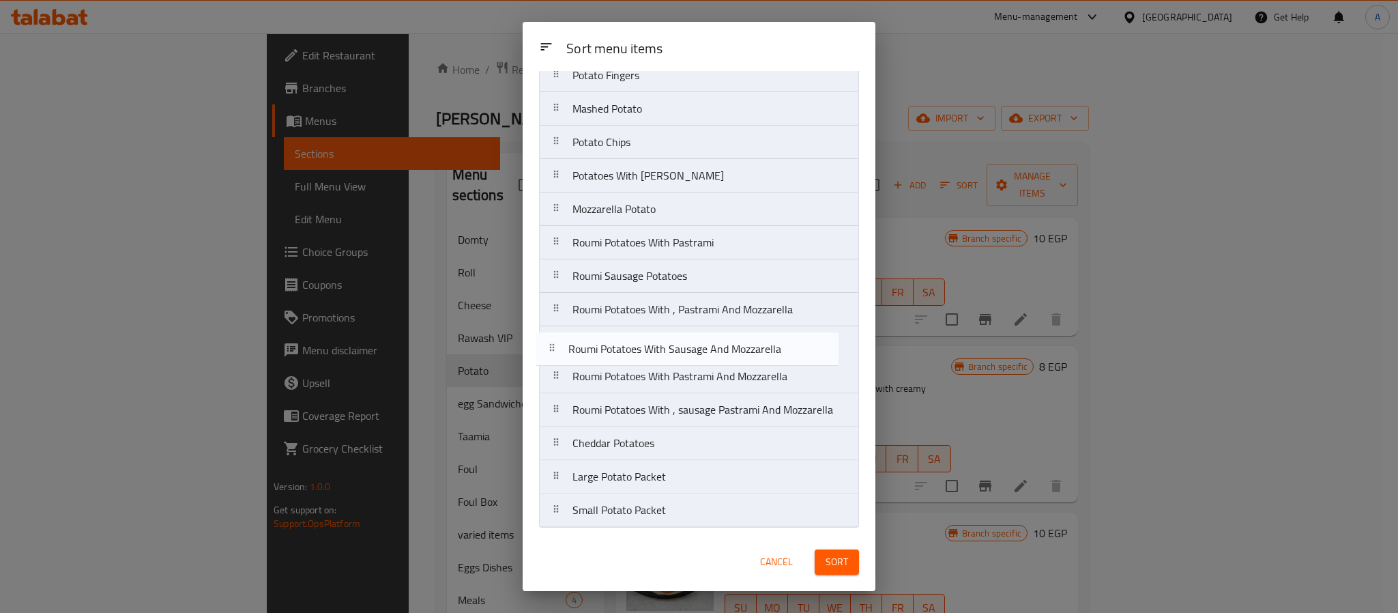
drag, startPoint x: 753, startPoint y: 447, endPoint x: 749, endPoint y: 347, distance: 100.4
click at [749, 347] on nav "Potato Fingers Mashed Potato Potato Chips Potatoes With Roumi Mozzarella Potato…" at bounding box center [699, 293] width 320 height 470
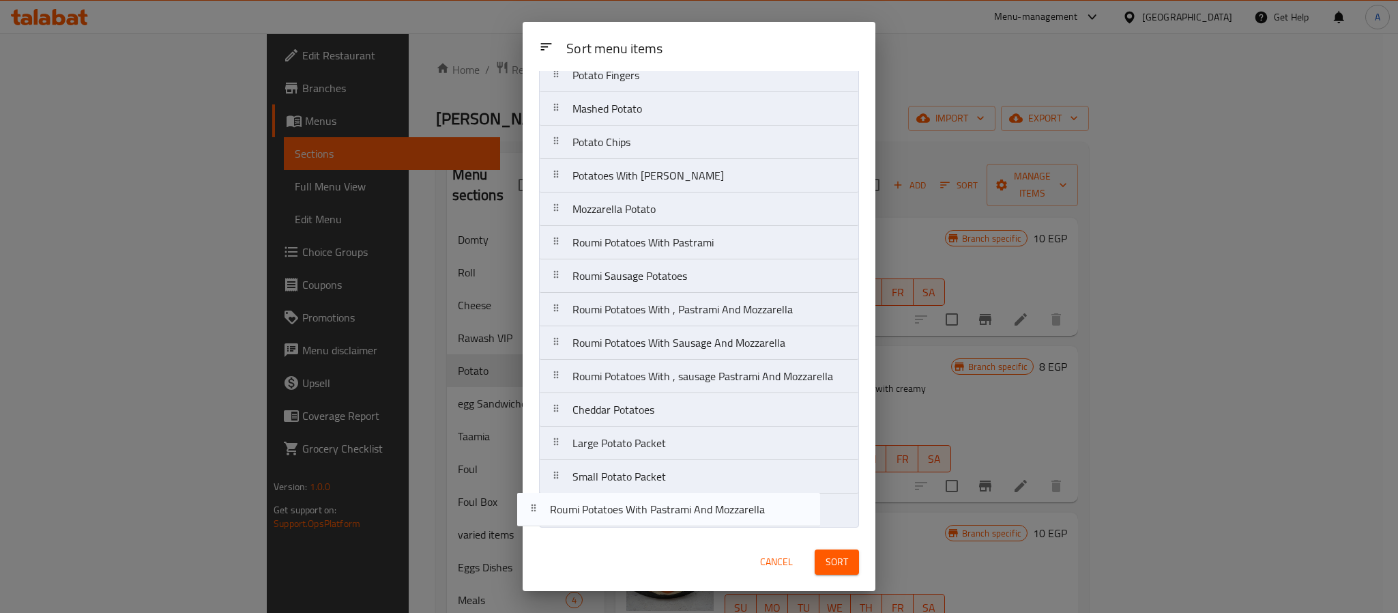
drag, startPoint x: 752, startPoint y: 382, endPoint x: 729, endPoint y: 520, distance: 140.5
click at [729, 520] on nav "Potato Fingers Mashed Potato Potato Chips Potatoes With Roumi Mozzarella Potato…" at bounding box center [699, 293] width 320 height 470
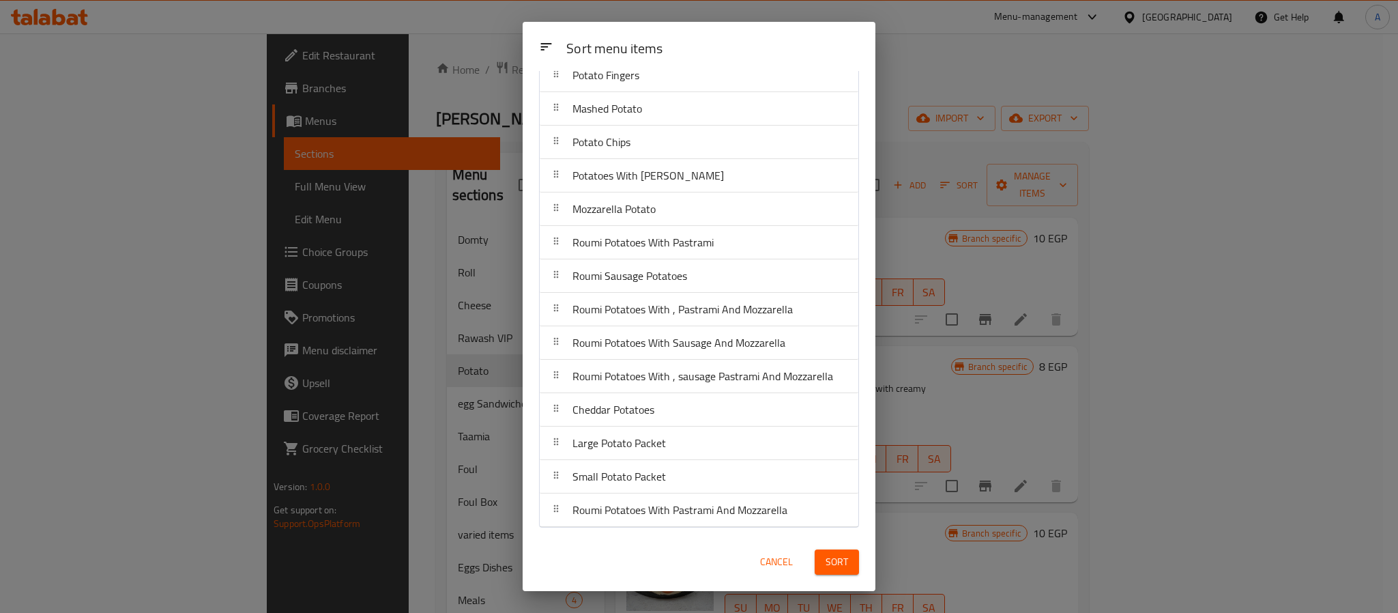
click at [850, 570] on button "Sort" at bounding box center [837, 561] width 44 height 25
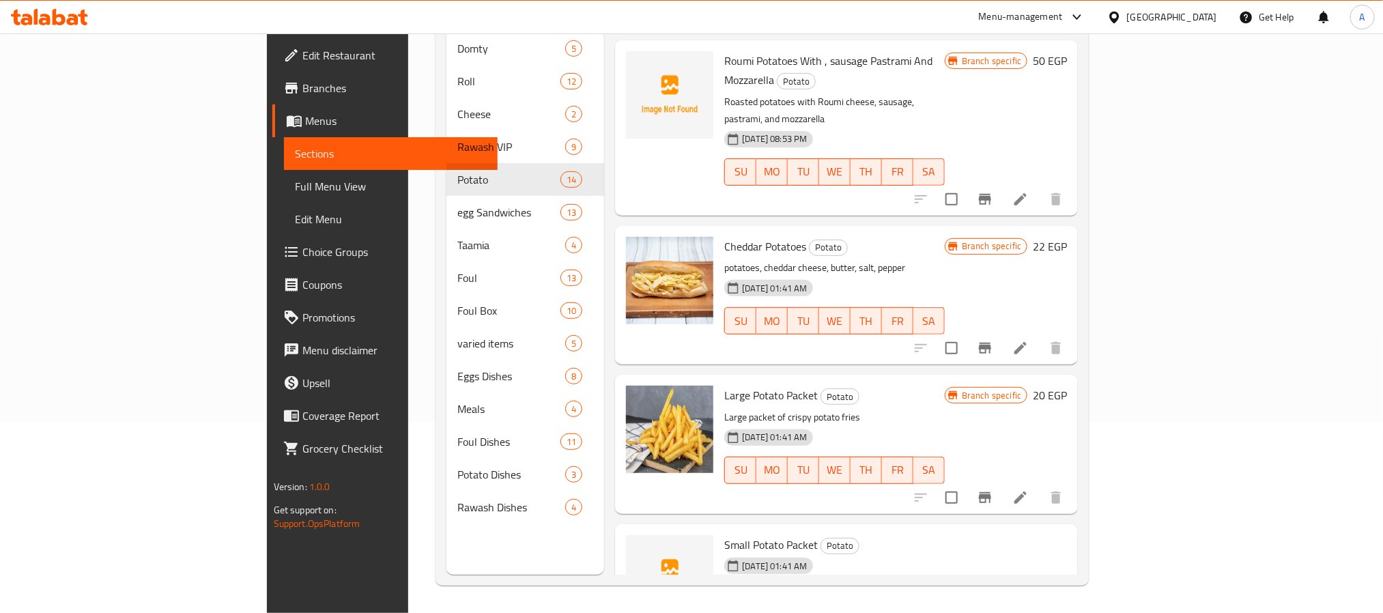
scroll to position [1466, 0]
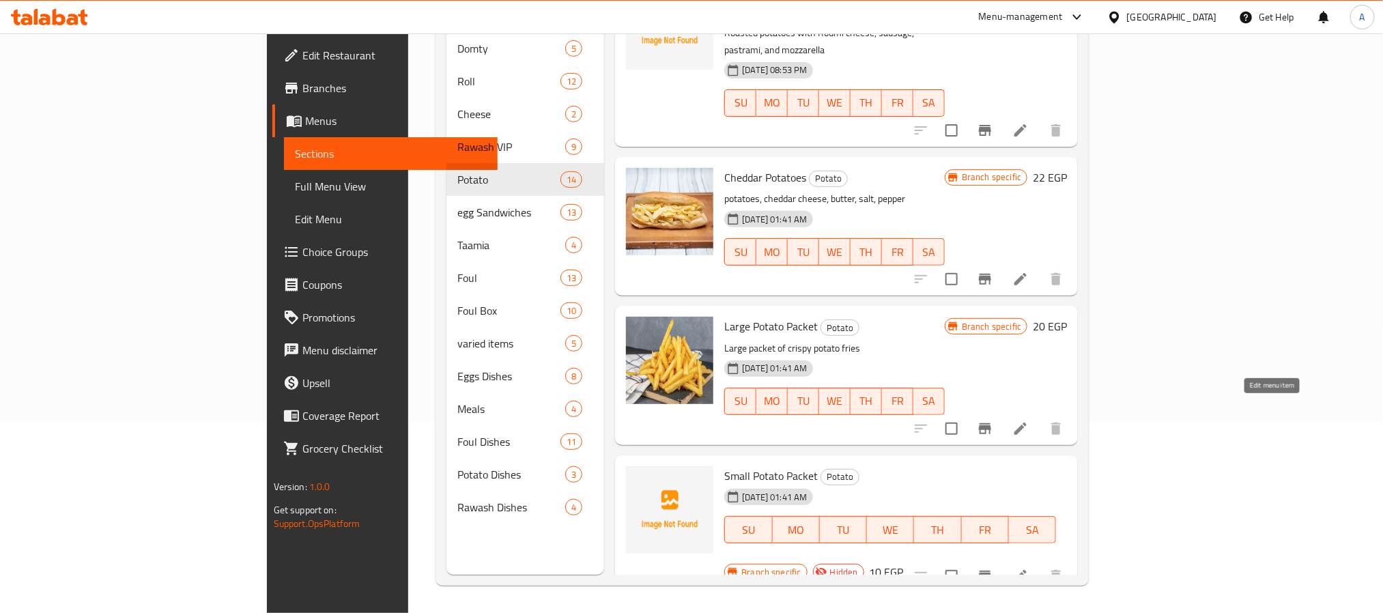
click at [1026, 570] on icon at bounding box center [1020, 576] width 12 height 12
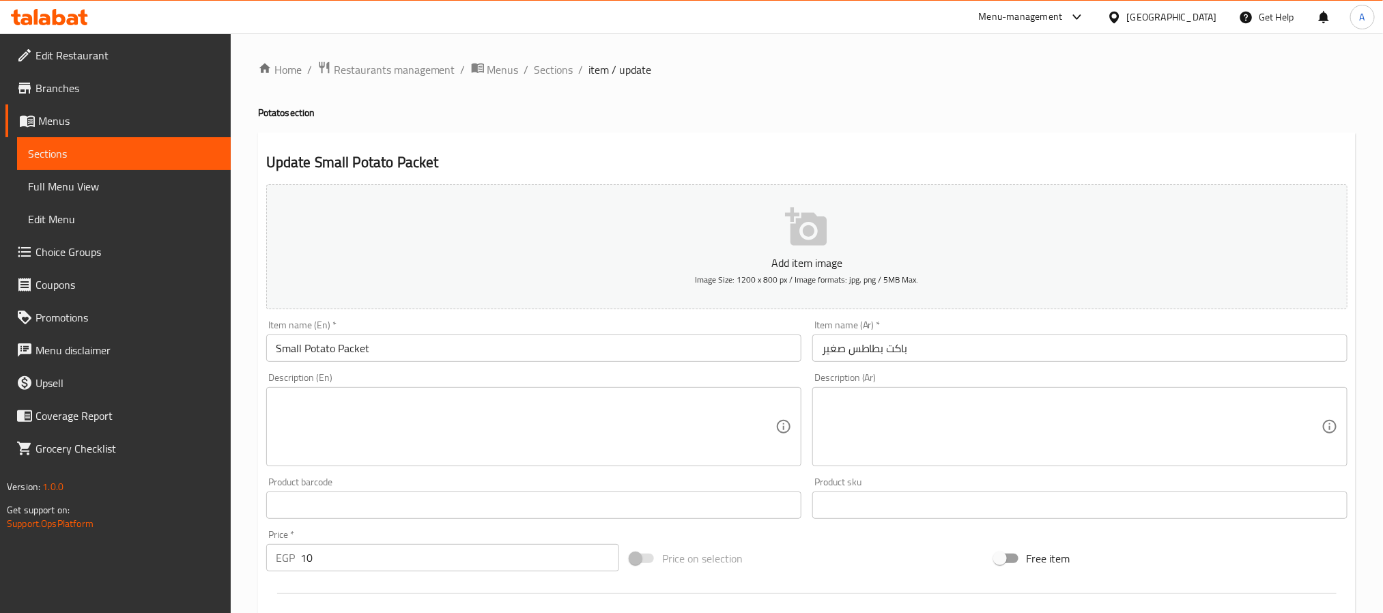
scroll to position [350, 0]
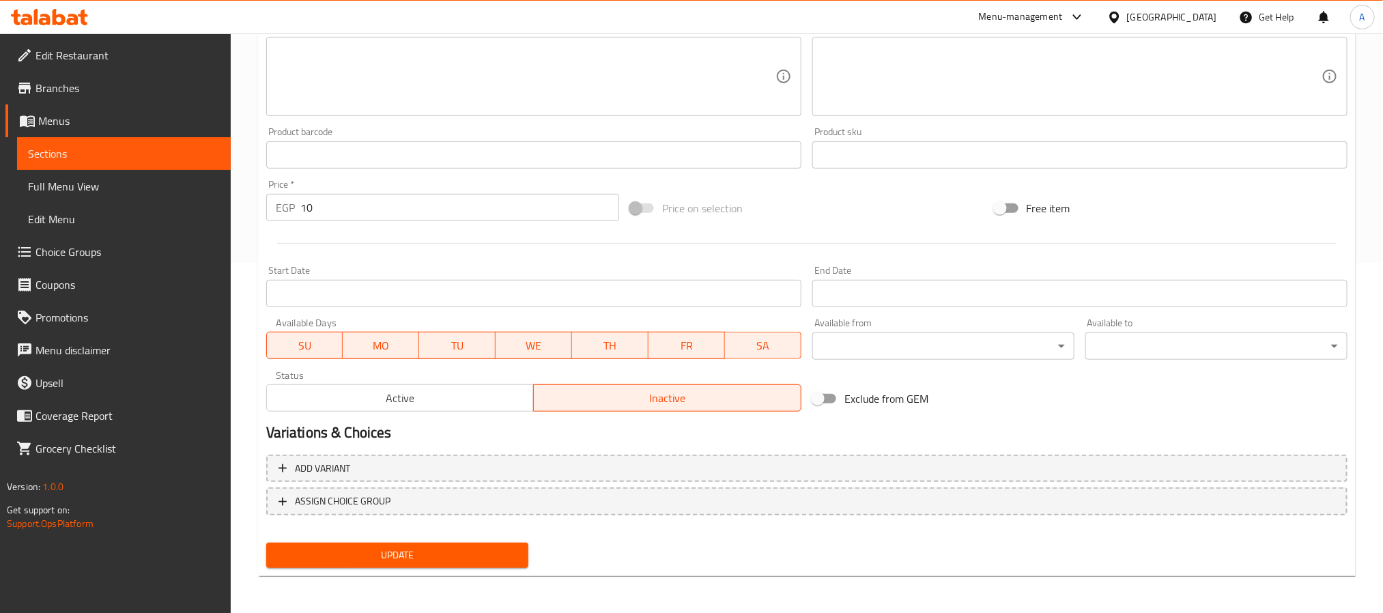
click at [471, 395] on span "Active" at bounding box center [400, 398] width 257 height 20
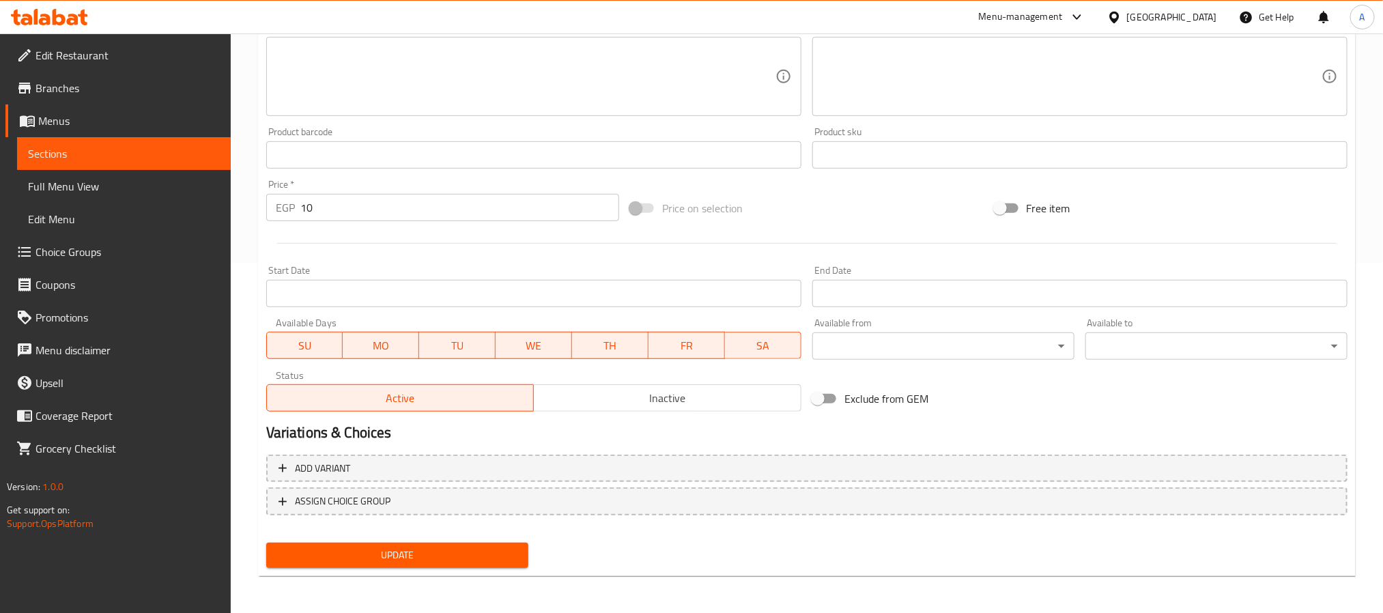
click at [457, 541] on div "Update" at bounding box center [397, 555] width 273 height 36
click at [461, 554] on span "Update" at bounding box center [397, 555] width 240 height 17
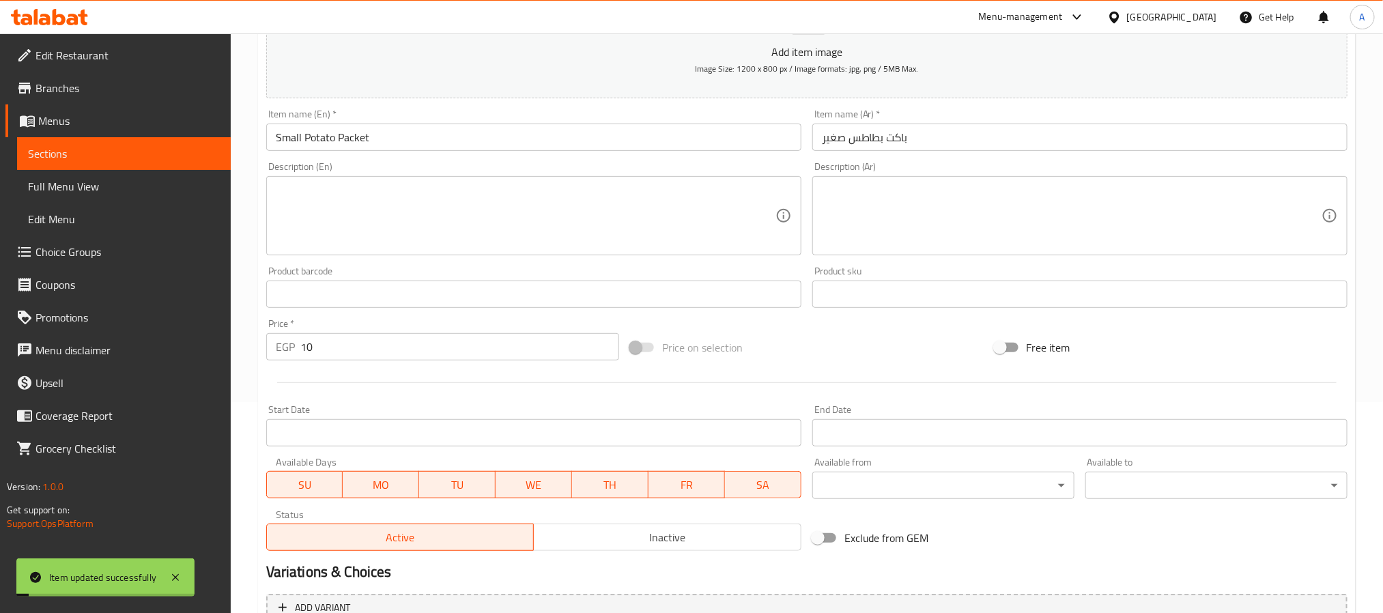
scroll to position [0, 0]
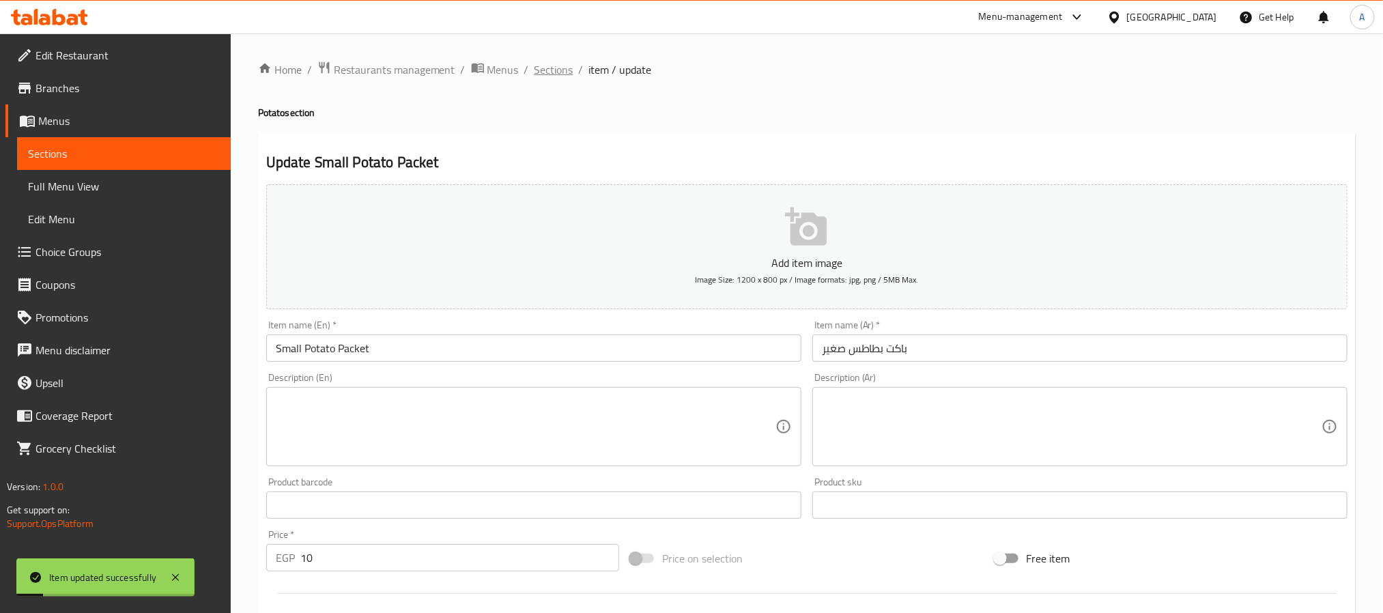
click at [562, 70] on span "Sections" at bounding box center [553, 69] width 39 height 16
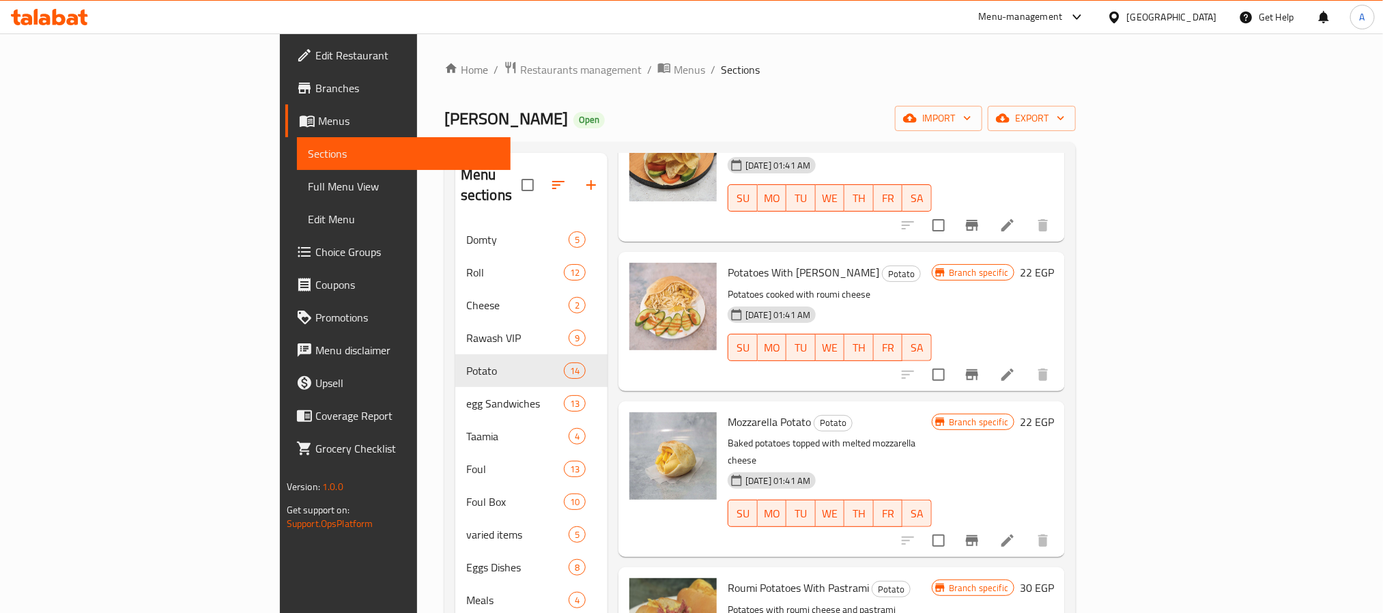
scroll to position [614, 0]
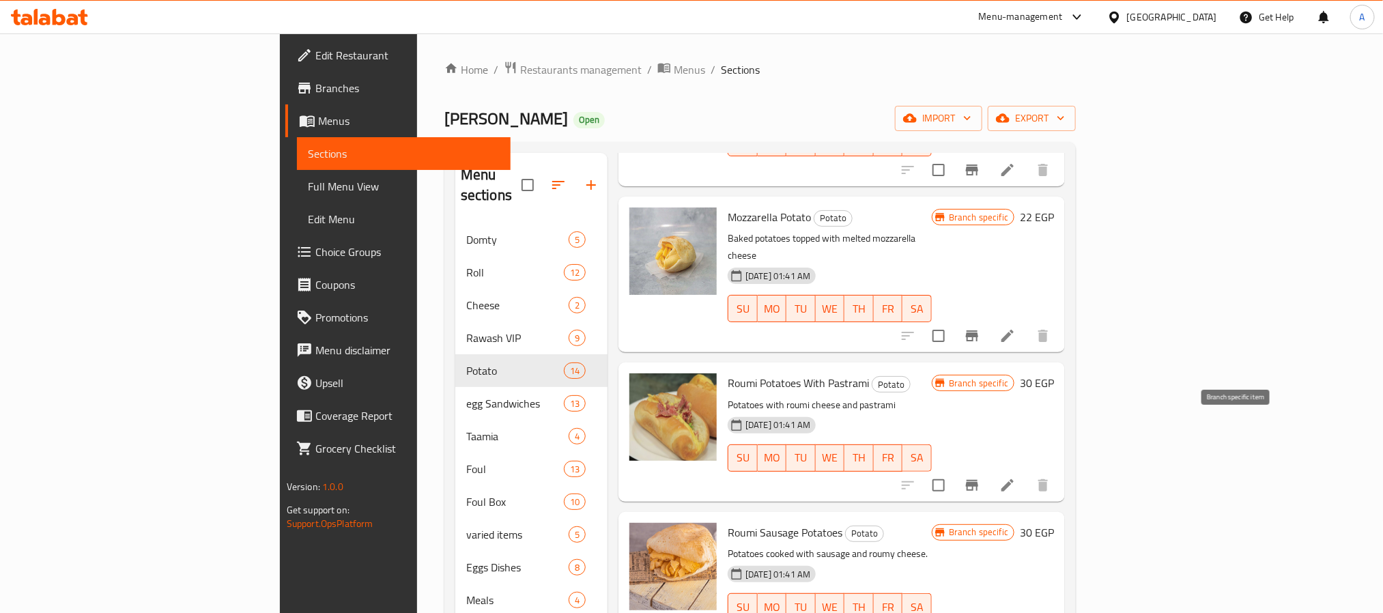
click at [980, 477] on icon "Branch-specific-item" at bounding box center [972, 485] width 16 height 16
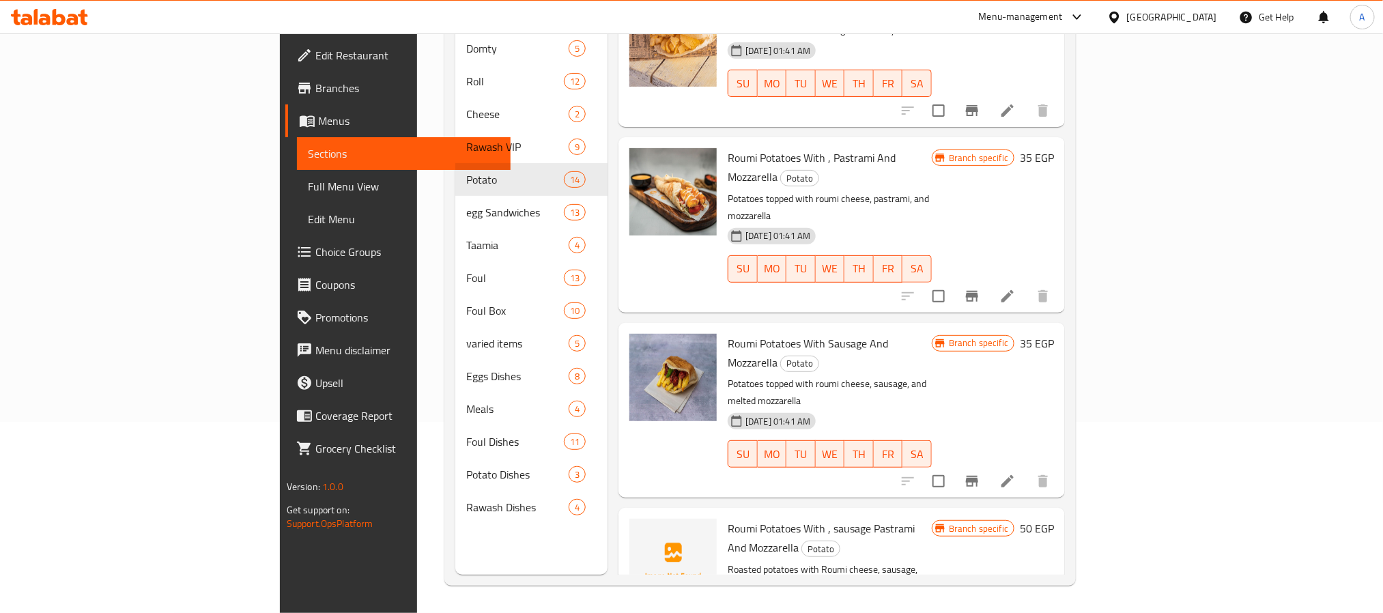
scroll to position [987, 0]
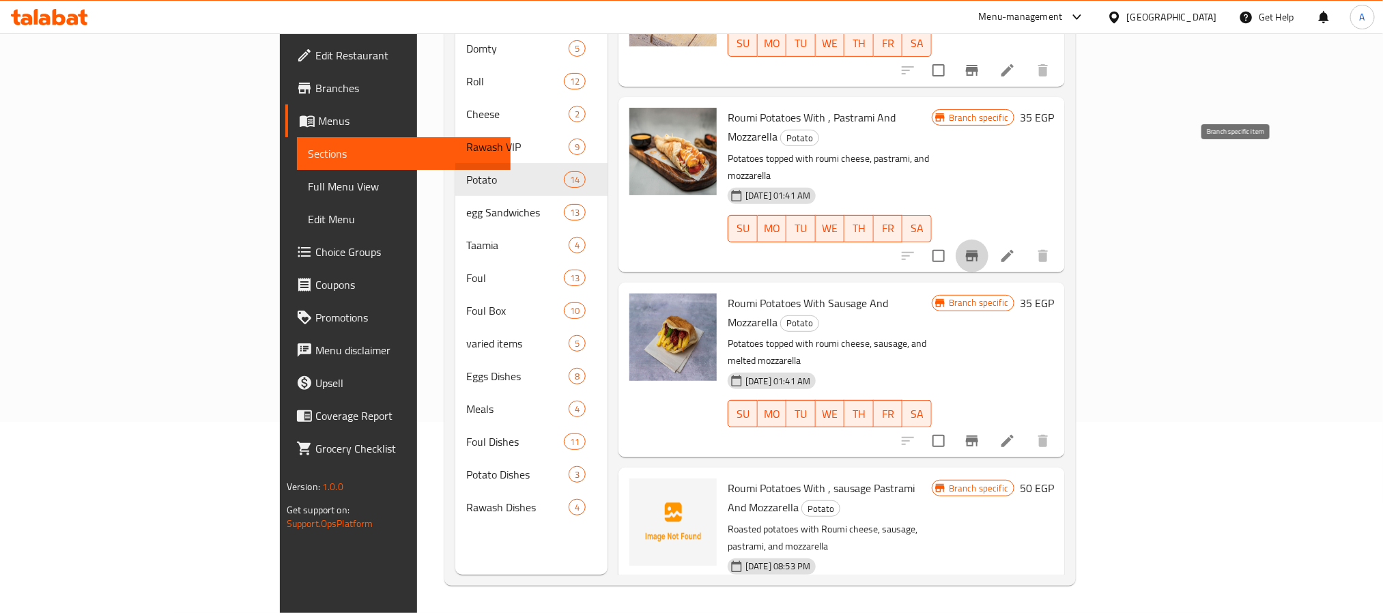
click at [978, 250] on icon "Branch-specific-item" at bounding box center [972, 255] width 12 height 11
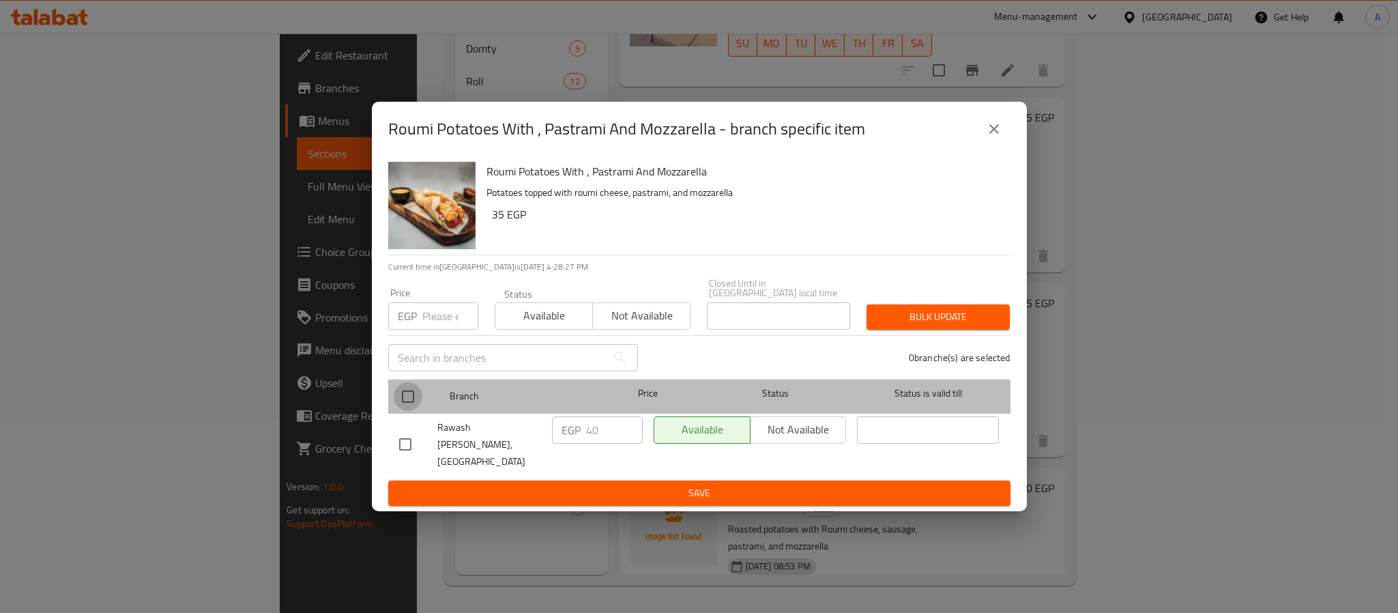
click at [412, 399] on input "checkbox" at bounding box center [408, 396] width 29 height 29
checkbox input "true"
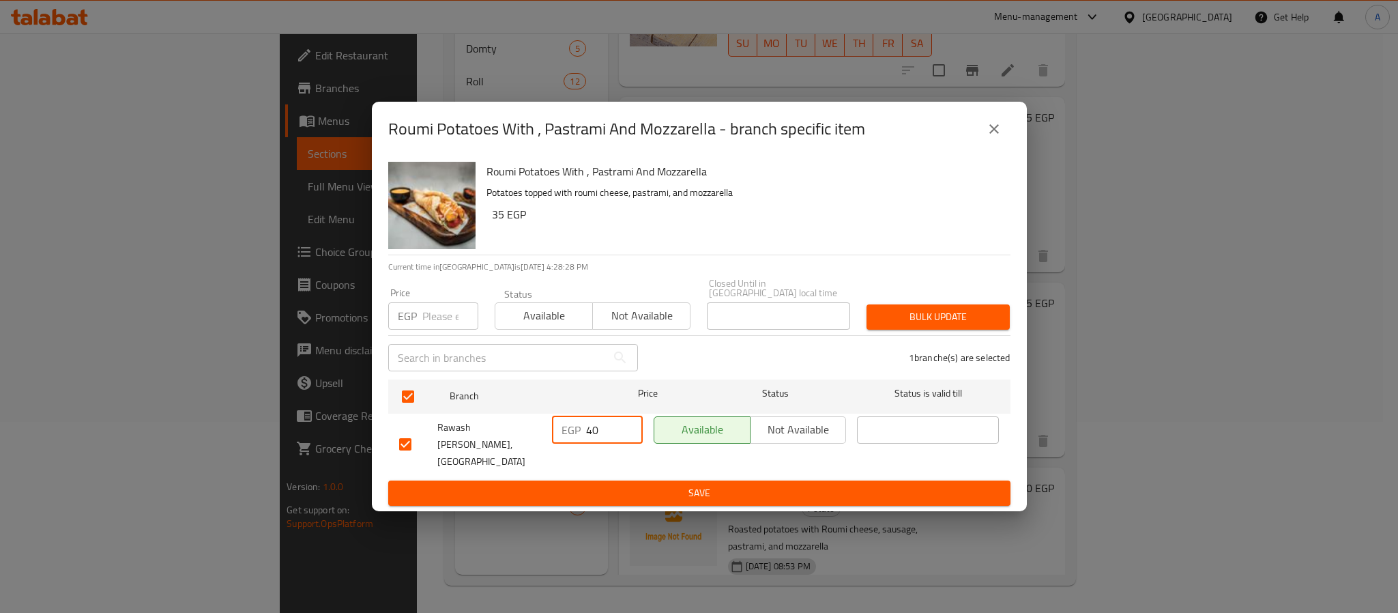
drag, startPoint x: 592, startPoint y: 430, endPoint x: 579, endPoint y: 430, distance: 13.0
click at [579, 430] on div "EGP 40 ​" at bounding box center [597, 429] width 91 height 27
type input "50"
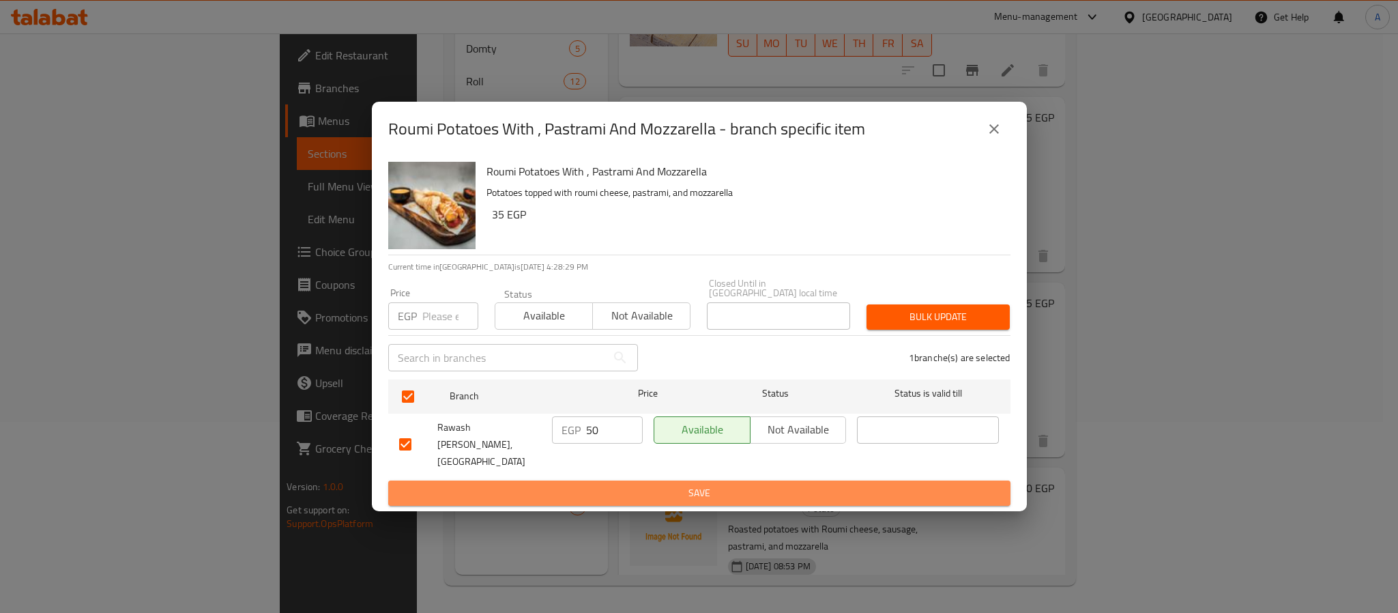
click at [674, 485] on span "Save" at bounding box center [699, 493] width 601 height 17
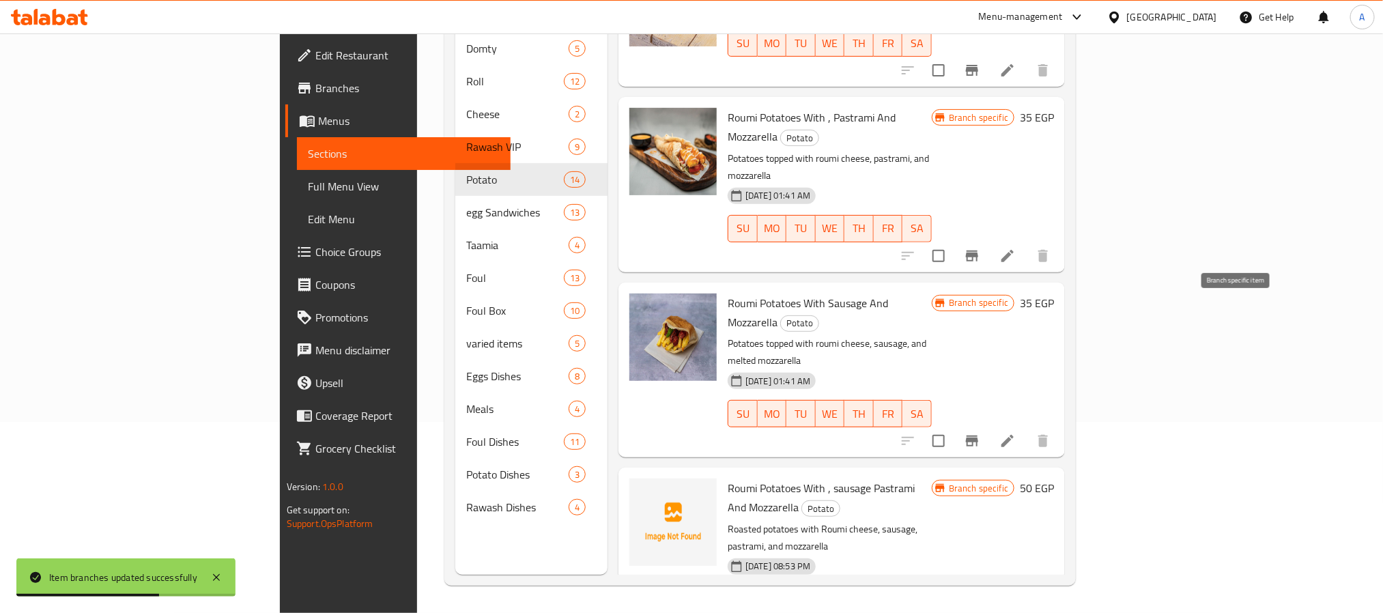
click at [980, 433] on icon "Branch-specific-item" at bounding box center [972, 441] width 16 height 16
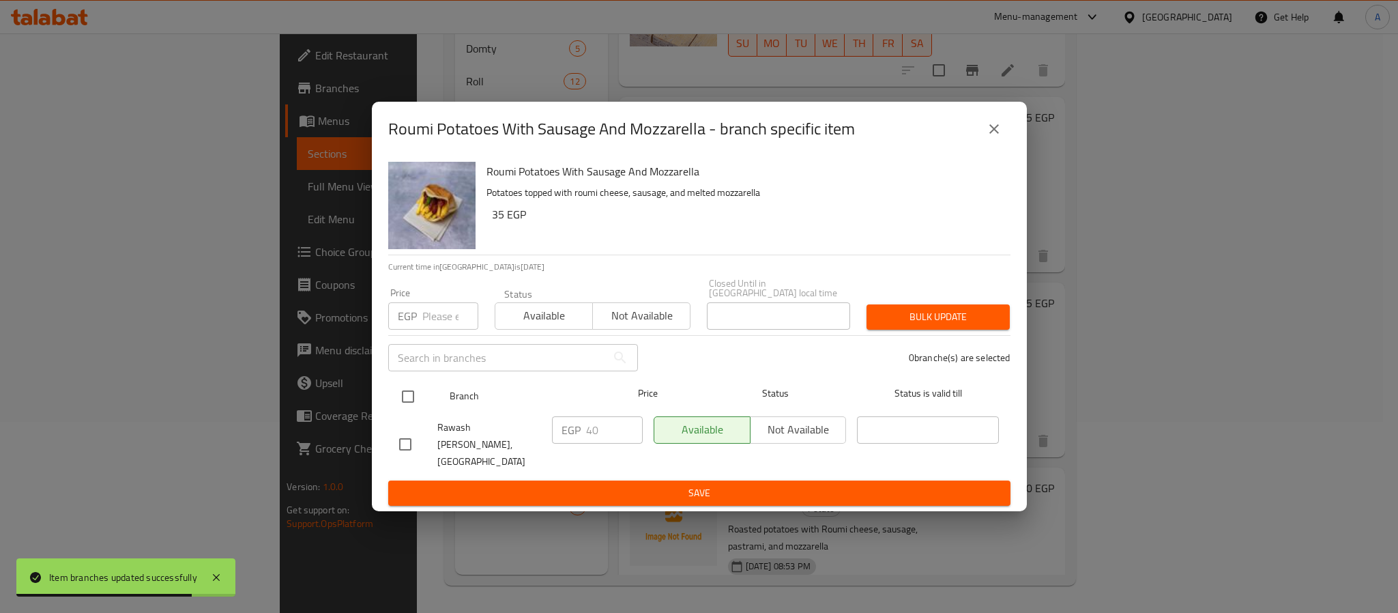
click at [408, 395] on input "checkbox" at bounding box center [408, 396] width 29 height 29
checkbox input "true"
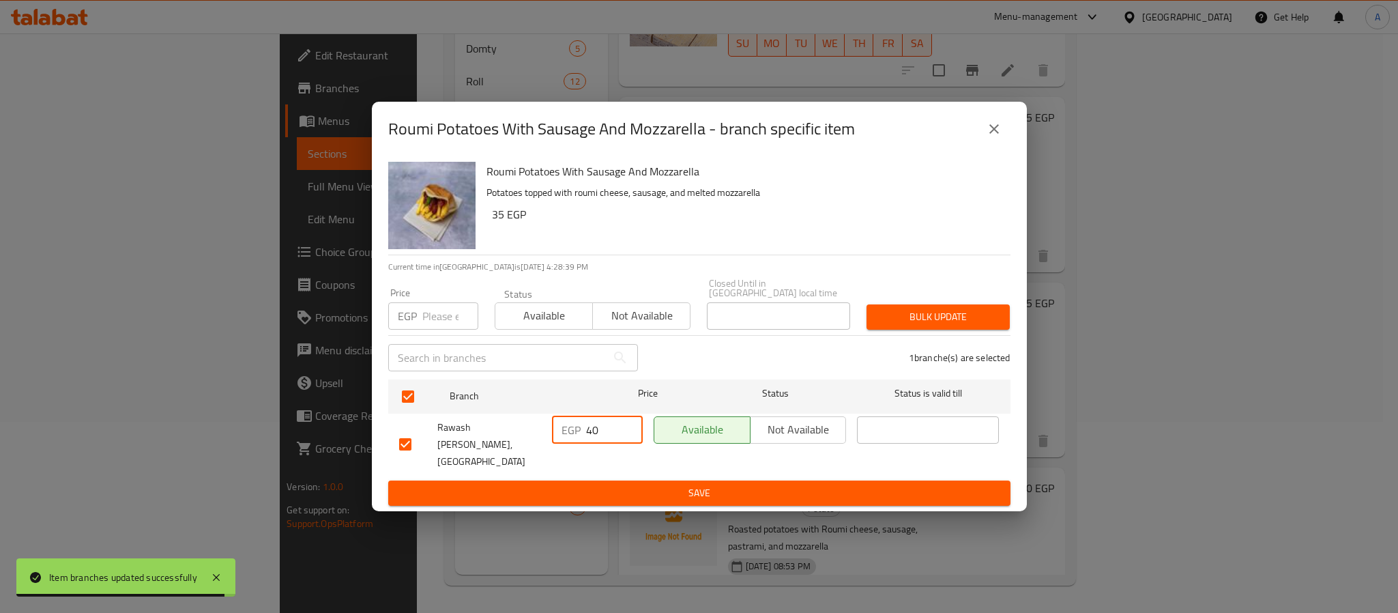
drag, startPoint x: 592, startPoint y: 429, endPoint x: 574, endPoint y: 431, distance: 17.9
click at [574, 431] on div "EGP 40 ​" at bounding box center [597, 429] width 91 height 27
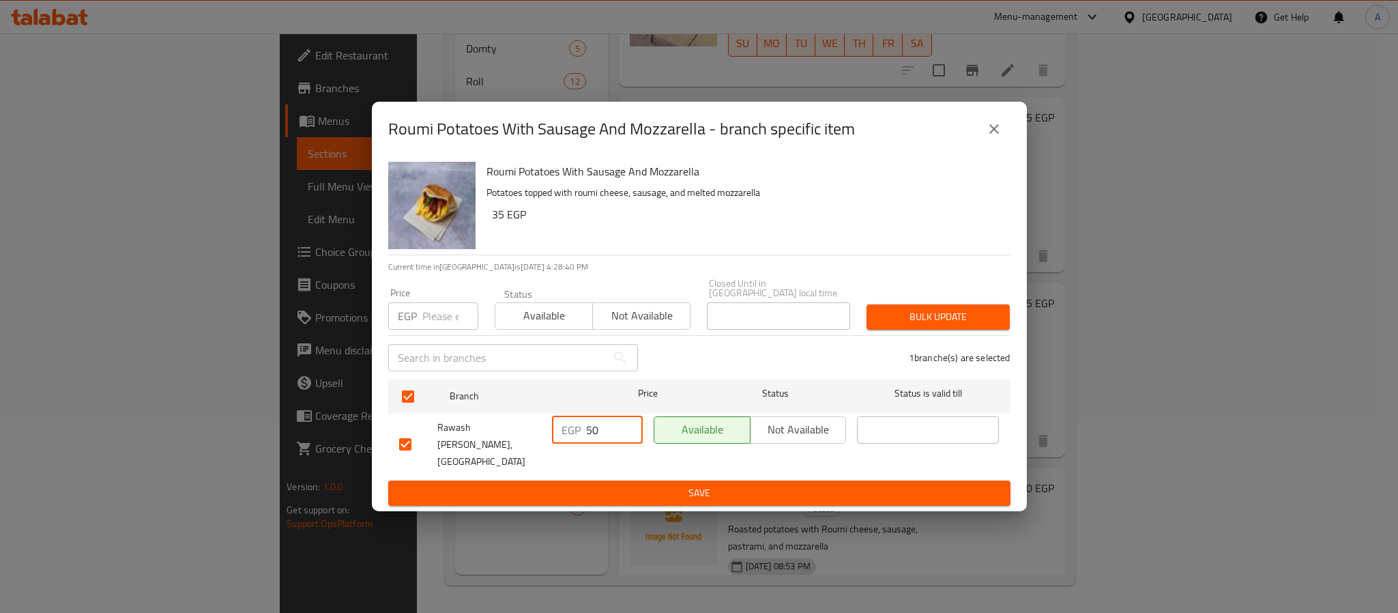
type input "50"
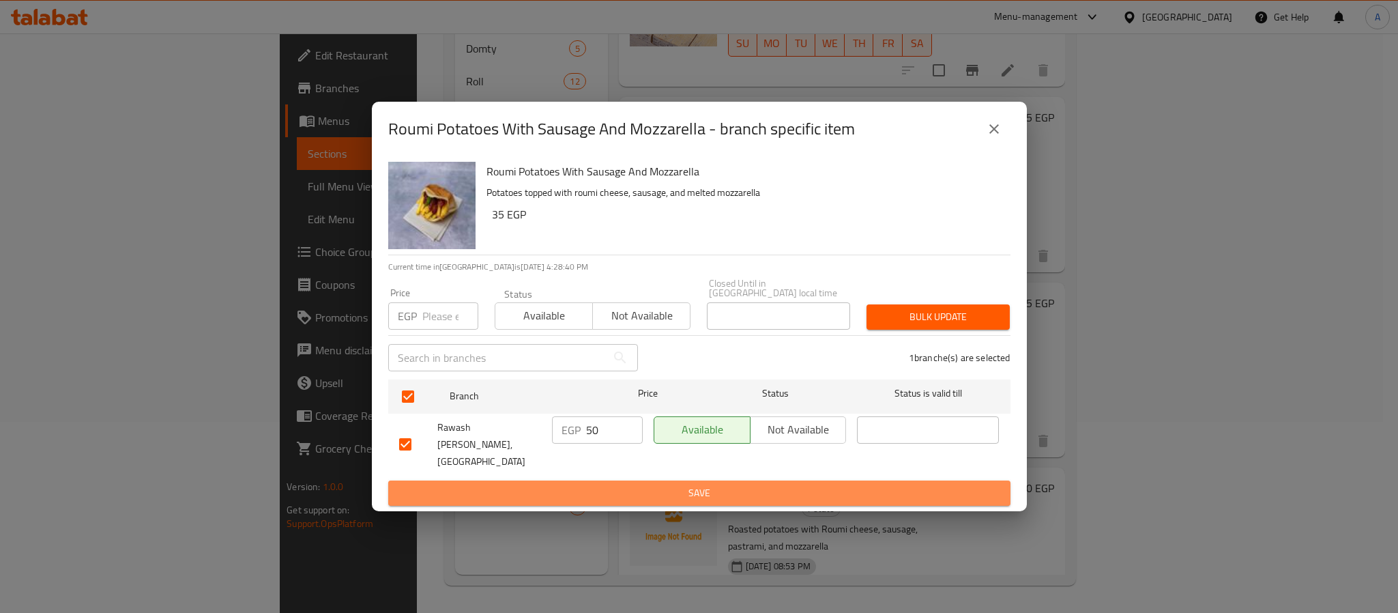
click at [605, 485] on span "Save" at bounding box center [699, 493] width 601 height 17
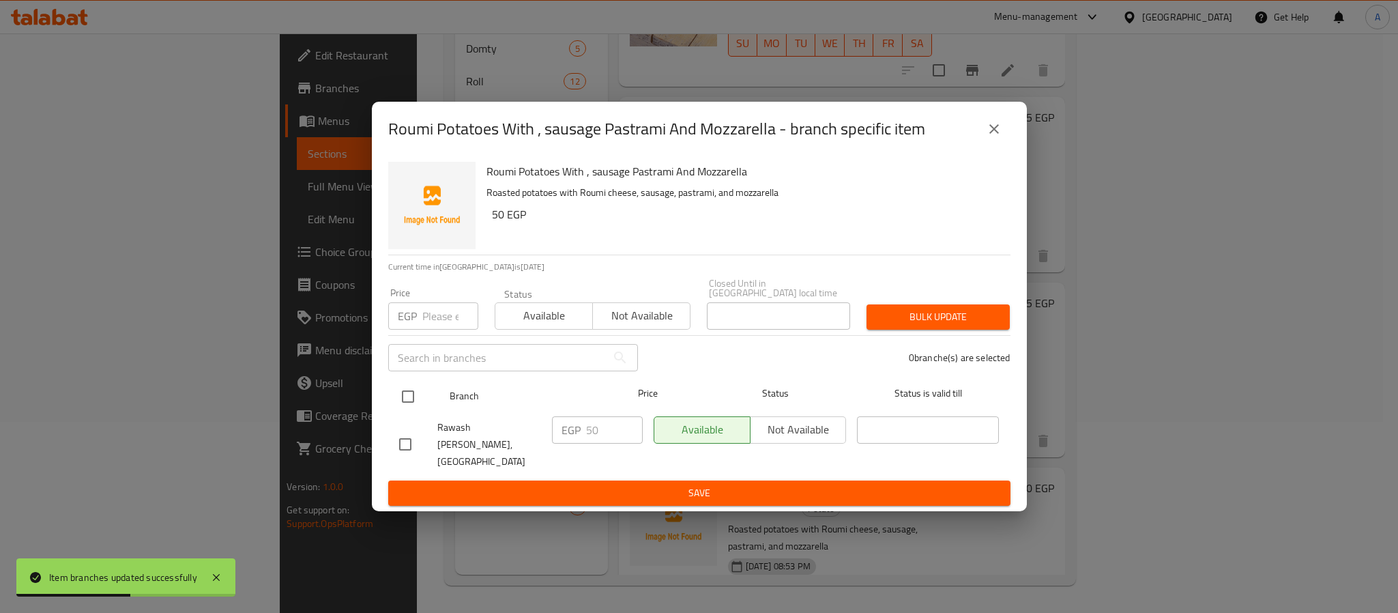
click at [400, 395] on input "checkbox" at bounding box center [408, 396] width 29 height 29
checkbox input "true"
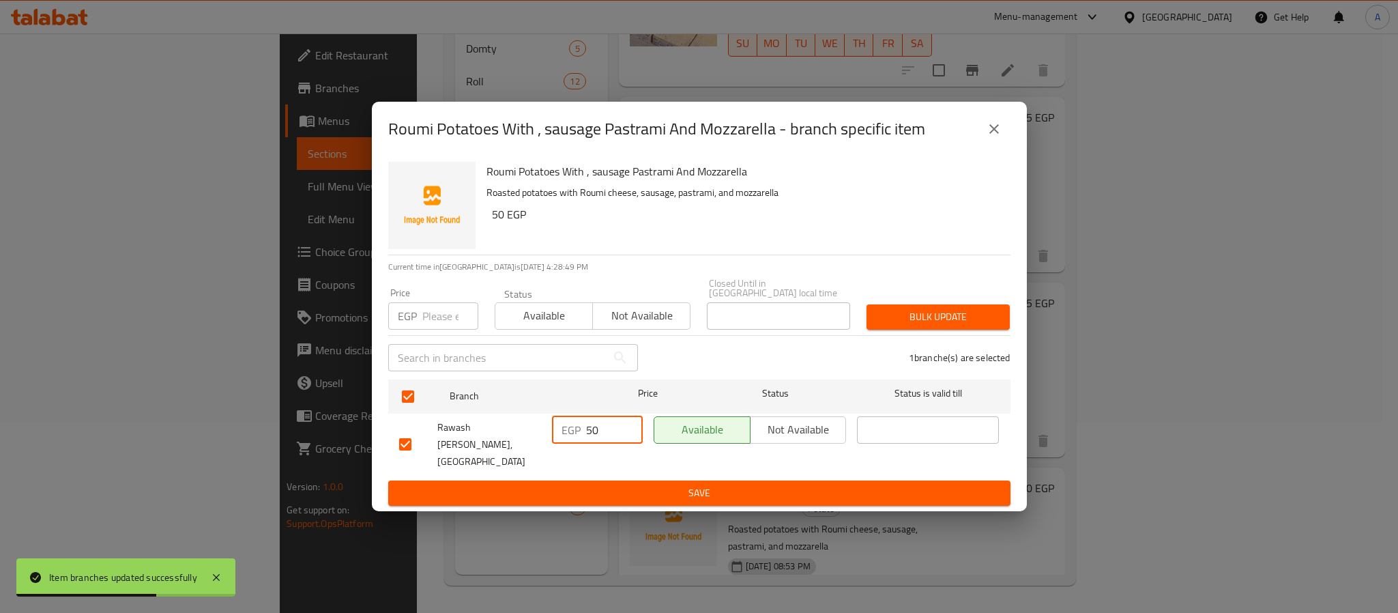
drag, startPoint x: 592, startPoint y: 431, endPoint x: 578, endPoint y: 432, distance: 13.7
click at [578, 432] on div "EGP 50 ​" at bounding box center [597, 429] width 91 height 27
type input "60"
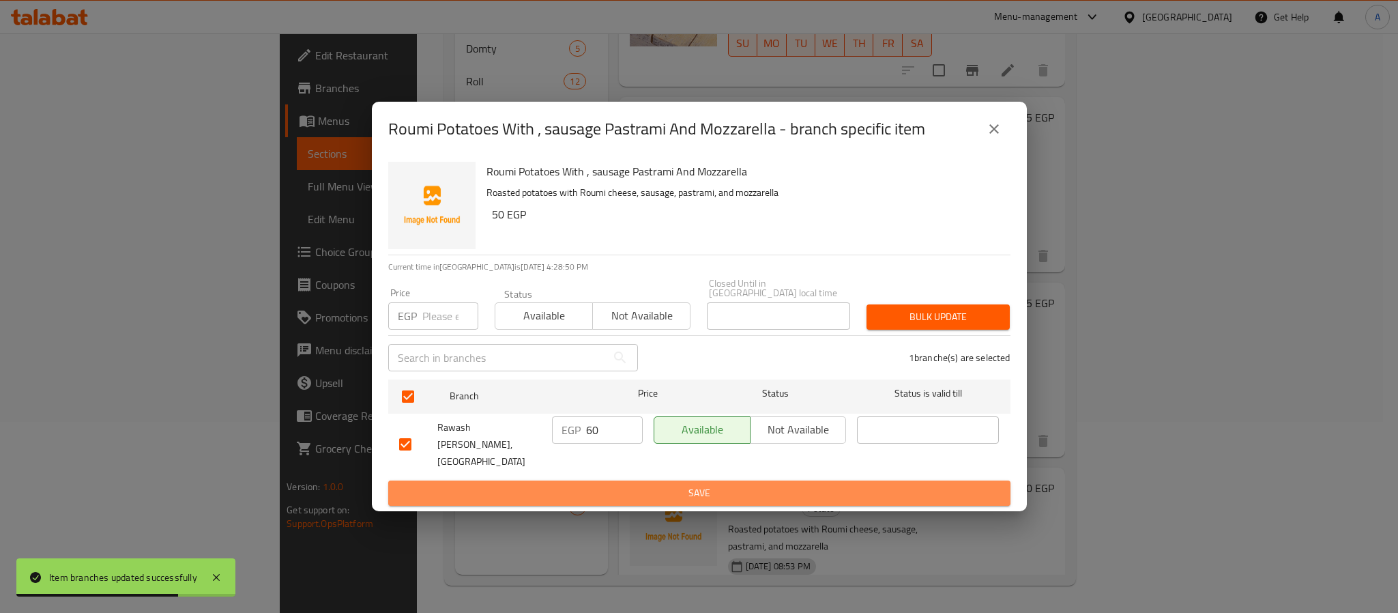
click at [625, 485] on span "Save" at bounding box center [699, 493] width 601 height 17
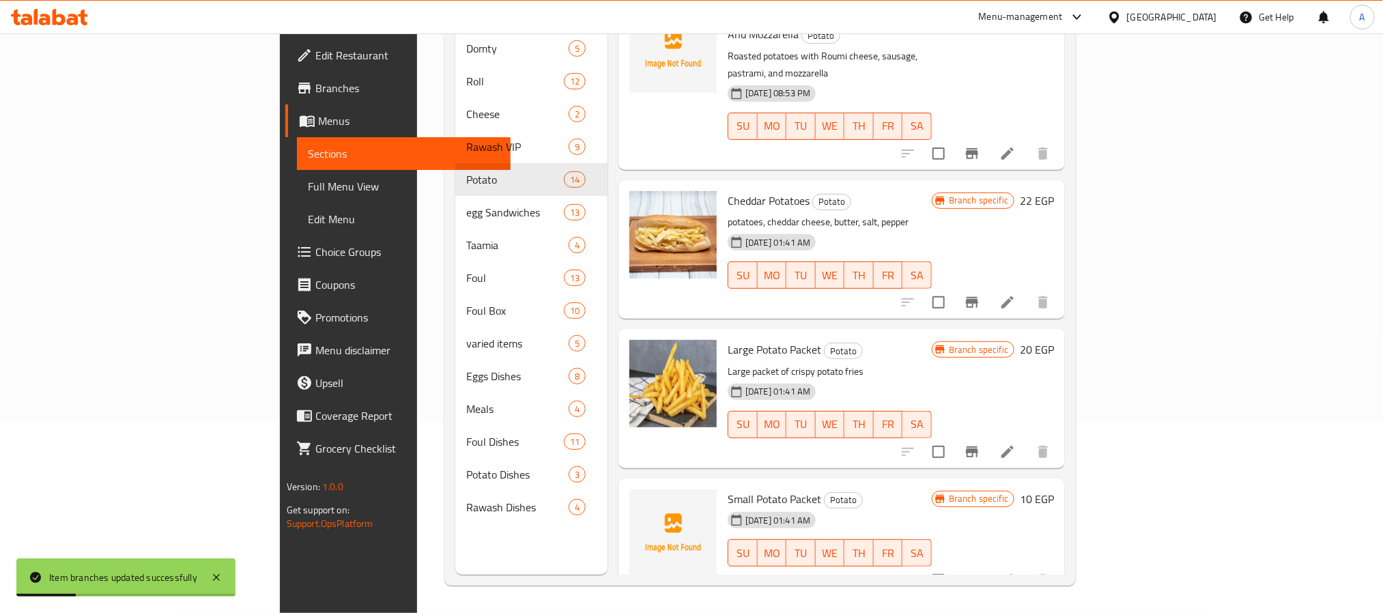
scroll to position [1466, 0]
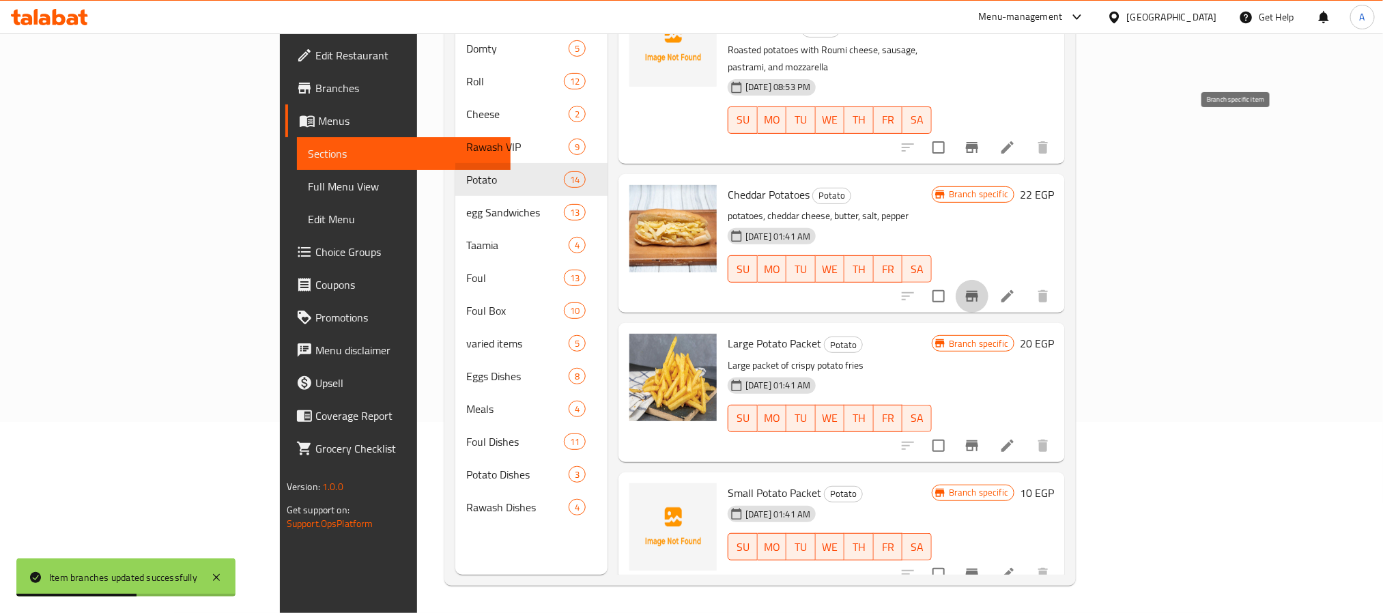
click at [988, 280] on button "Branch-specific-item" at bounding box center [972, 296] width 33 height 33
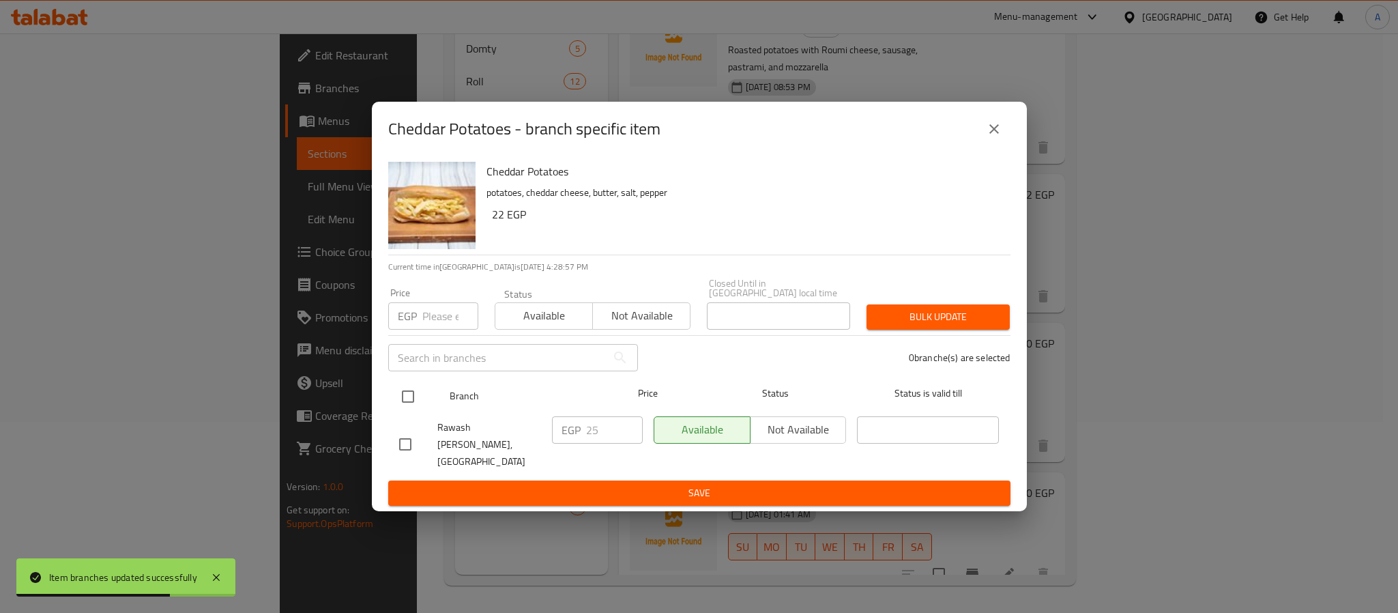
click at [406, 401] on input "checkbox" at bounding box center [408, 396] width 29 height 29
checkbox input "true"
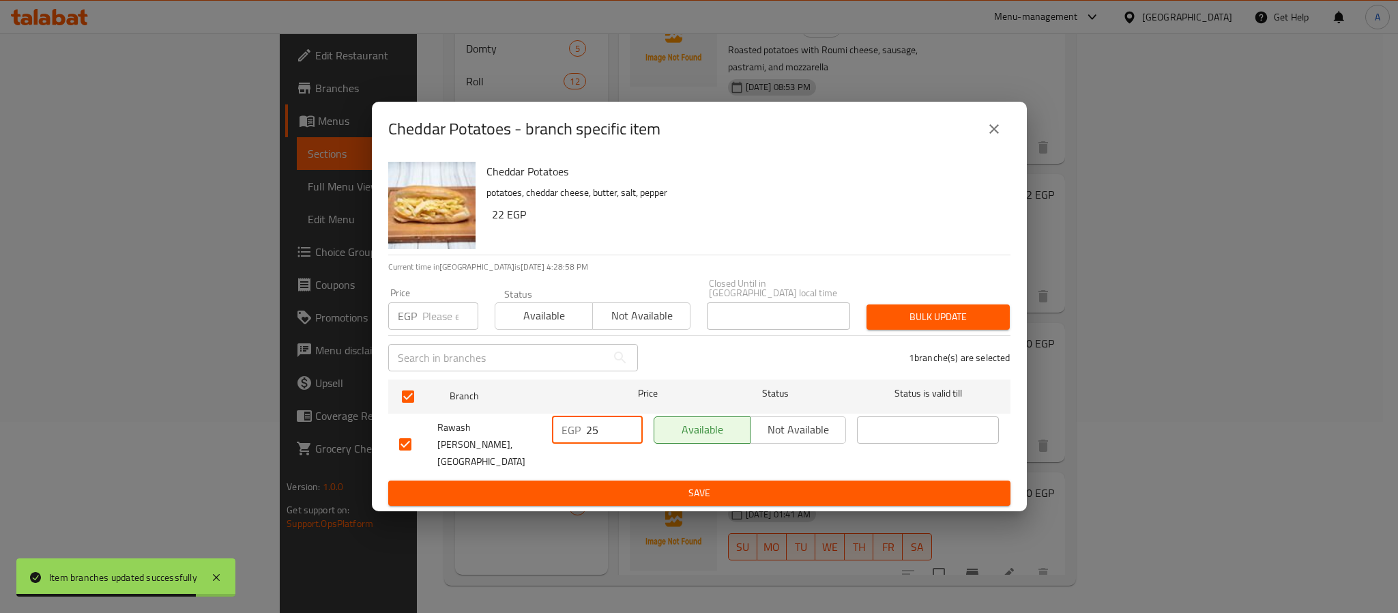
drag, startPoint x: 597, startPoint y: 430, endPoint x: 576, endPoint y: 430, distance: 20.5
click at [576, 430] on div "EGP 25 ​" at bounding box center [597, 429] width 91 height 27
type input "30"
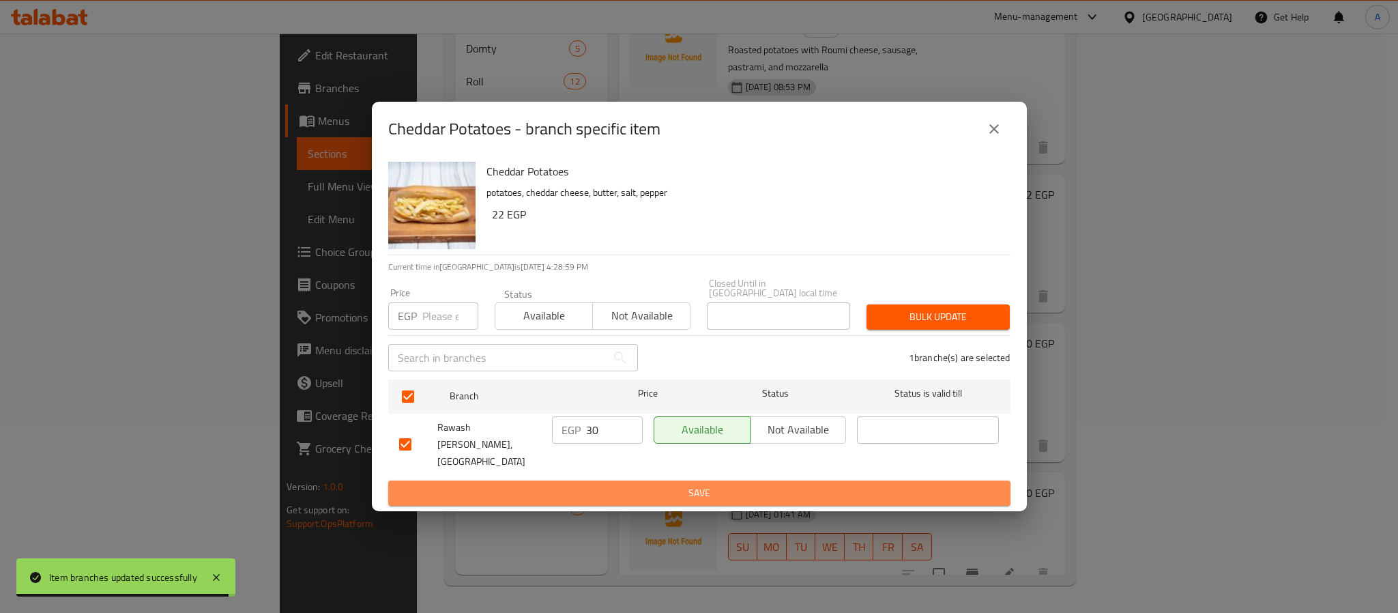
click at [624, 485] on span "Save" at bounding box center [699, 493] width 601 height 17
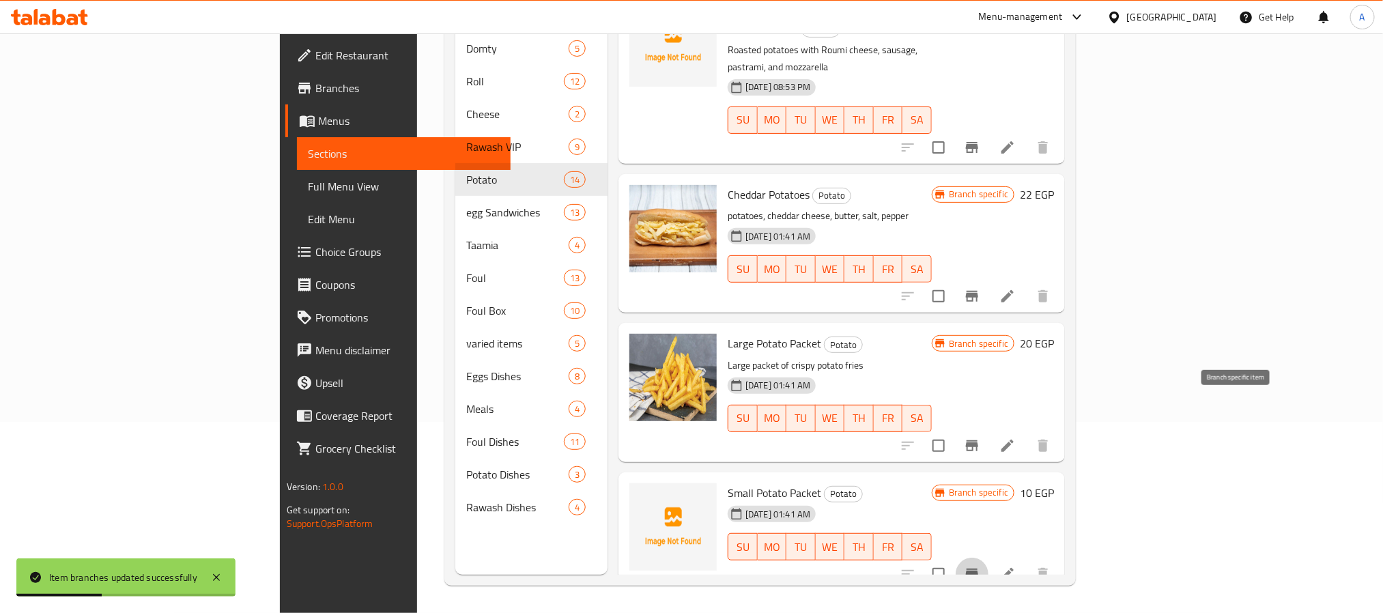
click at [980, 566] on icon "Branch-specific-item" at bounding box center [972, 574] width 16 height 16
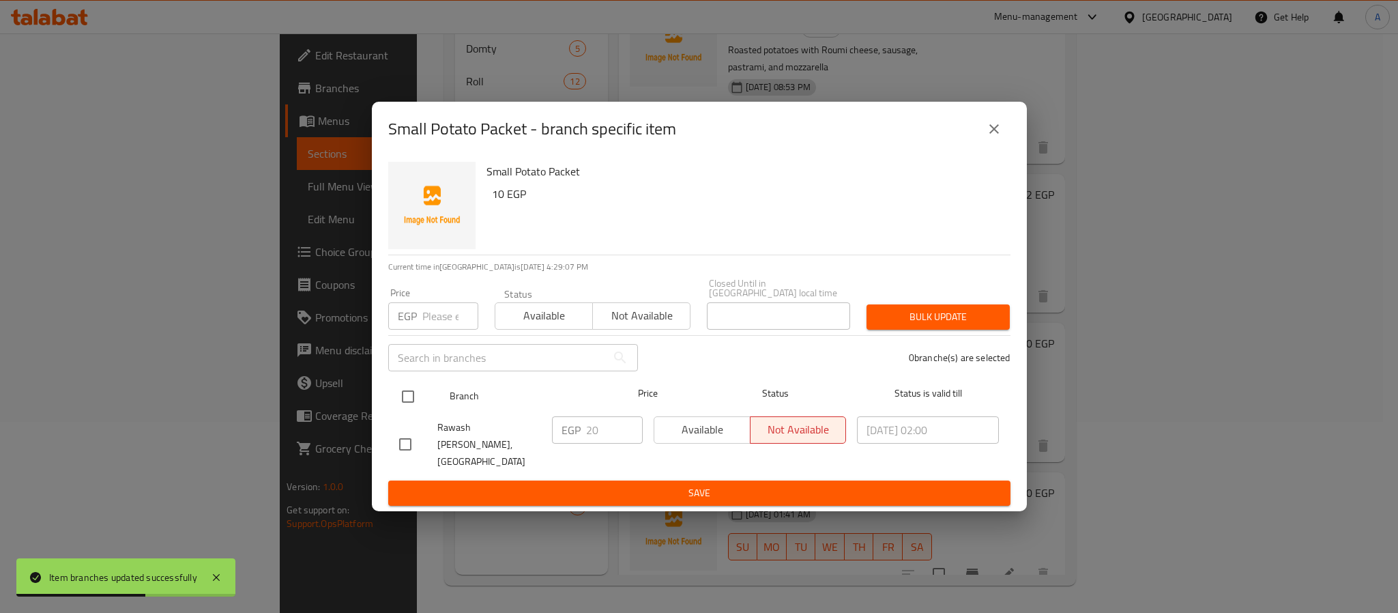
click at [407, 407] on input "checkbox" at bounding box center [408, 396] width 29 height 29
checkbox input "true"
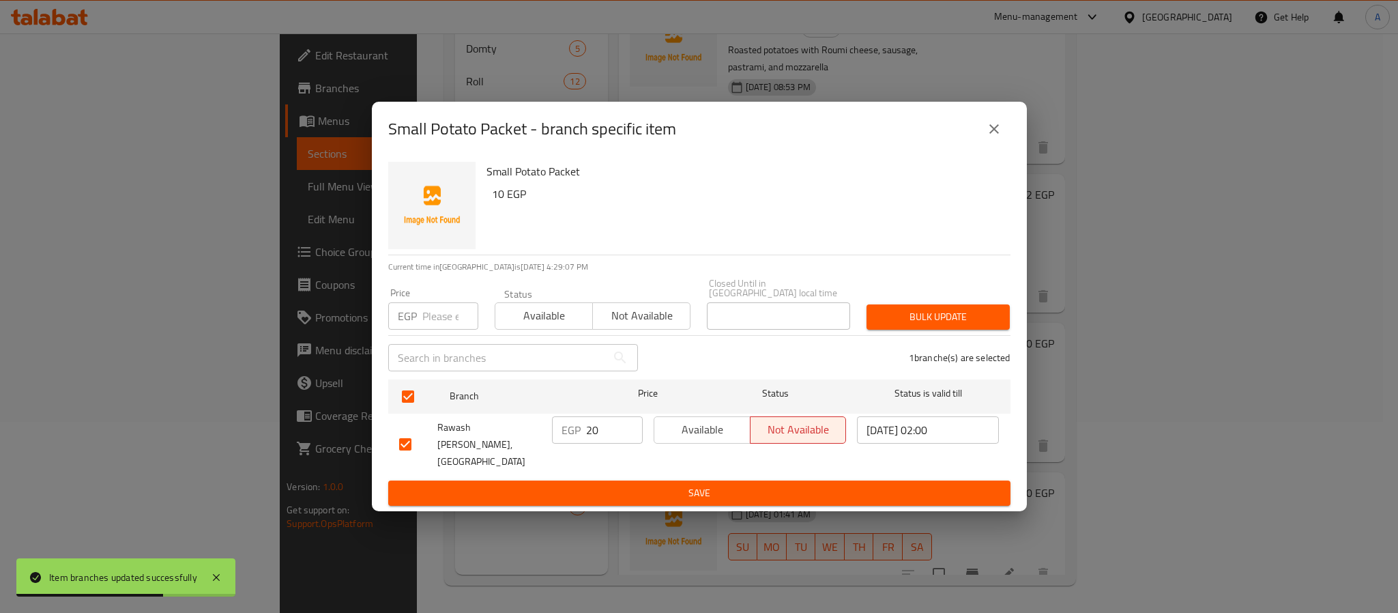
click at [604, 426] on input "20" at bounding box center [614, 429] width 57 height 27
type input "25"
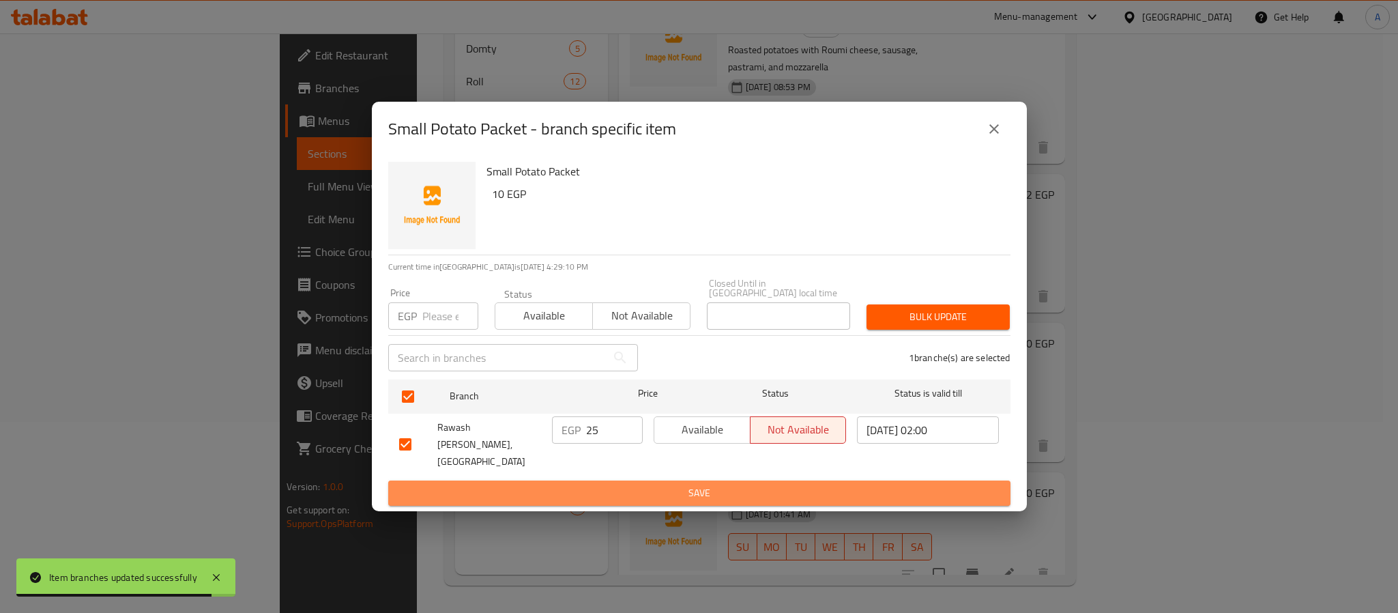
click at [621, 480] on button "Save" at bounding box center [699, 492] width 622 height 25
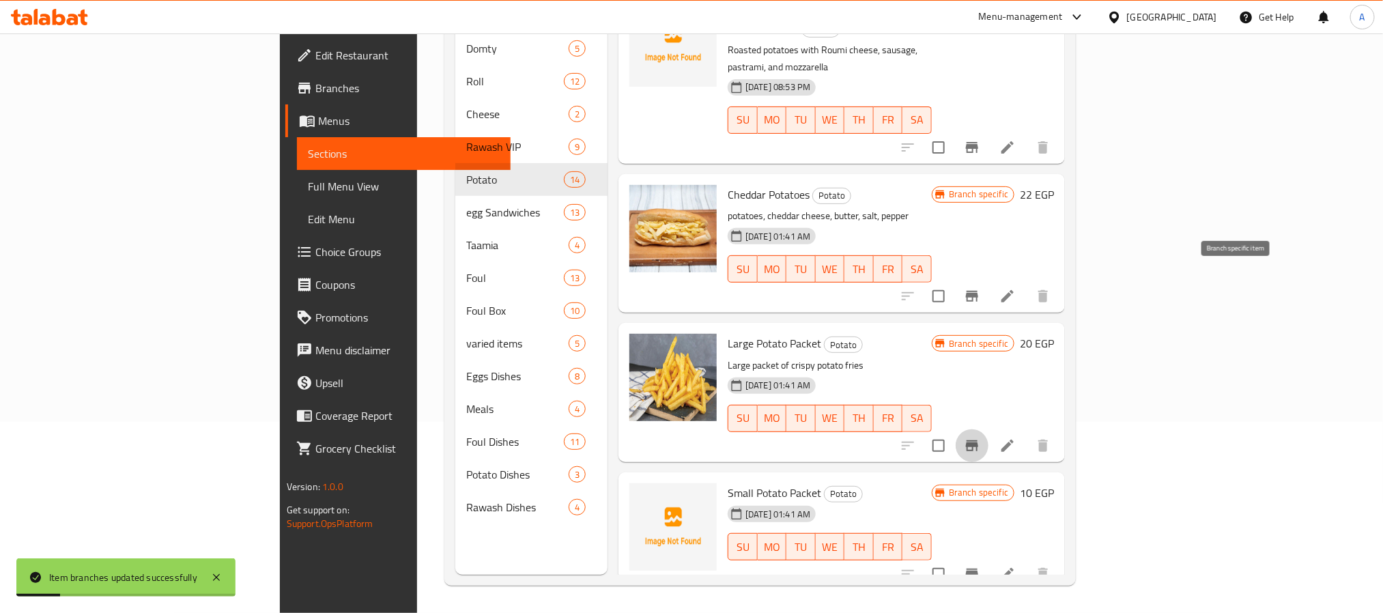
click at [980, 437] on icon "Branch-specific-item" at bounding box center [972, 445] width 16 height 16
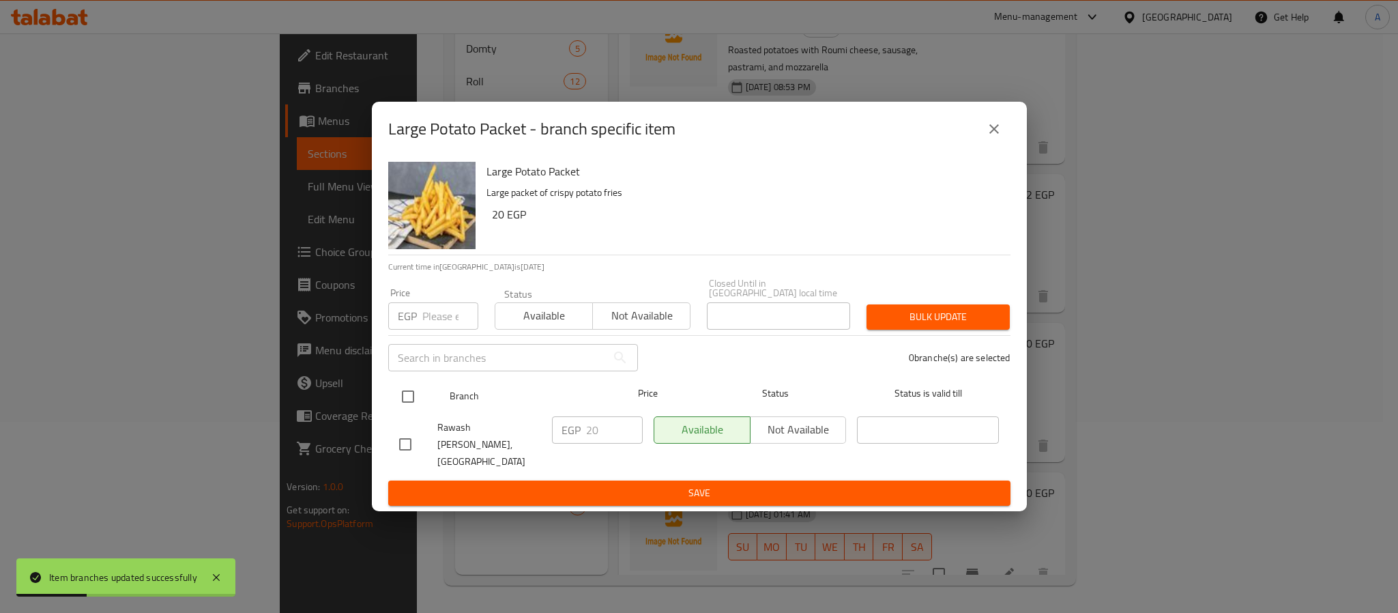
click at [402, 396] on input "checkbox" at bounding box center [408, 396] width 29 height 29
checkbox input "true"
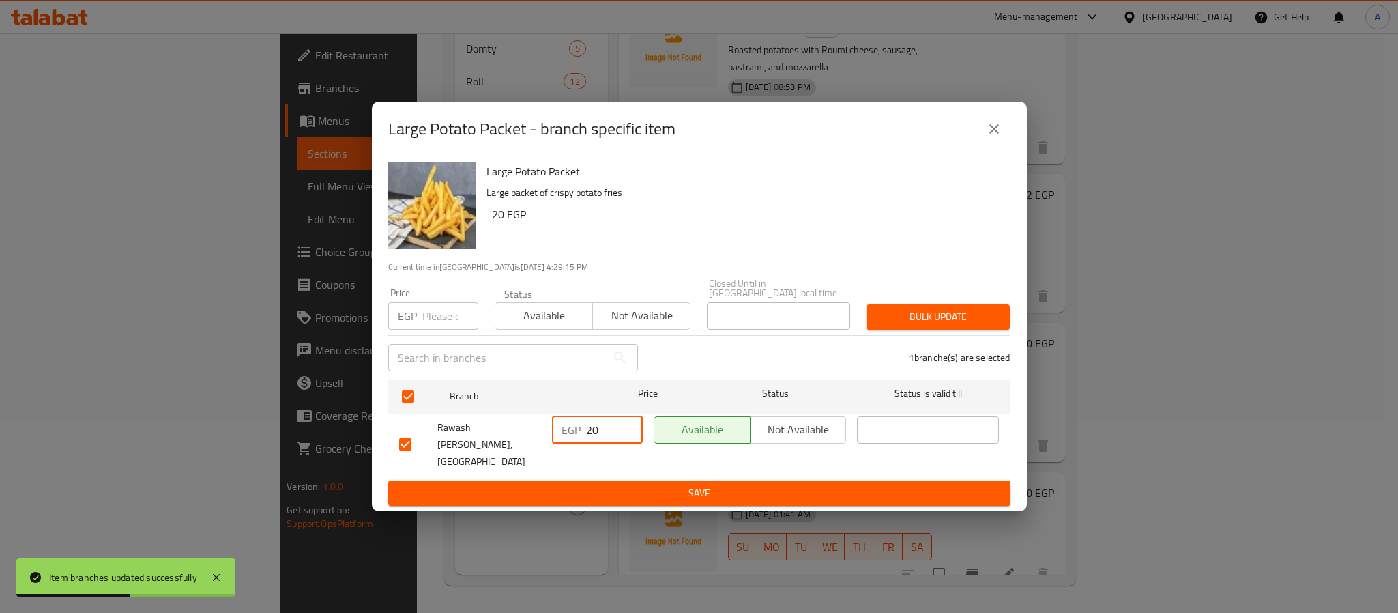
drag, startPoint x: 592, startPoint y: 439, endPoint x: 584, endPoint y: 439, distance: 8.2
click at [584, 439] on div "EGP 20 ​" at bounding box center [597, 429] width 91 height 27
type input "30"
click at [600, 485] on span "Save" at bounding box center [699, 493] width 601 height 17
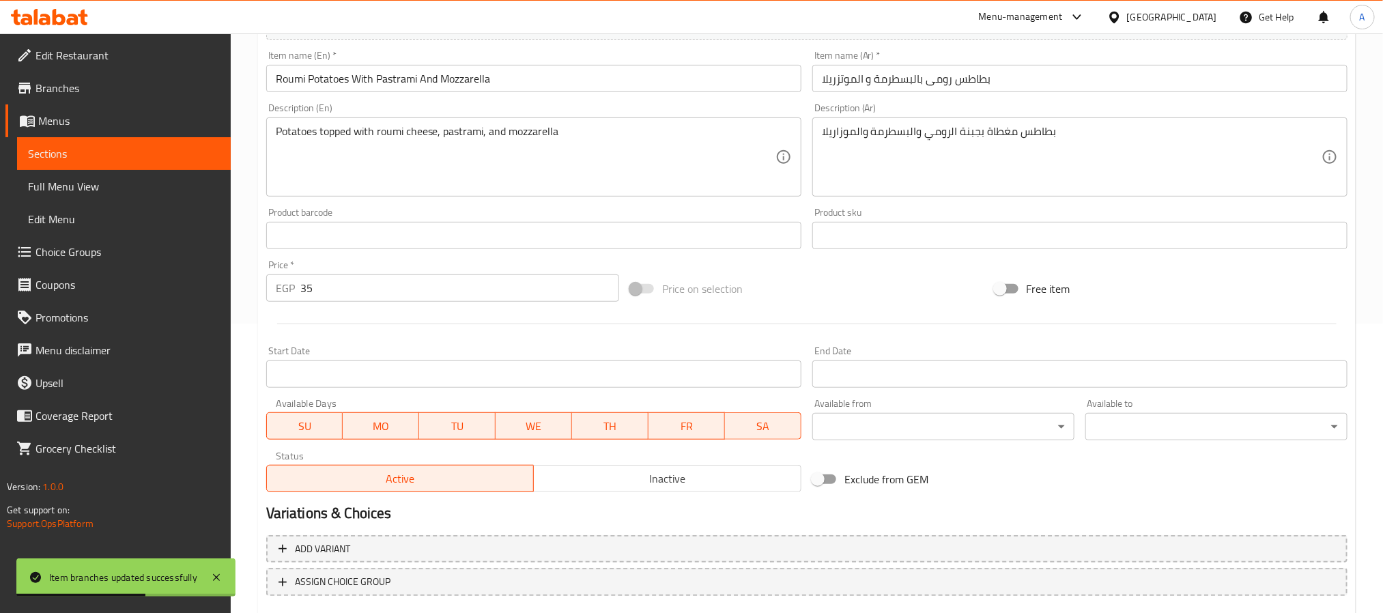
scroll to position [369, 0]
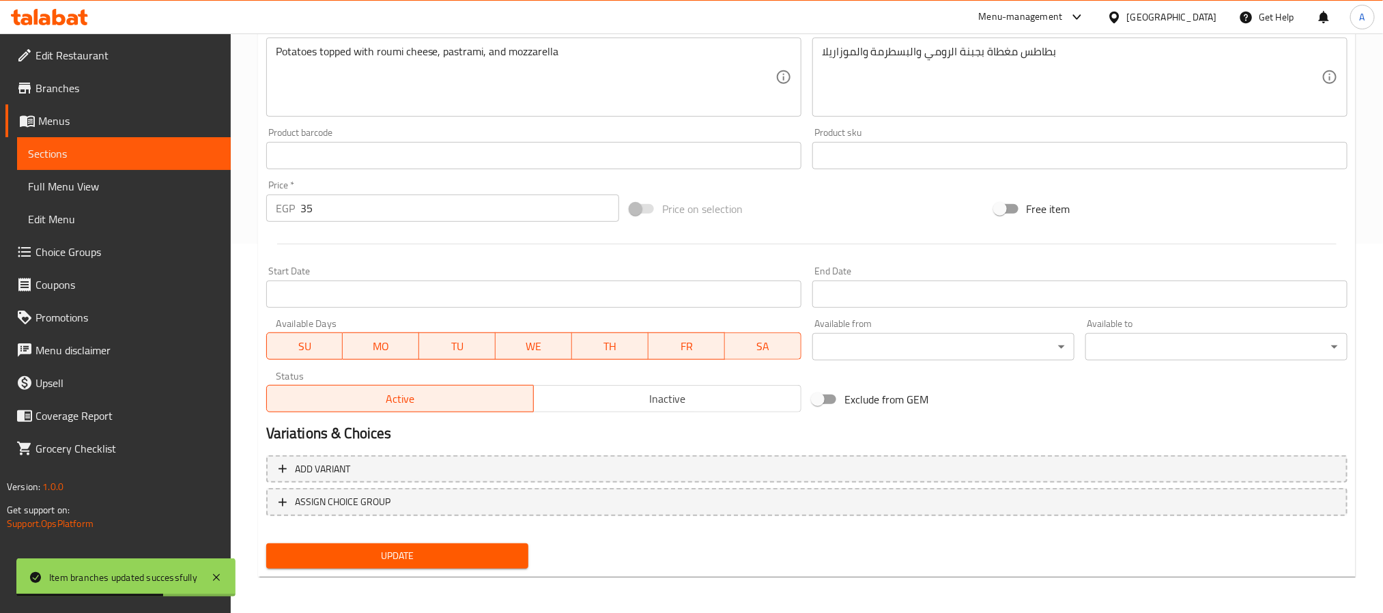
click at [611, 404] on span "Inactive" at bounding box center [667, 399] width 257 height 20
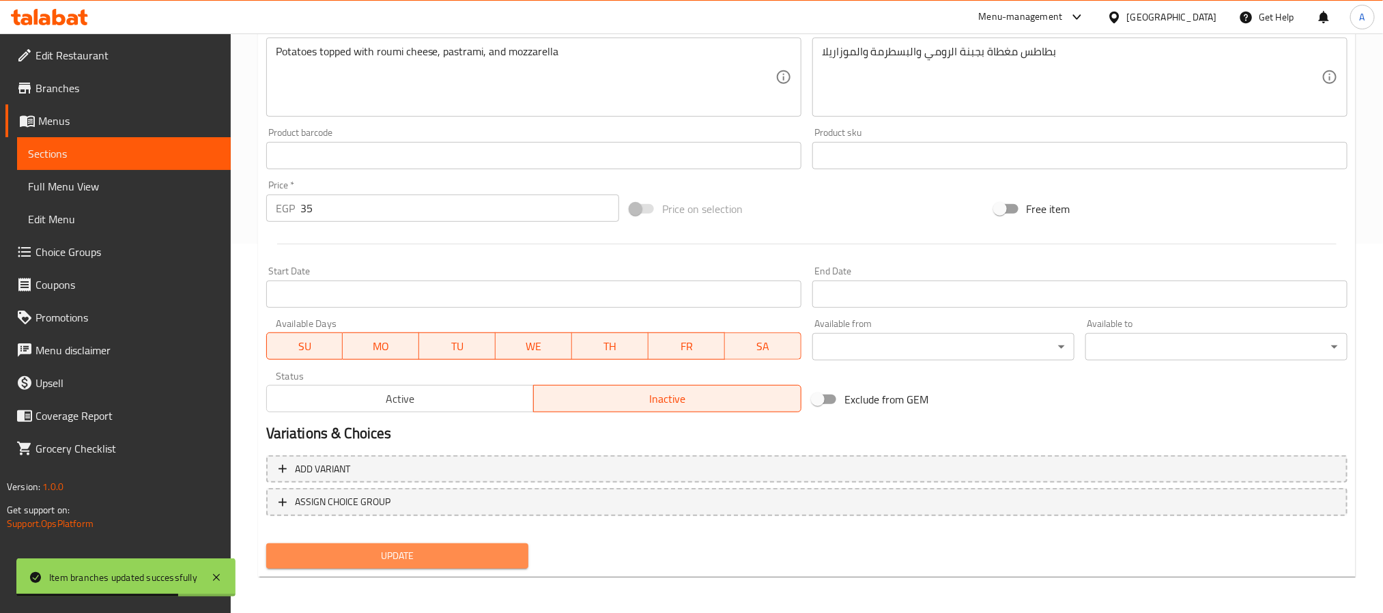
click at [491, 545] on button "Update" at bounding box center [397, 555] width 262 height 25
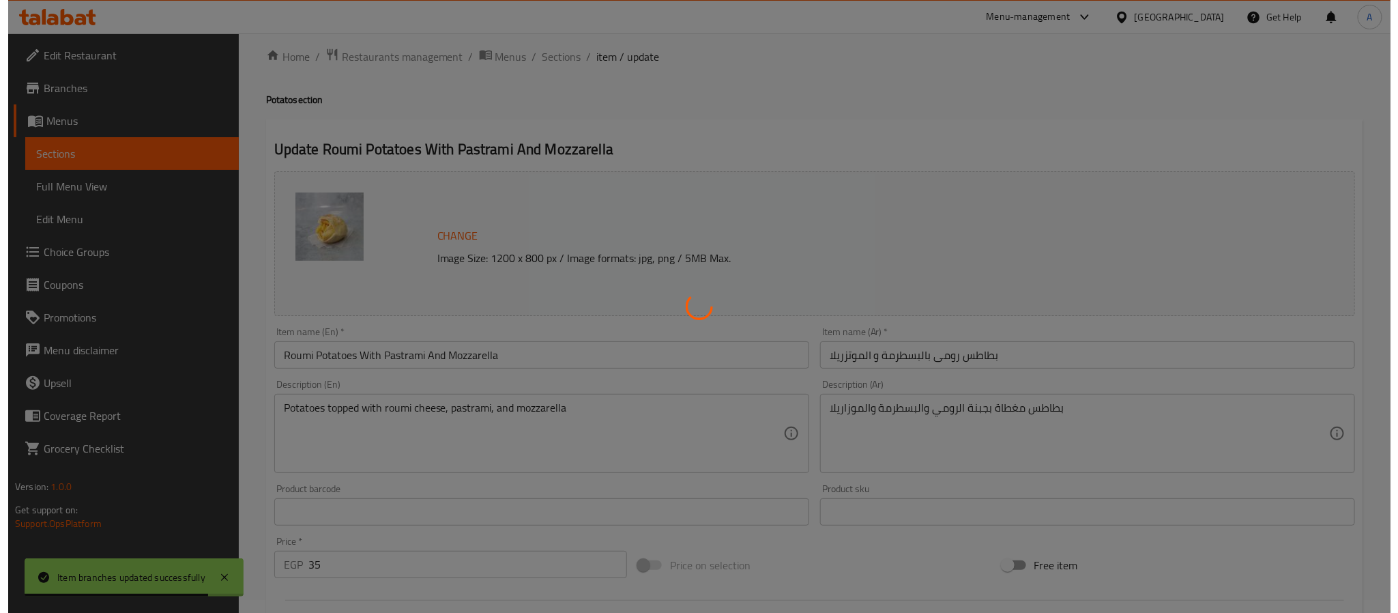
scroll to position [0, 0]
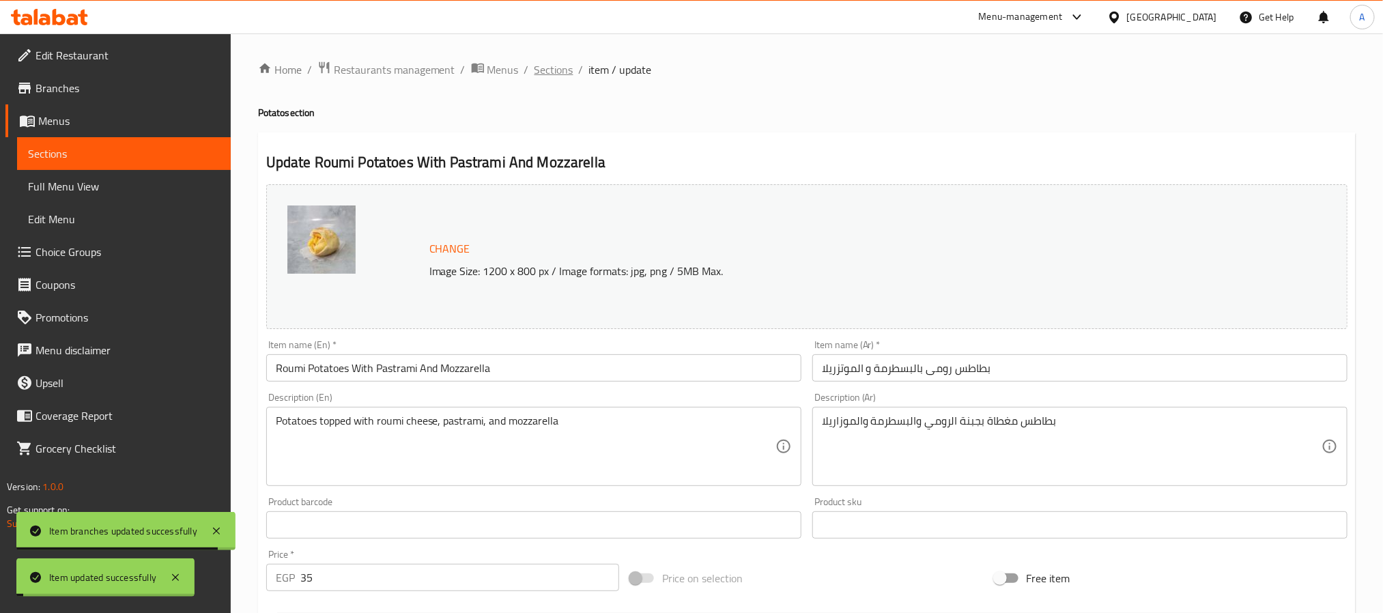
click at [559, 74] on span "Sections" at bounding box center [553, 69] width 39 height 16
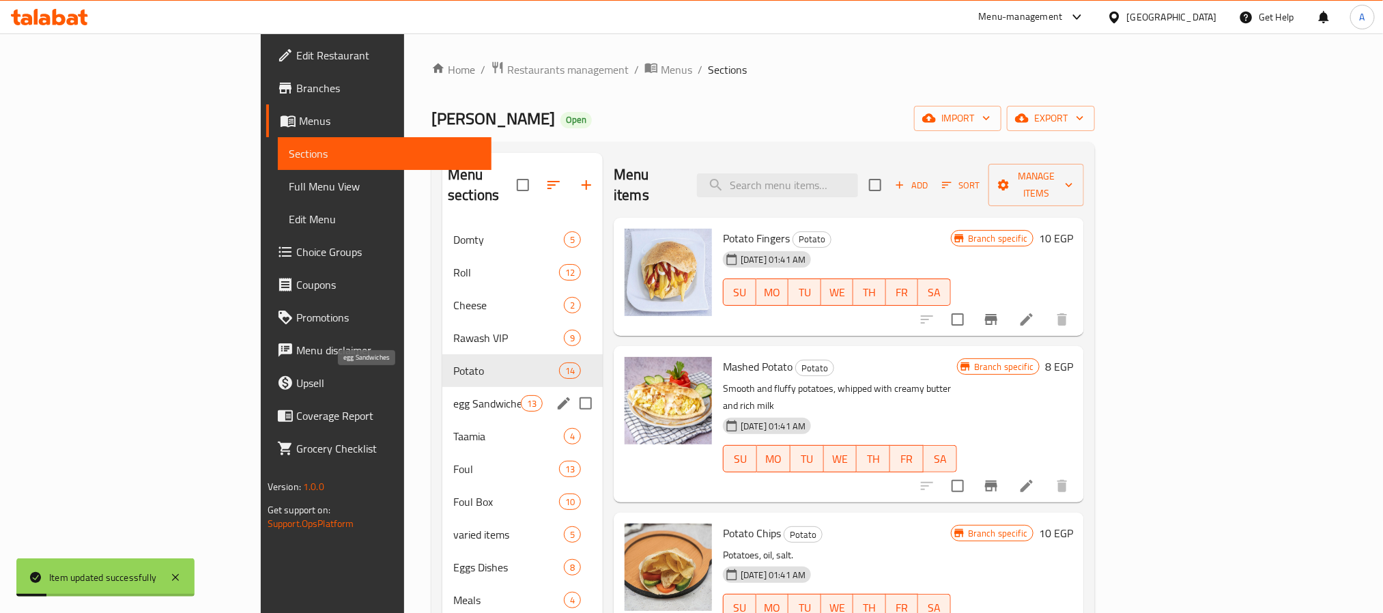
click at [453, 395] on span "egg Sandwiches" at bounding box center [487, 403] width 68 height 16
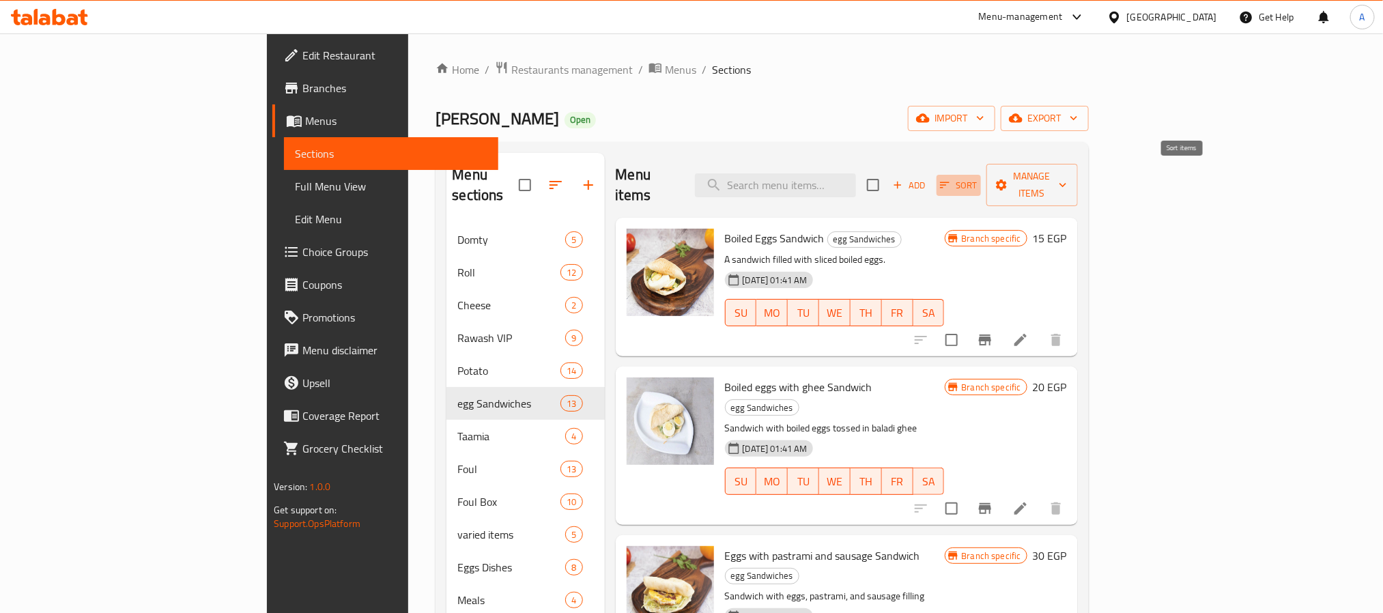
click at [977, 177] on span "Sort" at bounding box center [959, 185] width 38 height 16
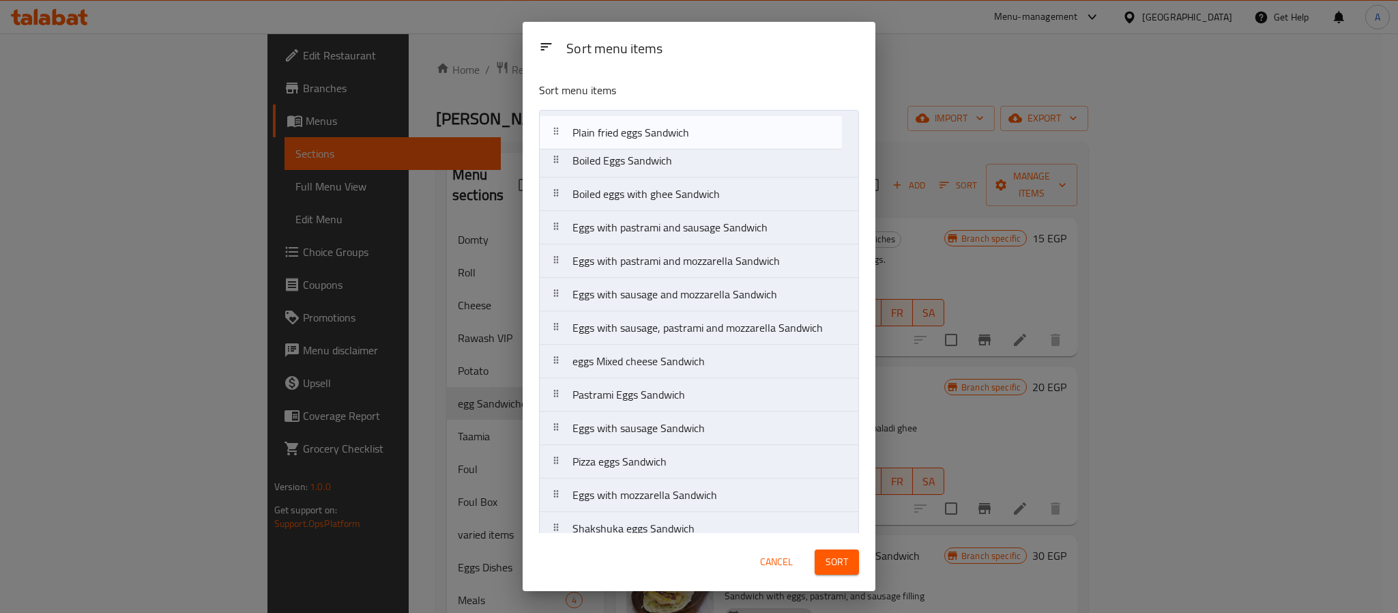
drag, startPoint x: 704, startPoint y: 371, endPoint x: 702, endPoint y: 115, distance: 255.9
click at [702, 115] on nav "Boiled Eggs Sandwich Boiled eggs with ghee Sandwich Eggs with pastrami and saus…" at bounding box center [699, 328] width 320 height 436
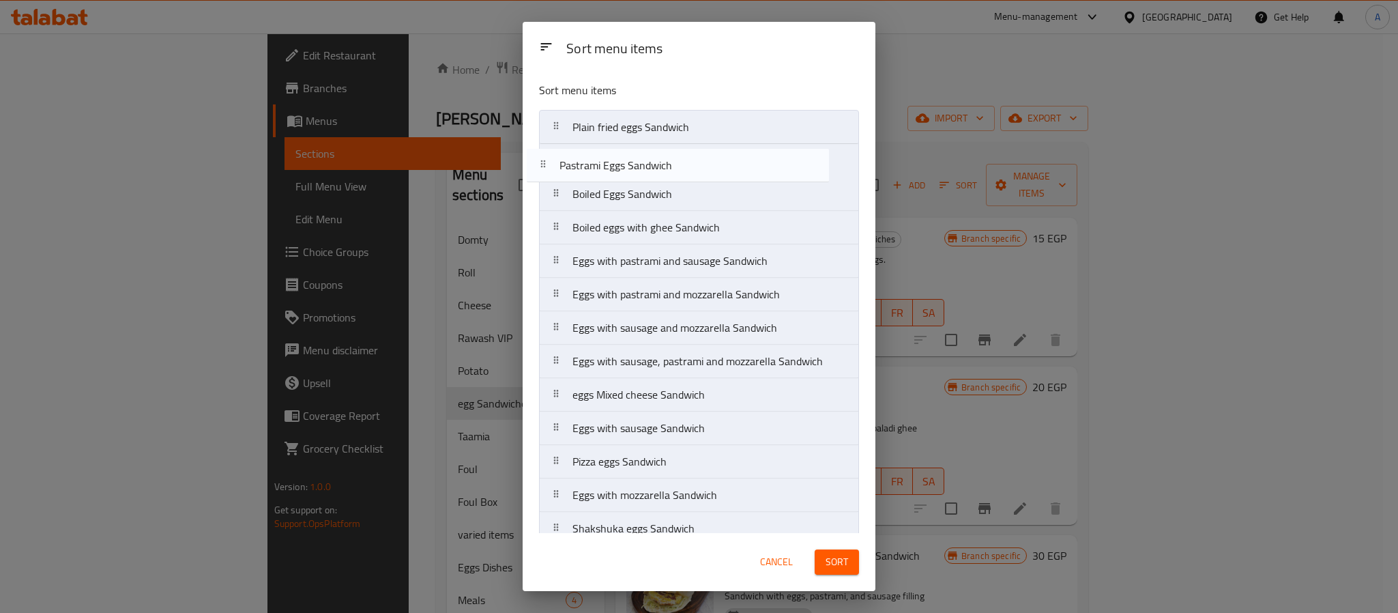
drag, startPoint x: 700, startPoint y: 393, endPoint x: 687, endPoint y: 156, distance: 237.9
click at [687, 156] on nav "Plain fried eggs Sandwich Boiled Eggs Sandwich Boiled eggs with ghee Sandwich E…" at bounding box center [699, 328] width 320 height 436
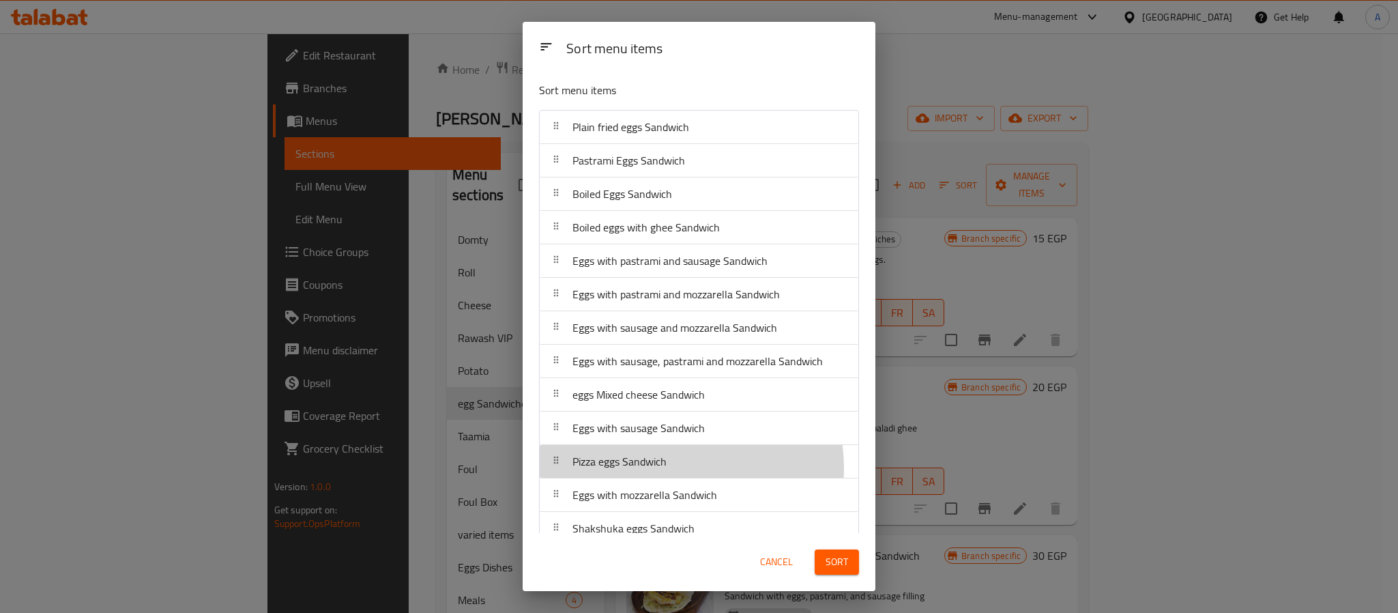
scroll to position [3, 0]
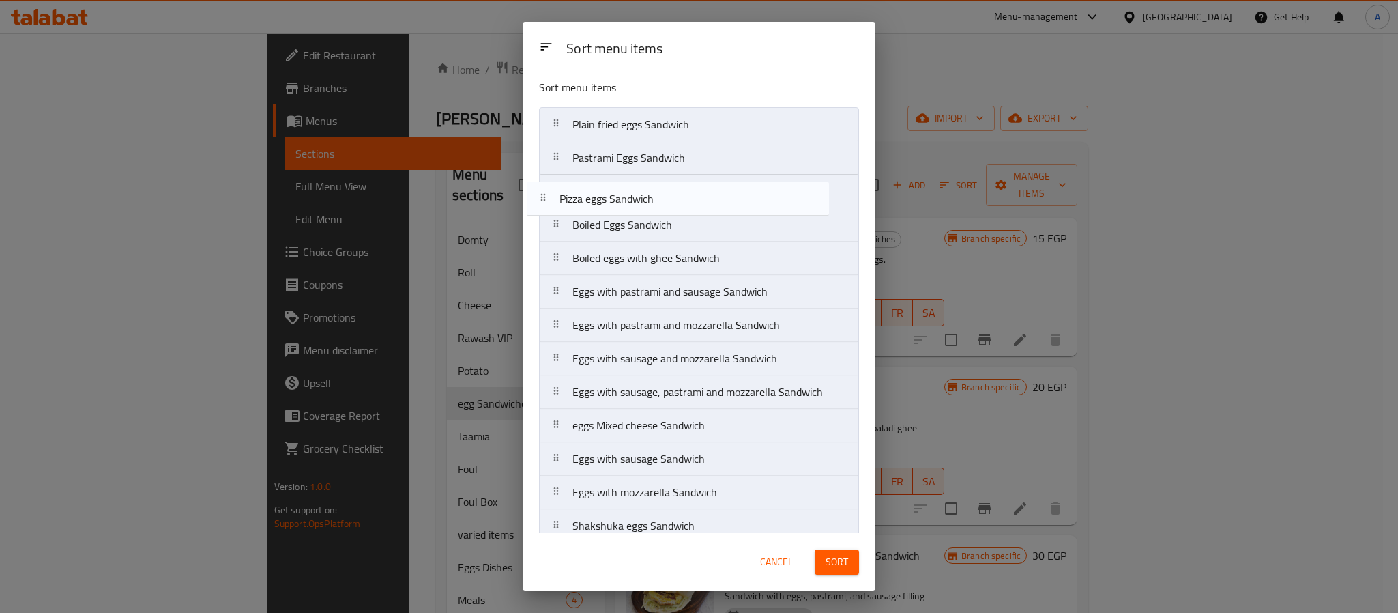
drag, startPoint x: 667, startPoint y: 472, endPoint x: 654, endPoint y: 197, distance: 274.7
click at [654, 197] on nav "Plain fried eggs Sandwich Pastrami Eggs Sandwich Boiled Eggs Sandwich Boiled eg…" at bounding box center [699, 325] width 320 height 436
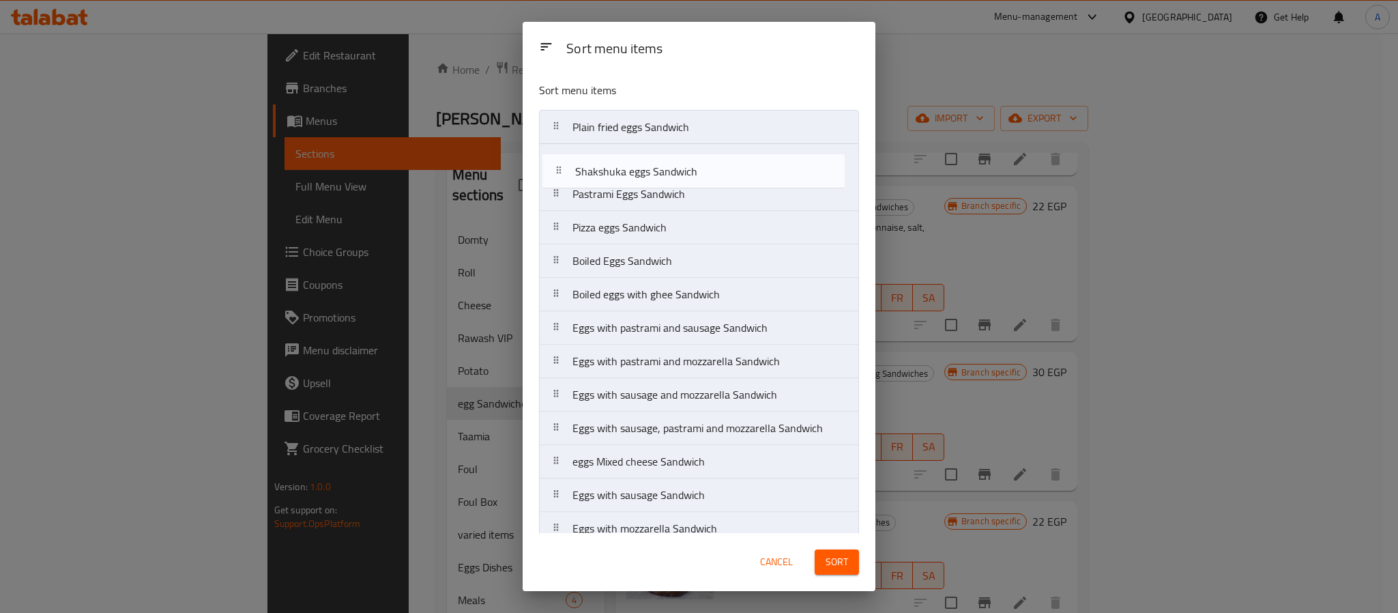
scroll to position [0, 0]
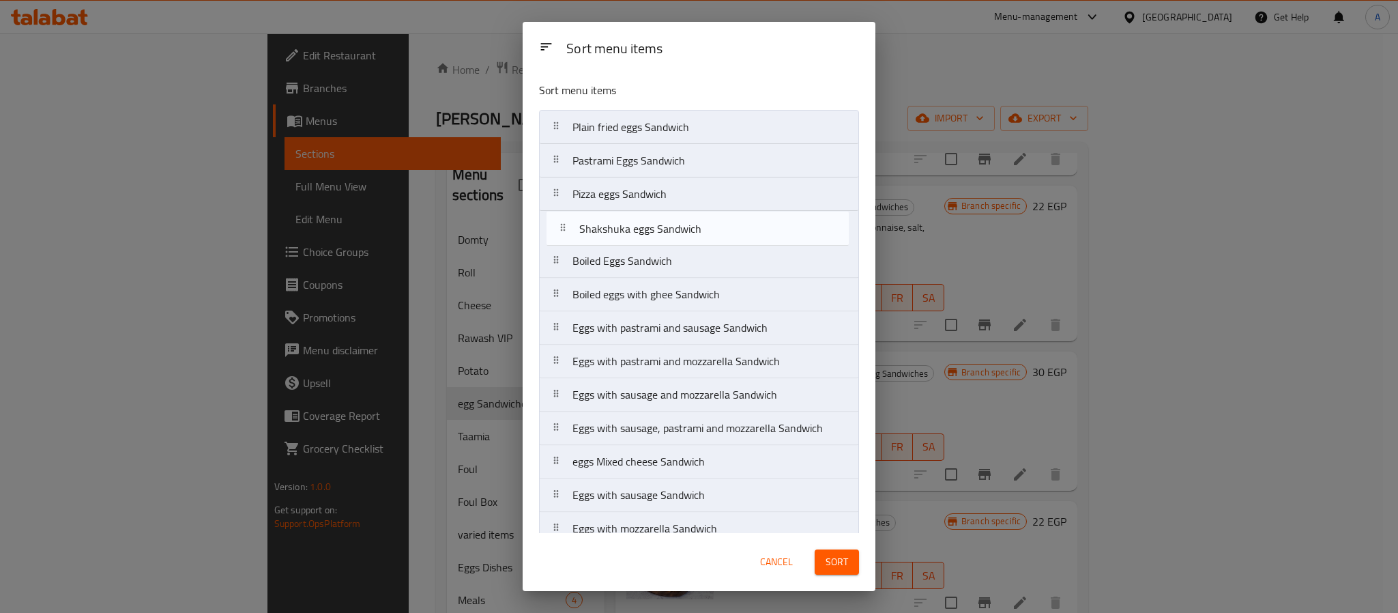
drag, startPoint x: 614, startPoint y: 525, endPoint x: 619, endPoint y: 218, distance: 307.2
click at [619, 218] on nav "Plain fried eggs Sandwich Pastrami Eggs Sandwich Pizza eggs Sandwich Boiled Egg…" at bounding box center [699, 328] width 320 height 436
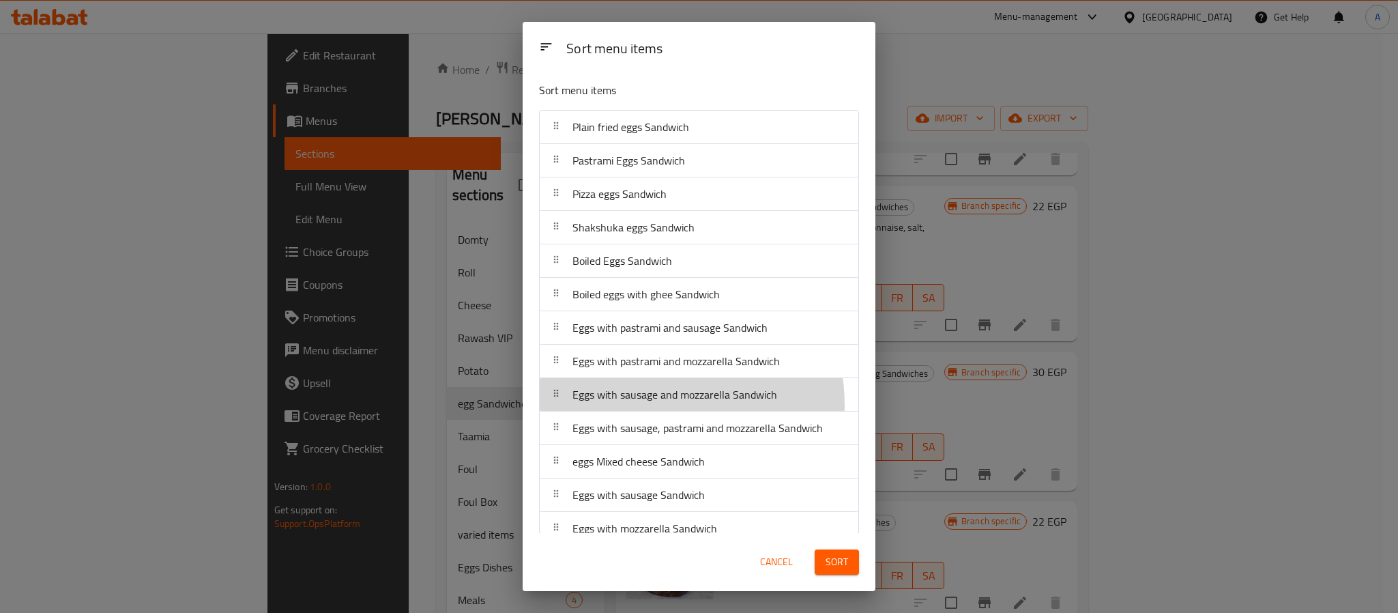
click at [649, 408] on div "Eggs with sausage and mozzarella Sandwich" at bounding box center [675, 394] width 216 height 33
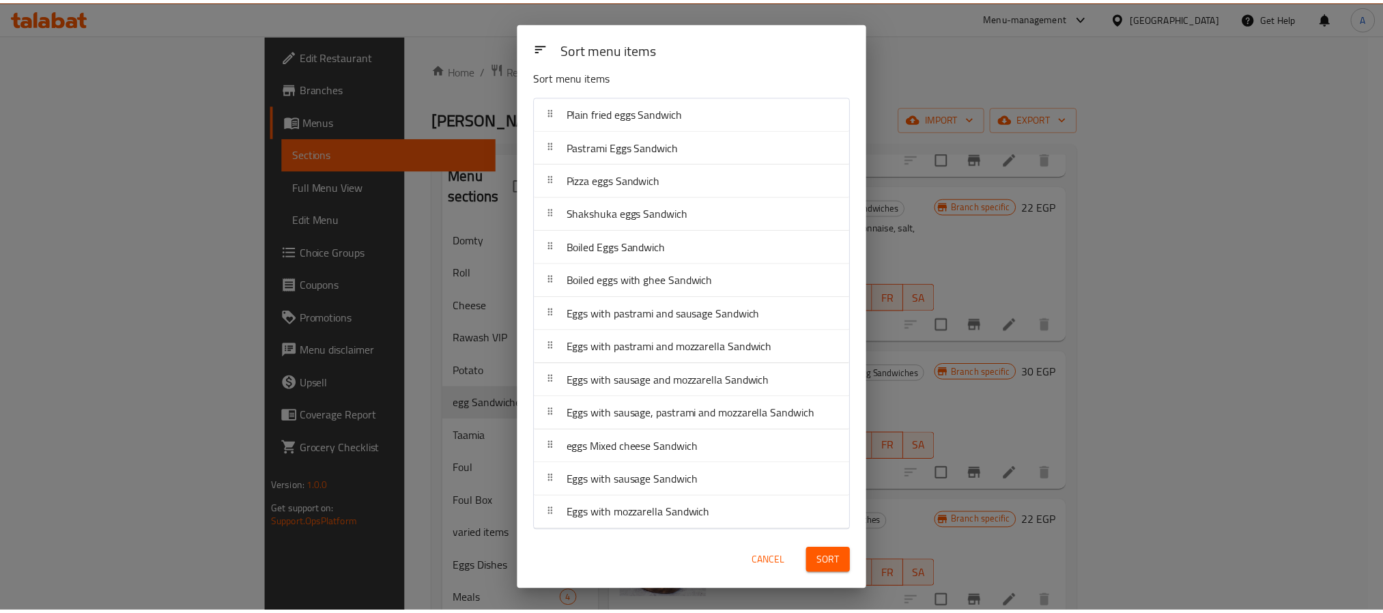
scroll to position [23, 0]
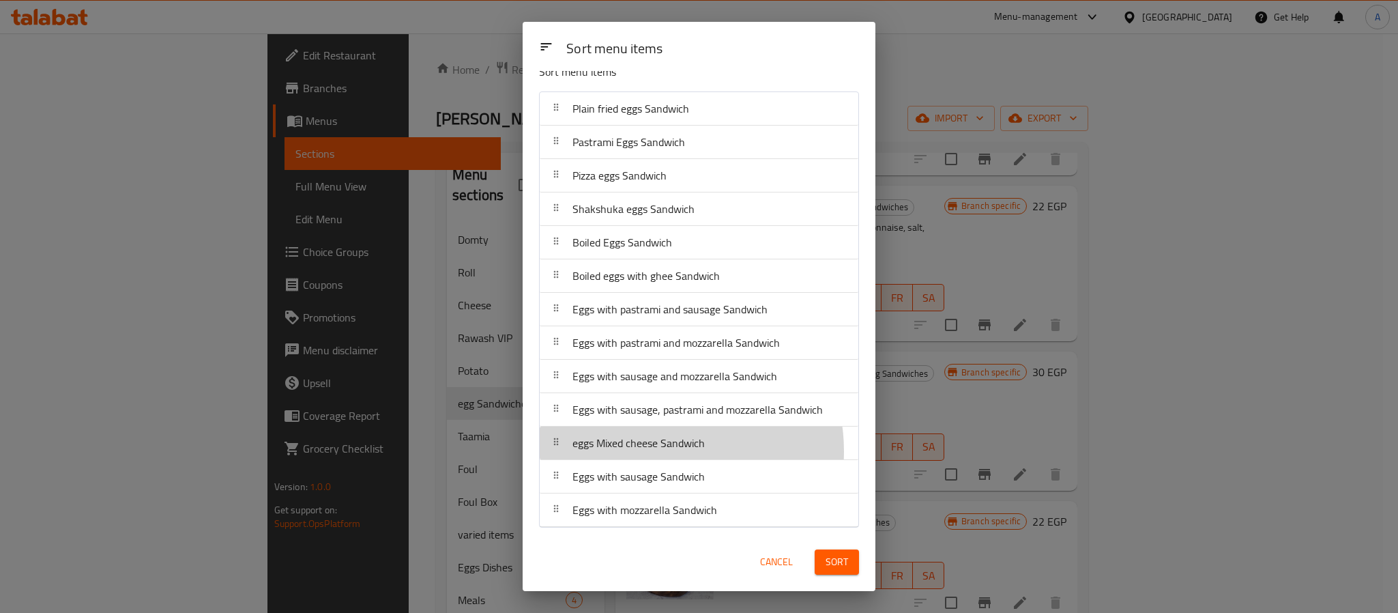
click at [656, 450] on span "eggs Mixed cheese Sandwich" at bounding box center [639, 443] width 132 height 20
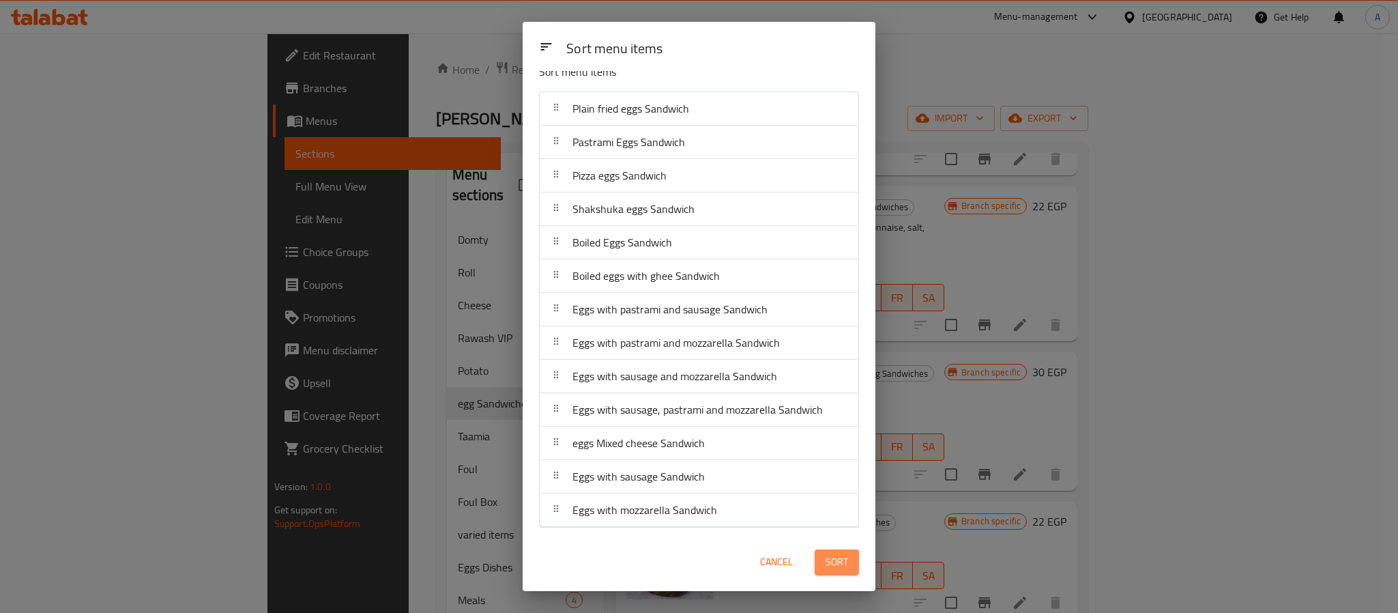
click at [828, 555] on span "Sort" at bounding box center [837, 562] width 23 height 17
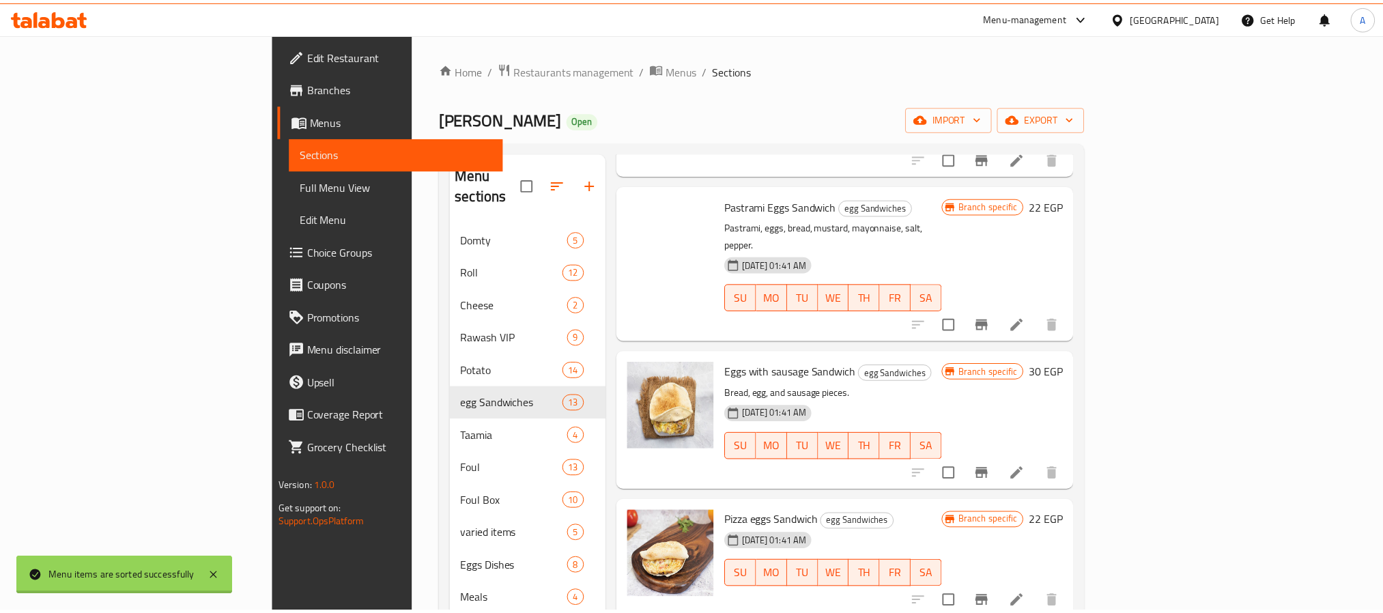
scroll to position [0, 0]
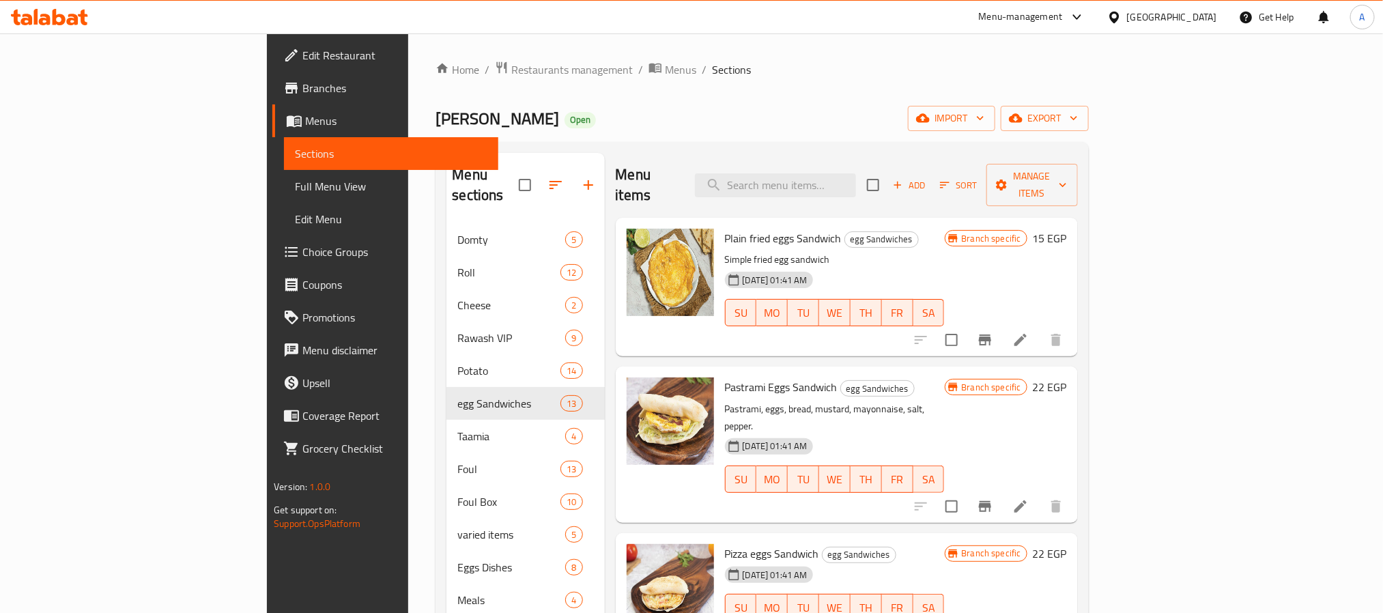
click at [725, 228] on span "Plain fried eggs Sandwich" at bounding box center [783, 238] width 117 height 20
copy h6 "Plain fried eggs Sandwich"
click at [993, 332] on icon "Branch-specific-item" at bounding box center [985, 340] width 16 height 16
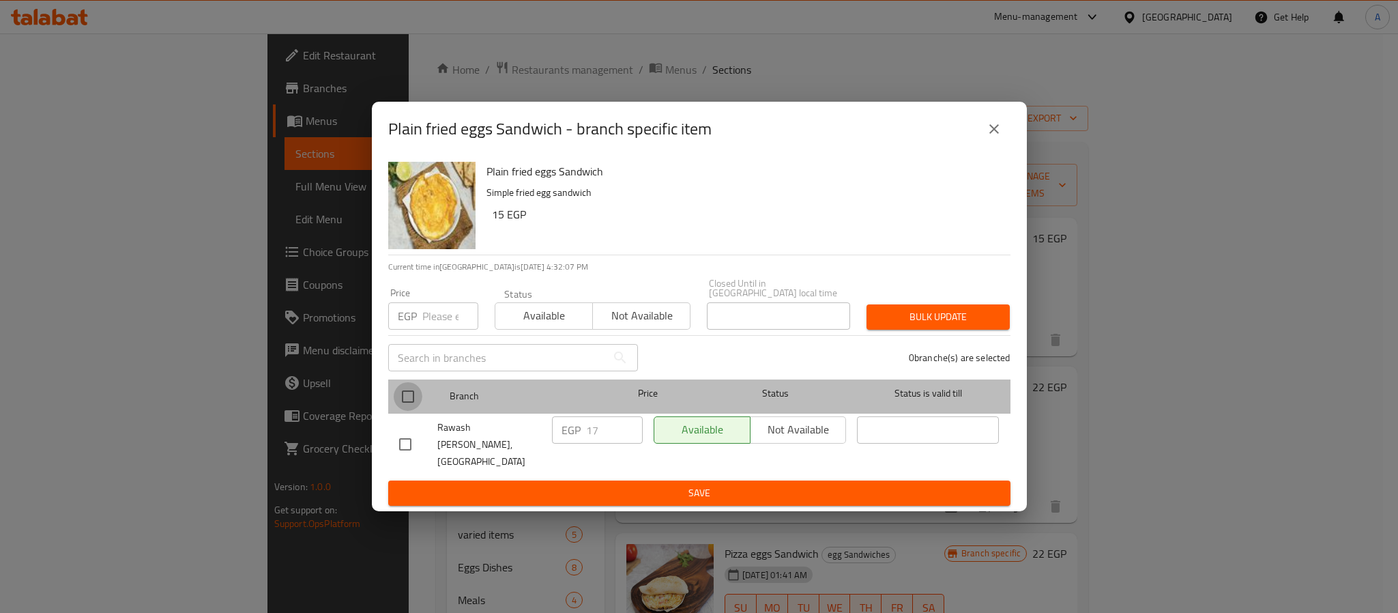
click at [402, 391] on input "checkbox" at bounding box center [408, 396] width 29 height 29
checkbox input "true"
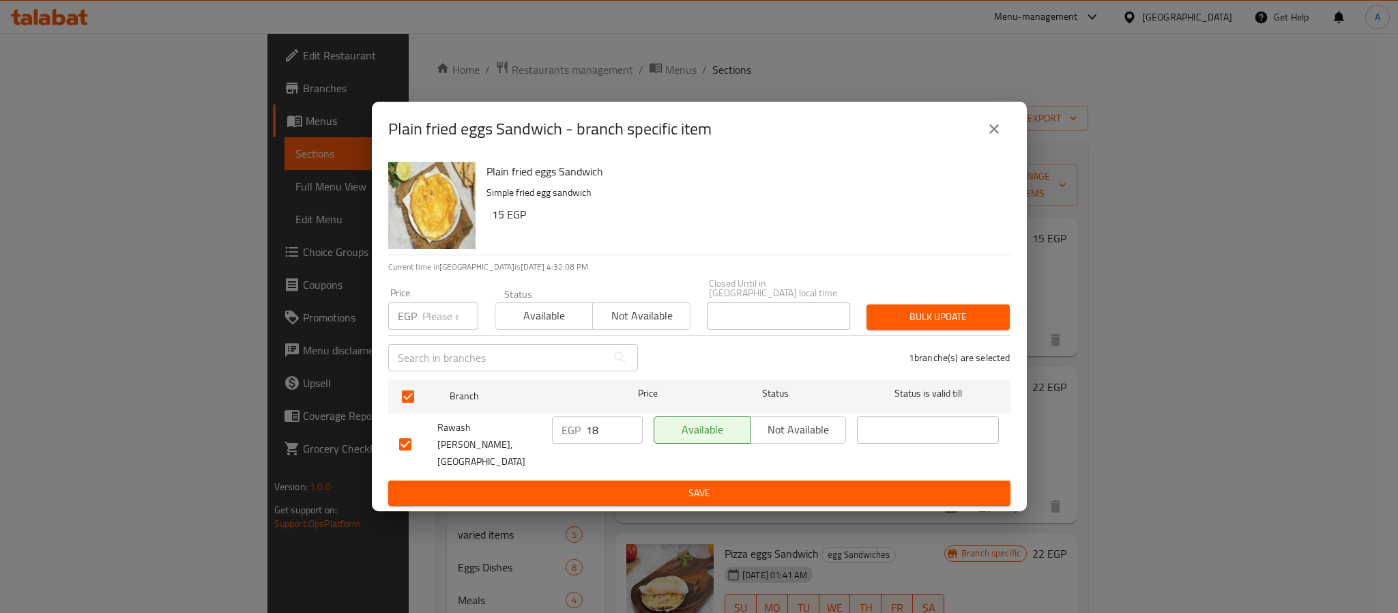
click at [631, 426] on input "18" at bounding box center [614, 429] width 57 height 27
click at [631, 426] on input "19" at bounding box center [614, 429] width 57 height 27
type input "20"
click at [631, 426] on input "20" at bounding box center [614, 429] width 57 height 27
click at [633, 485] on span "Save" at bounding box center [699, 493] width 601 height 17
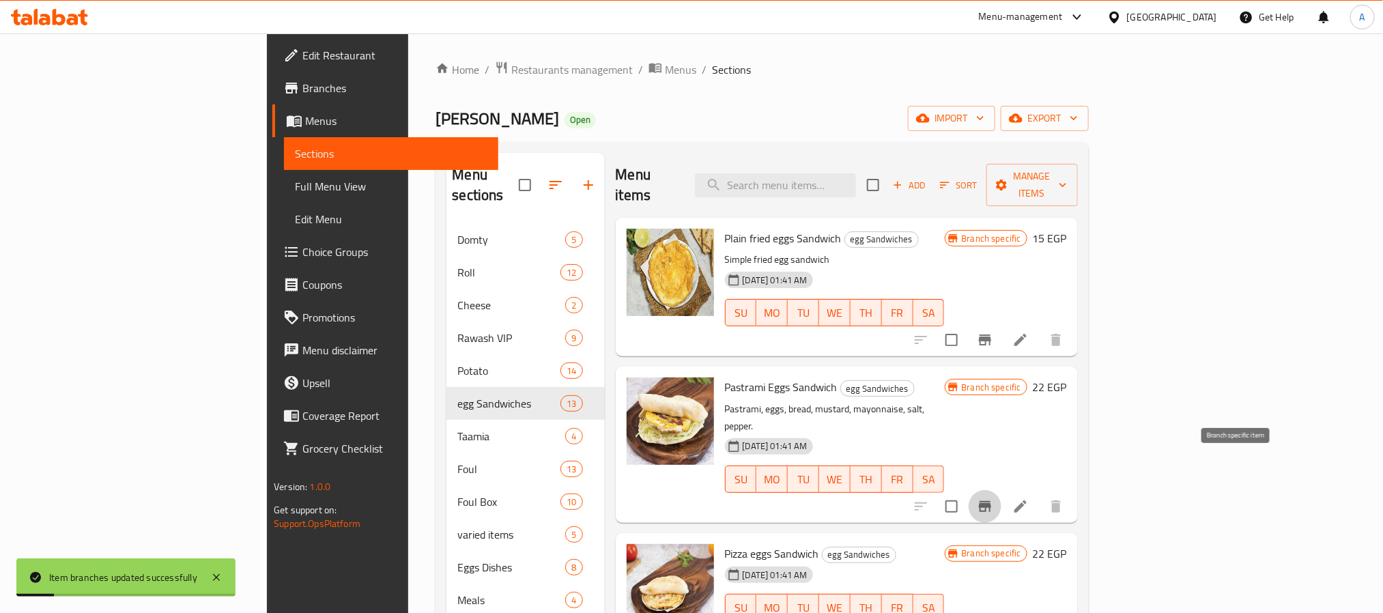
click at [1001, 490] on button "Branch-specific-item" at bounding box center [984, 506] width 33 height 33
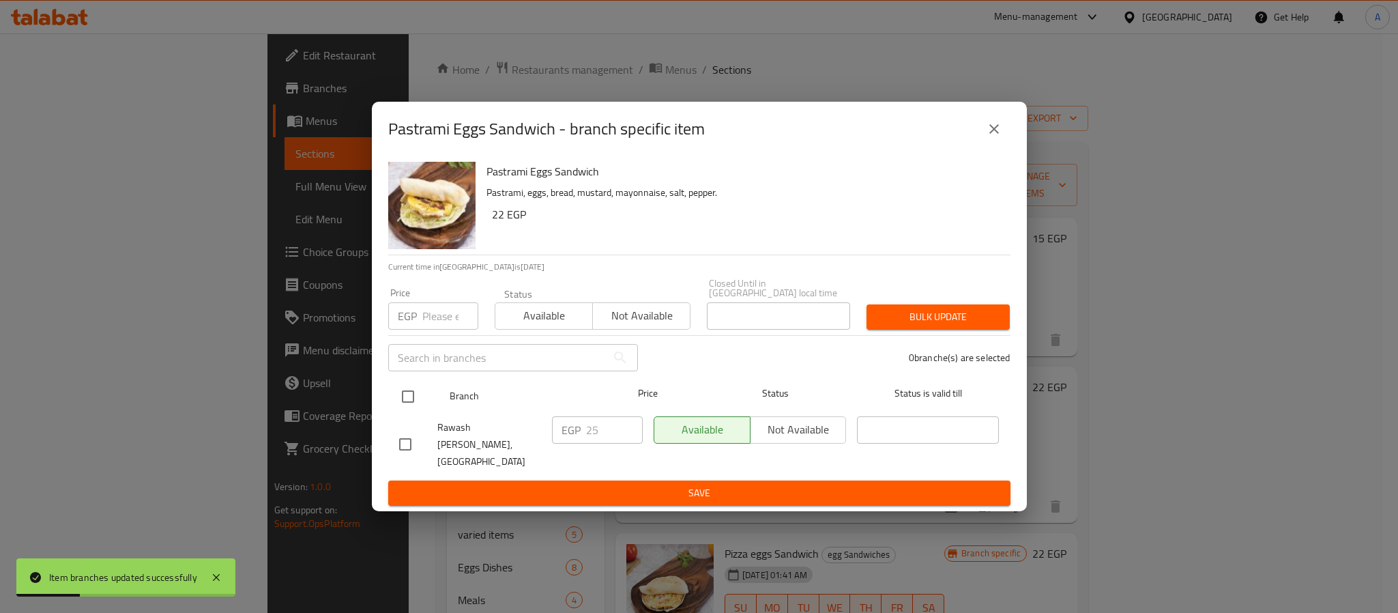
click at [405, 391] on input "checkbox" at bounding box center [408, 396] width 29 height 29
checkbox input "true"
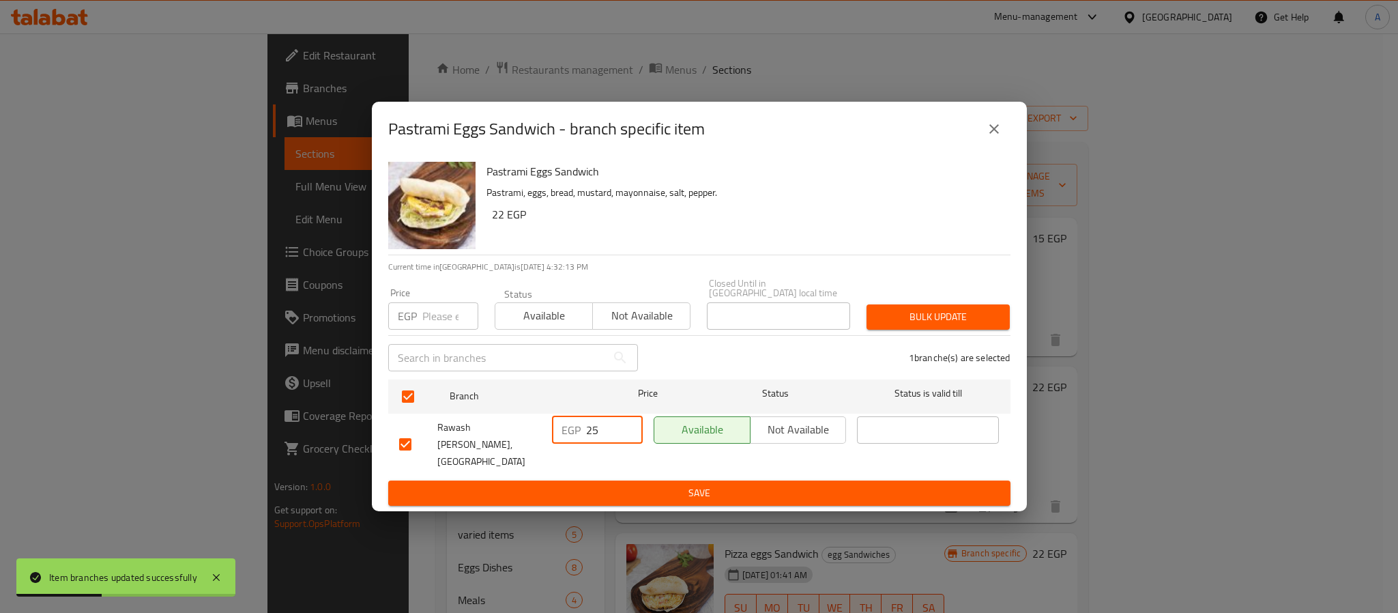
drag, startPoint x: 599, startPoint y: 424, endPoint x: 578, endPoint y: 431, distance: 21.6
click at [578, 431] on div "EGP 25 ​" at bounding box center [597, 429] width 91 height 27
type input "30"
click at [633, 485] on span "Save" at bounding box center [699, 493] width 601 height 17
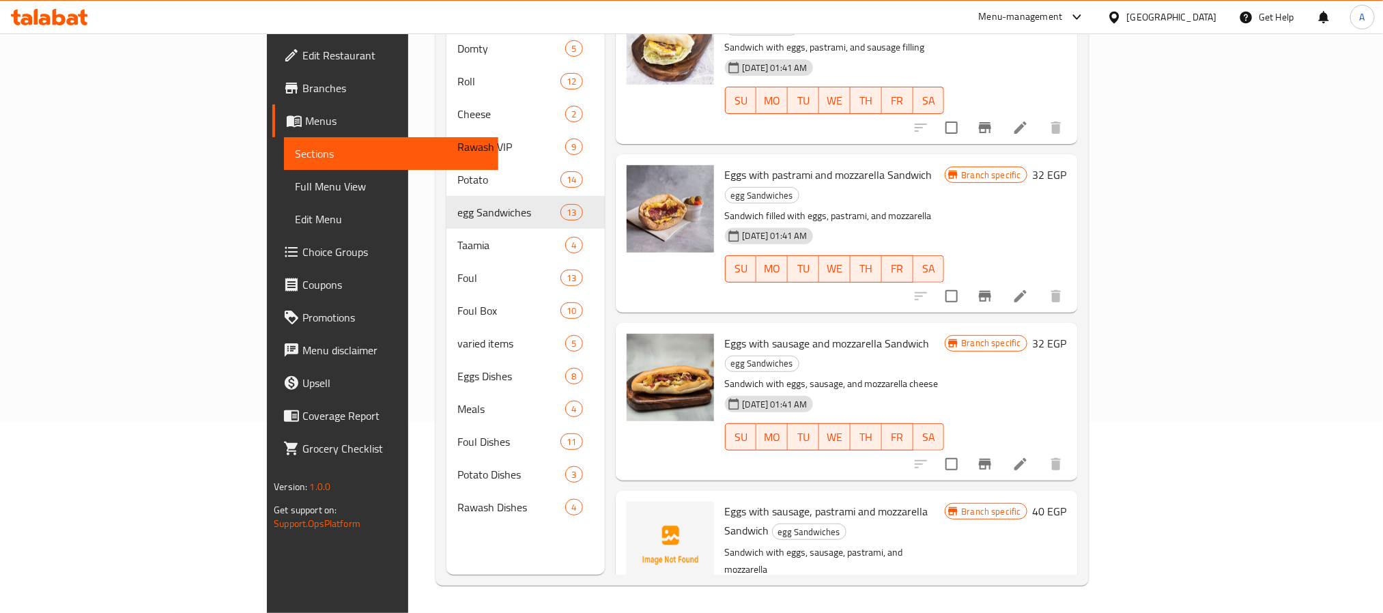
scroll to position [1338, 0]
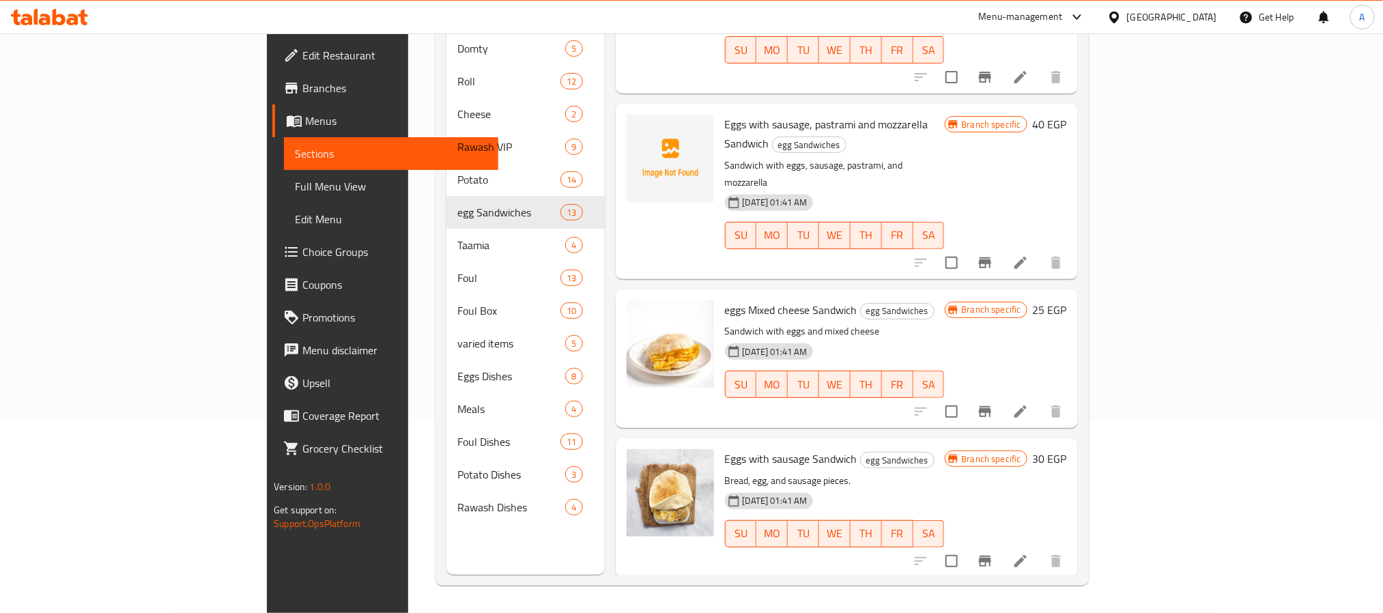
click at [725, 448] on span "Eggs with sausage Sandwich" at bounding box center [791, 458] width 132 height 20
copy h6 "Eggs with sausage Sandwich"
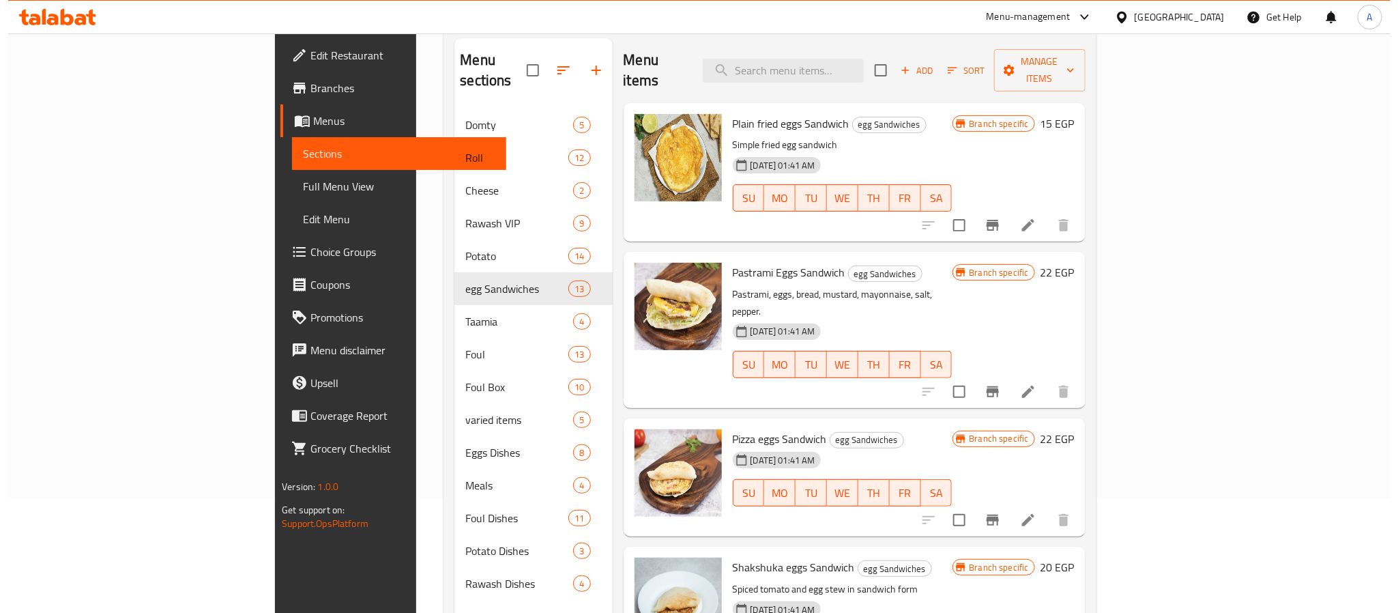
scroll to position [0, 0]
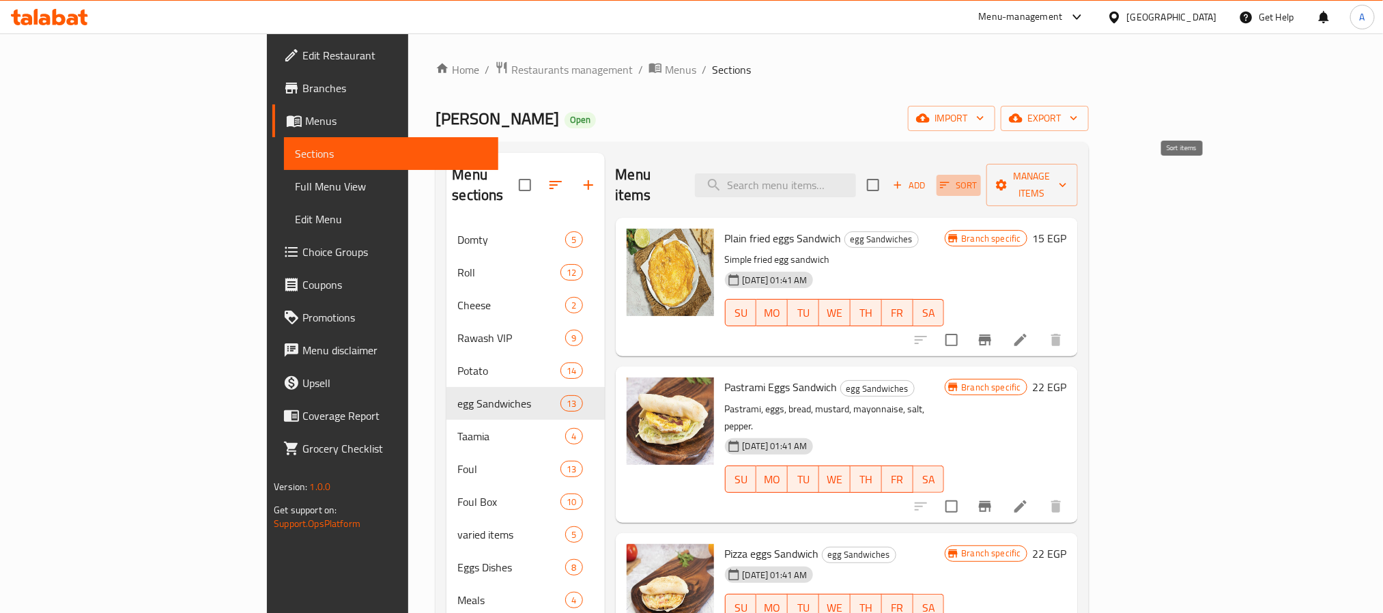
click at [977, 177] on span "Sort" at bounding box center [959, 185] width 38 height 16
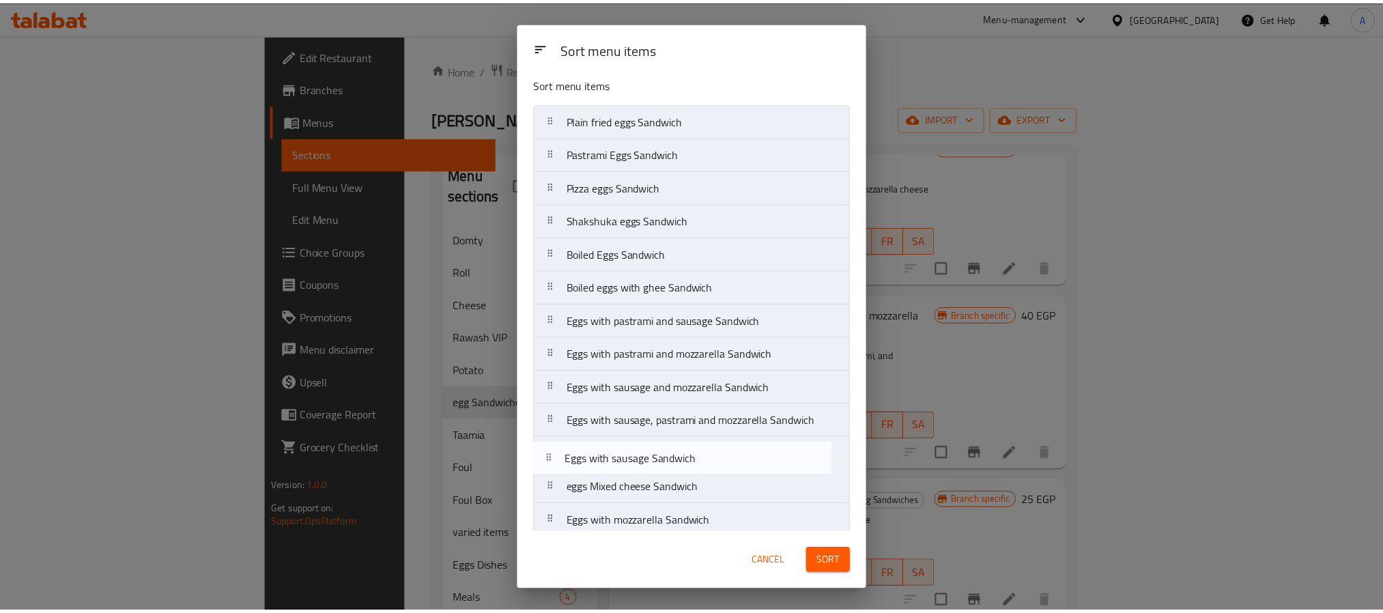
scroll to position [10, 0]
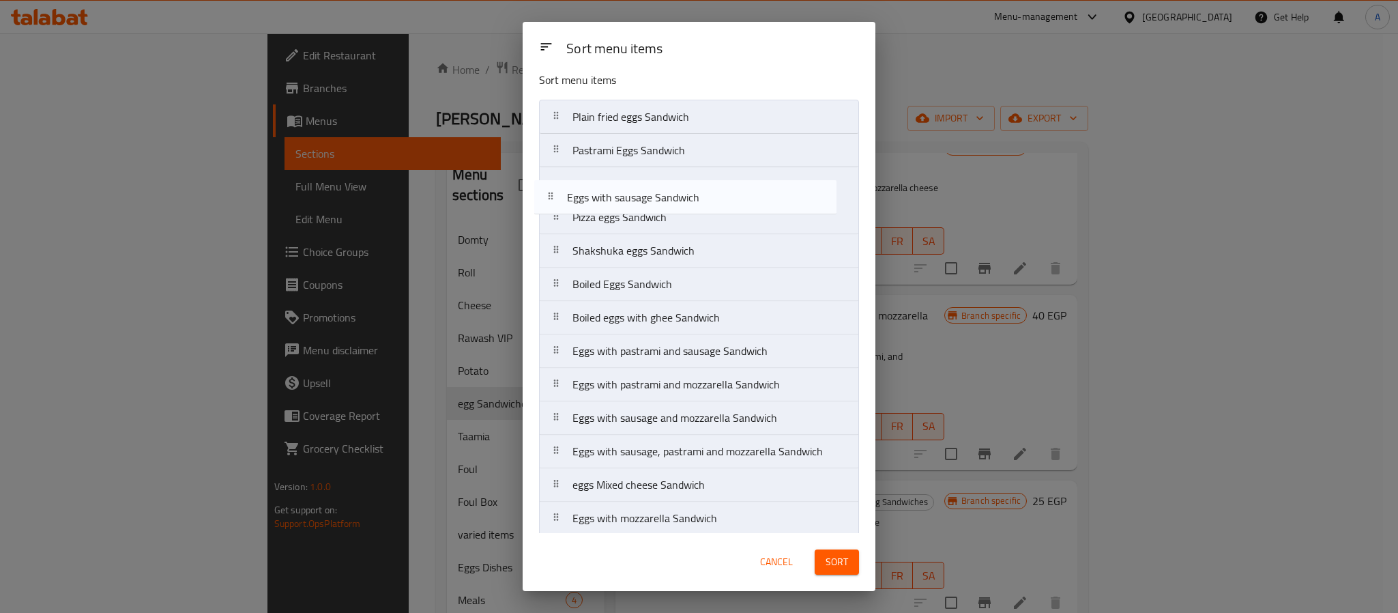
drag, startPoint x: 708, startPoint y: 502, endPoint x: 701, endPoint y: 186, distance: 315.4
click at [701, 186] on nav "Plain fried eggs Sandwich Pastrami Eggs Sandwich Pizza eggs Sandwich Shakshuka …" at bounding box center [699, 318] width 320 height 436
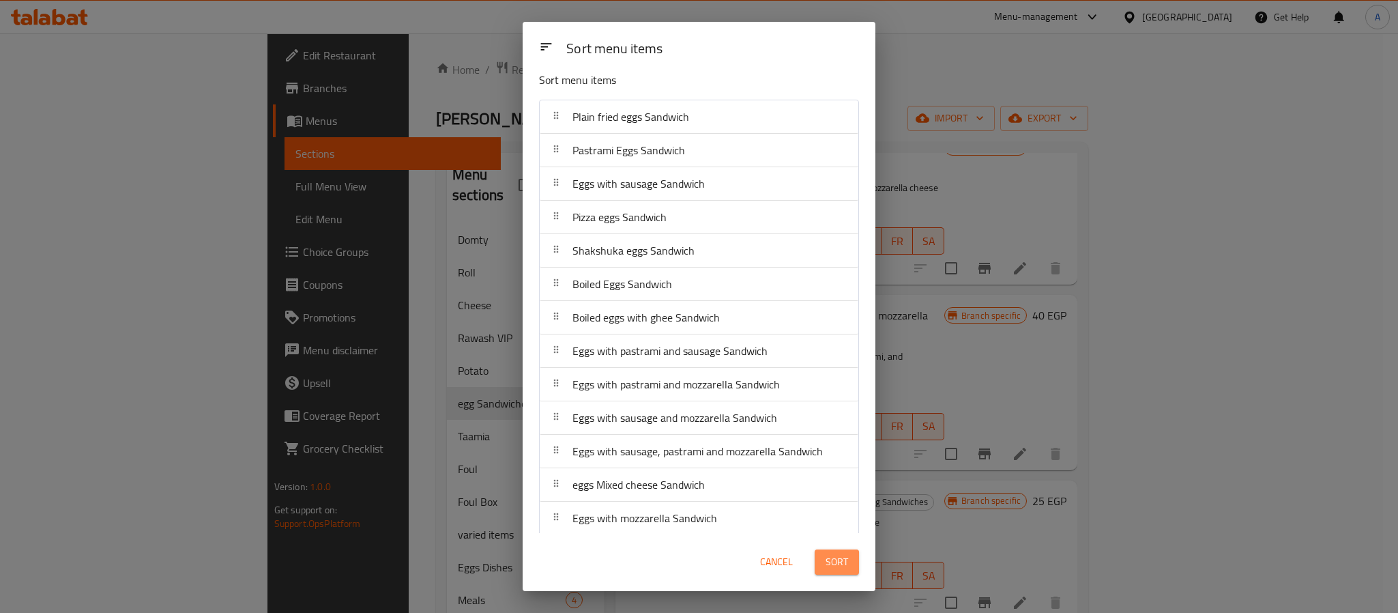
click at [840, 570] on span "Sort" at bounding box center [837, 562] width 23 height 17
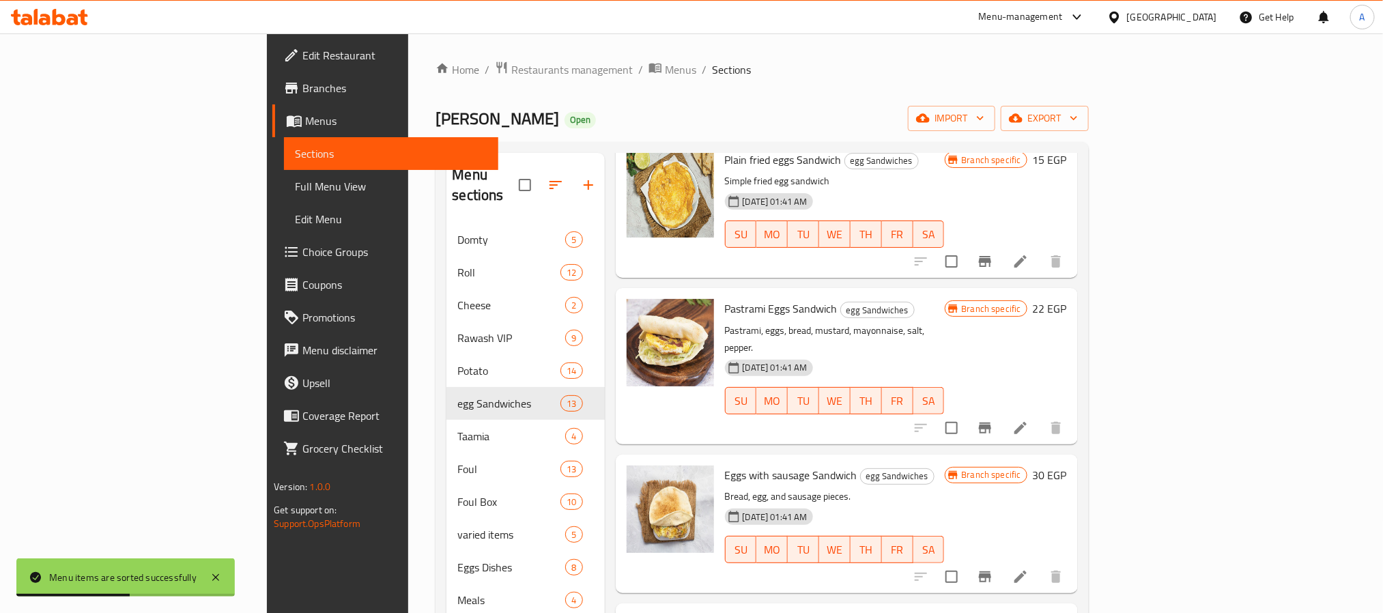
scroll to position [102, 0]
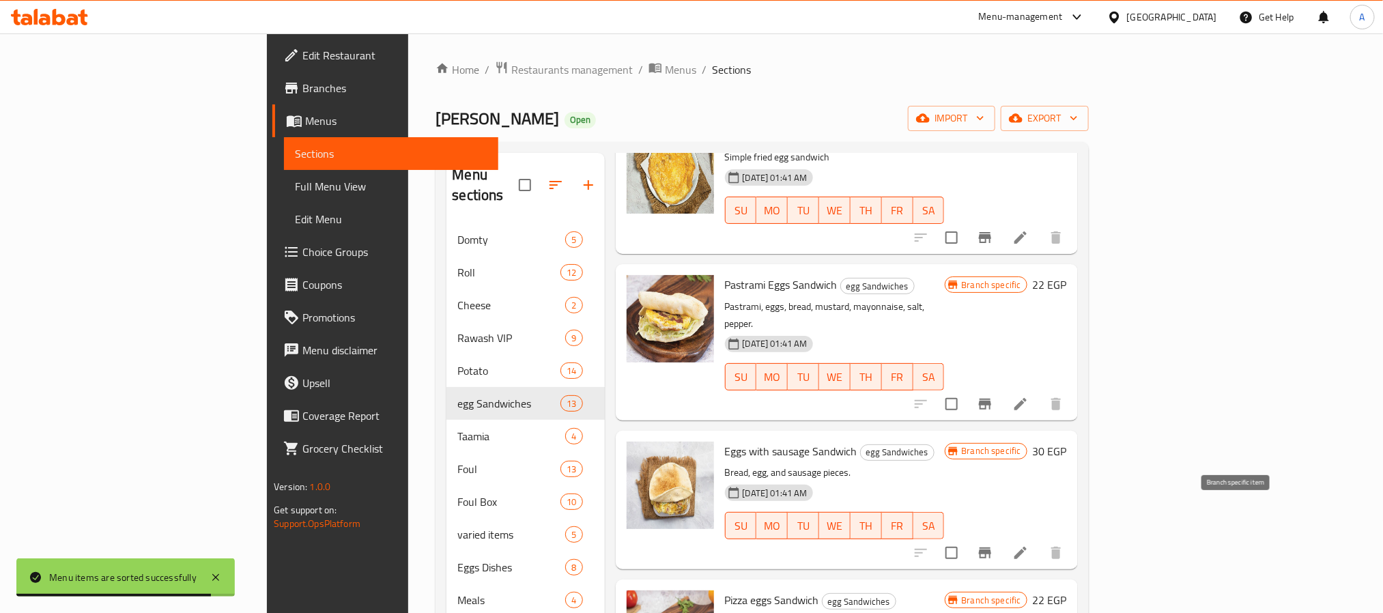
click at [991, 547] on icon "Branch-specific-item" at bounding box center [985, 552] width 12 height 11
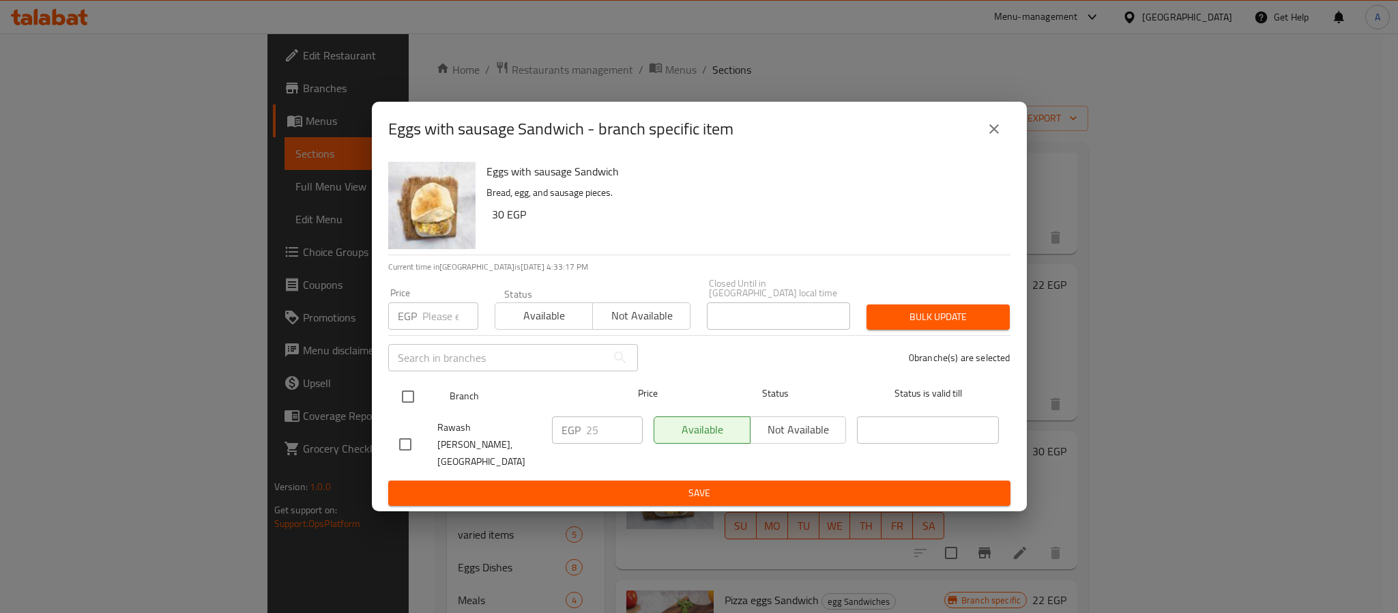
click at [407, 395] on input "checkbox" at bounding box center [408, 396] width 29 height 29
checkbox input "true"
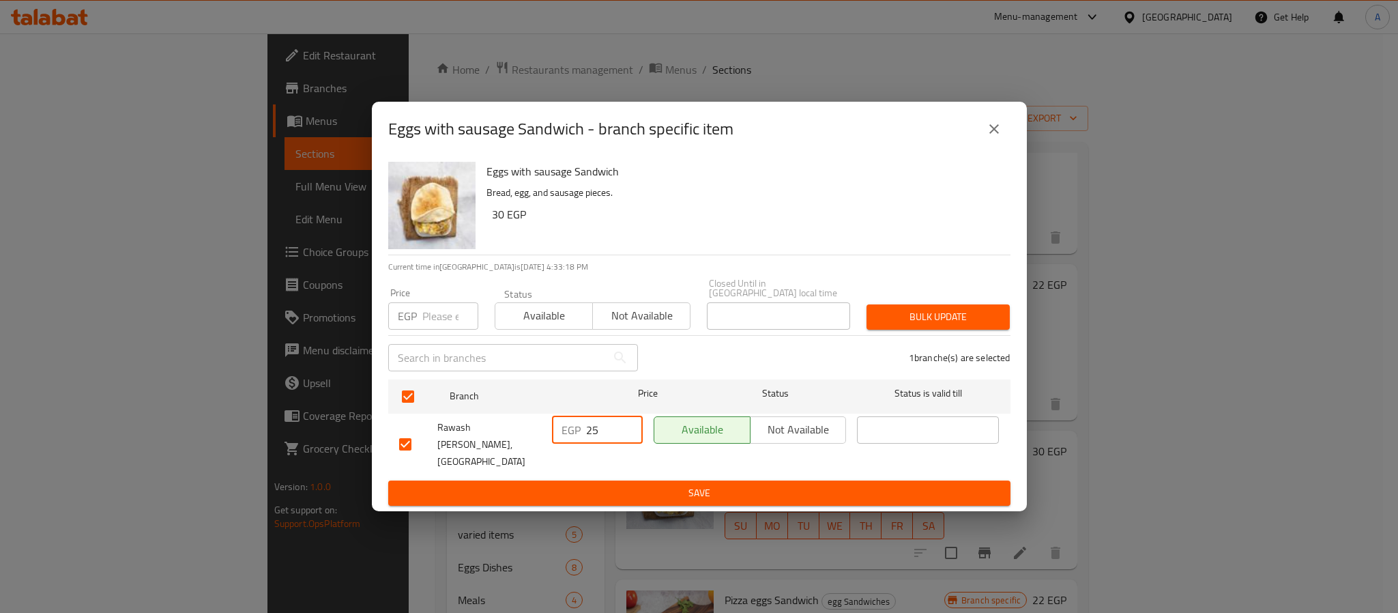
drag, startPoint x: 604, startPoint y: 437, endPoint x: 577, endPoint y: 435, distance: 26.7
click at [577, 435] on div "EGP 25 ​" at bounding box center [597, 429] width 91 height 27
type input "30"
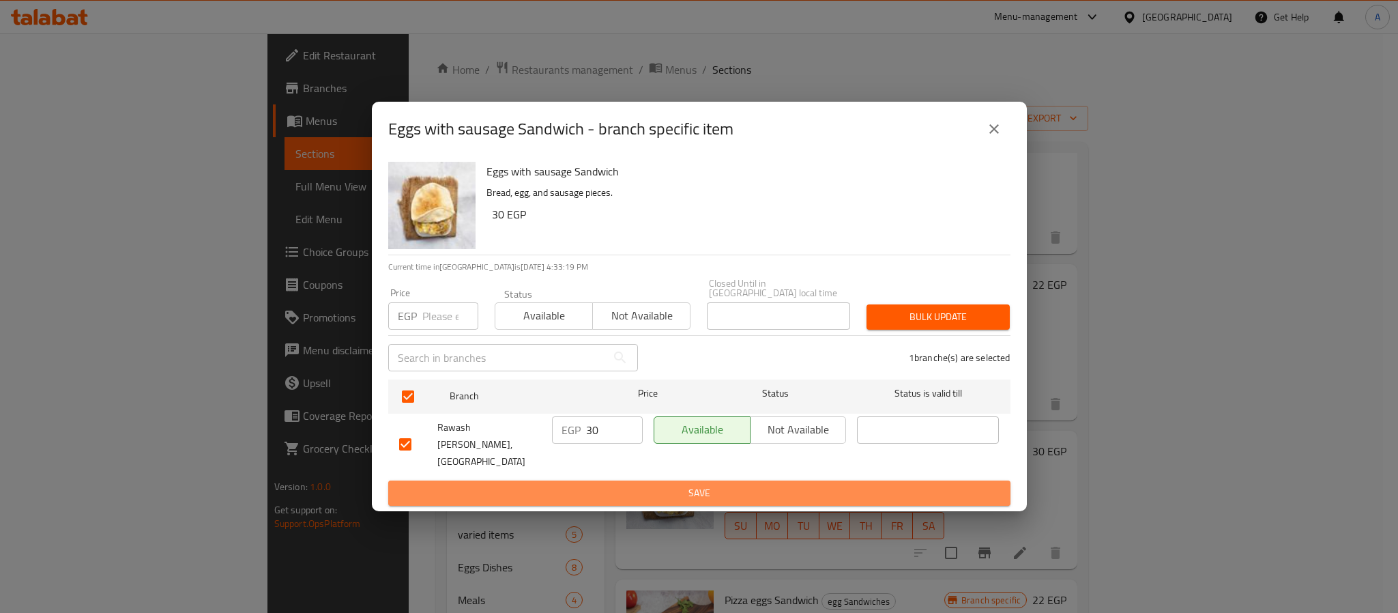
click at [599, 485] on span "Save" at bounding box center [699, 493] width 601 height 17
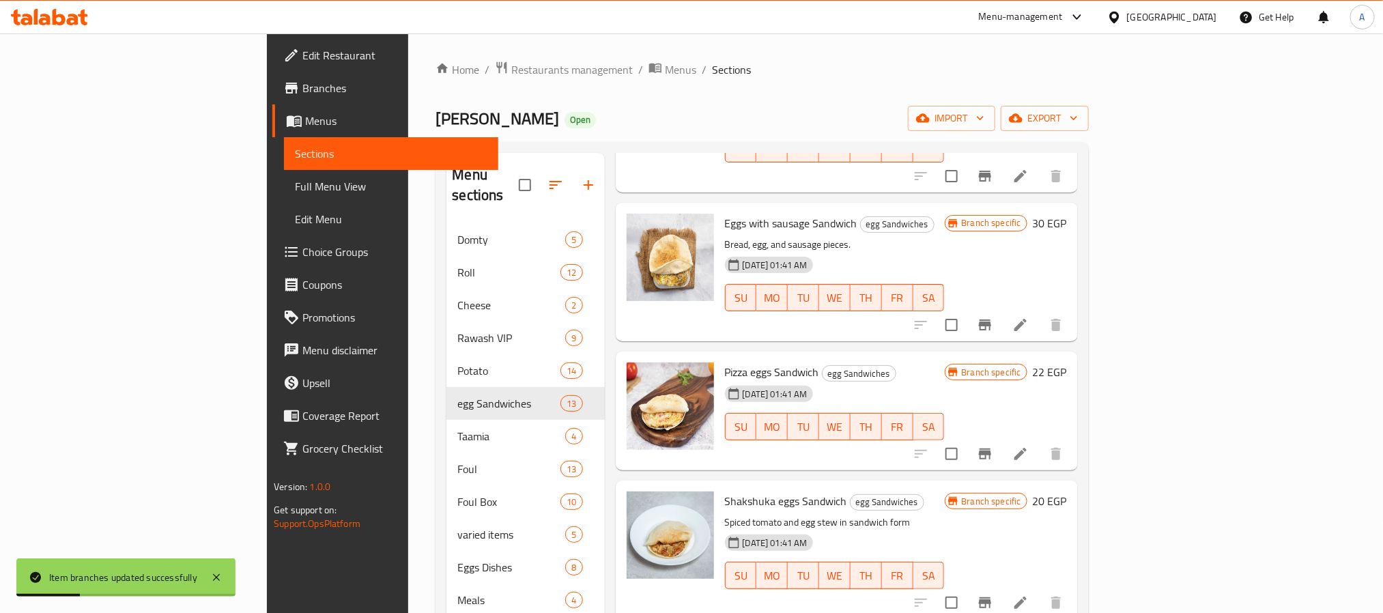
scroll to position [352, 0]
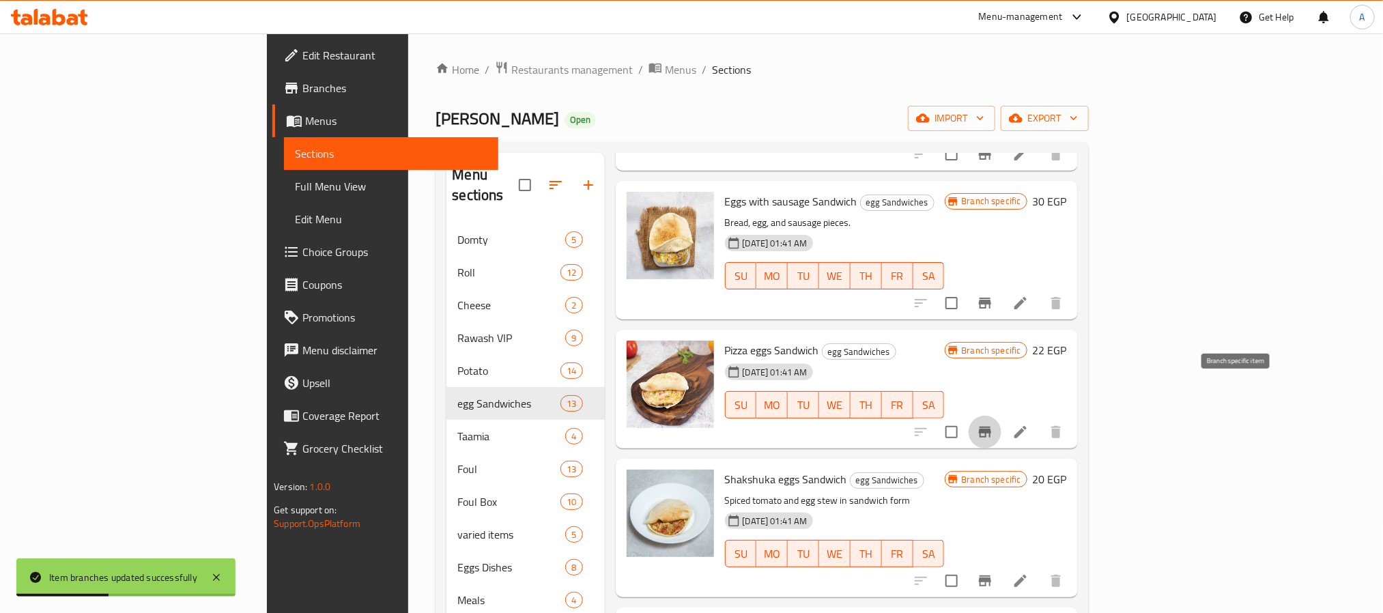
click at [991, 427] on icon "Branch-specific-item" at bounding box center [985, 432] width 12 height 11
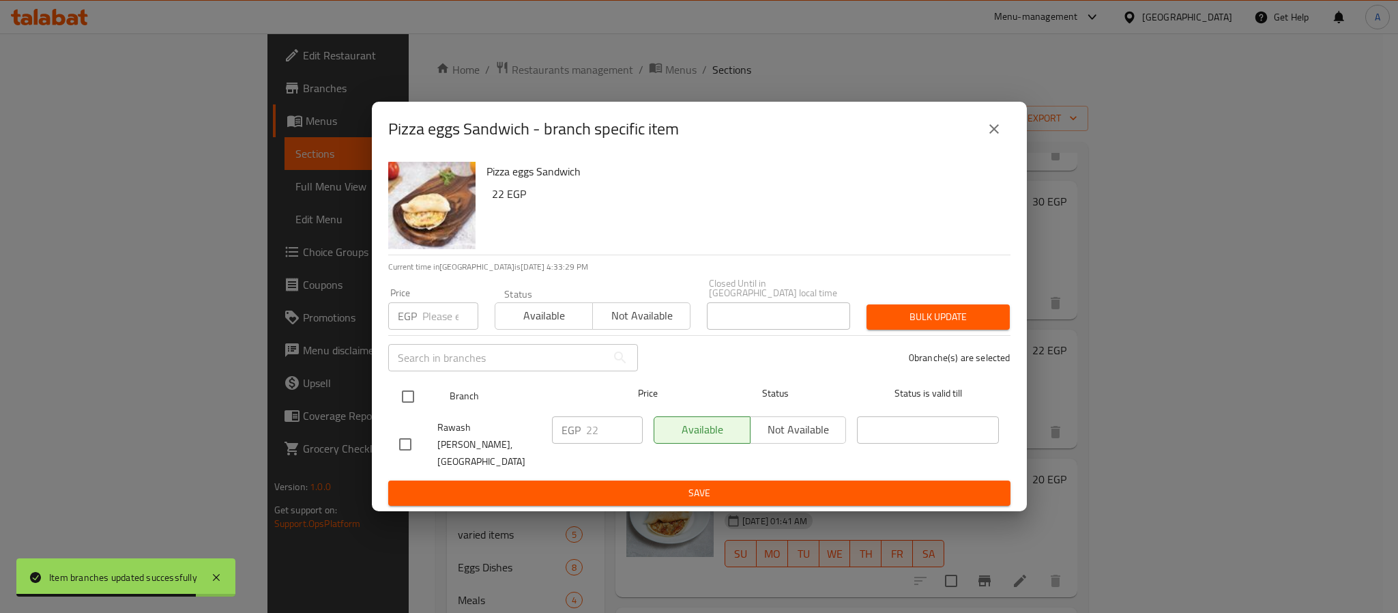
click at [412, 399] on input "checkbox" at bounding box center [408, 396] width 29 height 29
checkbox input "true"
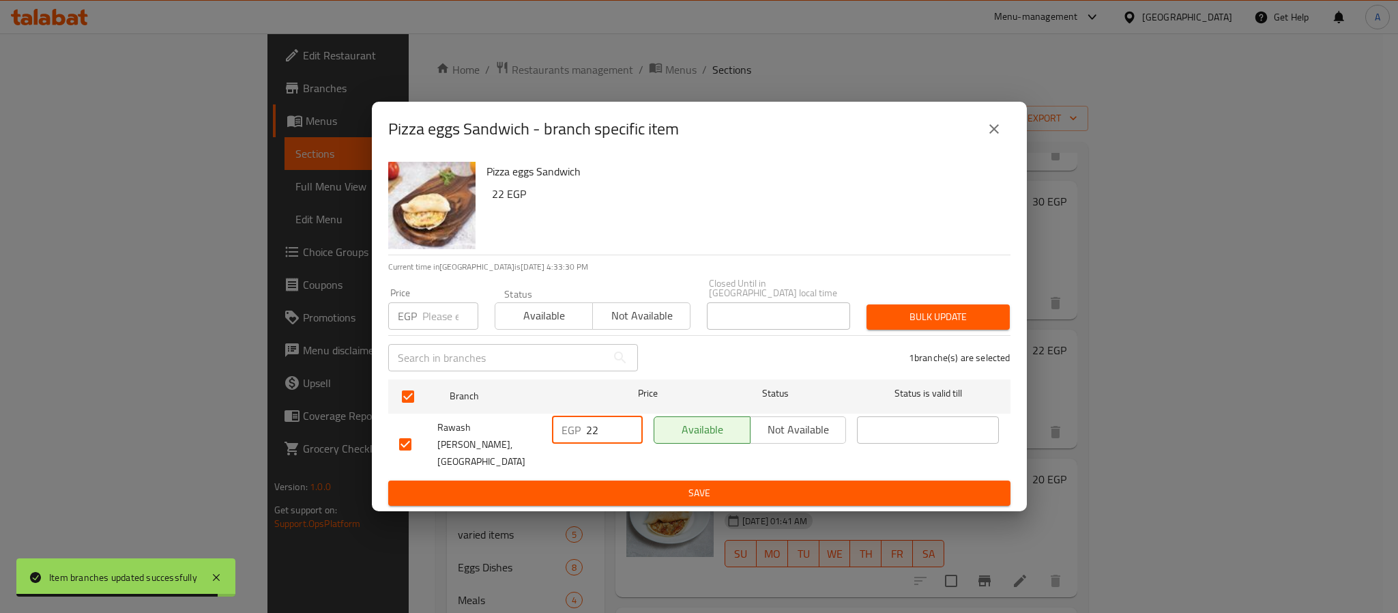
drag, startPoint x: 600, startPoint y: 426, endPoint x: 572, endPoint y: 424, distance: 28.1
click at [572, 424] on div "EGP 22 ​" at bounding box center [597, 429] width 91 height 27
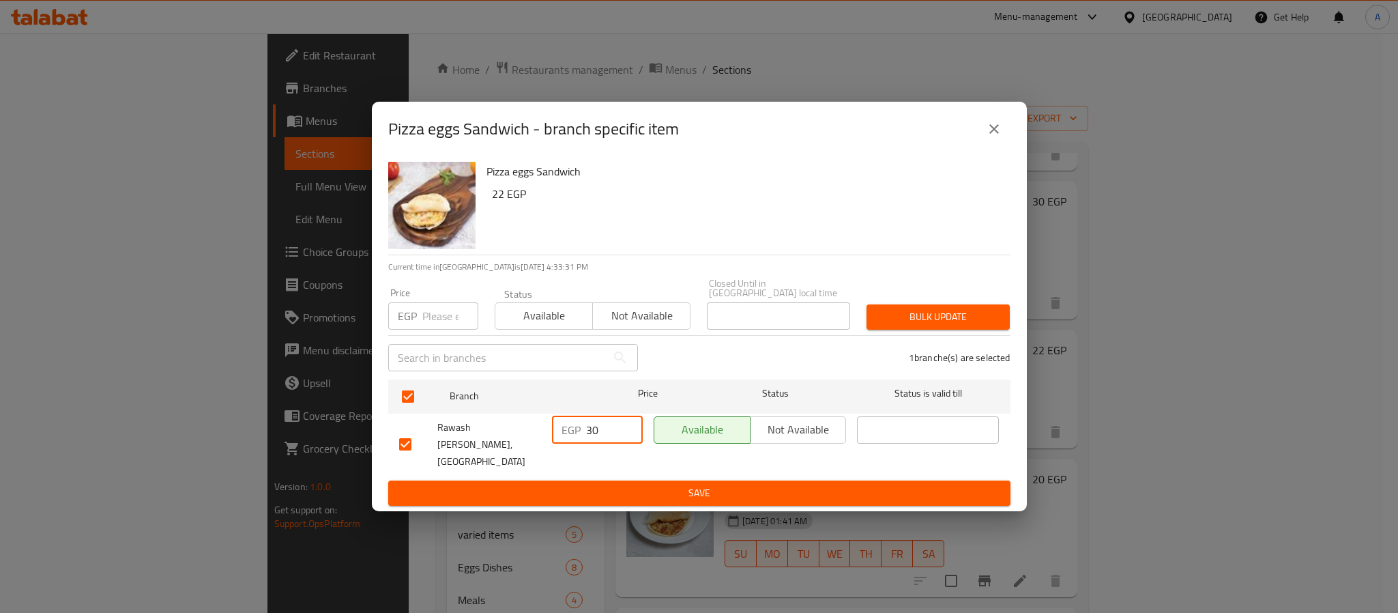
click at [586, 436] on input "30" at bounding box center [614, 429] width 57 height 27
type input "30"
click at [590, 485] on span "Save" at bounding box center [699, 493] width 601 height 17
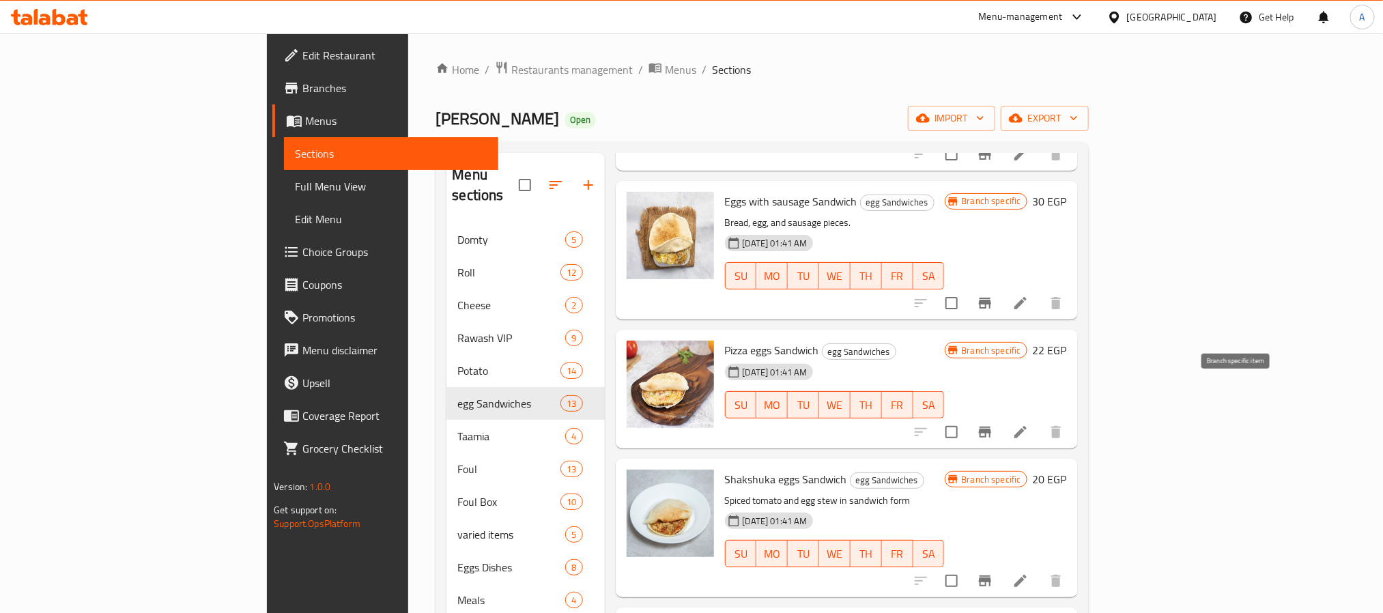
click at [1001, 416] on button "Branch-specific-item" at bounding box center [984, 432] width 33 height 33
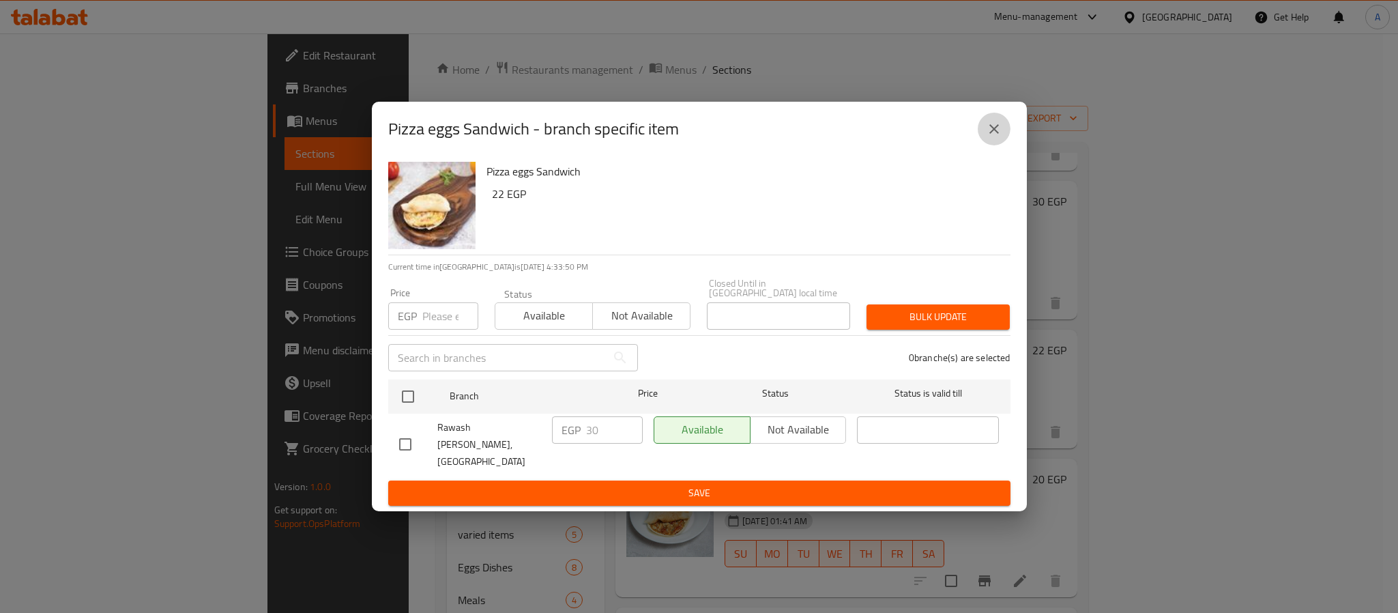
click at [994, 137] on icon "close" at bounding box center [994, 129] width 16 height 16
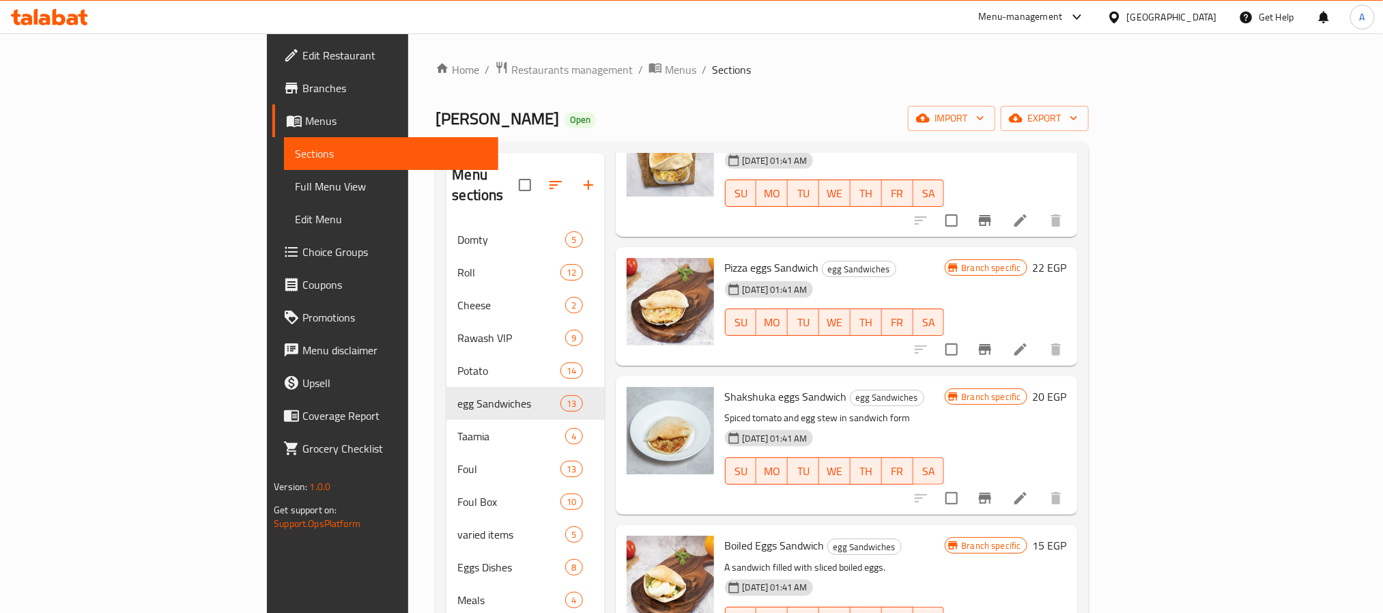
scroll to position [512, 0]
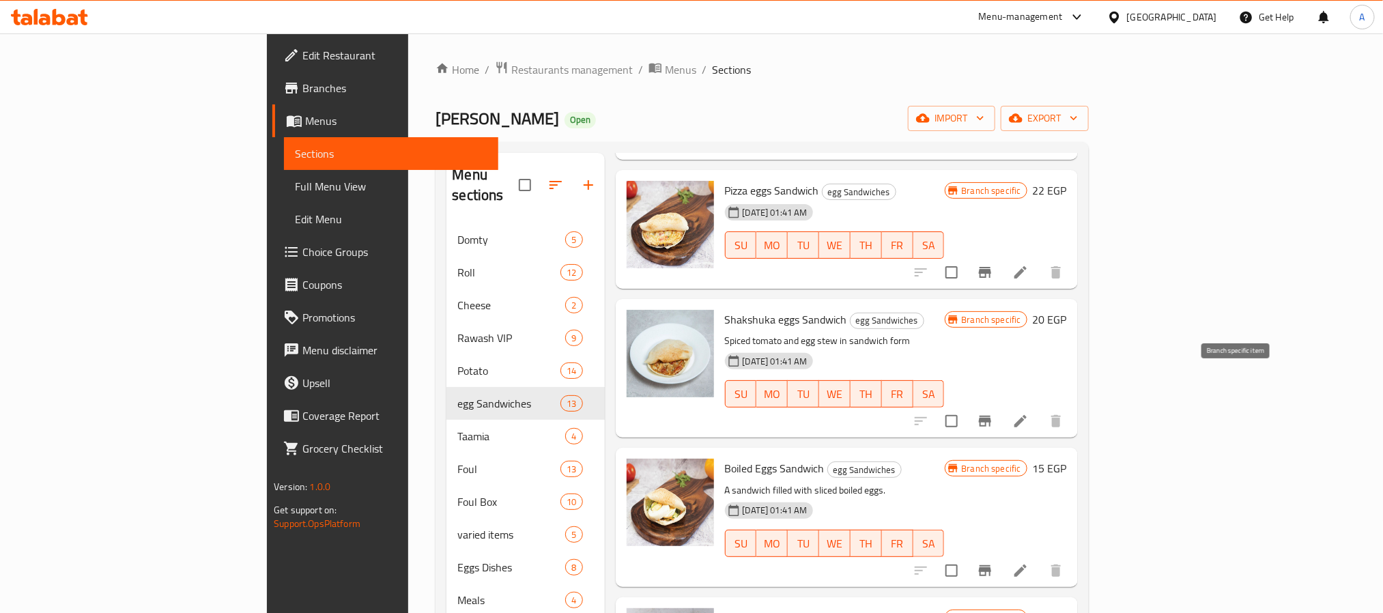
click at [993, 413] on icon "Branch-specific-item" at bounding box center [985, 421] width 16 height 16
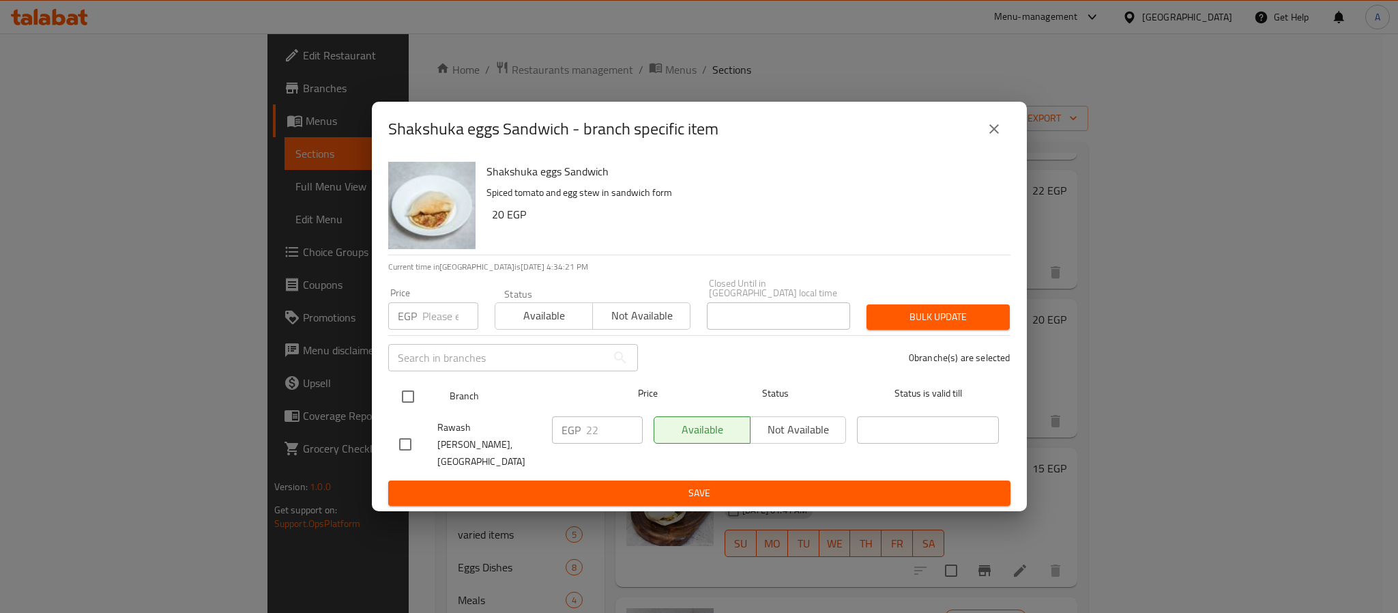
click at [405, 405] on input "checkbox" at bounding box center [408, 396] width 29 height 29
checkbox input "true"
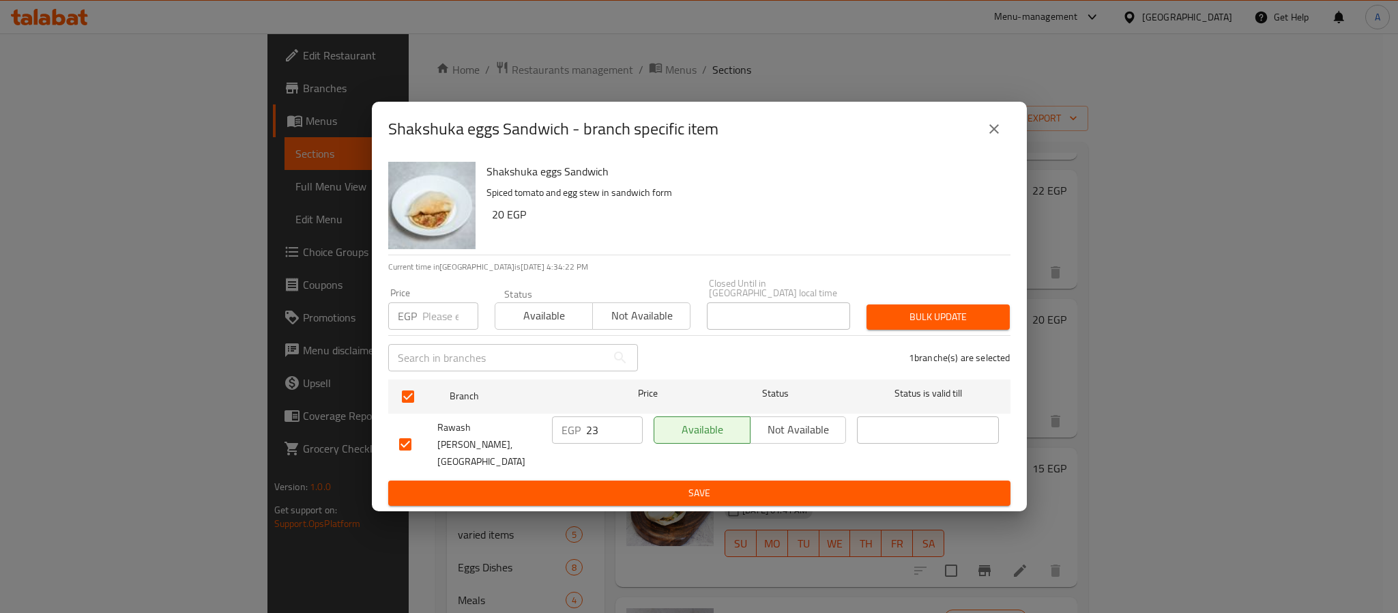
click at [629, 426] on input "23" at bounding box center [614, 429] width 57 height 27
click at [629, 426] on input "24" at bounding box center [614, 429] width 57 height 27
type input "25"
click at [629, 426] on input "25" at bounding box center [614, 429] width 57 height 27
click at [633, 496] on div "Shakshuka eggs Sandwich Spiced tomato and egg stew in [GEOGRAPHIC_DATA] form 20…" at bounding box center [699, 334] width 655 height 356
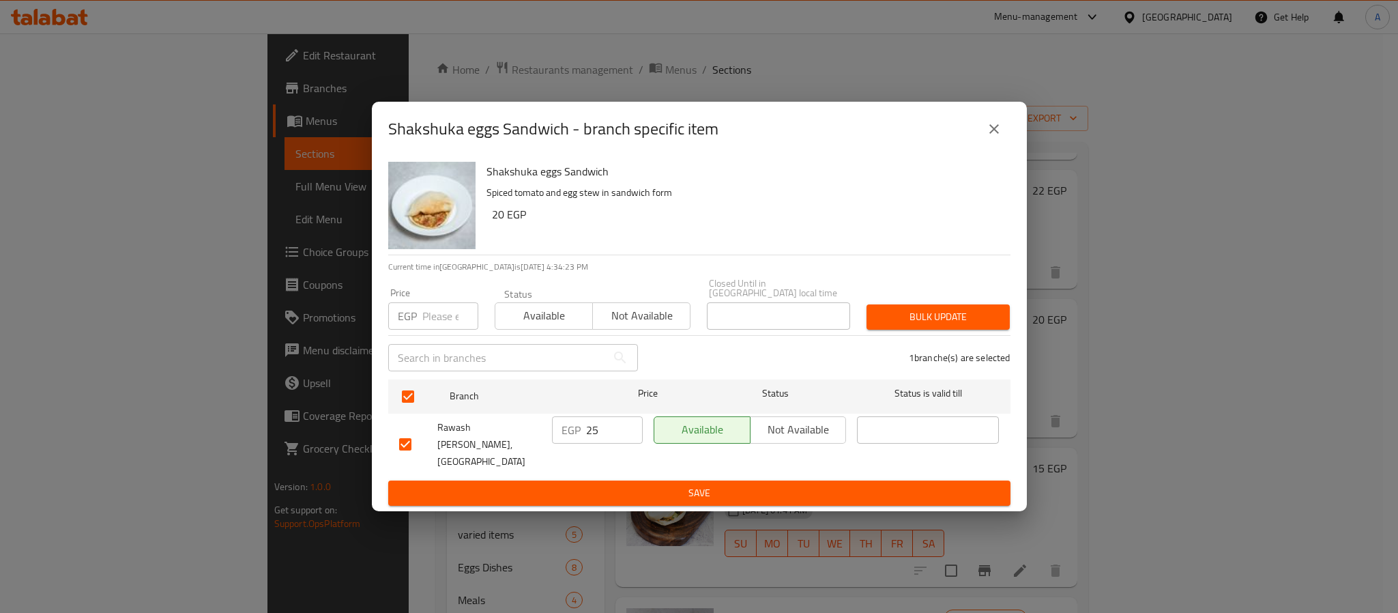
click at [633, 485] on span "Save" at bounding box center [699, 493] width 601 height 17
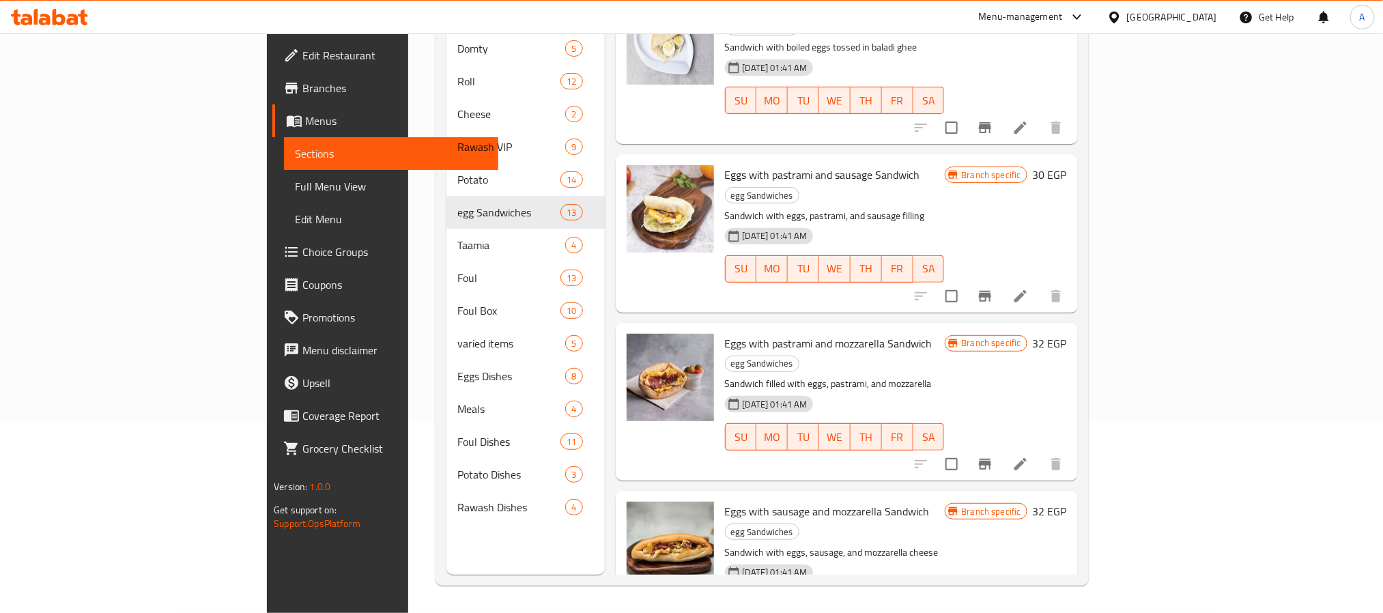
scroll to position [1250, 0]
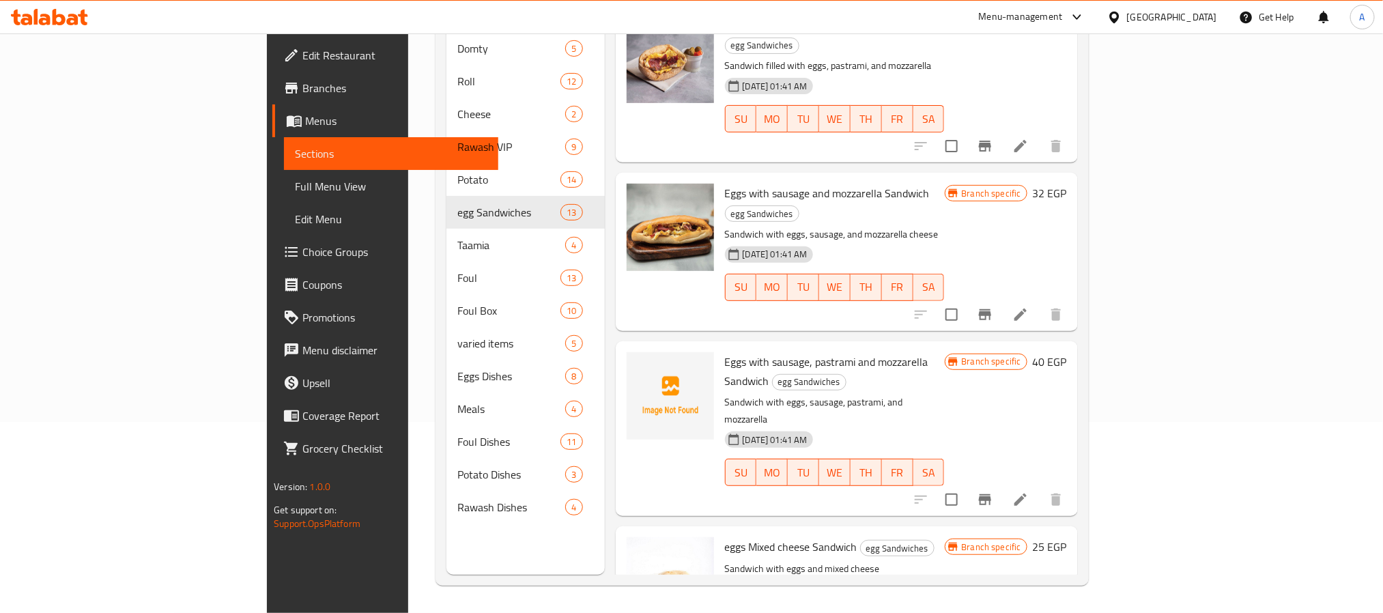
copy h6 "Eggs with mozzarella Sandwich"
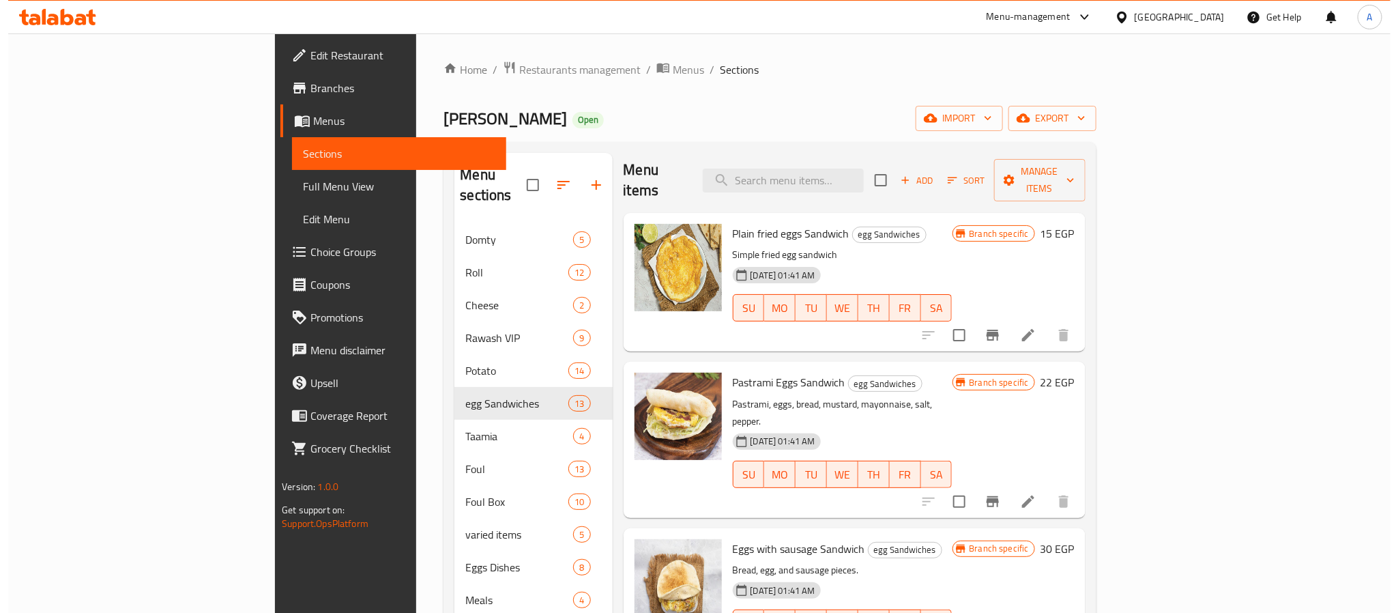
scroll to position [0, 0]
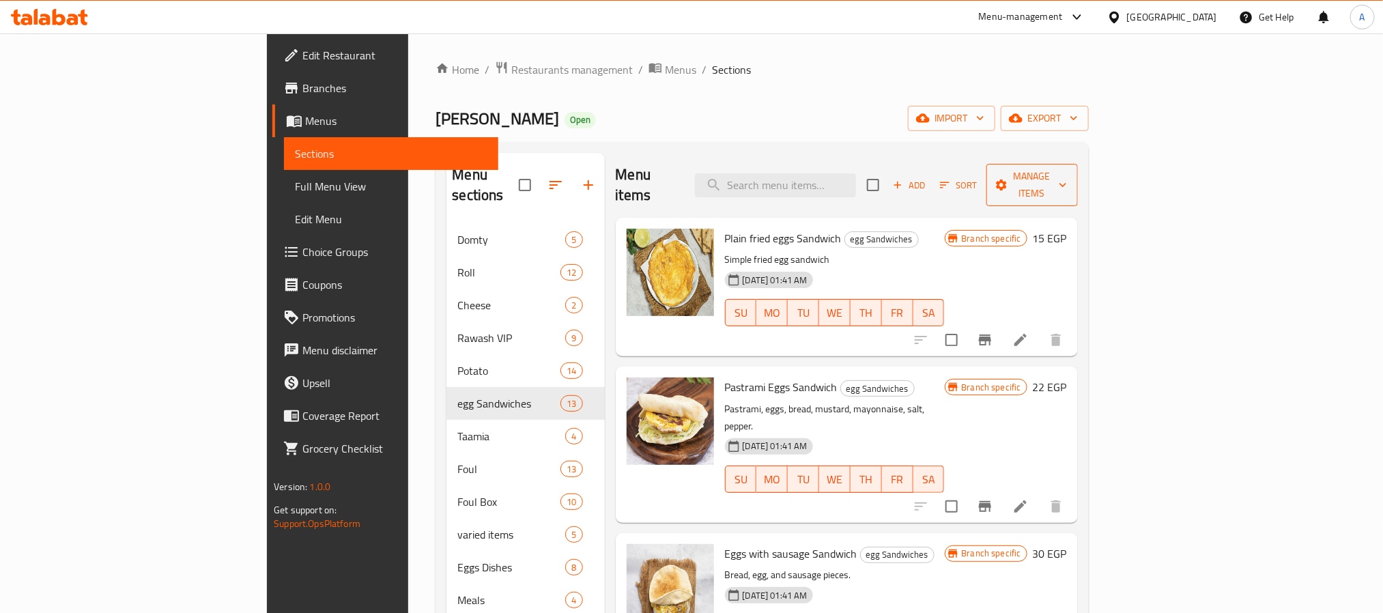
click at [1067, 173] on span "Manage items" at bounding box center [1032, 185] width 70 height 34
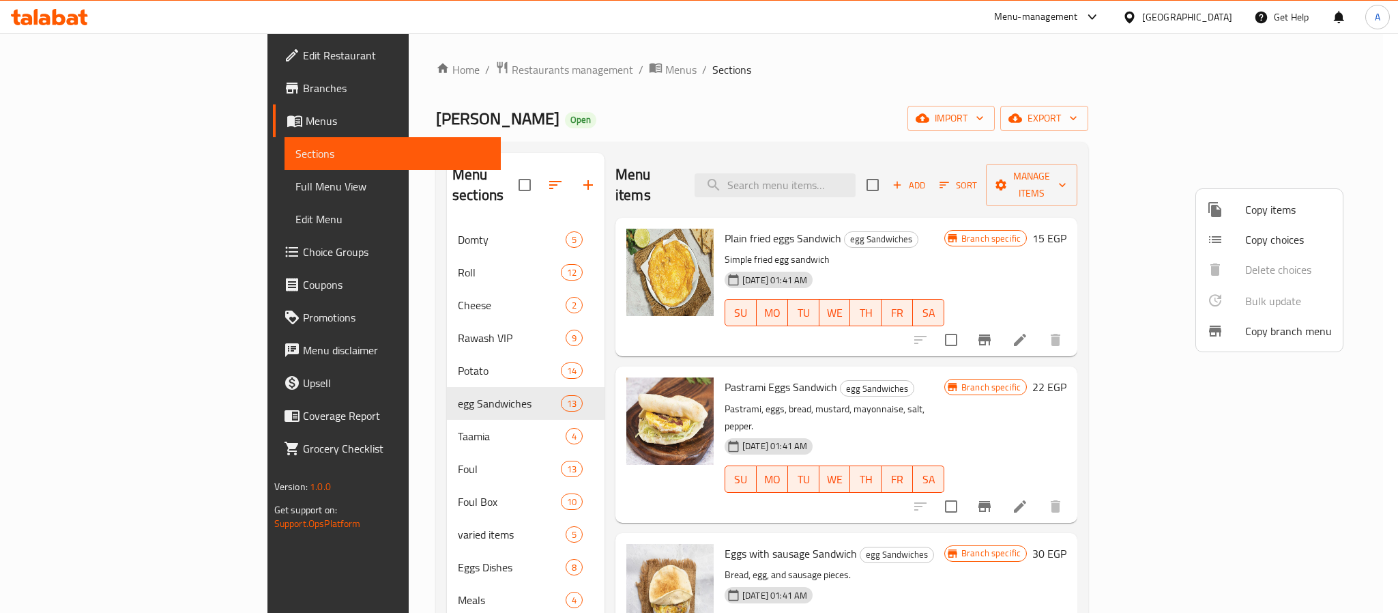
click at [1137, 214] on div at bounding box center [699, 306] width 1398 height 613
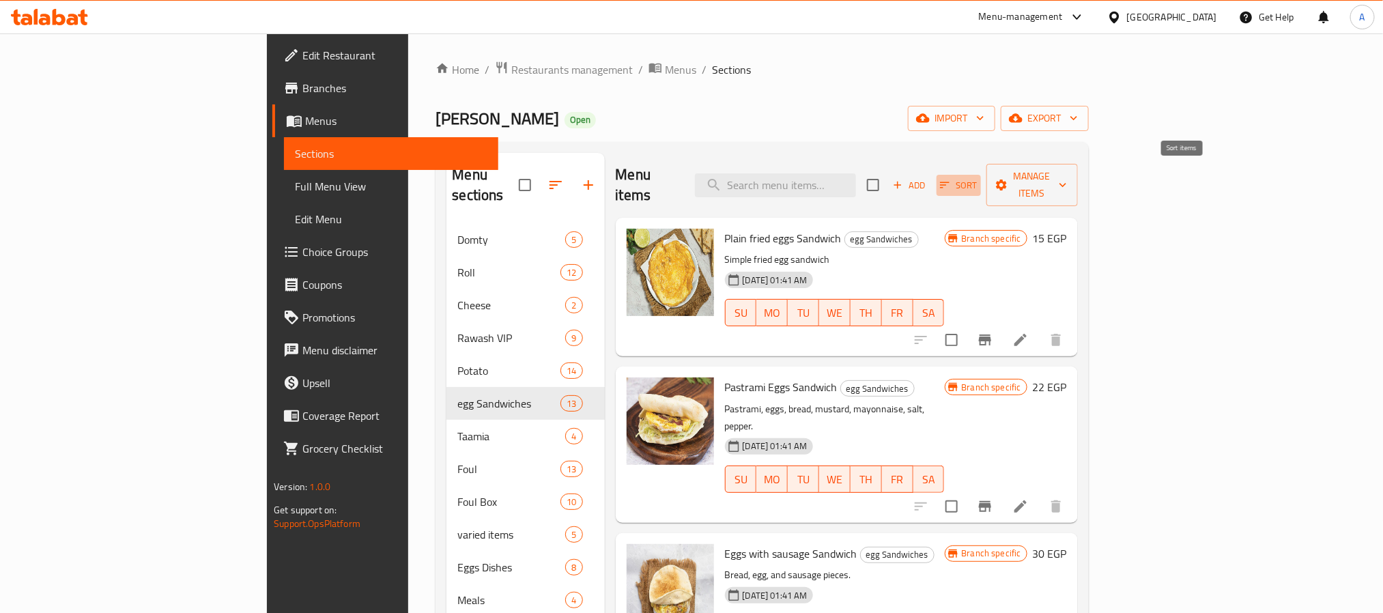
click at [951, 179] on icon "button" at bounding box center [944, 185] width 12 height 12
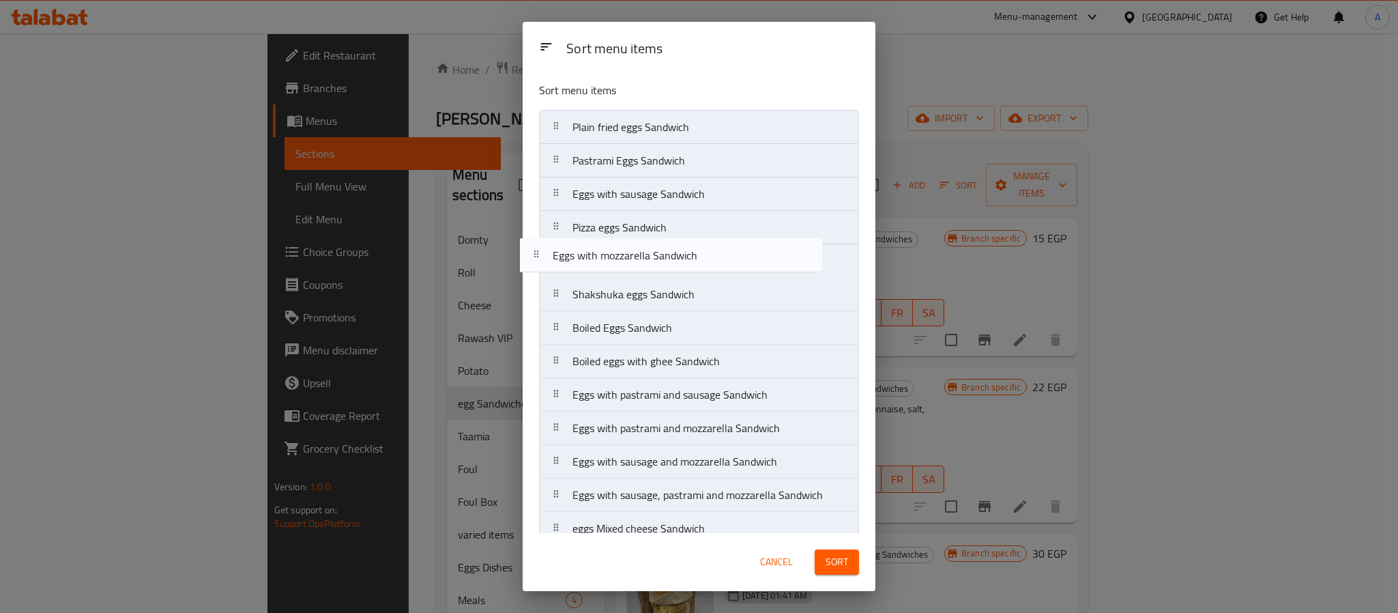
drag, startPoint x: 717, startPoint y: 533, endPoint x: 692, endPoint y: 260, distance: 274.1
click at [692, 260] on nav "Plain fried eggs Sandwich Pastrami Eggs Sandwich Eggs with sausage Sandwich Piz…" at bounding box center [699, 328] width 320 height 436
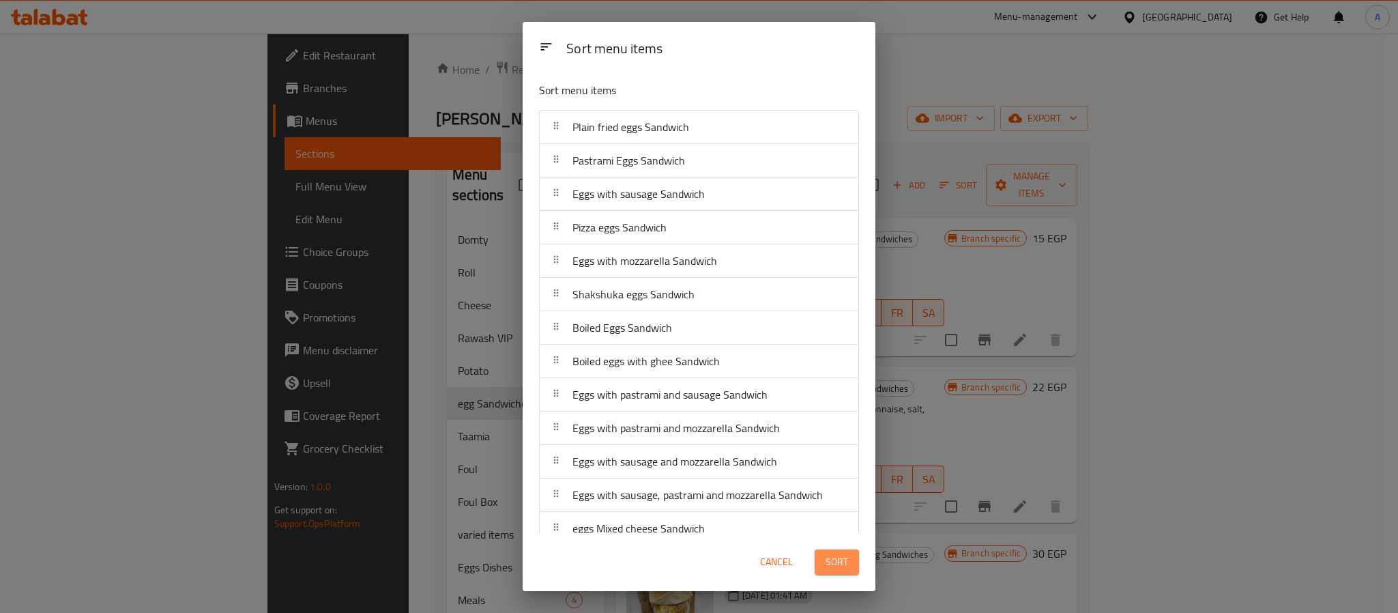
click at [833, 573] on button "Sort" at bounding box center [837, 561] width 44 height 25
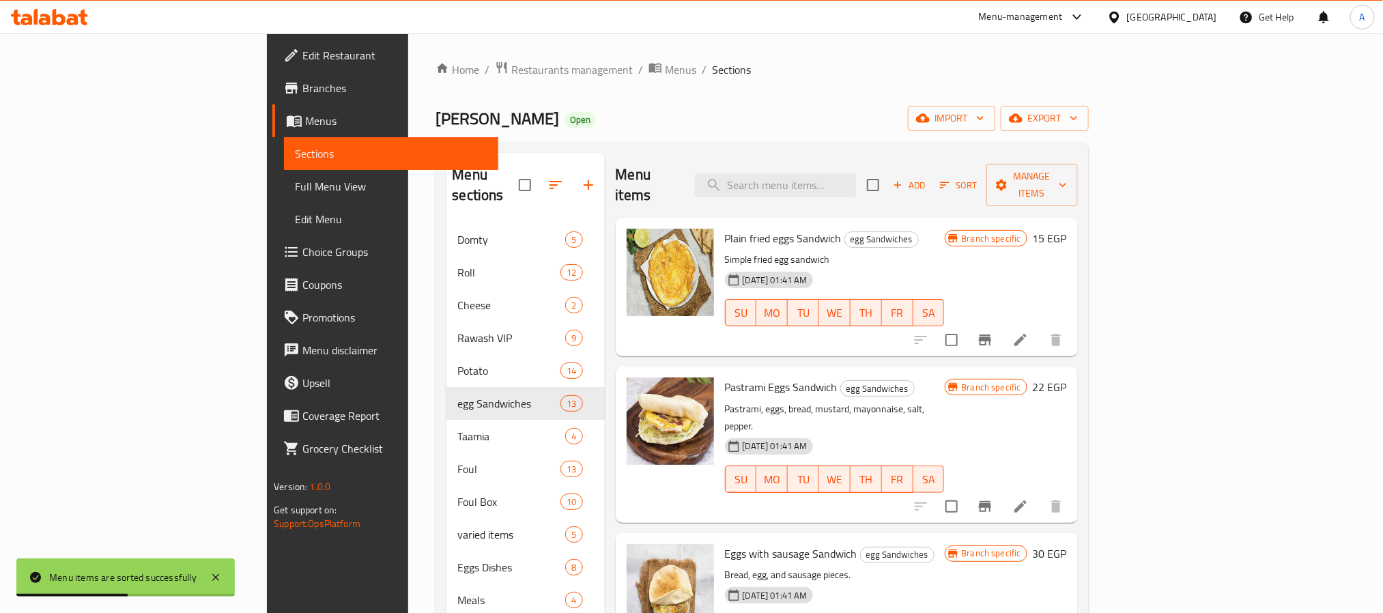
scroll to position [334, 0]
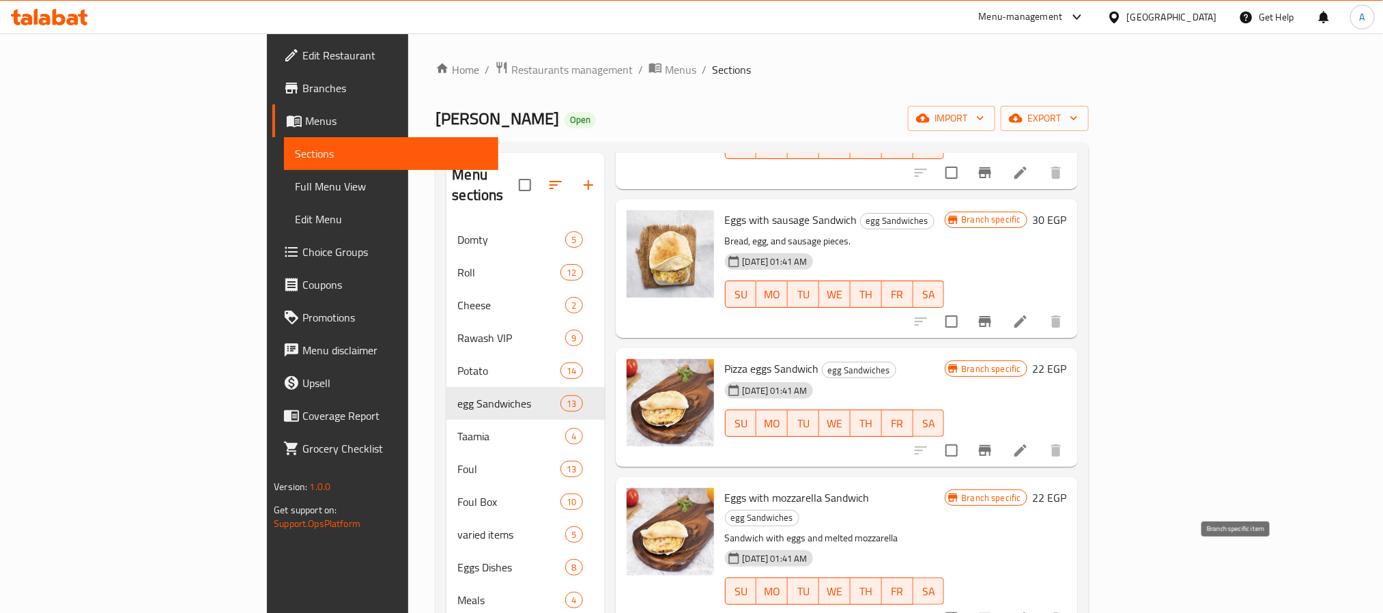
click at [1001, 602] on button "Branch-specific-item" at bounding box center [984, 618] width 33 height 33
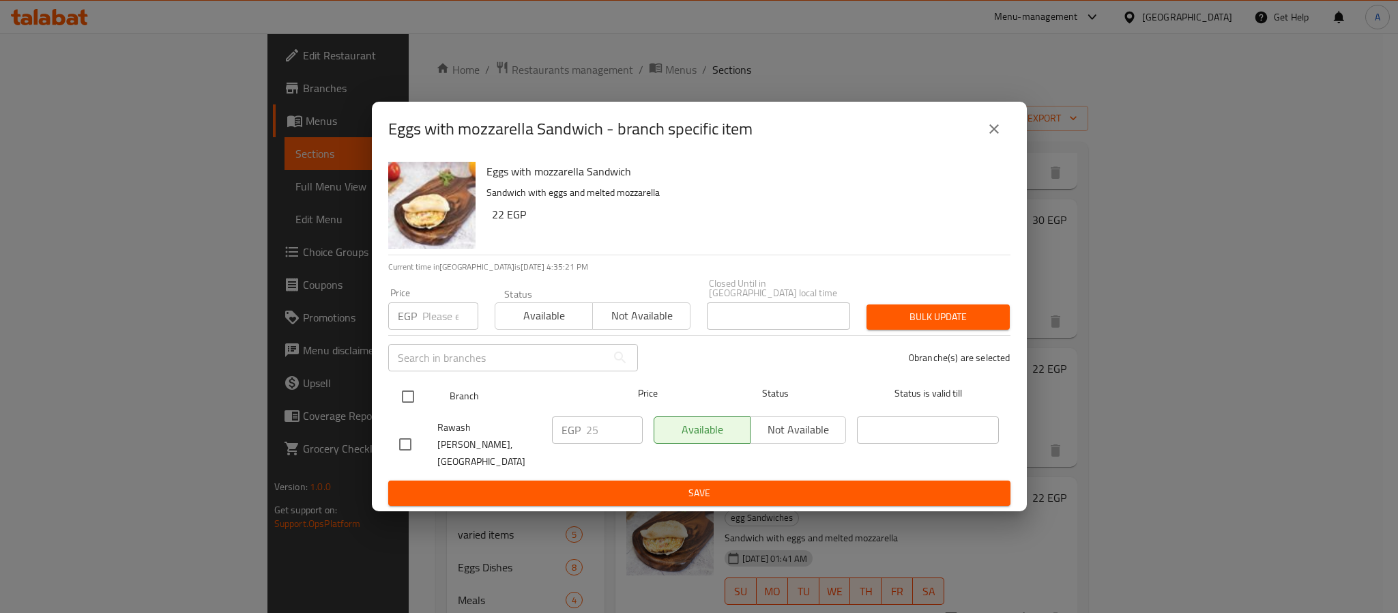
click at [412, 399] on input "checkbox" at bounding box center [408, 396] width 29 height 29
checkbox input "true"
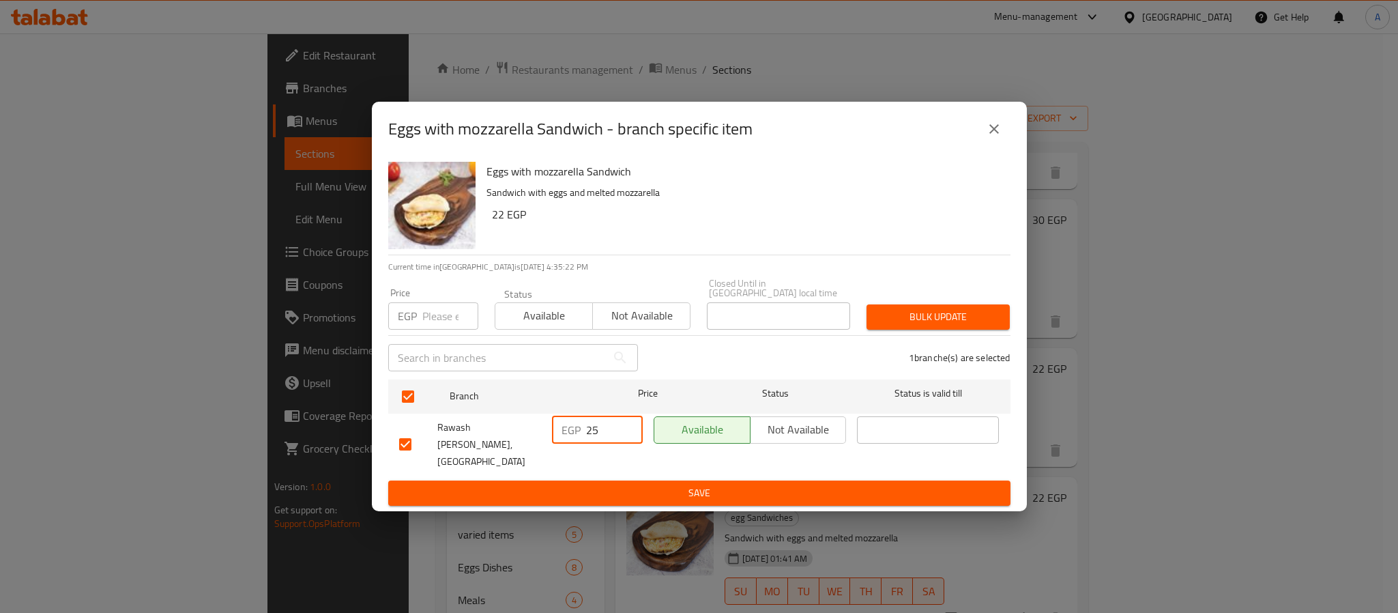
click at [586, 431] on input "25" at bounding box center [614, 429] width 57 height 27
type input "30"
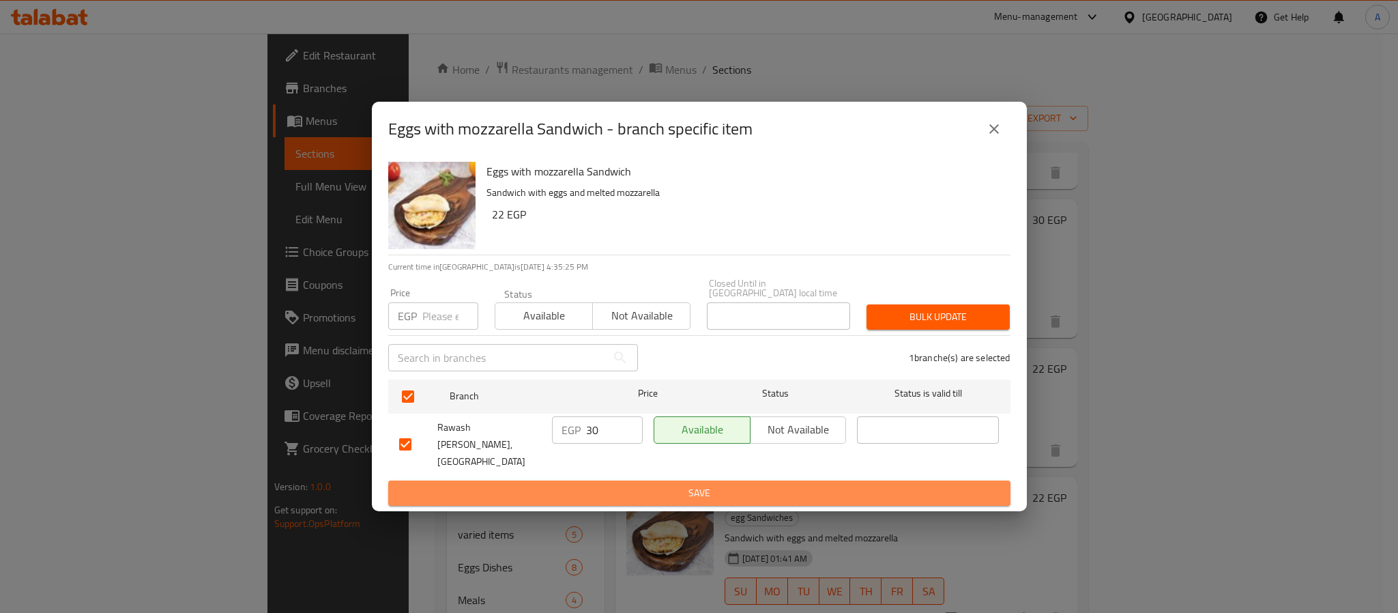
click at [617, 485] on span "Save" at bounding box center [699, 493] width 601 height 17
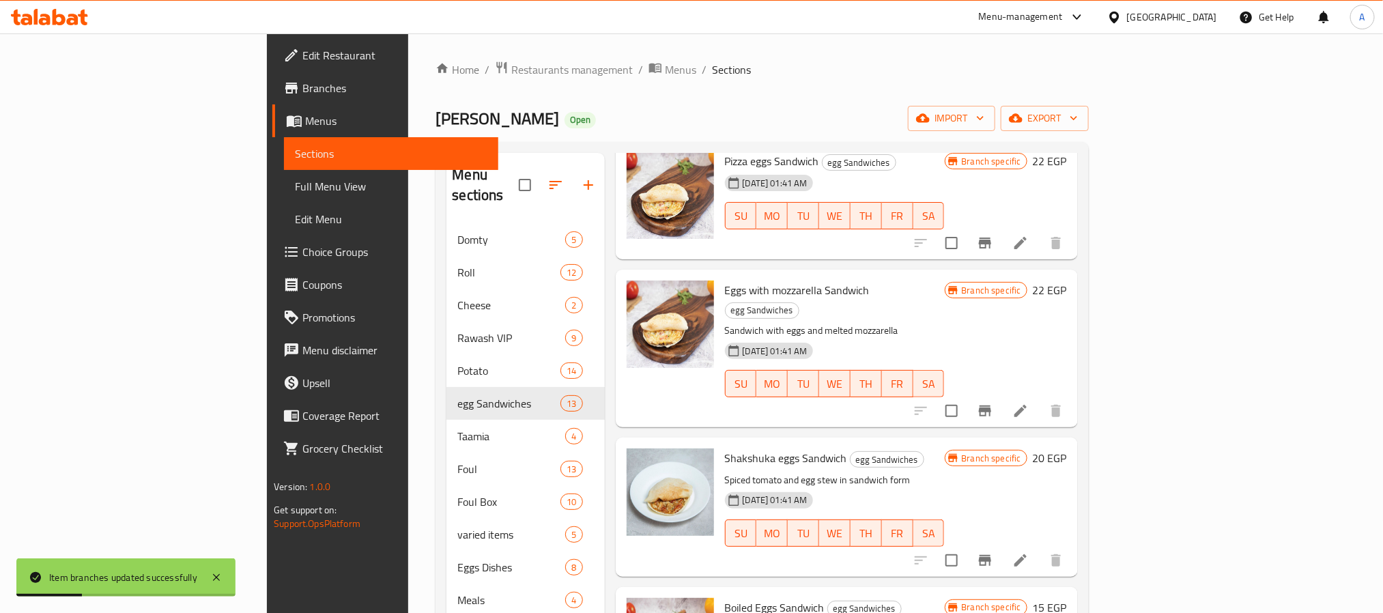
scroll to position [607, 0]
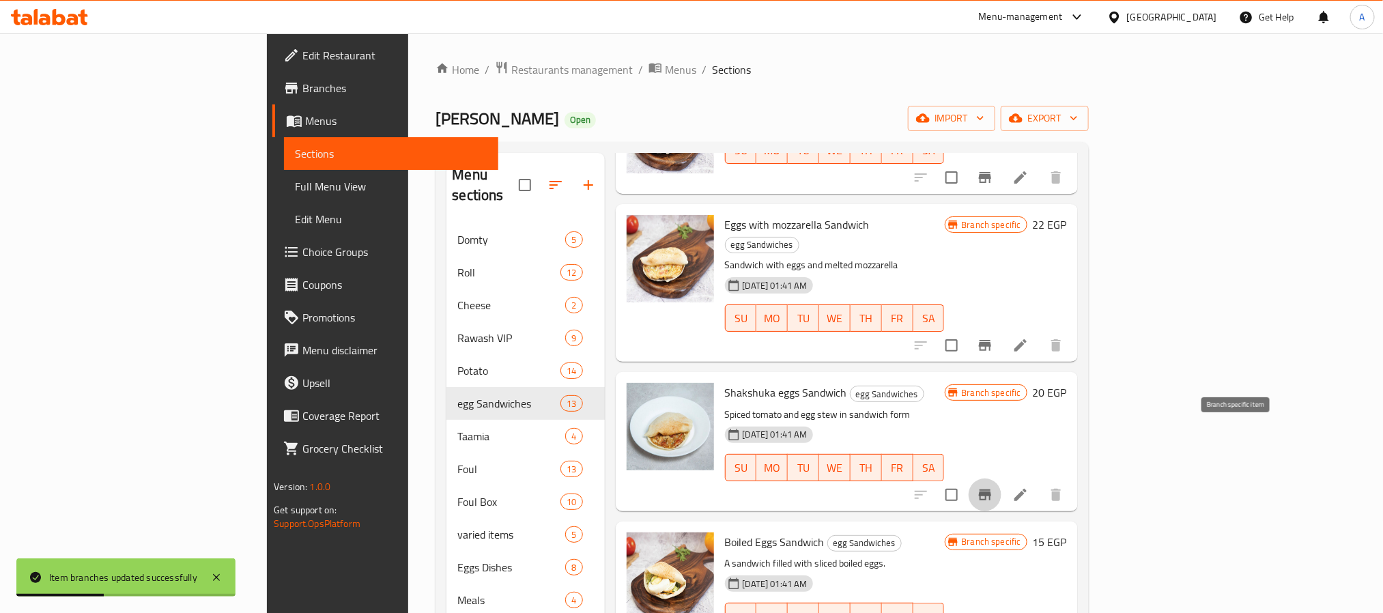
click at [993, 487] on icon "Branch-specific-item" at bounding box center [985, 495] width 16 height 16
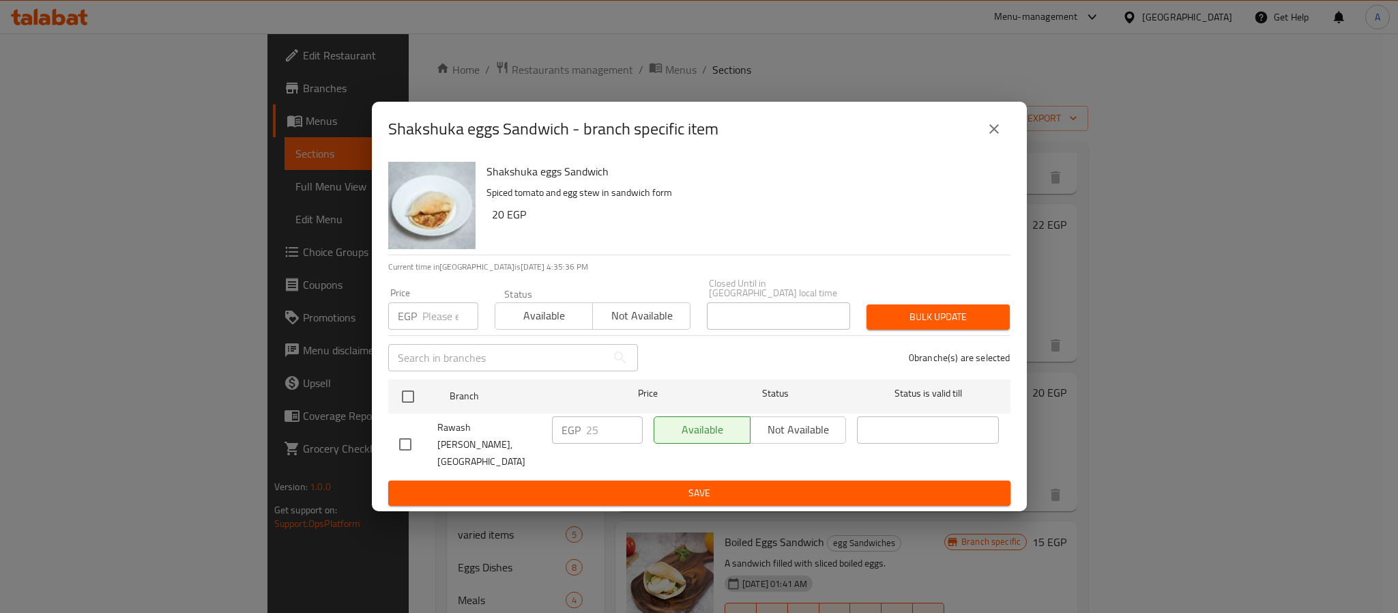
click at [1006, 145] on button "close" at bounding box center [994, 129] width 33 height 33
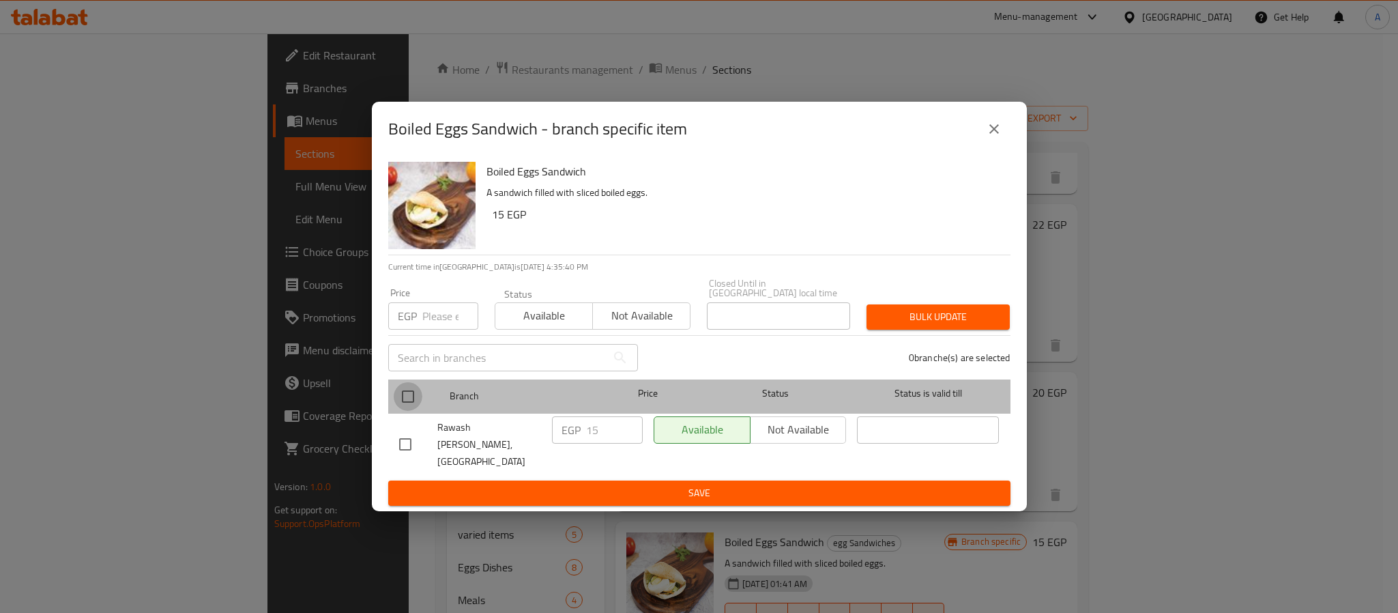
click at [410, 401] on input "checkbox" at bounding box center [408, 396] width 29 height 29
checkbox input "true"
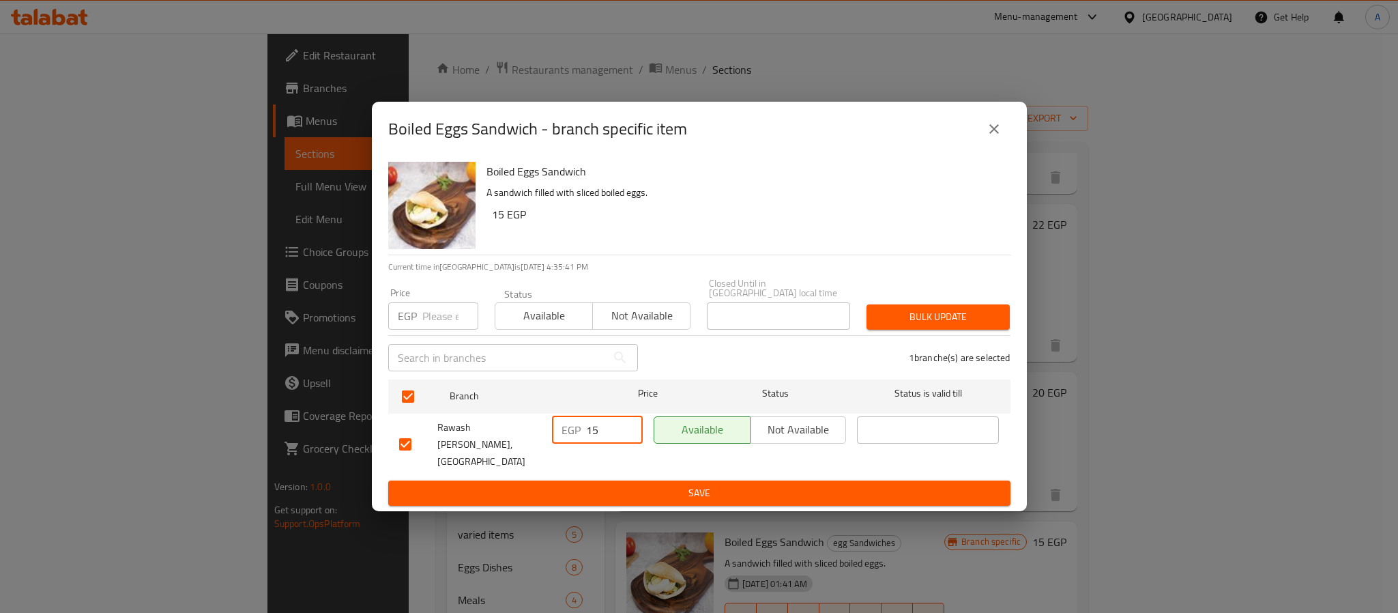
drag, startPoint x: 599, startPoint y: 436, endPoint x: 543, endPoint y: 432, distance: 55.4
click at [543, 432] on div "Rawash Ebn Araby, [GEOGRAPHIC_DATA] Mosque EGP 15 ​ Available Not available ​" at bounding box center [700, 445] width 612 height 68
type input "20"
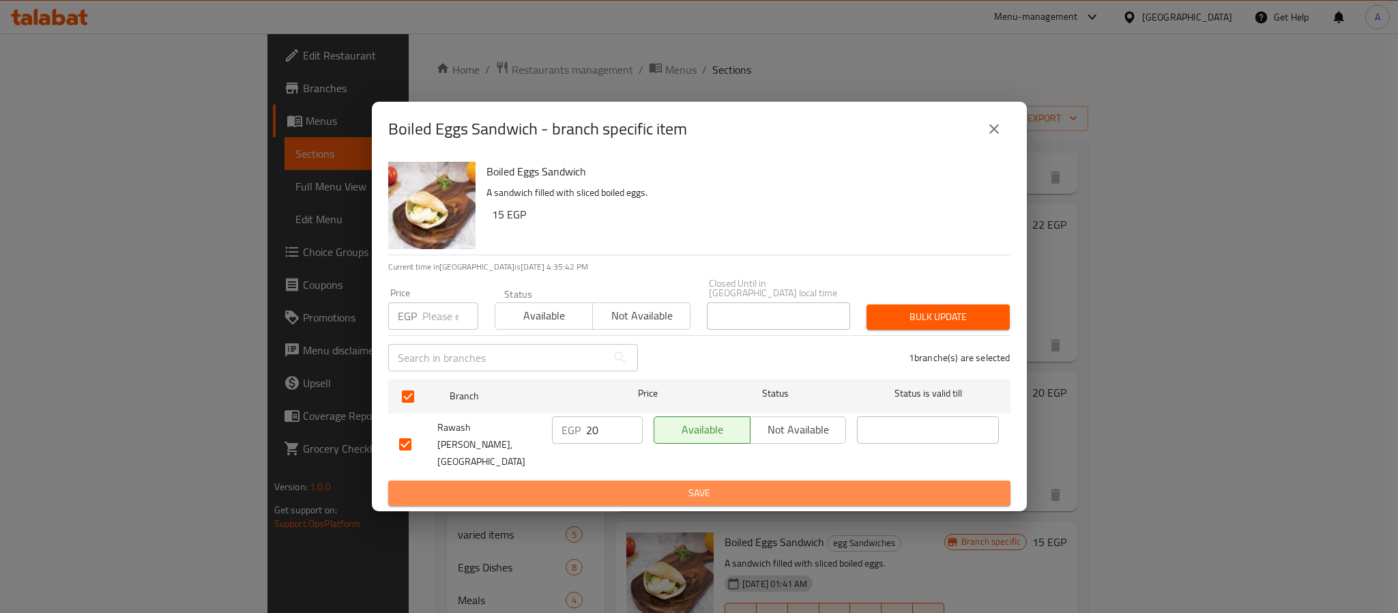
click at [584, 485] on span "Save" at bounding box center [699, 493] width 601 height 17
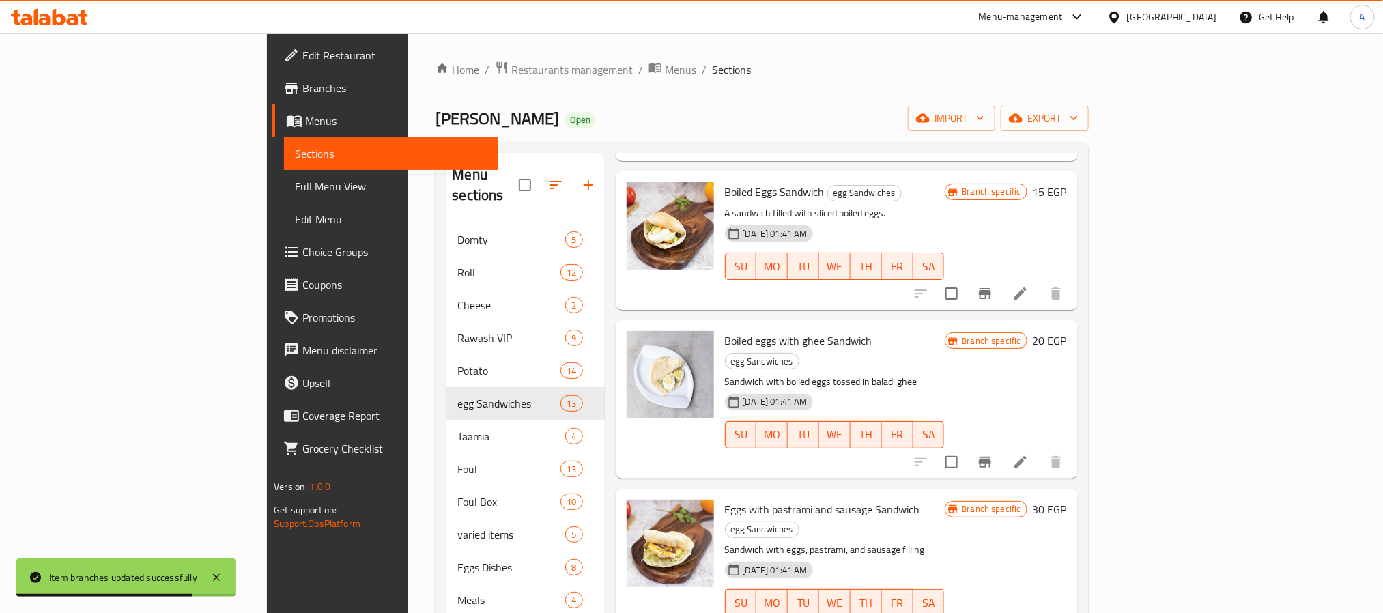
scroll to position [999, 0]
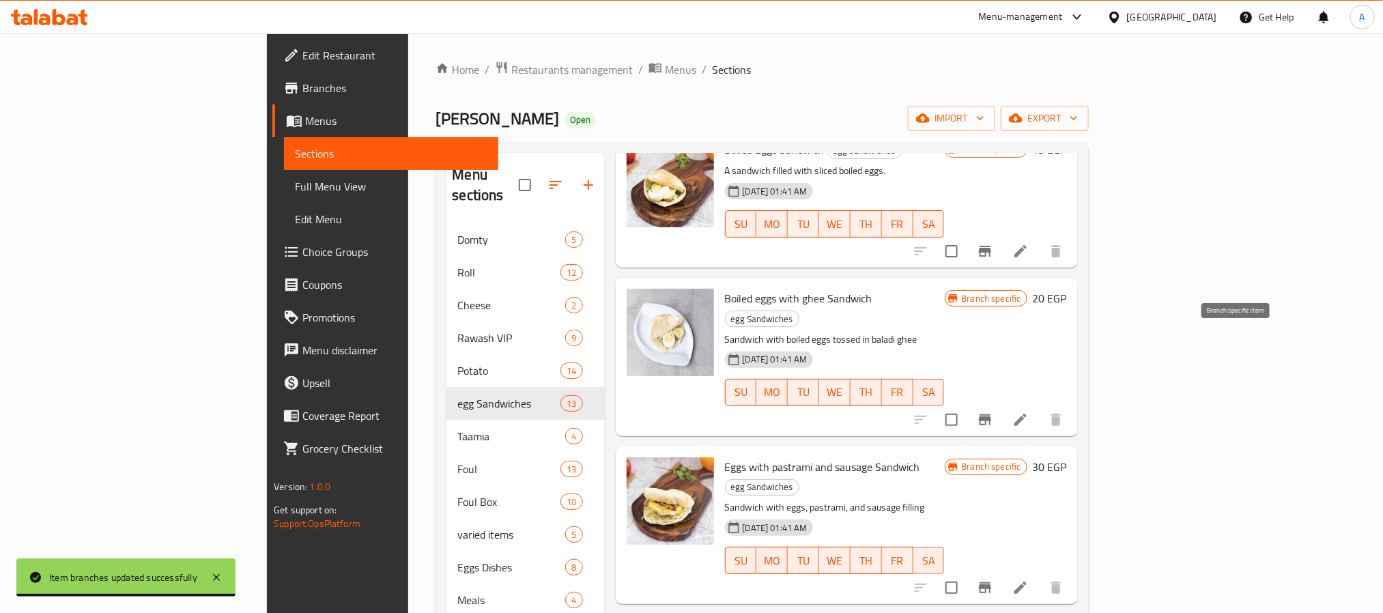
click at [1072, 403] on div at bounding box center [988, 419] width 168 height 33
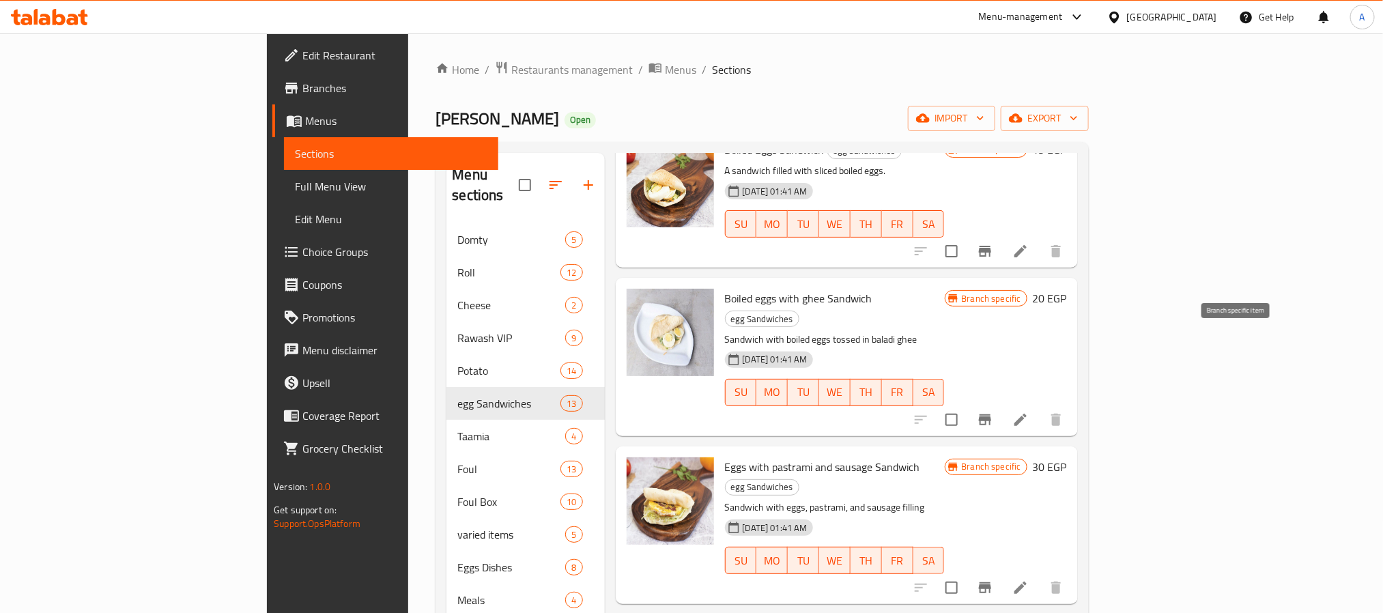
click at [993, 412] on icon "Branch-specific-item" at bounding box center [985, 420] width 16 height 16
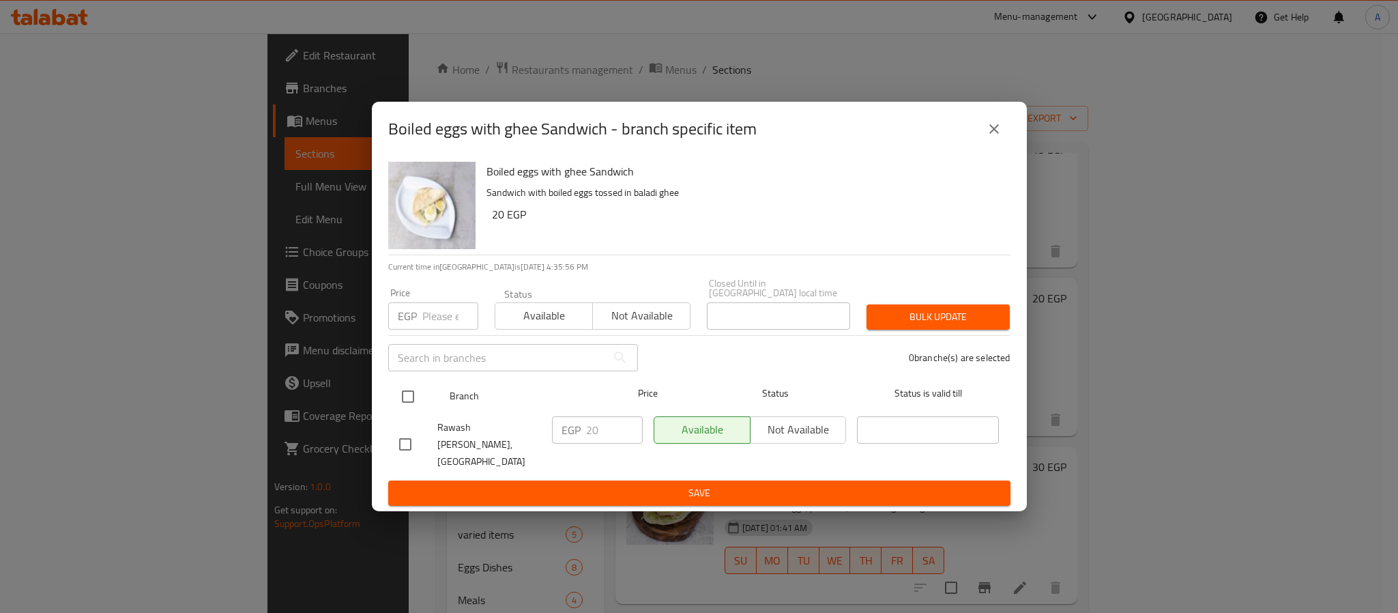
click at [404, 397] on input "checkbox" at bounding box center [408, 396] width 29 height 29
checkbox input "true"
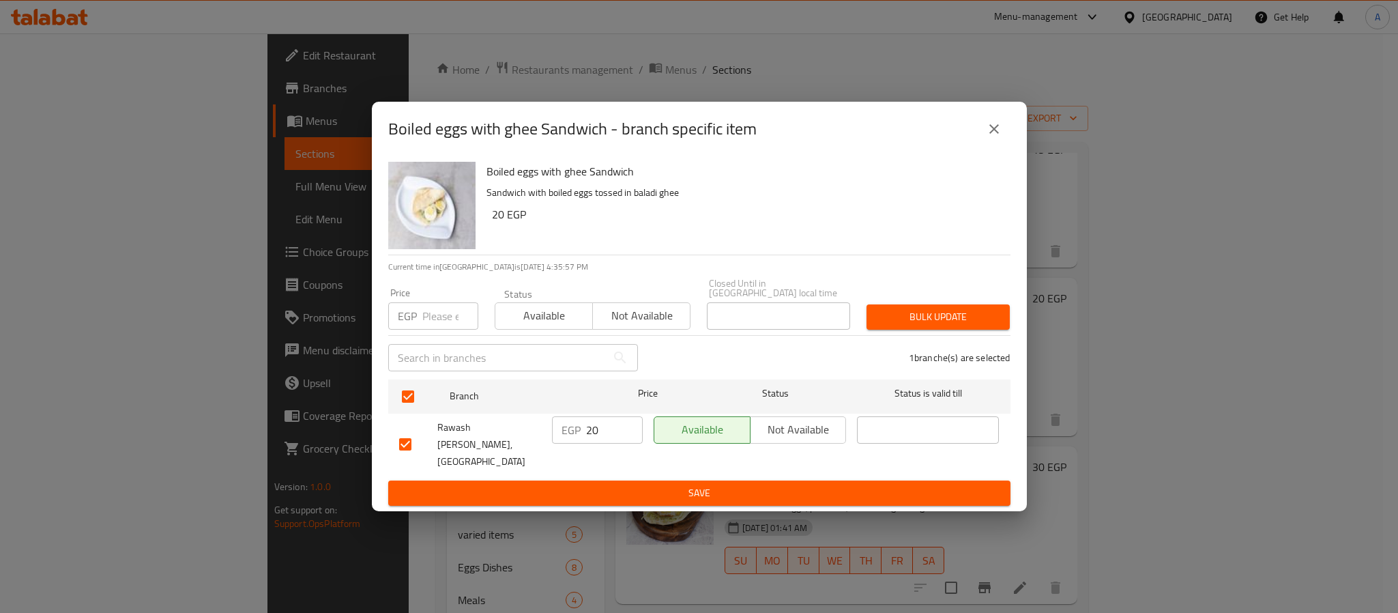
click at [596, 427] on input "20" at bounding box center [614, 429] width 57 height 27
type input "25"
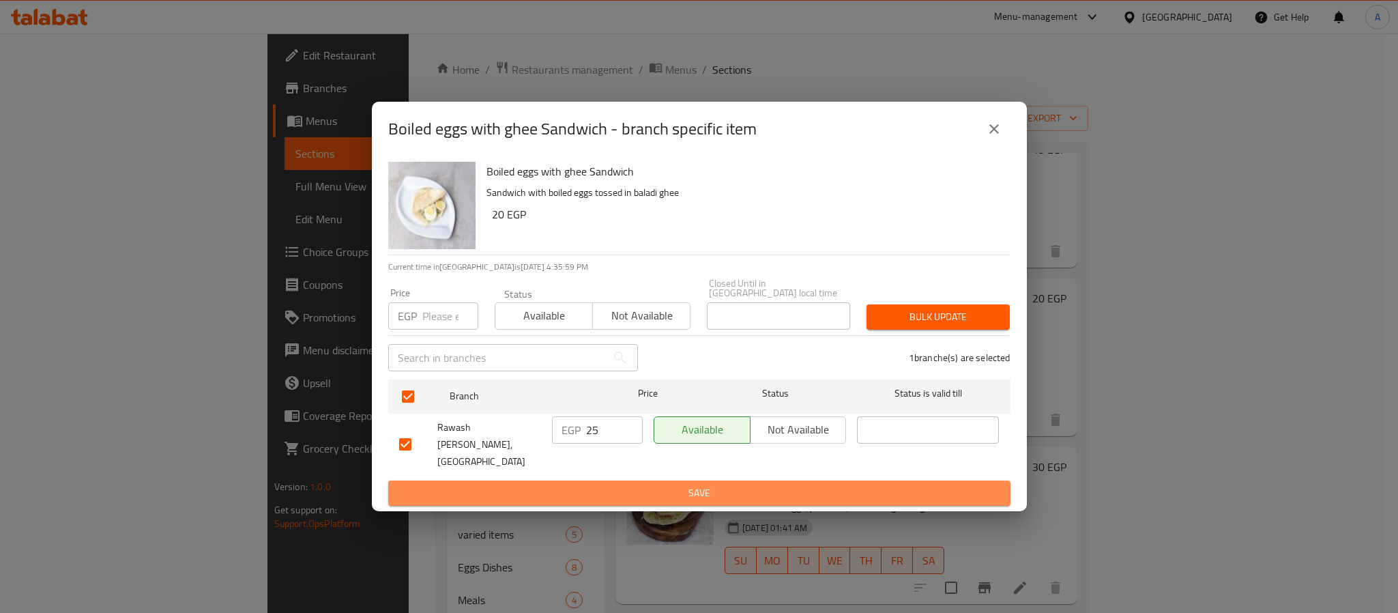
click at [611, 480] on button "Save" at bounding box center [699, 492] width 622 height 25
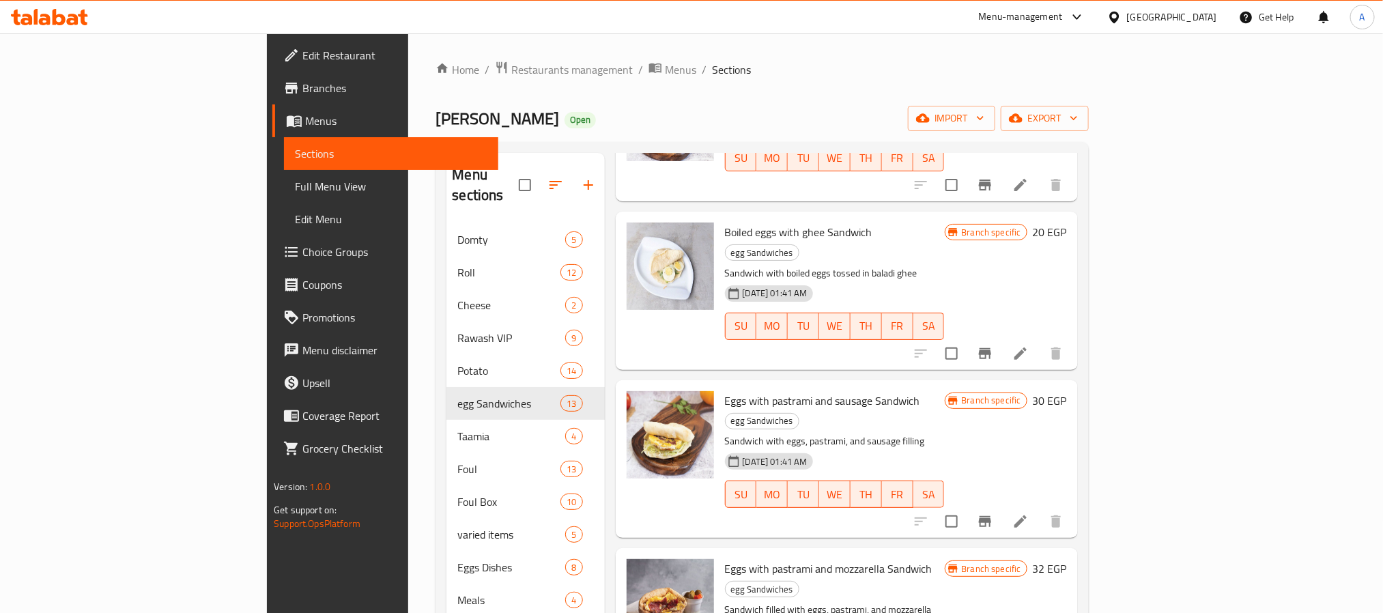
scroll to position [1117, 0]
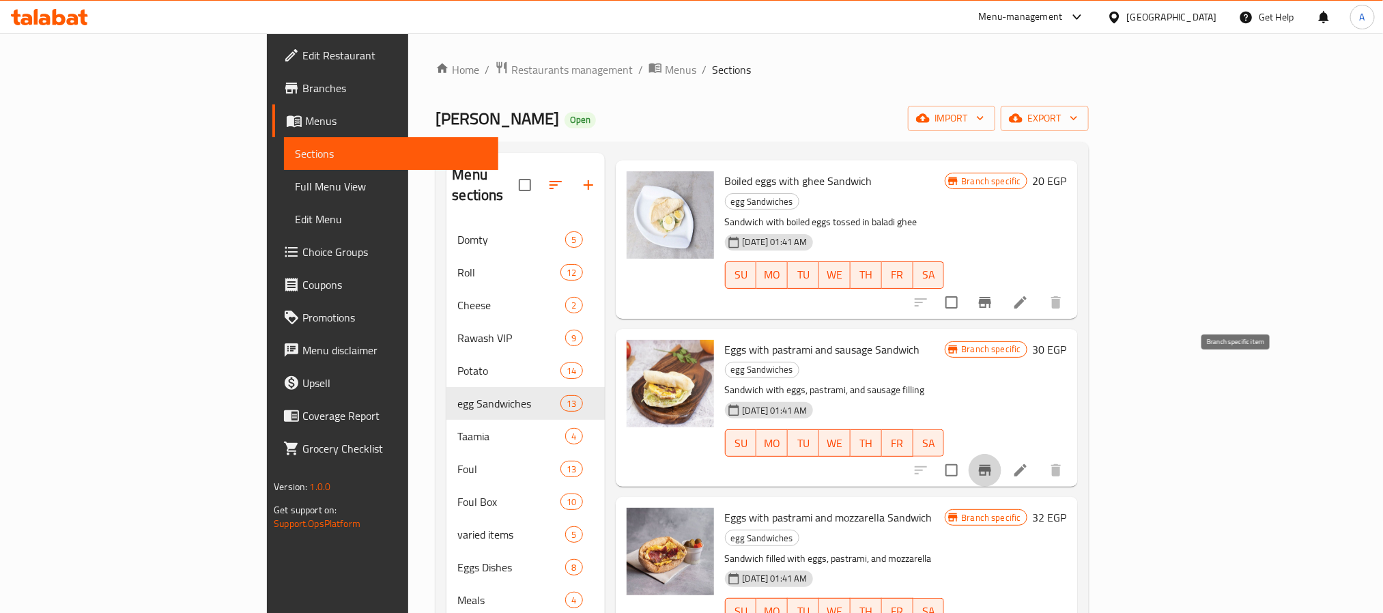
click at [991, 465] on icon "Branch-specific-item" at bounding box center [985, 470] width 12 height 11
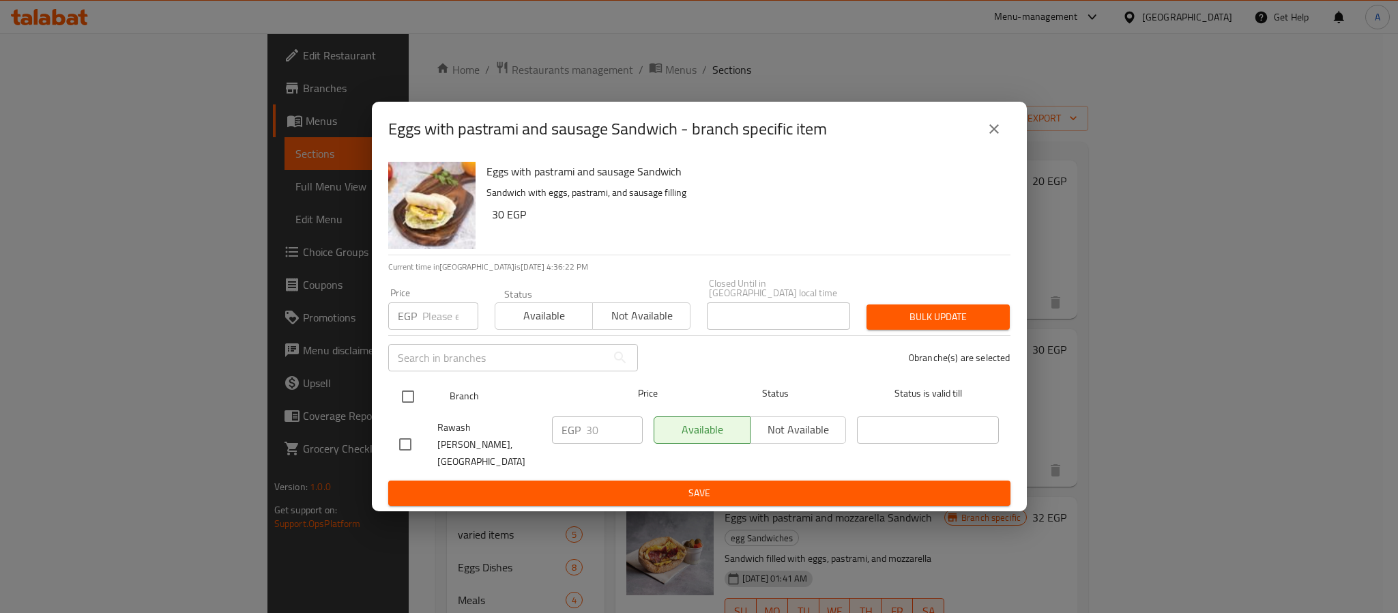
click at [410, 398] on input "checkbox" at bounding box center [408, 396] width 29 height 29
checkbox input "true"
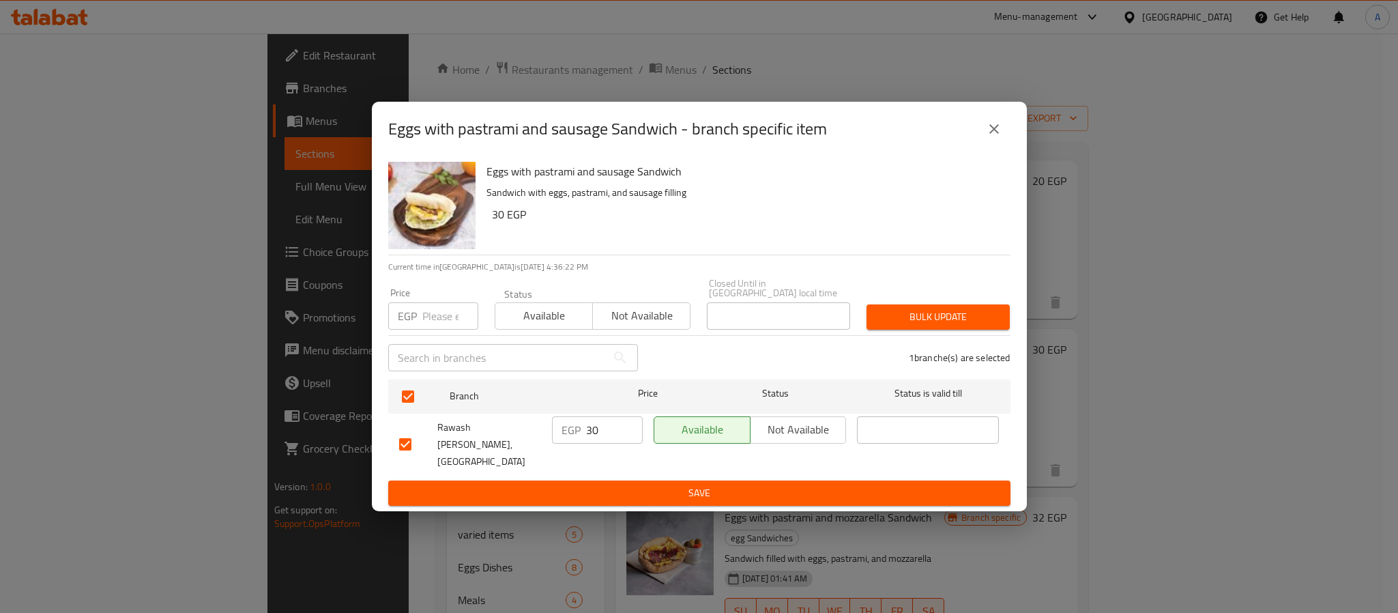
click at [604, 433] on input "30" at bounding box center [614, 429] width 57 height 27
type input "35"
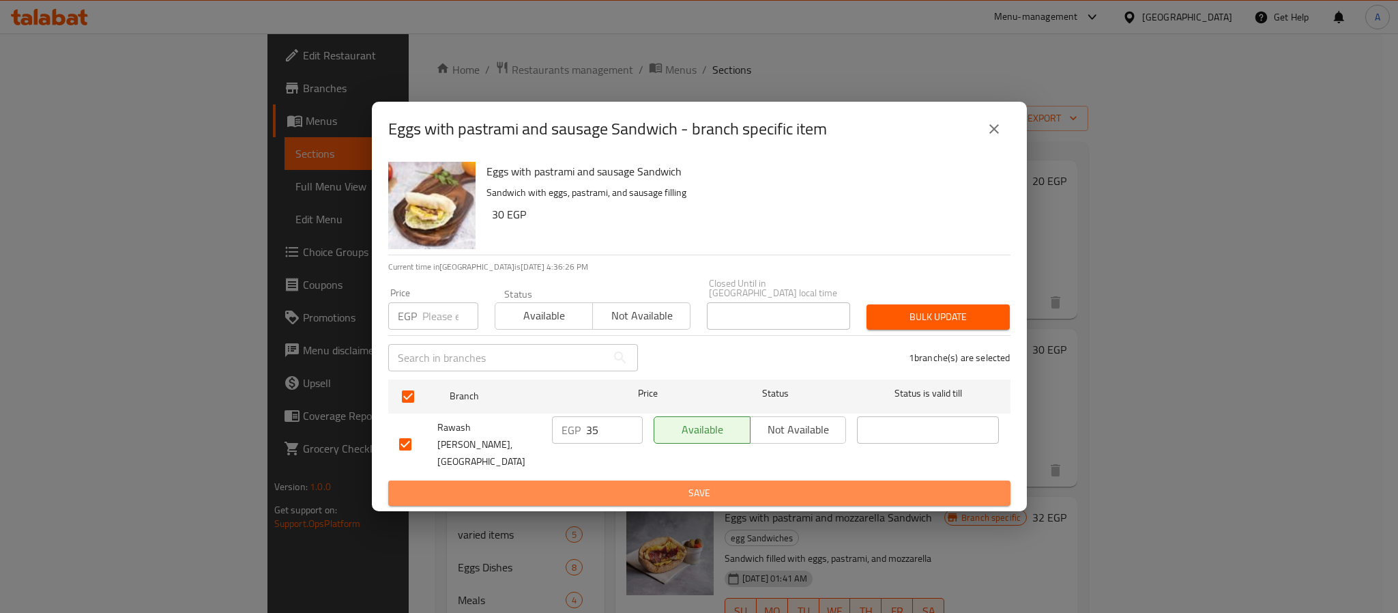
click at [622, 485] on span "Save" at bounding box center [699, 493] width 601 height 17
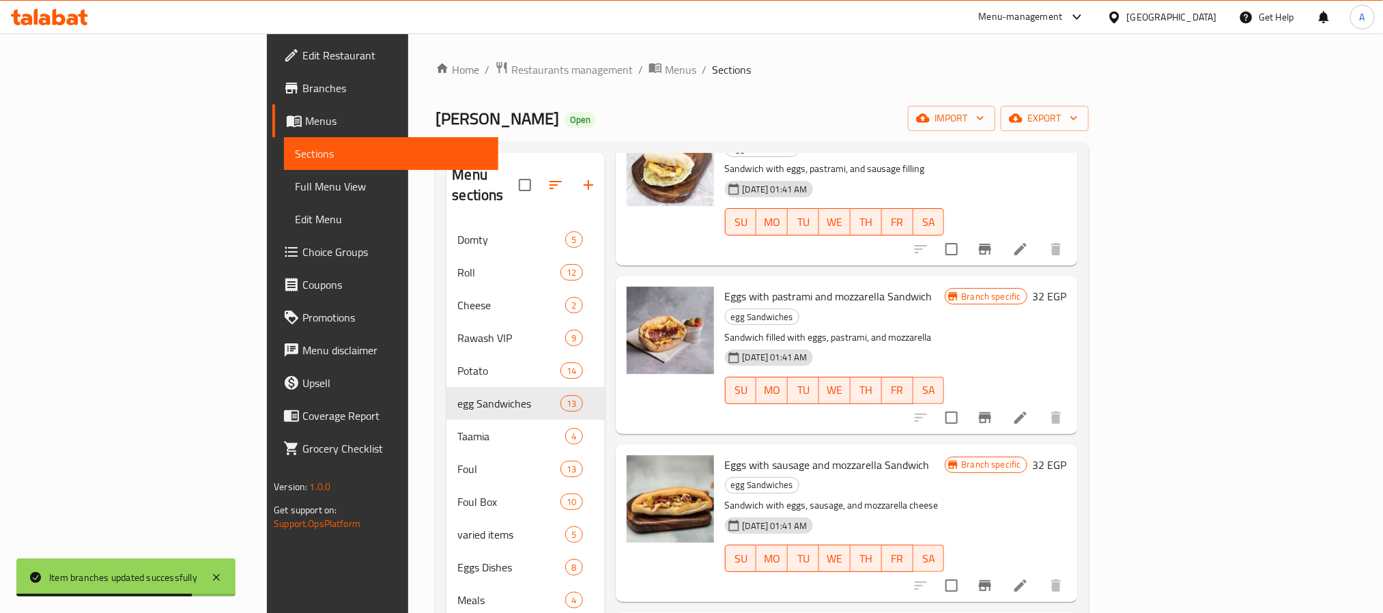
scroll to position [1321, 0]
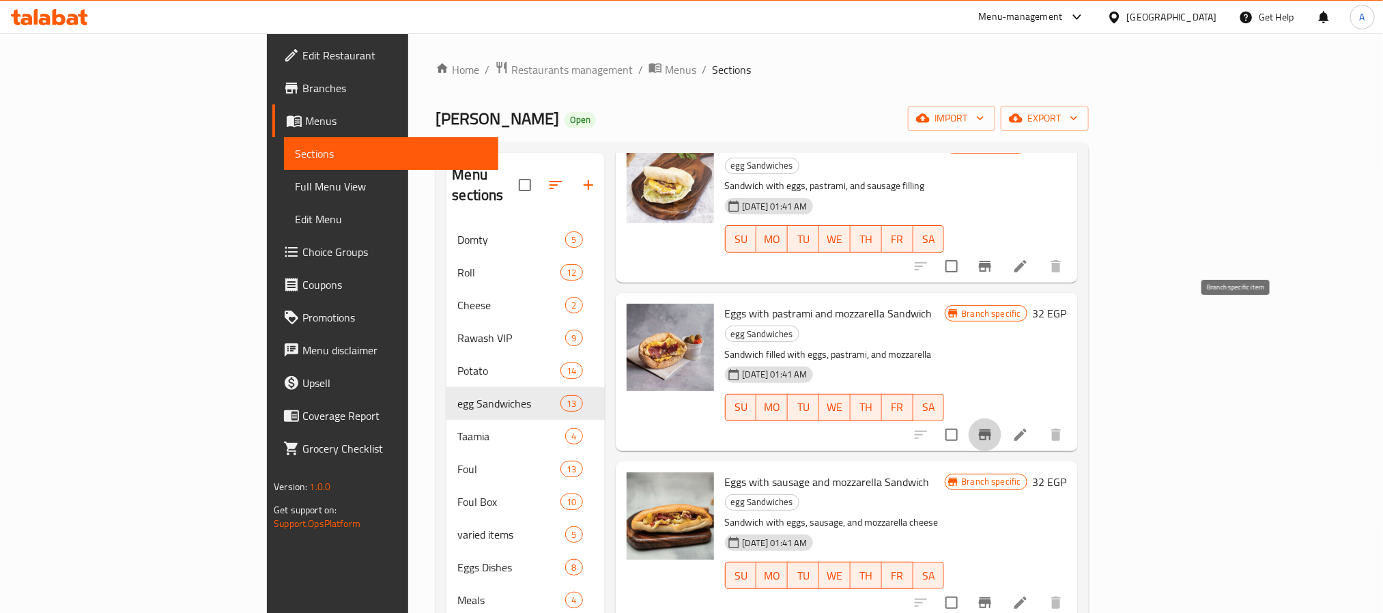
click at [991, 429] on icon "Branch-specific-item" at bounding box center [985, 434] width 12 height 11
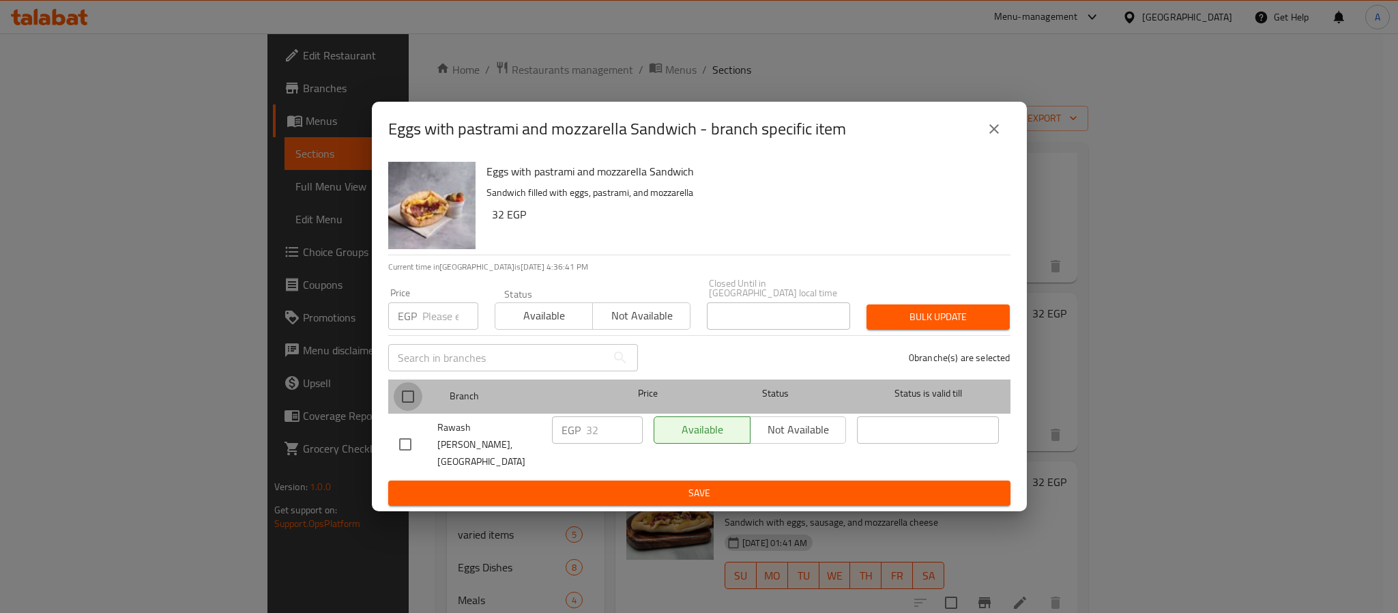
click at [410, 405] on input "checkbox" at bounding box center [408, 396] width 29 height 29
checkbox input "true"
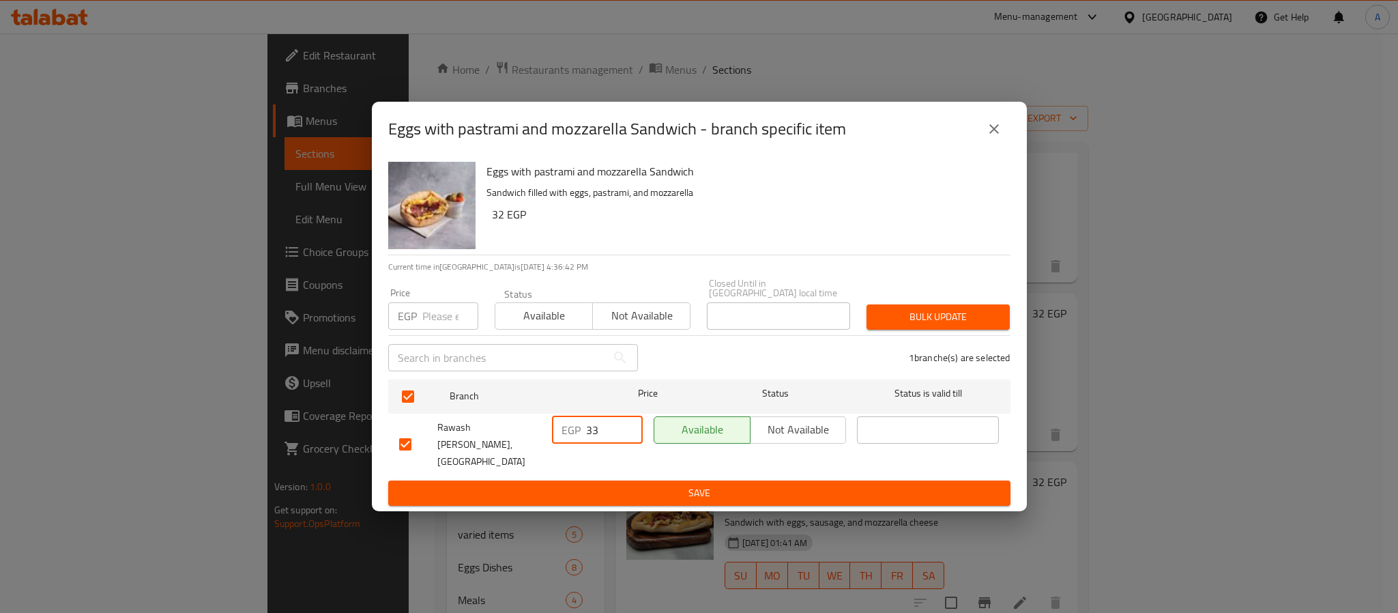
click at [629, 424] on input "33" at bounding box center [614, 429] width 57 height 27
click at [629, 424] on input "34" at bounding box center [614, 429] width 57 height 27
type input "35"
click at [629, 424] on input "35" at bounding box center [614, 429] width 57 height 27
click at [620, 485] on span "Save" at bounding box center [699, 493] width 601 height 17
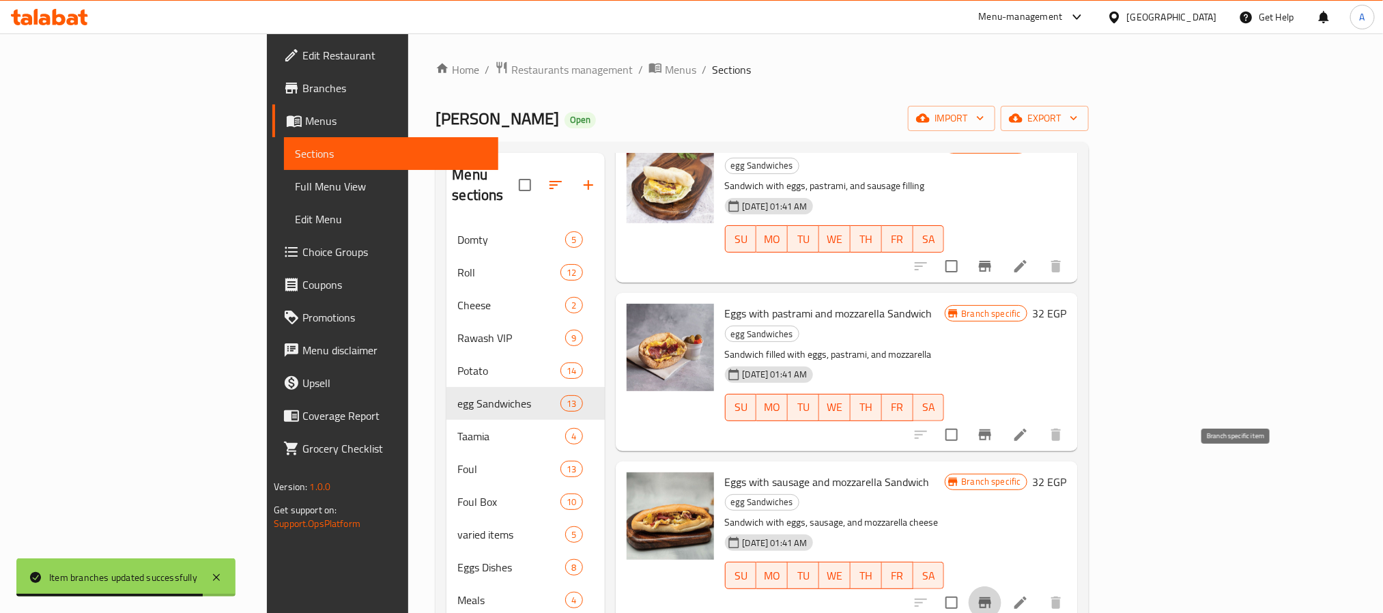
click at [993, 594] on icon "Branch-specific-item" at bounding box center [985, 602] width 16 height 16
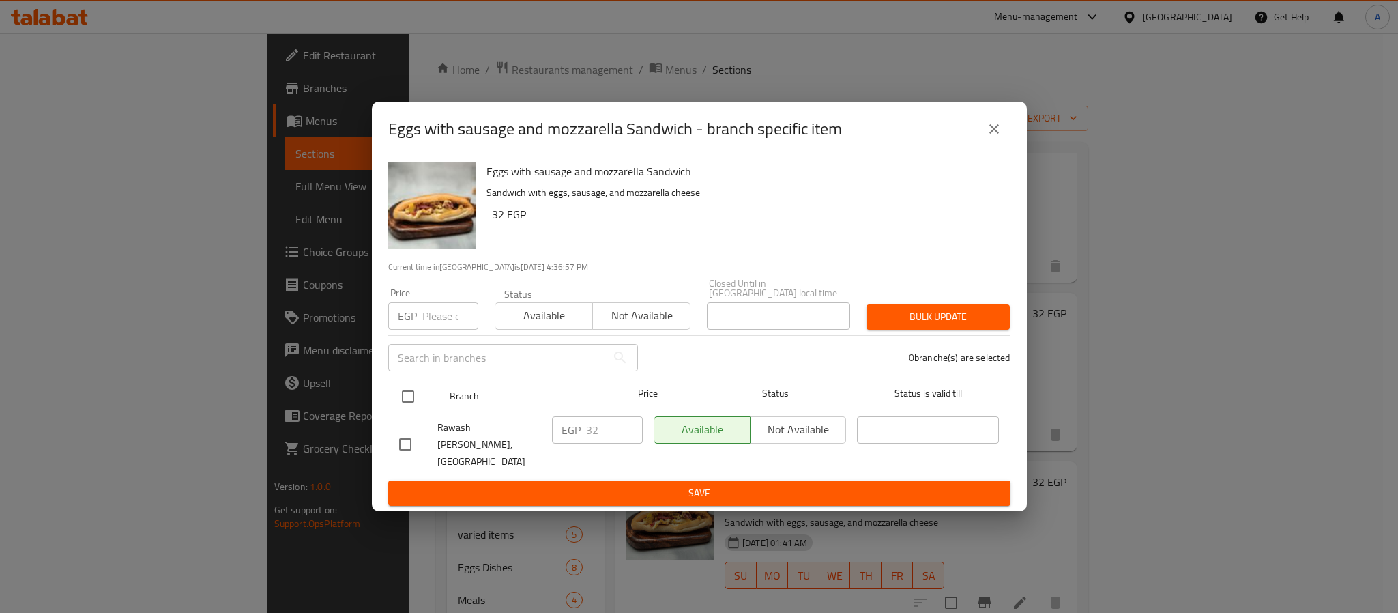
click at [410, 398] on input "checkbox" at bounding box center [408, 396] width 29 height 29
checkbox input "true"
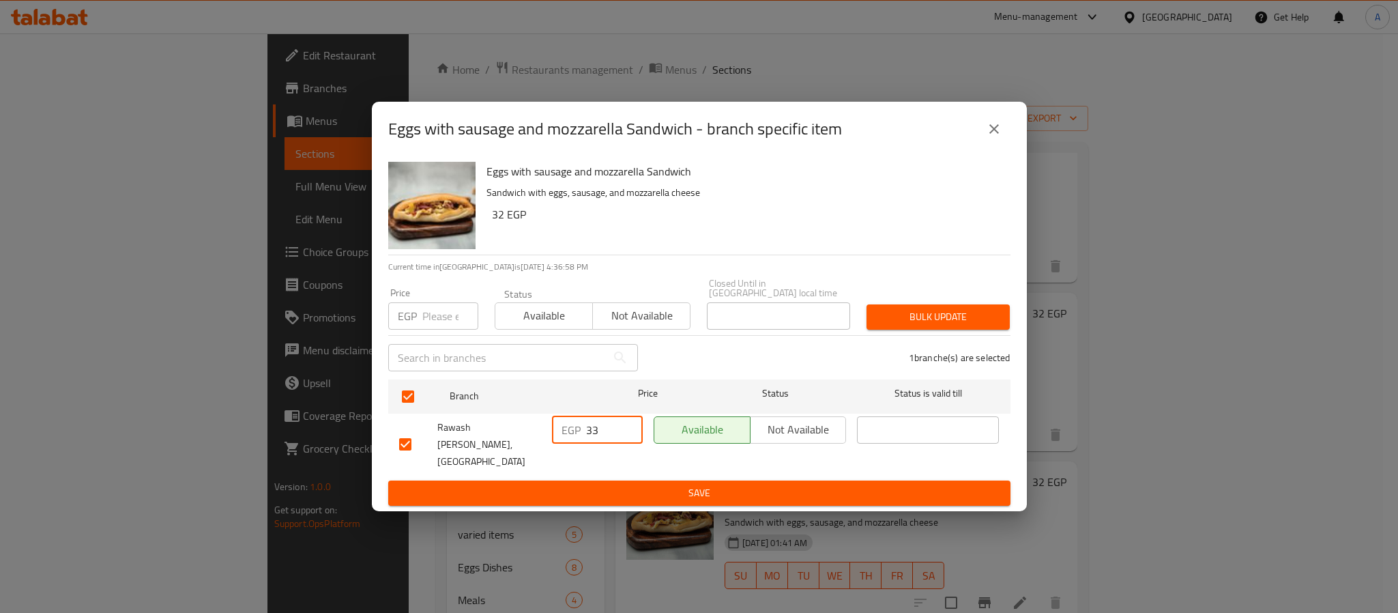
click at [631, 428] on input "33" at bounding box center [614, 429] width 57 height 27
click at [631, 428] on input "34" at bounding box center [614, 429] width 57 height 27
type input "35"
click at [631, 428] on input "35" at bounding box center [614, 429] width 57 height 27
click at [629, 480] on button "Save" at bounding box center [699, 492] width 622 height 25
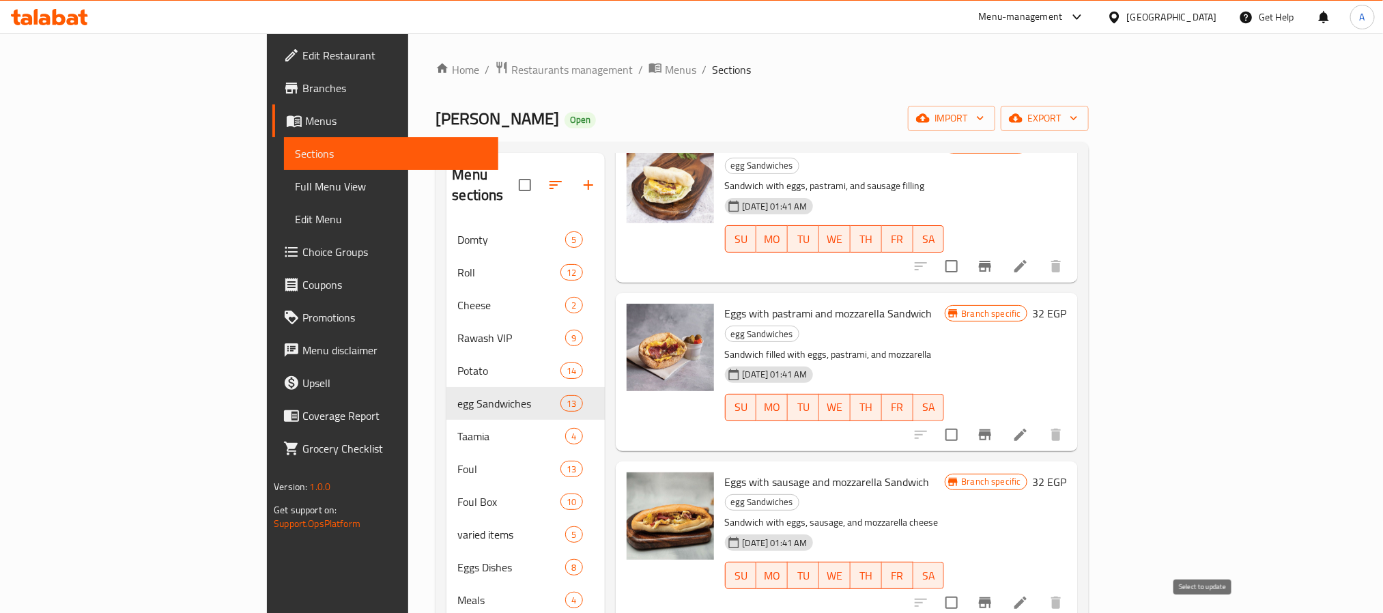
checkbox input "false"
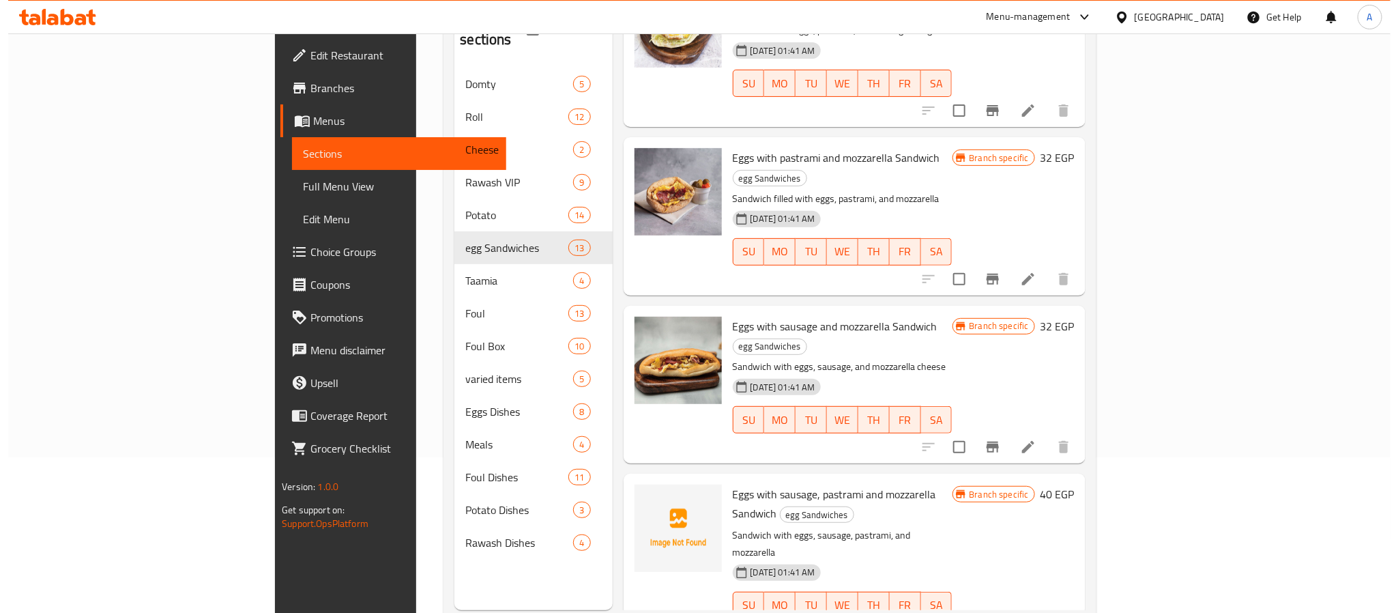
scroll to position [162, 0]
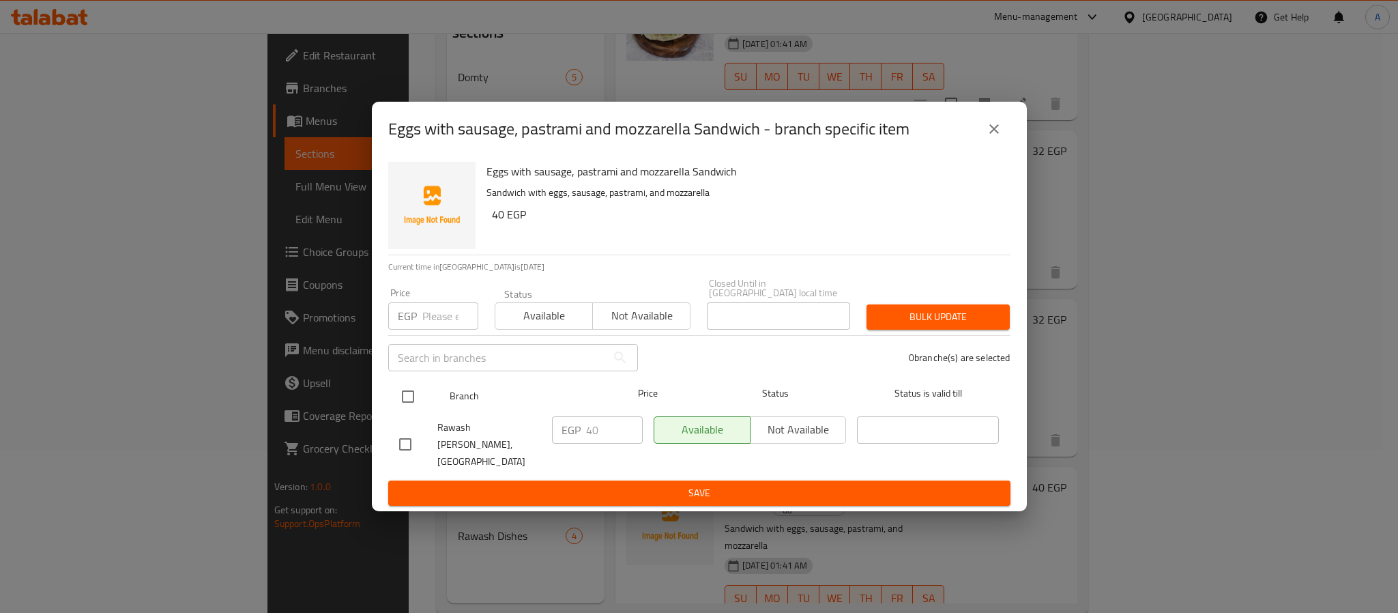
click at [405, 399] on input "checkbox" at bounding box center [408, 396] width 29 height 29
checkbox input "true"
click at [405, 399] on input "checkbox" at bounding box center [408, 396] width 29 height 29
checkbox input "false"
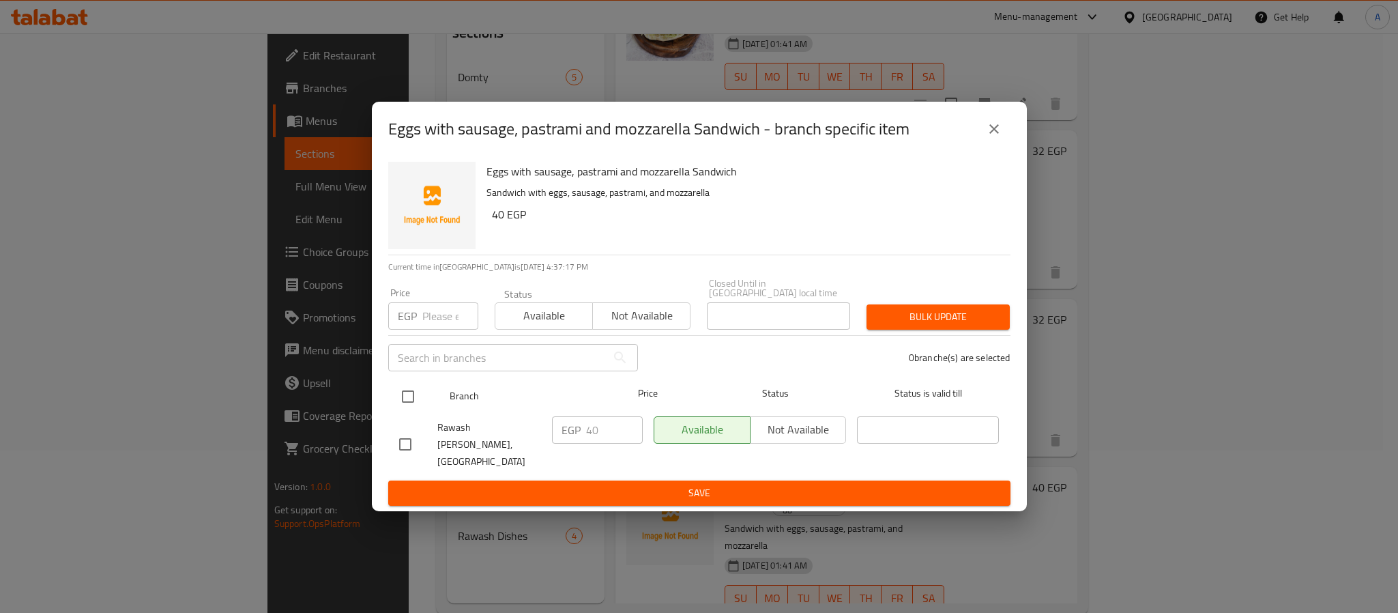
click at [412, 404] on input "checkbox" at bounding box center [408, 396] width 29 height 29
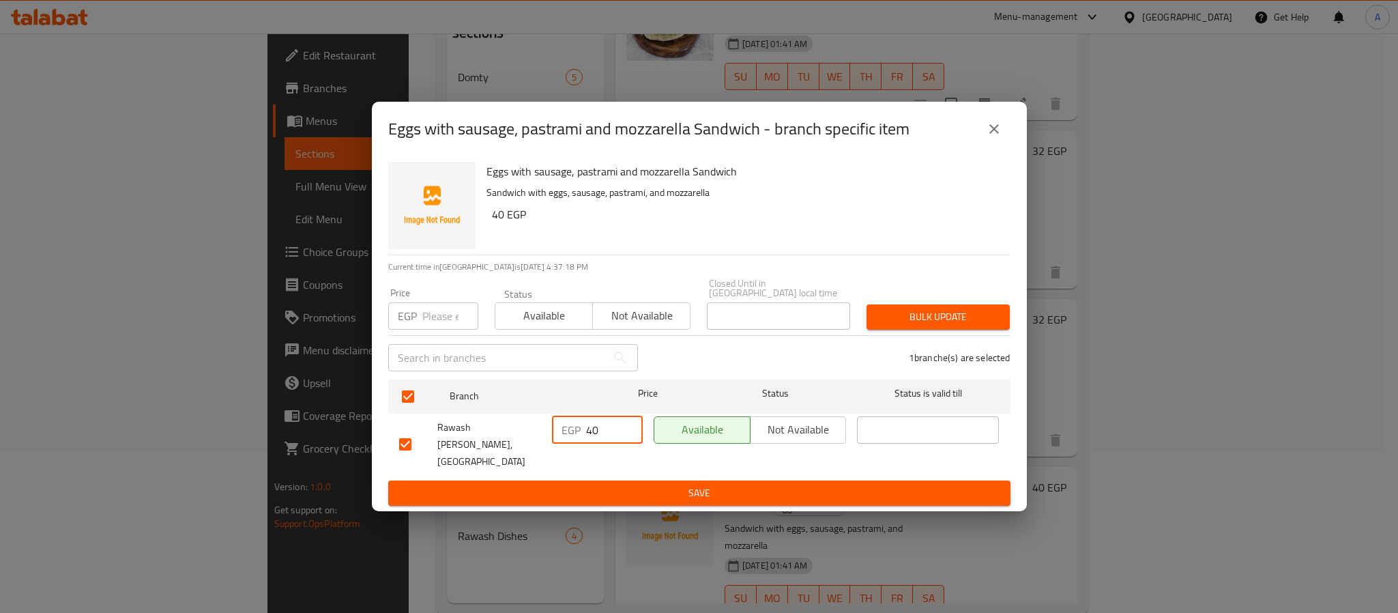
drag, startPoint x: 592, startPoint y: 433, endPoint x: 581, endPoint y: 433, distance: 10.9
click at [581, 433] on div "EGP 40 ​" at bounding box center [597, 429] width 91 height 27
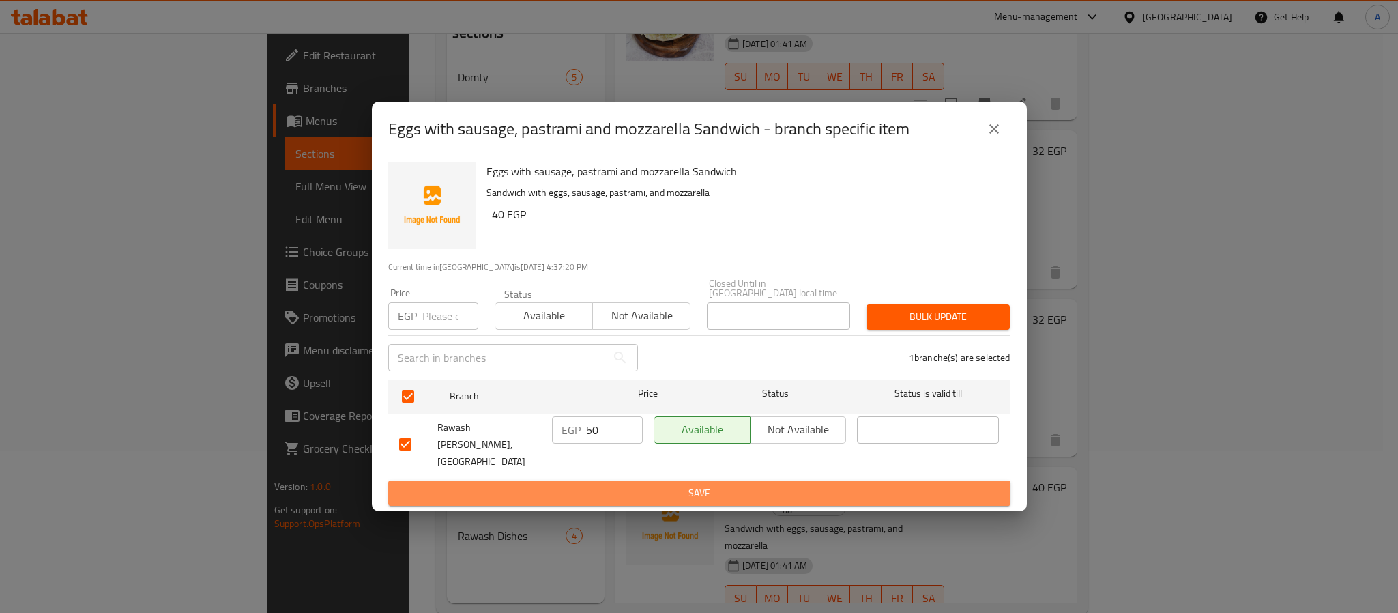
click at [588, 485] on span "Save" at bounding box center [699, 493] width 601 height 17
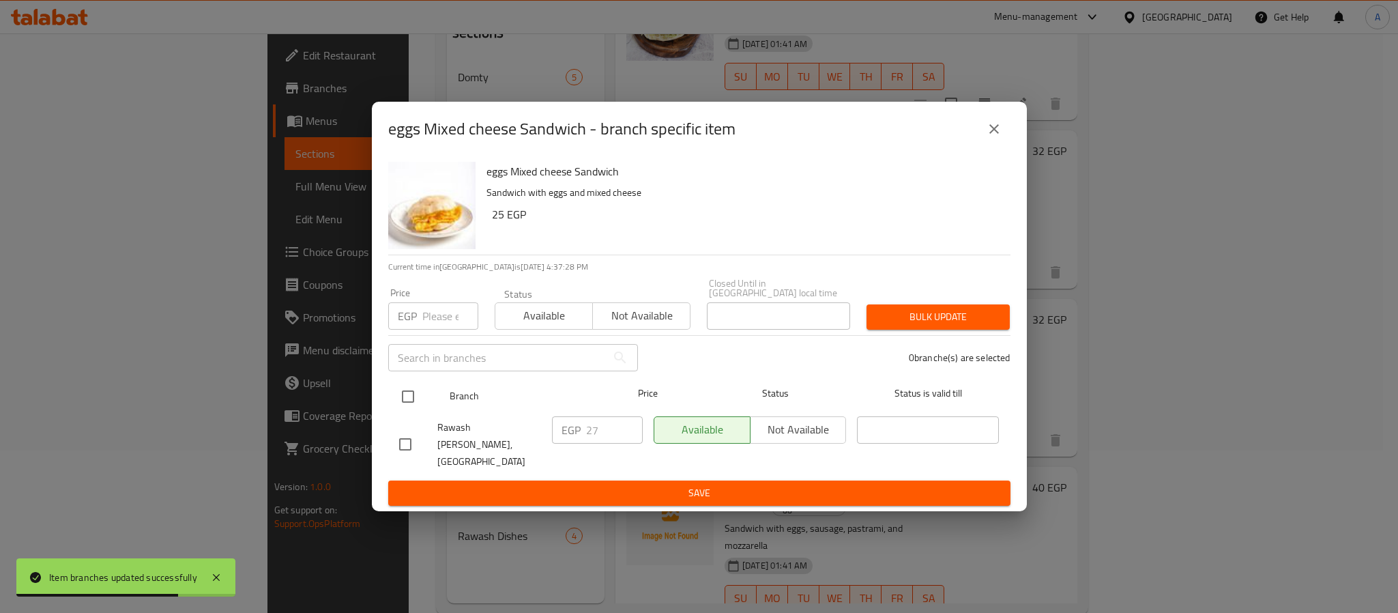
click at [407, 398] on input "checkbox" at bounding box center [408, 396] width 29 height 29
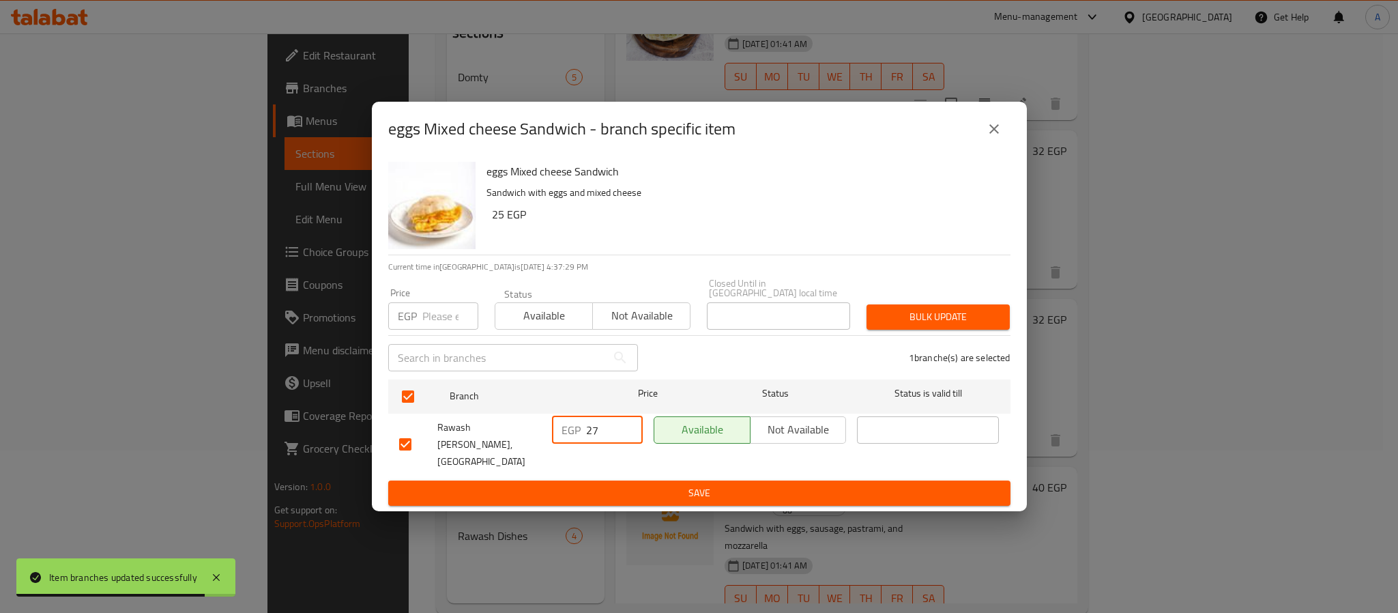
drag, startPoint x: 603, startPoint y: 431, endPoint x: 567, endPoint y: 431, distance: 35.5
click at [567, 431] on div "EGP 27 ​" at bounding box center [597, 429] width 91 height 27
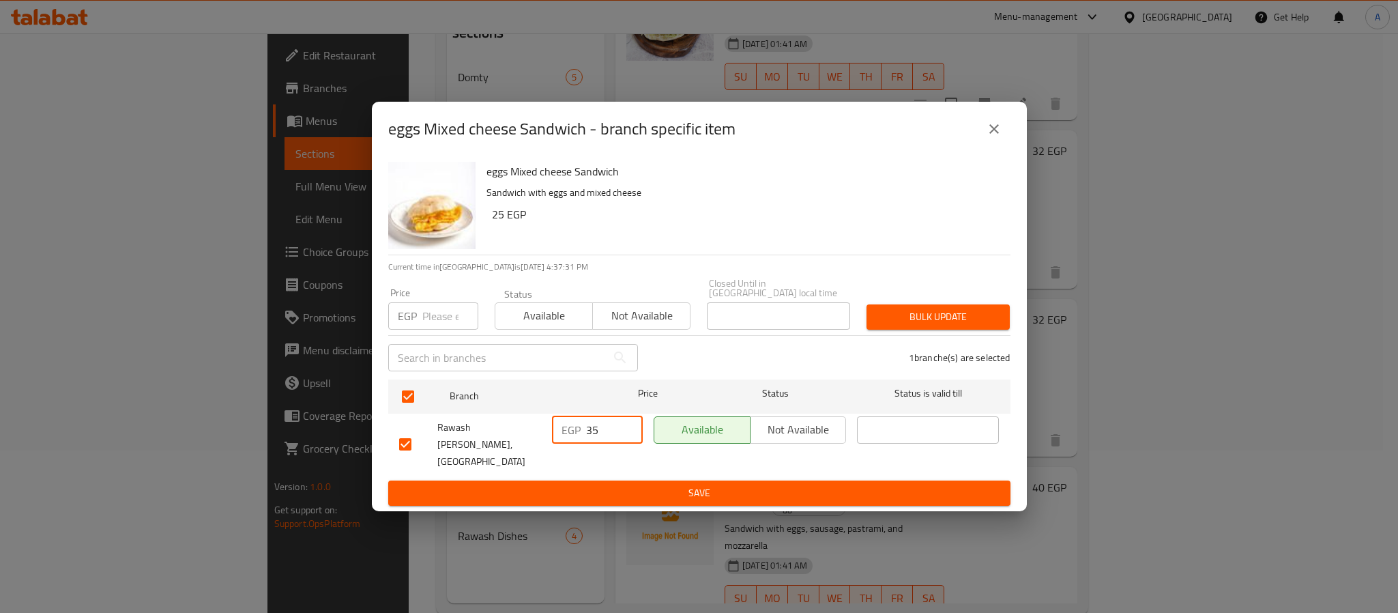
click at [592, 485] on span "Save" at bounding box center [699, 493] width 601 height 17
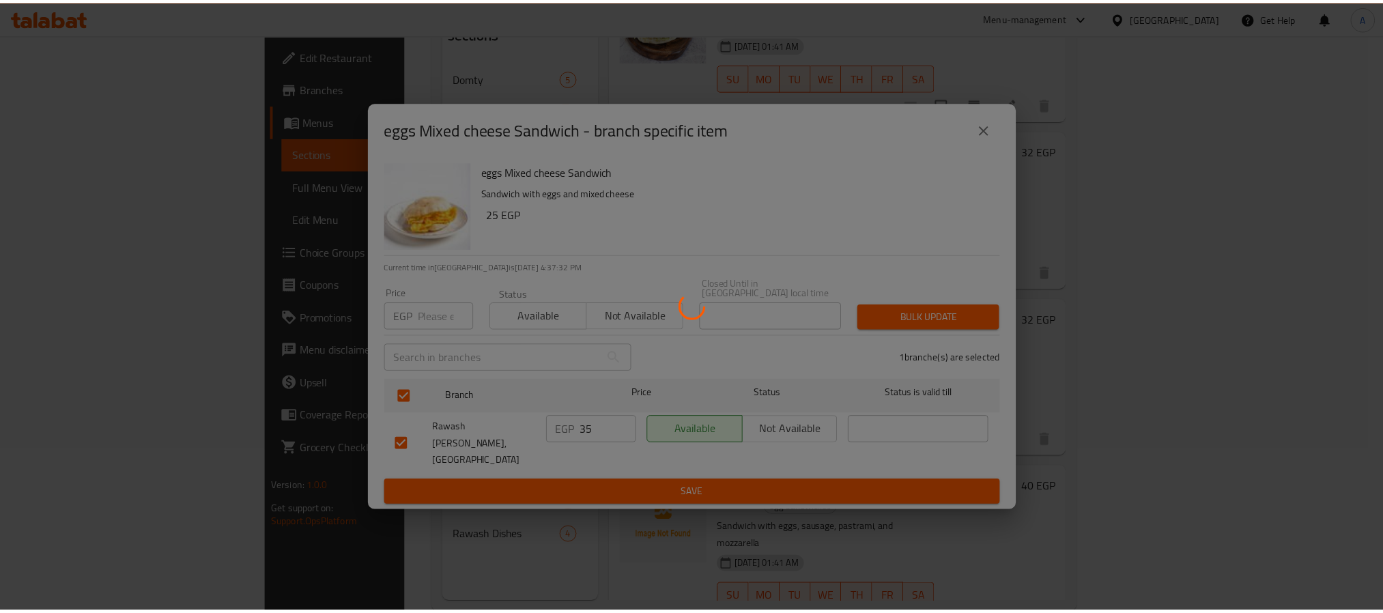
scroll to position [1338, 0]
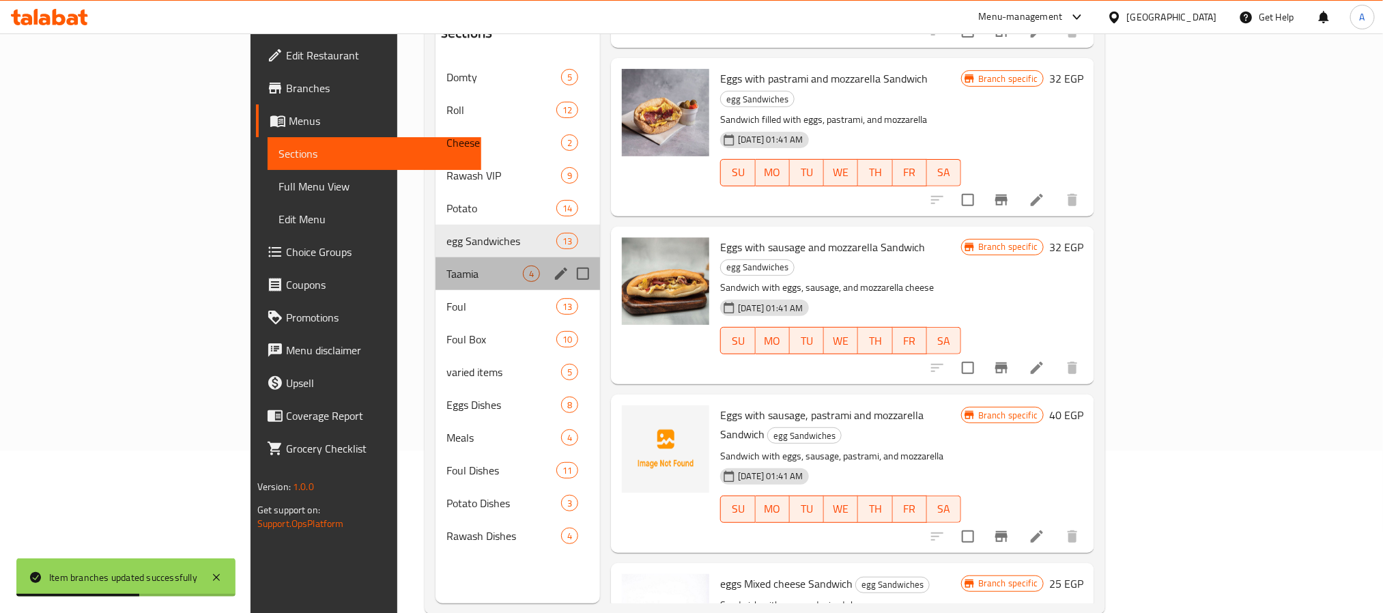
click at [435, 263] on div "Taamia 4" at bounding box center [517, 273] width 164 height 33
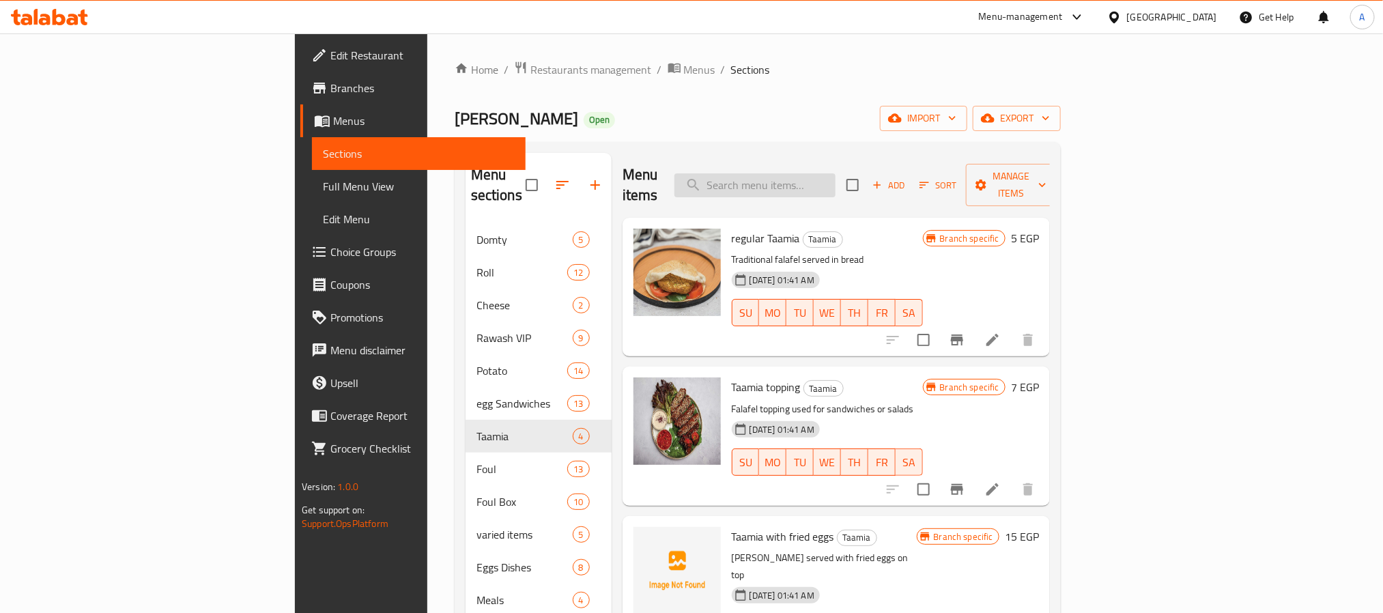
click at [835, 175] on input "search" at bounding box center [754, 185] width 161 height 24
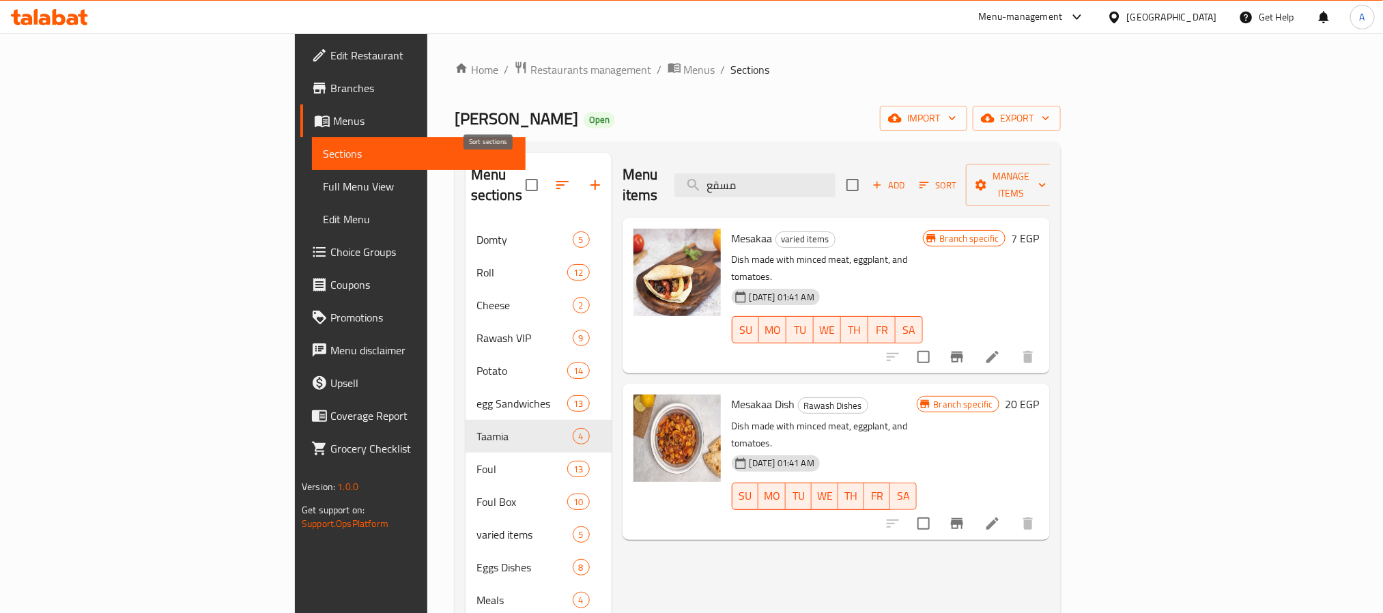
click at [554, 177] on icon "button" at bounding box center [562, 185] width 16 height 16
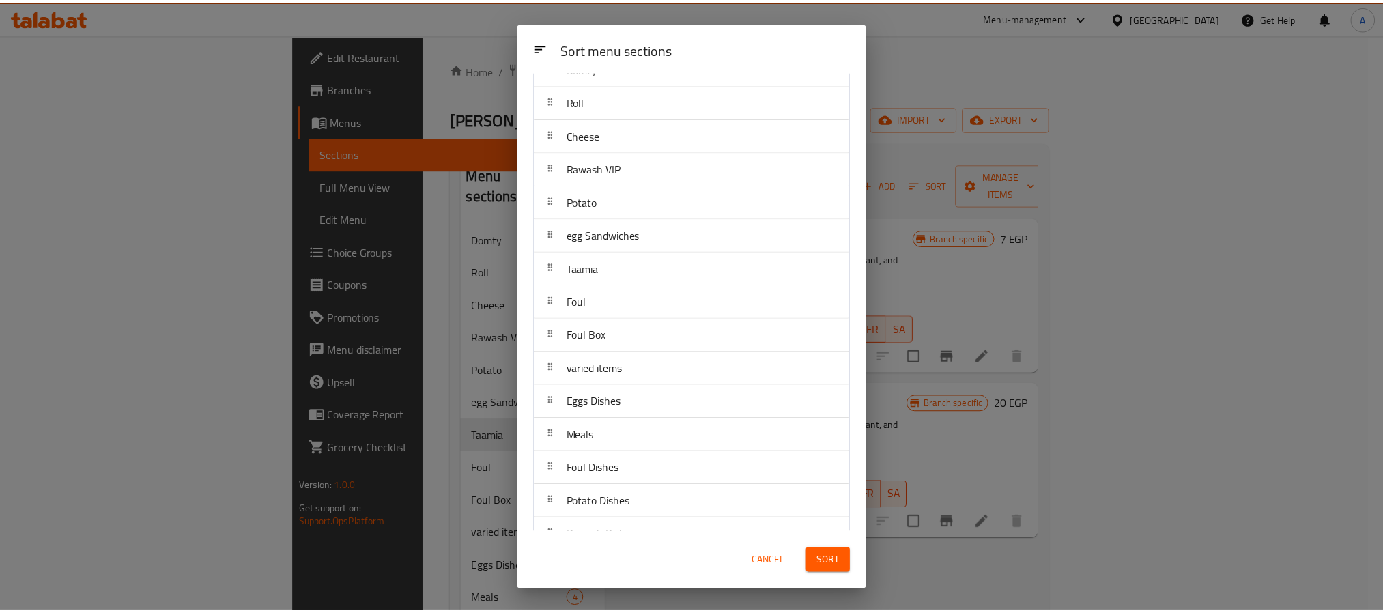
scroll to position [90, 0]
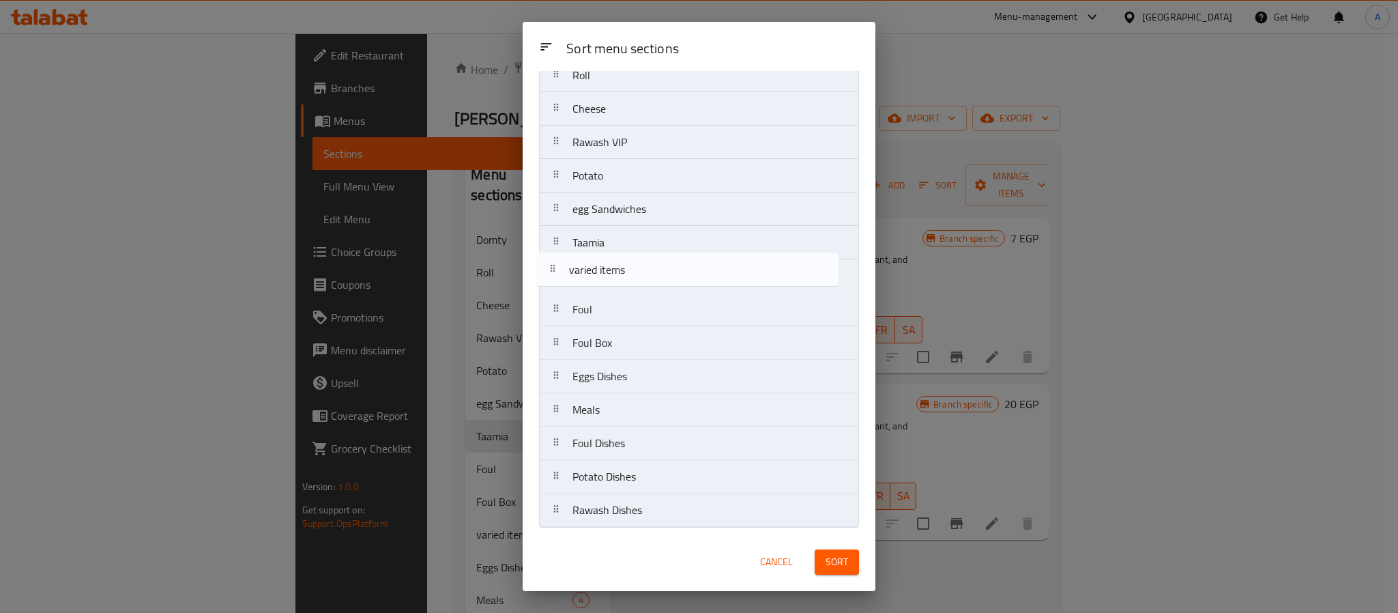
drag, startPoint x: 648, startPoint y: 355, endPoint x: 642, endPoint y: 278, distance: 76.7
click at [642, 278] on nav "Domty Roll Cheese Rawash VIP Potato egg Sandwiches Taamia Foul Foul Box varied …" at bounding box center [699, 276] width 320 height 503
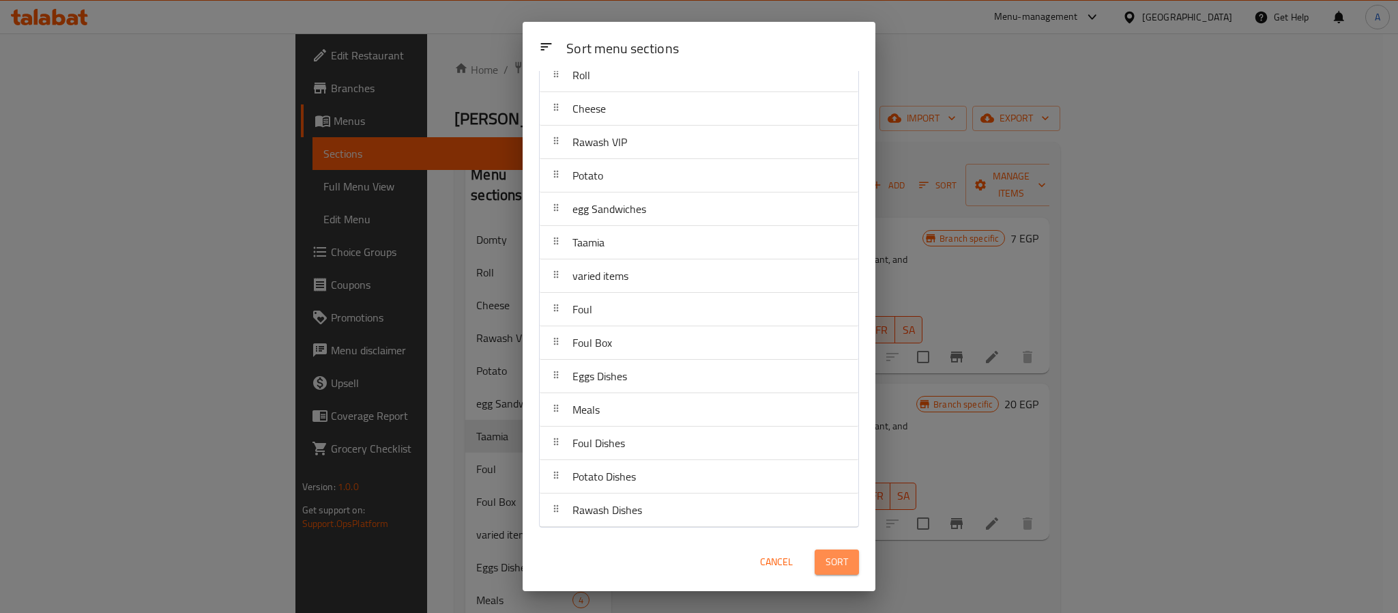
click at [855, 571] on button "Sort" at bounding box center [837, 561] width 44 height 25
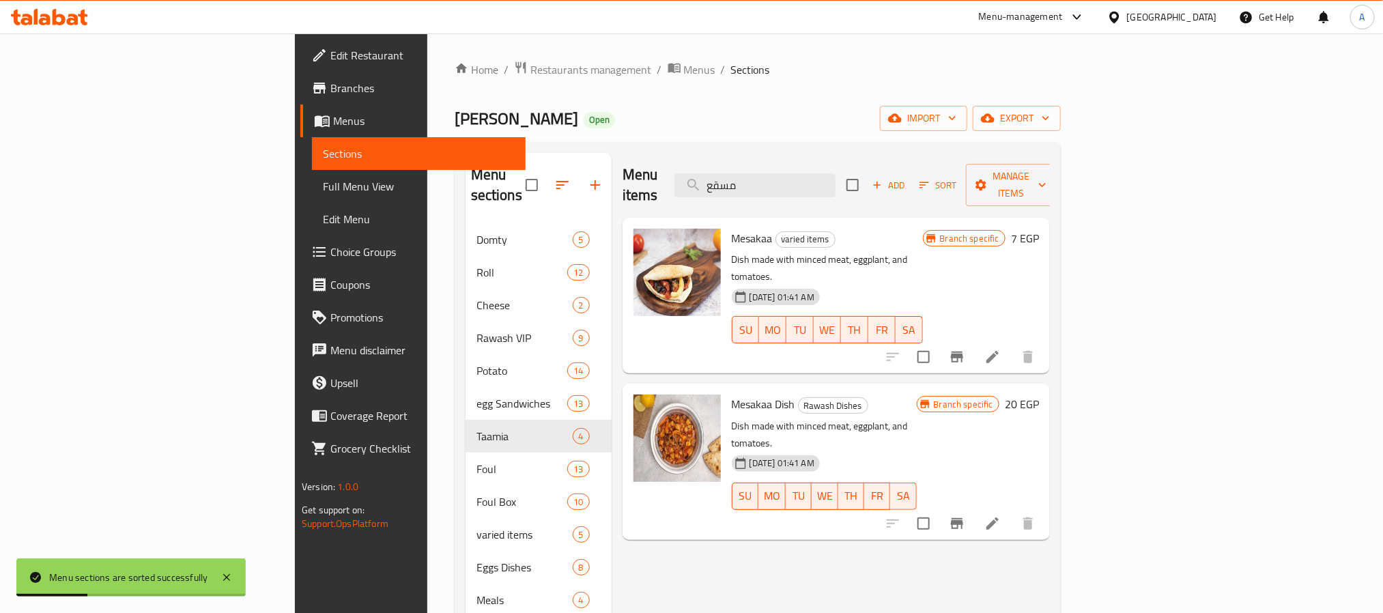
drag, startPoint x: 864, startPoint y: 176, endPoint x: 750, endPoint y: 176, distance: 114.0
click at [750, 176] on div "Menu items مسقع Add Sort Manage items" at bounding box center [835, 185] width 427 height 65
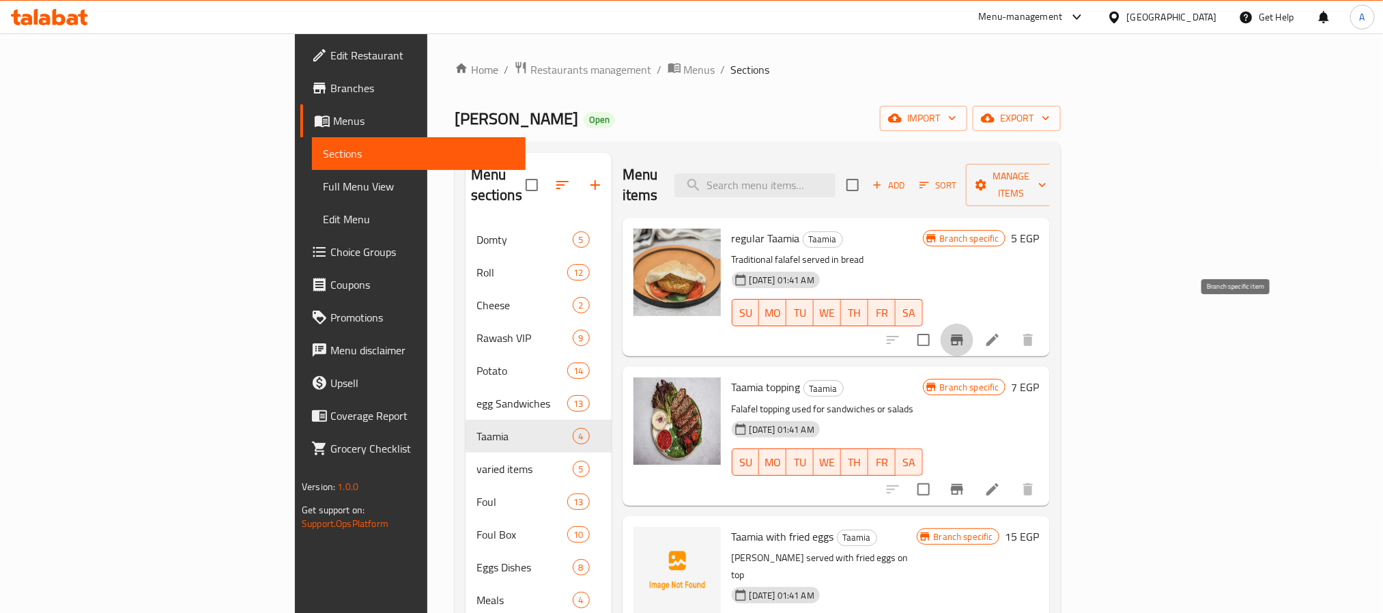
click at [965, 332] on icon "Branch-specific-item" at bounding box center [957, 340] width 16 height 16
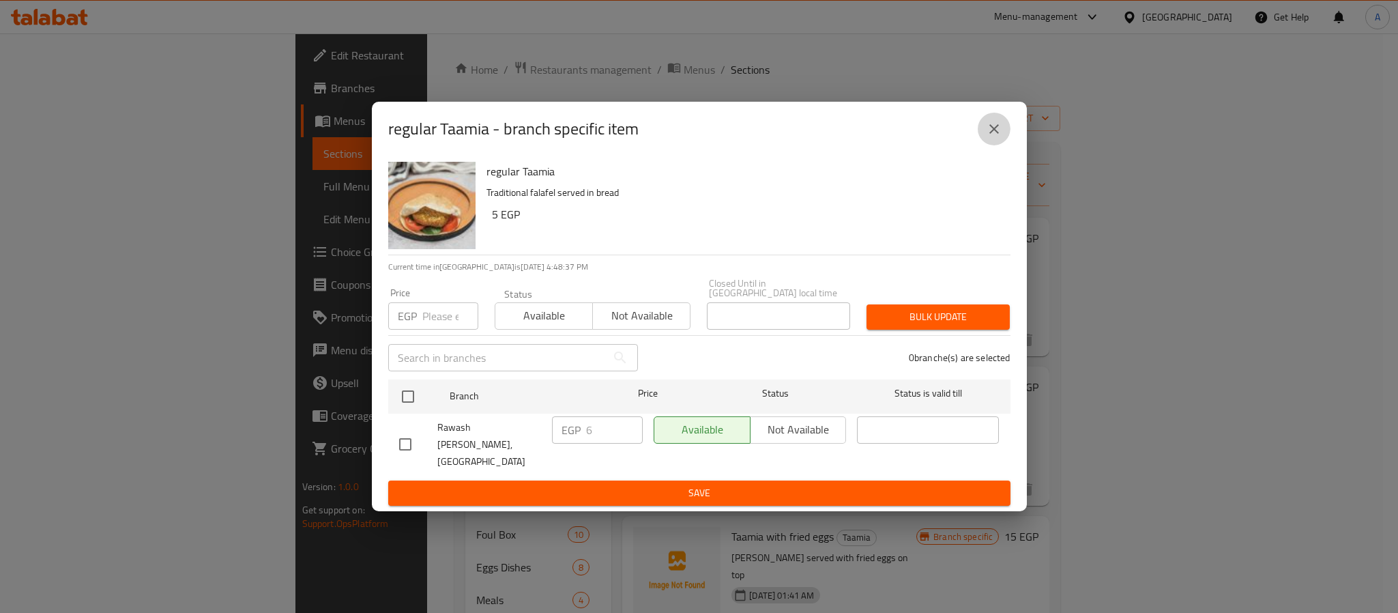
click at [991, 134] on icon "close" at bounding box center [994, 129] width 16 height 16
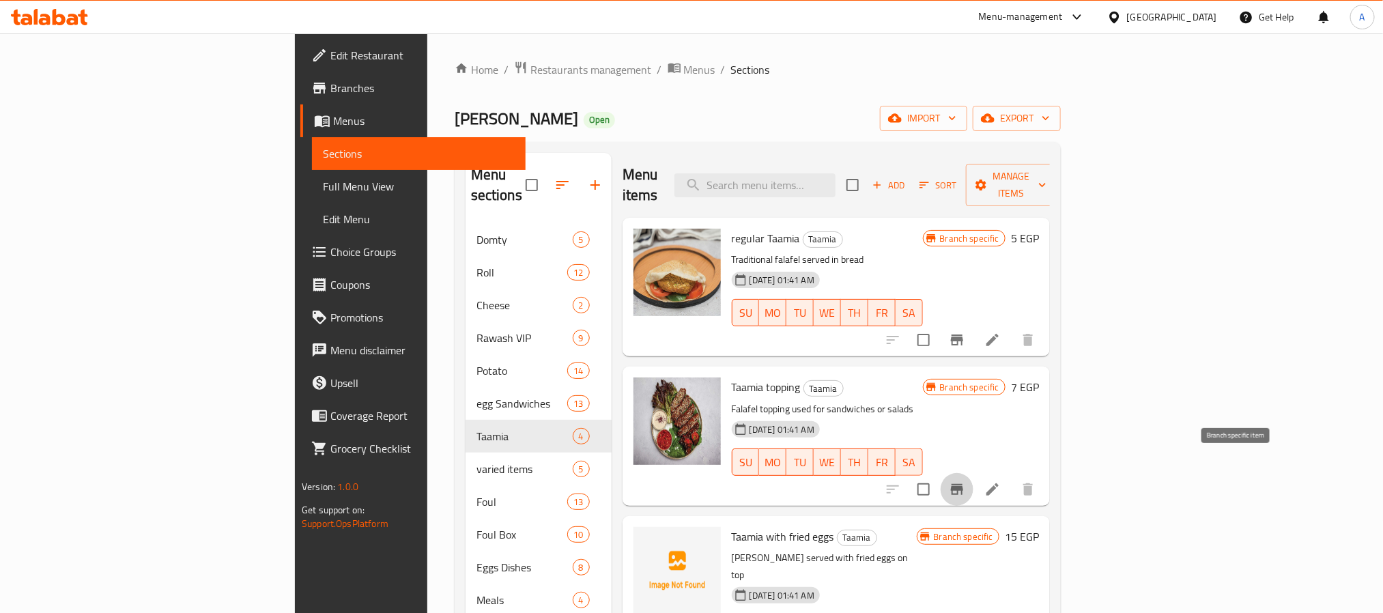
click at [963, 484] on icon "Branch-specific-item" at bounding box center [957, 489] width 12 height 11
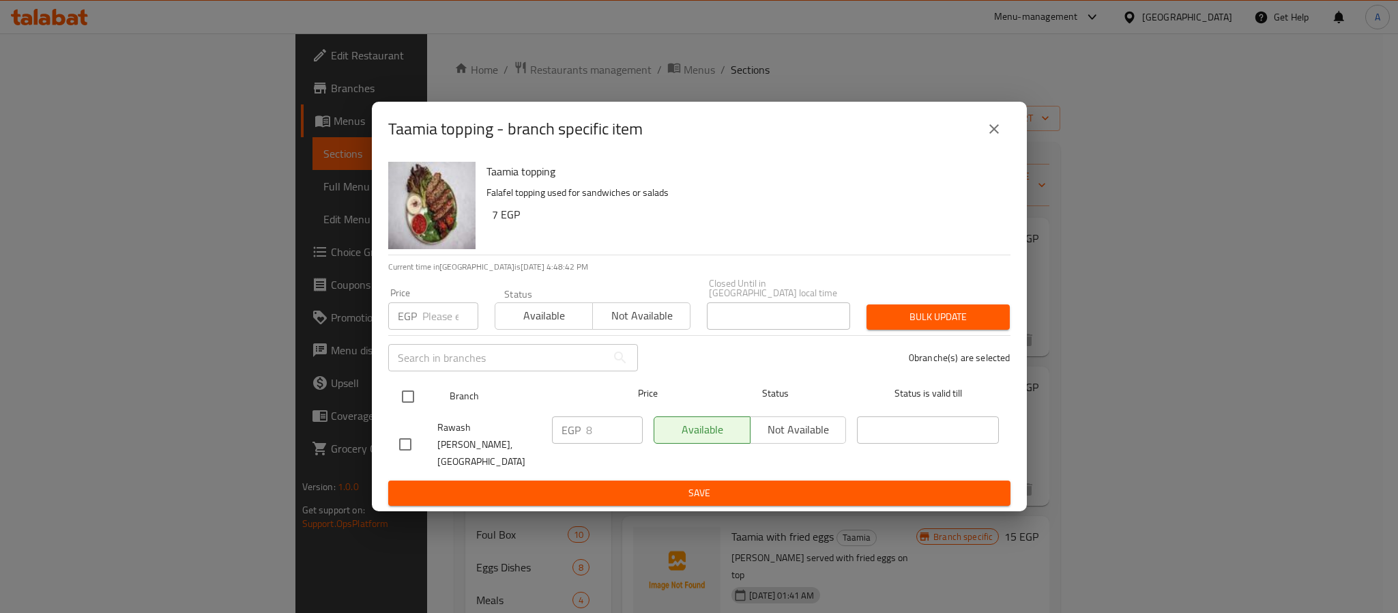
click at [412, 393] on input "checkbox" at bounding box center [408, 396] width 29 height 29
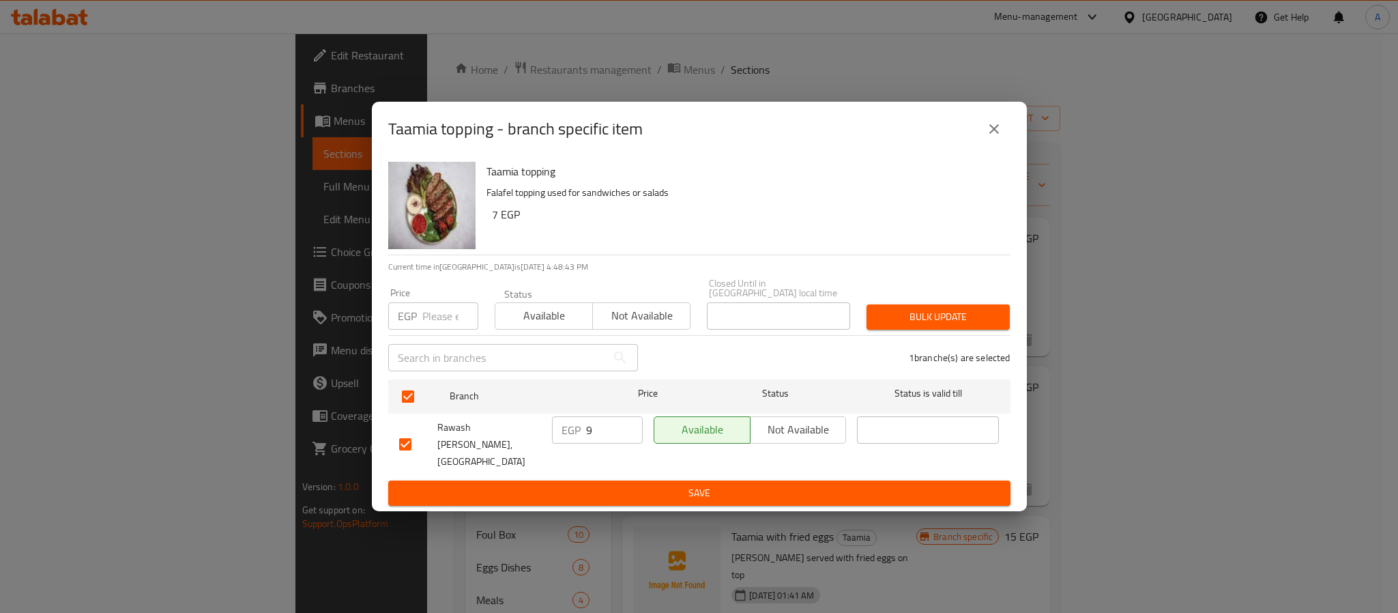
click at [627, 429] on input "9" at bounding box center [614, 429] width 57 height 27
click at [627, 429] on input "10" at bounding box center [614, 429] width 57 height 27
click at [631, 485] on span "Save" at bounding box center [699, 493] width 601 height 17
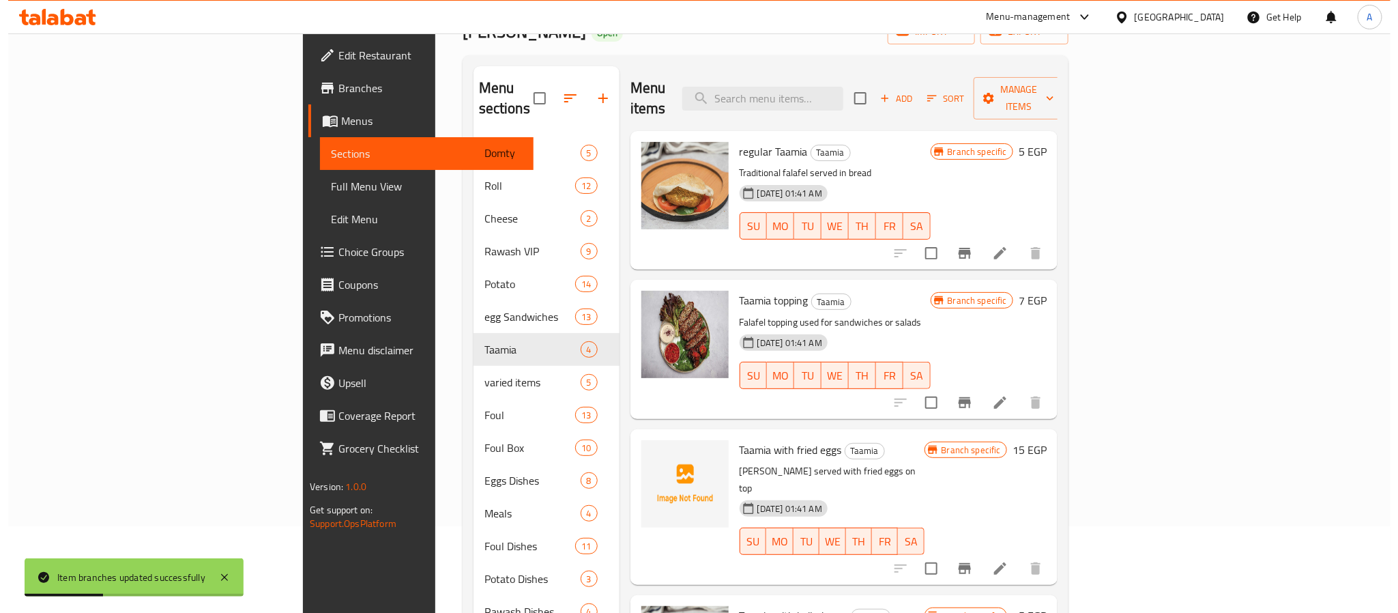
scroll to position [177, 0]
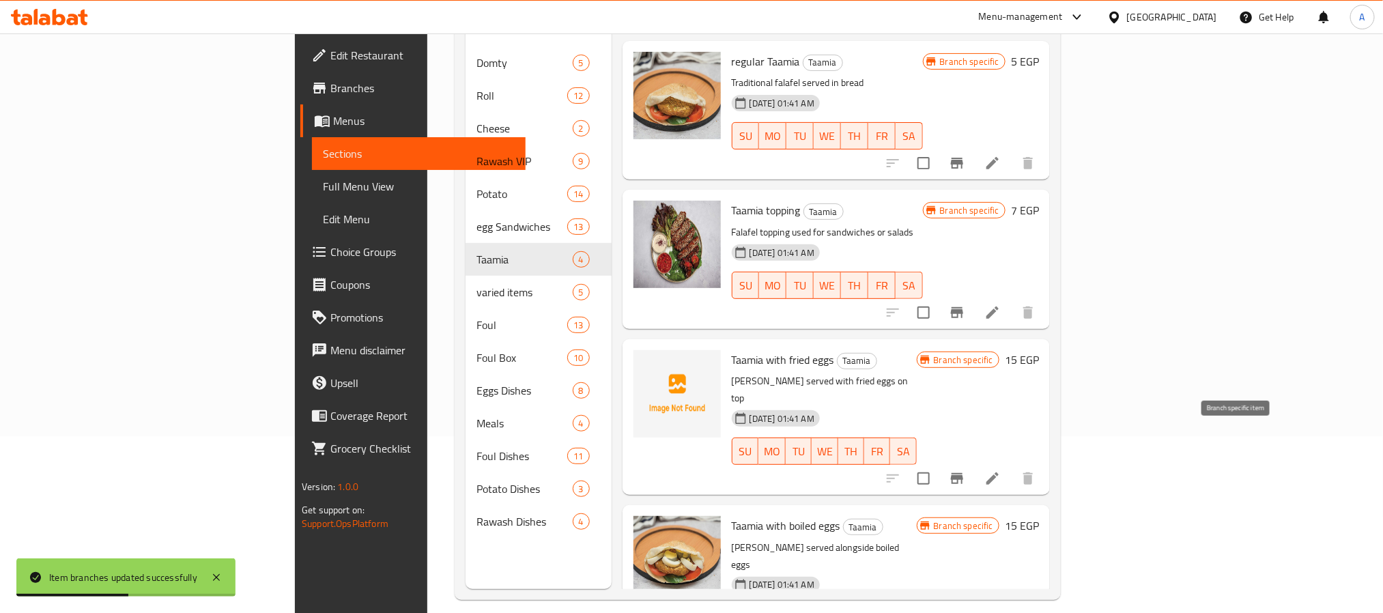
click at [973, 462] on button "Branch-specific-item" at bounding box center [956, 478] width 33 height 33
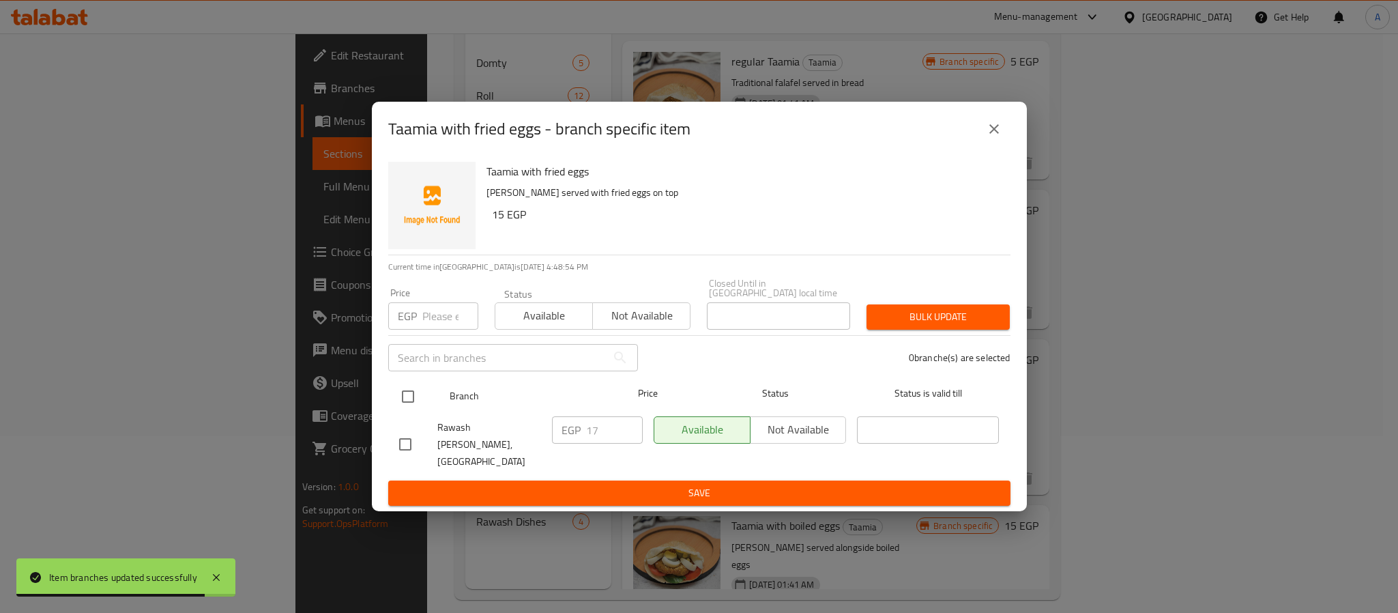
click at [404, 398] on input "checkbox" at bounding box center [408, 396] width 29 height 29
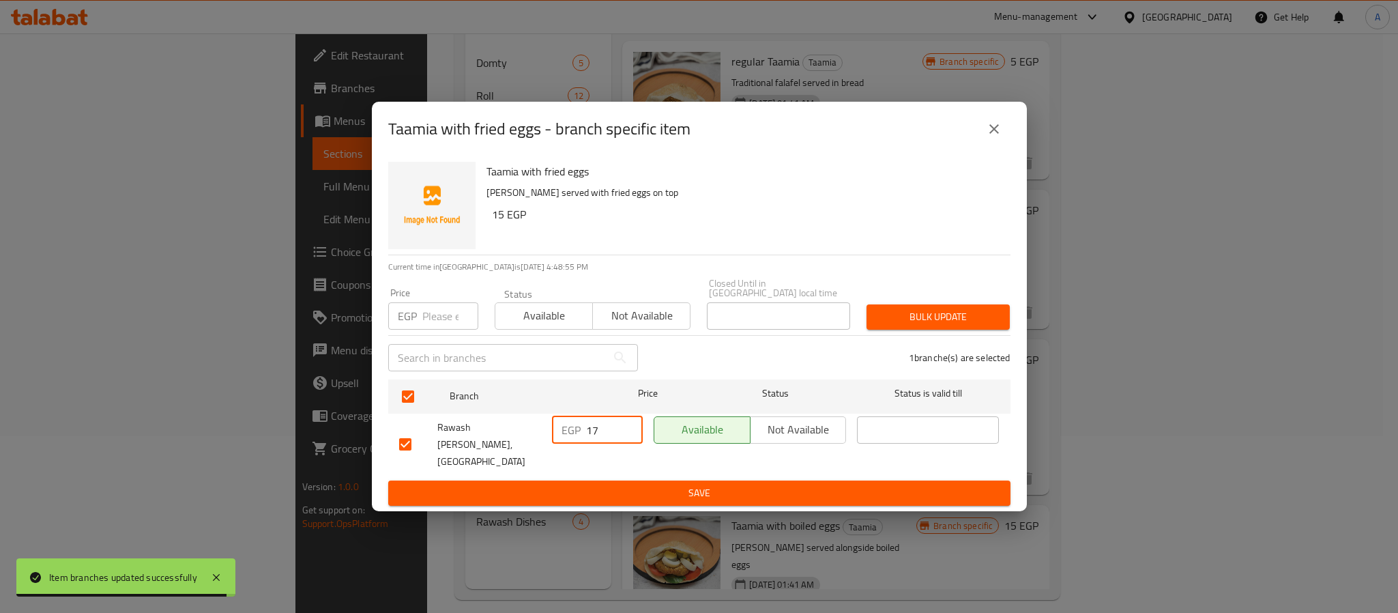
drag, startPoint x: 601, startPoint y: 428, endPoint x: 574, endPoint y: 422, distance: 27.3
click at [574, 422] on div "EGP 17 ​" at bounding box center [597, 429] width 91 height 27
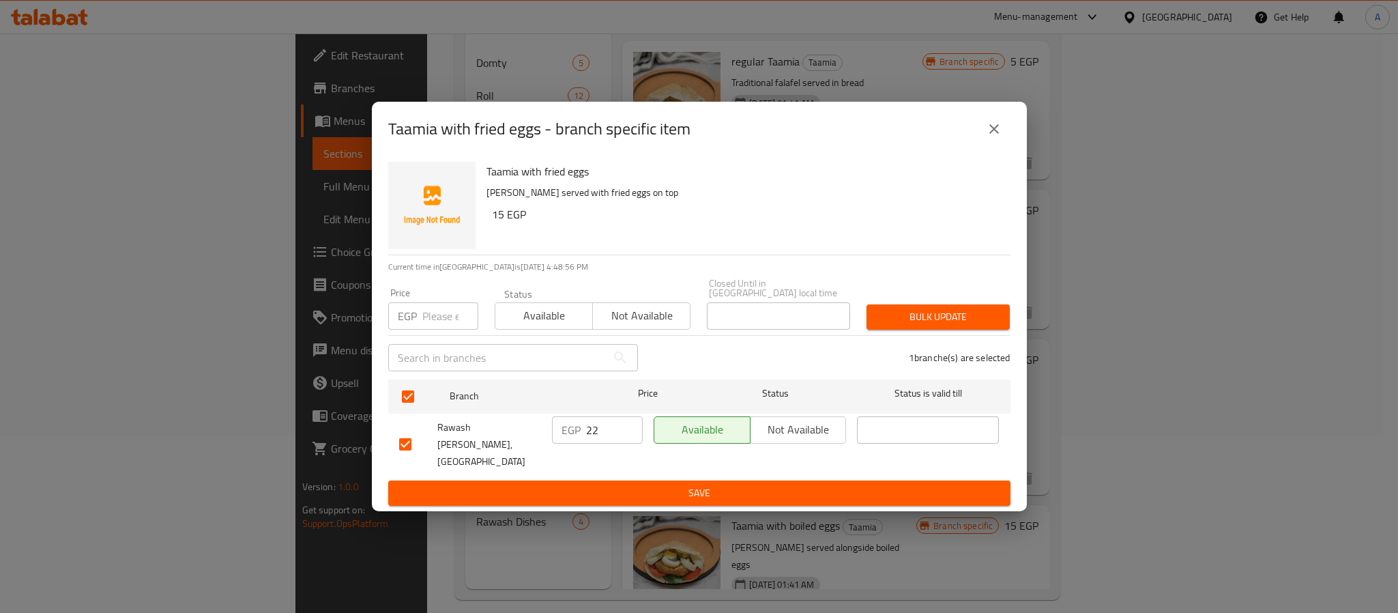
click at [608, 463] on div "EGP 22 ​" at bounding box center [598, 445] width 102 height 68
click at [611, 480] on button "Save" at bounding box center [699, 492] width 622 height 25
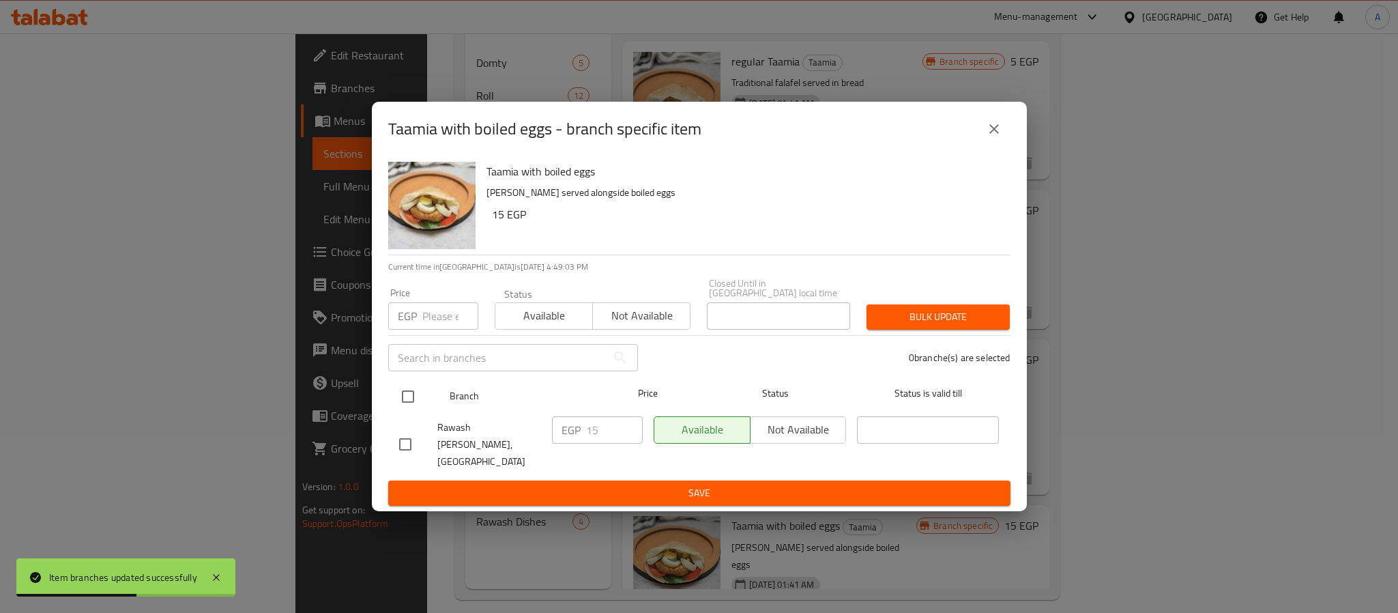
click at [406, 393] on input "checkbox" at bounding box center [408, 396] width 29 height 29
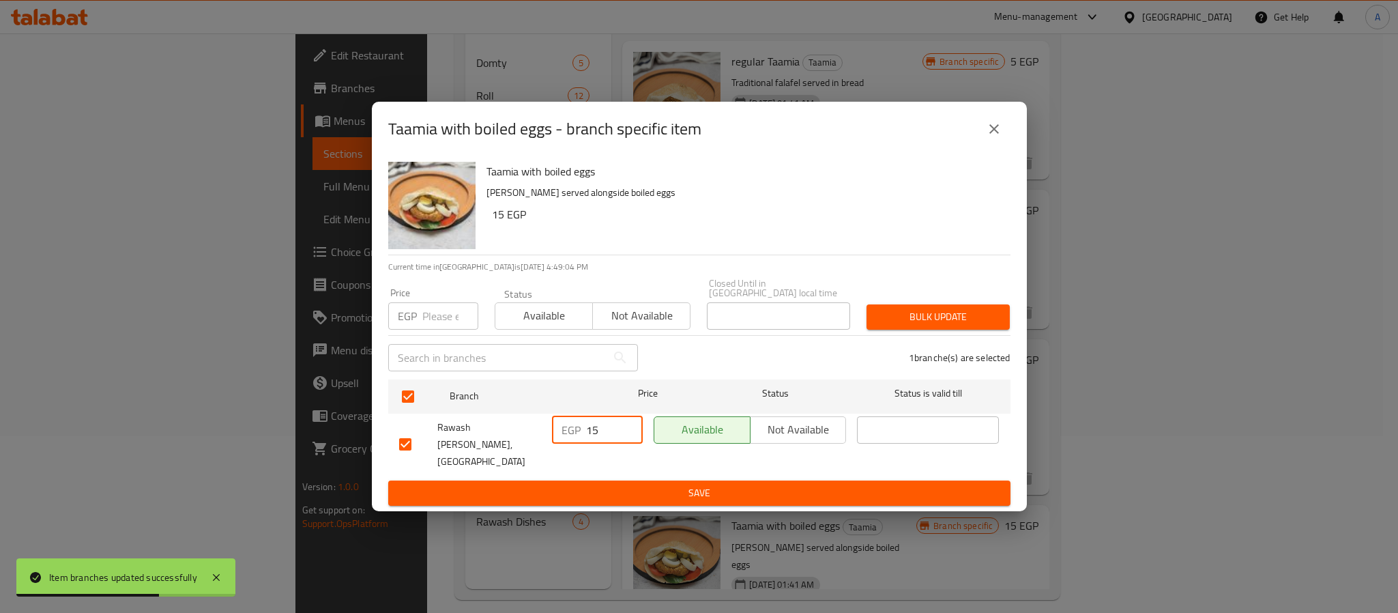
drag, startPoint x: 612, startPoint y: 435, endPoint x: 579, endPoint y: 436, distance: 32.8
click at [580, 436] on div "EGP 15 ​" at bounding box center [597, 429] width 91 height 27
click at [601, 485] on span "Save" at bounding box center [699, 493] width 601 height 17
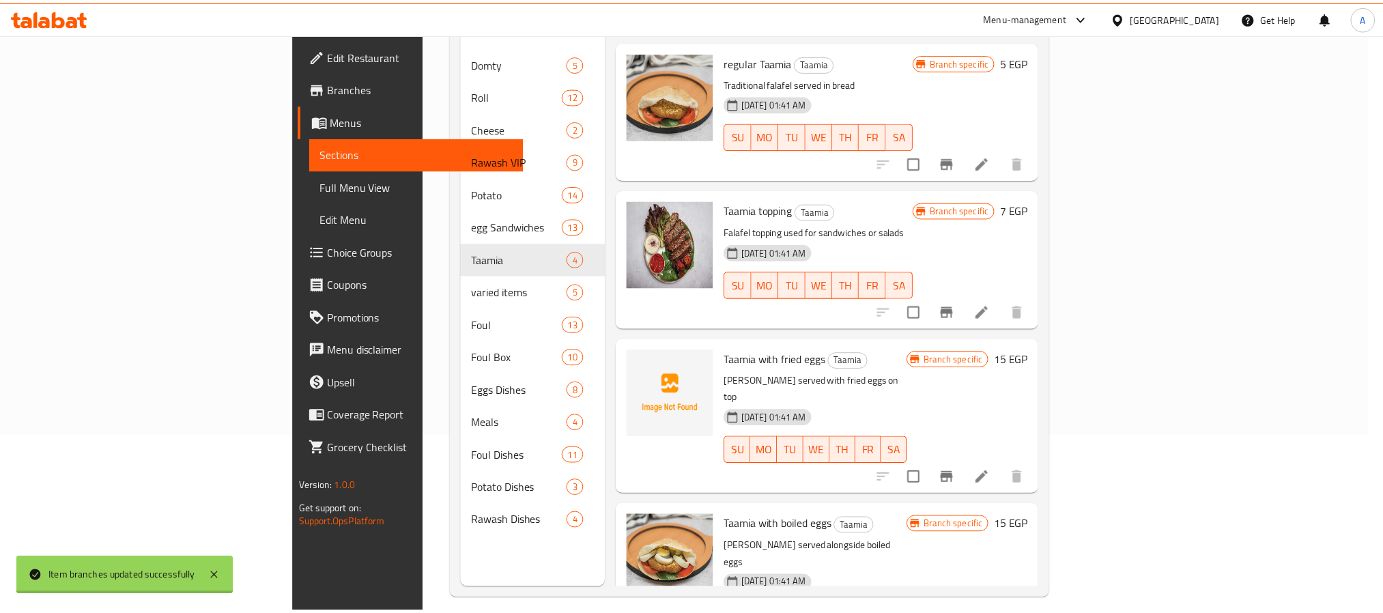
scroll to position [17, 0]
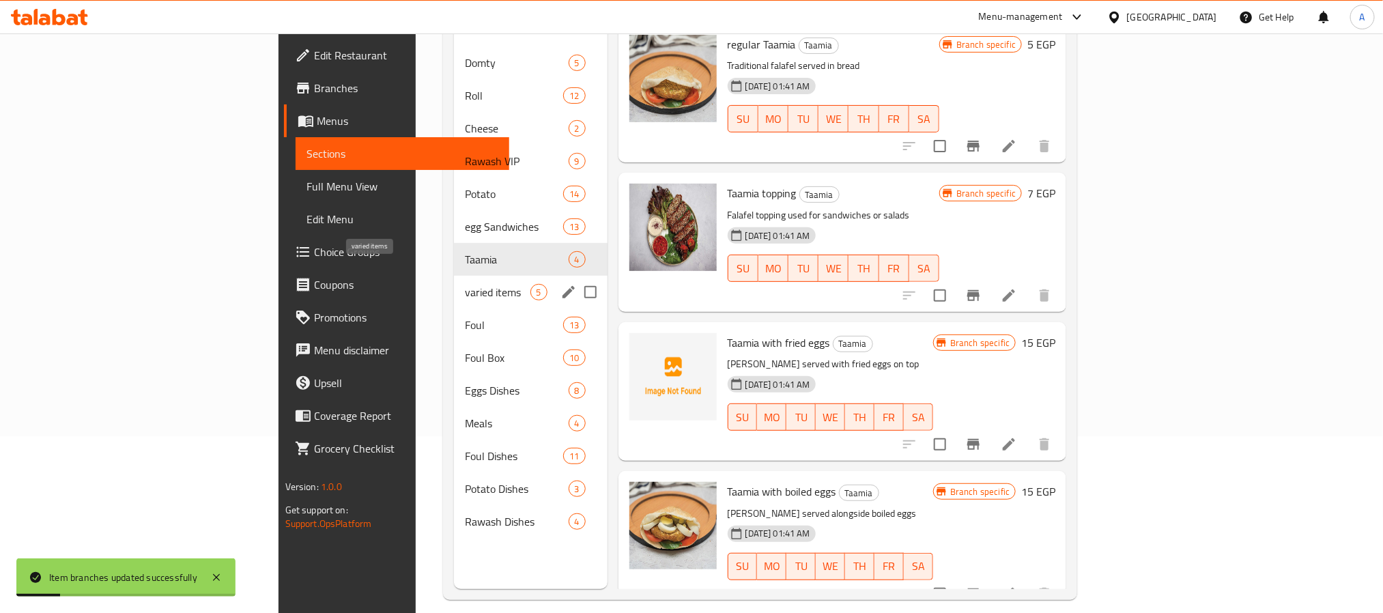
click at [465, 284] on span "varied items" at bounding box center [497, 292] width 65 height 16
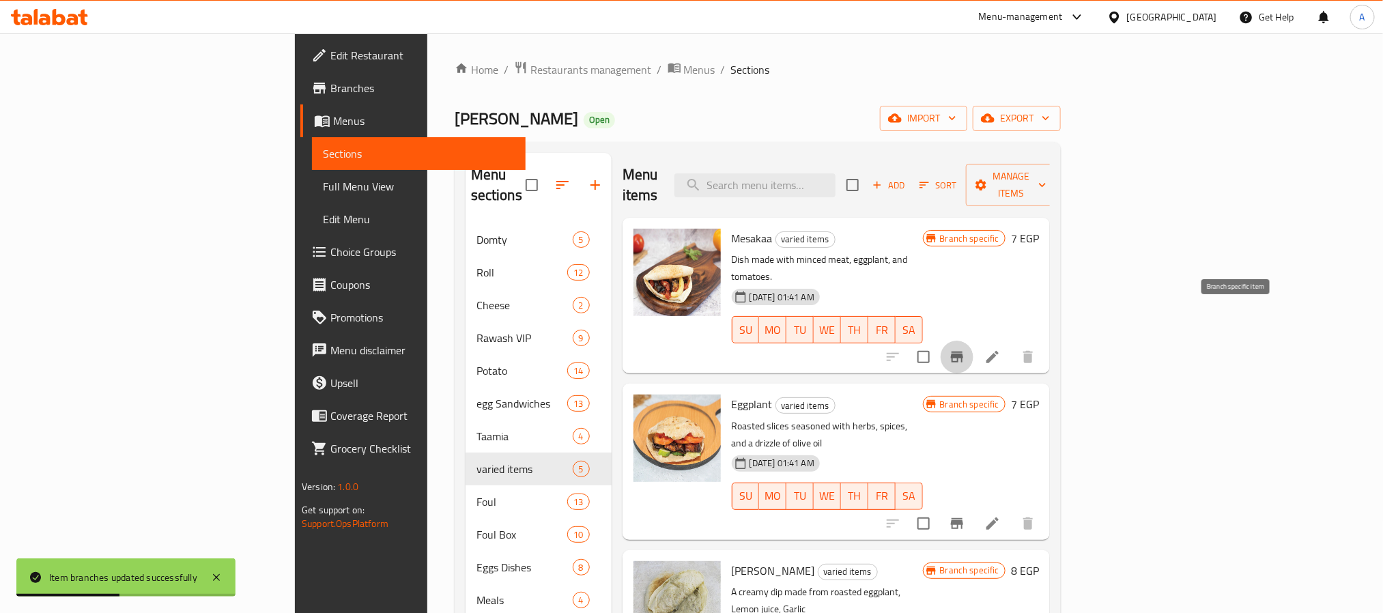
click at [965, 349] on icon "Branch-specific-item" at bounding box center [957, 357] width 16 height 16
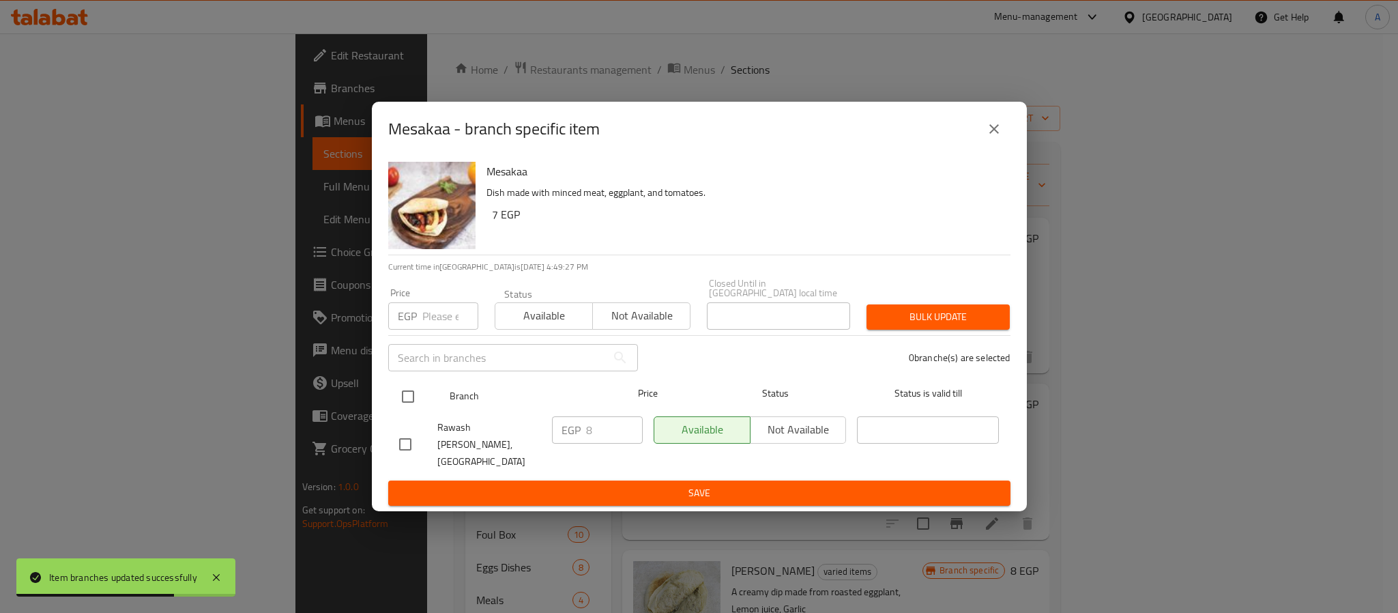
click at [416, 395] on input "checkbox" at bounding box center [408, 396] width 29 height 29
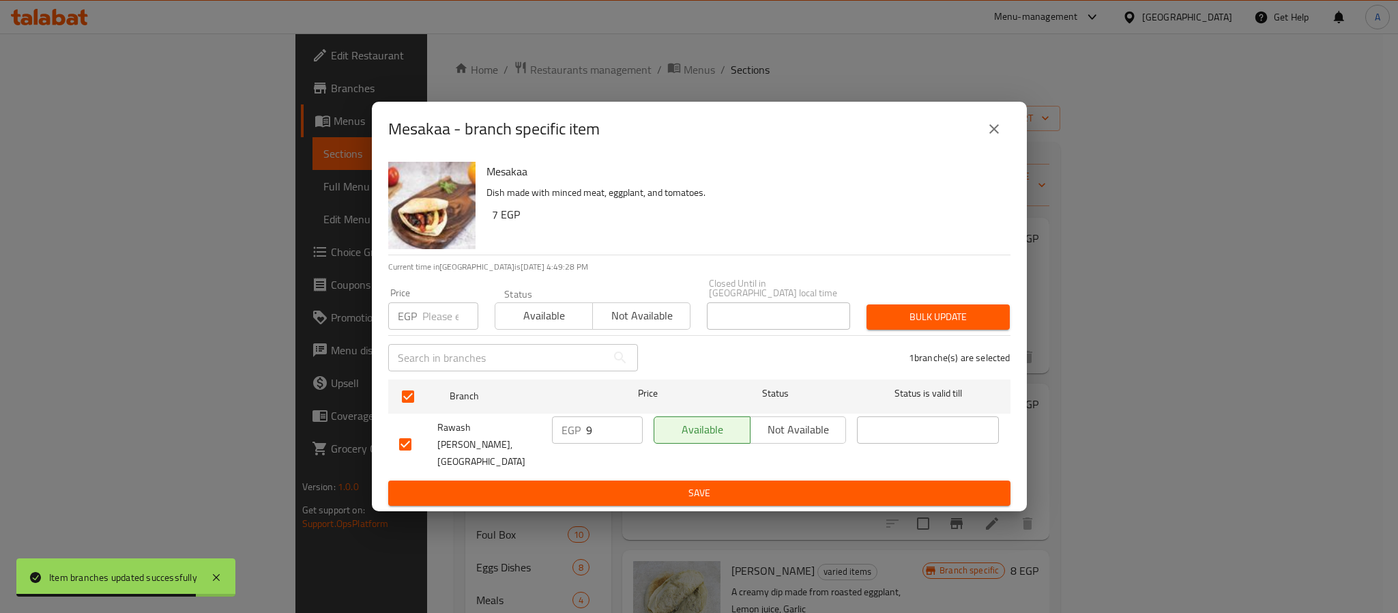
click at [625, 428] on input "9" at bounding box center [614, 429] width 57 height 27
click at [625, 428] on input "10" at bounding box center [614, 429] width 57 height 27
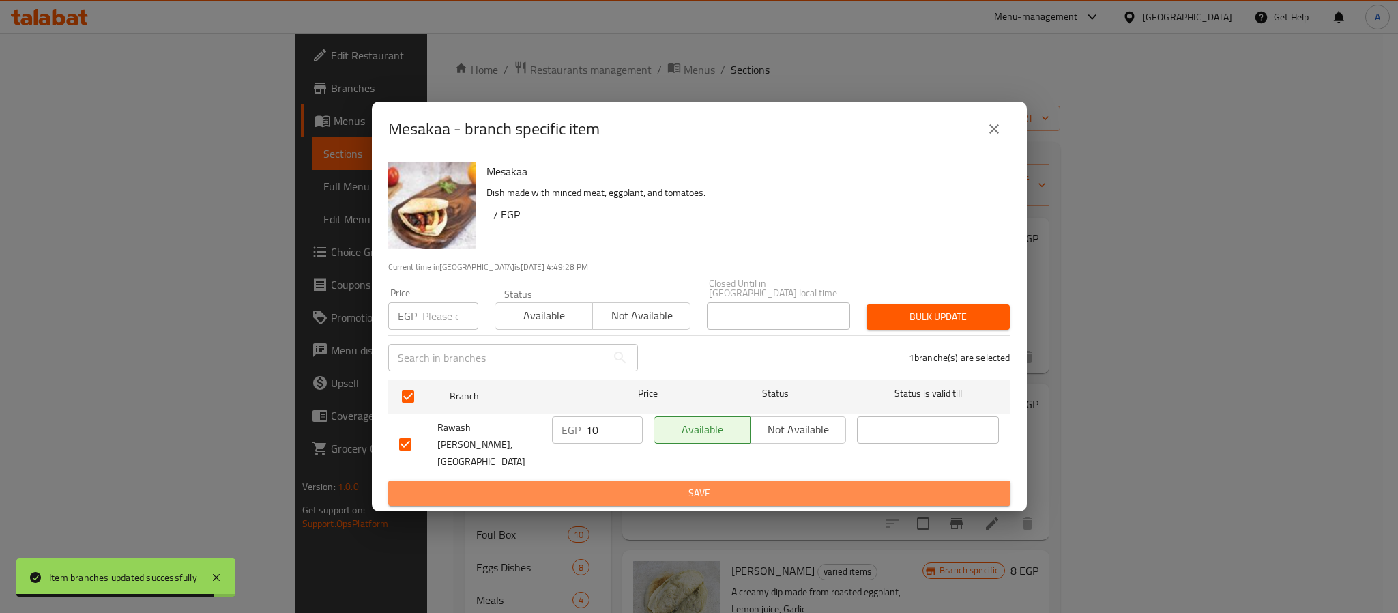
click at [631, 485] on span "Save" at bounding box center [699, 493] width 601 height 17
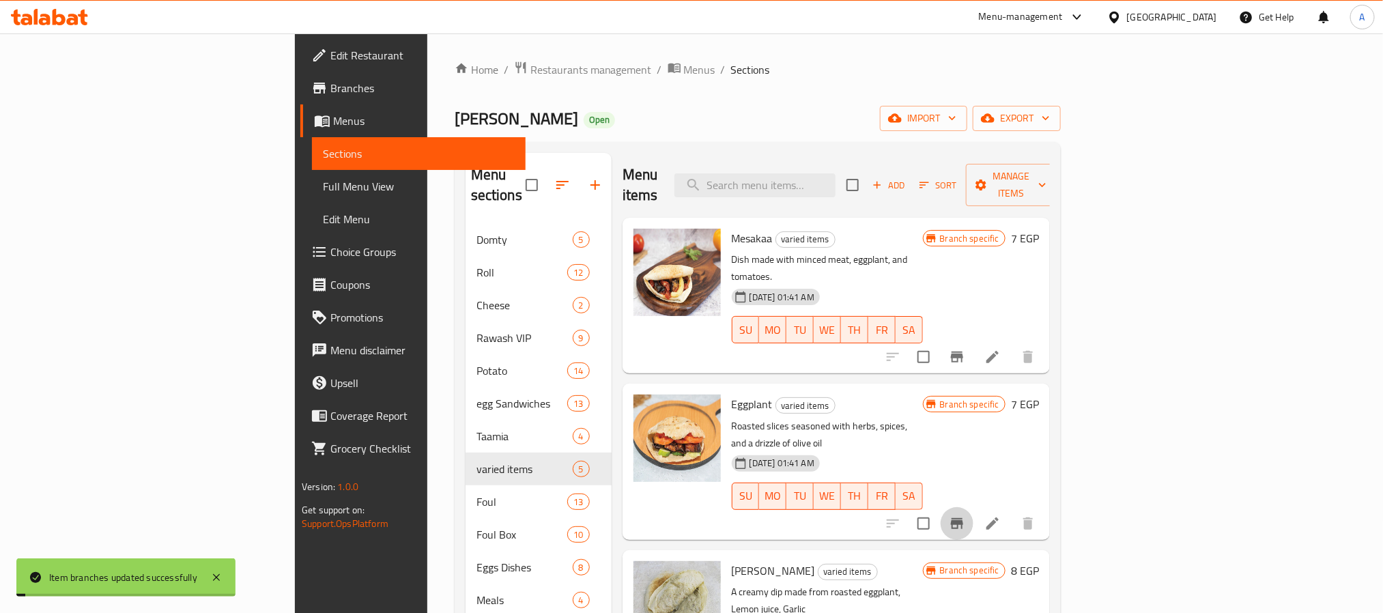
click at [965, 515] on icon "Branch-specific-item" at bounding box center [957, 523] width 16 height 16
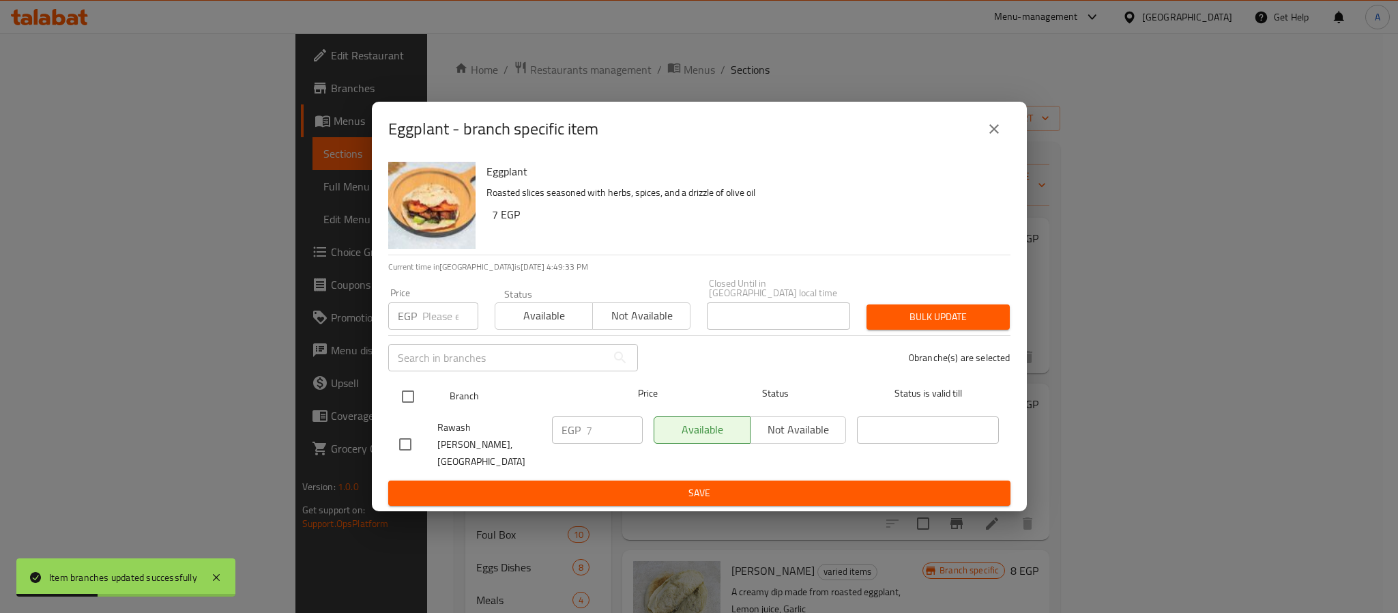
click at [405, 393] on input "checkbox" at bounding box center [408, 396] width 29 height 29
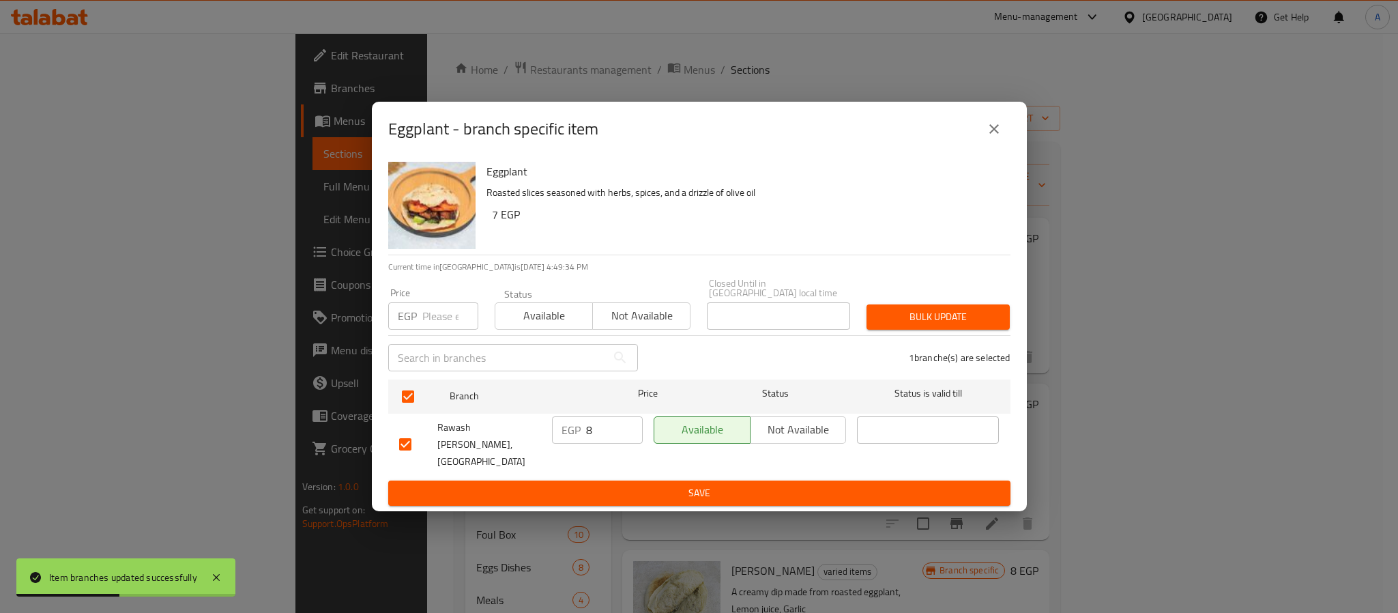
click at [631, 426] on input "8" at bounding box center [614, 429] width 57 height 27
click at [631, 426] on input "9" at bounding box center [614, 429] width 57 height 27
click at [631, 426] on input "10" at bounding box center [614, 429] width 57 height 27
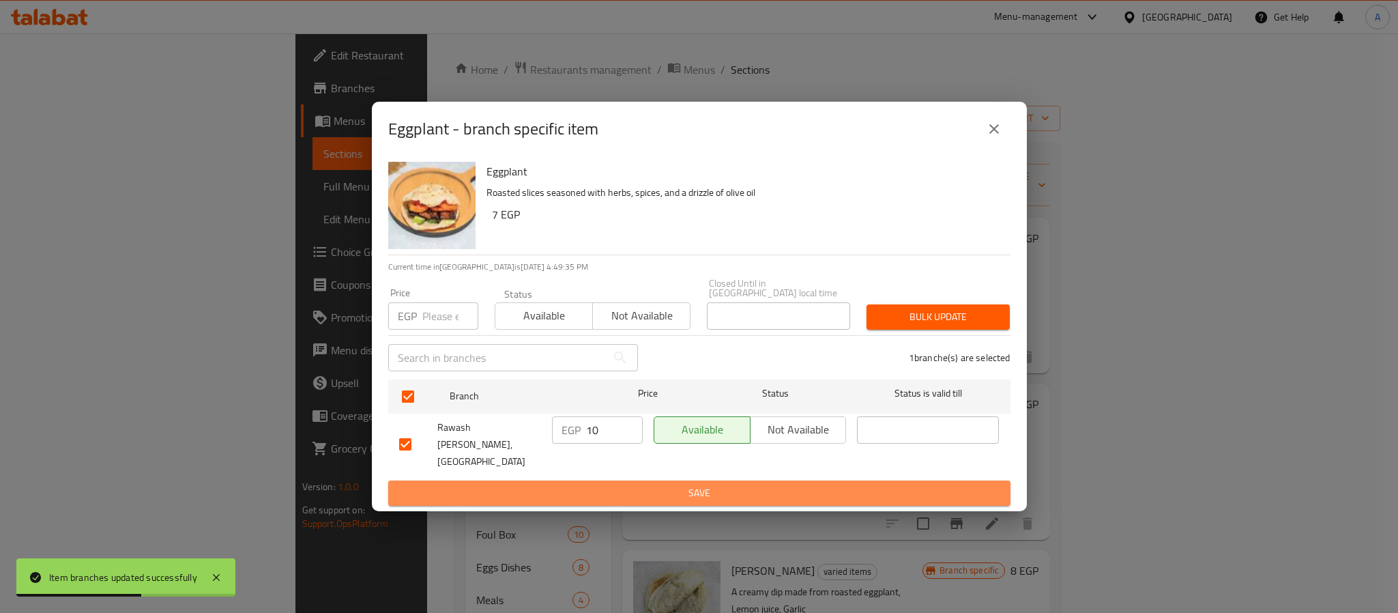
click at [623, 480] on button "Save" at bounding box center [699, 492] width 622 height 25
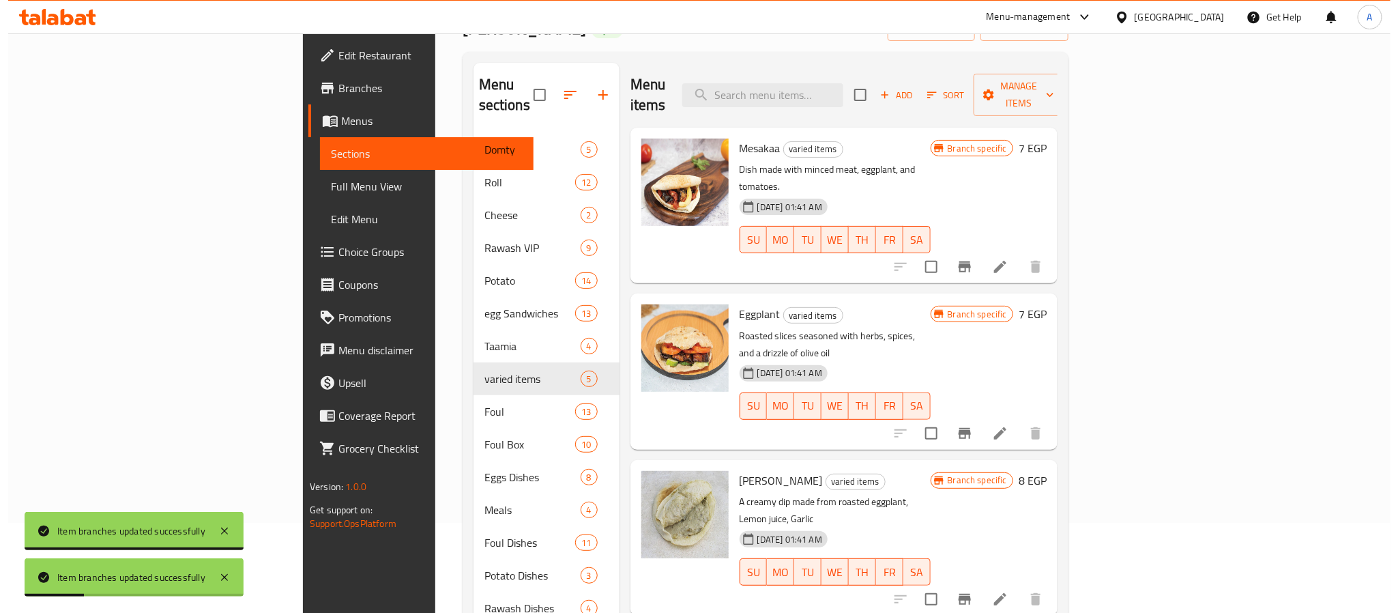
scroll to position [191, 0]
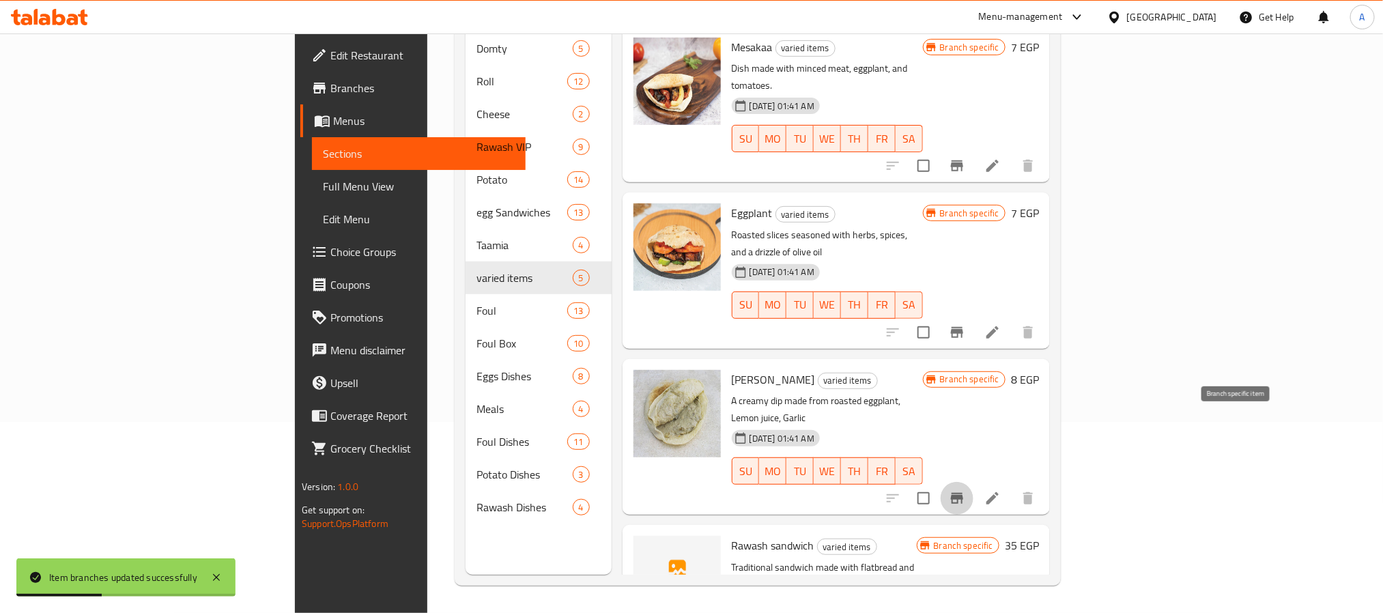
click at [963, 493] on icon "Branch-specific-item" at bounding box center [957, 498] width 12 height 11
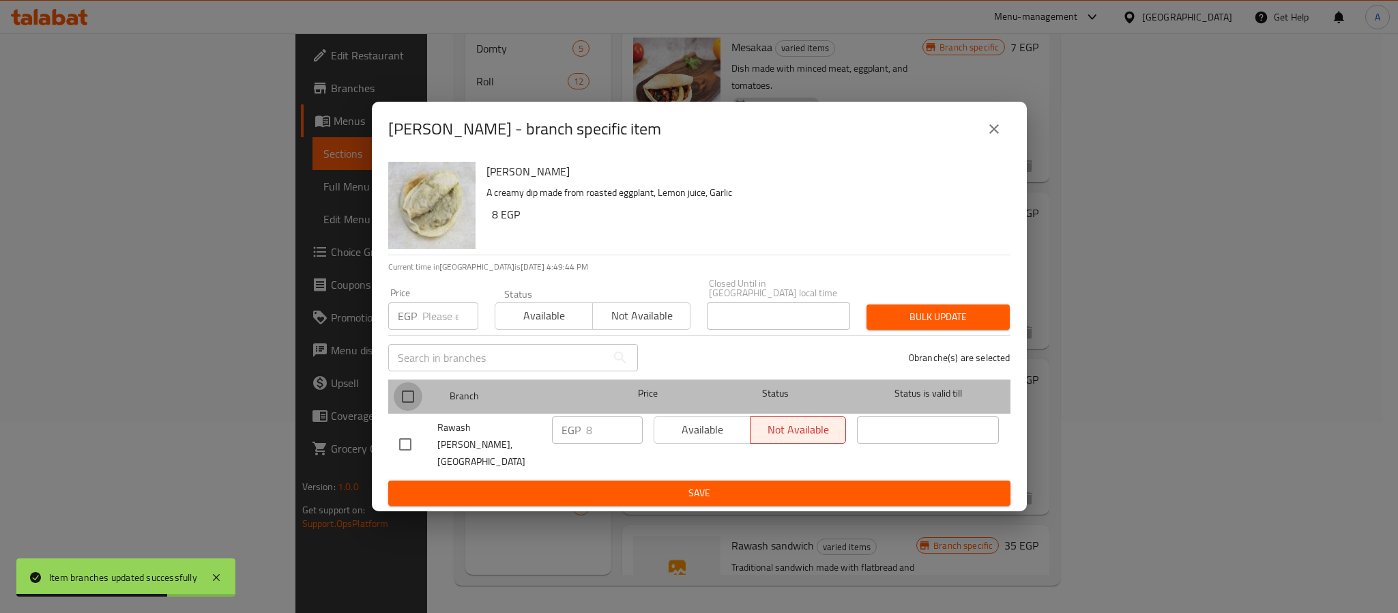
click at [407, 398] on input "checkbox" at bounding box center [408, 396] width 29 height 29
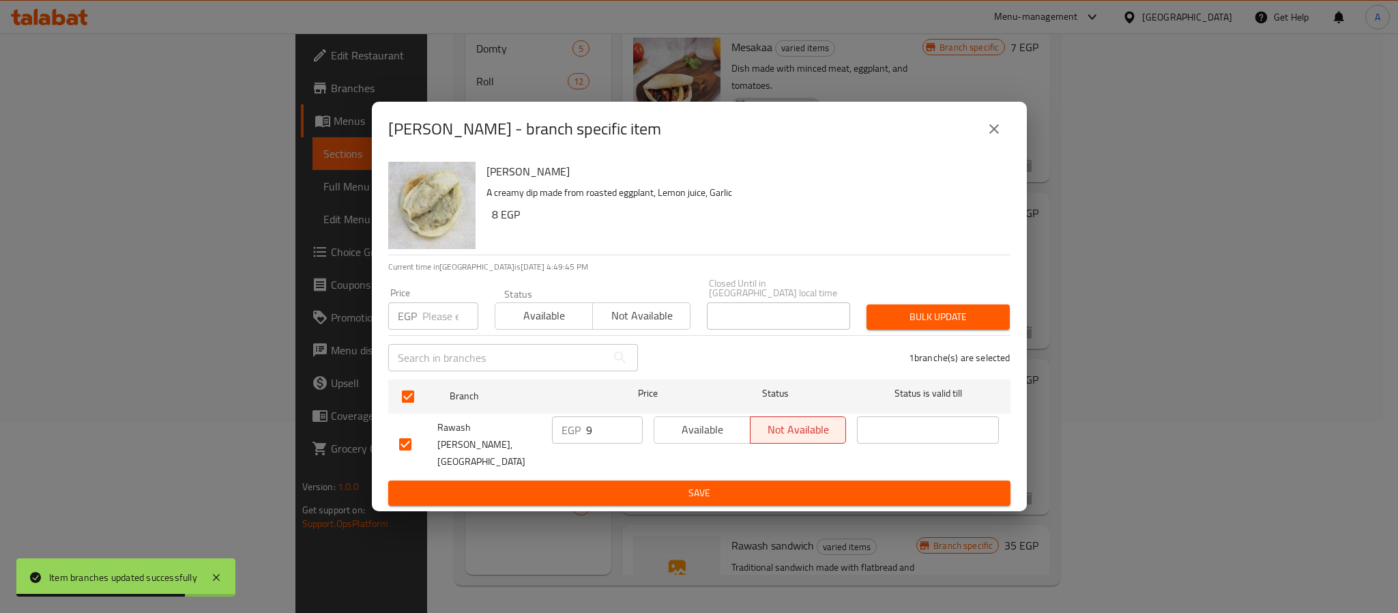
click at [627, 427] on input "9" at bounding box center [614, 429] width 57 height 27
click at [627, 427] on input "10" at bounding box center [614, 429] width 57 height 27
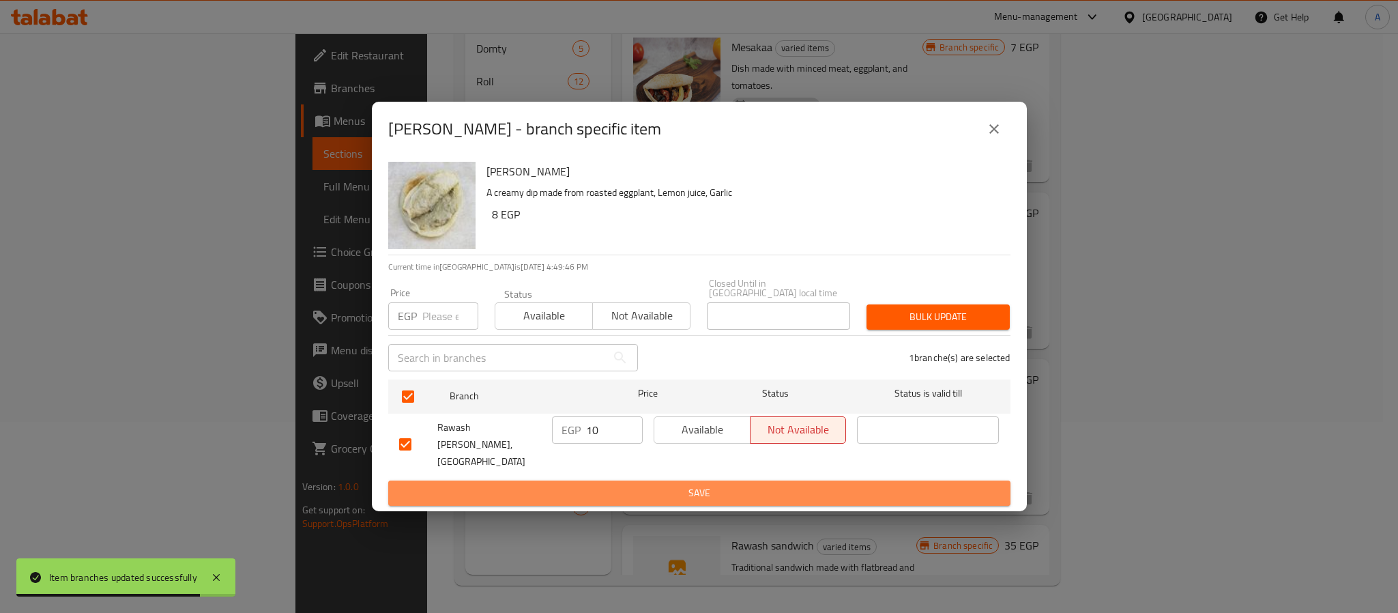
click at [625, 485] on span "Save" at bounding box center [699, 493] width 601 height 17
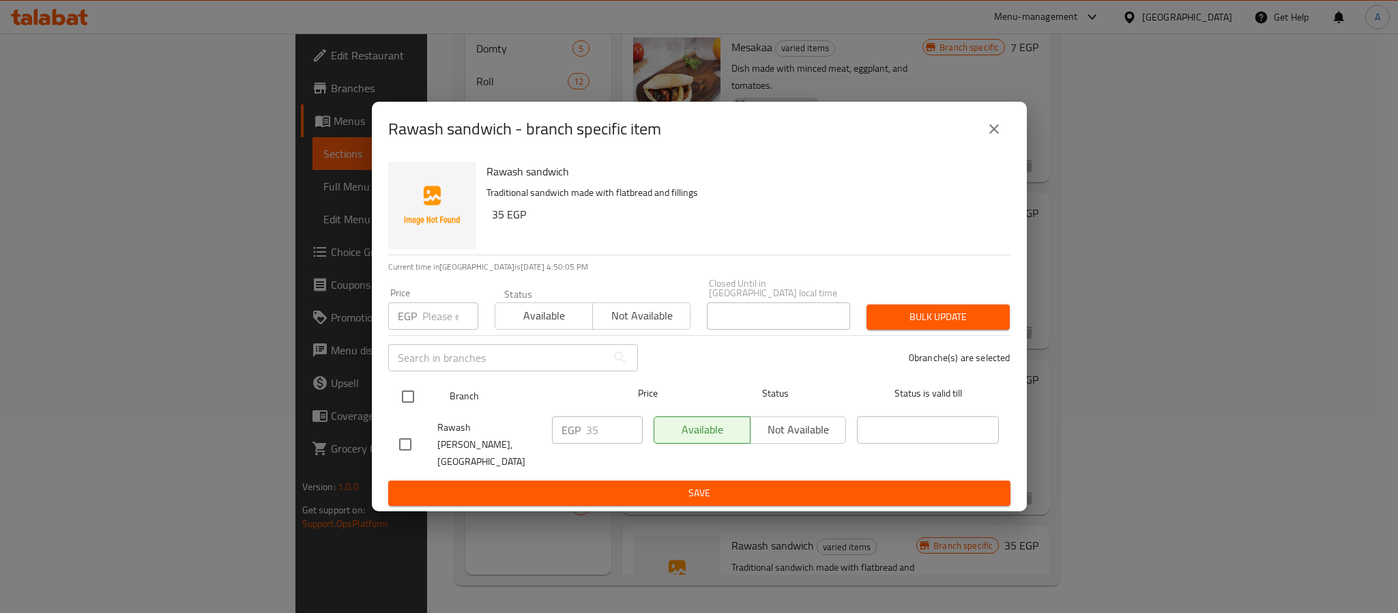
click at [414, 400] on input "checkbox" at bounding box center [408, 396] width 29 height 29
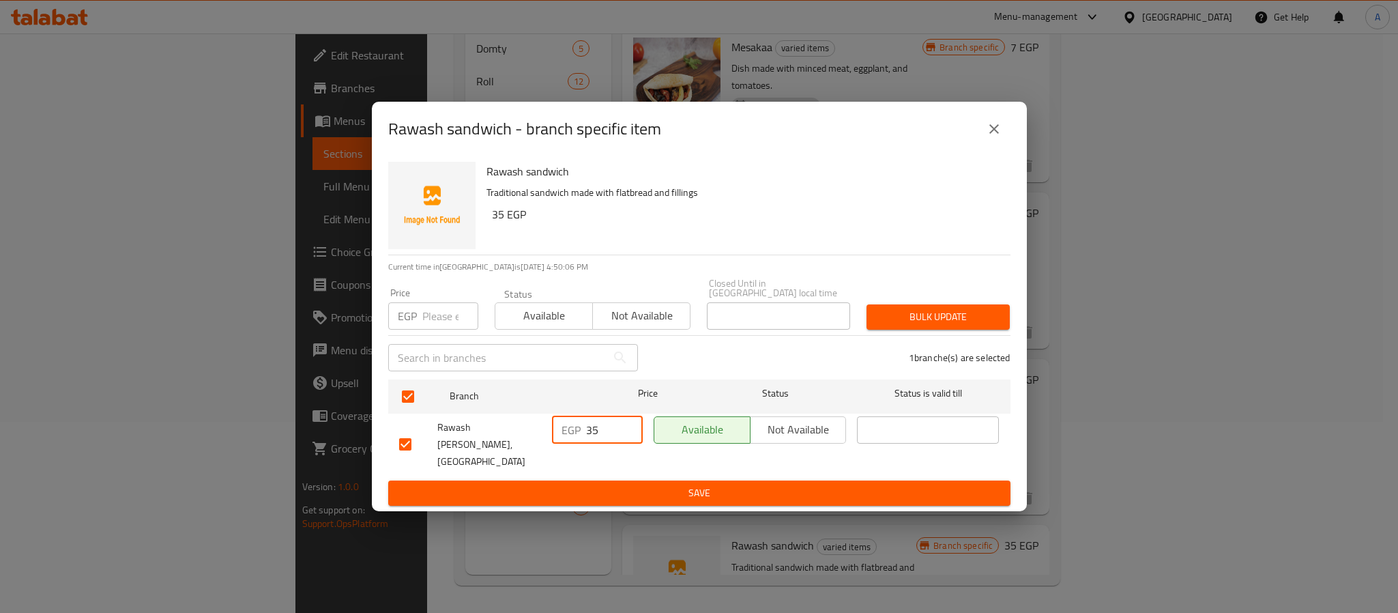
drag, startPoint x: 601, startPoint y: 431, endPoint x: 578, endPoint y: 432, distance: 22.6
click at [578, 432] on div "EGP 35 ​" at bounding box center [597, 429] width 91 height 27
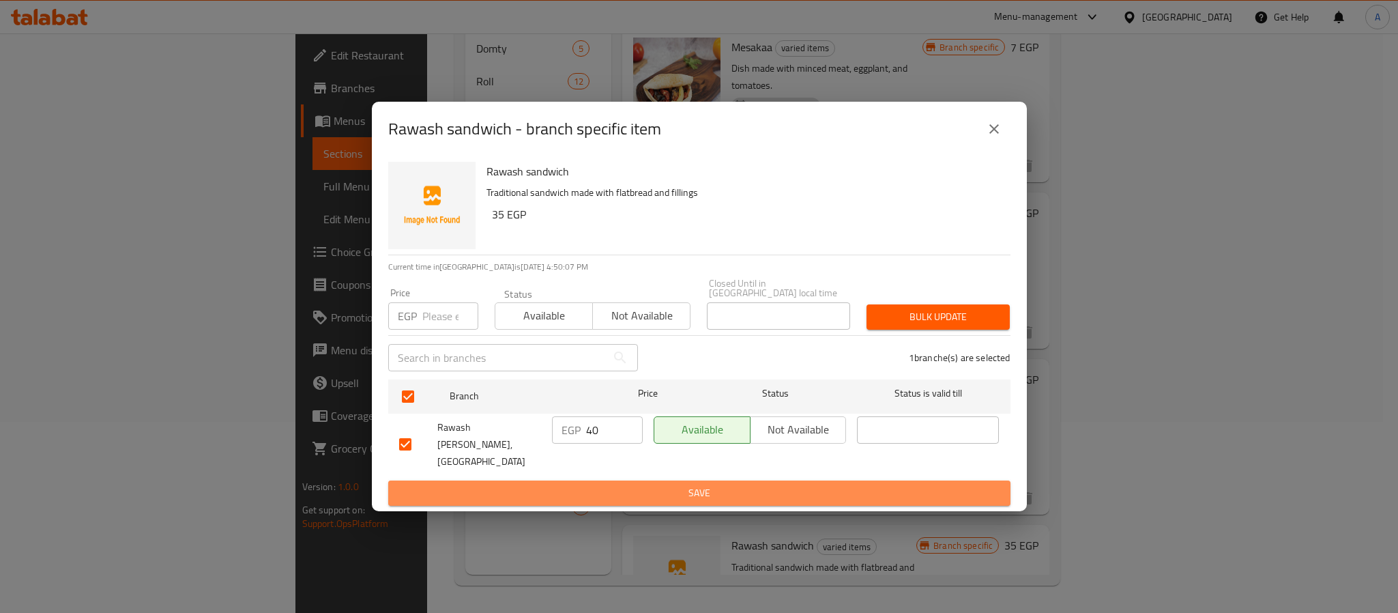
click at [605, 485] on span "Save" at bounding box center [699, 493] width 601 height 17
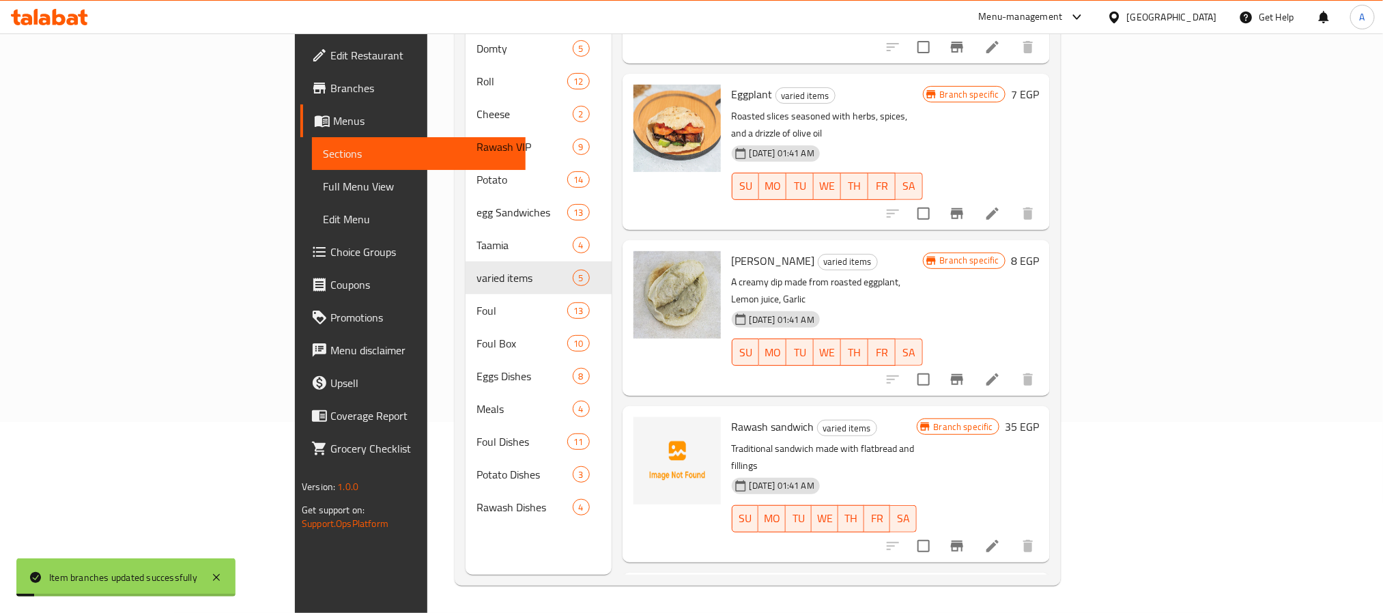
scroll to position [166, 0]
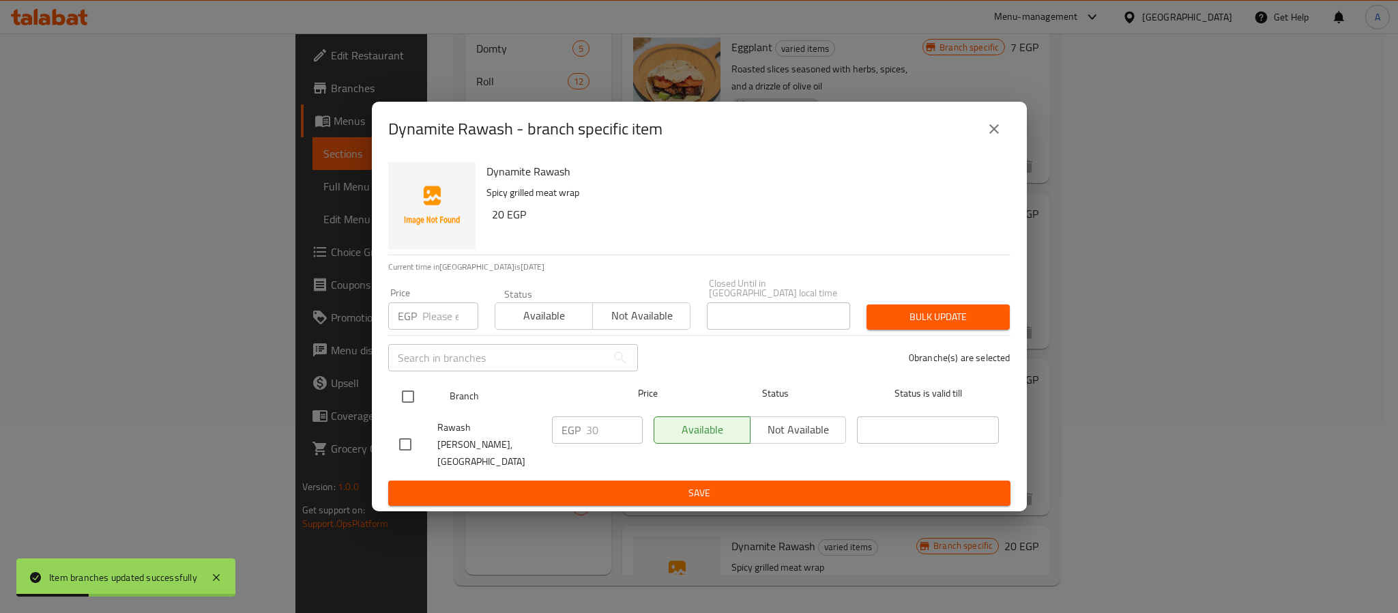
drag, startPoint x: 410, startPoint y: 400, endPoint x: 428, endPoint y: 405, distance: 19.2
click at [416, 401] on input "checkbox" at bounding box center [408, 396] width 29 height 29
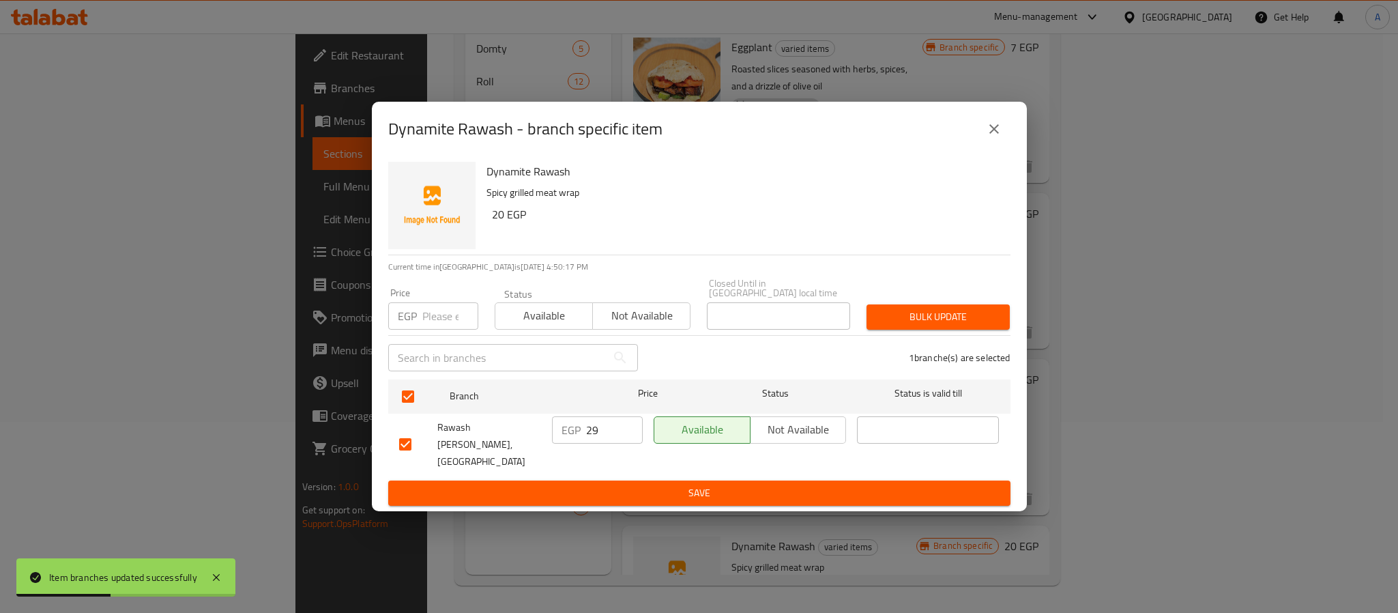
click at [627, 434] on input "29" at bounding box center [614, 429] width 57 height 27
drag, startPoint x: 609, startPoint y: 432, endPoint x: 554, endPoint y: 432, distance: 55.3
click at [554, 432] on div "EGP 29 ​" at bounding box center [597, 429] width 91 height 27
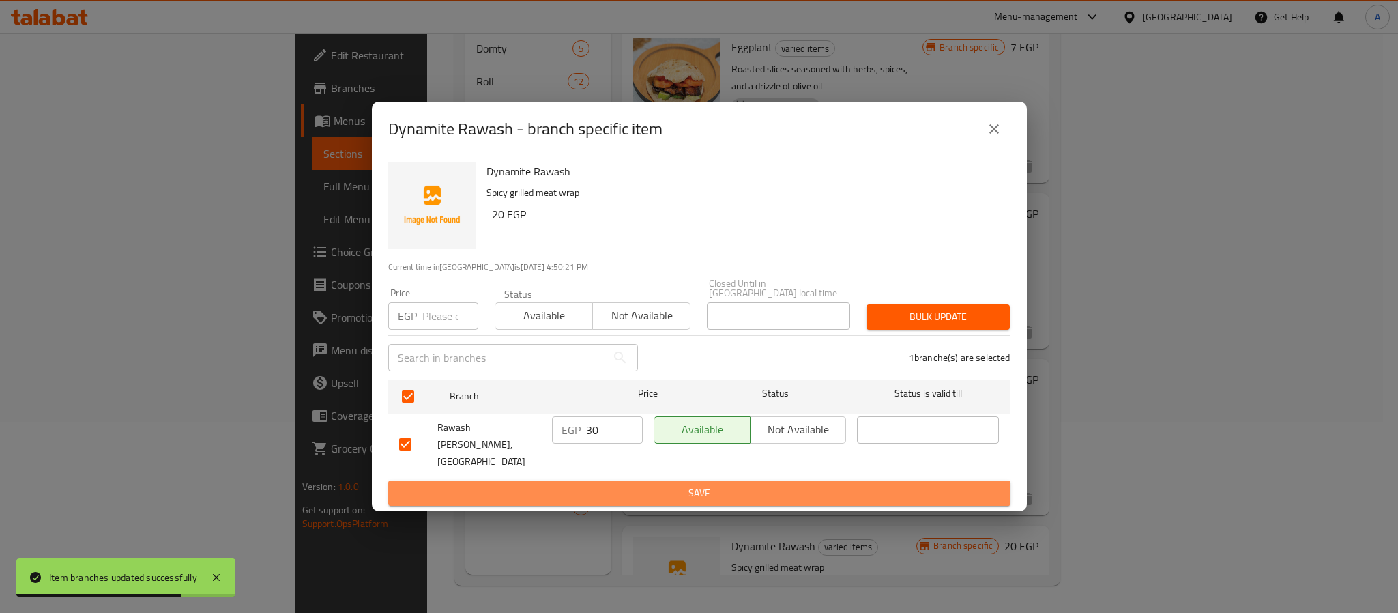
click at [627, 485] on span "Save" at bounding box center [699, 493] width 601 height 17
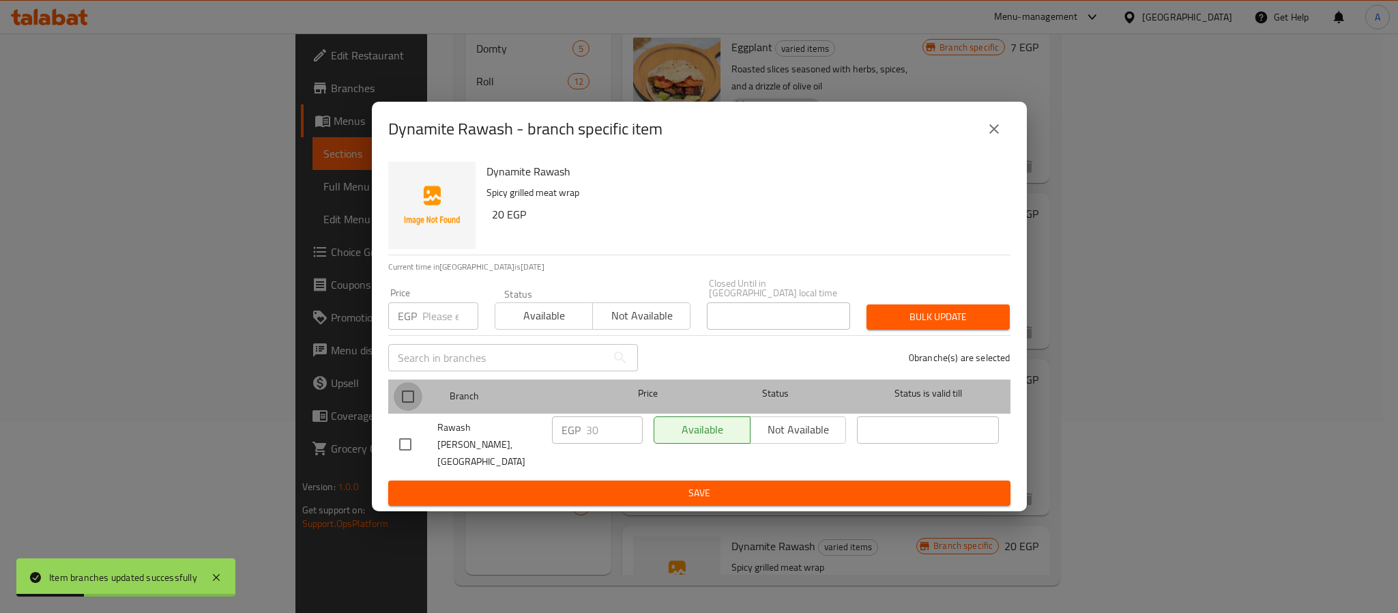
click at [405, 397] on input "checkbox" at bounding box center [408, 396] width 29 height 29
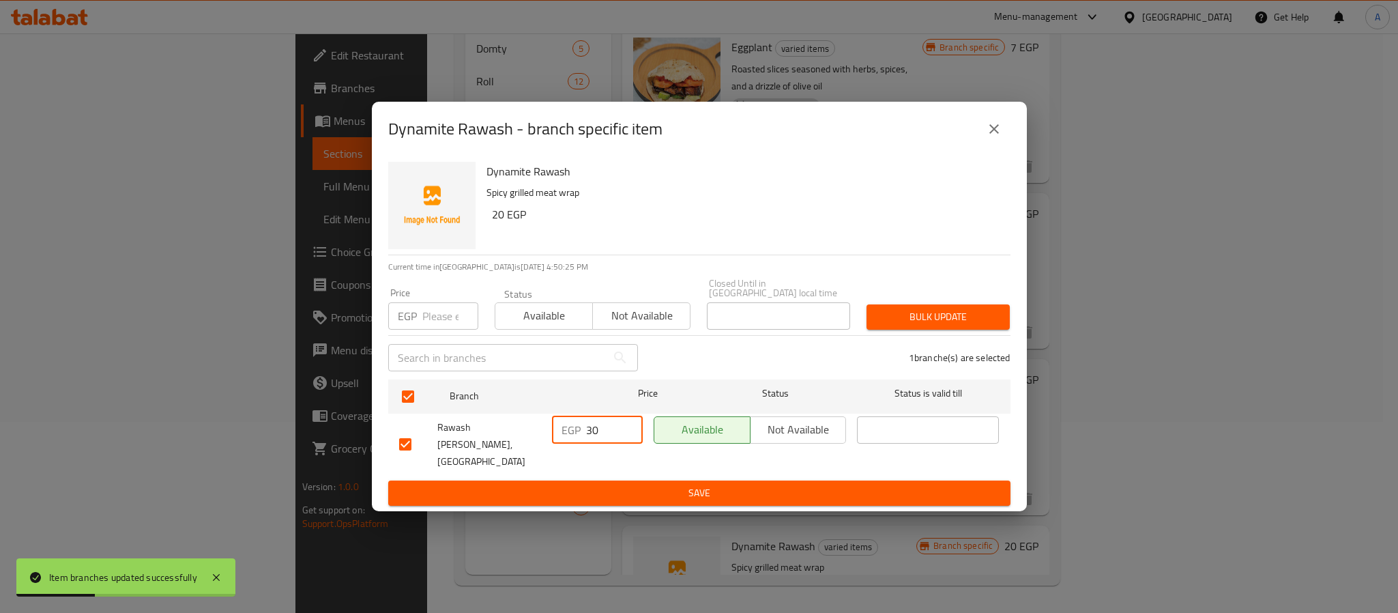
click at [608, 434] on input "30" at bounding box center [614, 429] width 57 height 27
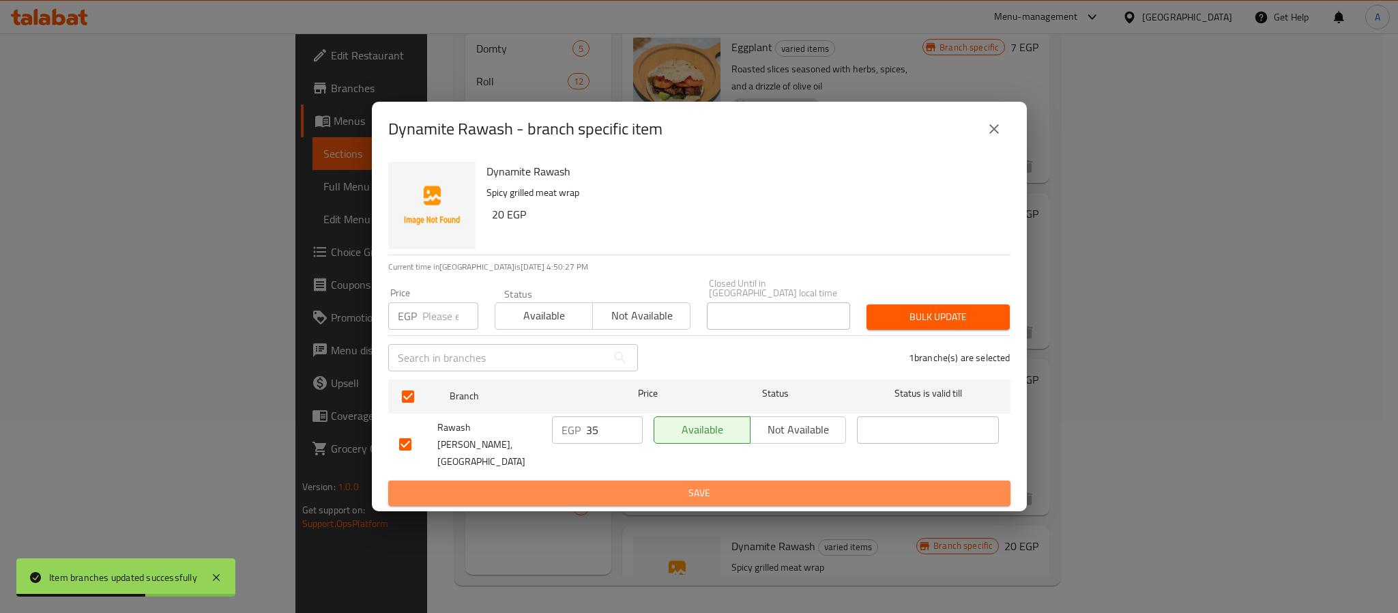
click at [633, 485] on span "Save" at bounding box center [699, 493] width 601 height 17
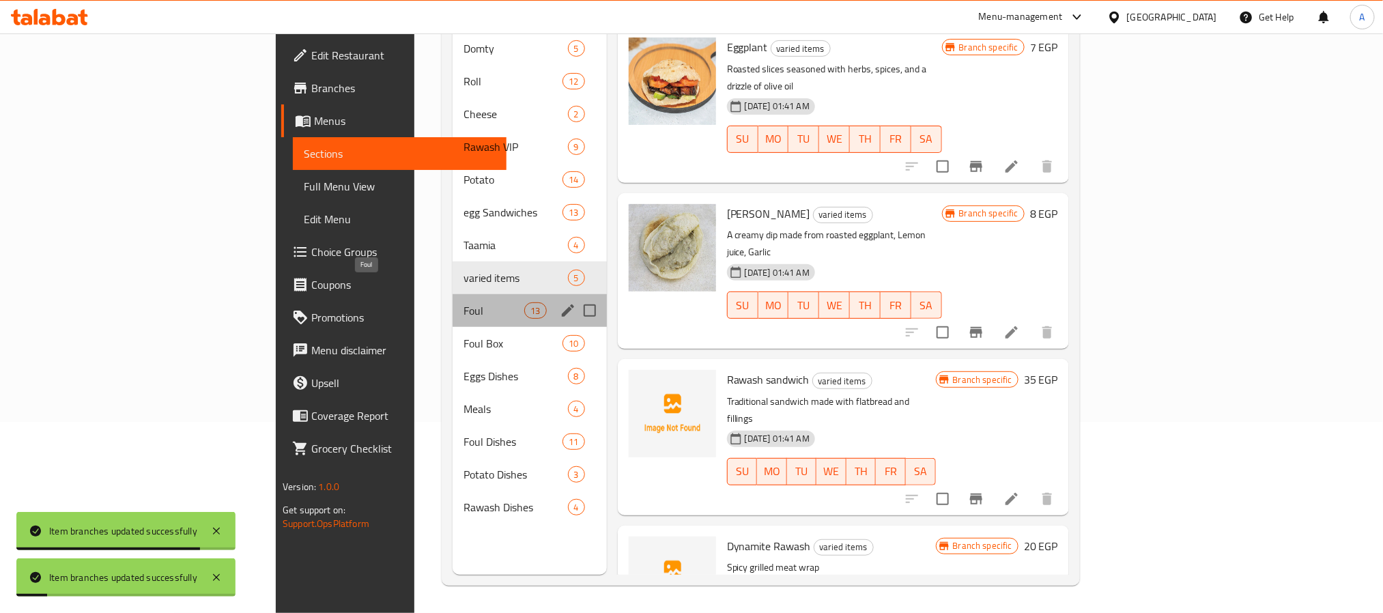
click at [463, 302] on span "Foul" at bounding box center [493, 310] width 61 height 16
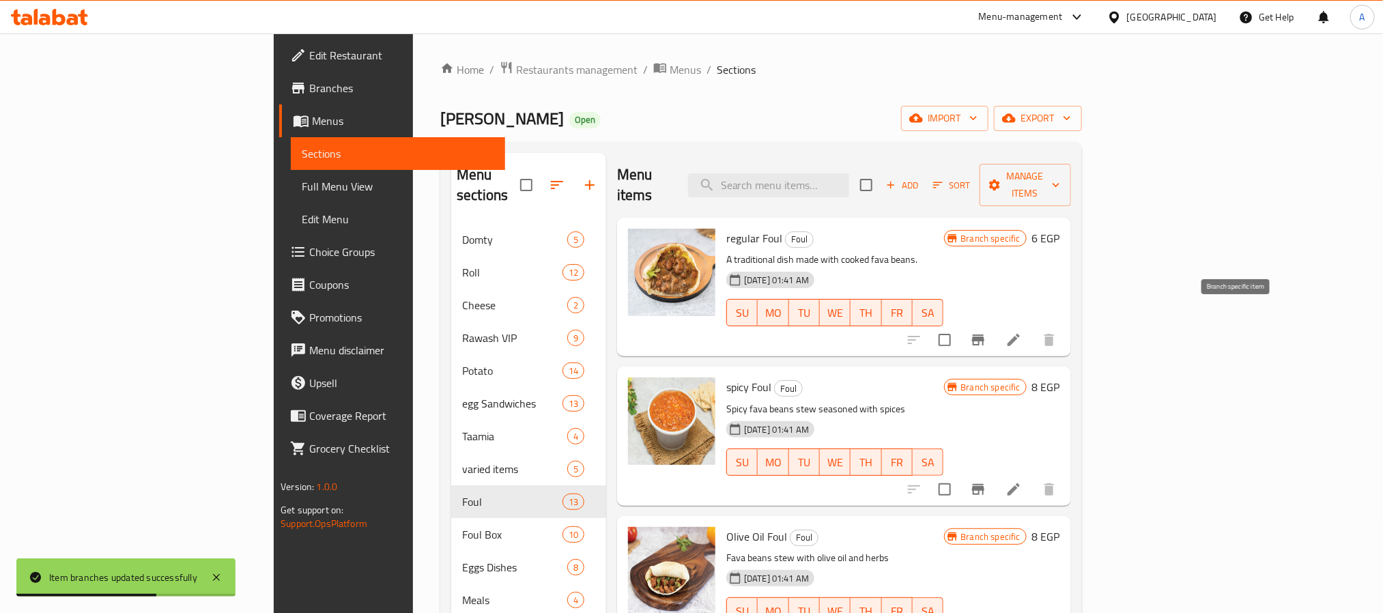
click at [986, 332] on icon "Branch-specific-item" at bounding box center [978, 340] width 16 height 16
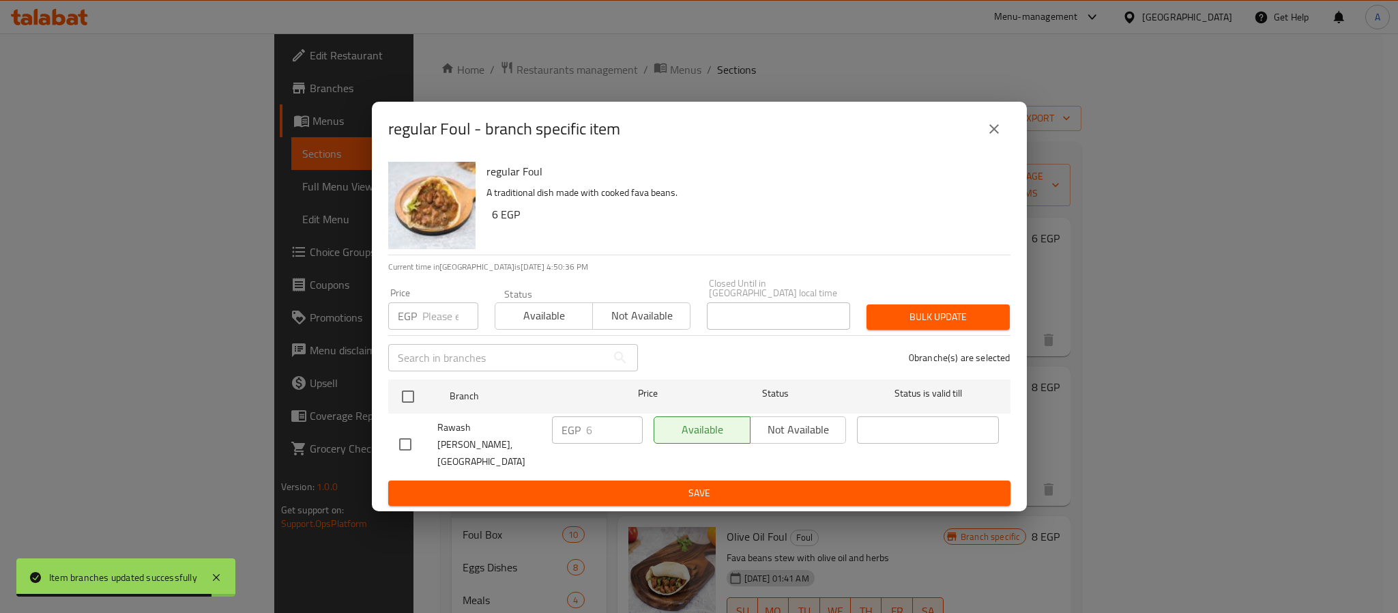
click at [992, 135] on icon "close" at bounding box center [994, 129] width 16 height 16
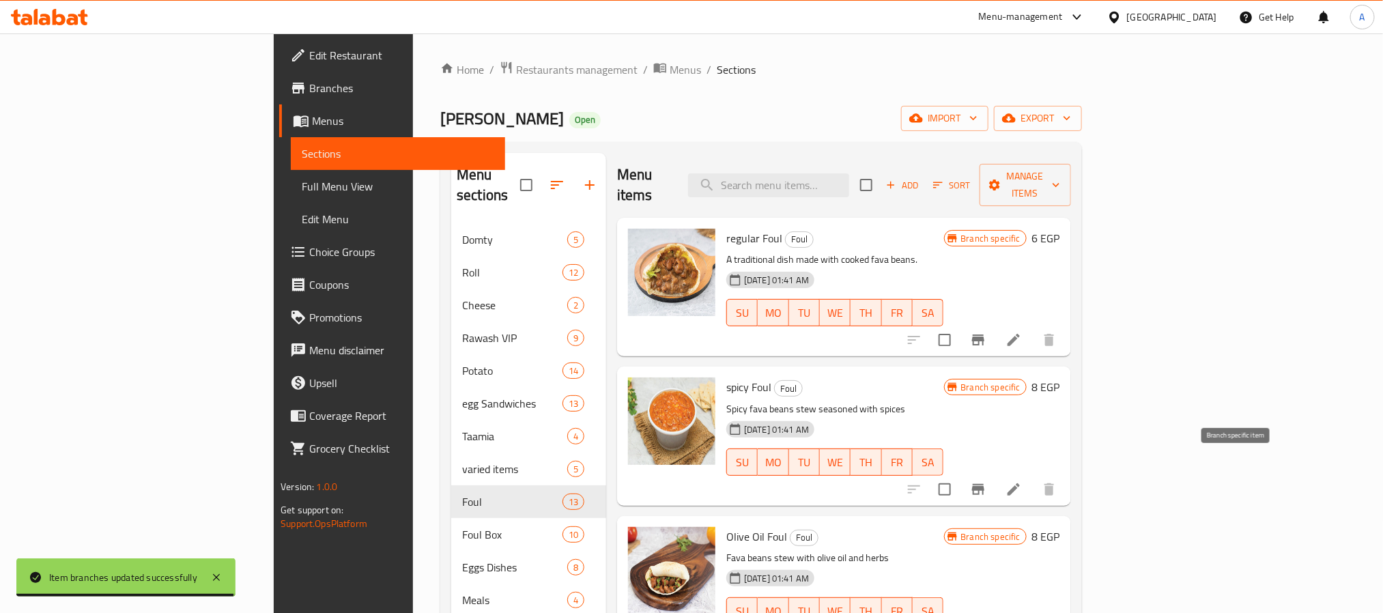
click at [984, 484] on icon "Branch-specific-item" at bounding box center [978, 489] width 12 height 11
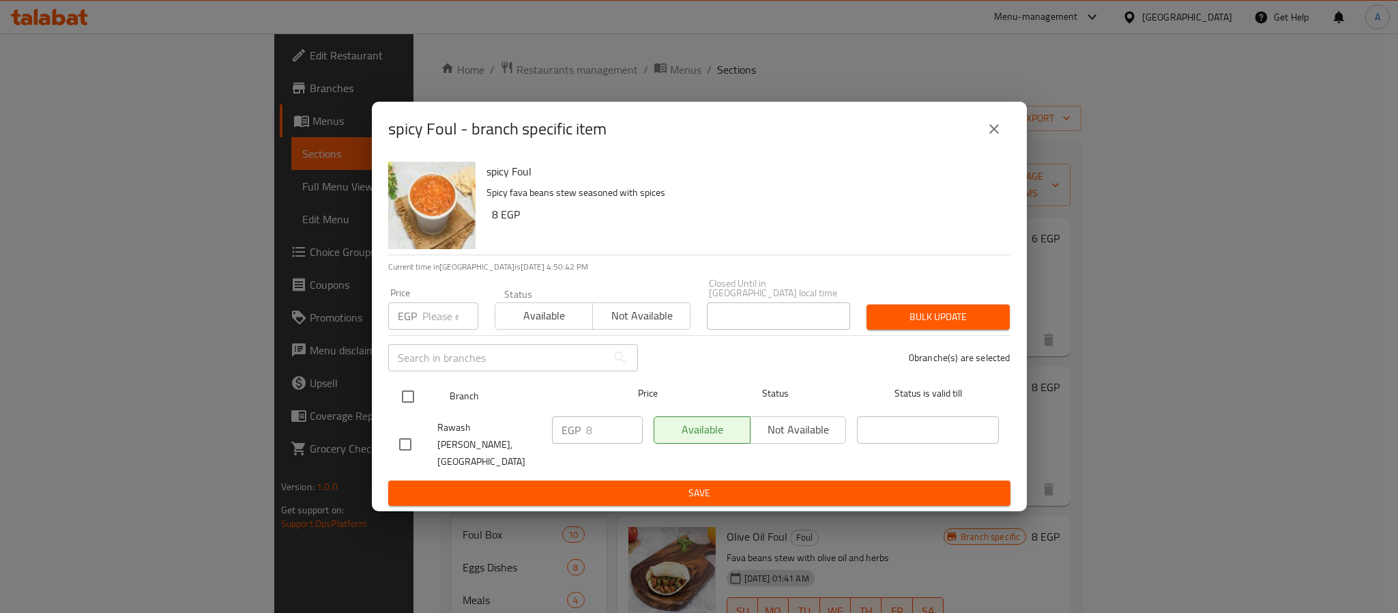
click at [397, 400] on input "checkbox" at bounding box center [408, 396] width 29 height 29
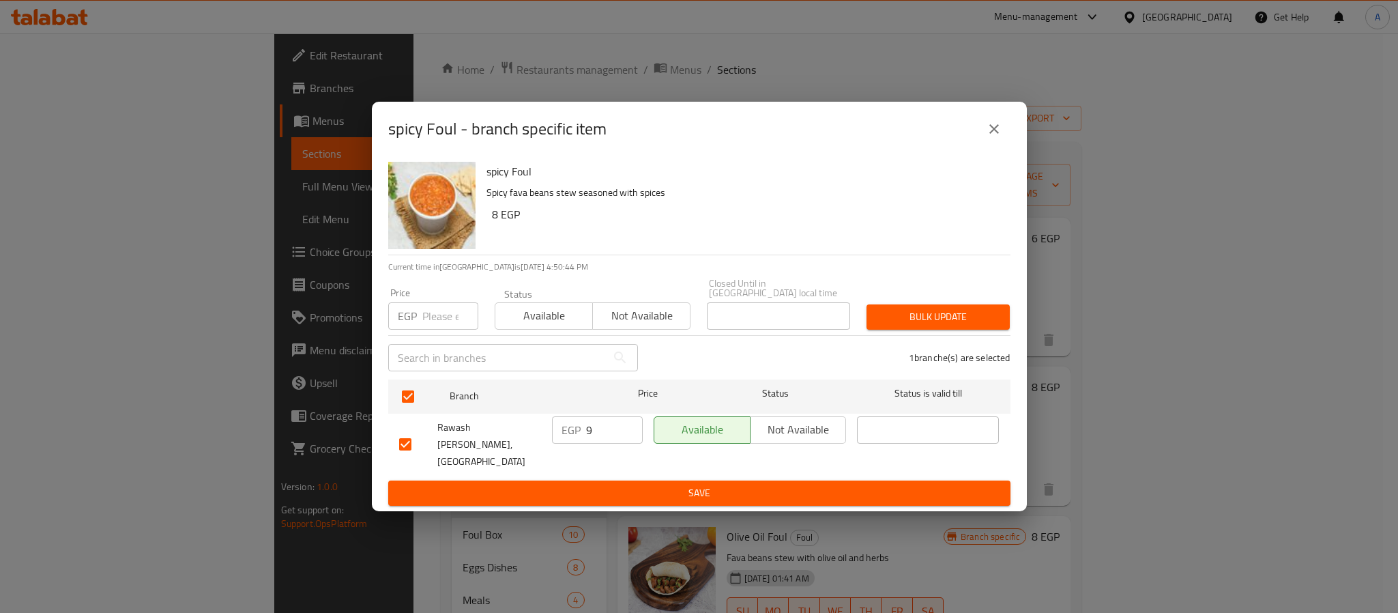
click at [627, 431] on input "9" at bounding box center [614, 429] width 57 height 27
click at [627, 431] on input "10" at bounding box center [614, 429] width 57 height 27
click at [635, 485] on span "Save" at bounding box center [699, 493] width 601 height 17
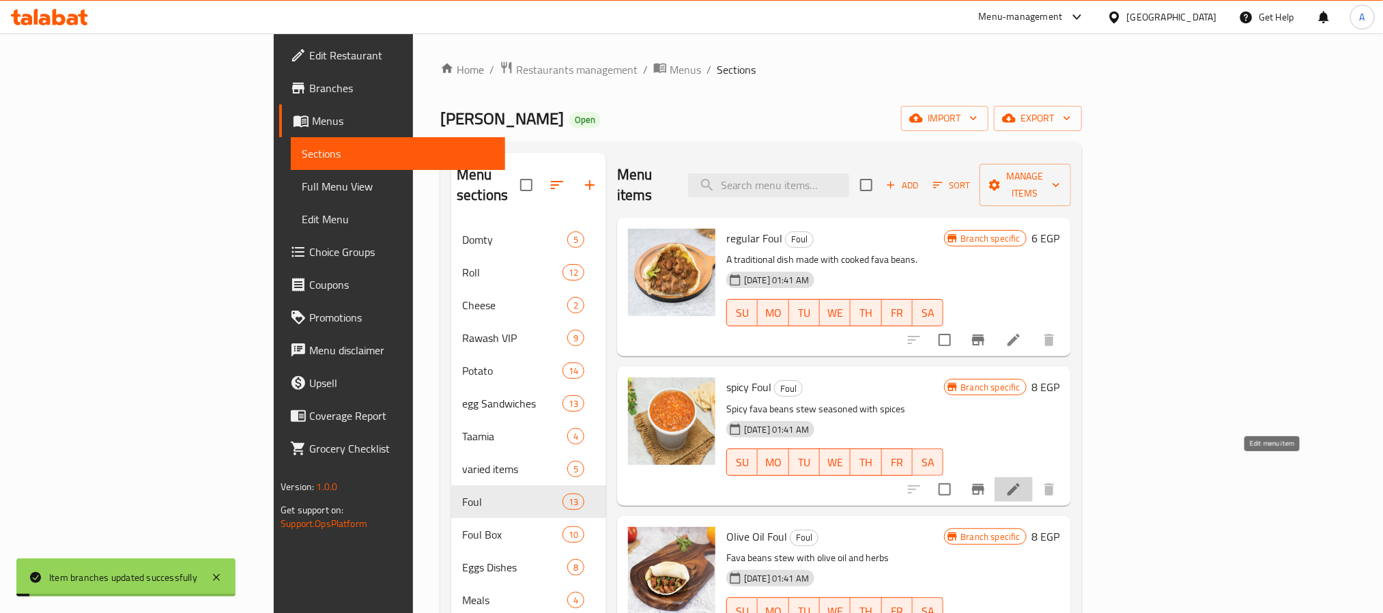
click at [1022, 481] on icon at bounding box center [1013, 489] width 16 height 16
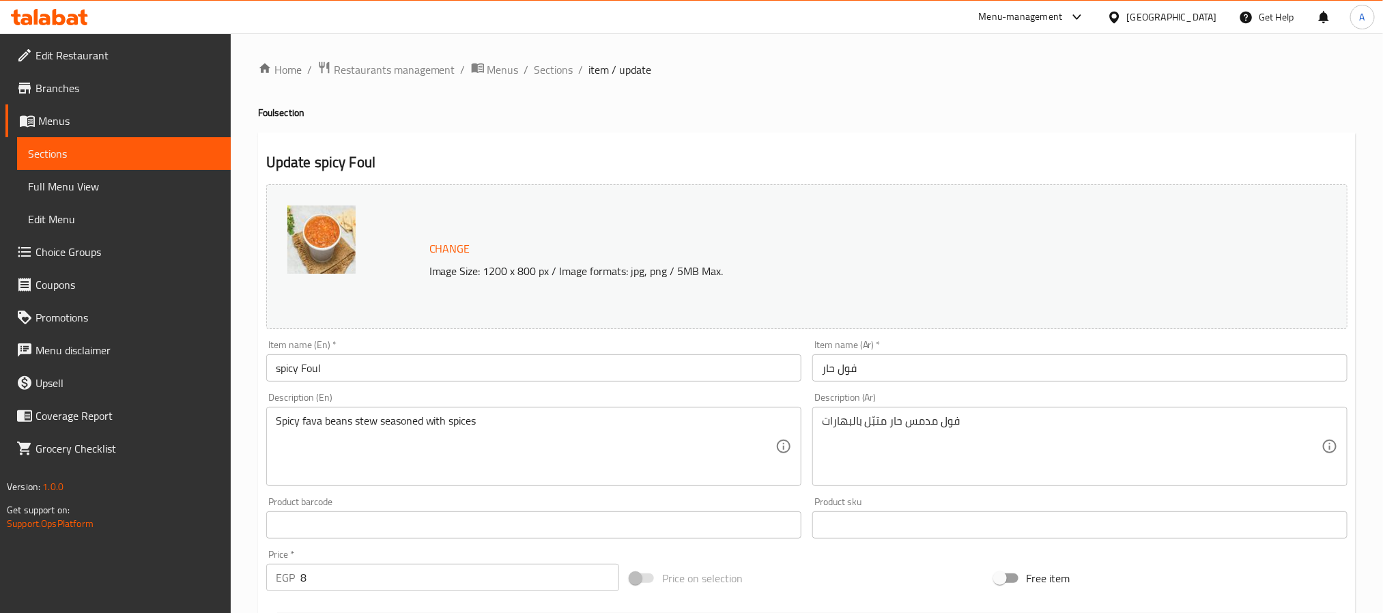
click at [338, 371] on input "spicy Foul" at bounding box center [533, 367] width 535 height 27
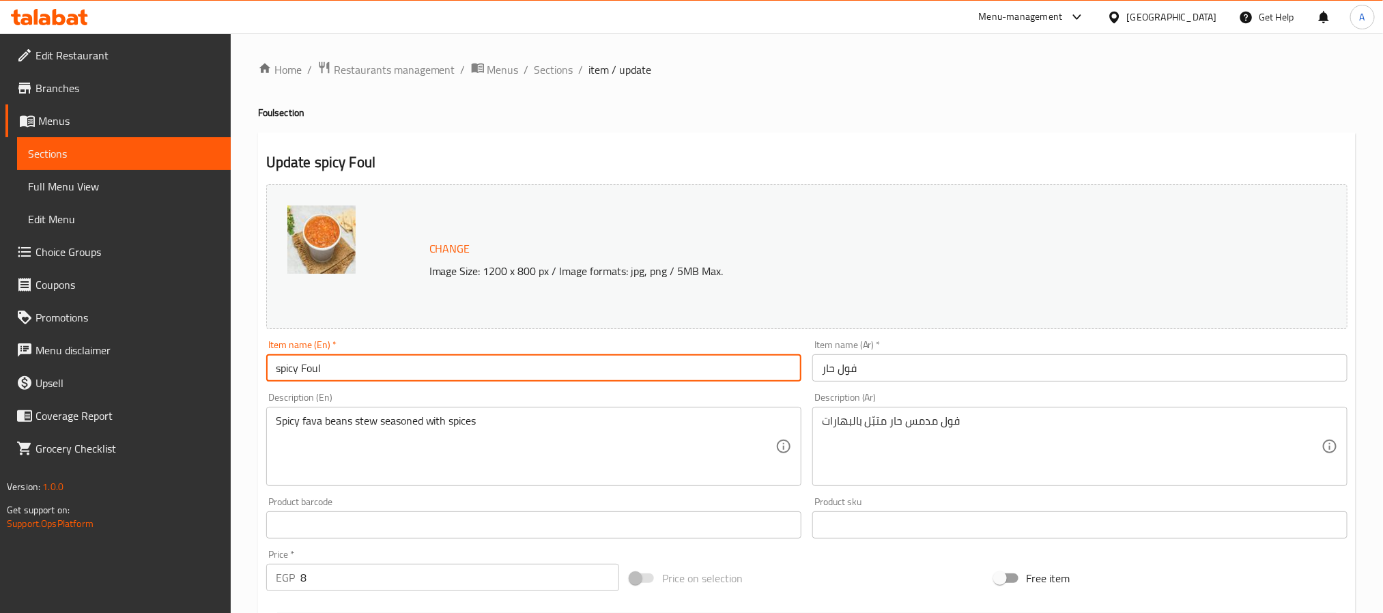
click at [338, 371] on input "spicy Foul" at bounding box center [533, 367] width 535 height 27
paste input "Flaxseed Oi"
click at [840, 369] on input "فول حار" at bounding box center [1079, 367] width 535 height 27
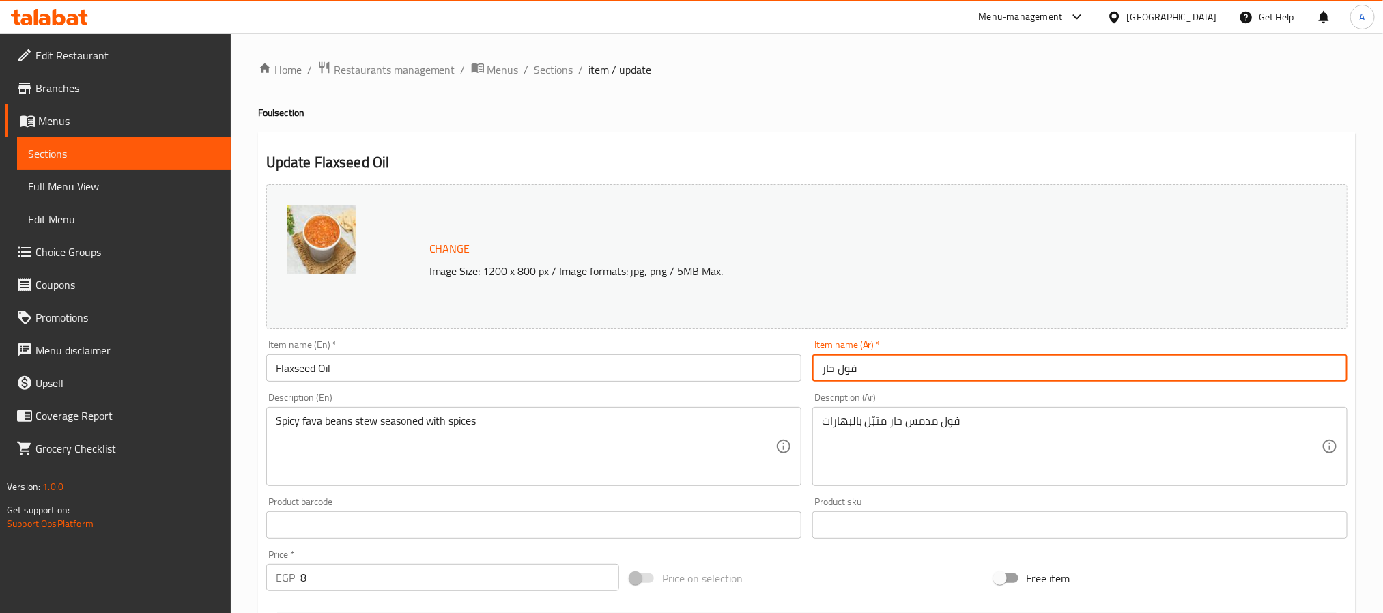
click at [840, 369] on input "فول حار" at bounding box center [1079, 367] width 535 height 27
paste input "زيت"
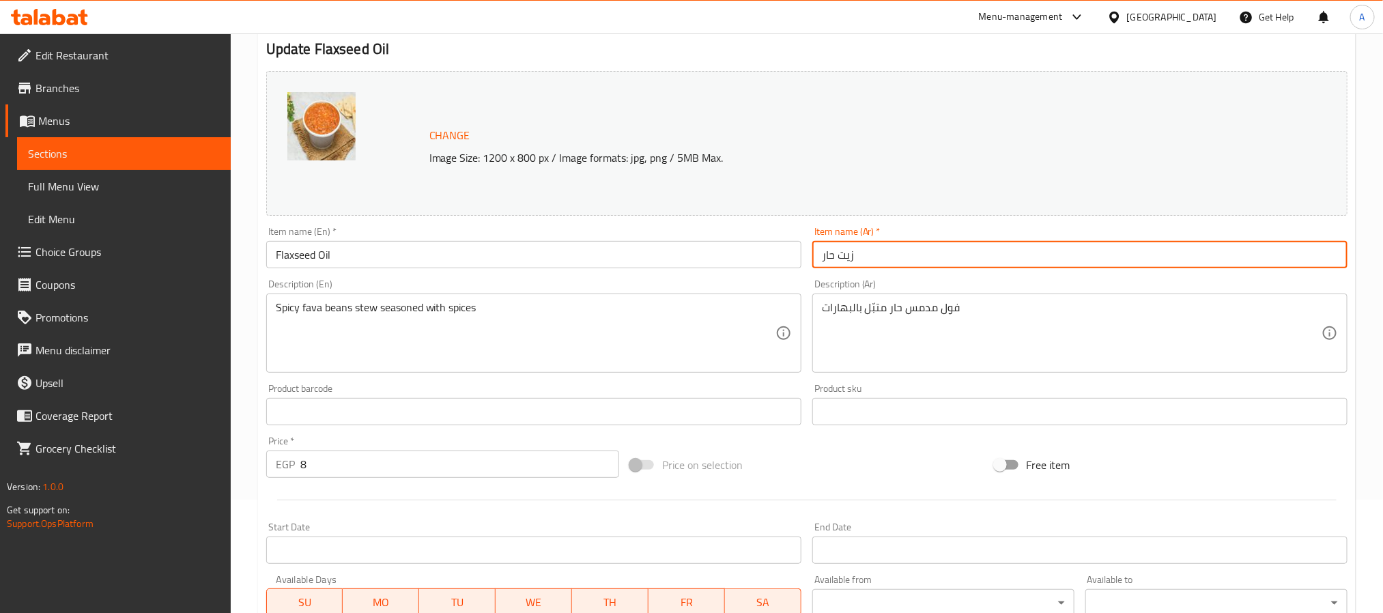
scroll to position [307, 0]
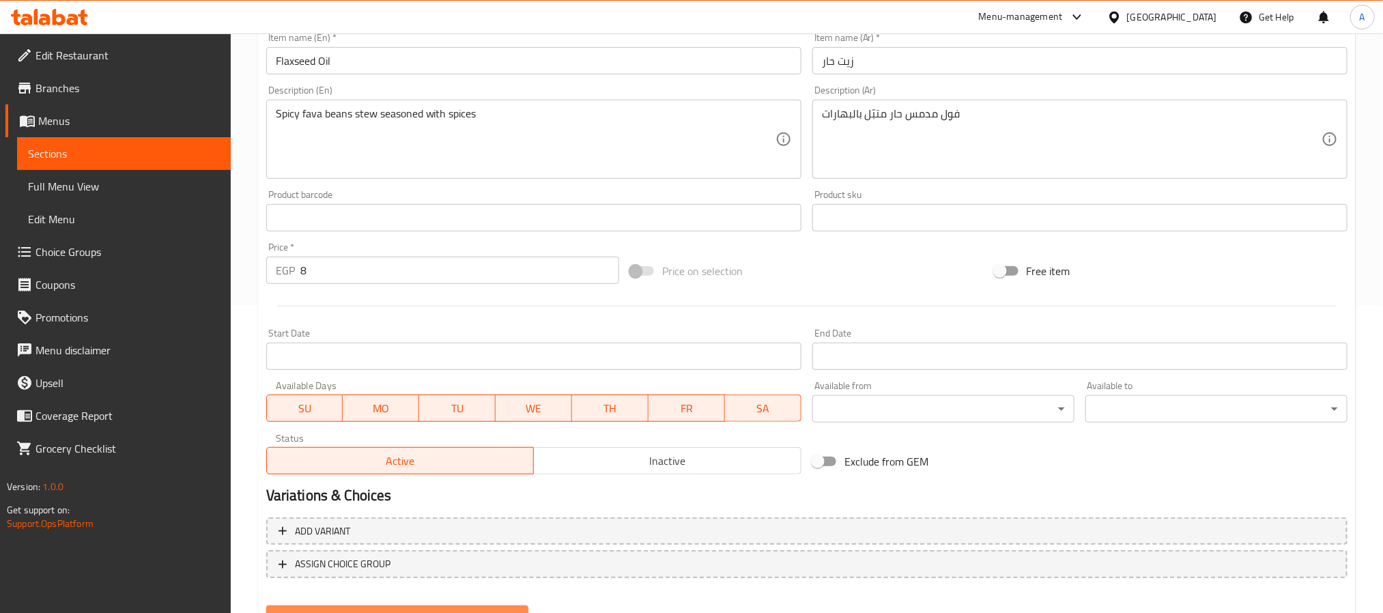
click at [479, 607] on button "Update" at bounding box center [397, 617] width 262 height 25
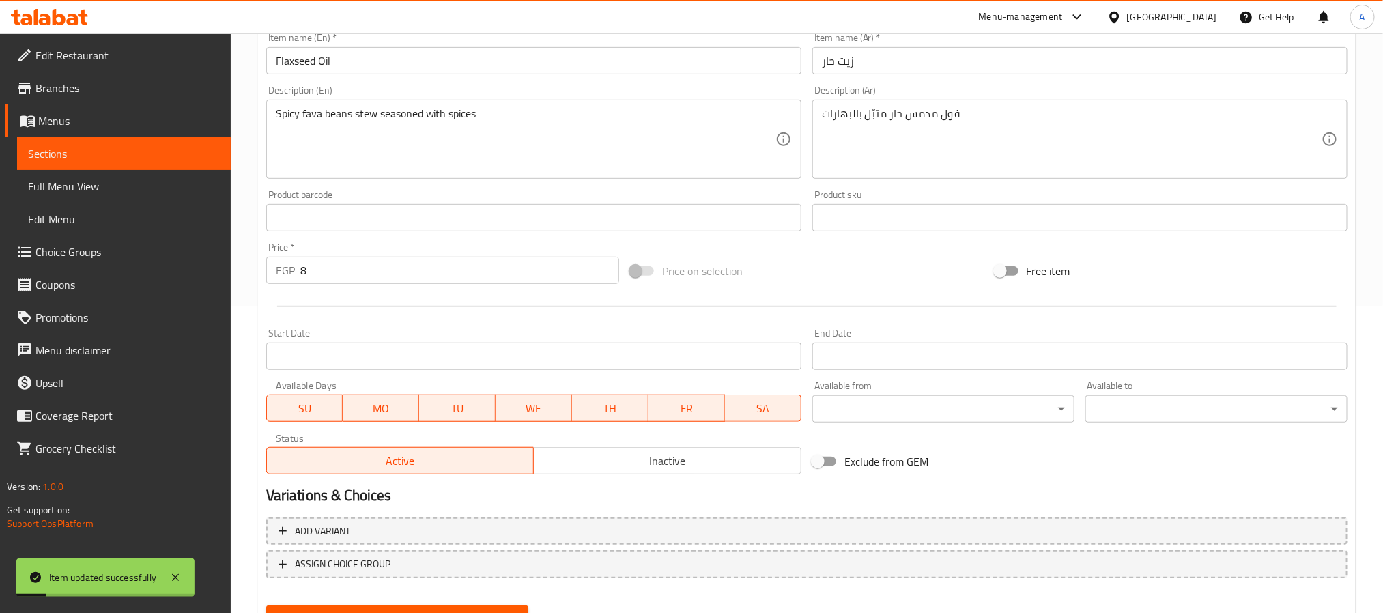
scroll to position [0, 0]
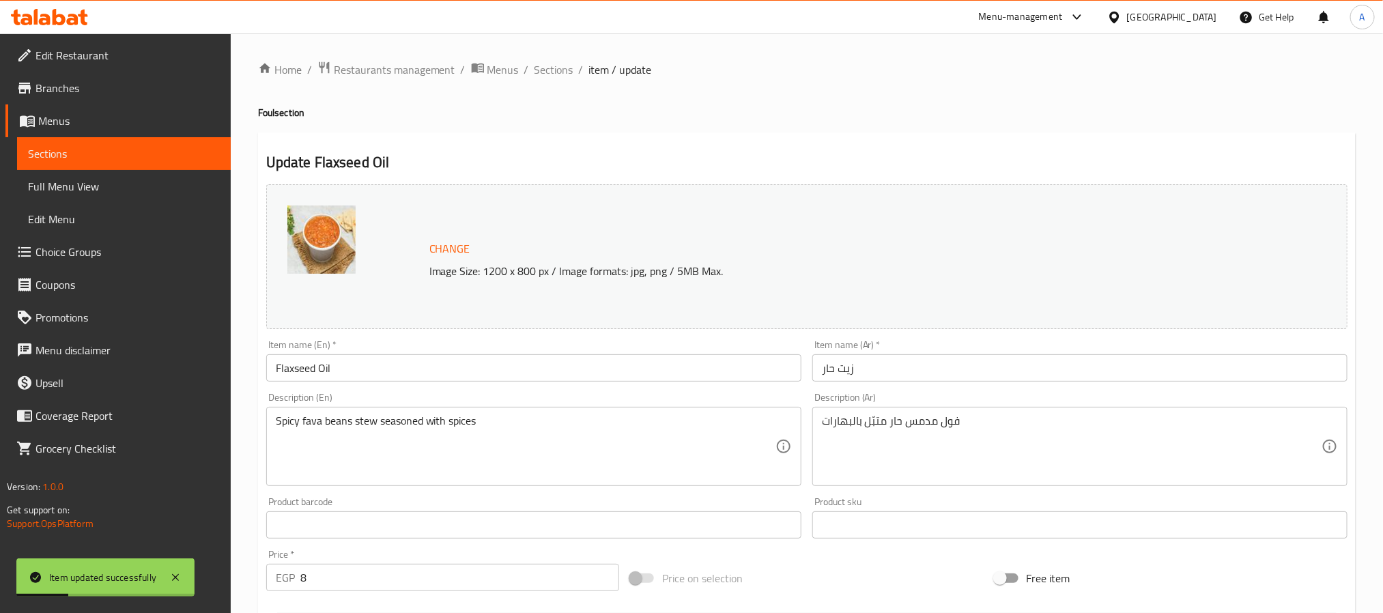
click at [559, 58] on div "Home / Restaurants management / Menus / Sections / item / update Foul section U…" at bounding box center [807, 508] width 1152 height 951
click at [556, 70] on span "Sections" at bounding box center [553, 69] width 39 height 16
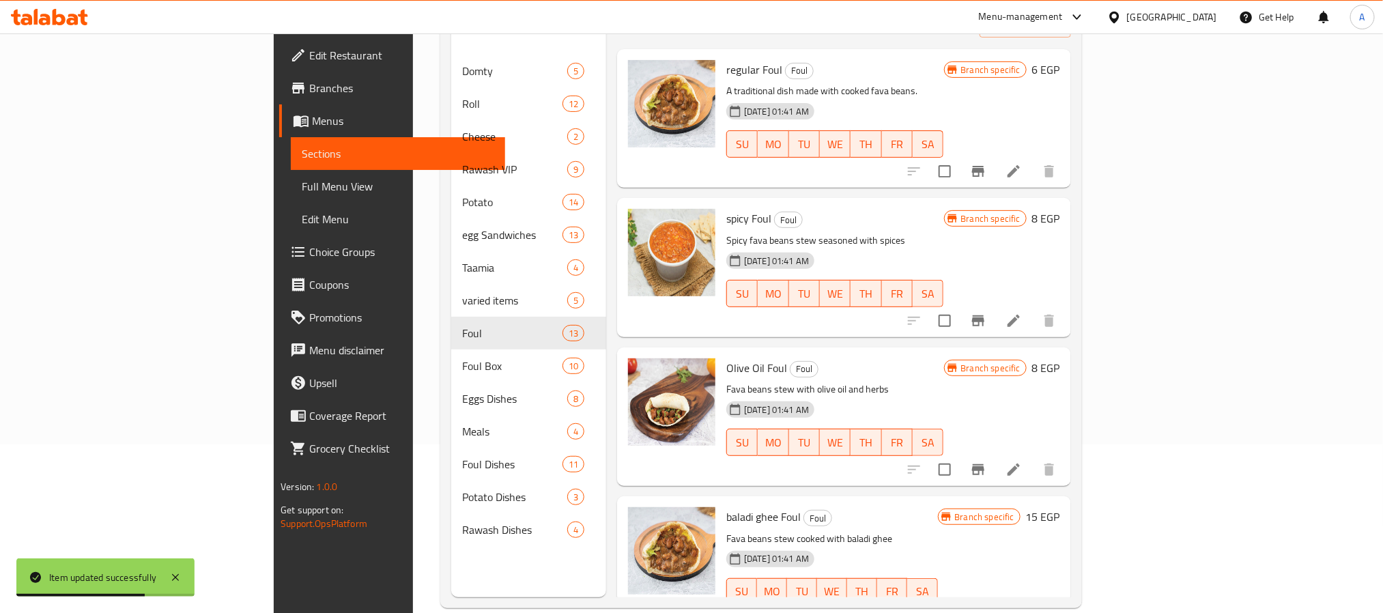
scroll to position [191, 0]
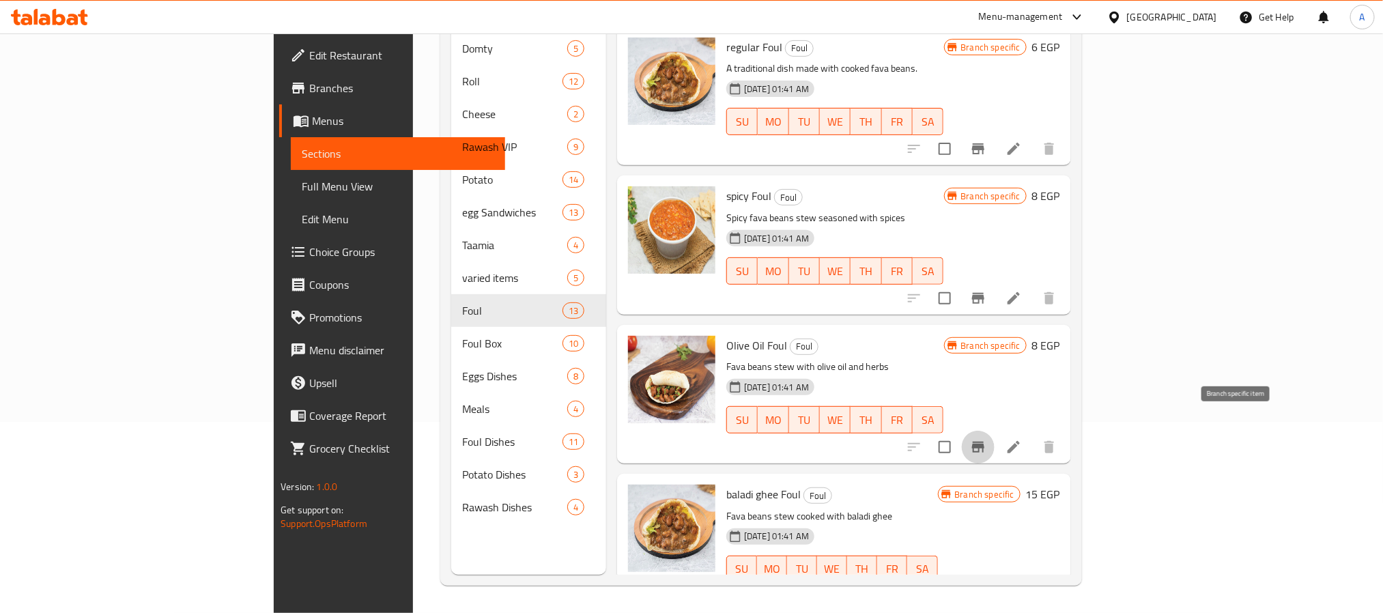
click at [994, 435] on button "Branch-specific-item" at bounding box center [978, 447] width 33 height 33
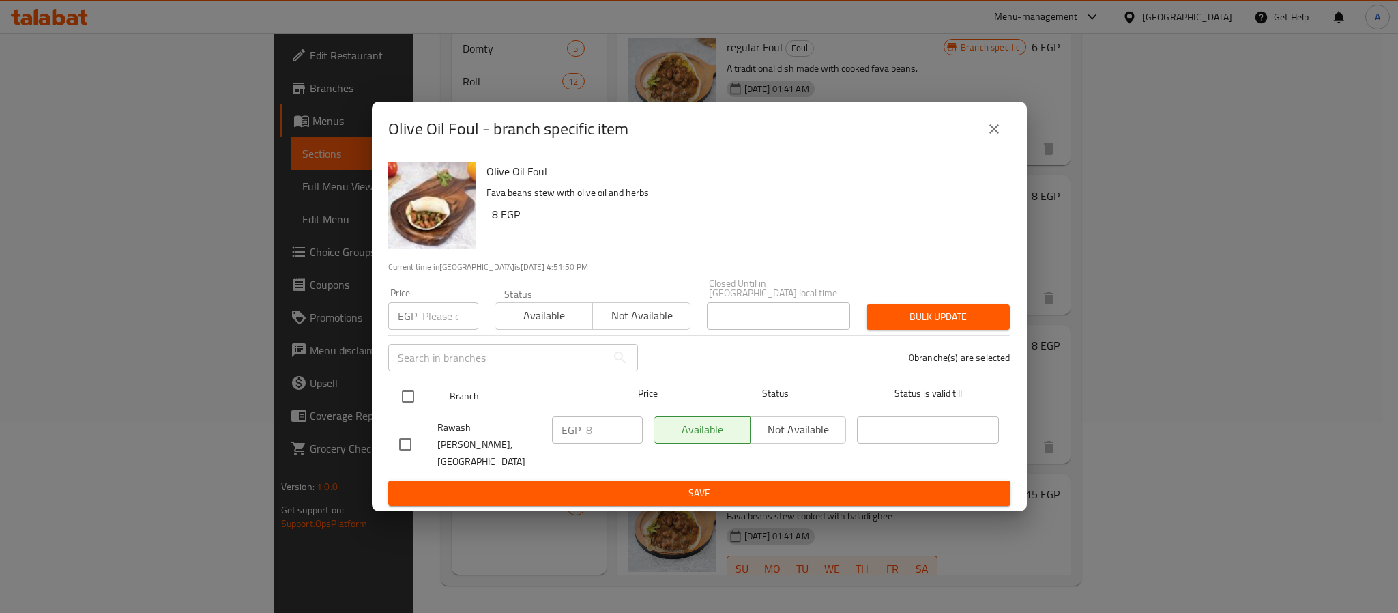
click at [405, 397] on input "checkbox" at bounding box center [408, 396] width 29 height 29
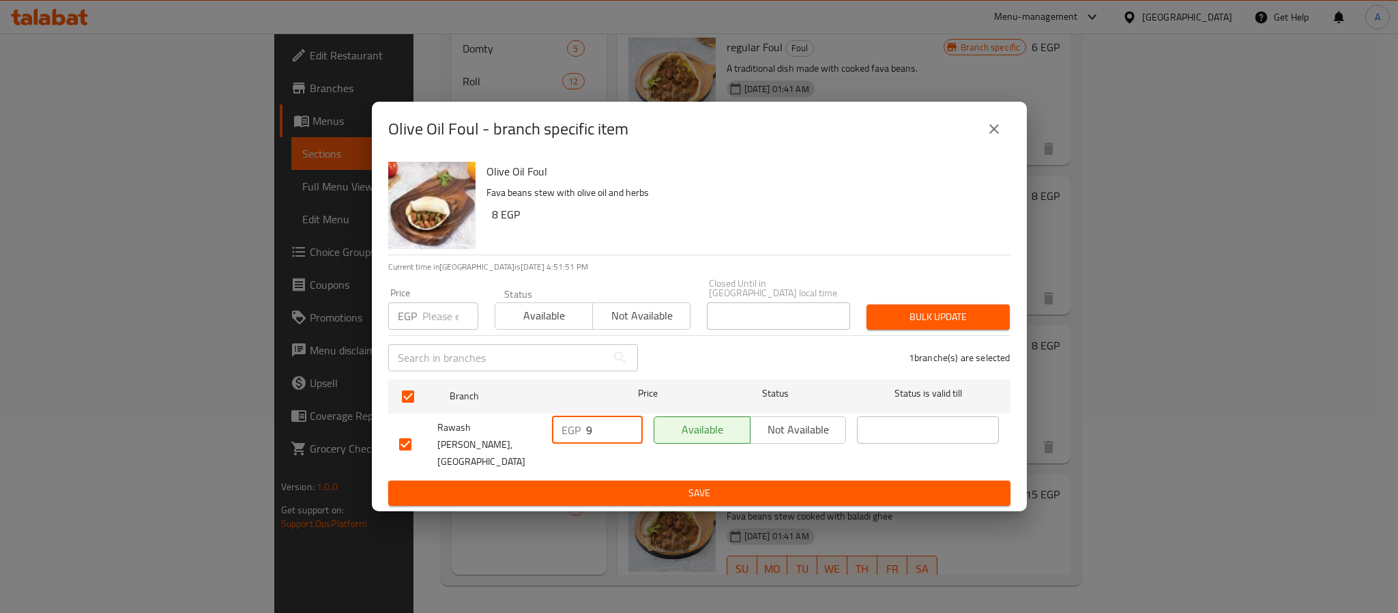
click at [624, 427] on input "9" at bounding box center [614, 429] width 57 height 27
click at [624, 427] on input "10" at bounding box center [614, 429] width 57 height 27
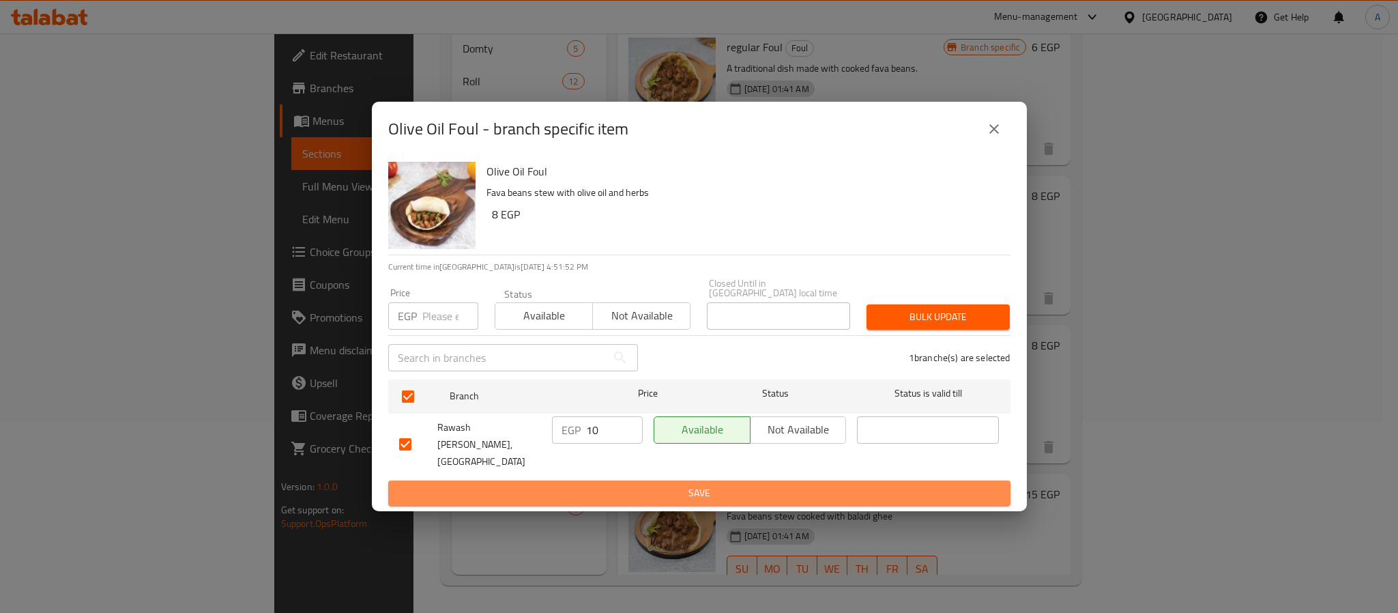
click at [614, 485] on span "Save" at bounding box center [699, 493] width 601 height 17
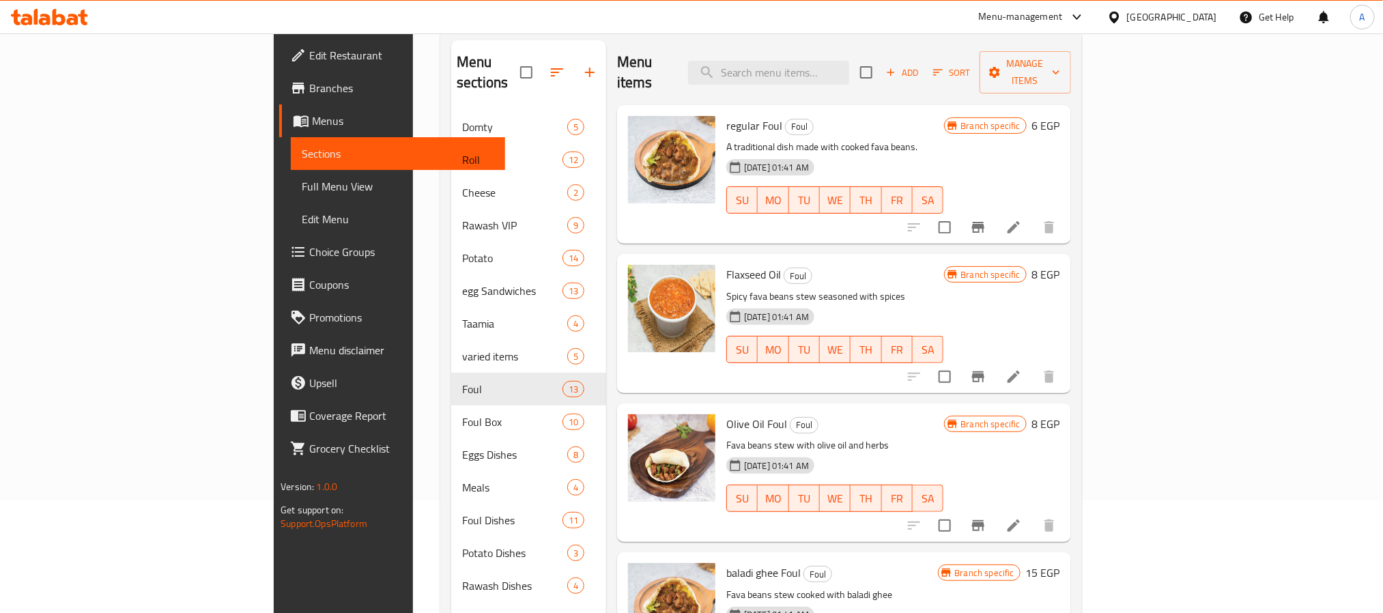
scroll to position [80, 0]
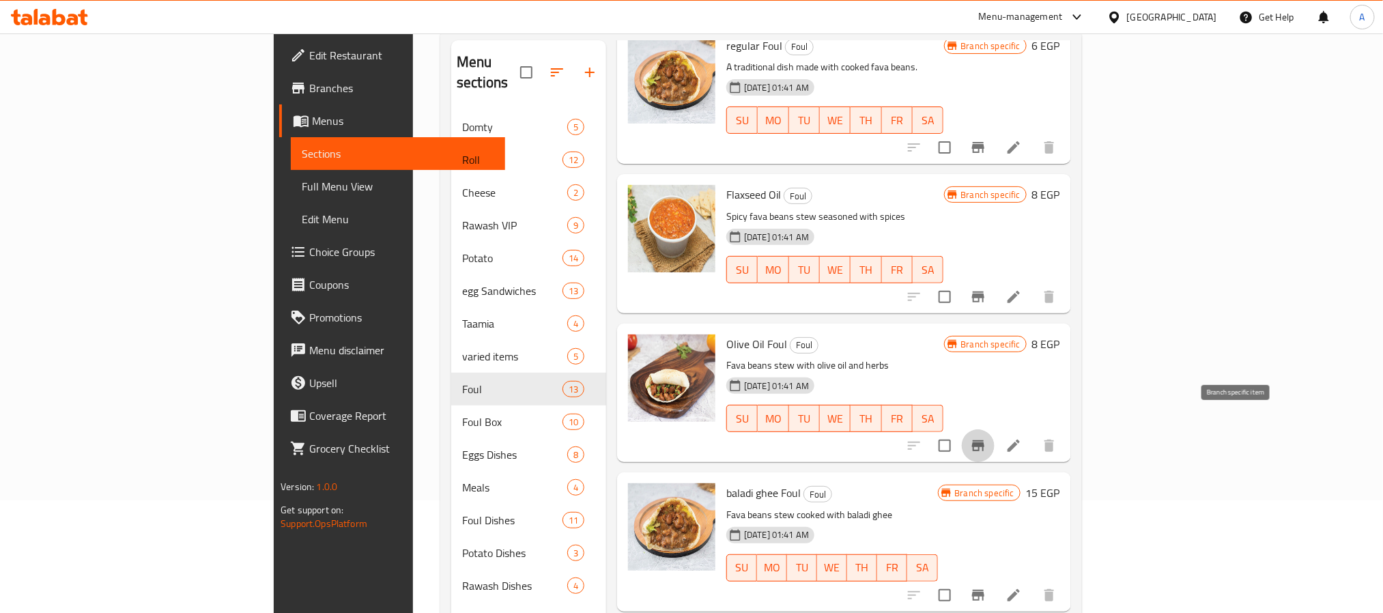
click at [984, 440] on icon "Branch-specific-item" at bounding box center [978, 445] width 12 height 11
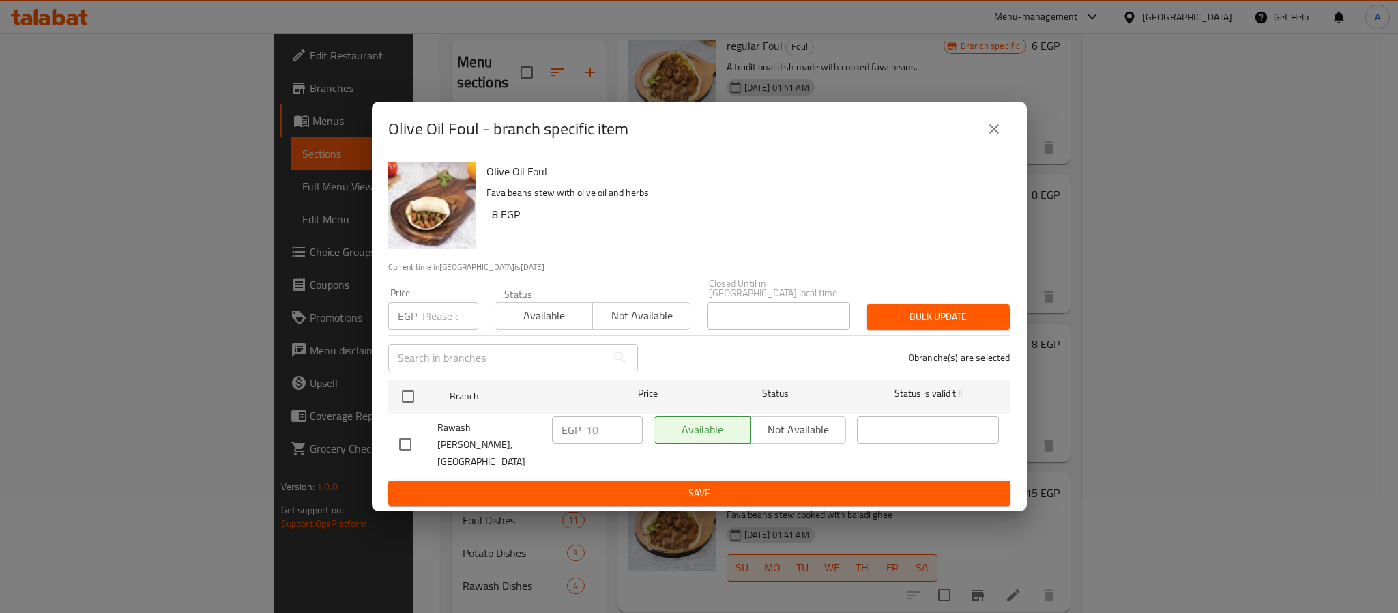
click at [1002, 145] on button "close" at bounding box center [994, 129] width 33 height 33
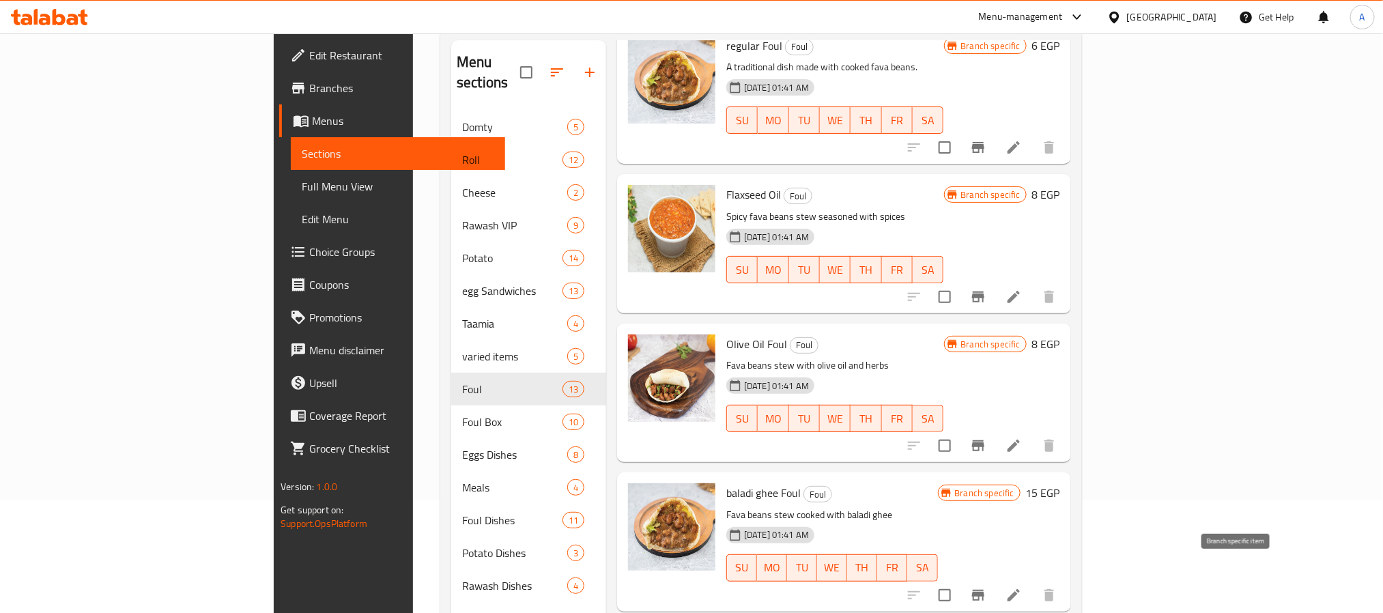
click at [984, 590] on icon "Branch-specific-item" at bounding box center [978, 595] width 12 height 11
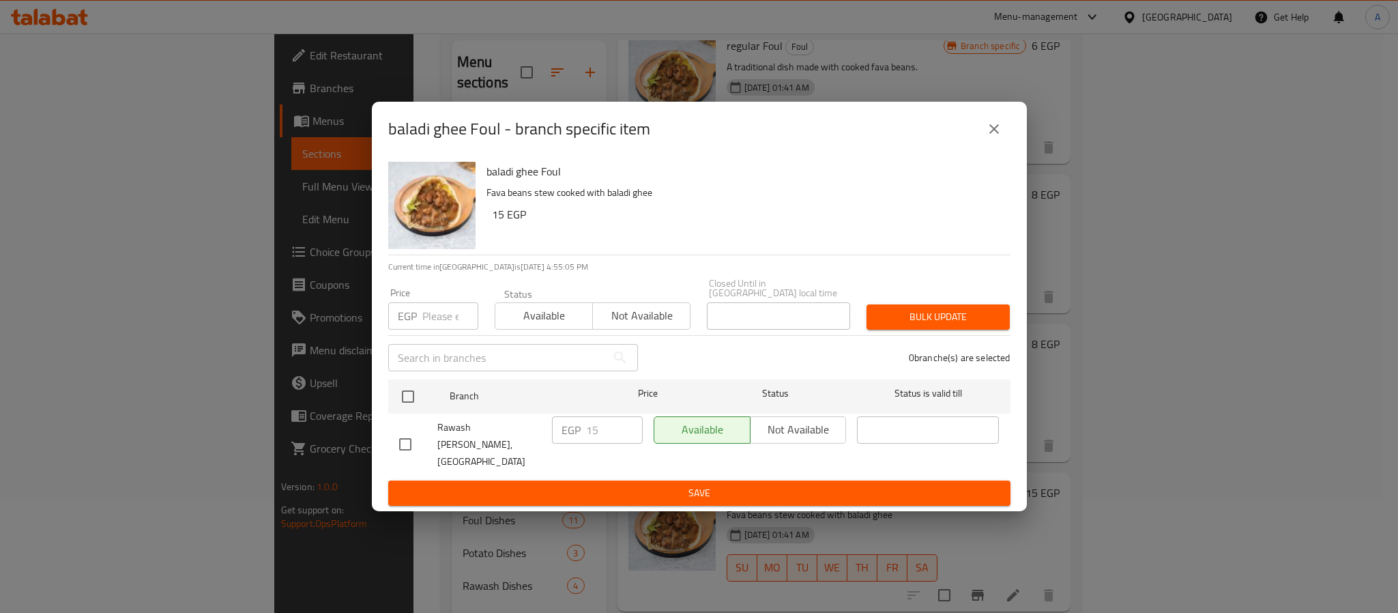
click at [991, 134] on icon "close" at bounding box center [995, 129] width 10 height 10
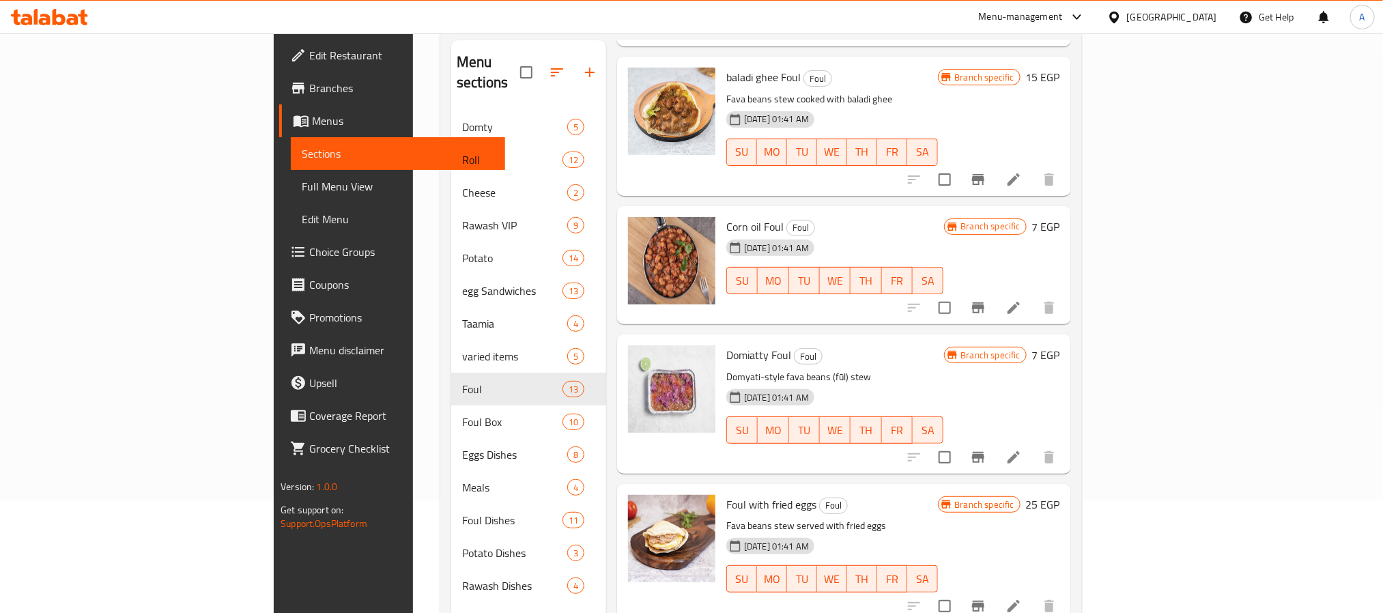
scroll to position [510, 0]
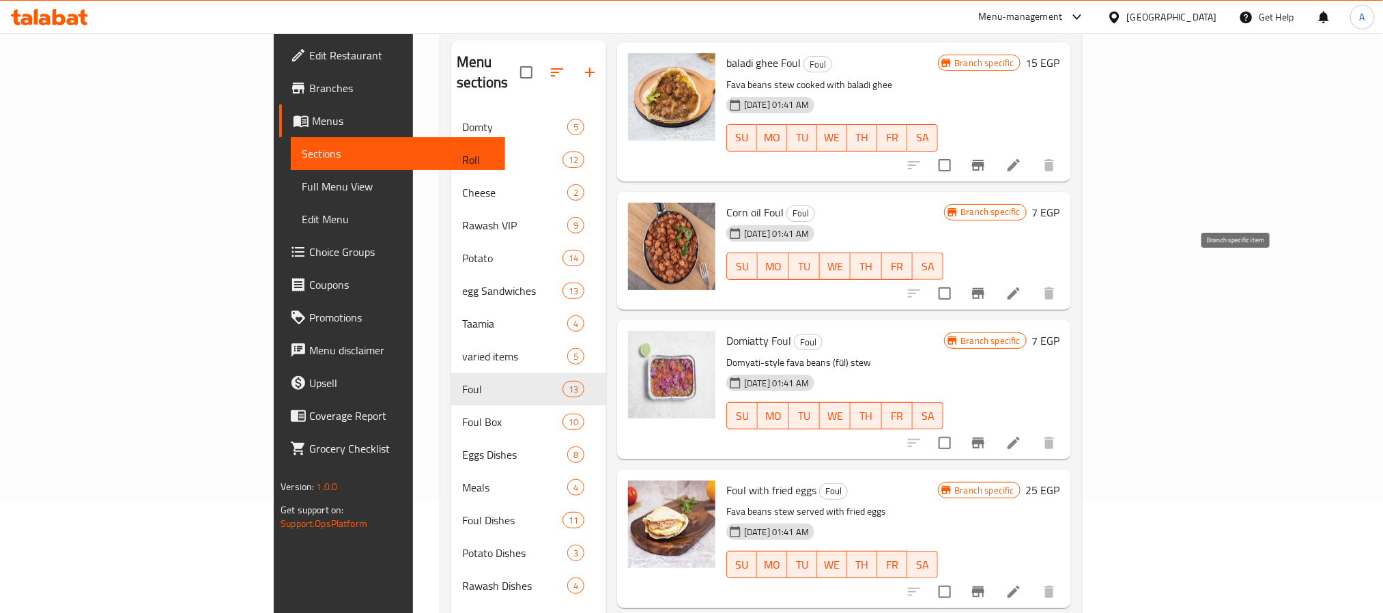
click at [984, 288] on icon "Branch-specific-item" at bounding box center [978, 293] width 12 height 11
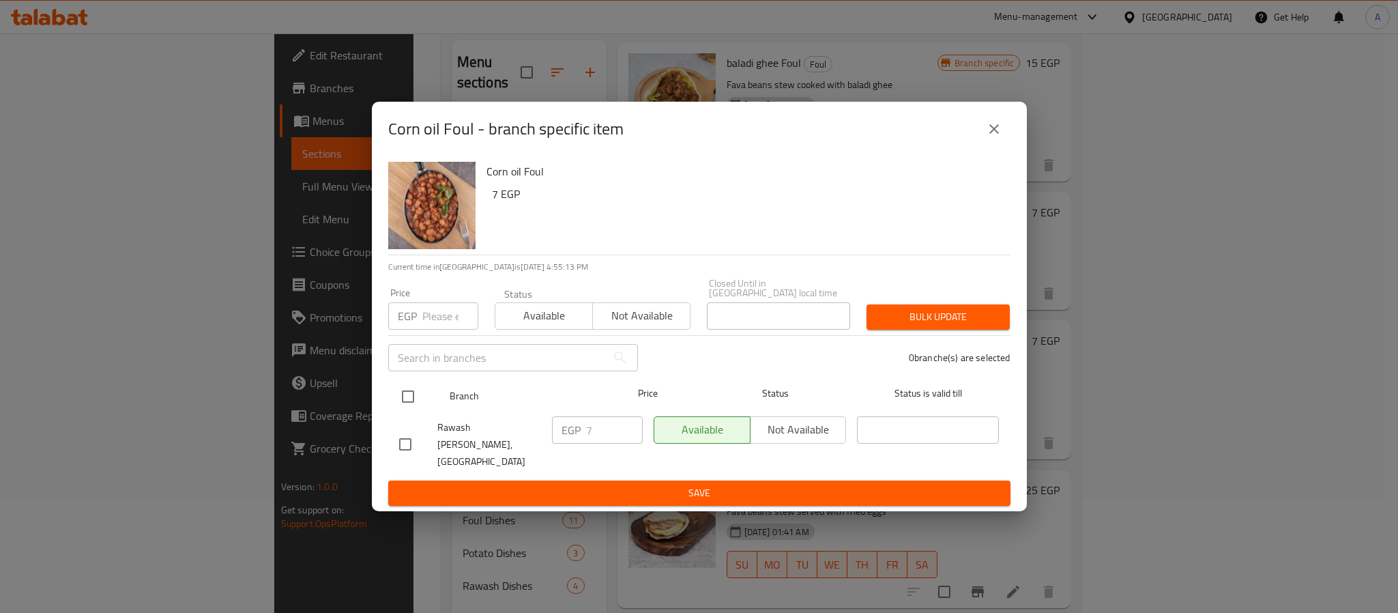
click at [414, 401] on input "checkbox" at bounding box center [408, 396] width 29 height 29
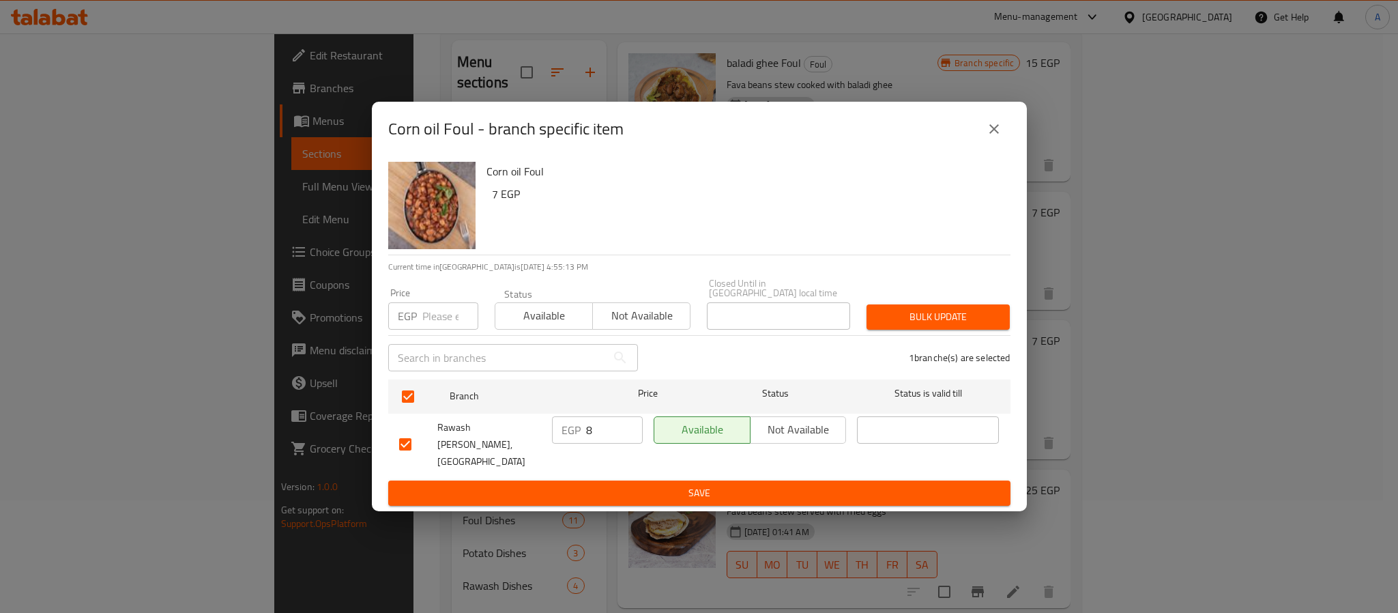
click at [629, 428] on input "8" at bounding box center [614, 429] width 57 height 27
click at [629, 428] on input "9" at bounding box center [614, 429] width 57 height 27
click at [629, 428] on input "10" at bounding box center [614, 429] width 57 height 27
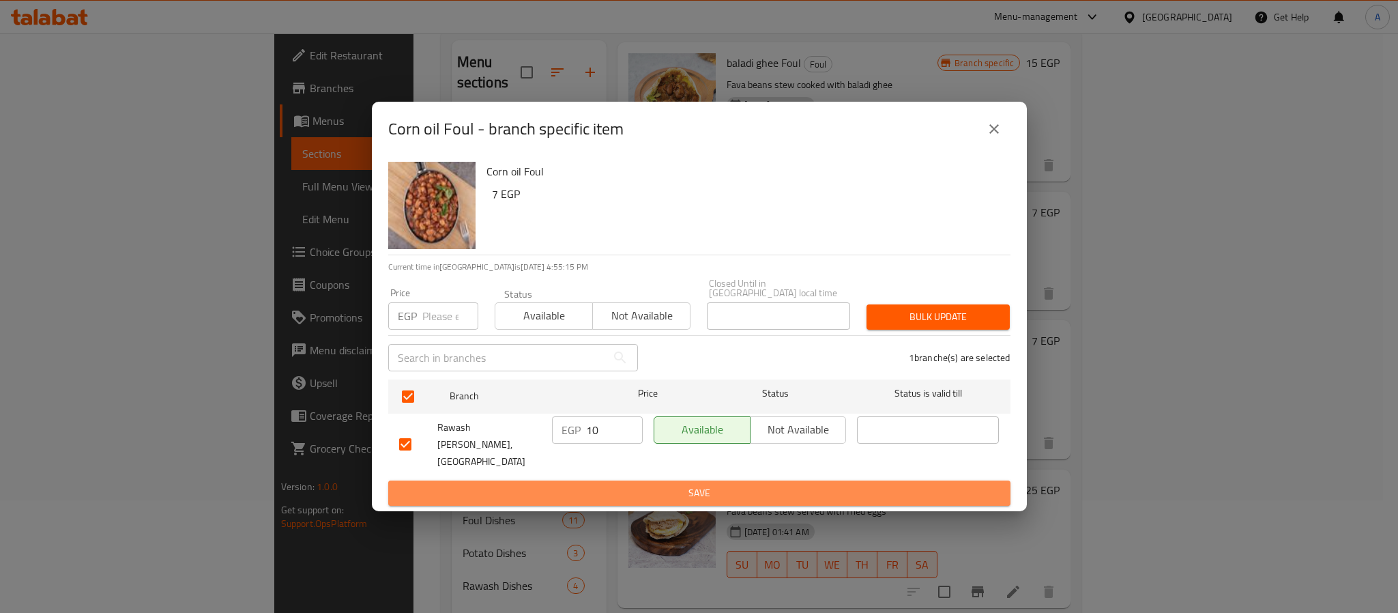
click at [627, 485] on span "Save" at bounding box center [699, 493] width 601 height 17
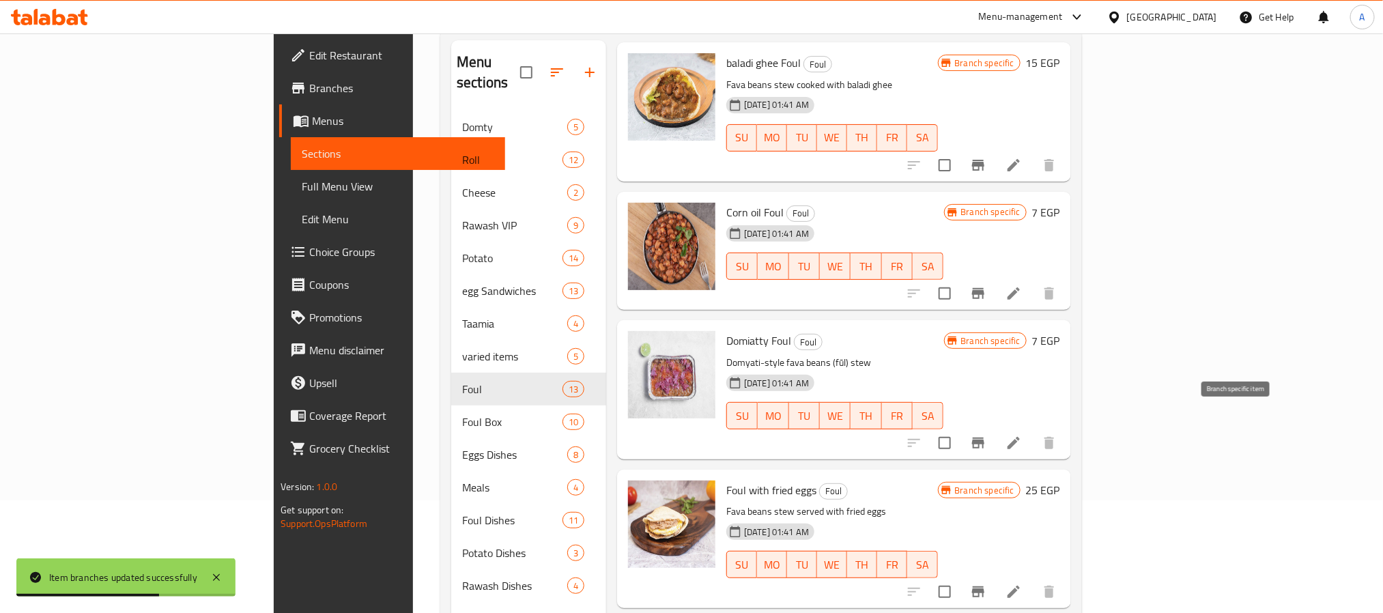
click at [984, 437] on icon "Branch-specific-item" at bounding box center [978, 442] width 12 height 11
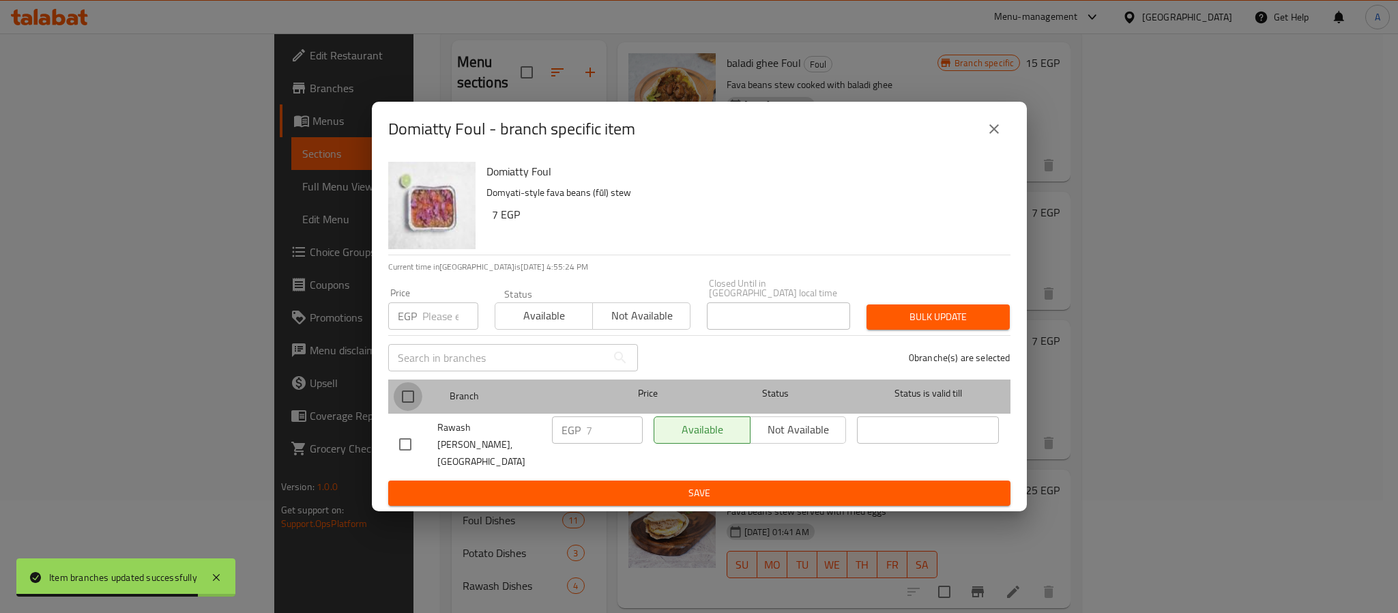
click at [408, 401] on input "checkbox" at bounding box center [408, 396] width 29 height 29
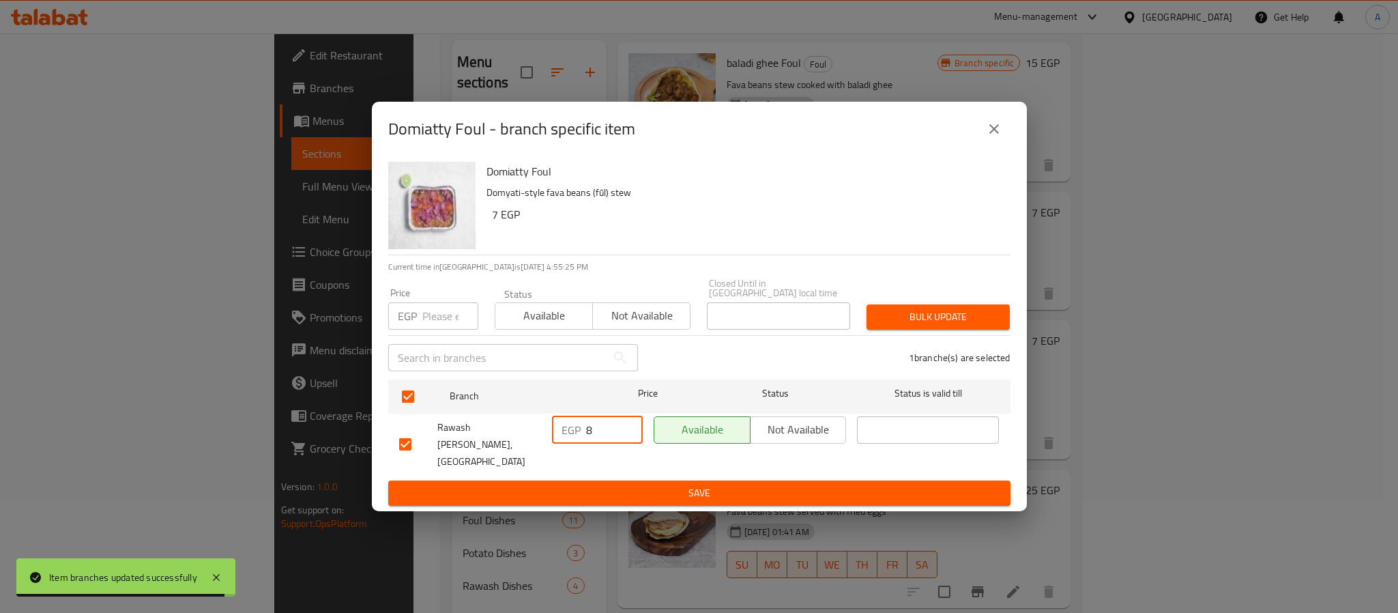
click at [627, 427] on input "8" at bounding box center [614, 429] width 57 height 27
click at [627, 427] on input "9" at bounding box center [614, 429] width 57 height 27
click at [627, 427] on input "10" at bounding box center [614, 429] width 57 height 27
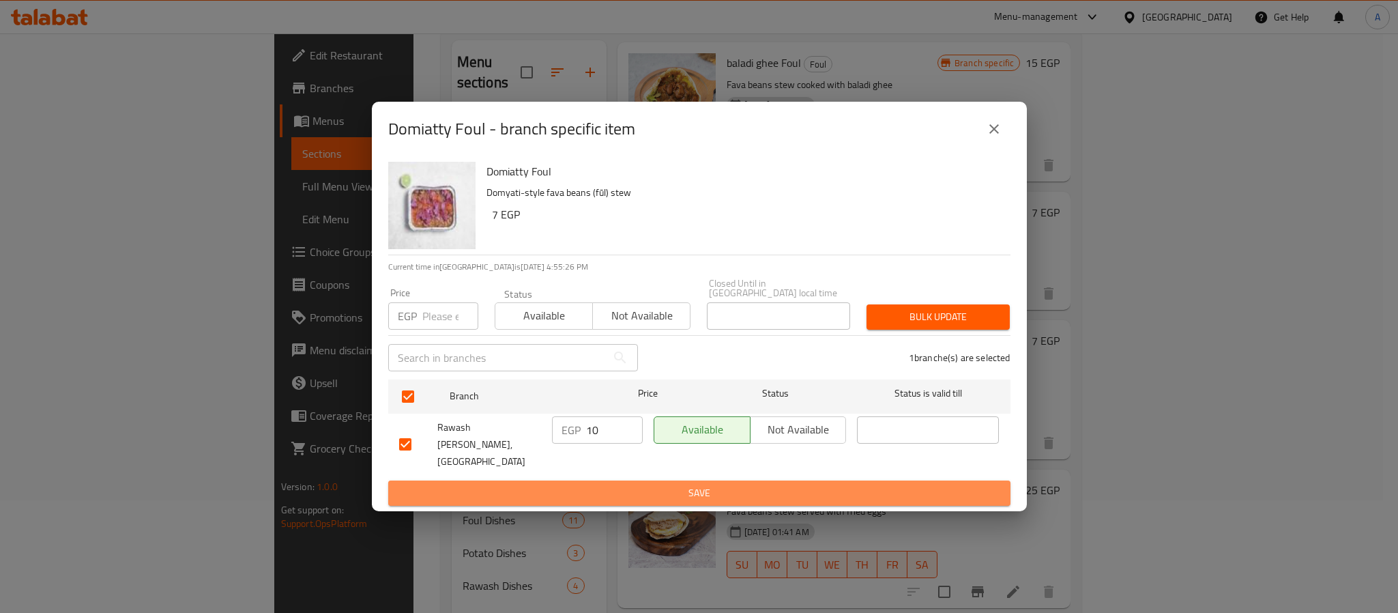
click at [617, 485] on span "Save" at bounding box center [699, 493] width 601 height 17
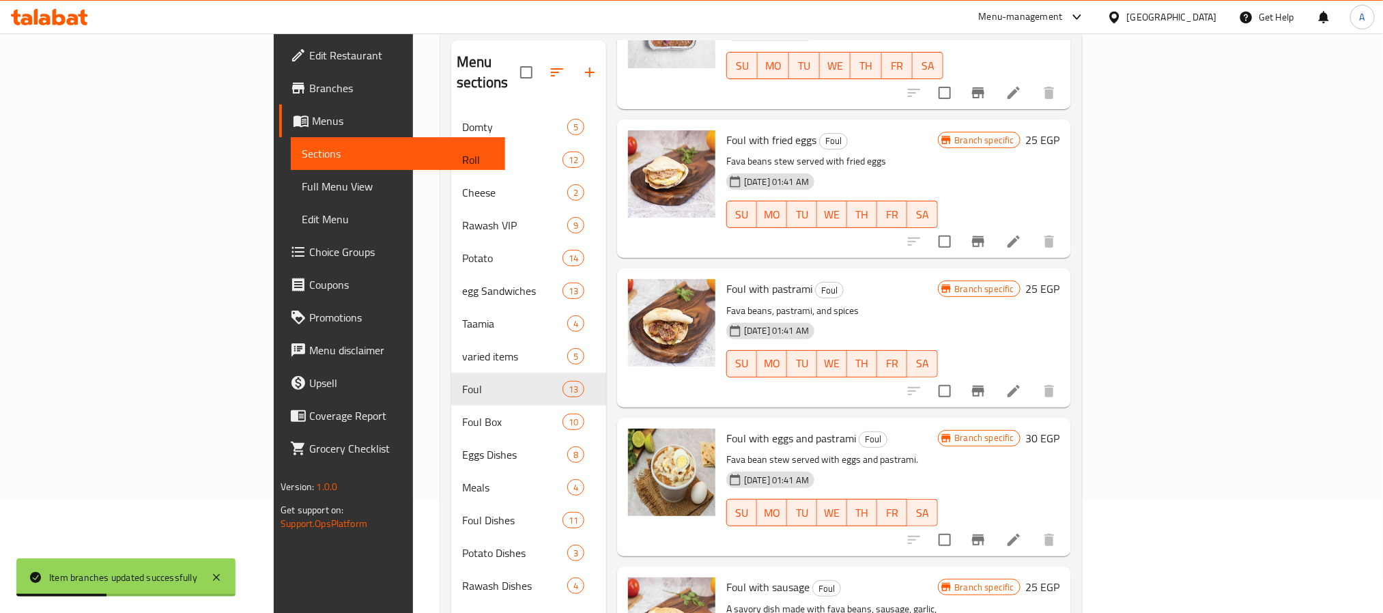
scroll to position [863, 0]
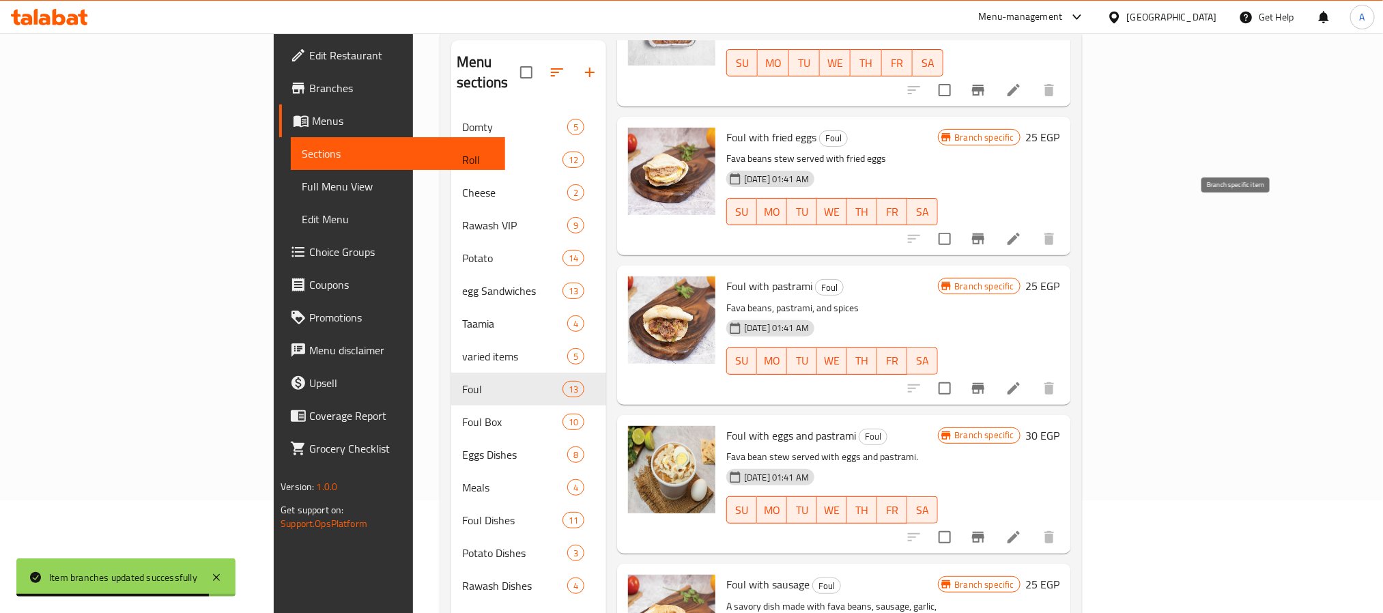
click at [986, 231] on icon "Branch-specific-item" at bounding box center [978, 239] width 16 height 16
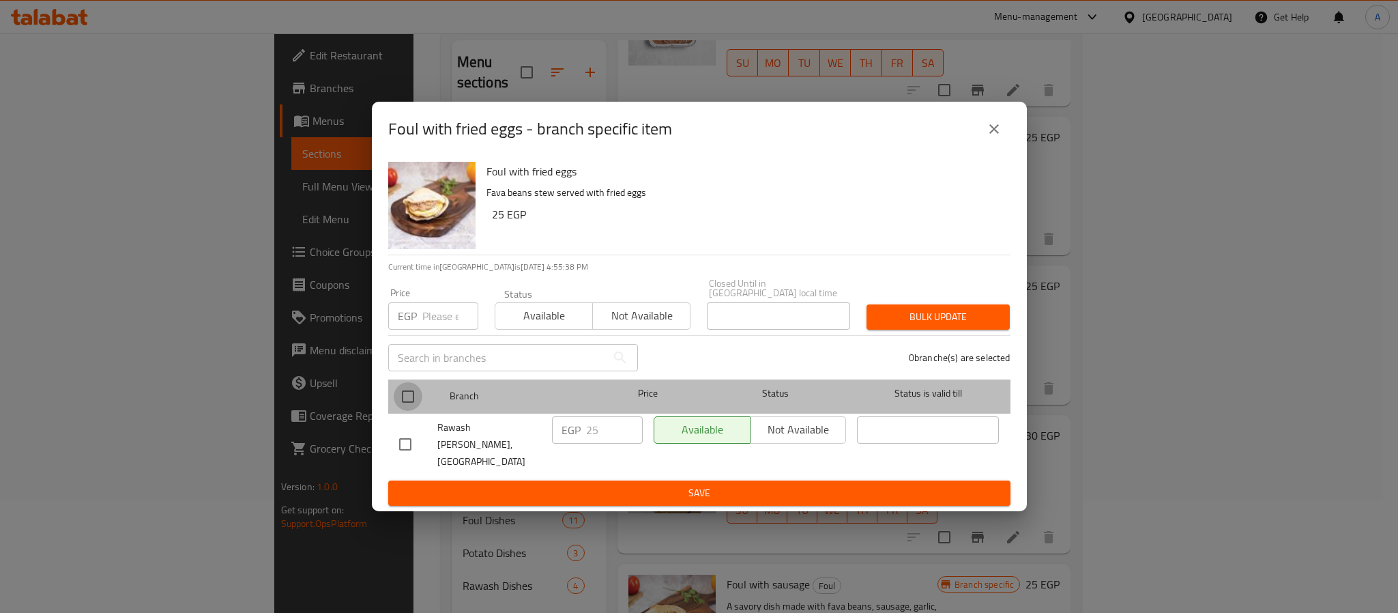
click at [412, 397] on input "checkbox" at bounding box center [408, 396] width 29 height 29
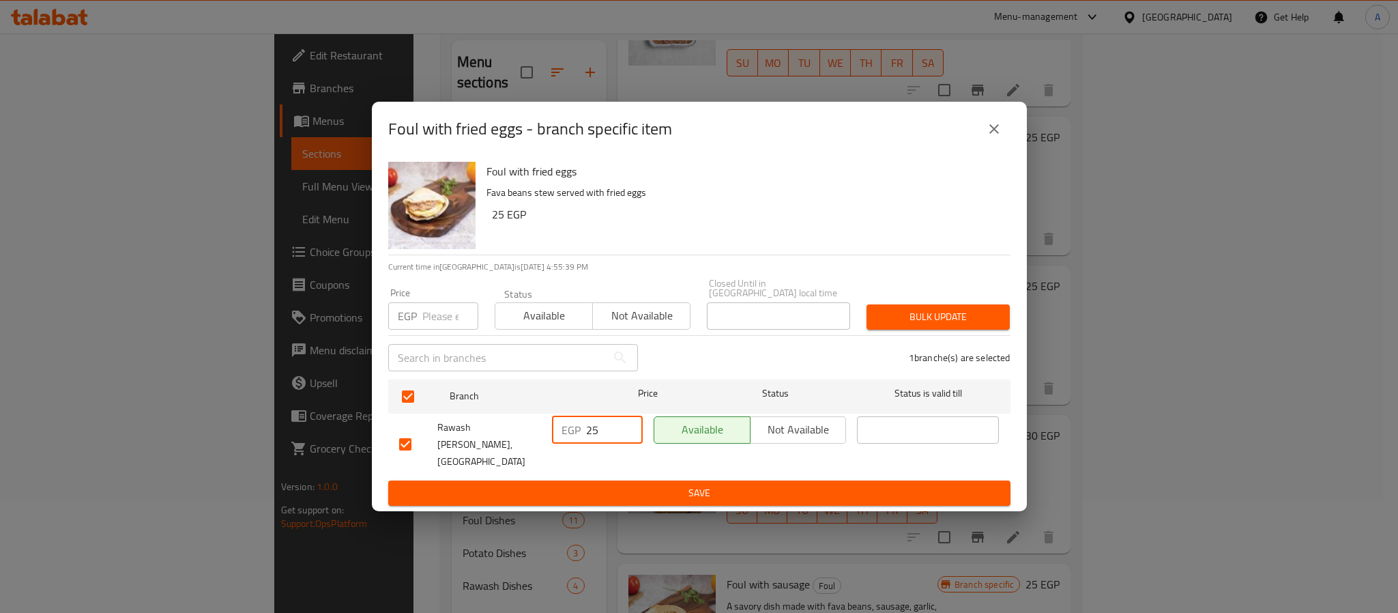
drag, startPoint x: 605, startPoint y: 433, endPoint x: 554, endPoint y: 433, distance: 51.2
click at [554, 433] on div "EGP 25 ​" at bounding box center [597, 429] width 91 height 27
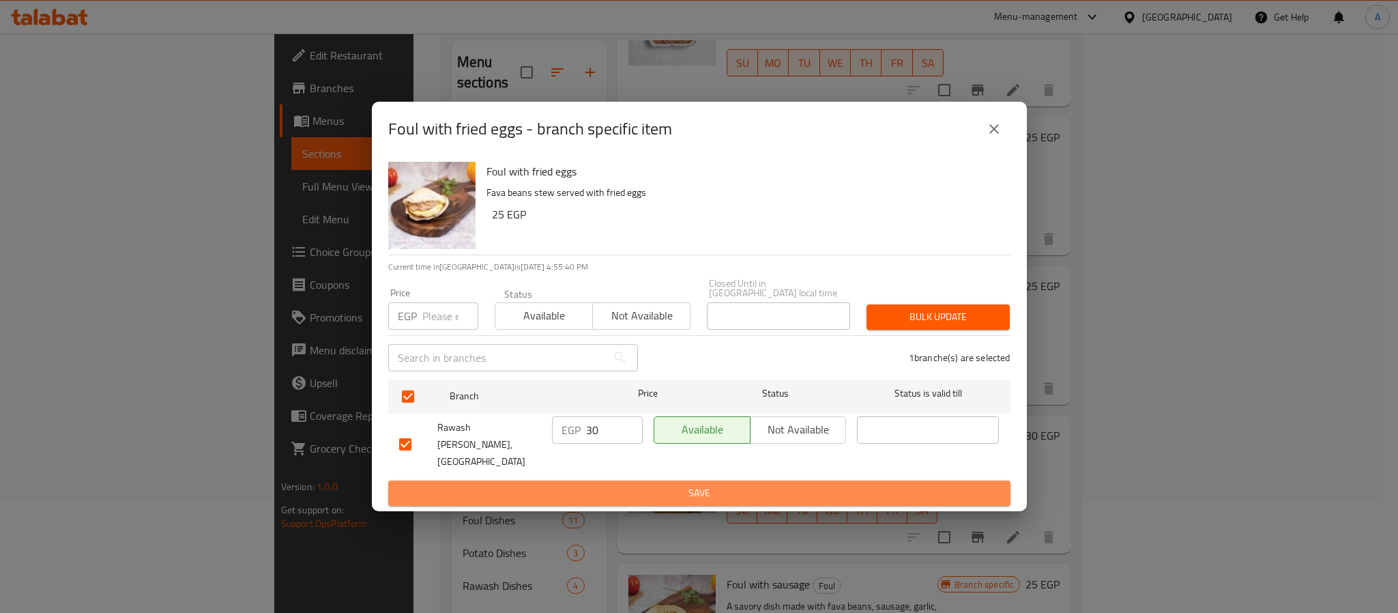
click at [579, 485] on span "Save" at bounding box center [699, 493] width 601 height 17
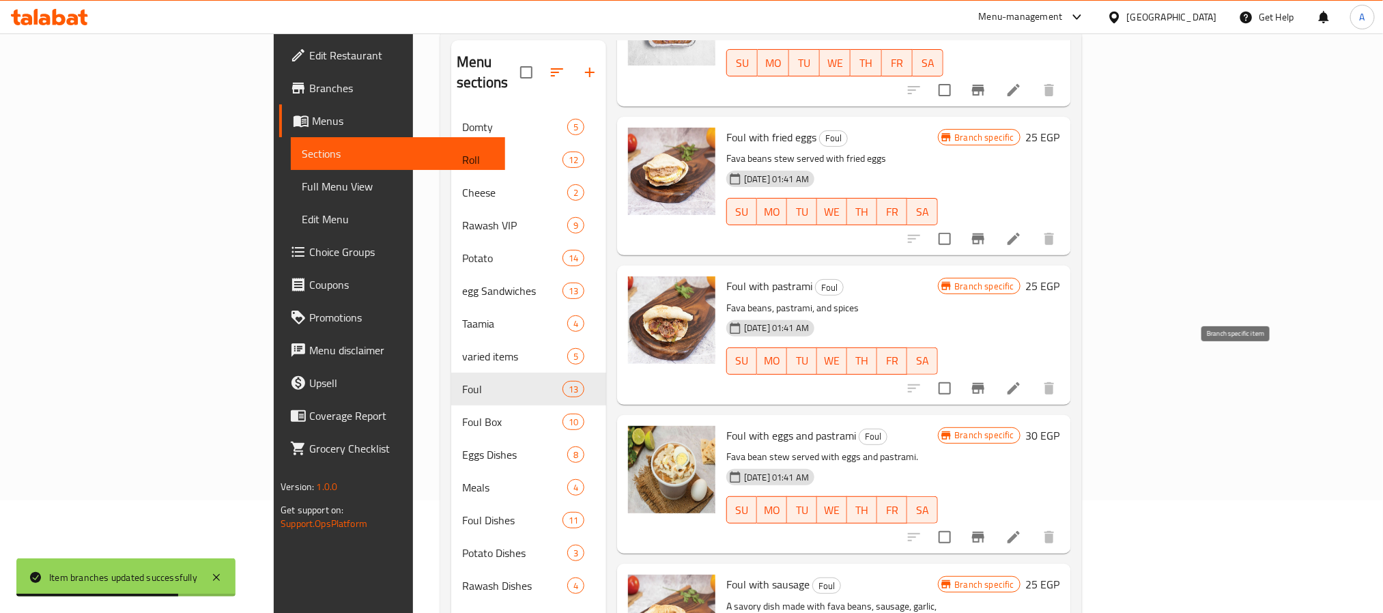
click at [986, 380] on icon "Branch-specific-item" at bounding box center [978, 388] width 16 height 16
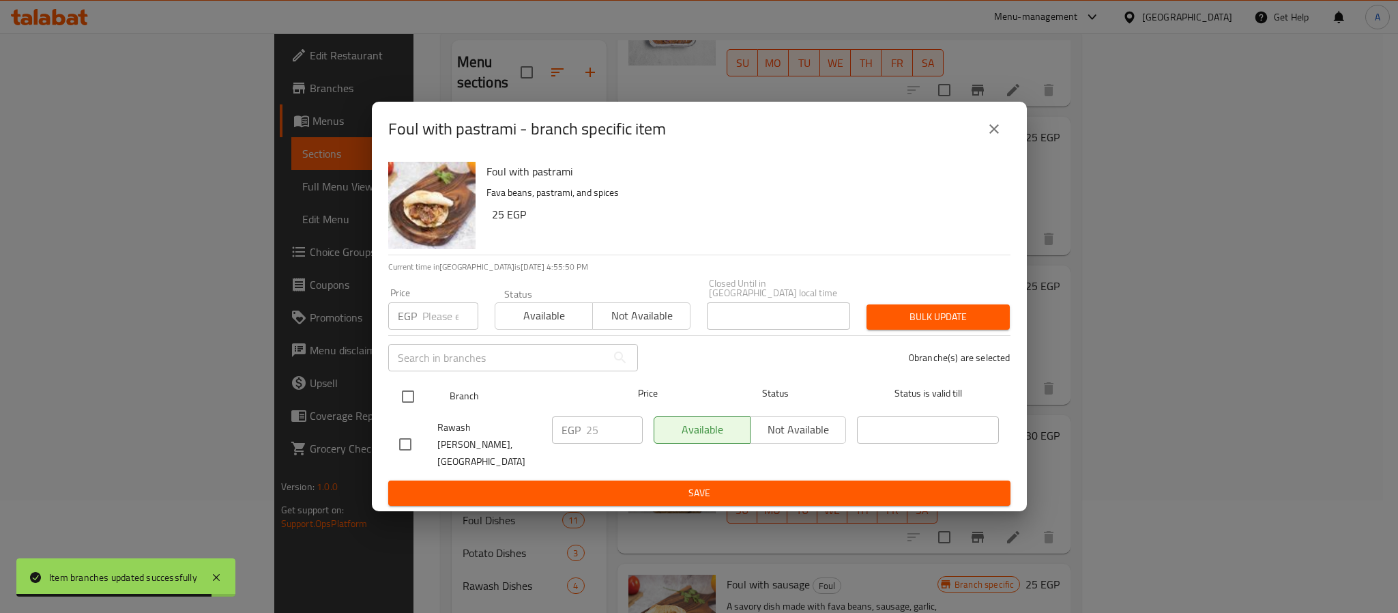
click at [410, 399] on input "checkbox" at bounding box center [408, 396] width 29 height 29
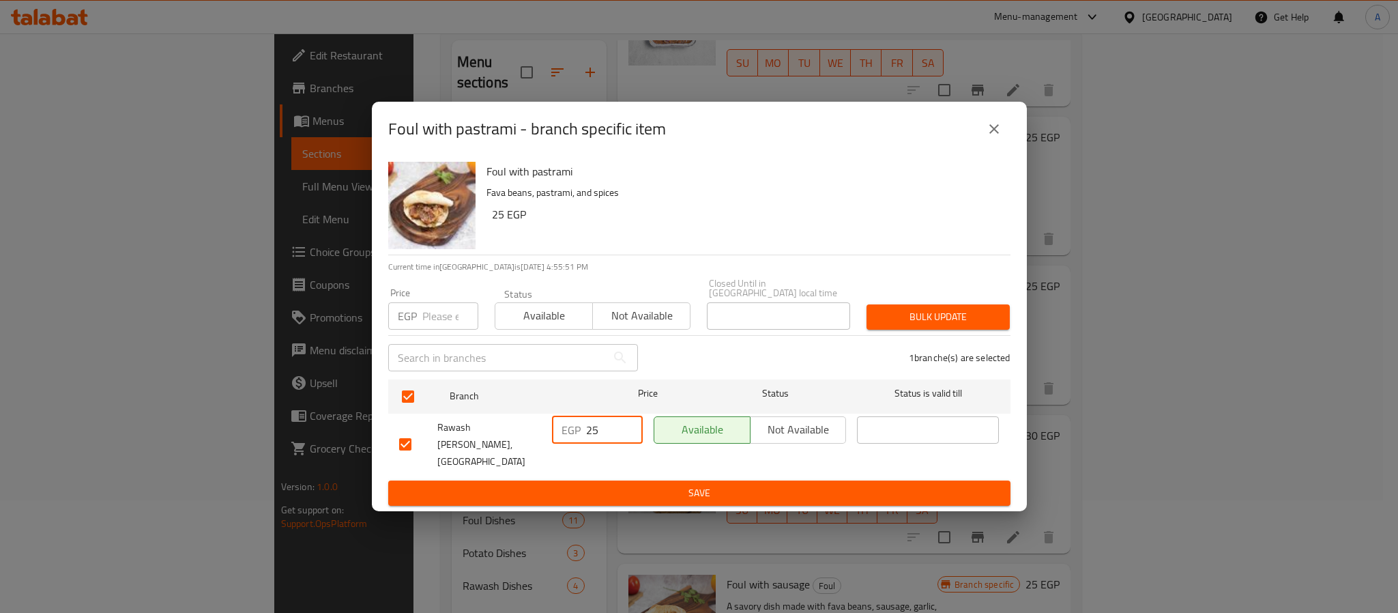
drag, startPoint x: 592, startPoint y: 430, endPoint x: 574, endPoint y: 431, distance: 18.4
click at [574, 431] on div "EGP 25 ​" at bounding box center [597, 429] width 91 height 27
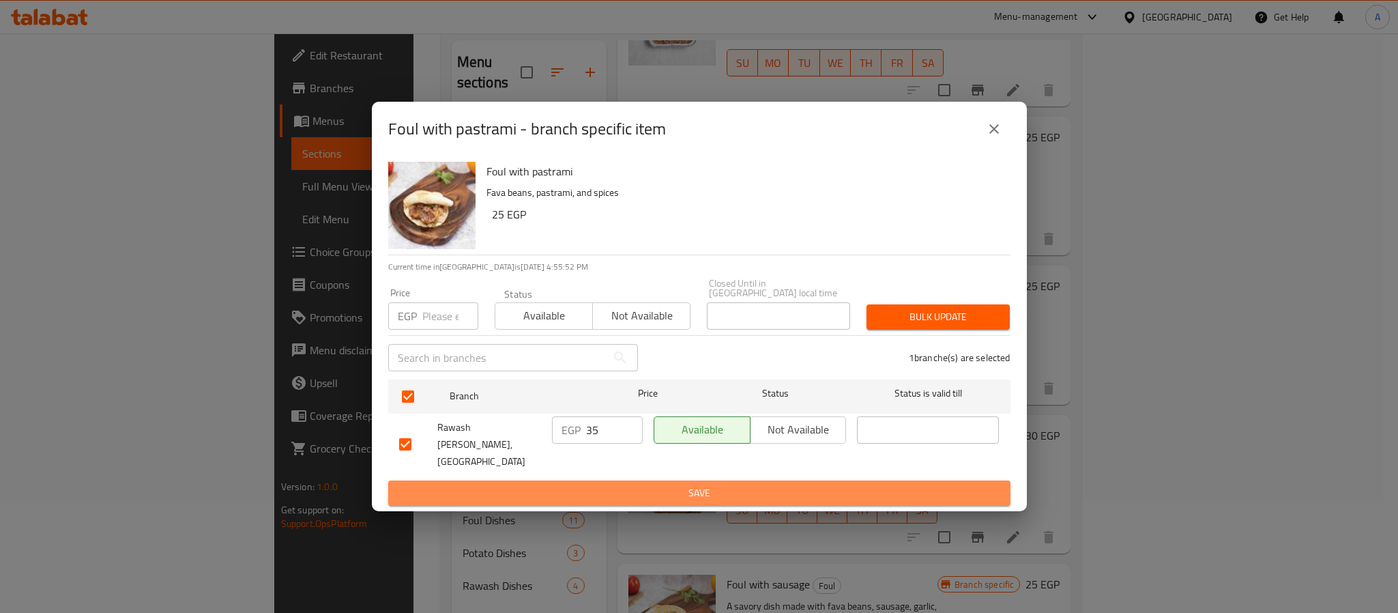
click at [601, 485] on span "Save" at bounding box center [699, 493] width 601 height 17
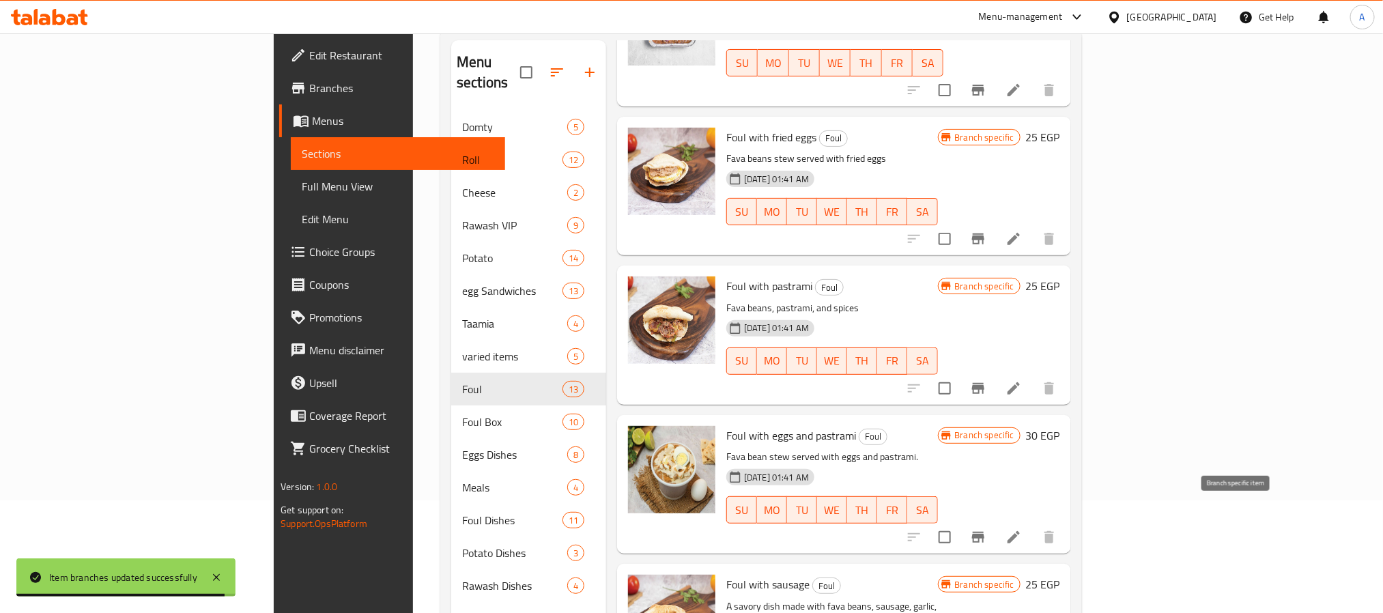
click at [984, 532] on icon "Branch-specific-item" at bounding box center [978, 537] width 12 height 11
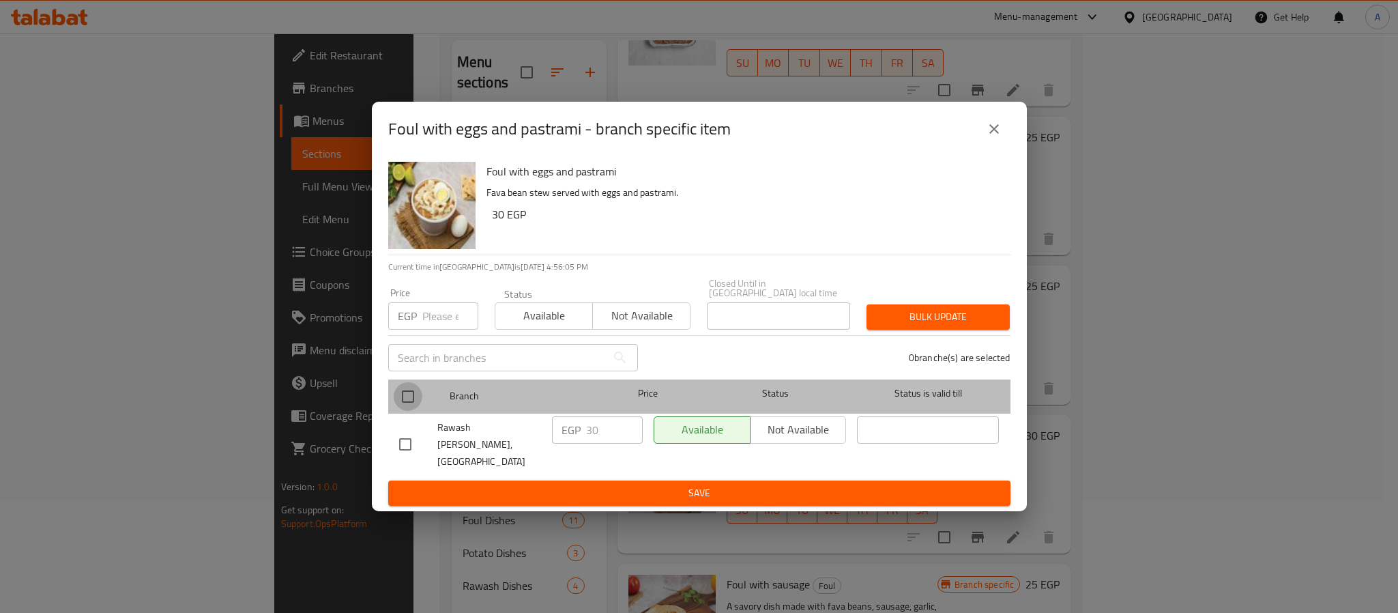
click at [406, 403] on input "checkbox" at bounding box center [408, 396] width 29 height 29
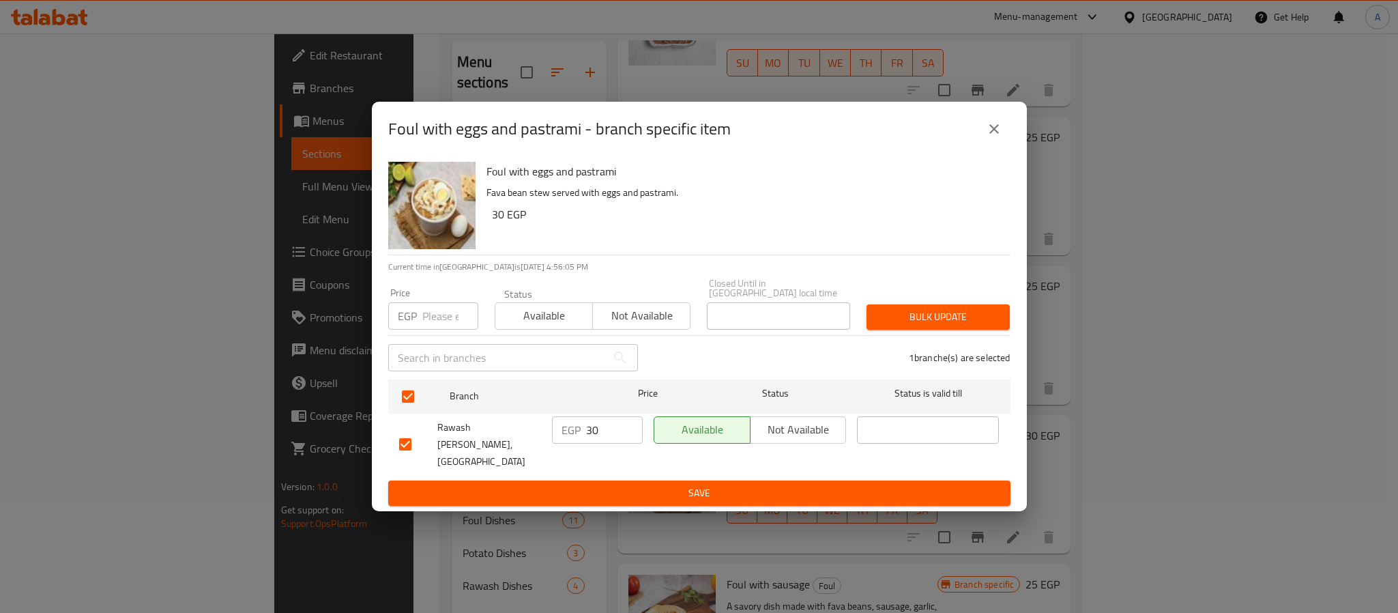
click at [603, 425] on input "30" at bounding box center [614, 429] width 57 height 27
click at [624, 485] on span "Save" at bounding box center [699, 493] width 601 height 17
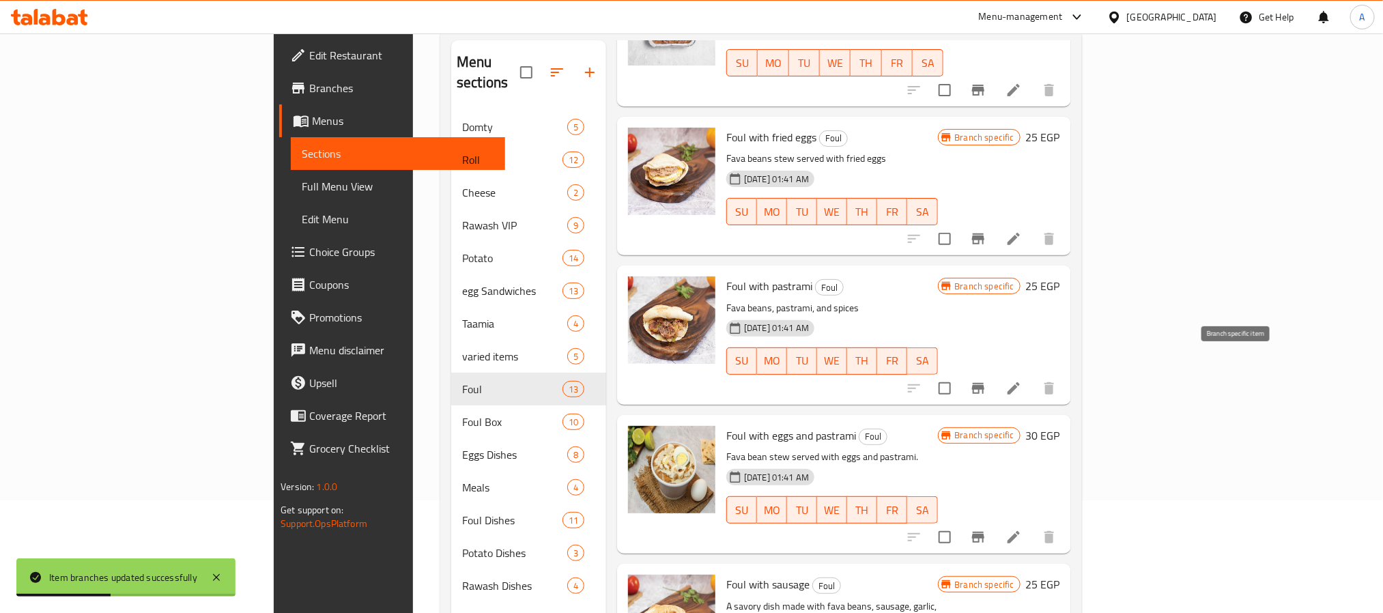
click at [984, 383] on icon "Branch-specific-item" at bounding box center [978, 388] width 12 height 11
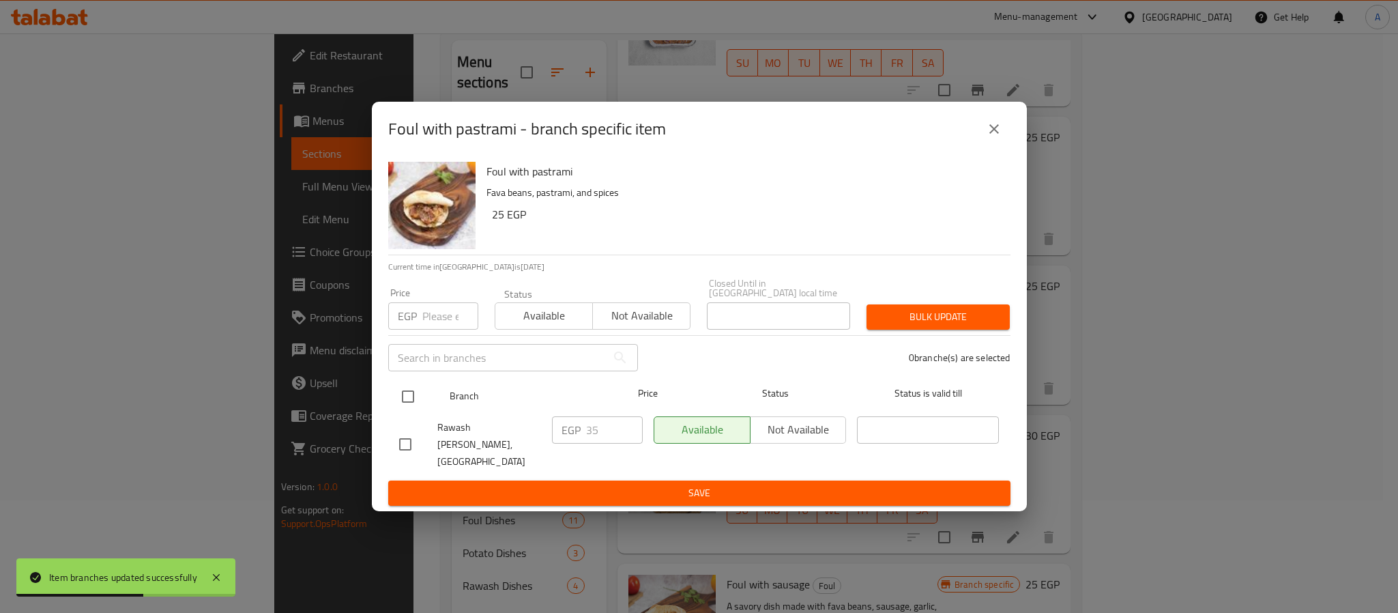
click at [406, 398] on input "checkbox" at bounding box center [408, 396] width 29 height 29
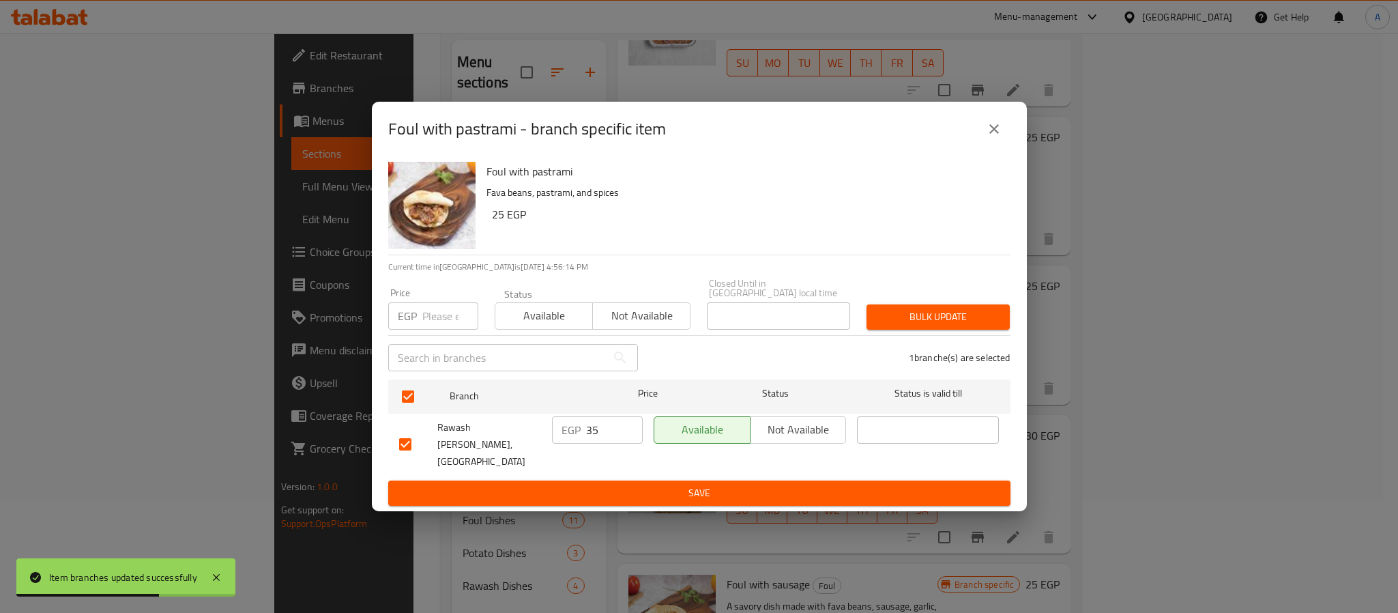
click at [605, 422] on input "35" at bounding box center [614, 429] width 57 height 27
click at [607, 485] on span "Save" at bounding box center [699, 493] width 601 height 17
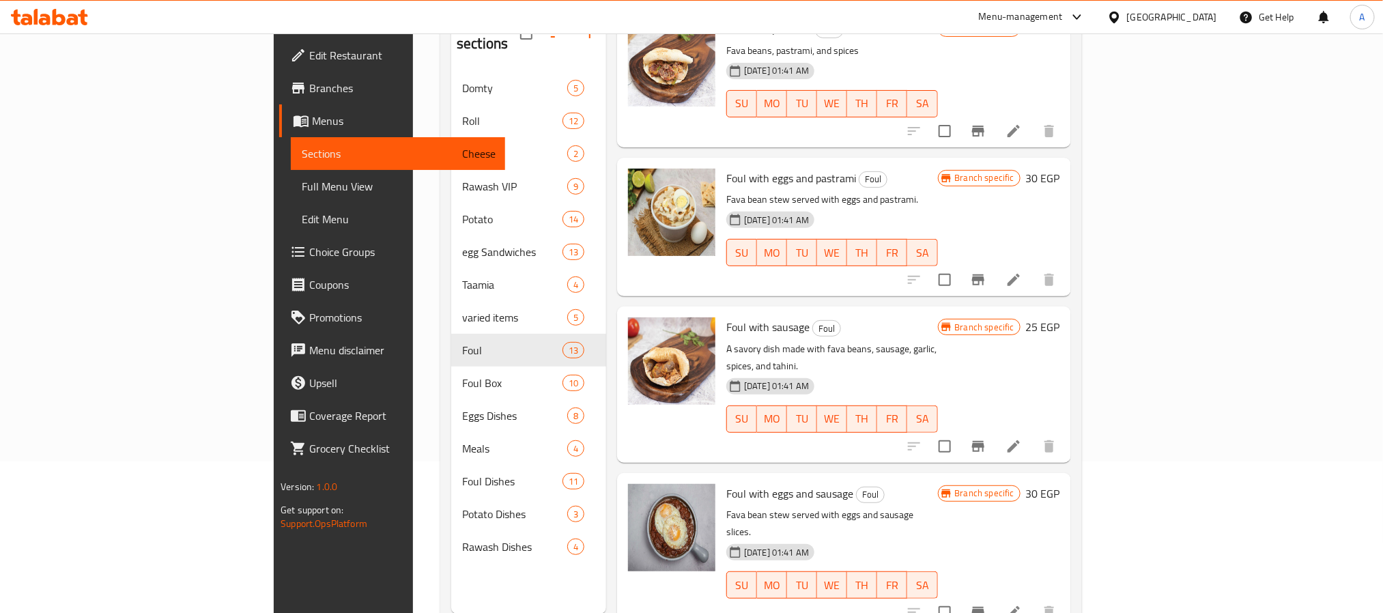
scroll to position [1123, 0]
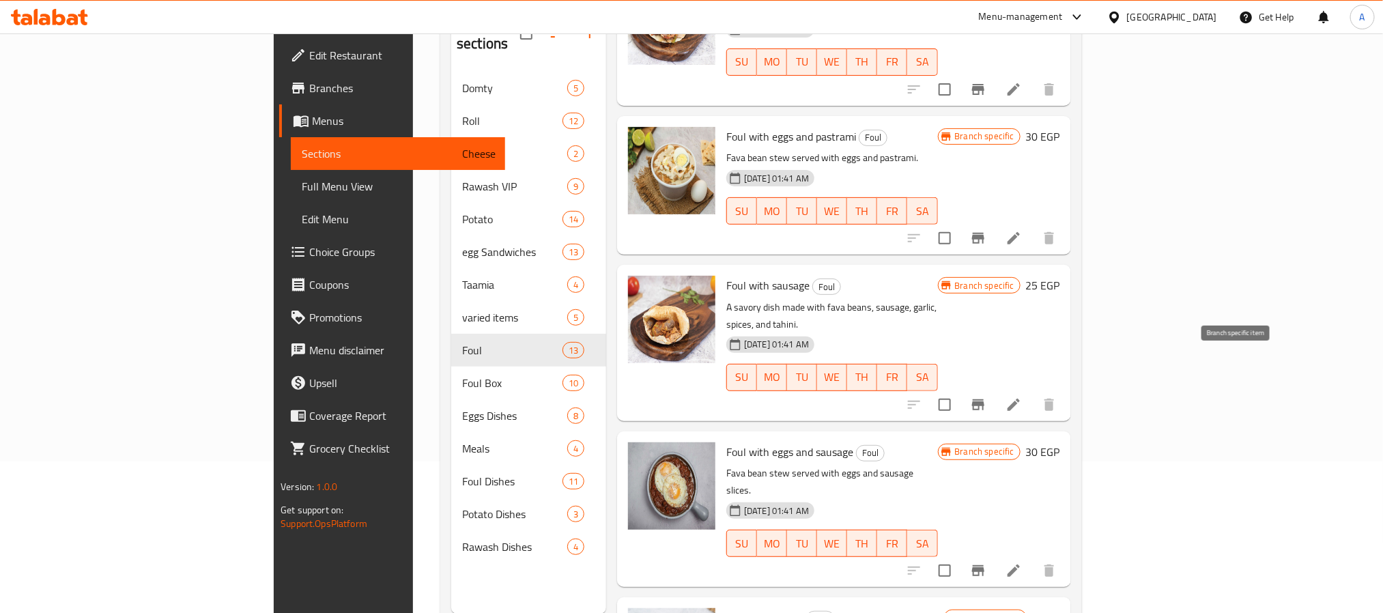
click at [984, 399] on icon "Branch-specific-item" at bounding box center [978, 404] width 12 height 11
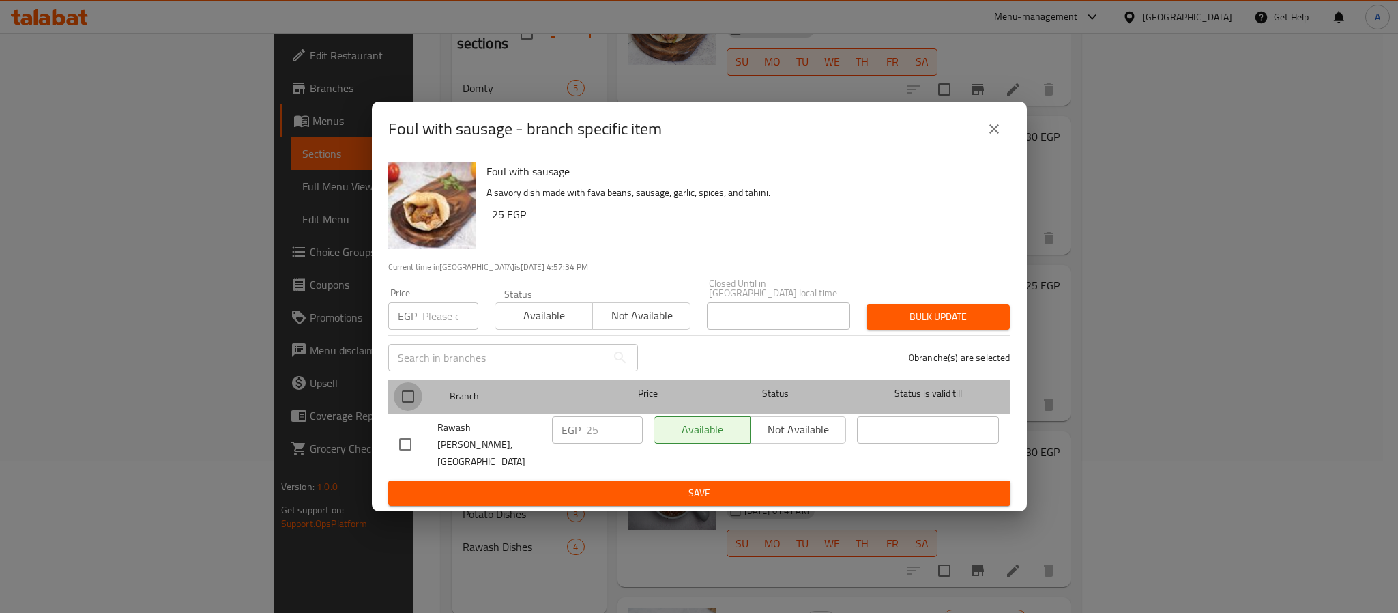
drag, startPoint x: 406, startPoint y: 397, endPoint x: 488, endPoint y: 407, distance: 82.5
click at [408, 397] on input "checkbox" at bounding box center [408, 396] width 29 height 29
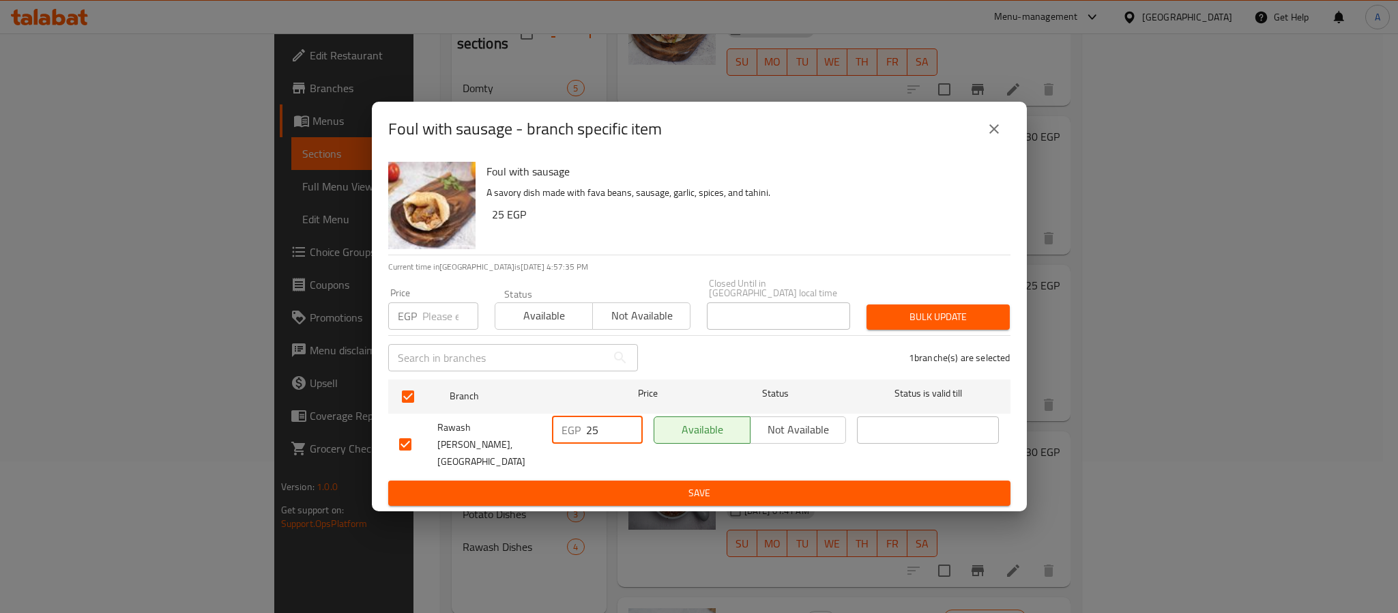
drag, startPoint x: 606, startPoint y: 427, endPoint x: 557, endPoint y: 427, distance: 49.1
click at [557, 427] on div "EGP 25 ​" at bounding box center [597, 429] width 91 height 27
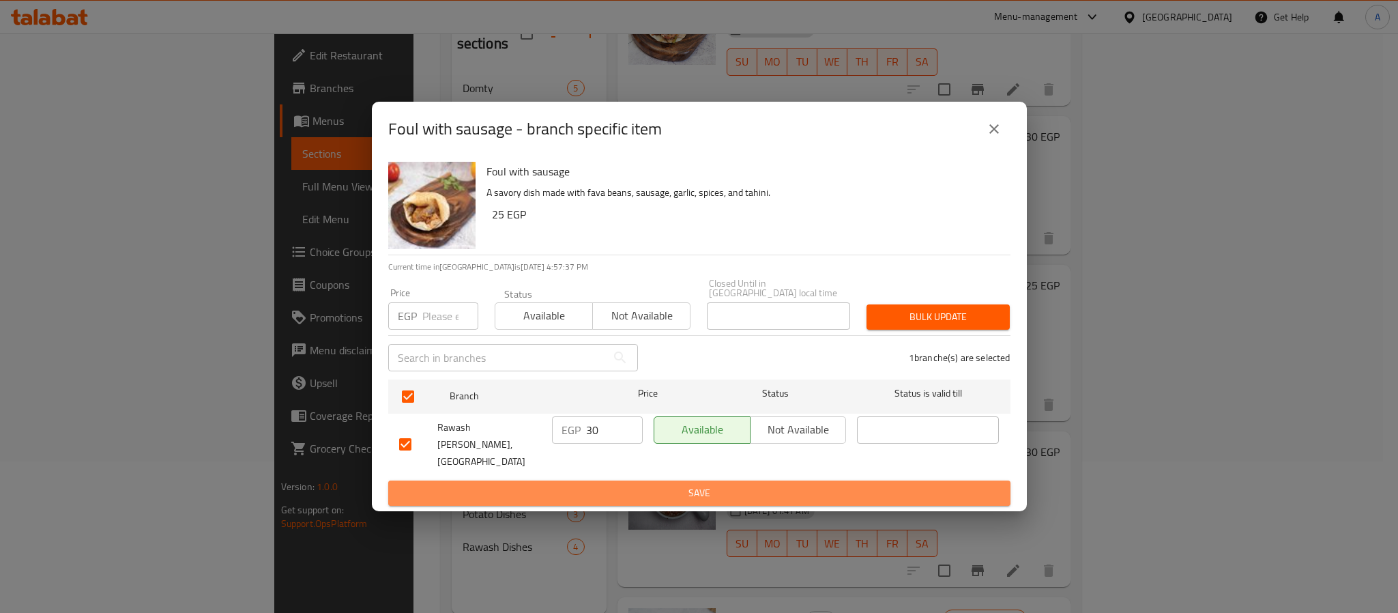
click at [617, 485] on span "Save" at bounding box center [699, 493] width 601 height 17
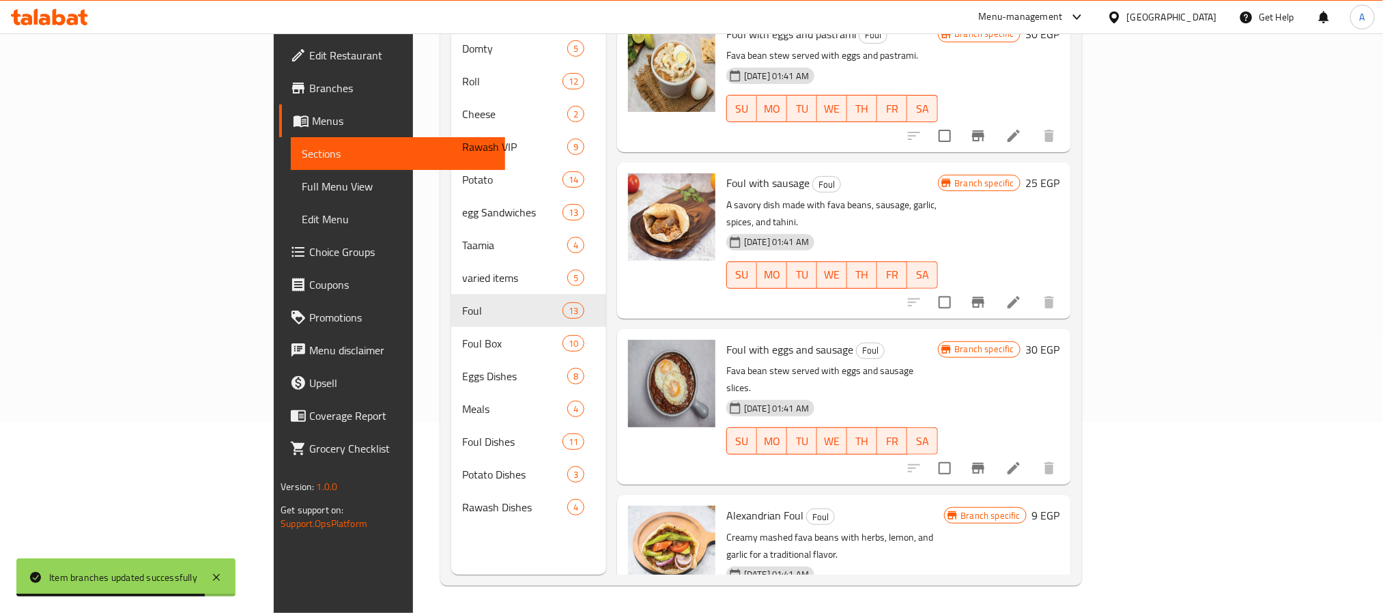
scroll to position [1296, 0]
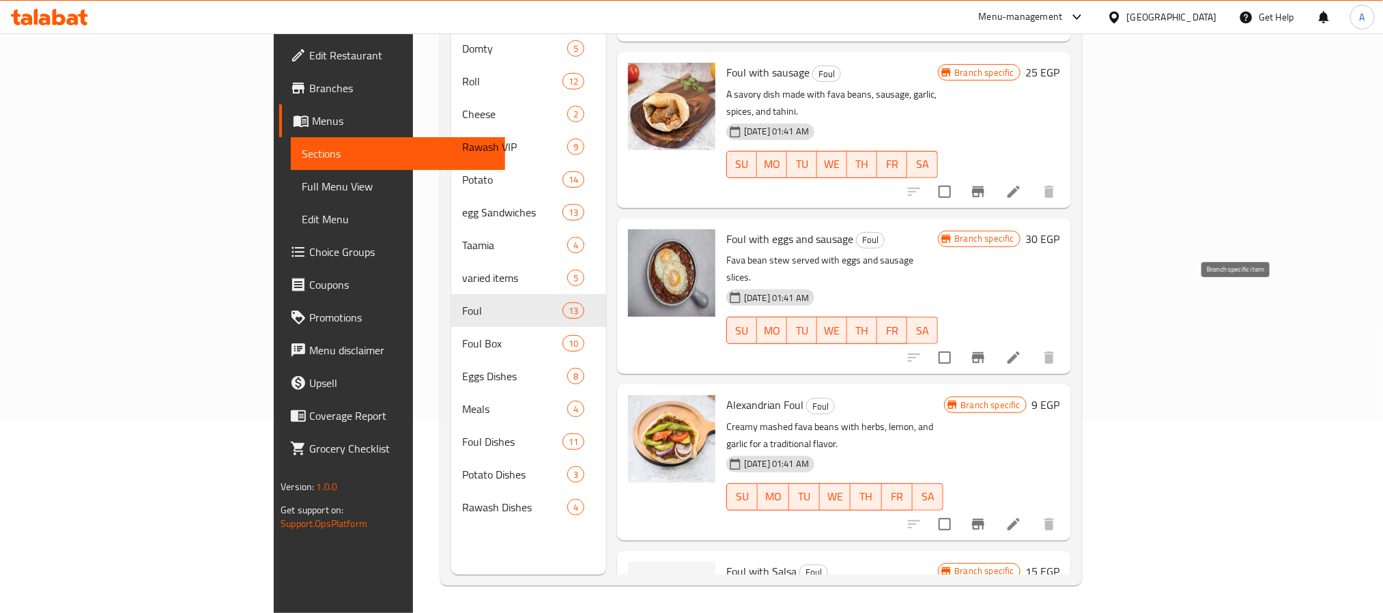
click at [994, 341] on button "Branch-specific-item" at bounding box center [978, 357] width 33 height 33
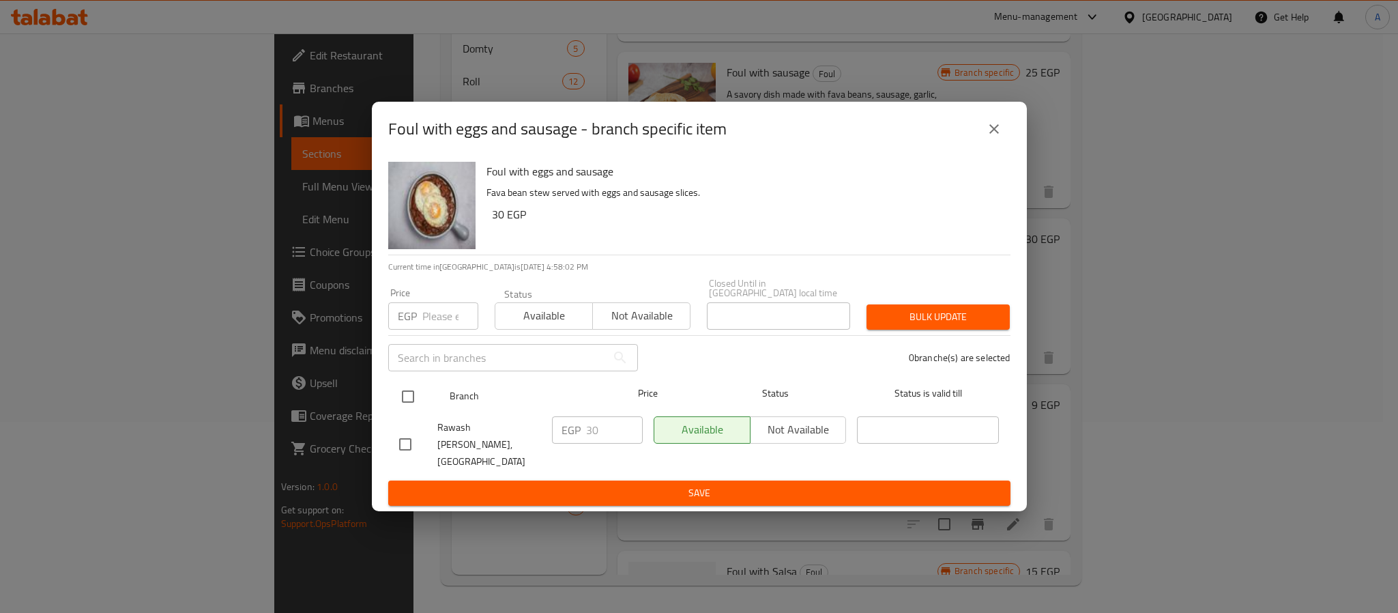
click at [412, 394] on input "checkbox" at bounding box center [408, 396] width 29 height 29
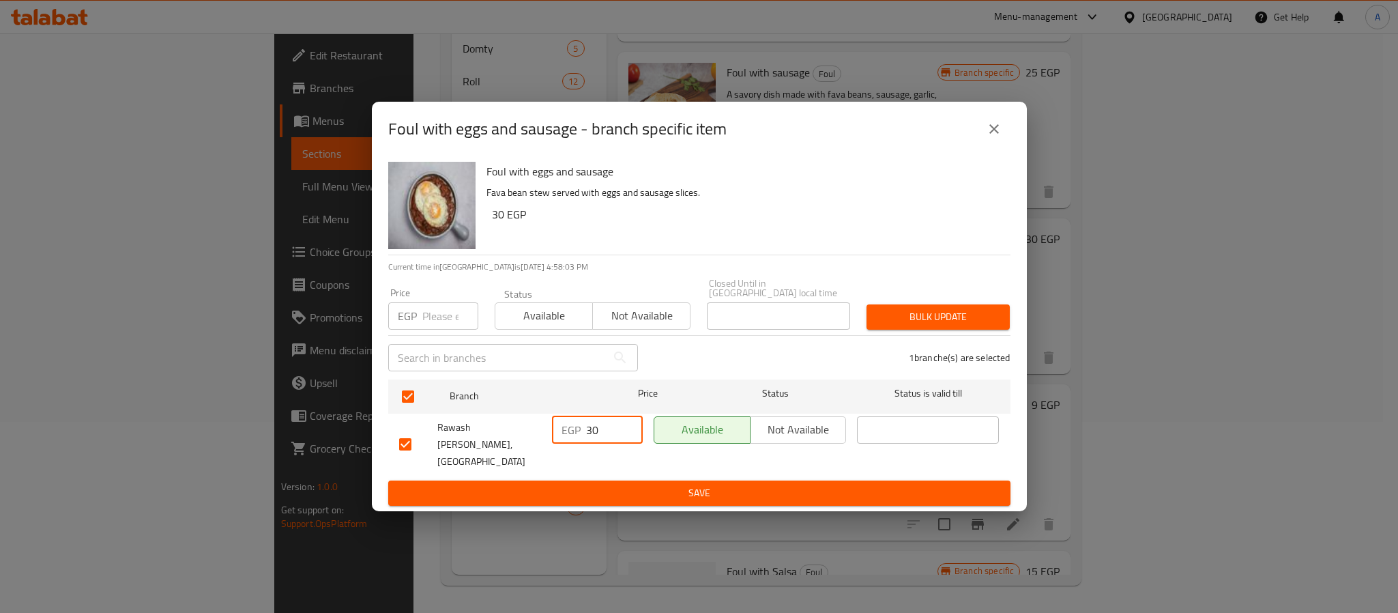
click at [604, 430] on input "30" at bounding box center [614, 429] width 57 height 27
click at [631, 485] on span "Save" at bounding box center [699, 493] width 601 height 17
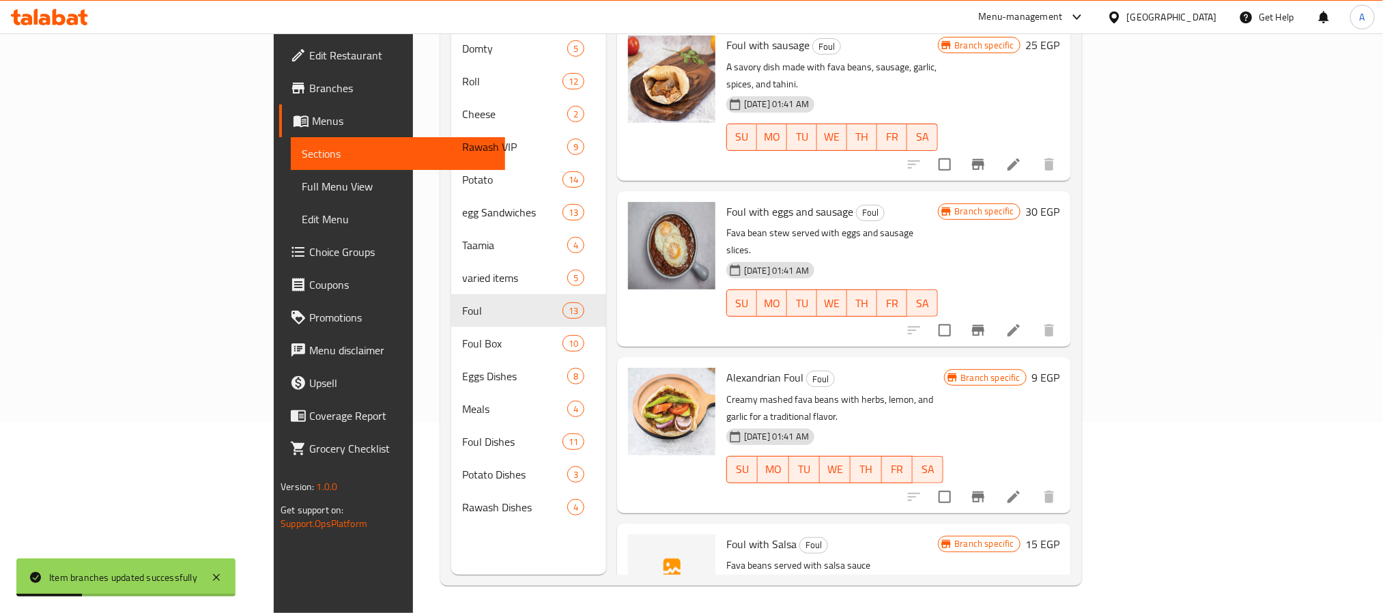
scroll to position [1338, 0]
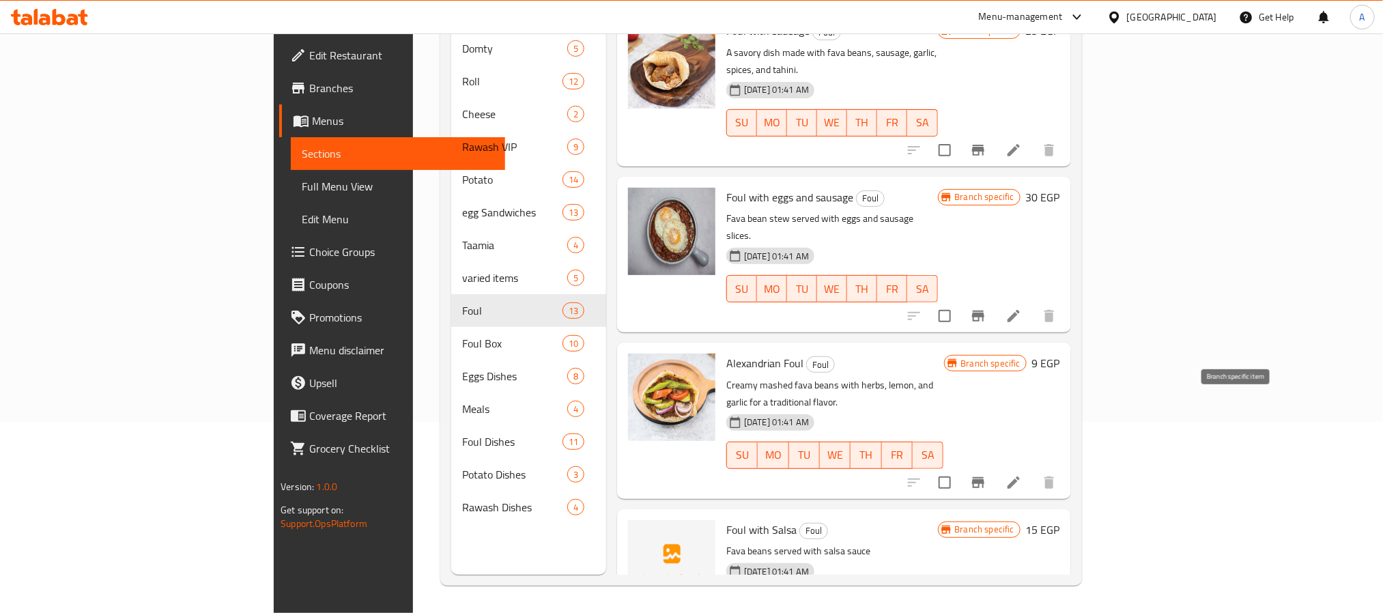
click at [984, 477] on icon "Branch-specific-item" at bounding box center [978, 482] width 12 height 11
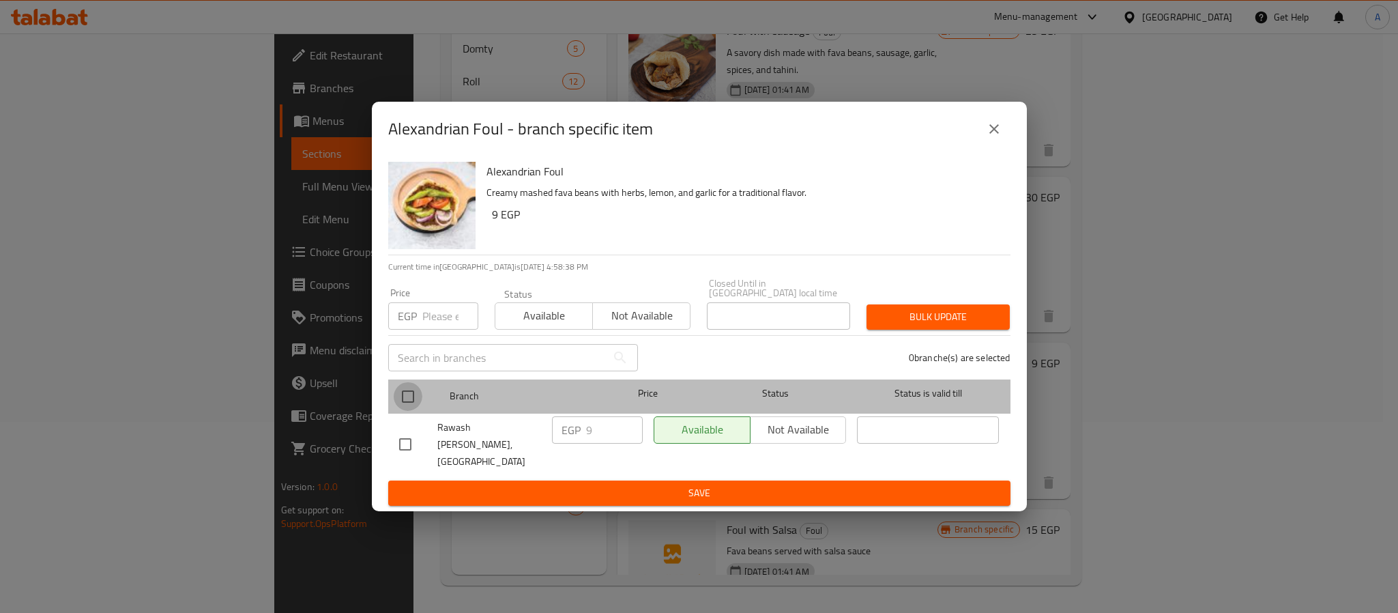
click at [412, 402] on input "checkbox" at bounding box center [408, 396] width 29 height 29
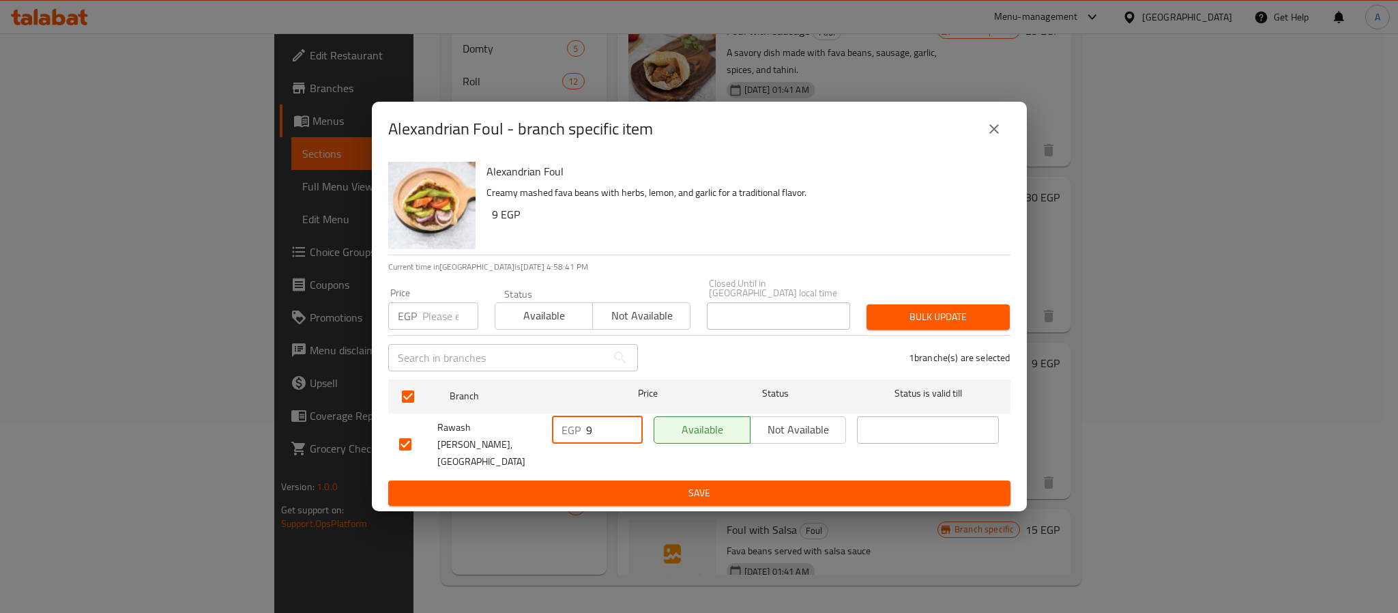
drag, startPoint x: 605, startPoint y: 439, endPoint x: 539, endPoint y: 438, distance: 66.2
click at [539, 438] on div "Rawash Ebn Araby, [GEOGRAPHIC_DATA] Mosque EGP 9 ​ Available Not available ​" at bounding box center [700, 445] width 612 height 68
click at [588, 485] on span "Save" at bounding box center [699, 493] width 601 height 17
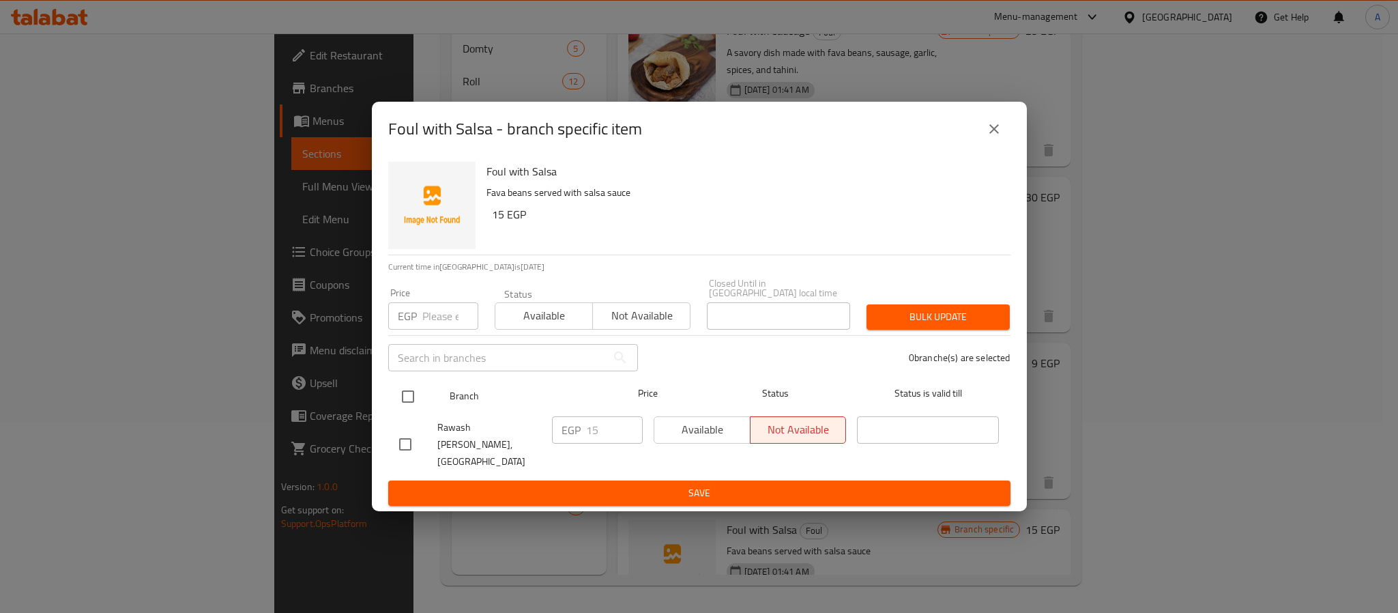
click at [410, 399] on input "checkbox" at bounding box center [408, 396] width 29 height 29
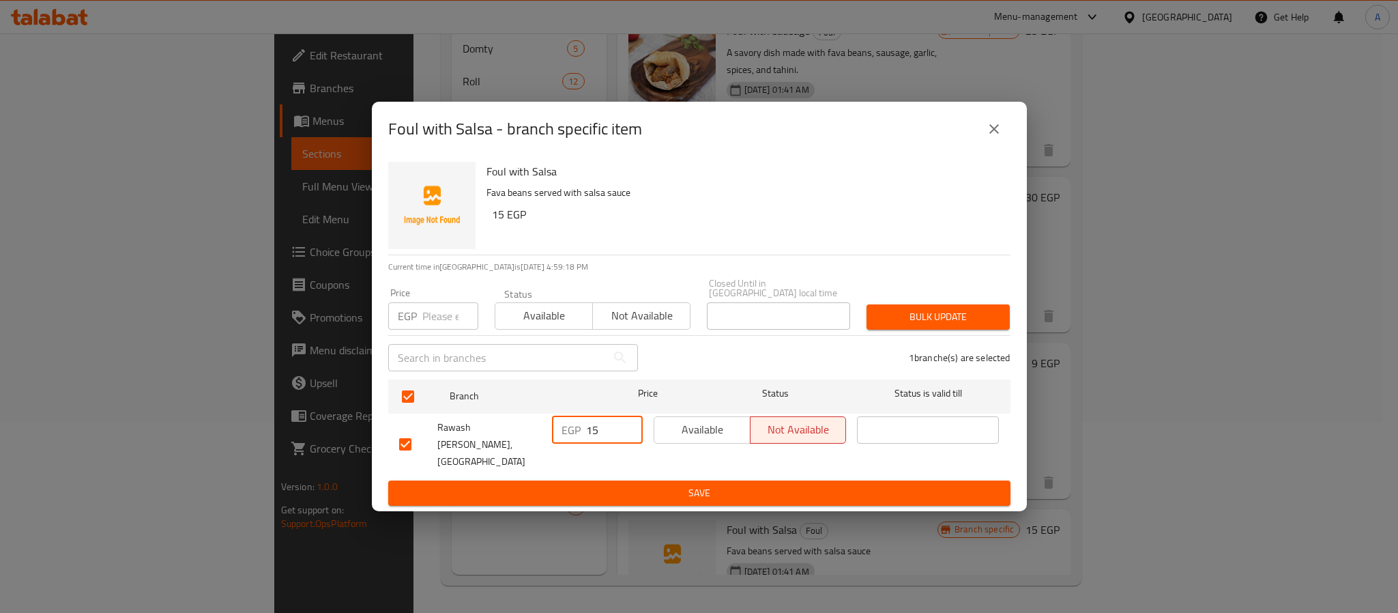
drag, startPoint x: 602, startPoint y: 436, endPoint x: 567, endPoint y: 436, distance: 34.8
click at [567, 436] on div "EGP 15 ​" at bounding box center [597, 429] width 91 height 27
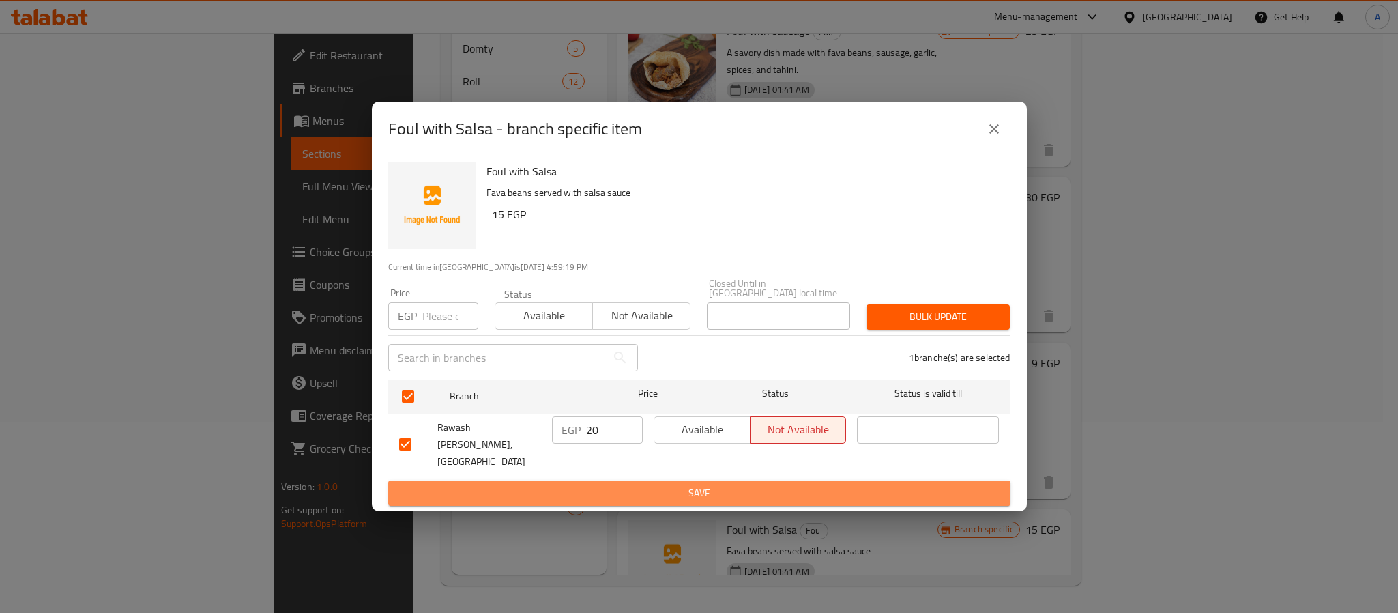
click at [601, 485] on span "Save" at bounding box center [699, 493] width 601 height 17
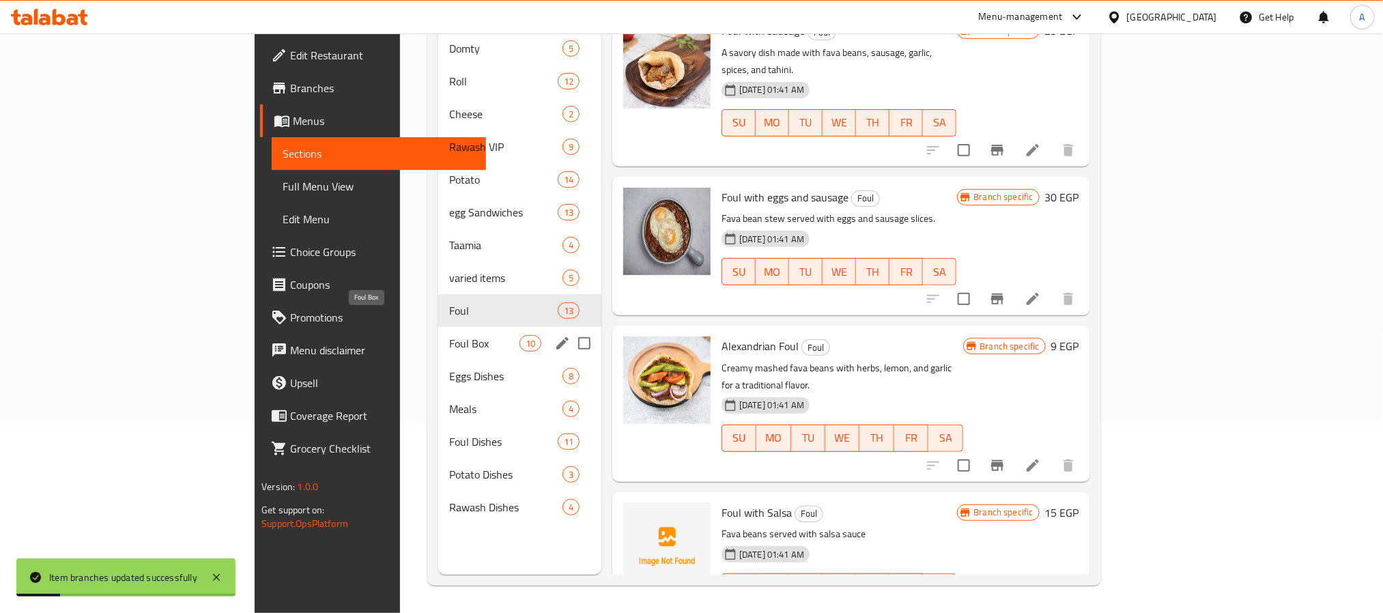
click at [449, 335] on span "Foul Box" at bounding box center [484, 343] width 70 height 16
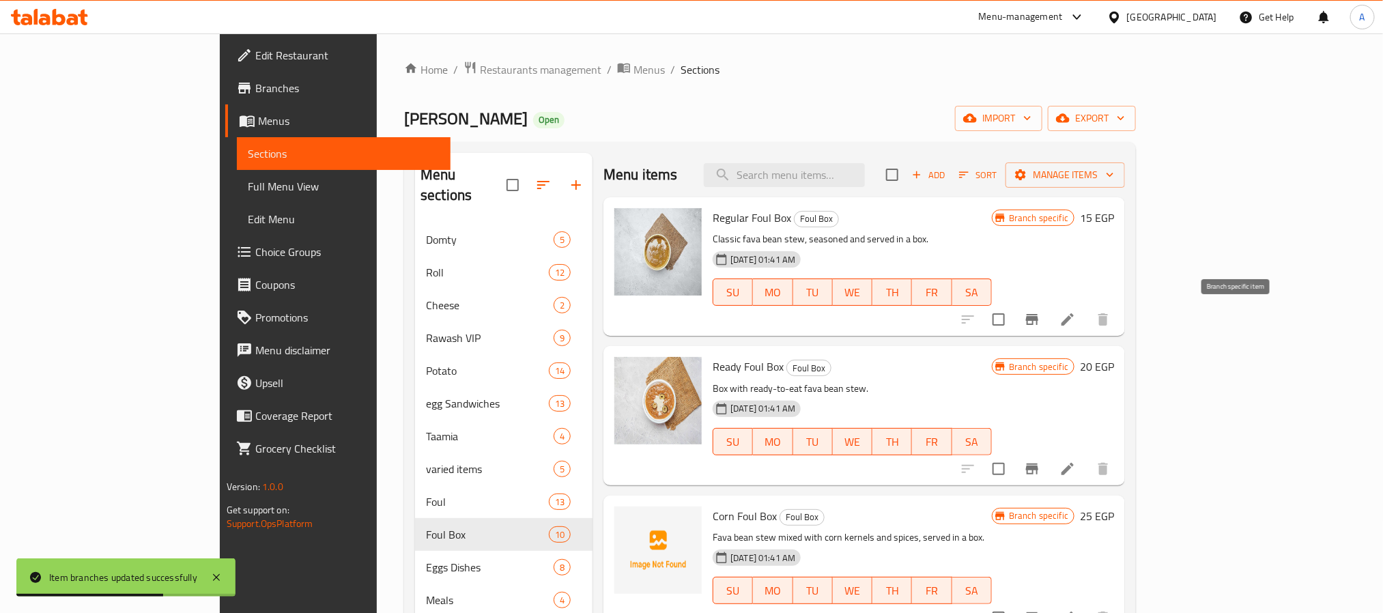
click at [1040, 318] on icon "Branch-specific-item" at bounding box center [1032, 319] width 16 height 16
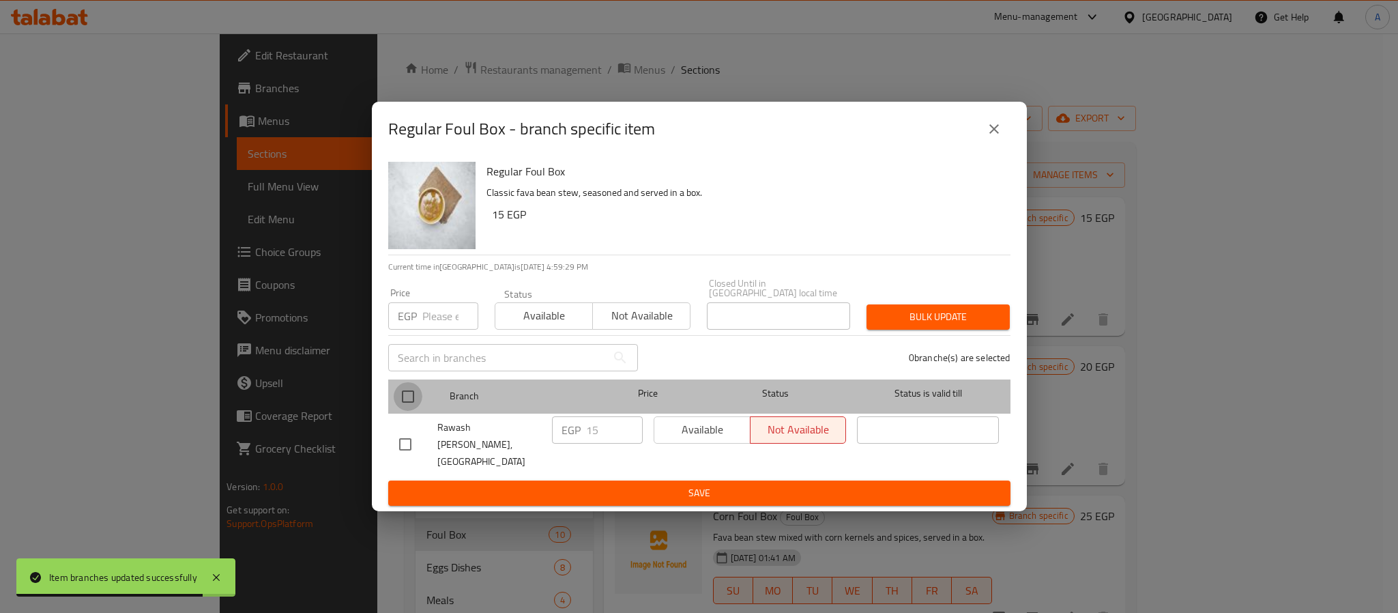
click at [402, 400] on input "checkbox" at bounding box center [408, 396] width 29 height 29
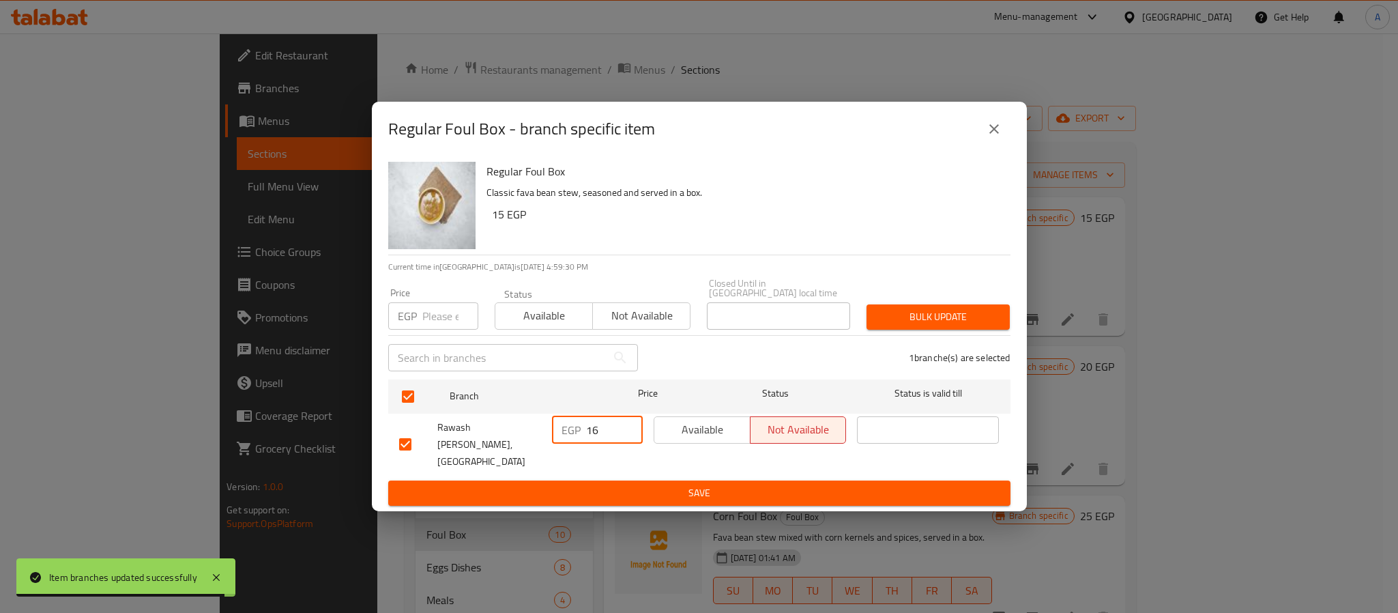
click at [629, 429] on input "16" at bounding box center [614, 429] width 57 height 27
click at [629, 429] on input "17" at bounding box center [614, 429] width 57 height 27
click at [627, 463] on div "EGP 17 ​" at bounding box center [598, 445] width 102 height 68
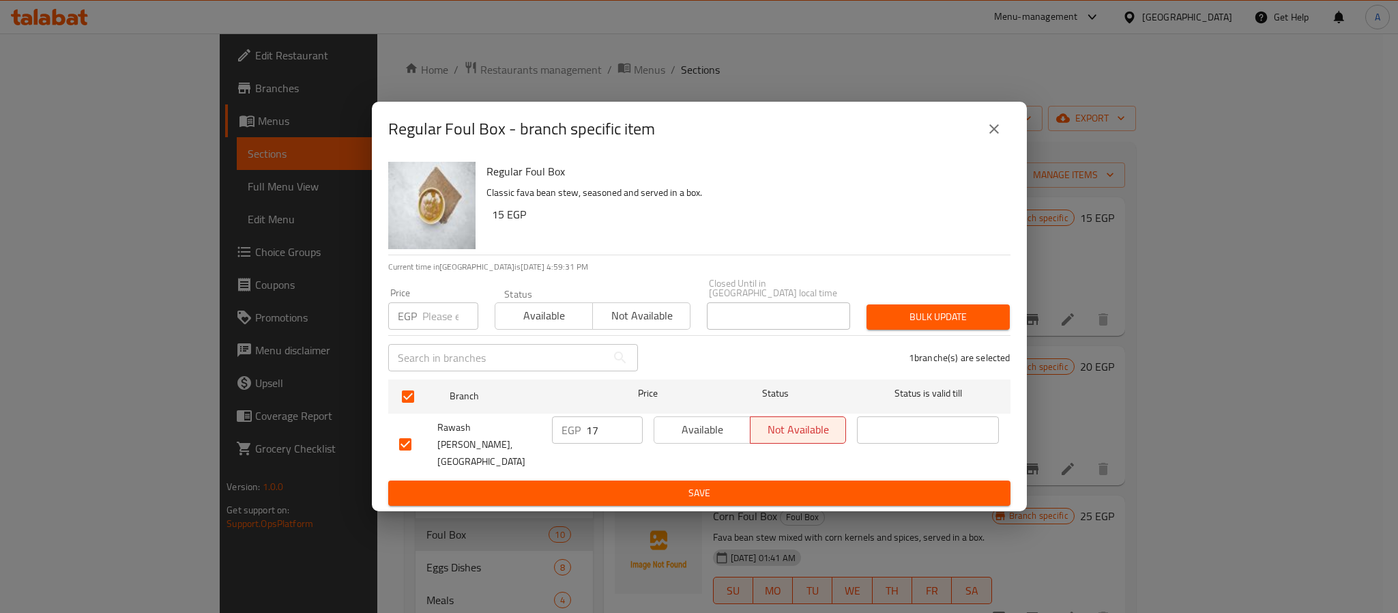
click at [633, 485] on span "Save" at bounding box center [699, 493] width 601 height 17
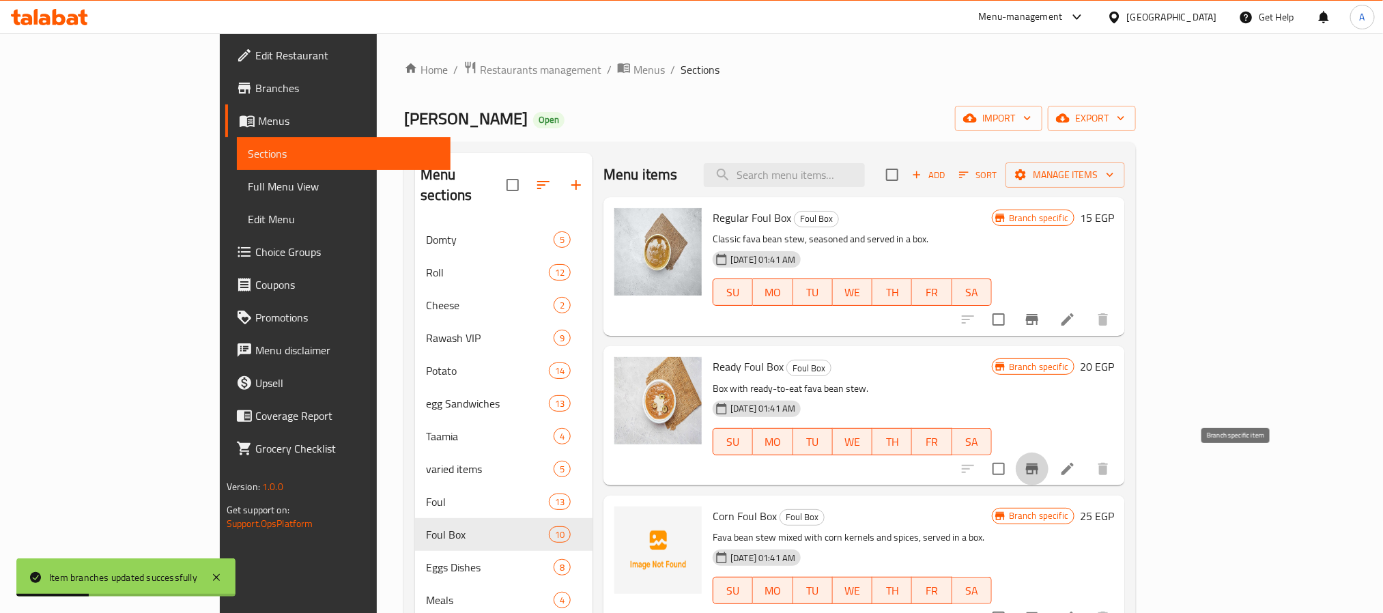
click at [1038, 470] on icon "Branch-specific-item" at bounding box center [1032, 468] width 12 height 11
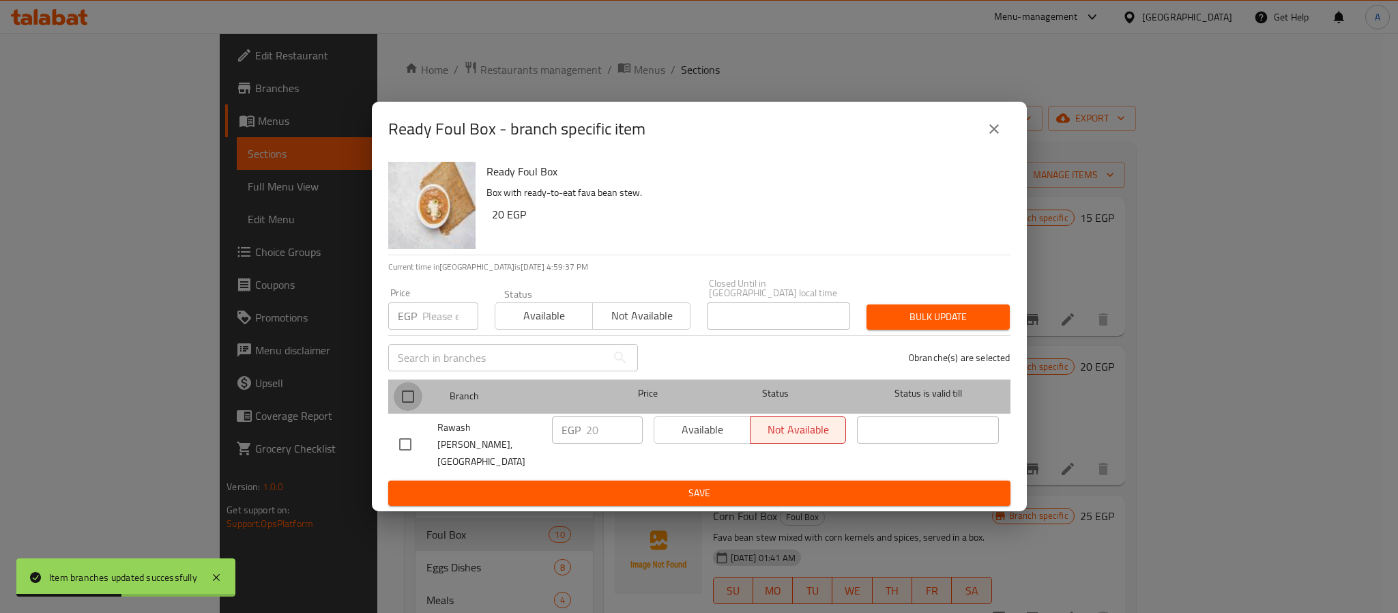
click at [406, 405] on input "checkbox" at bounding box center [408, 396] width 29 height 29
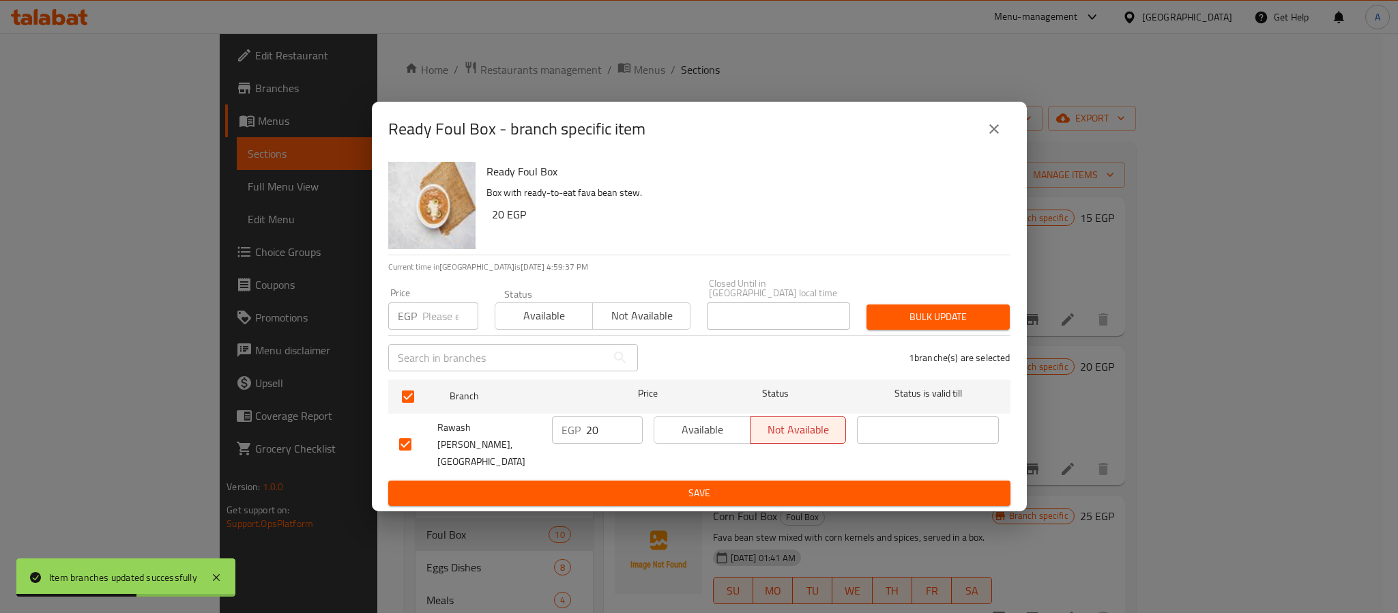
click at [601, 432] on input "20" at bounding box center [614, 429] width 57 height 27
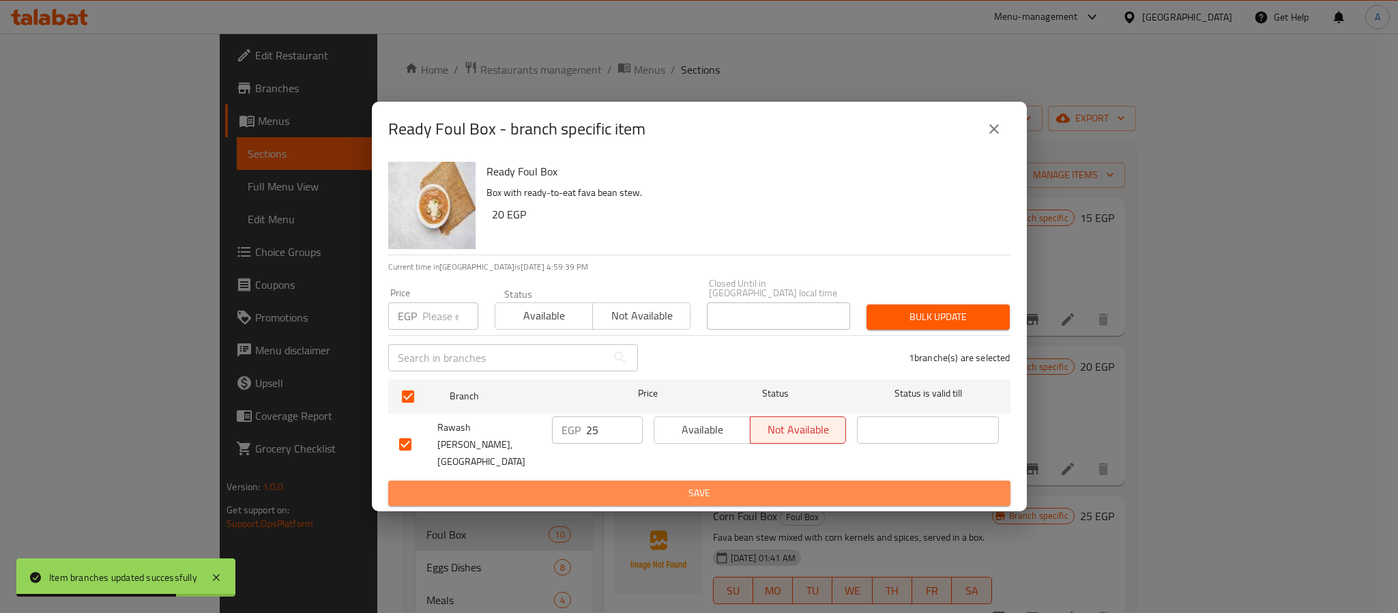
click at [623, 485] on span "Save" at bounding box center [699, 493] width 601 height 17
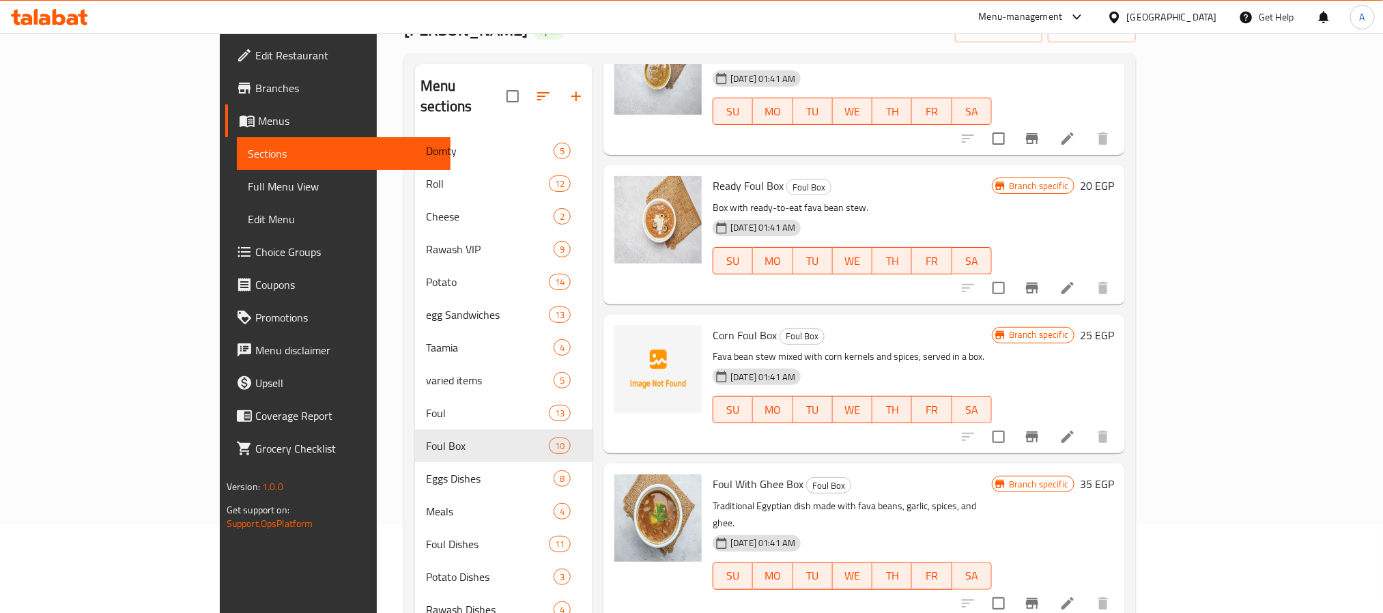
scroll to position [102, 0]
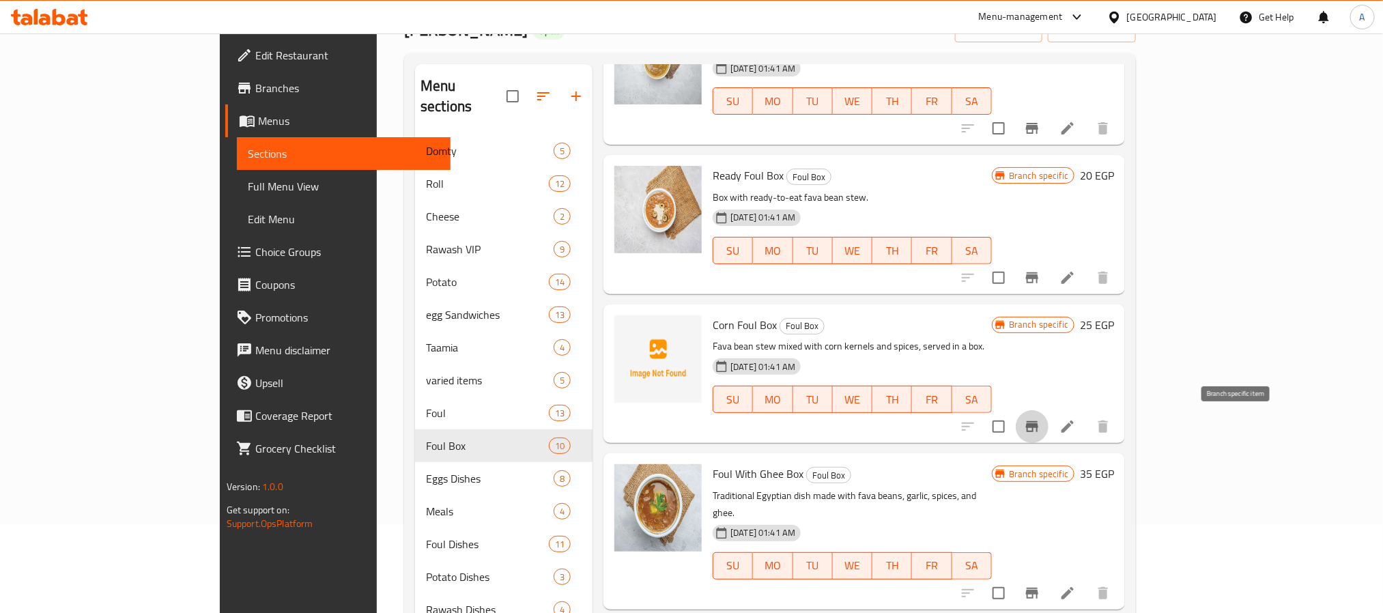
click at [1038, 426] on icon "Branch-specific-item" at bounding box center [1032, 426] width 12 height 11
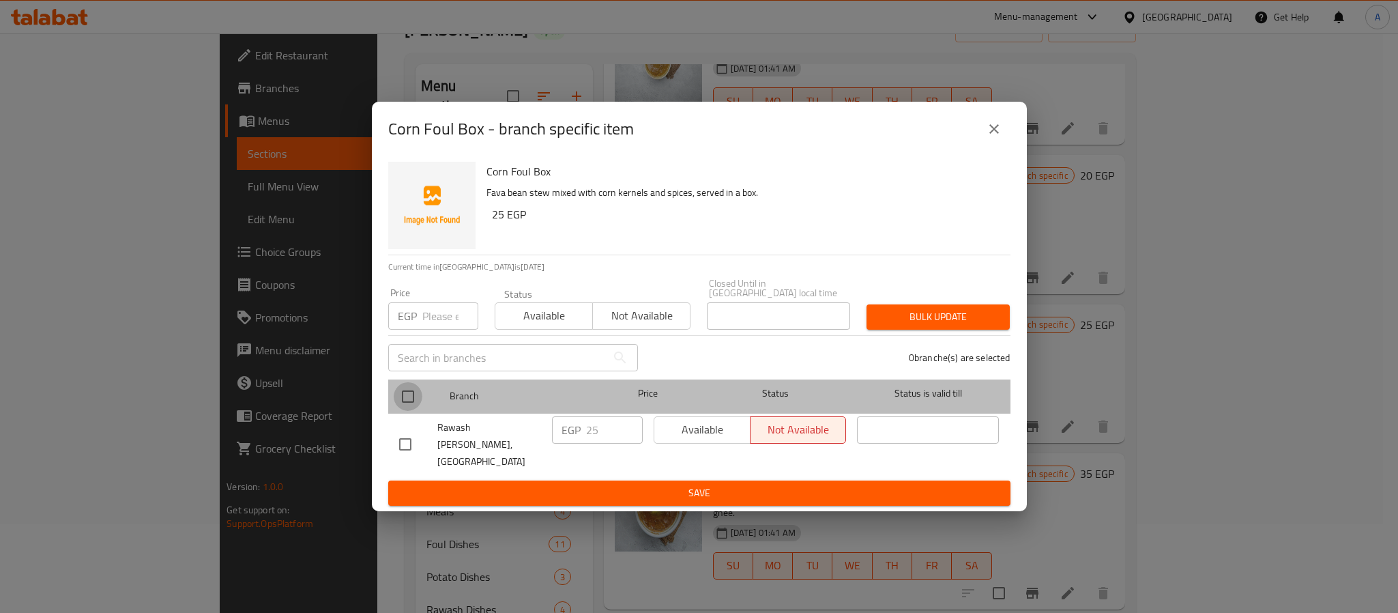
click at [406, 403] on input "checkbox" at bounding box center [408, 396] width 29 height 29
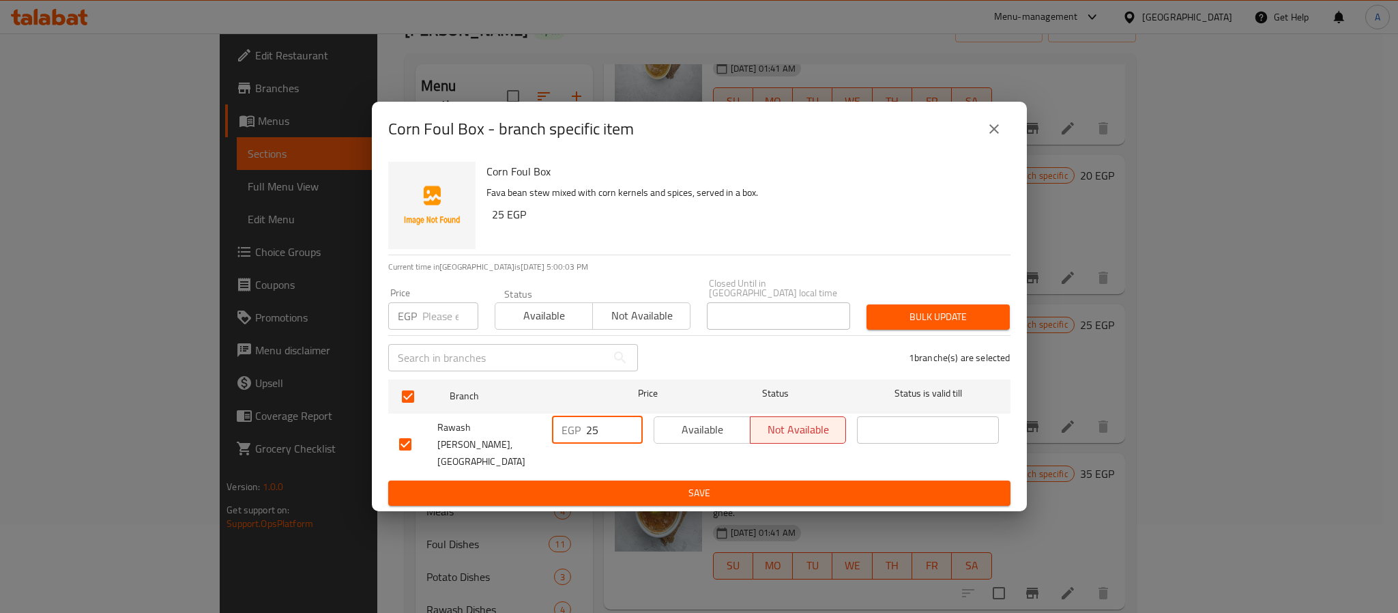
drag, startPoint x: 604, startPoint y: 434, endPoint x: 526, endPoint y: 422, distance: 78.7
click at [526, 422] on div "Rawash Ebn Araby, [GEOGRAPHIC_DATA] Mosque EGP 25 ​ Available Not available ​" at bounding box center [700, 445] width 612 height 68
click at [646, 485] on span "Save" at bounding box center [699, 493] width 601 height 17
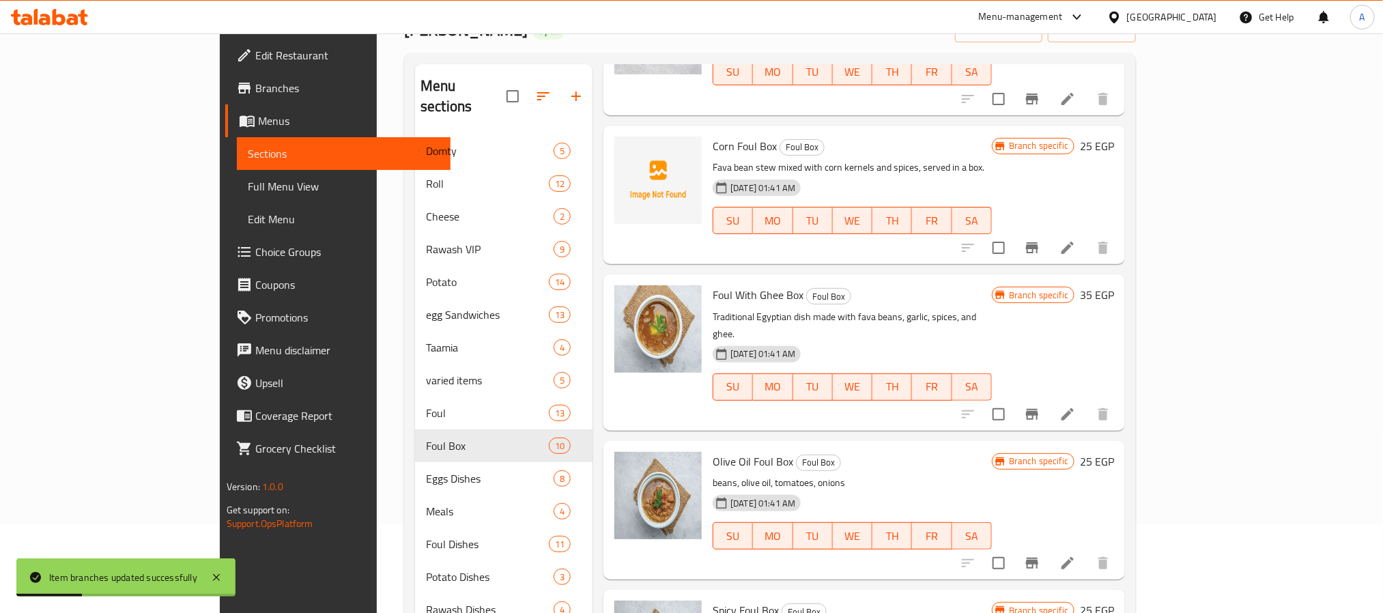
scroll to position [313, 0]
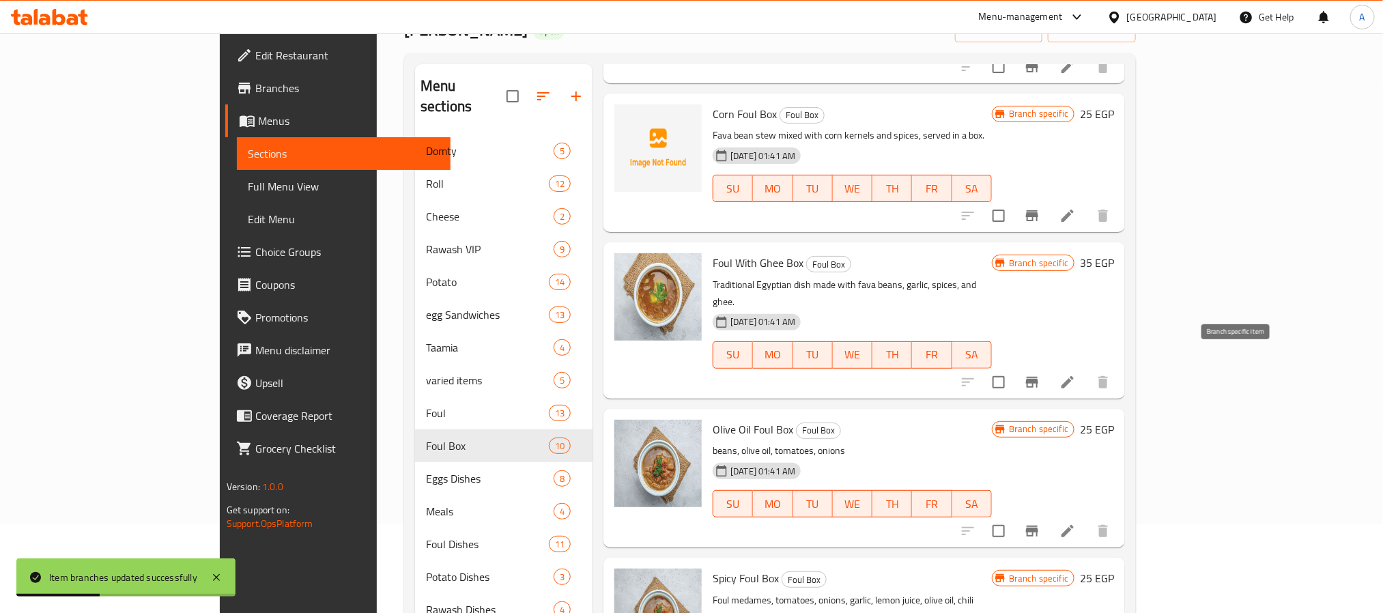
click at [1040, 374] on icon "Branch-specific-item" at bounding box center [1032, 382] width 16 height 16
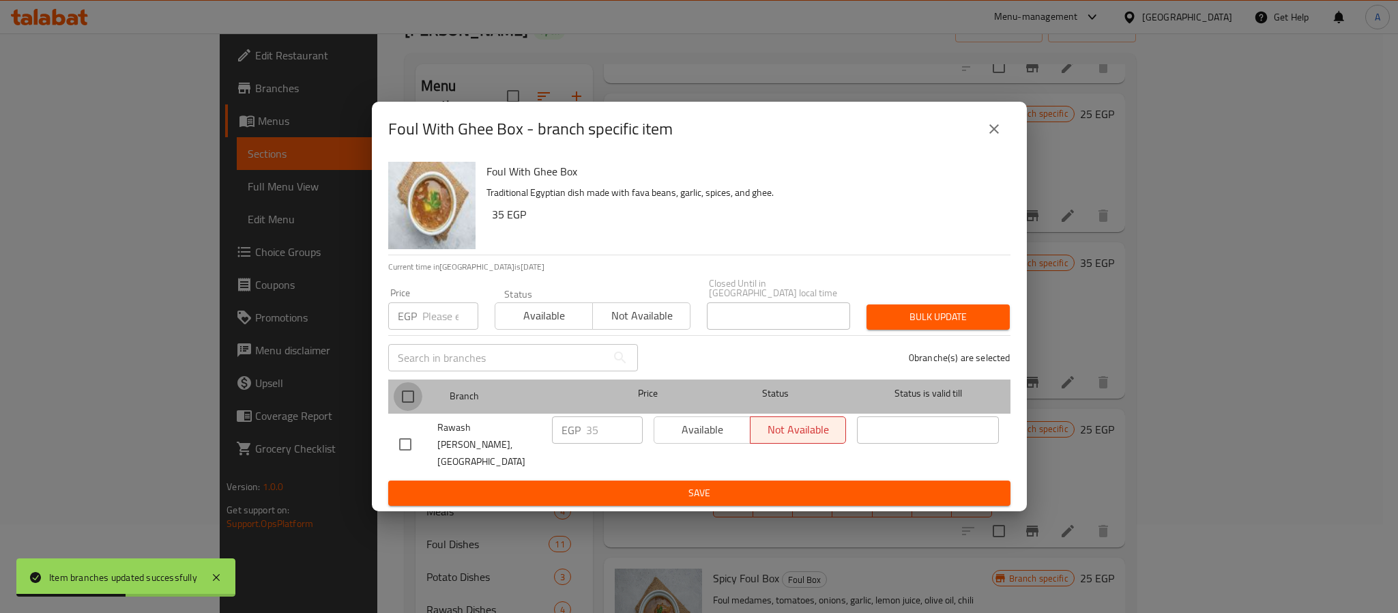
click at [408, 405] on input "checkbox" at bounding box center [408, 396] width 29 height 29
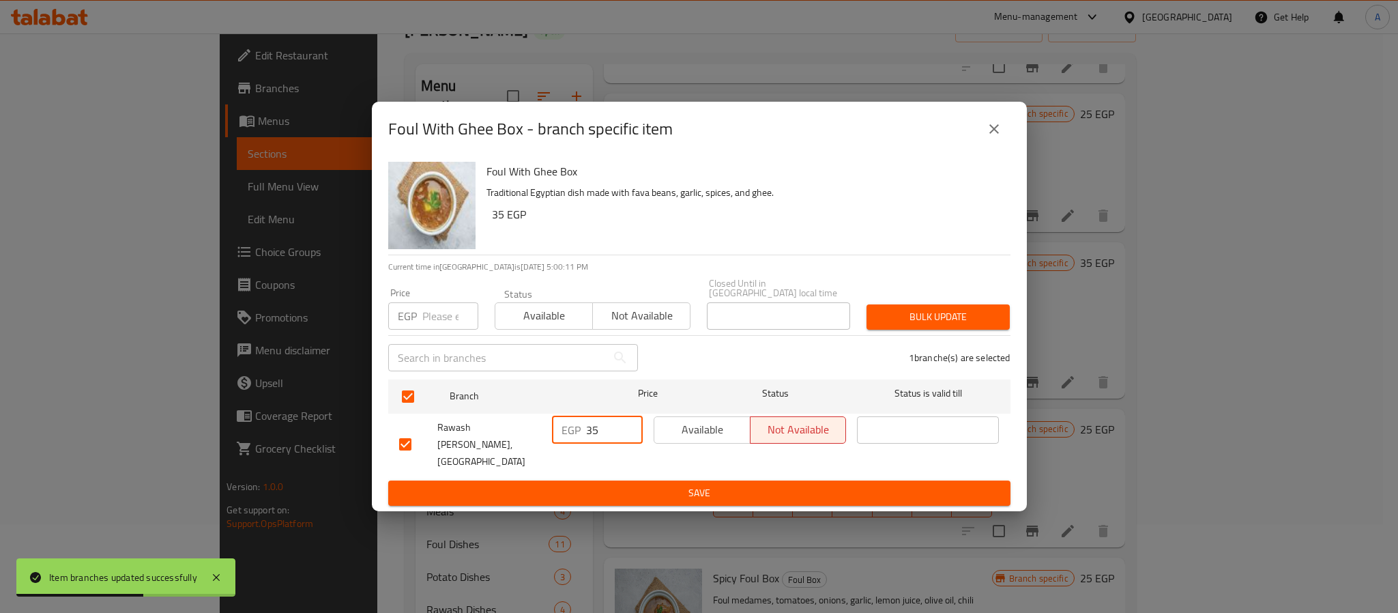
drag, startPoint x: 601, startPoint y: 432, endPoint x: 541, endPoint y: 433, distance: 59.4
click at [541, 433] on div "[PERSON_NAME], [GEOGRAPHIC_DATA] Mosque EGP 35 ​ Available Not available ​" at bounding box center [700, 445] width 612 height 68
click at [615, 485] on span "Save" at bounding box center [699, 493] width 601 height 17
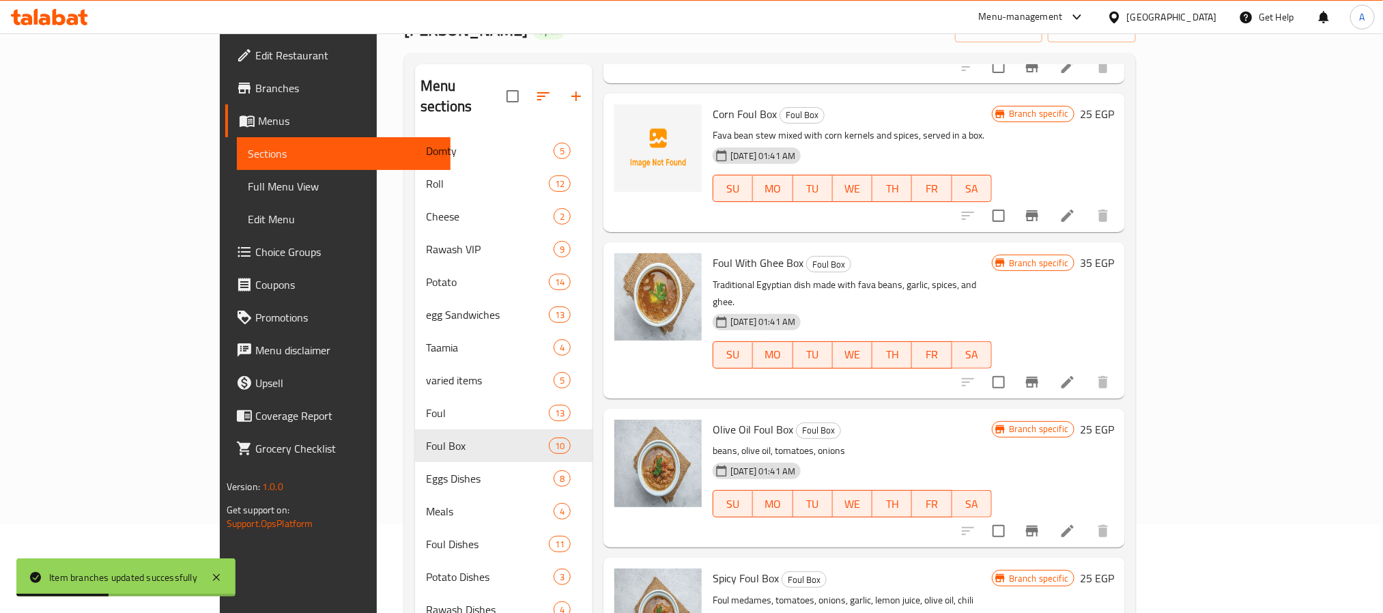
click at [1038, 526] on icon "Branch-specific-item" at bounding box center [1032, 531] width 12 height 11
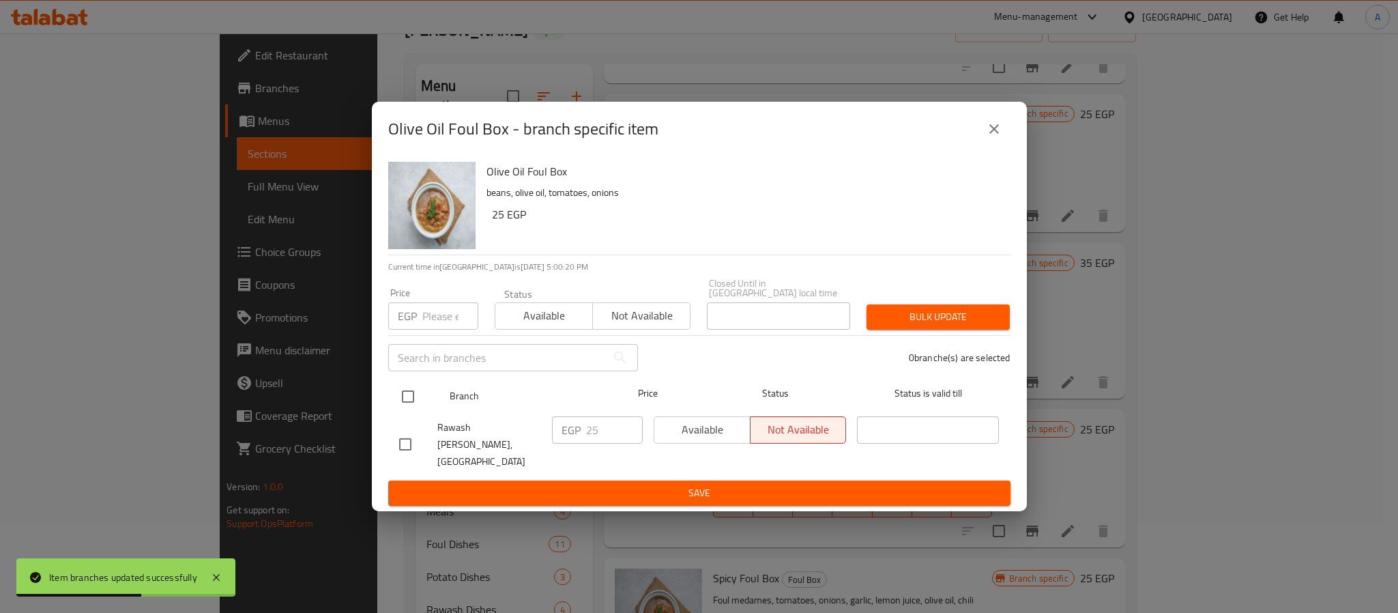
click at [403, 398] on input "checkbox" at bounding box center [408, 396] width 29 height 29
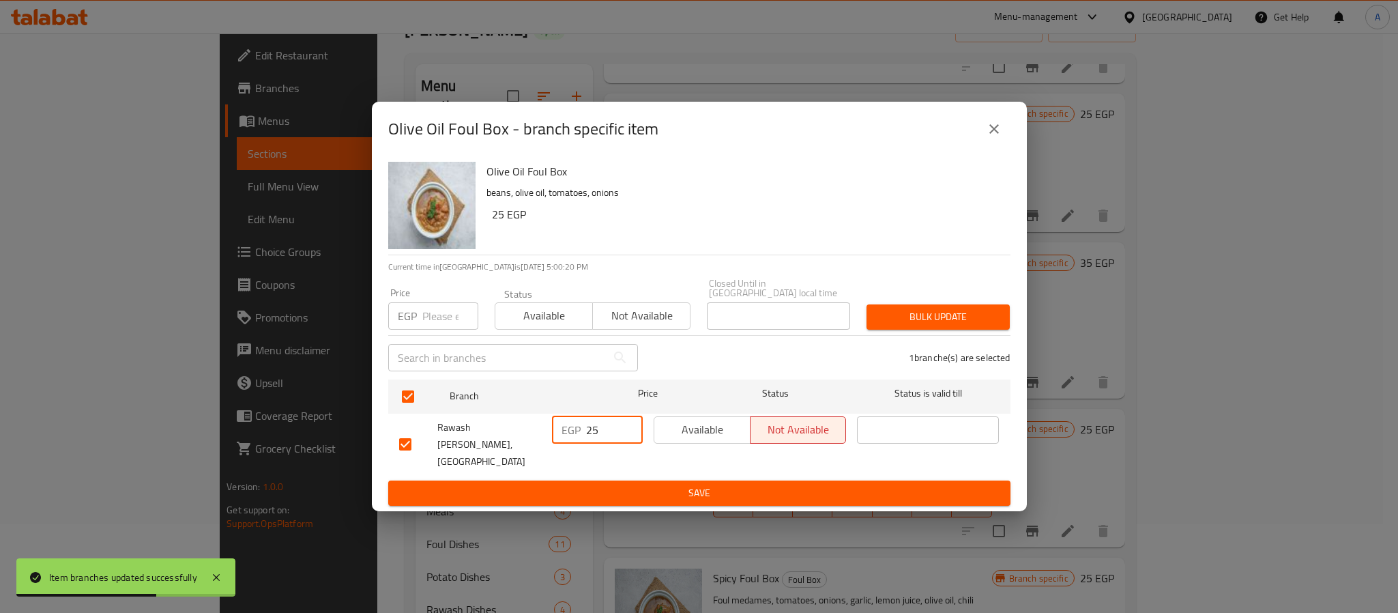
click at [552, 432] on div "EGP 25 ​" at bounding box center [597, 429] width 91 height 27
click at [606, 485] on span "Save" at bounding box center [699, 493] width 601 height 17
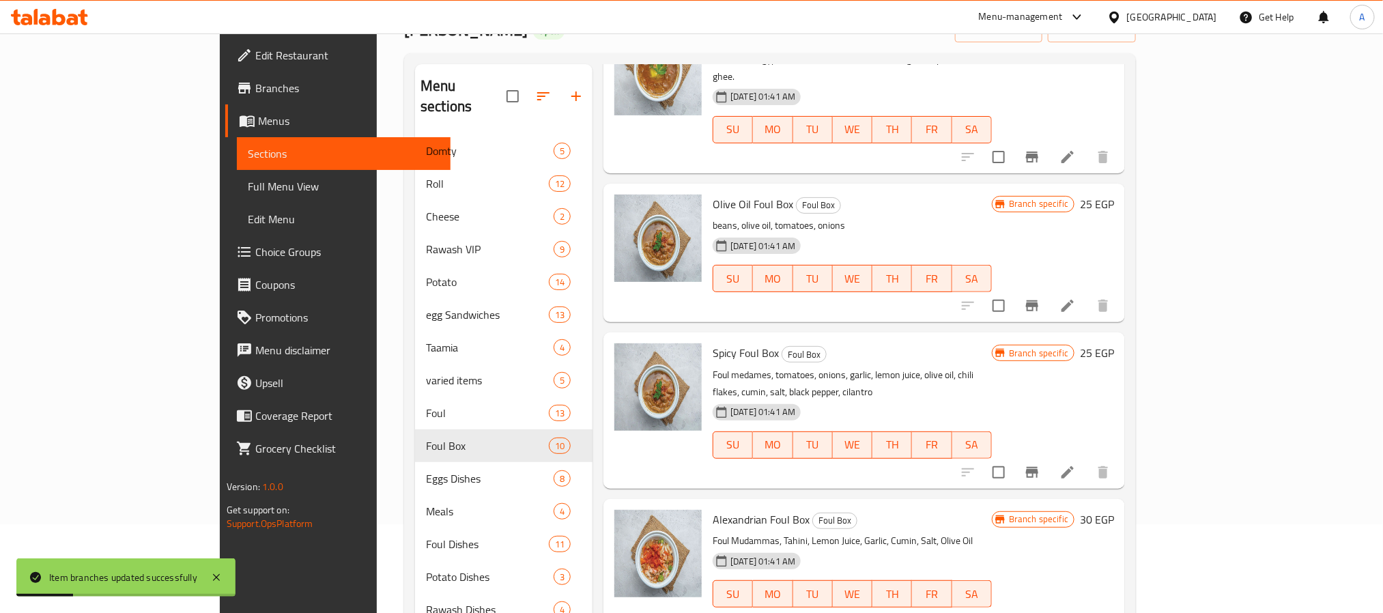
scroll to position [568, 0]
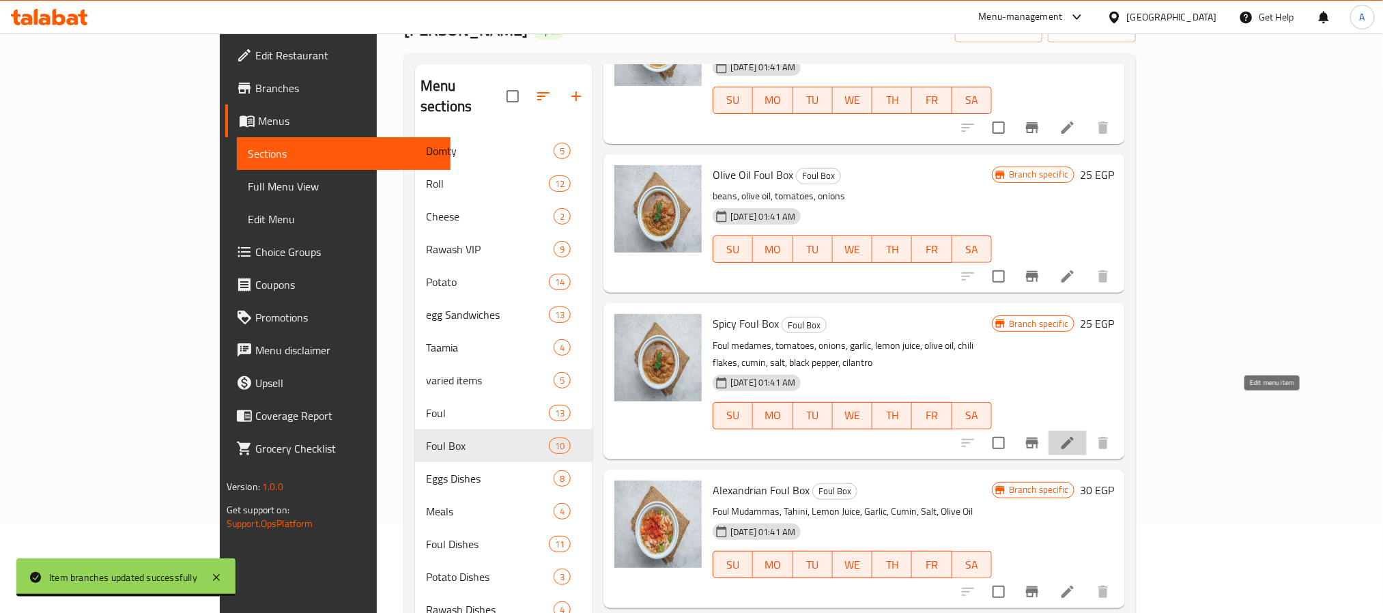
click at [1076, 435] on icon at bounding box center [1067, 443] width 16 height 16
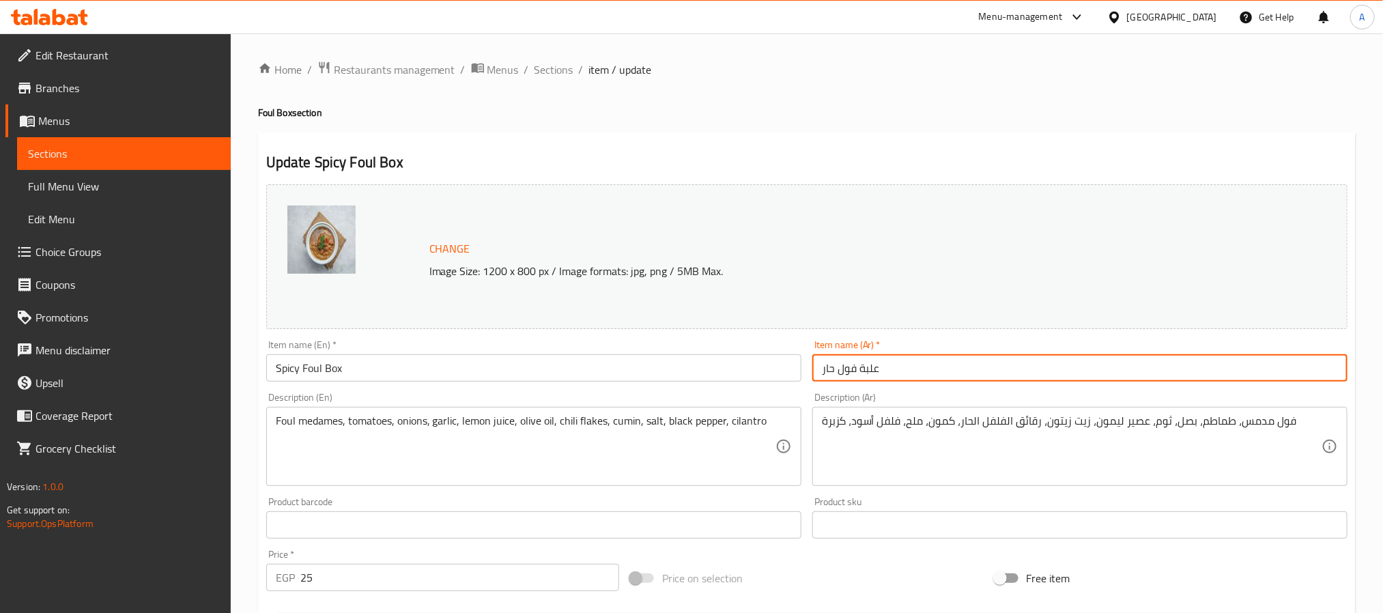
drag, startPoint x: 854, startPoint y: 369, endPoint x: 784, endPoint y: 371, distance: 69.7
click at [784, 371] on div "Change Image Size: 1200 x 800 px / Image formats: jpg, png / 5MB Max. Item name…" at bounding box center [807, 483] width 1092 height 608
paste input "زيت"
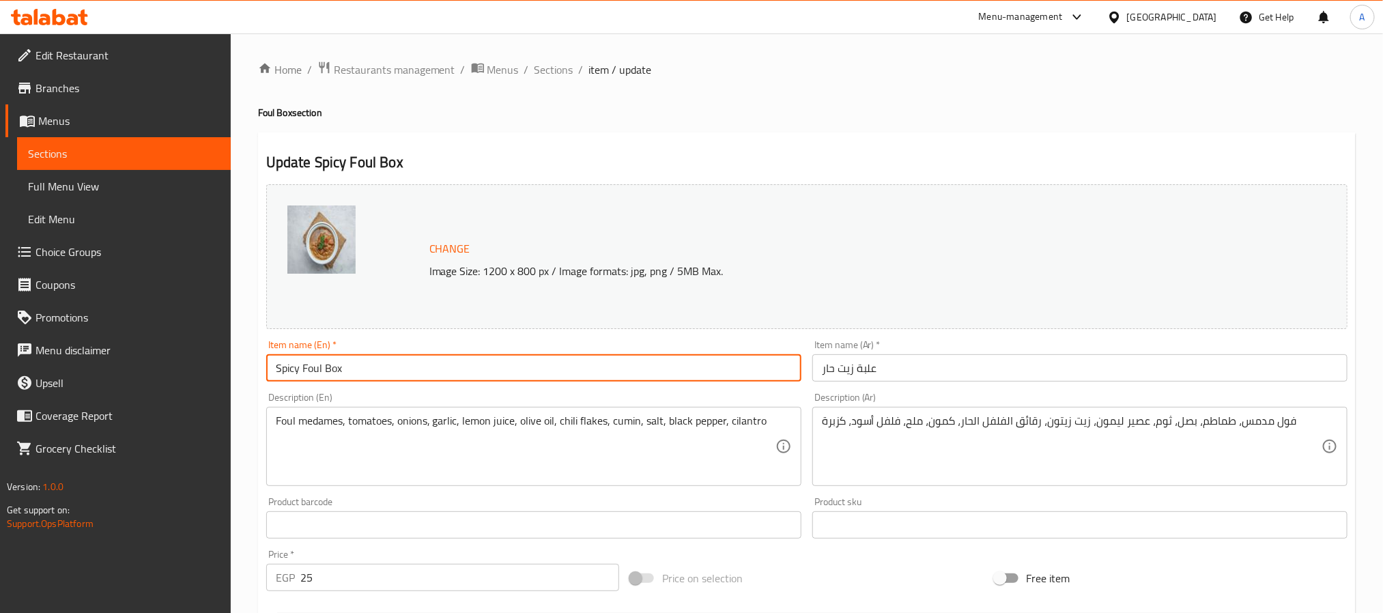
drag, startPoint x: 324, startPoint y: 369, endPoint x: 205, endPoint y: 356, distance: 118.7
click at [205, 356] on div "Edit Restaurant Branches Menus Sections Full Menu View Edit Menu Choice Groups …" at bounding box center [691, 508] width 1383 height 951
paste input "Flaxseed Oil"
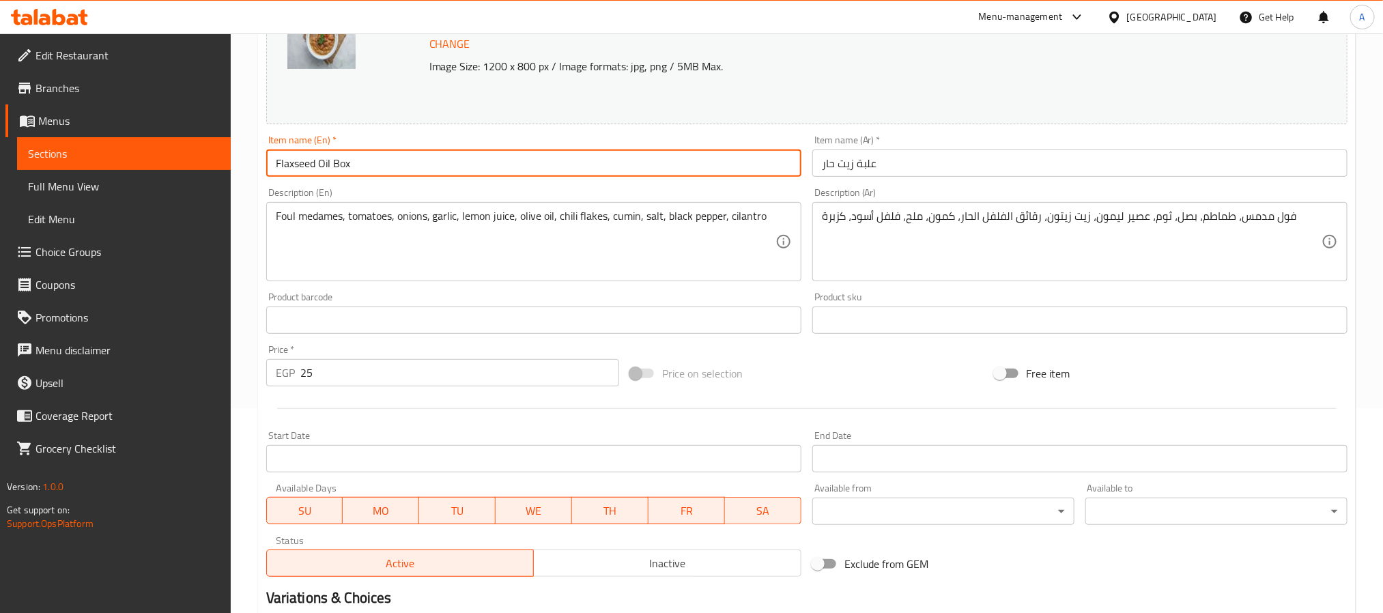
click at [336, 169] on input "Flaxseed Oil Box" at bounding box center [533, 162] width 535 height 27
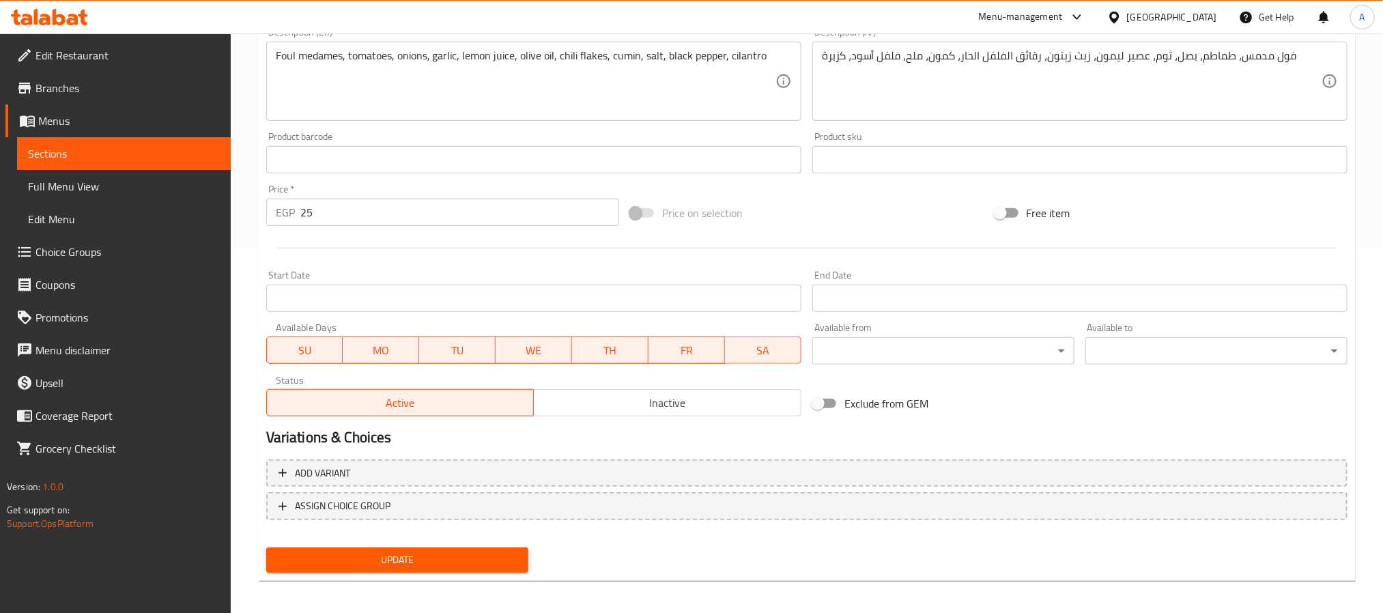
scroll to position [369, 0]
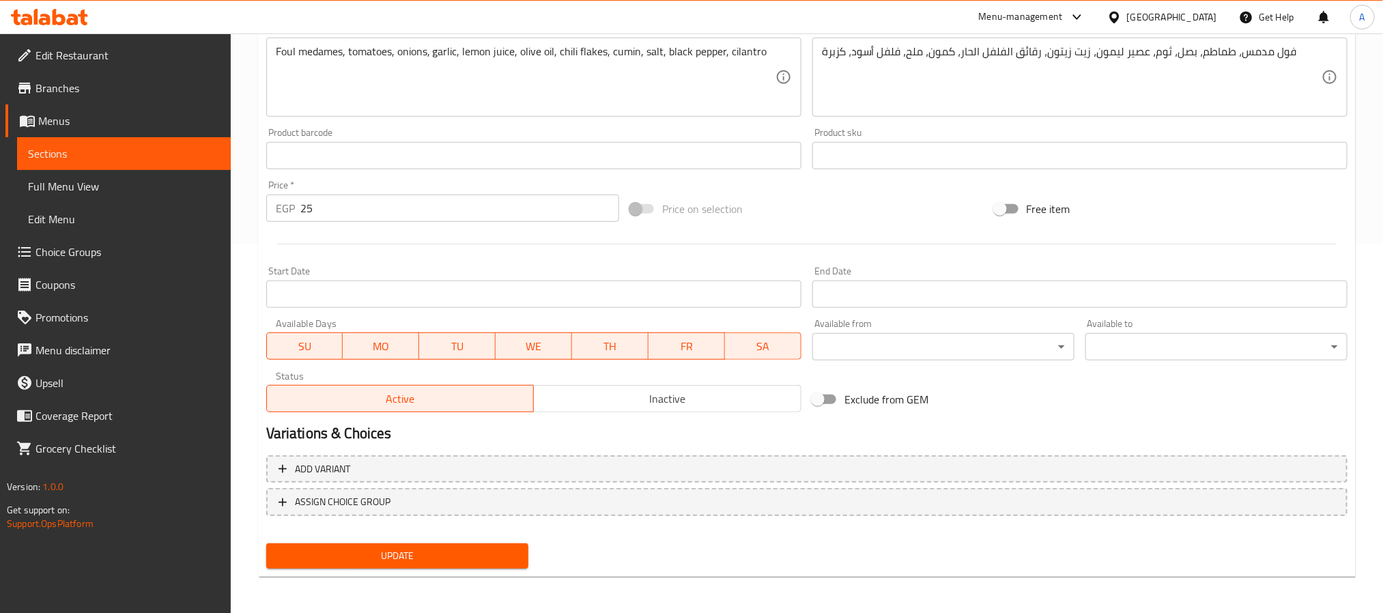
click at [467, 549] on span "Update" at bounding box center [397, 555] width 240 height 17
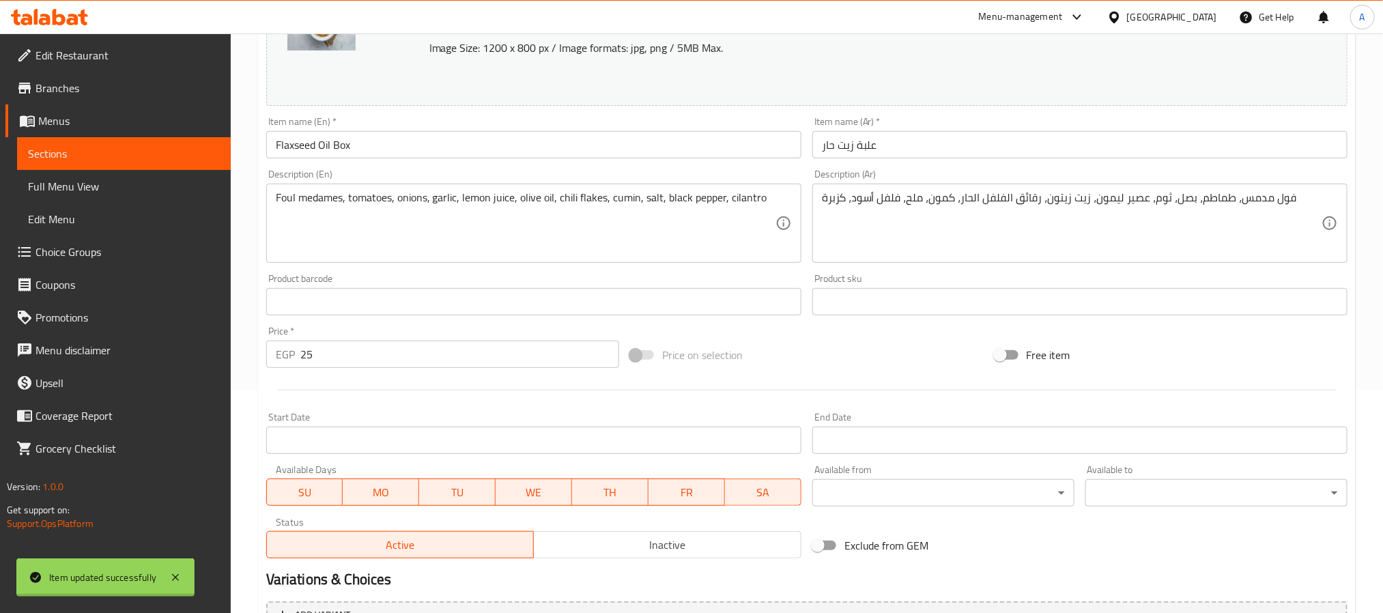
scroll to position [0, 0]
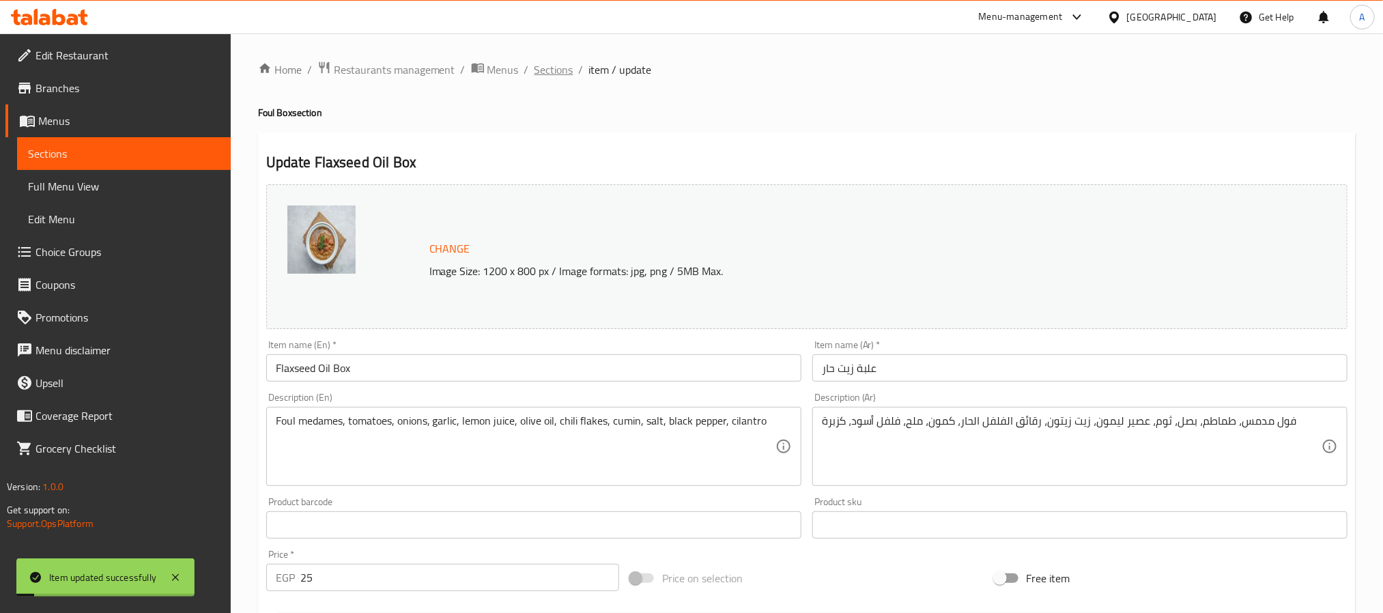
click at [563, 66] on span "Sections" at bounding box center [553, 69] width 39 height 16
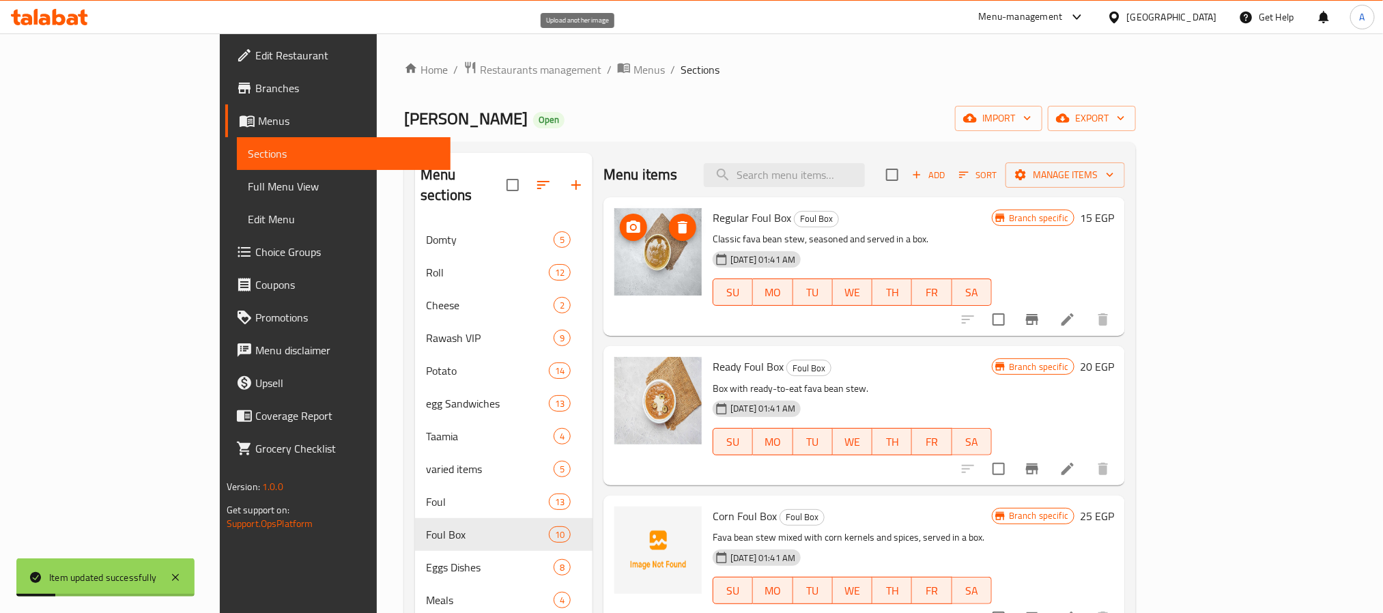
scroll to position [502, 0]
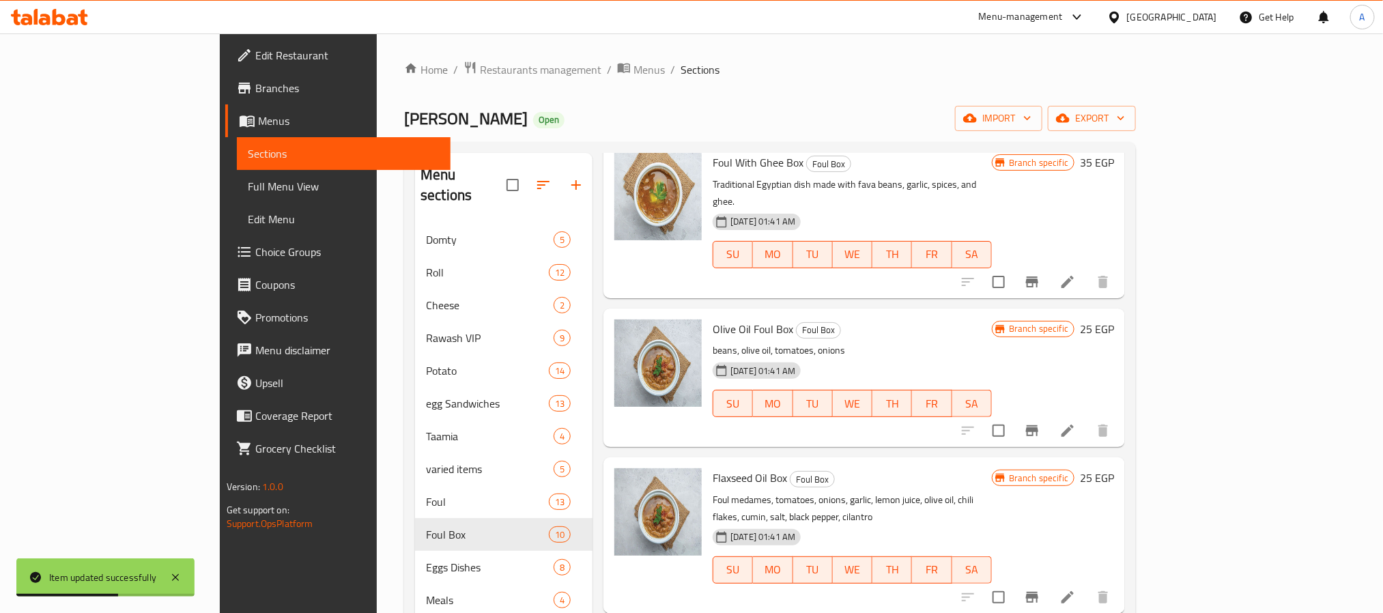
click at [1038, 592] on icon "Branch-specific-item" at bounding box center [1032, 597] width 12 height 11
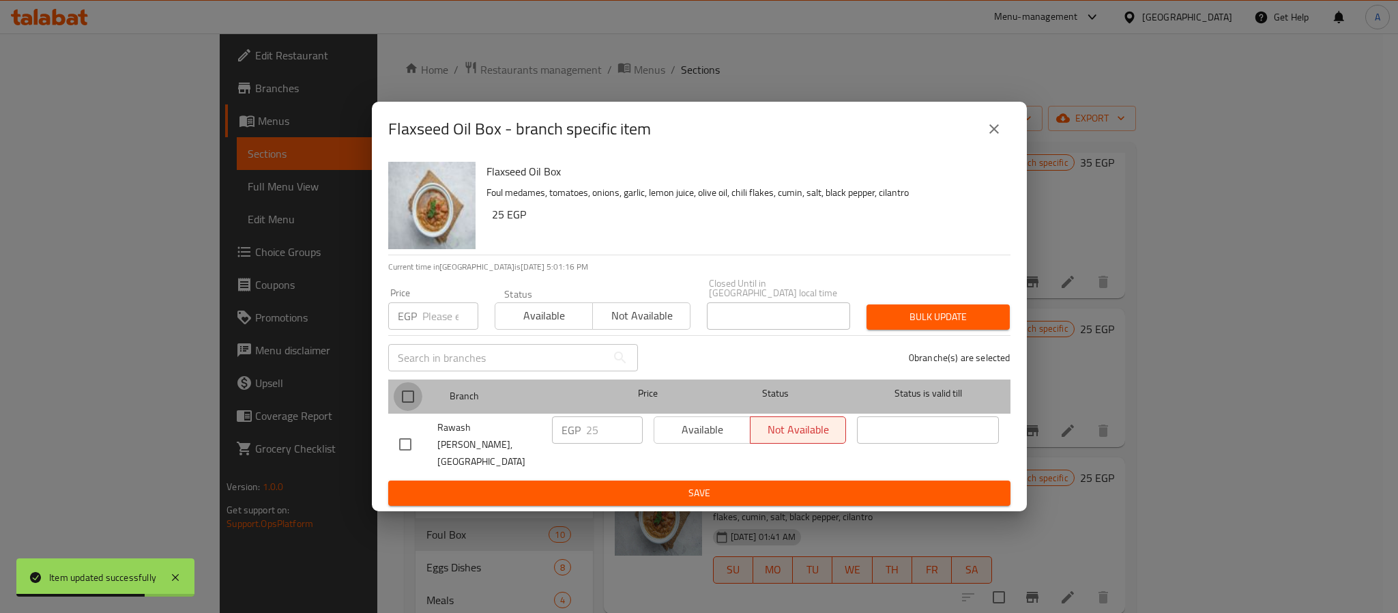
click at [410, 402] on input "checkbox" at bounding box center [408, 396] width 29 height 29
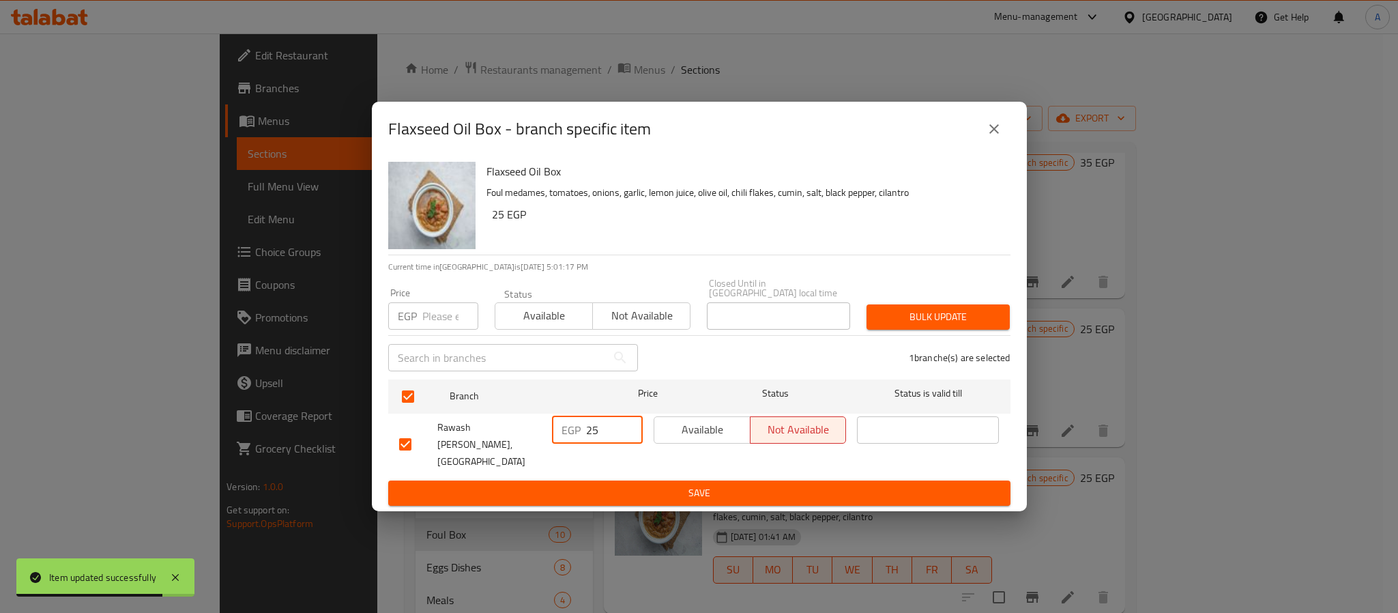
drag, startPoint x: 606, startPoint y: 425, endPoint x: 519, endPoint y: 430, distance: 87.5
click at [519, 430] on div "Rawash Ebn Araby, [GEOGRAPHIC_DATA] Mosque EGP 25 ​ Available Not available ​" at bounding box center [700, 445] width 612 height 68
click at [599, 485] on span "Save" at bounding box center [699, 493] width 601 height 17
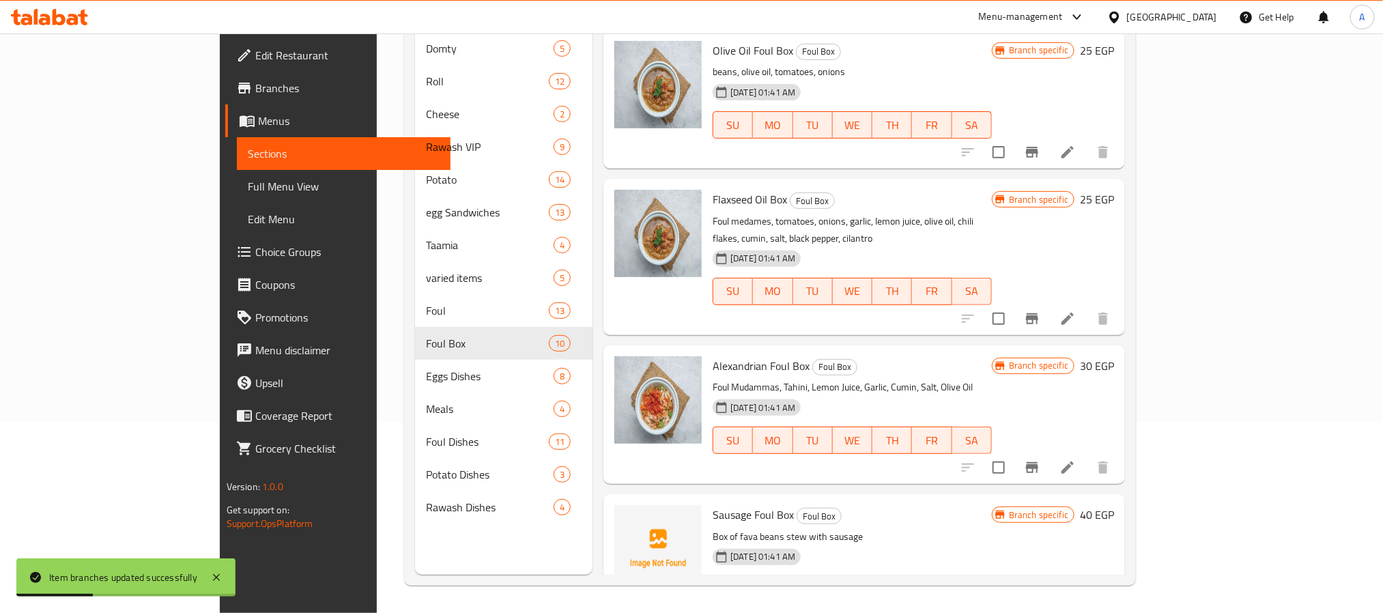
scroll to position [637, 0]
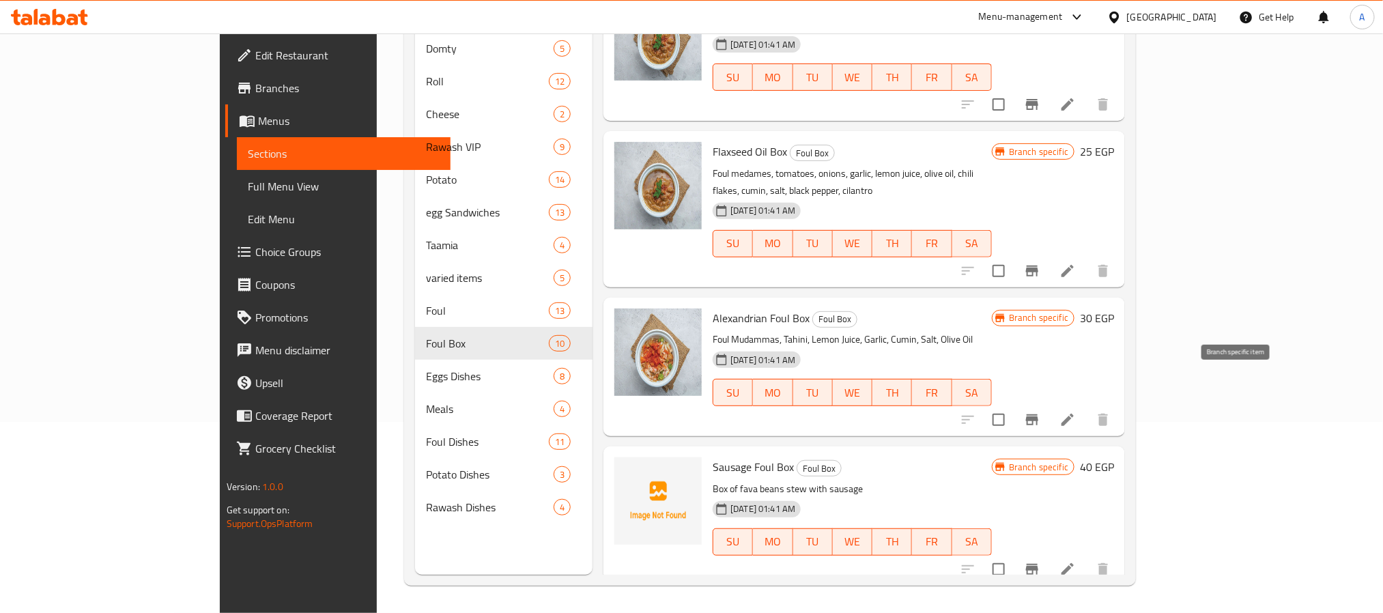
click at [1038, 414] on icon "Branch-specific-item" at bounding box center [1032, 419] width 12 height 11
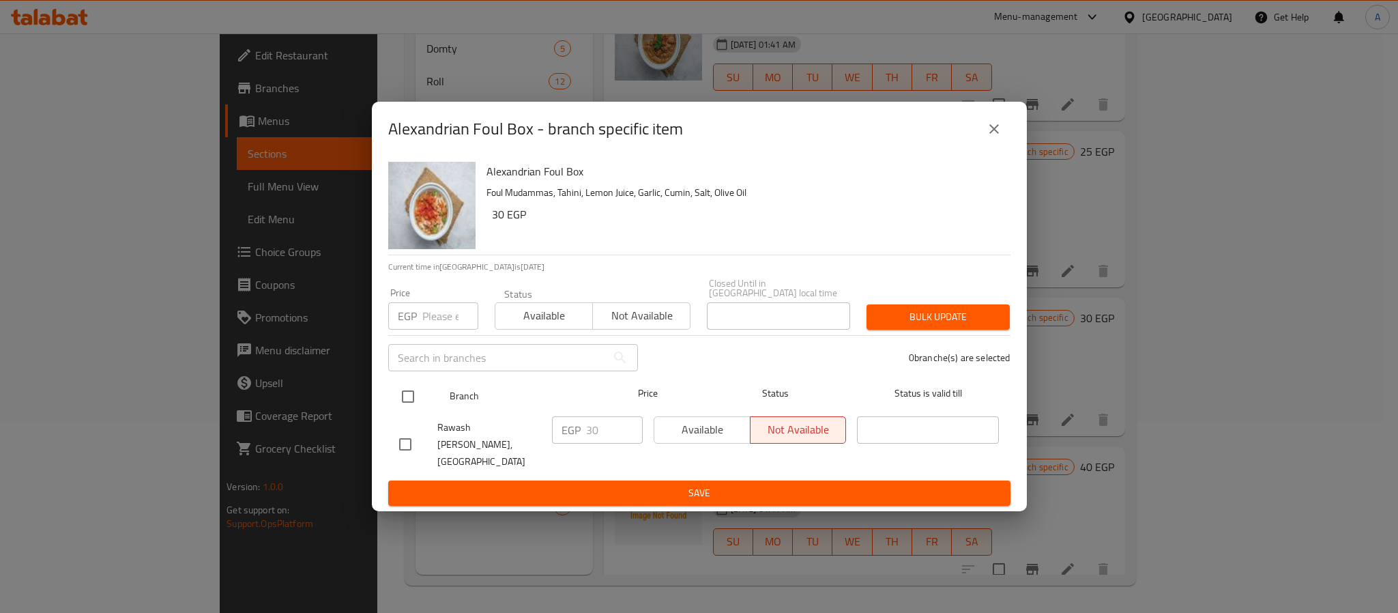
click at [410, 395] on input "checkbox" at bounding box center [408, 396] width 29 height 29
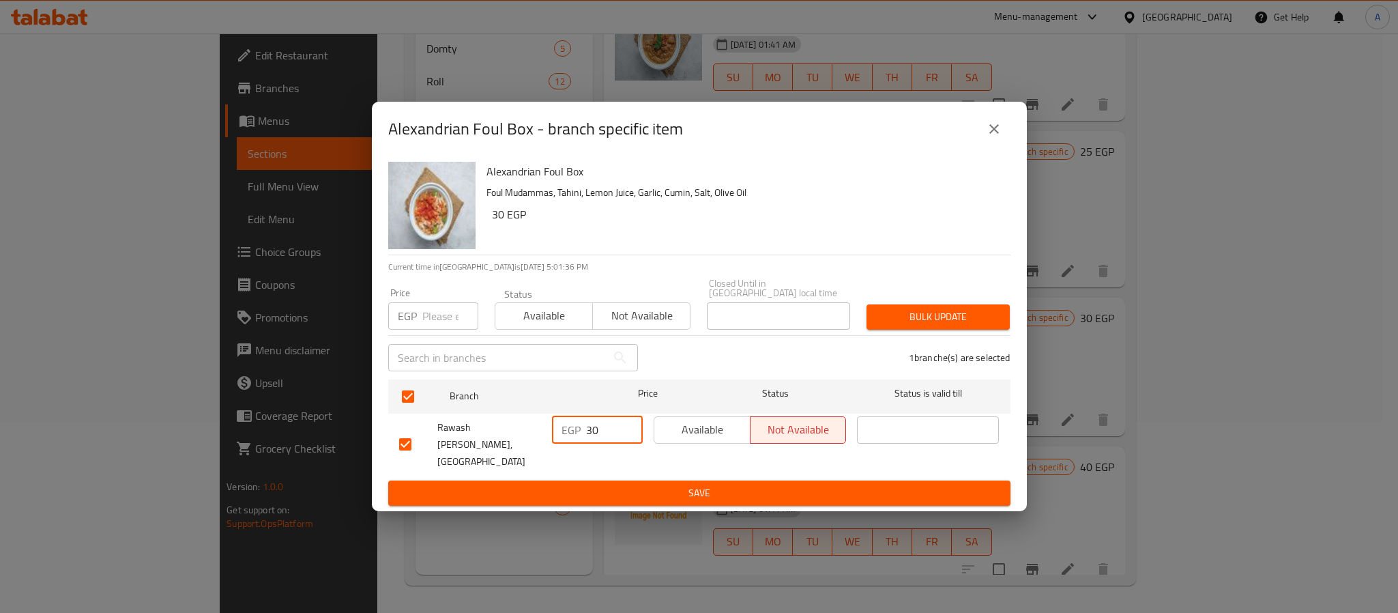
click at [608, 432] on input "30" at bounding box center [614, 429] width 57 height 27
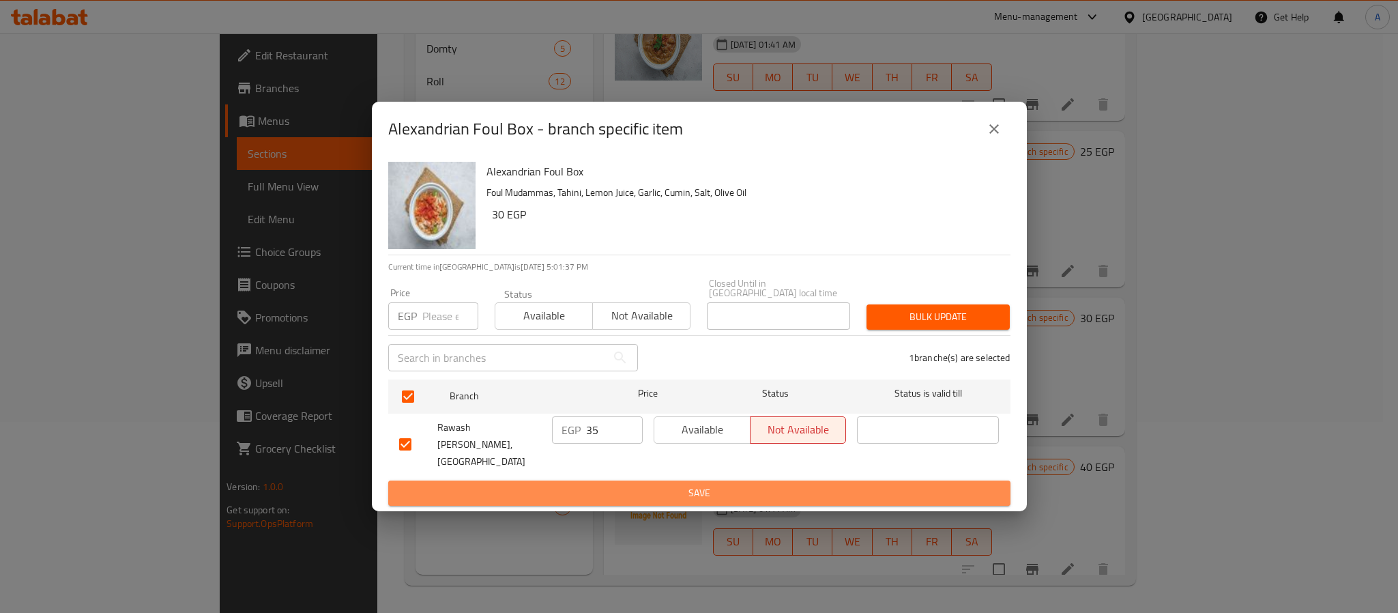
click at [648, 485] on span "Save" at bounding box center [699, 493] width 601 height 17
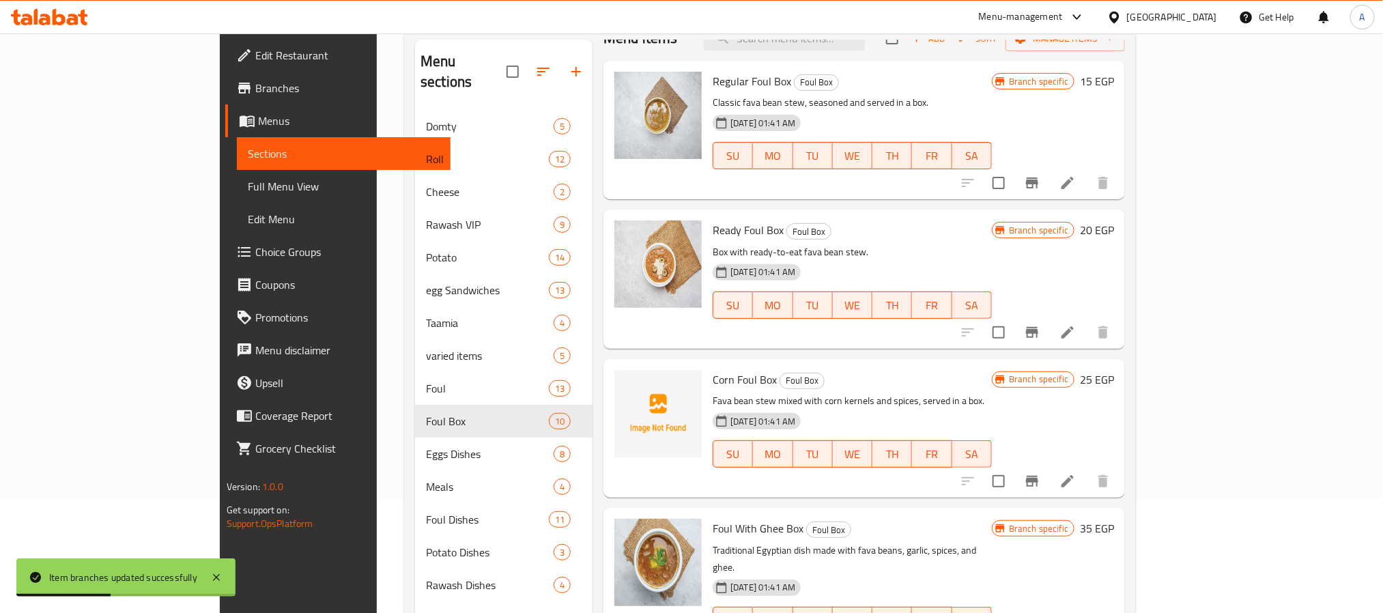
scroll to position [0, 0]
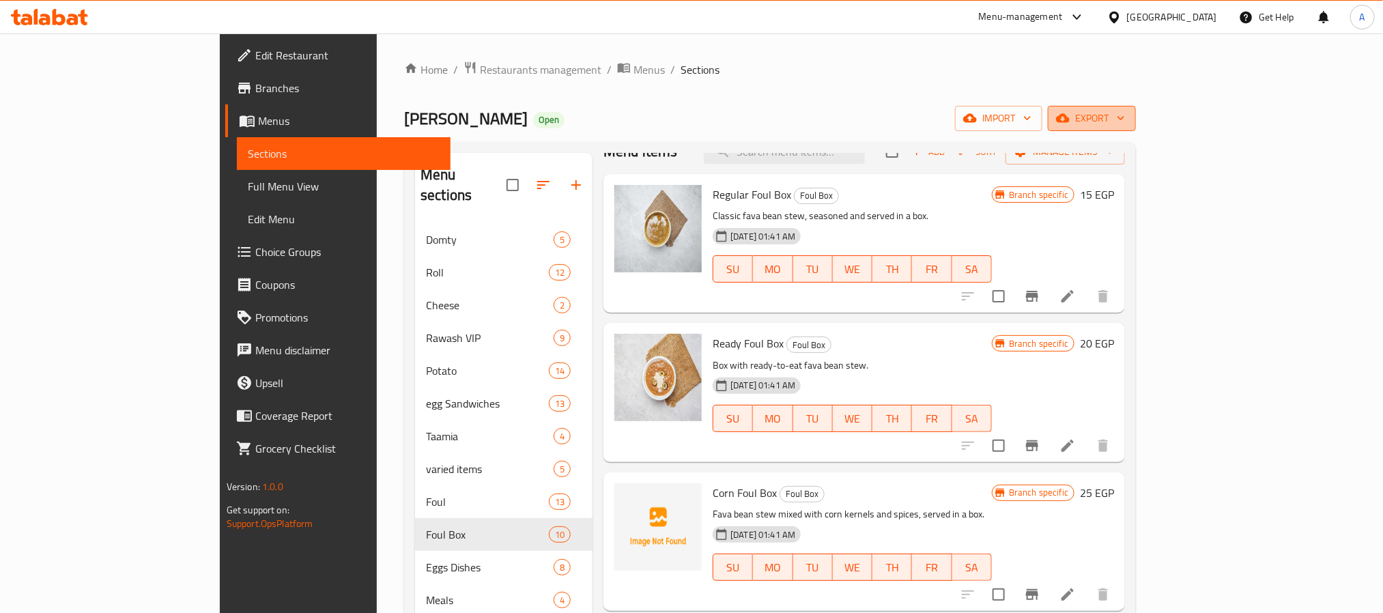
click at [1125, 111] on span "export" at bounding box center [1092, 118] width 66 height 17
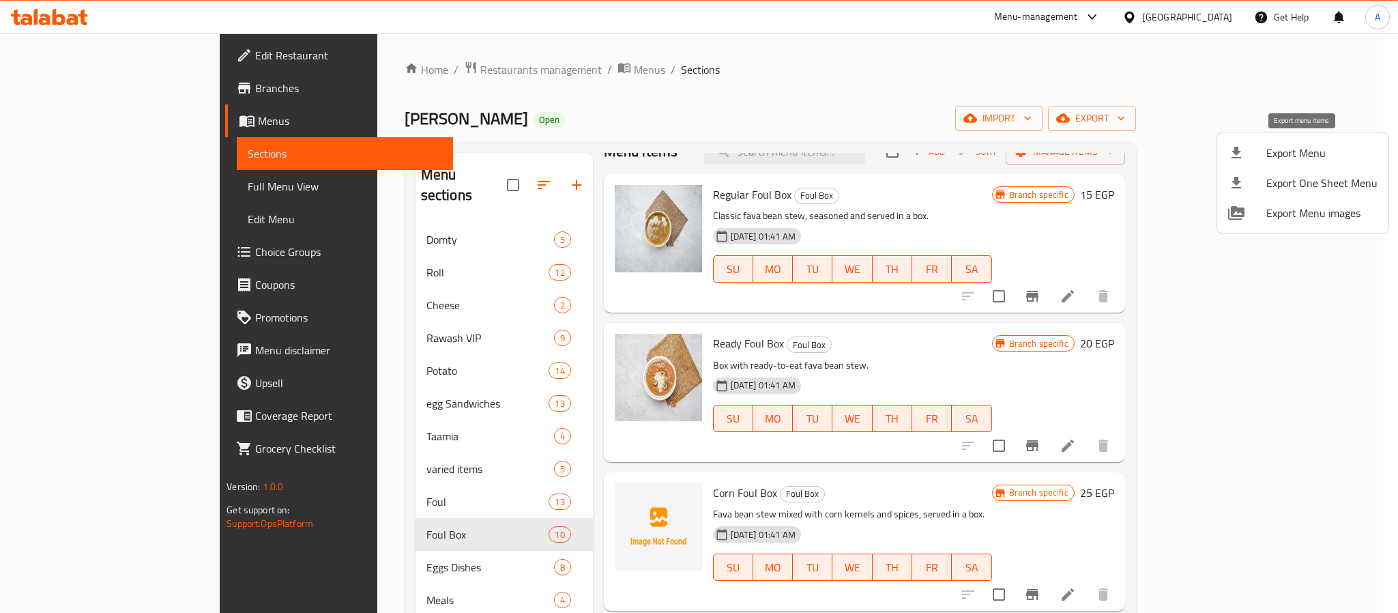
click at [1313, 156] on span "Export Menu" at bounding box center [1322, 153] width 111 height 16
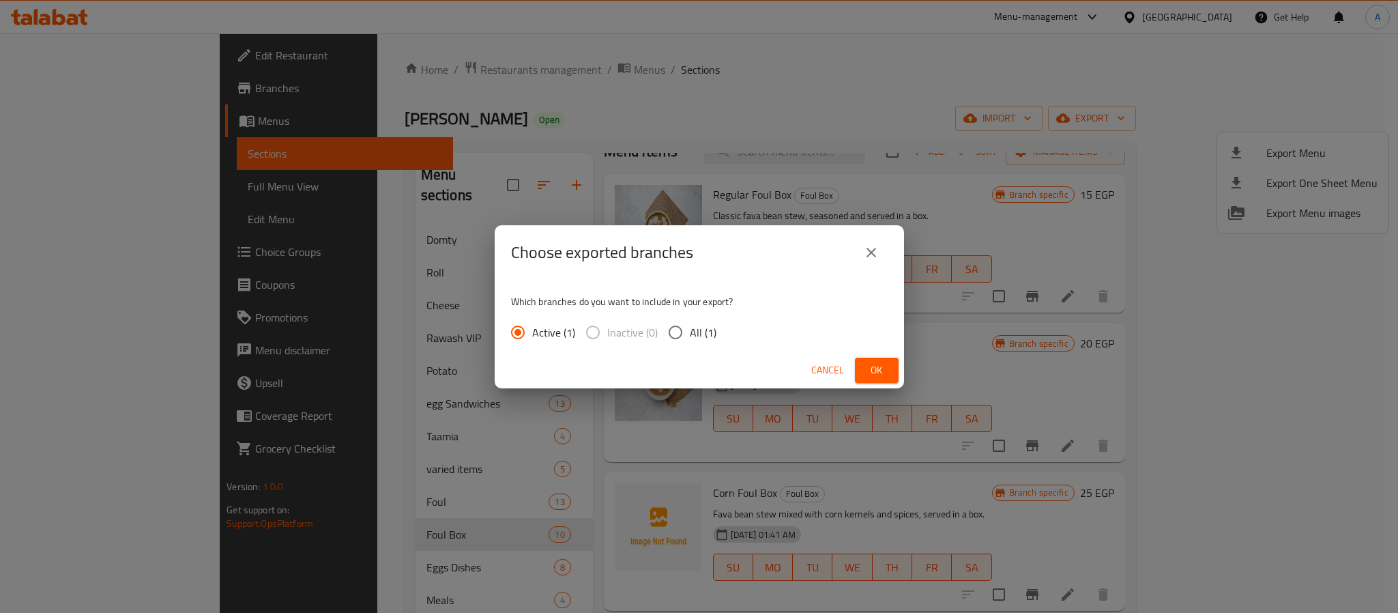
click at [667, 336] on input "All (1)" at bounding box center [675, 332] width 29 height 29
click at [885, 371] on span "Ok" at bounding box center [877, 370] width 22 height 17
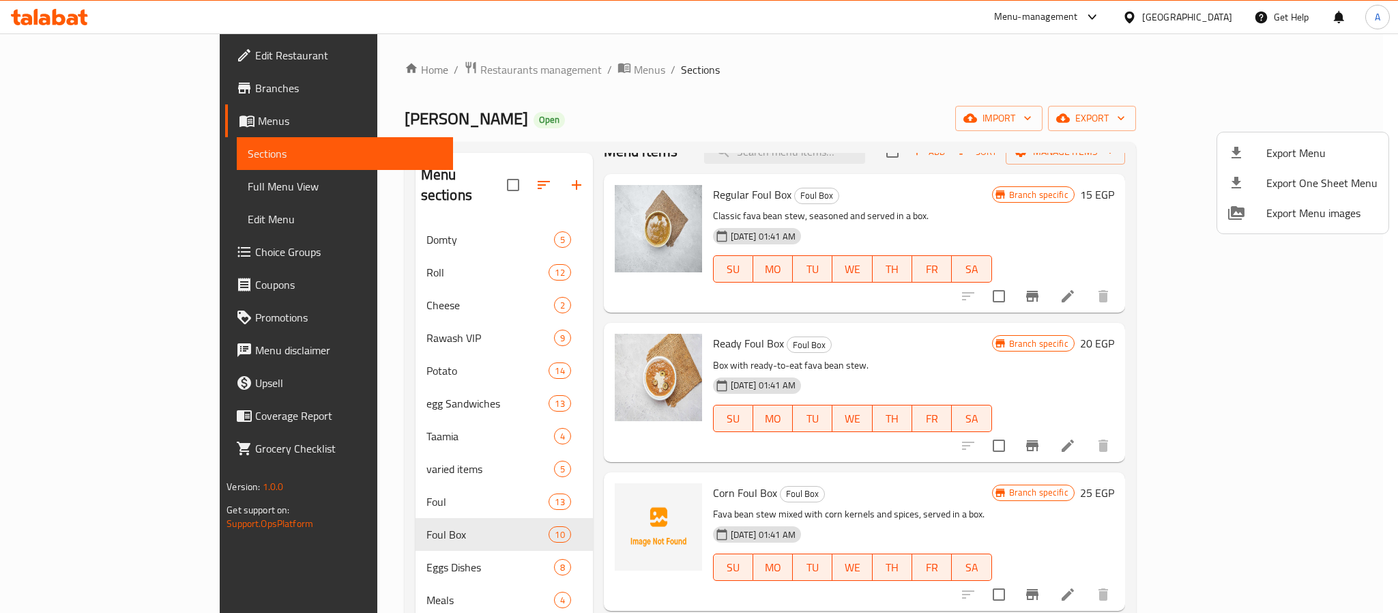
click at [654, 113] on div at bounding box center [699, 306] width 1398 height 613
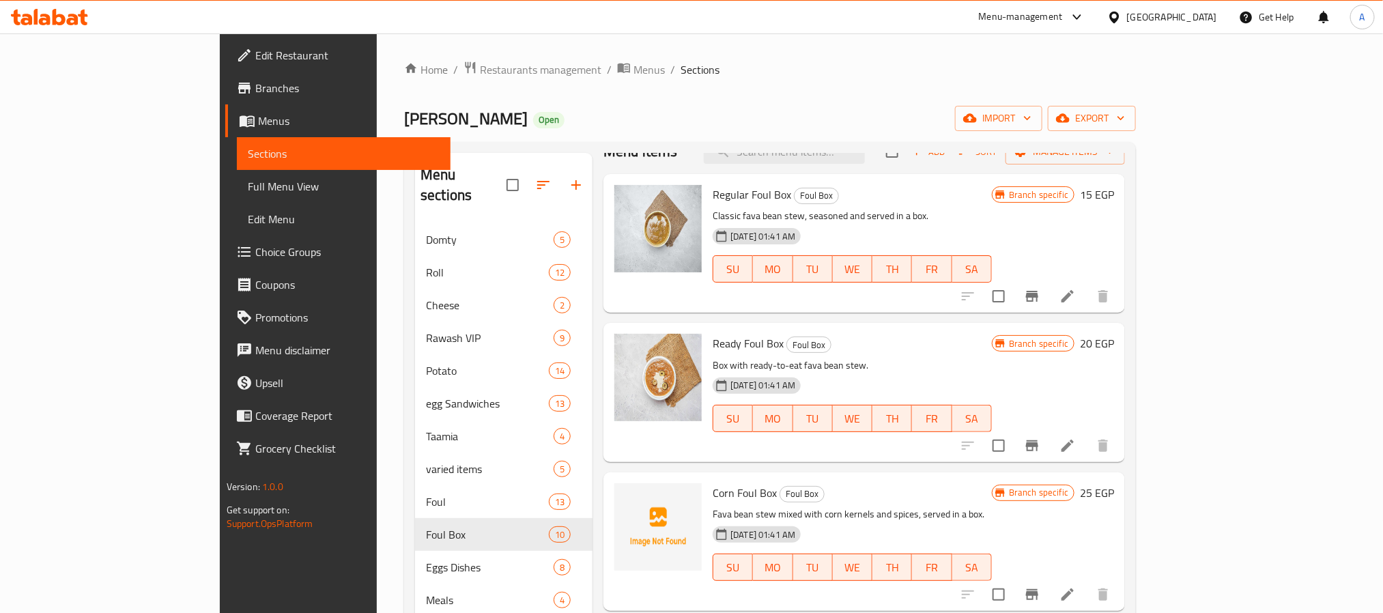
click at [965, 228] on div "[DATE] 01:41 AM SU MO TU WE TH FR SA" at bounding box center [852, 259] width 290 height 74
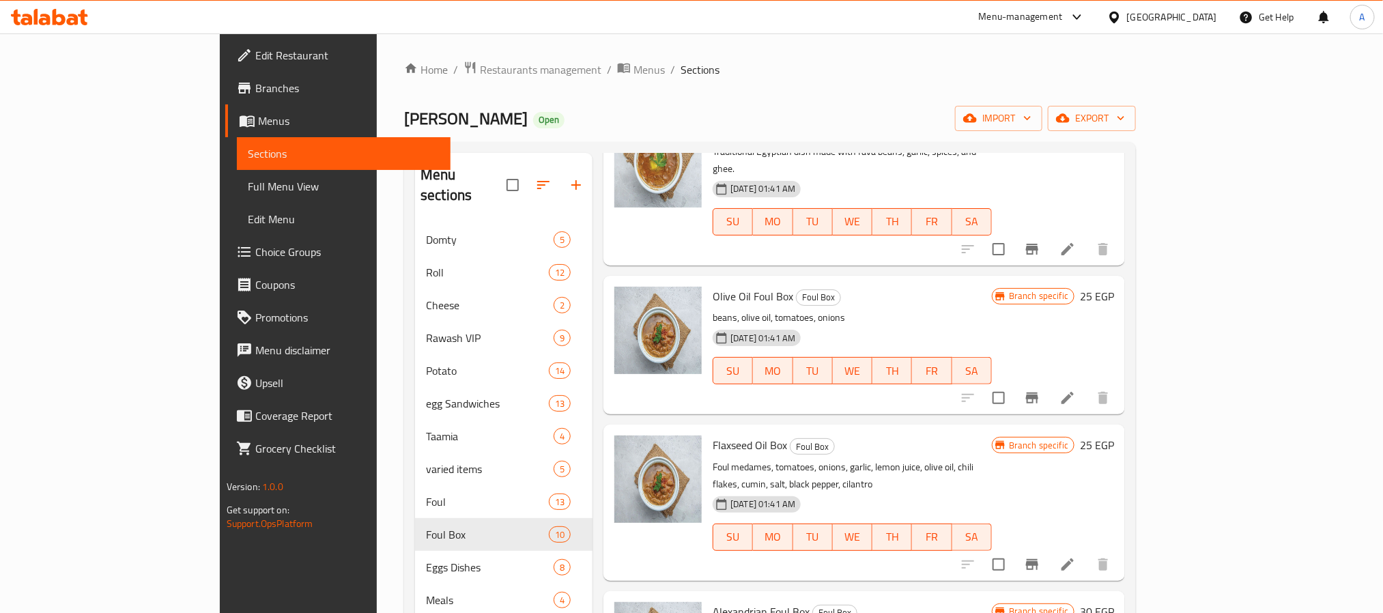
scroll to position [740, 0]
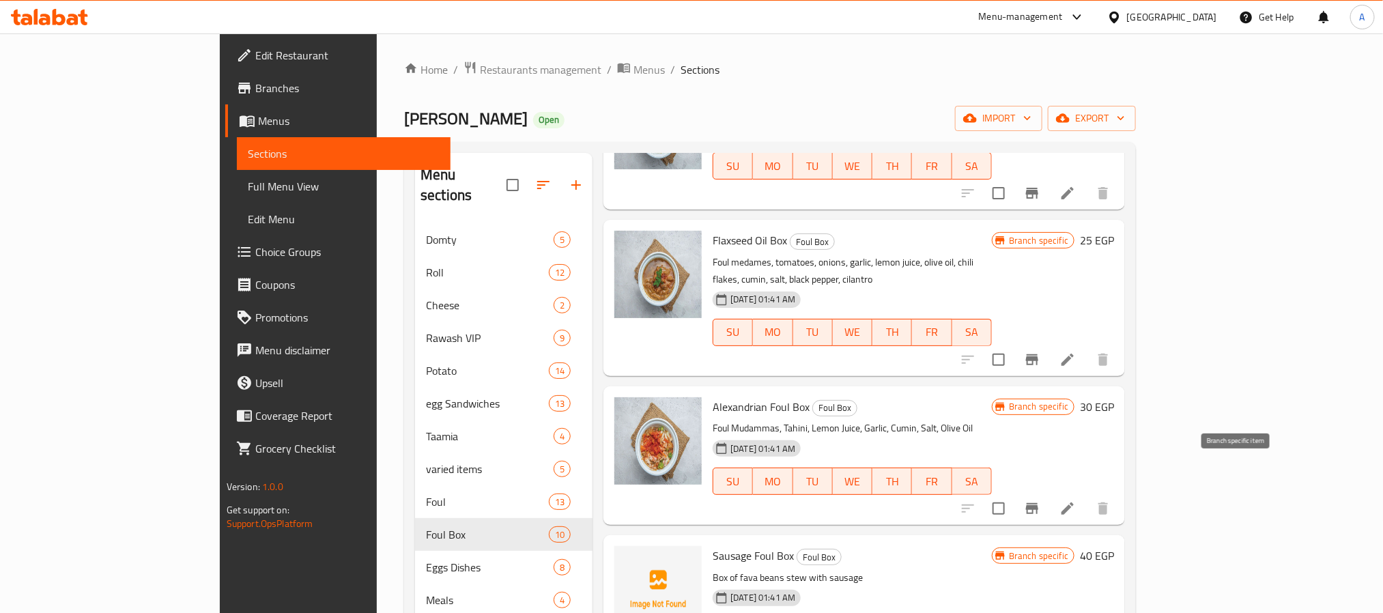
click at [1048, 492] on button "Branch-specific-item" at bounding box center [1032, 508] width 33 height 33
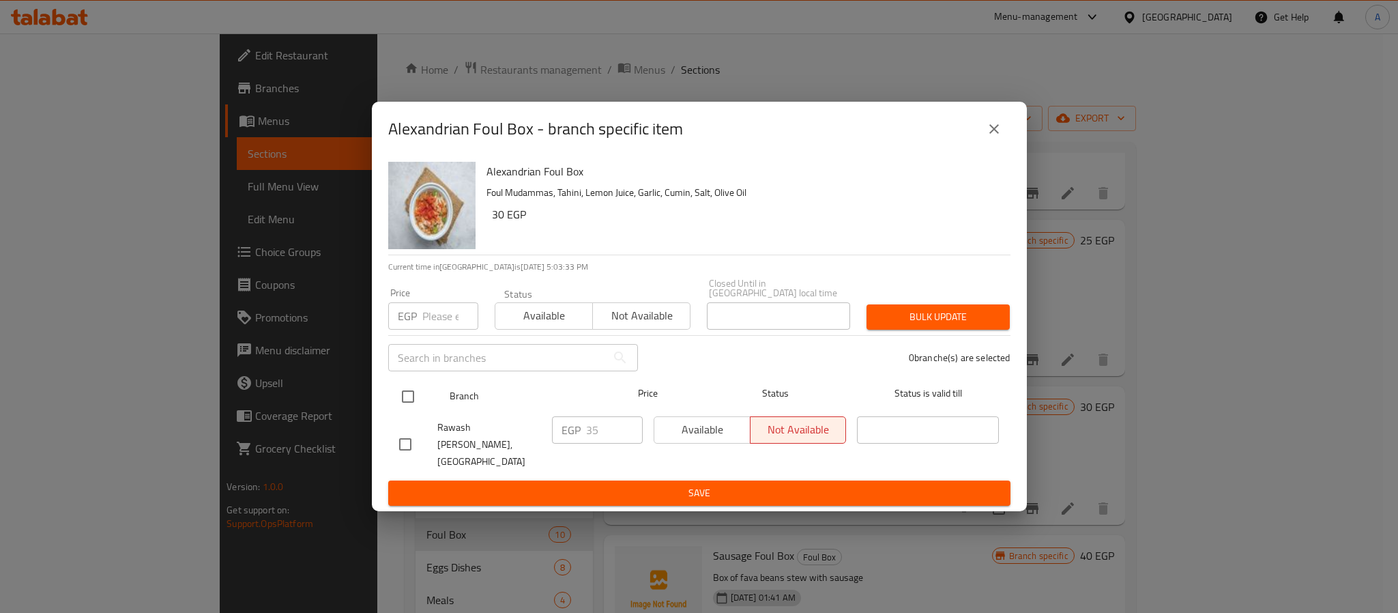
click at [407, 399] on input "checkbox" at bounding box center [408, 396] width 29 height 29
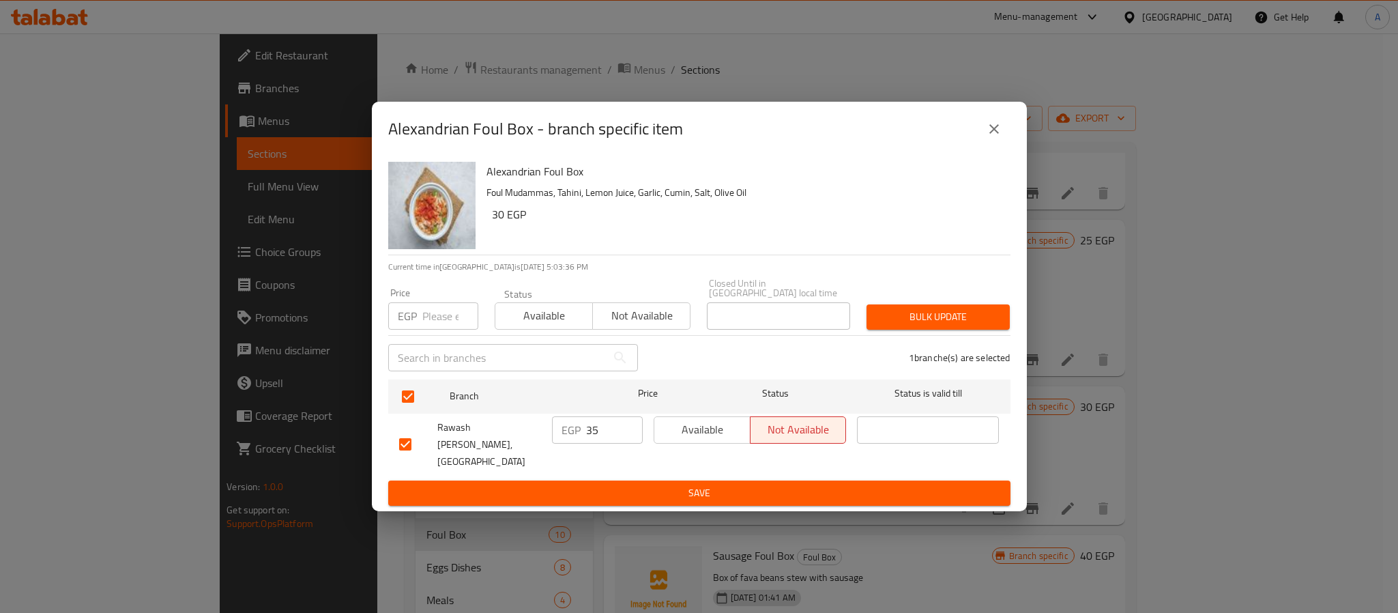
click at [991, 133] on icon "close" at bounding box center [994, 129] width 16 height 16
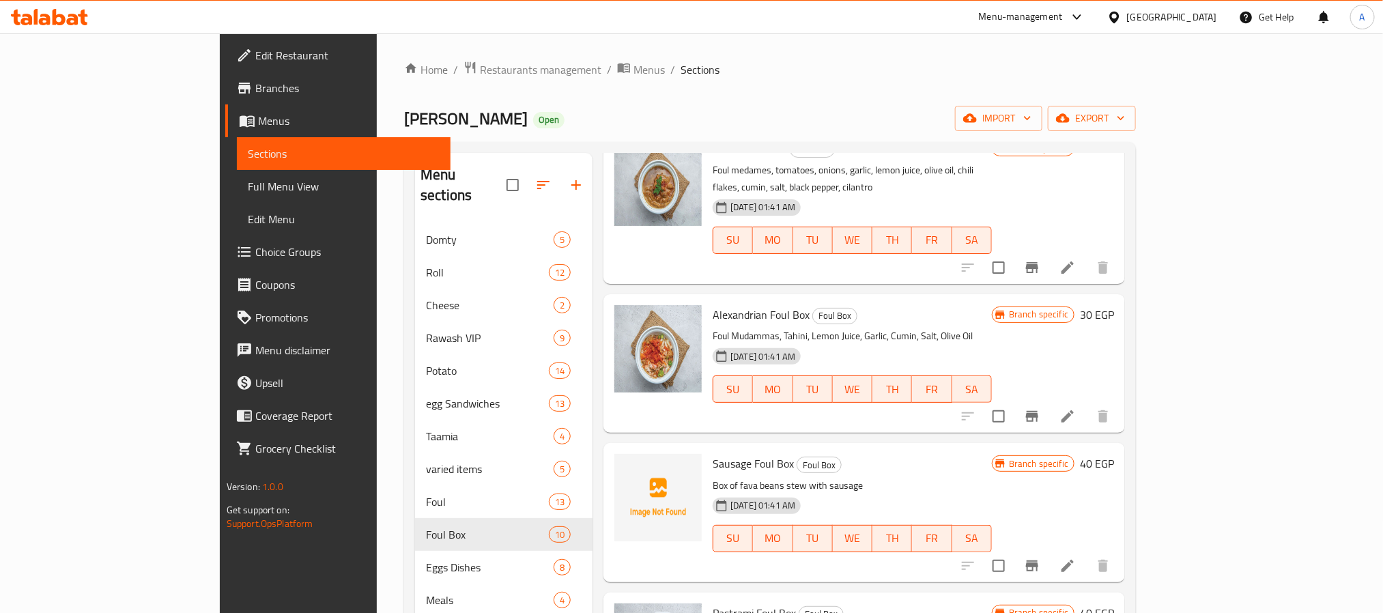
scroll to position [911, 0]
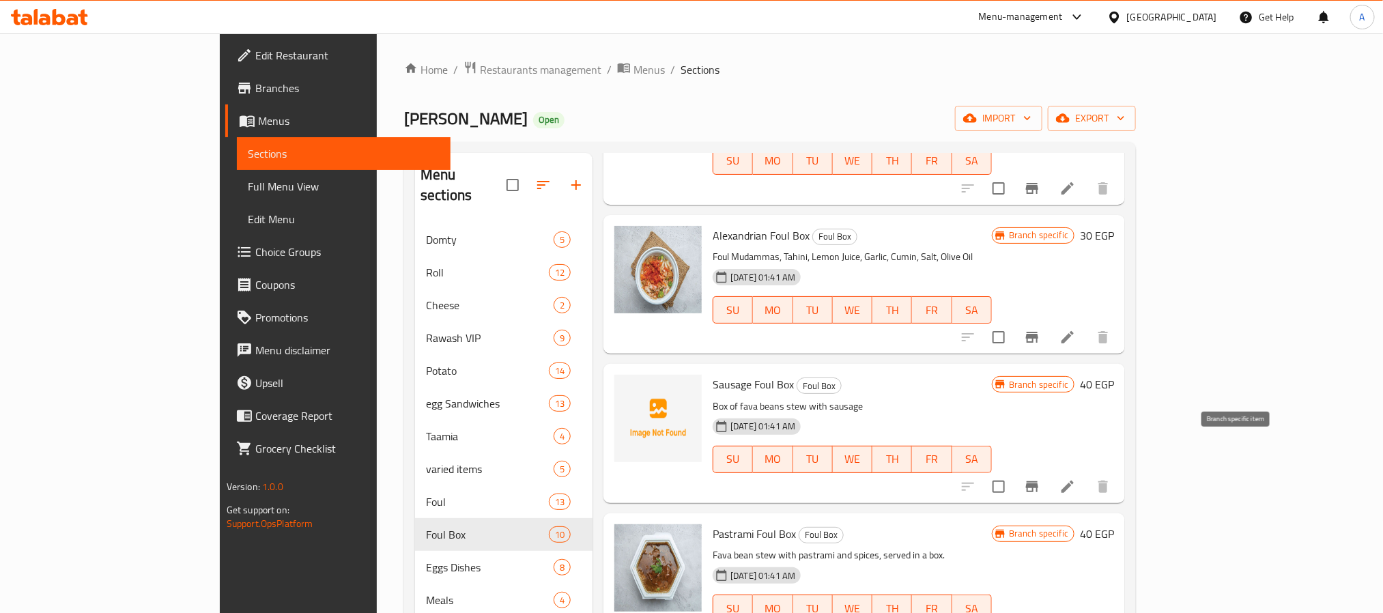
click at [1040, 478] on icon "Branch-specific-item" at bounding box center [1032, 486] width 16 height 16
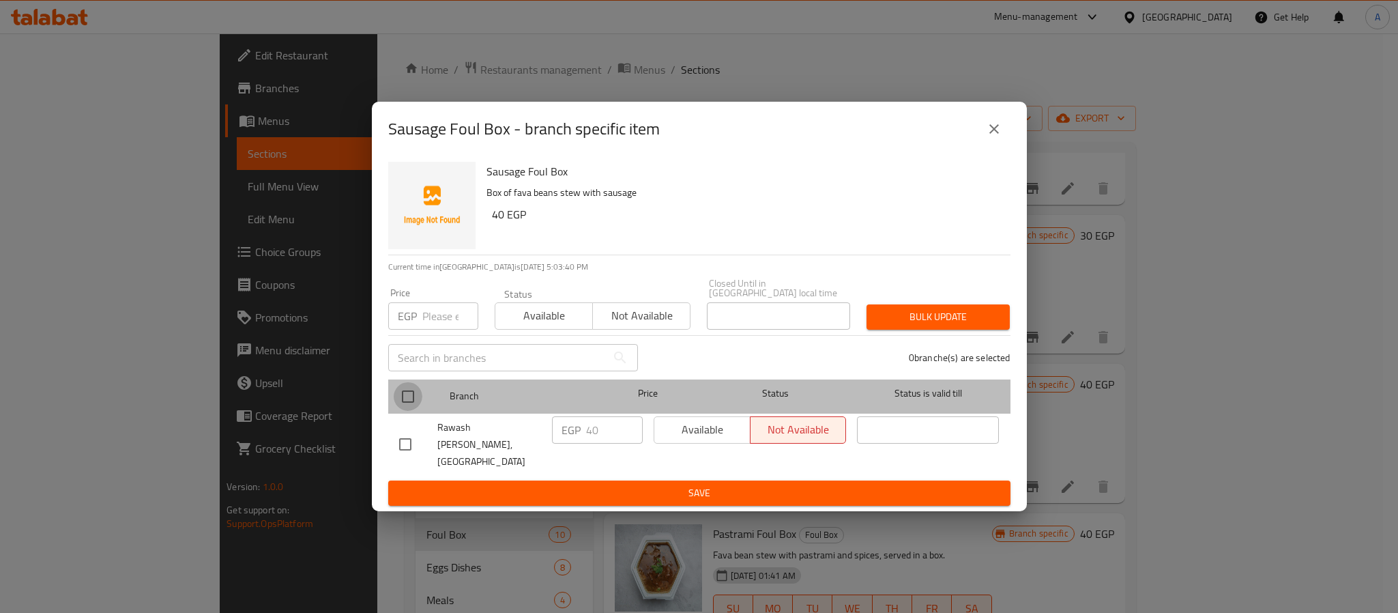
click at [401, 400] on input "checkbox" at bounding box center [408, 396] width 29 height 29
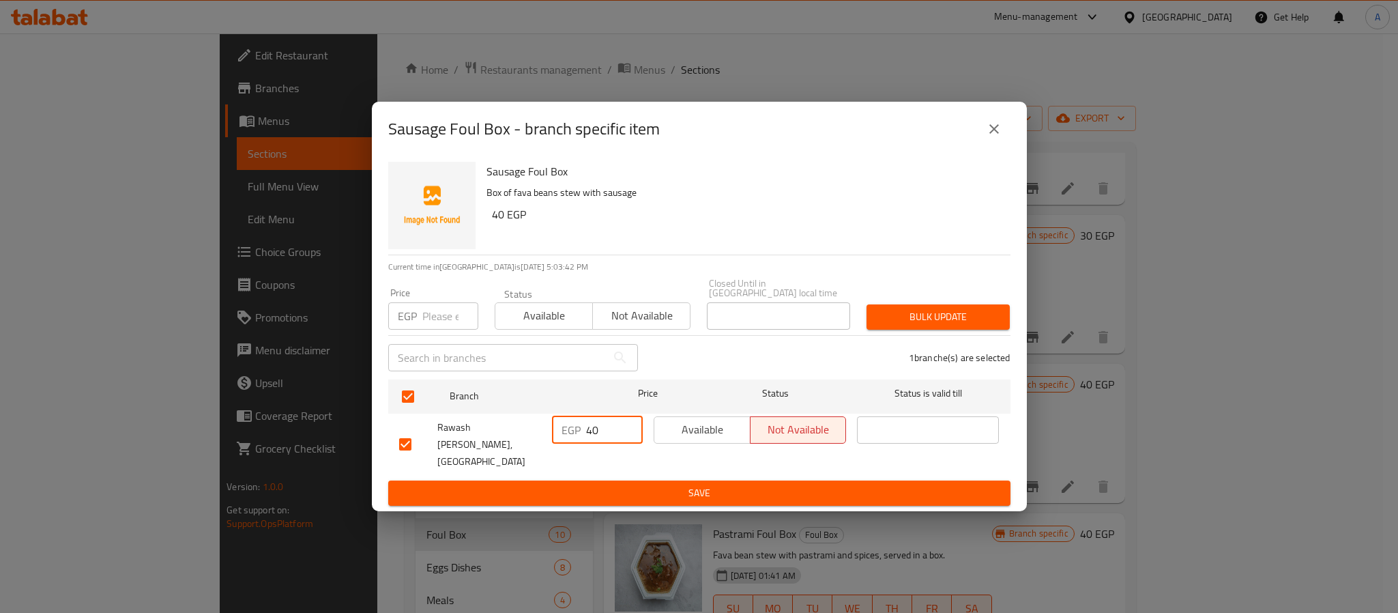
drag, startPoint x: 592, startPoint y: 434, endPoint x: 573, endPoint y: 434, distance: 19.1
click at [573, 434] on div "EGP 40 ​" at bounding box center [597, 429] width 91 height 27
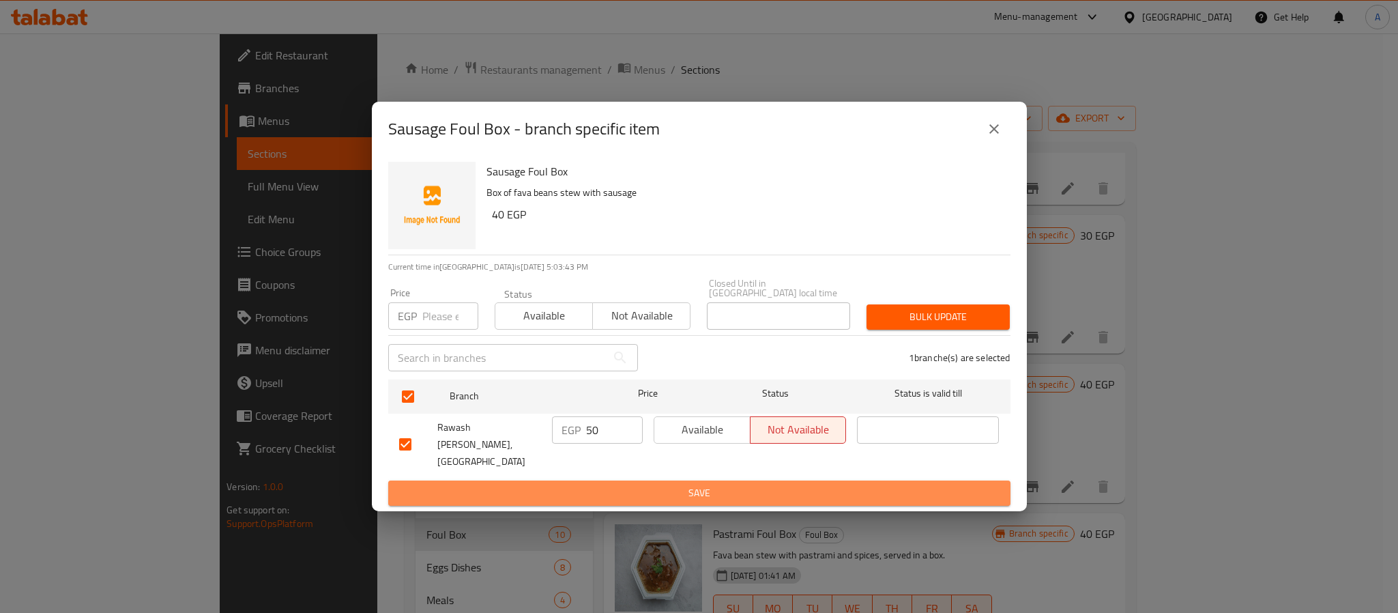
click at [598, 485] on span "Save" at bounding box center [699, 493] width 601 height 17
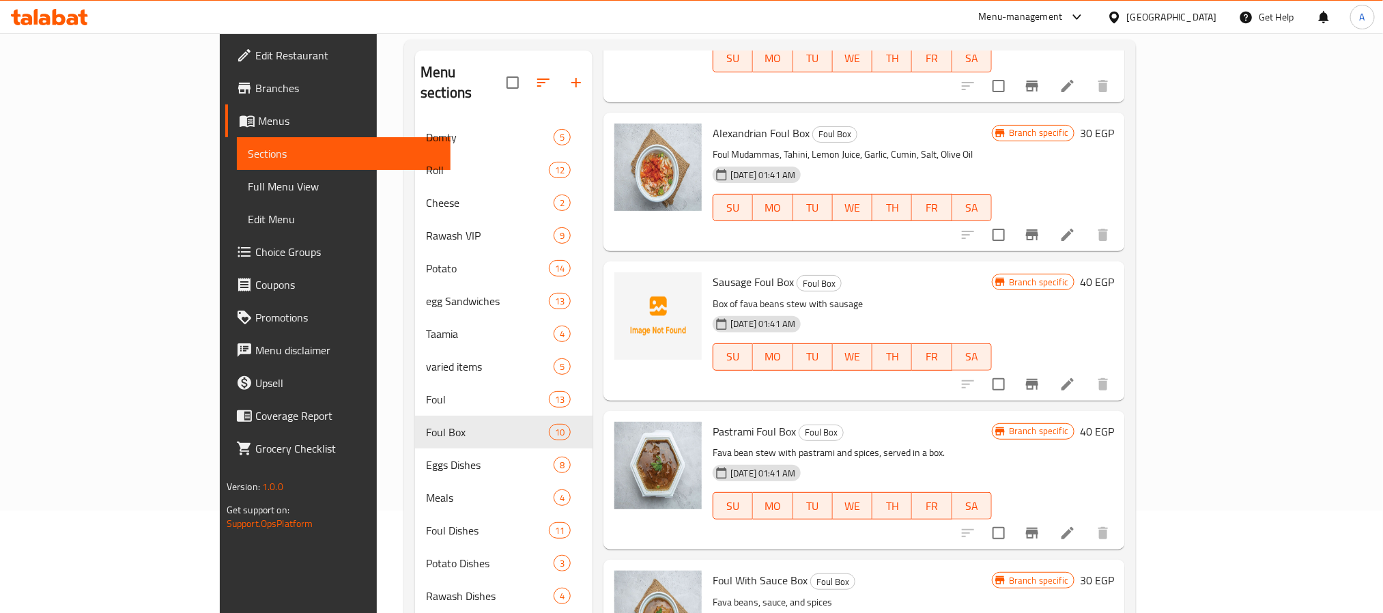
scroll to position [191, 0]
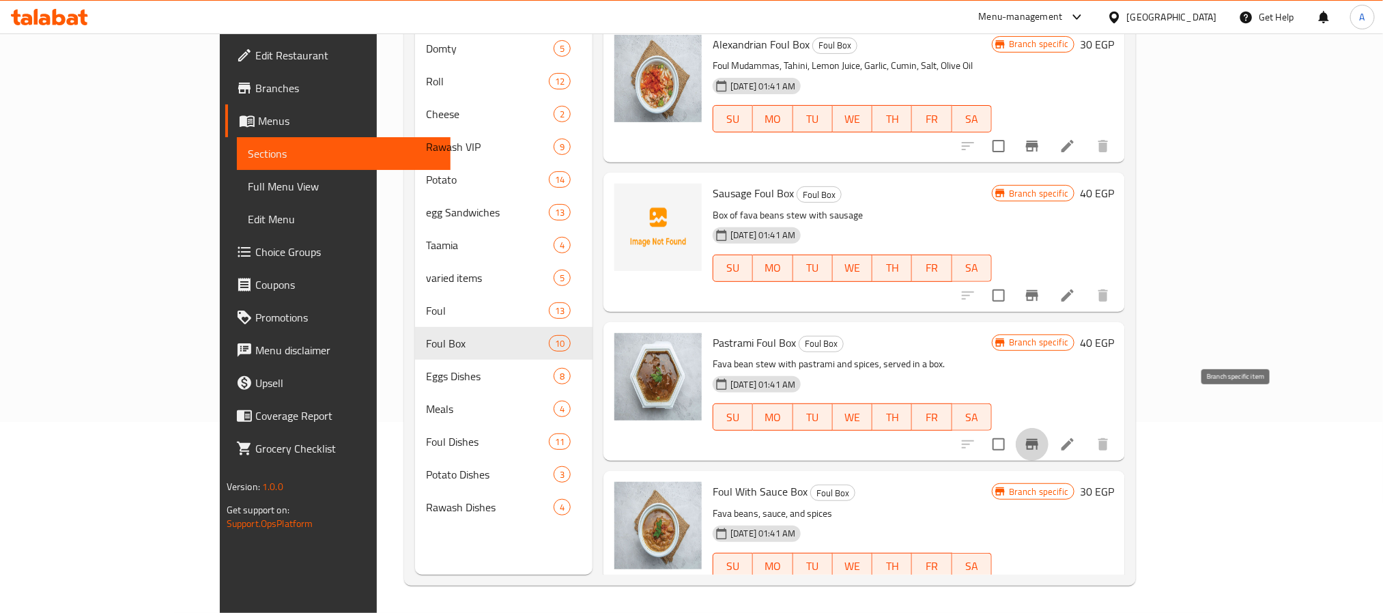
click at [1038, 439] on icon "Branch-specific-item" at bounding box center [1032, 444] width 12 height 11
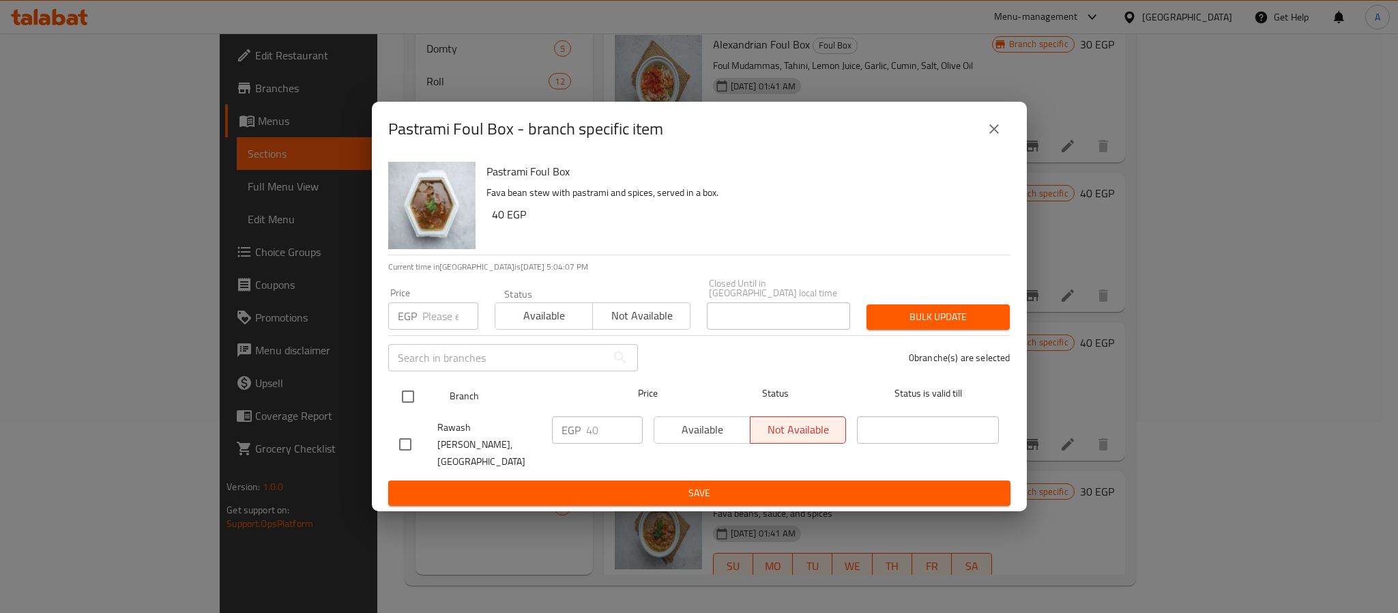
click at [414, 397] on input "checkbox" at bounding box center [408, 396] width 29 height 29
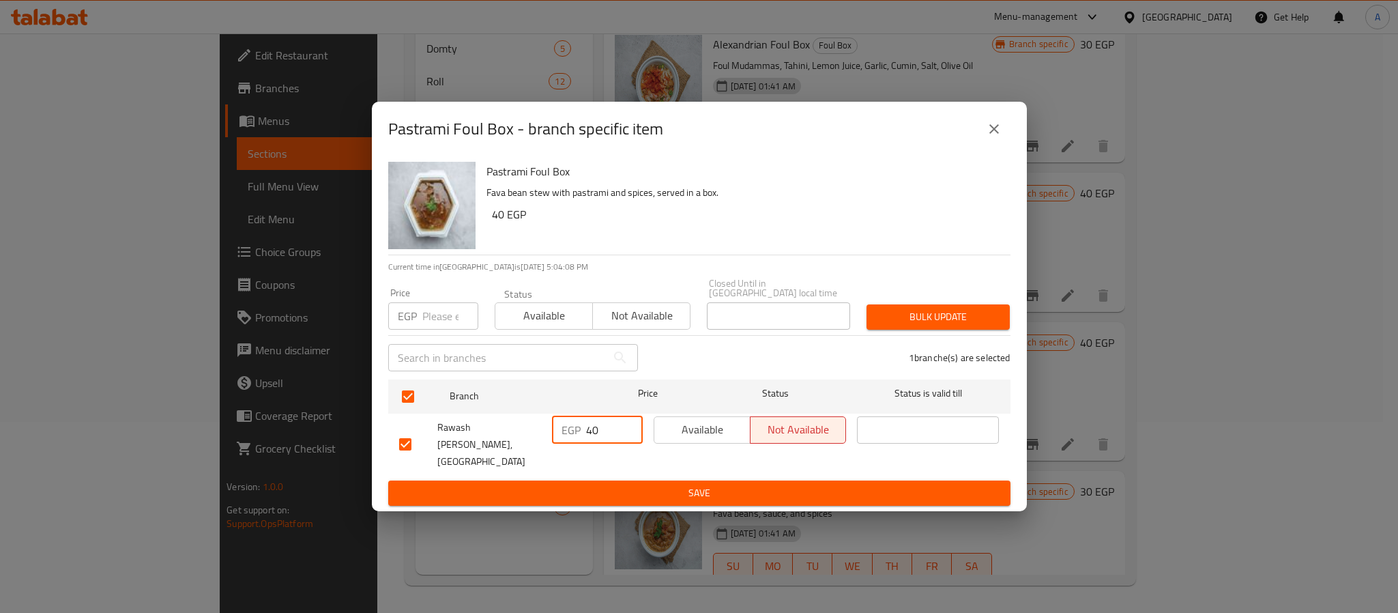
drag, startPoint x: 592, startPoint y: 432, endPoint x: 563, endPoint y: 432, distance: 28.7
click at [563, 432] on div "EGP 40 ​" at bounding box center [597, 429] width 91 height 27
click at [620, 485] on span "Save" at bounding box center [699, 493] width 601 height 17
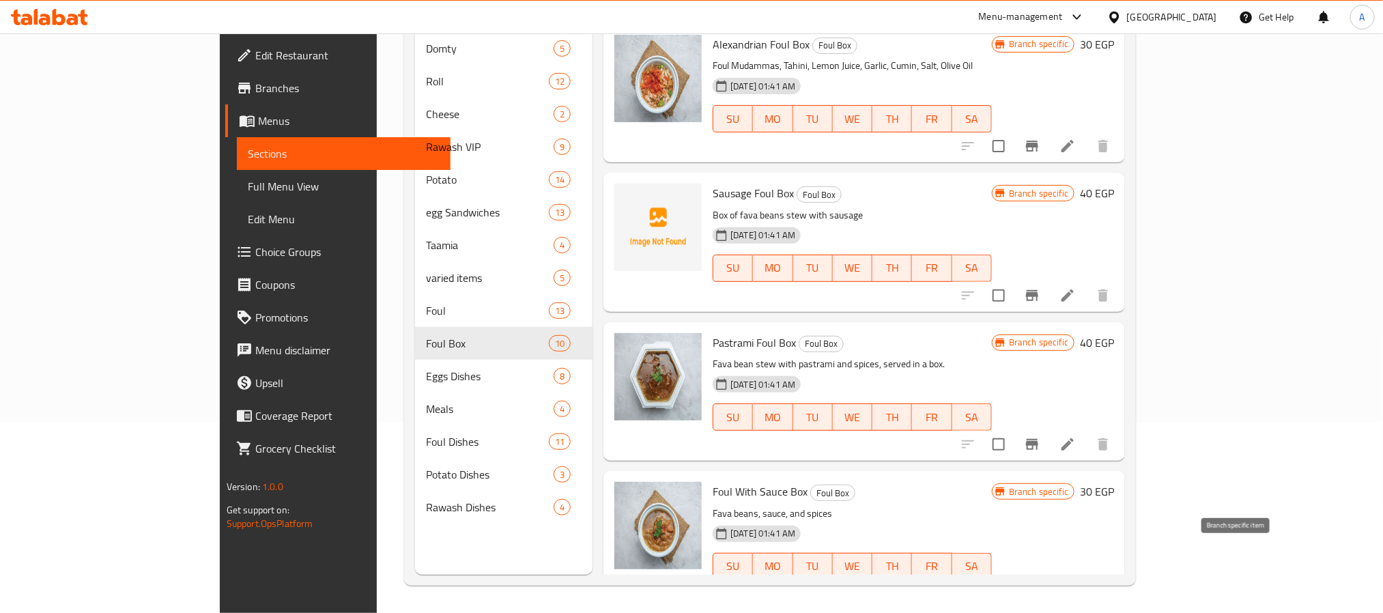
click at [1040, 586] on icon "Branch-specific-item" at bounding box center [1032, 594] width 16 height 16
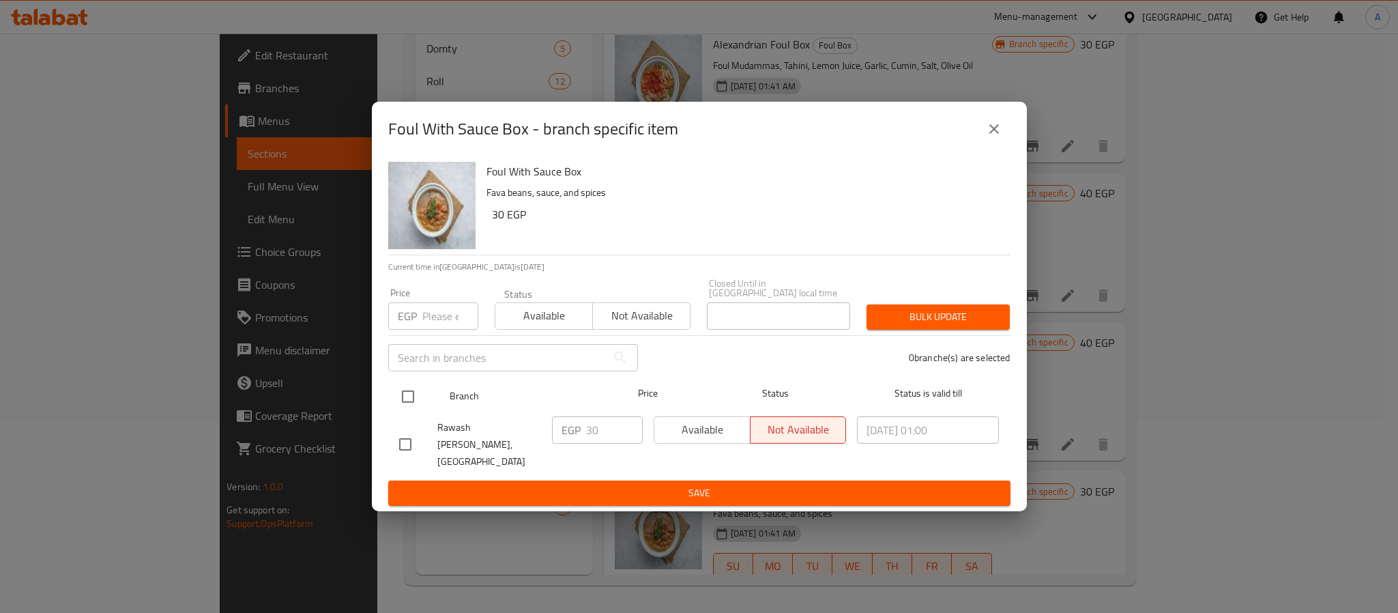
drag, startPoint x: 412, startPoint y: 398, endPoint x: 532, endPoint y: 412, distance: 120.9
click at [420, 401] on input "checkbox" at bounding box center [408, 396] width 29 height 29
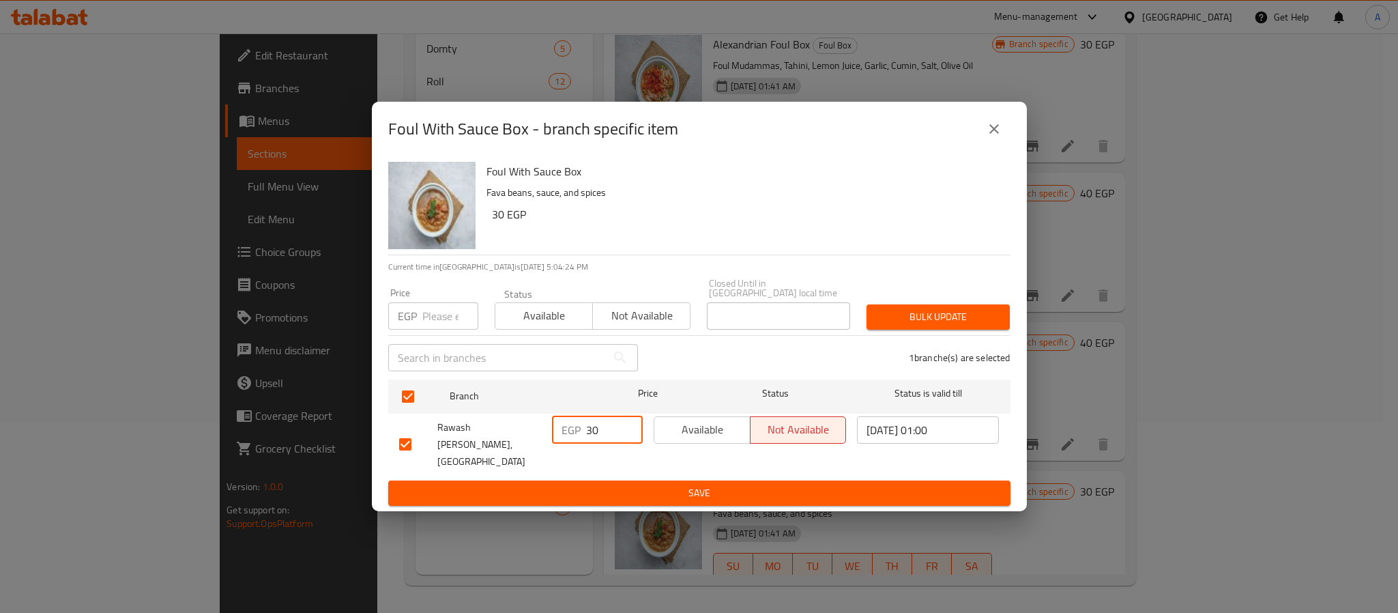
click at [606, 425] on input "30" at bounding box center [614, 429] width 57 height 27
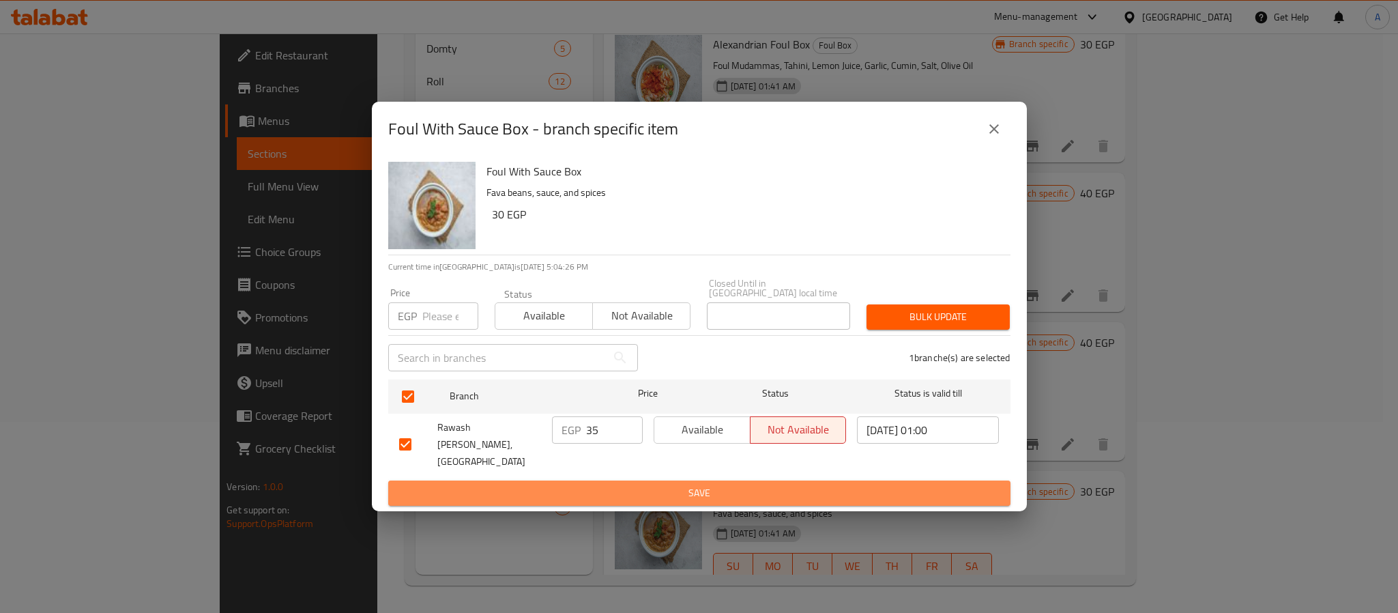
click at [635, 480] on button "Save" at bounding box center [699, 492] width 622 height 25
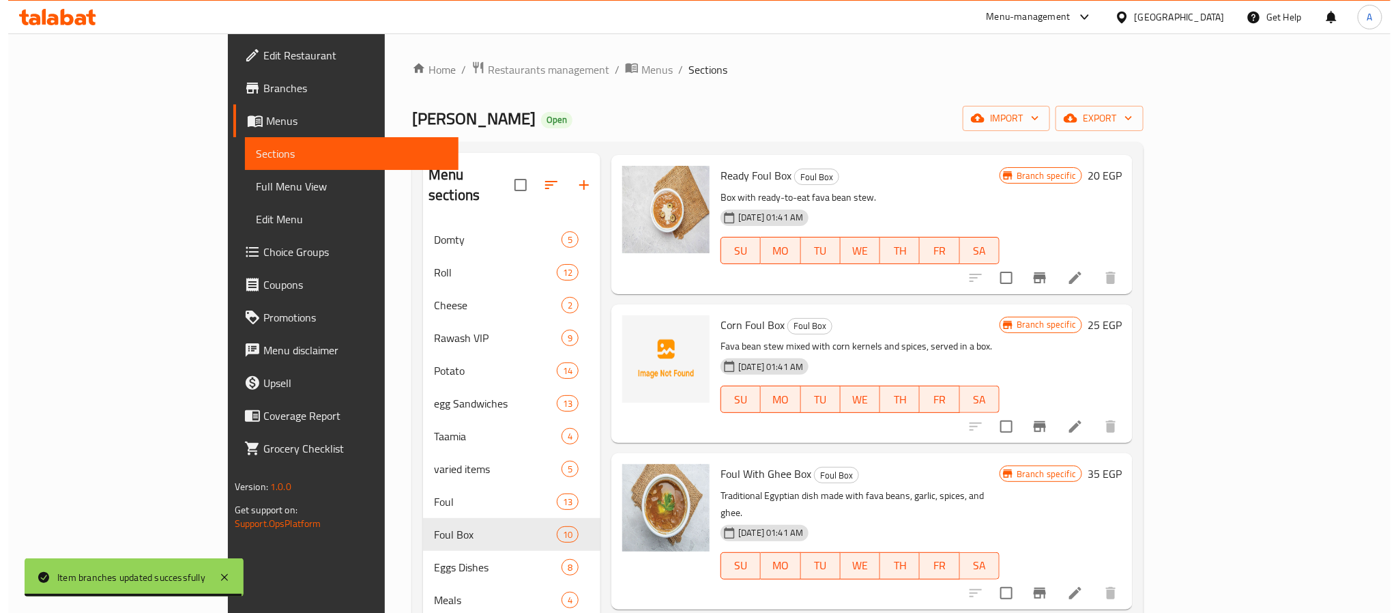
scroll to position [92, 0]
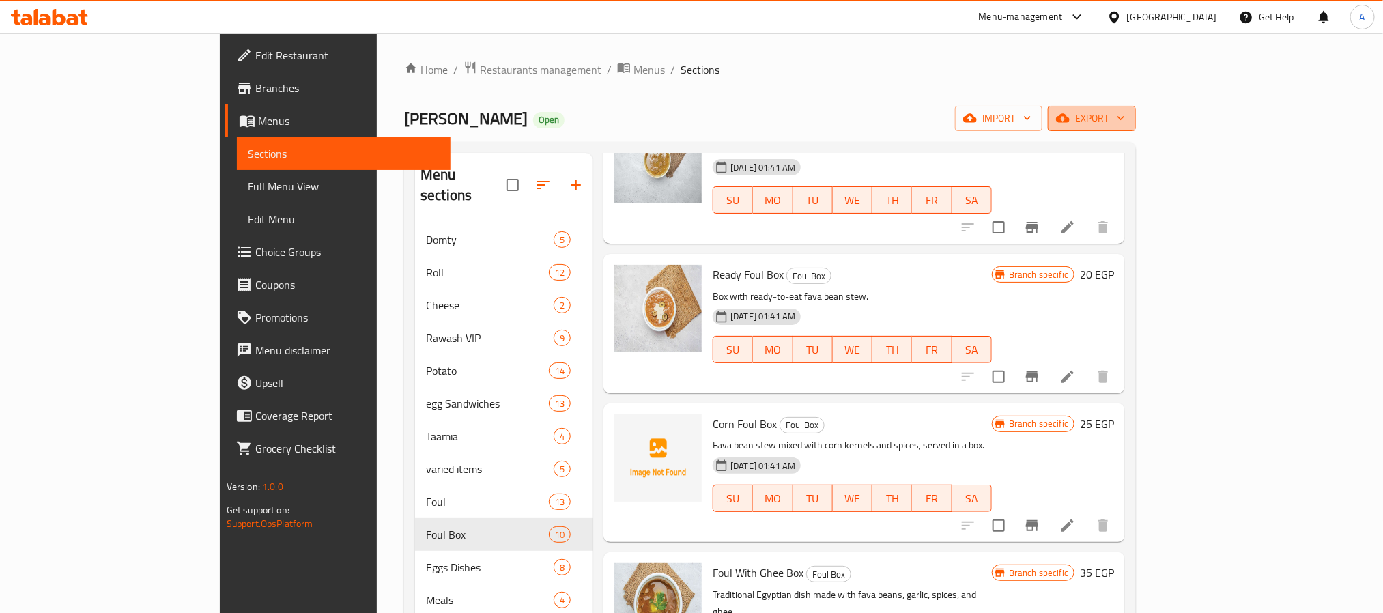
click at [1125, 115] on span "export" at bounding box center [1092, 118] width 66 height 17
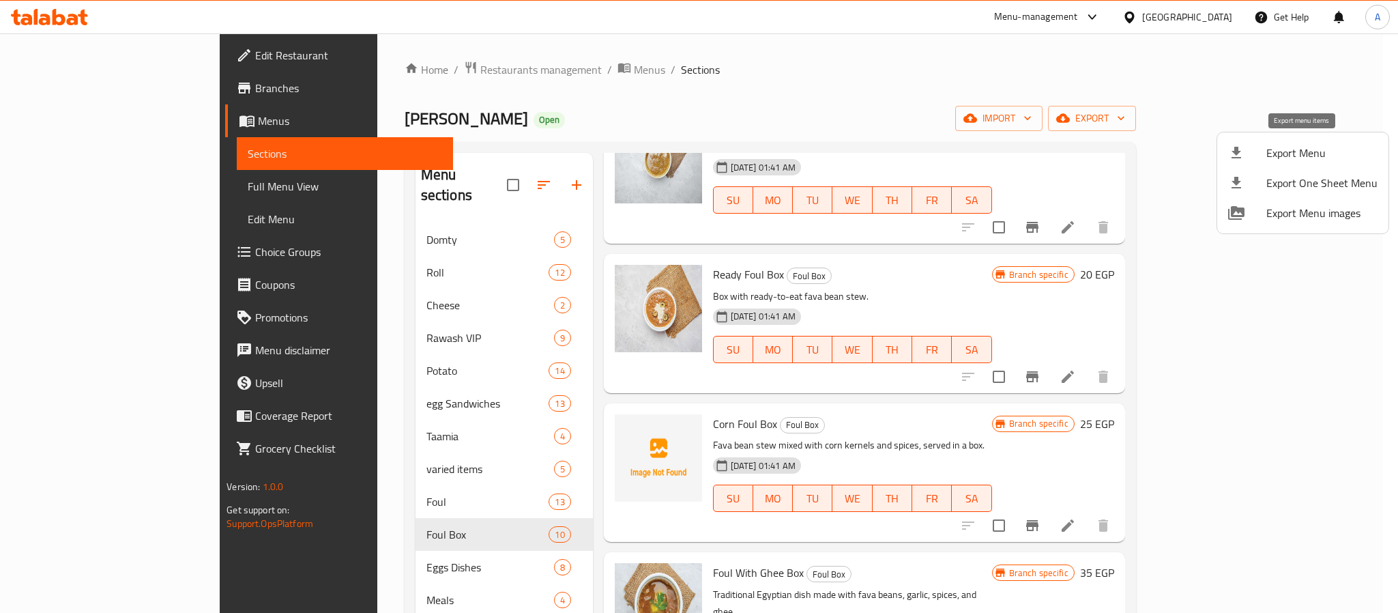
click at [1304, 146] on span "Export Menu" at bounding box center [1322, 153] width 111 height 16
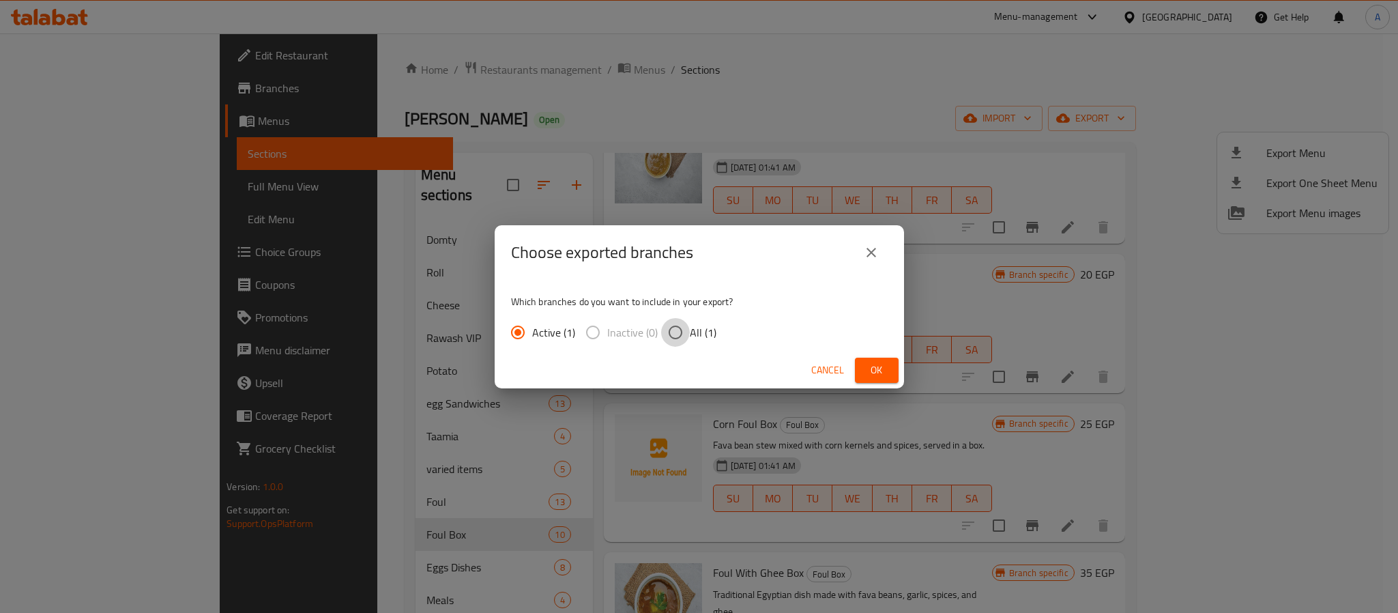
click at [676, 330] on input "All (1)" at bounding box center [675, 332] width 29 height 29
click at [871, 371] on span "Ok" at bounding box center [877, 370] width 22 height 17
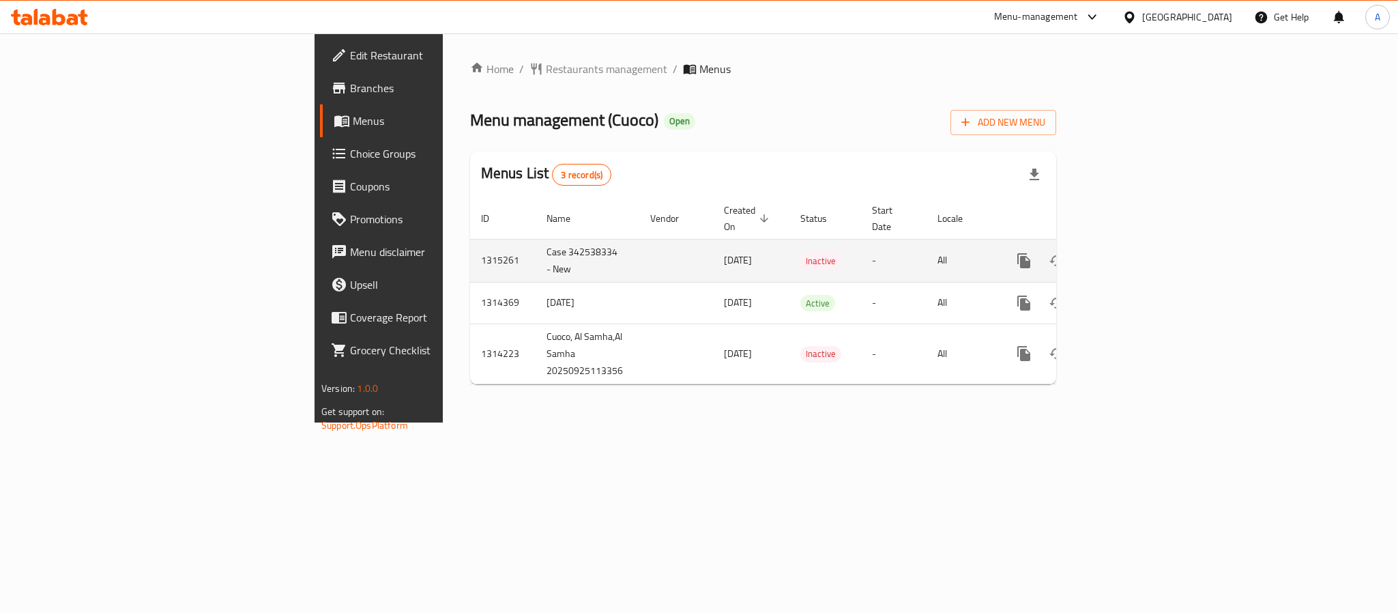
click at [1074, 244] on button "enhanced table" at bounding box center [1057, 260] width 33 height 33
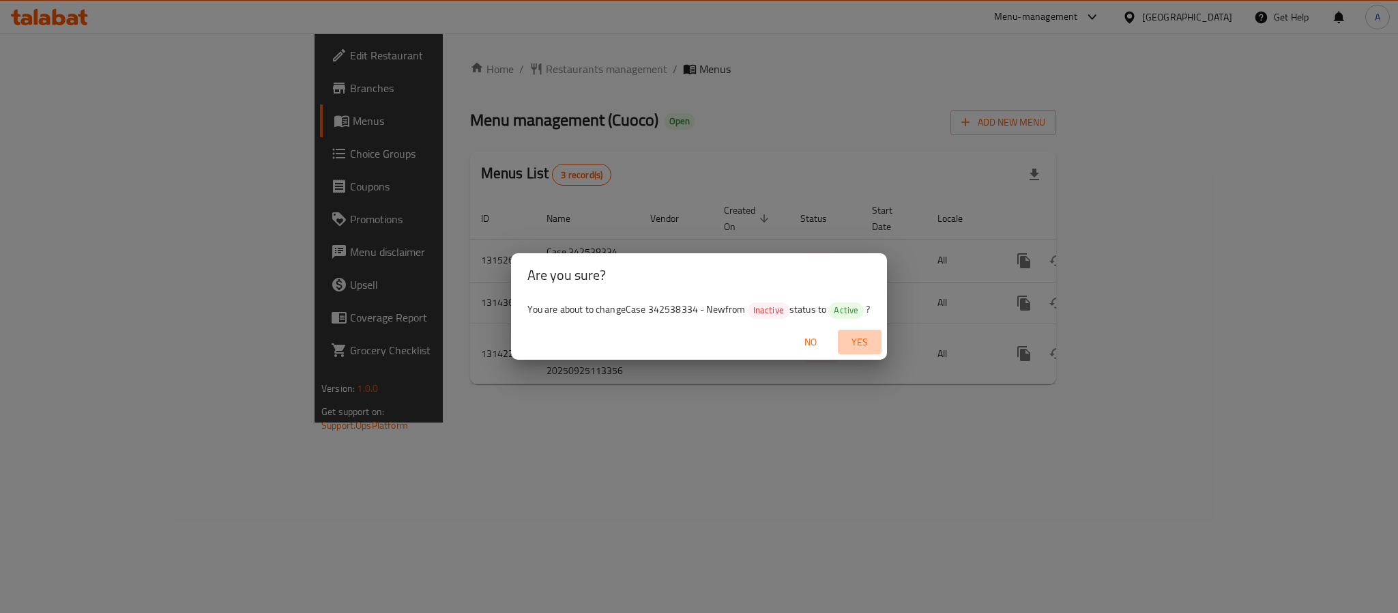
click at [861, 336] on span "Yes" at bounding box center [860, 342] width 33 height 17
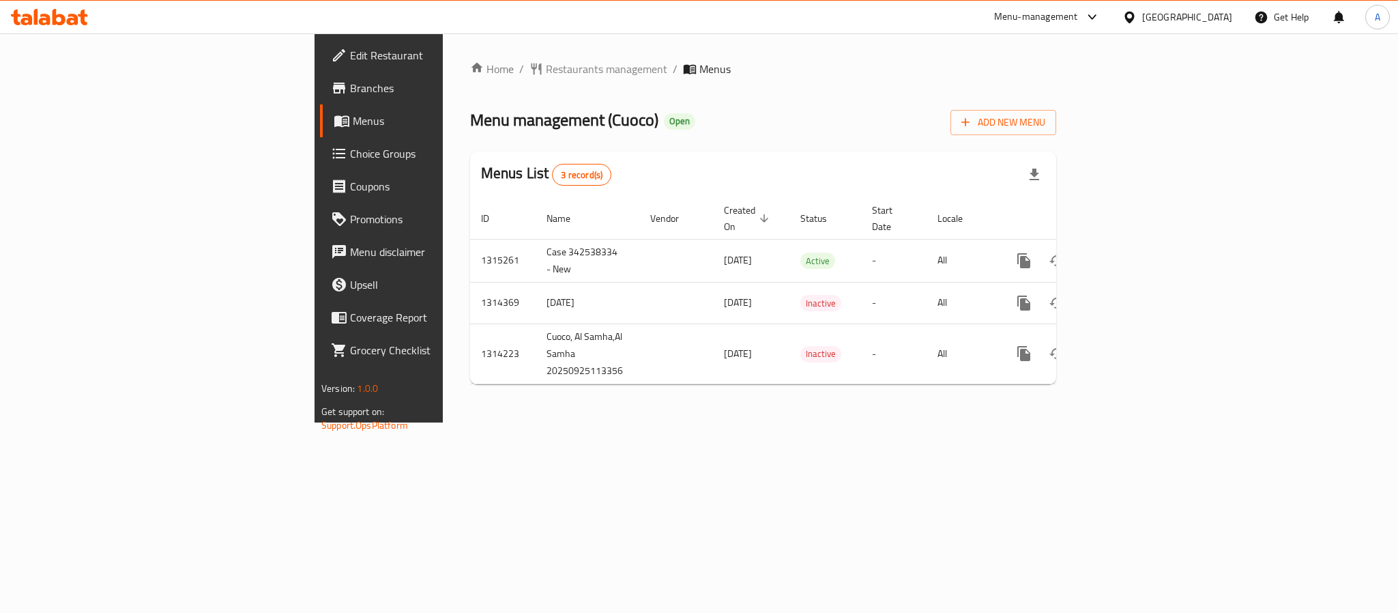
click at [1084, 407] on div "Home / Restaurants management / Menus Menu management ( Cuoco ) Open Add New Me…" at bounding box center [763, 227] width 641 height 389
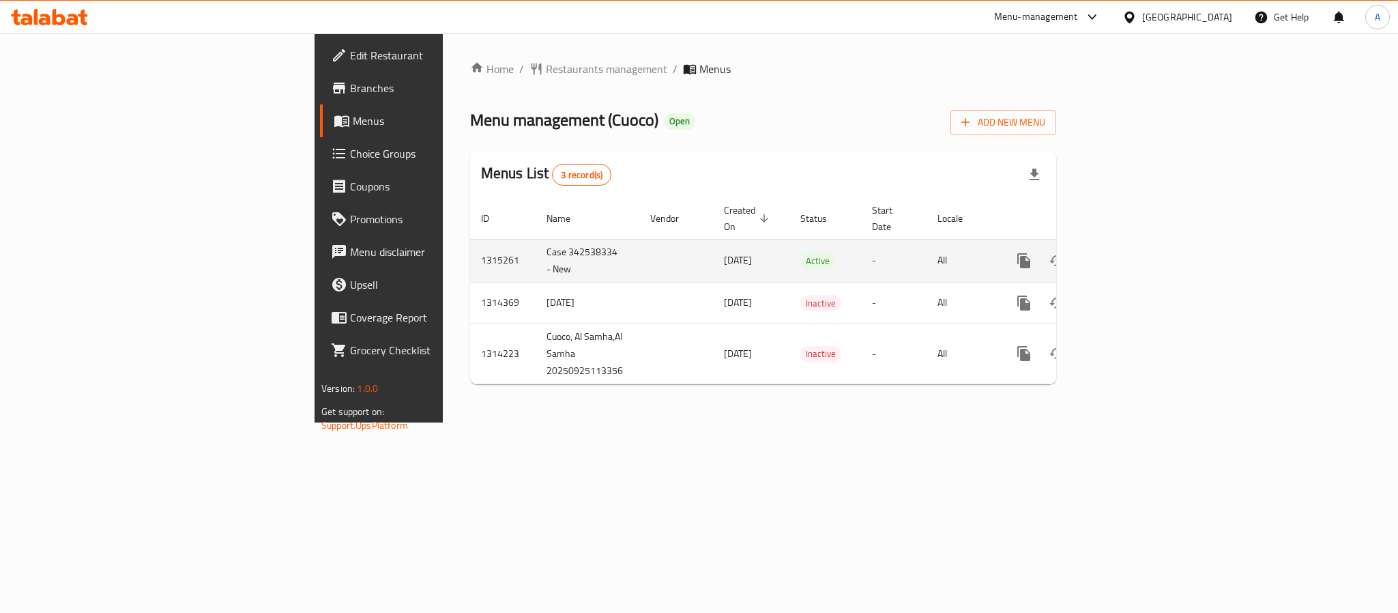
click at [470, 248] on td "1315261" at bounding box center [503, 260] width 66 height 43
copy td "1315261"
